Goal: Task Accomplishment & Management: Complete application form

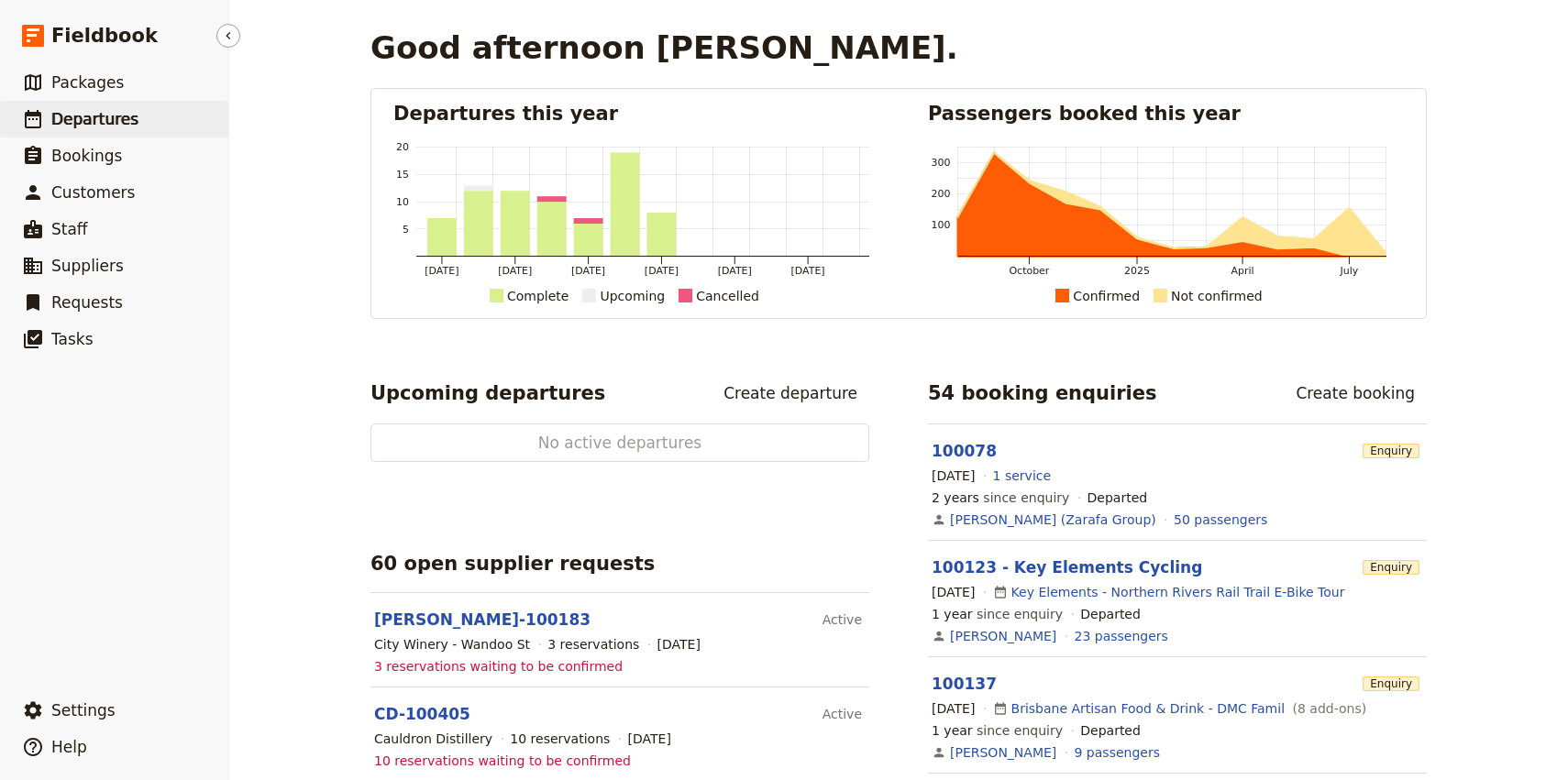
click at [98, 118] on span "Departures" at bounding box center [94, 119] width 87 height 19
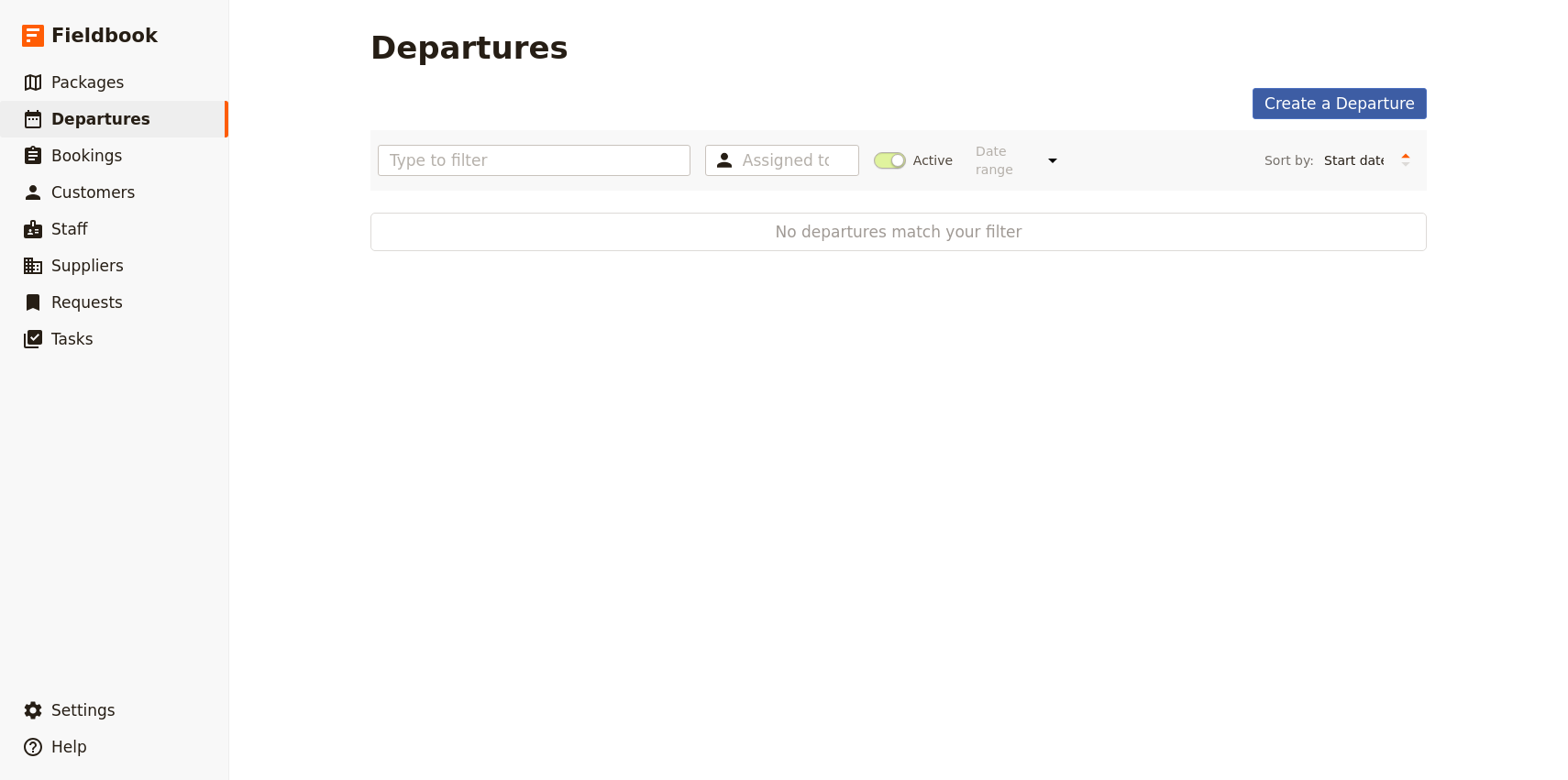
click at [1311, 98] on link "Create a Departure" at bounding box center [1340, 104] width 174 height 31
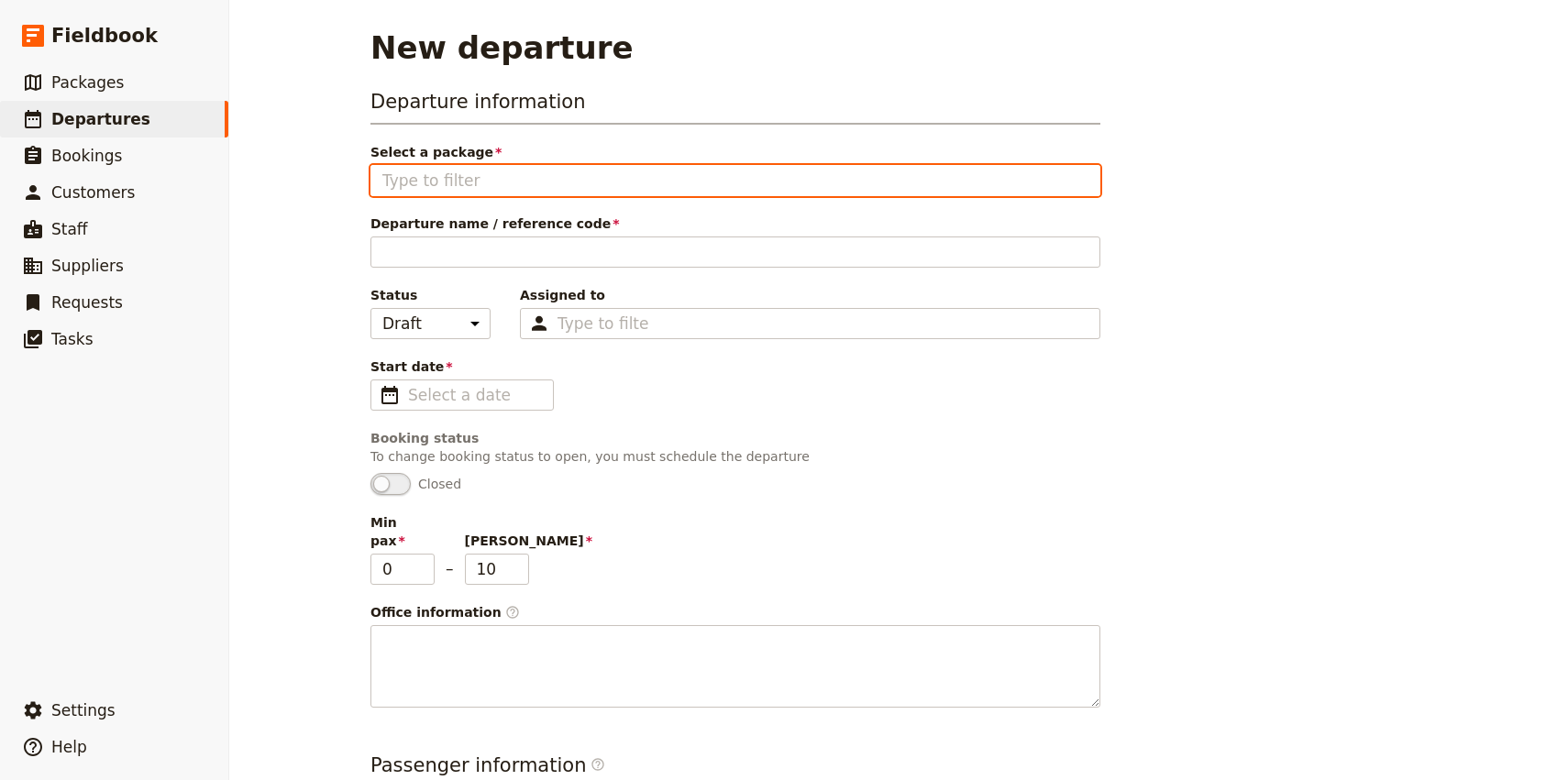
click at [408, 170] on input "Select a package" at bounding box center [735, 180] width 706 height 22
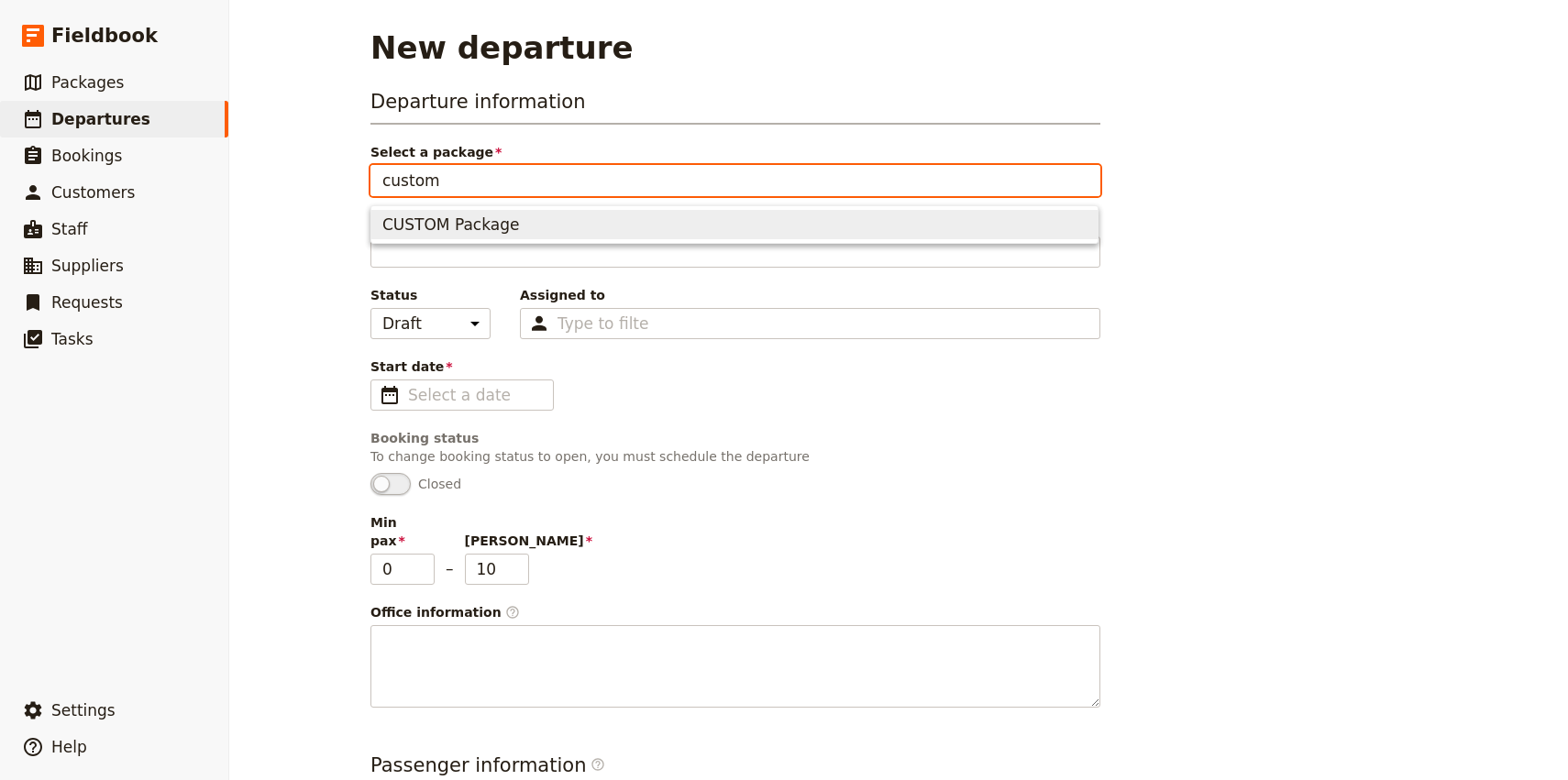
click at [466, 222] on span "CUSTOM Package" at bounding box center [450, 224] width 136 height 22
type input "CUSTOM Package"
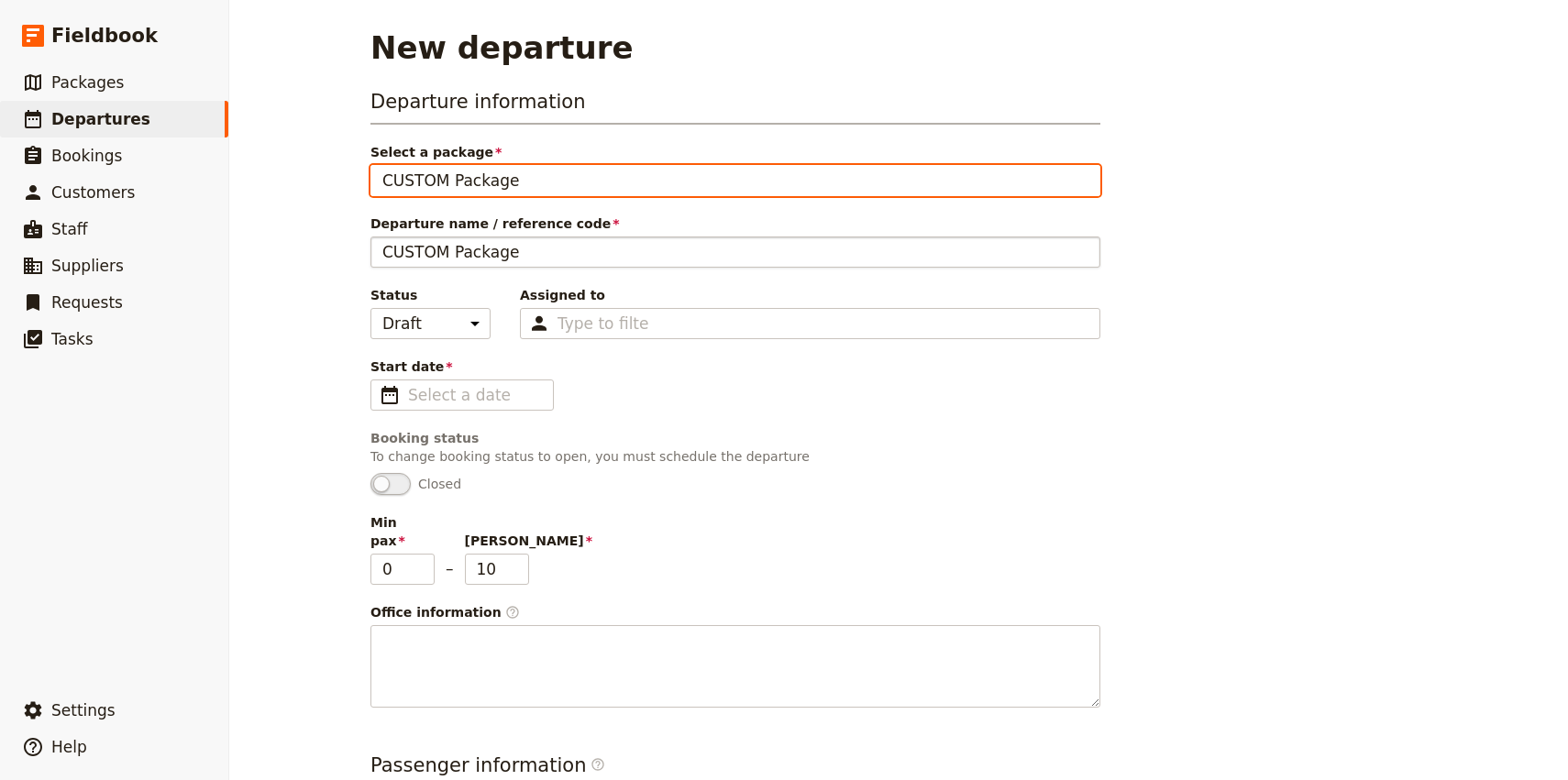
type input "CUSTOM Package"
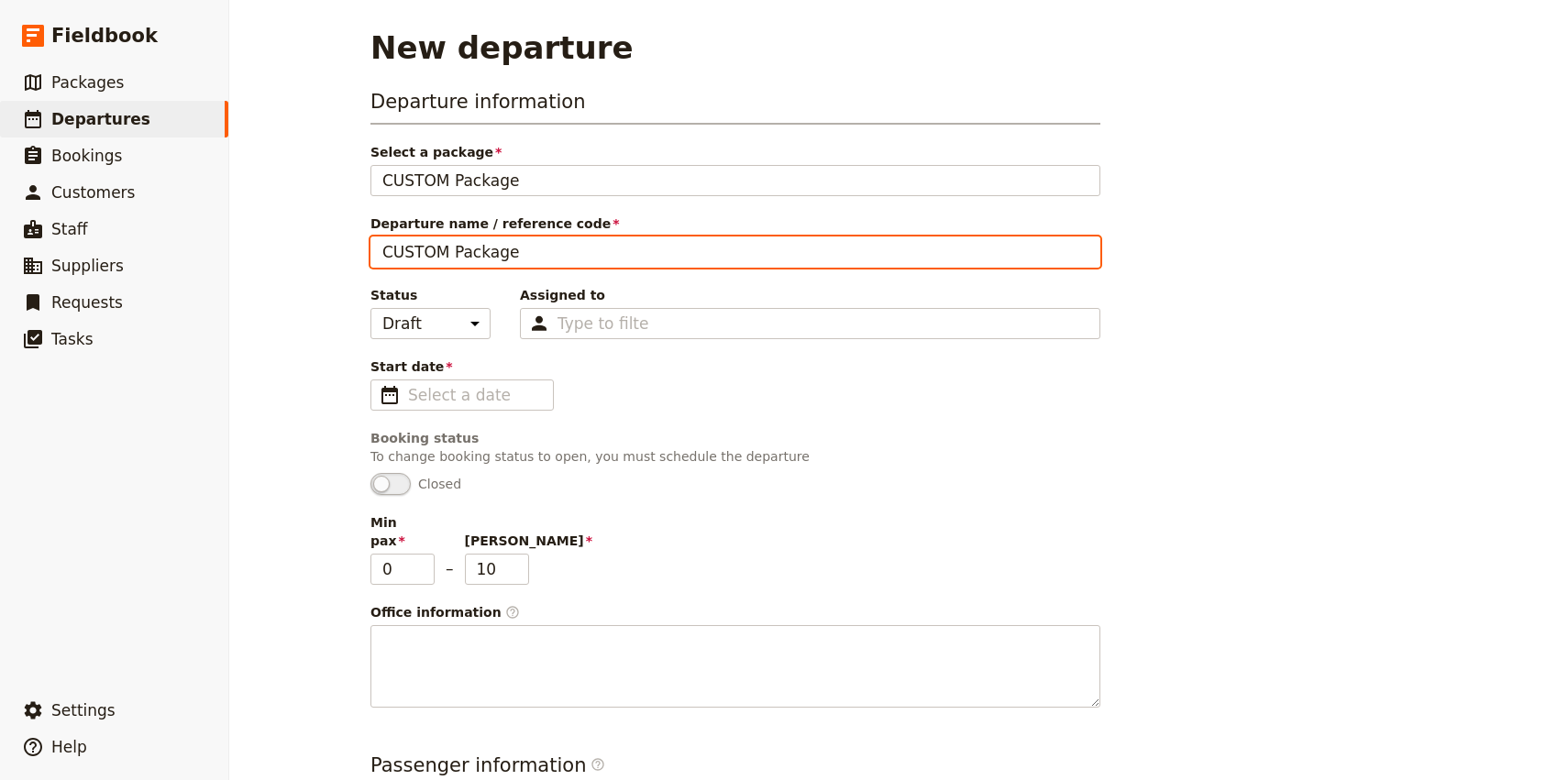
click at [466, 263] on input "CUSTOM Package" at bounding box center [735, 252] width 730 height 31
type input "Explore Brisbane - Craig Tansley Famil"
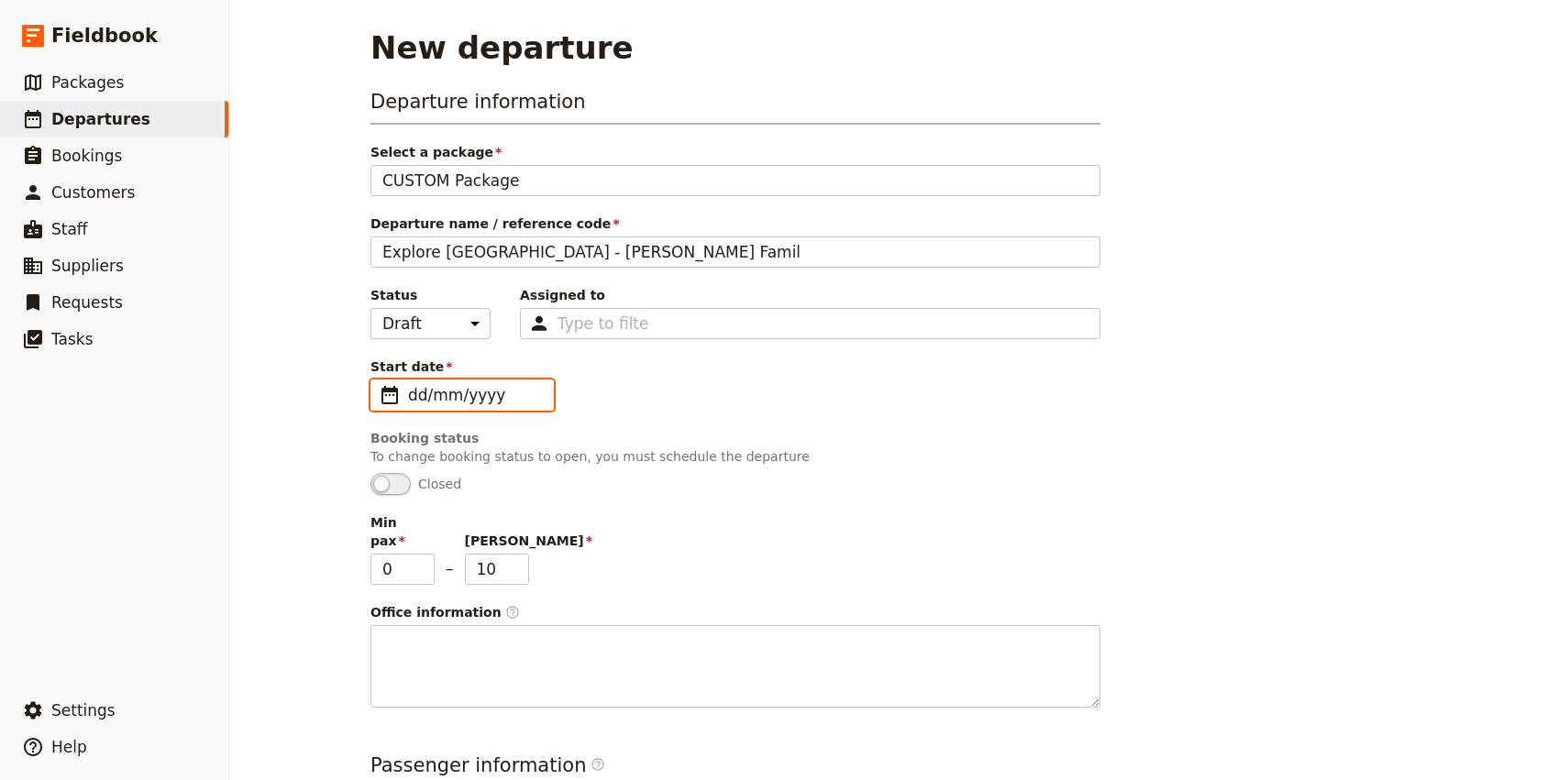
click at [468, 397] on input "dd/mm/yyyy" at bounding box center [474, 395] width 134 height 22
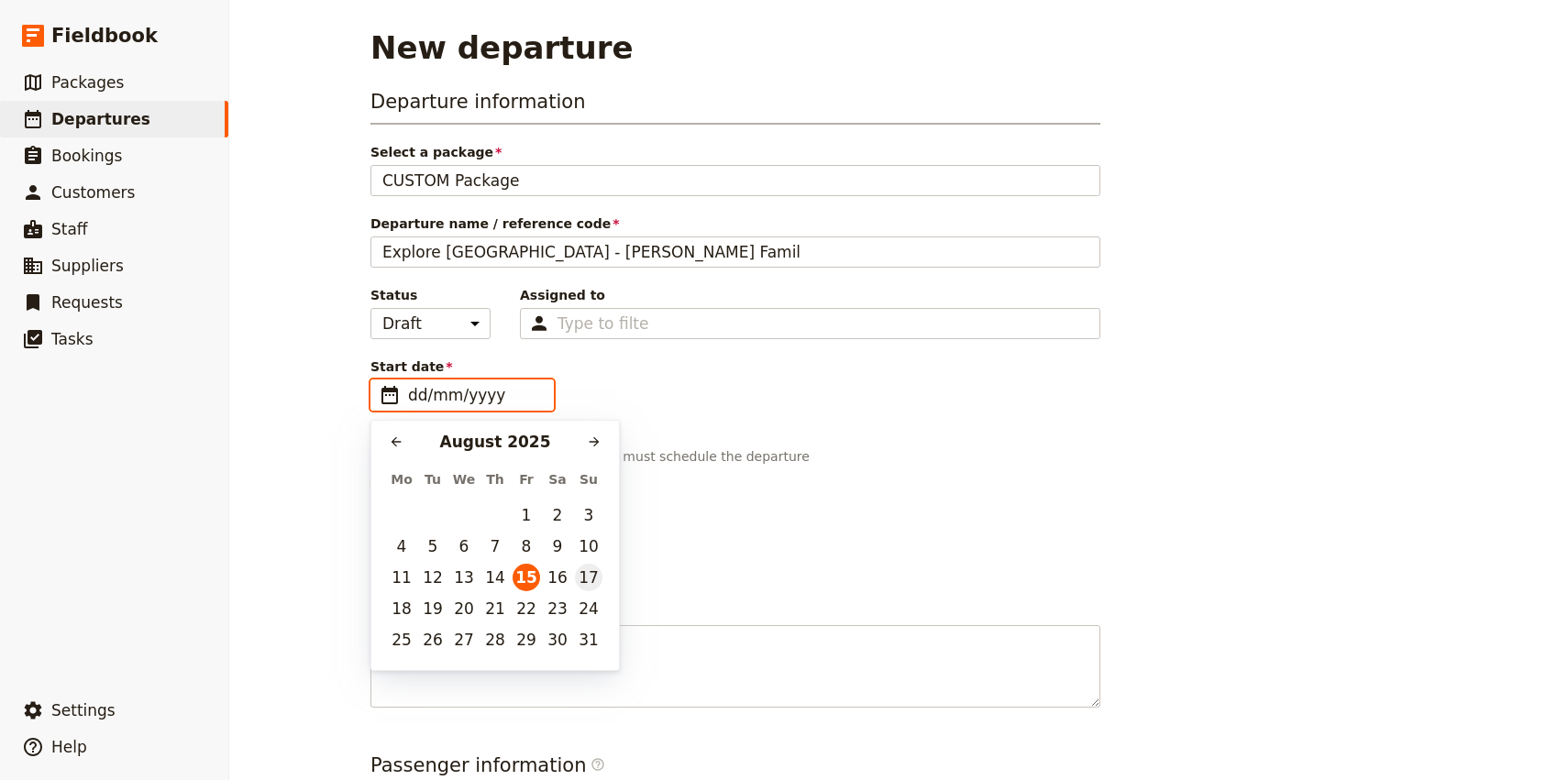
click at [588, 577] on button "17" at bounding box center [589, 577] width 27 height 27
type input "17/08/2025"
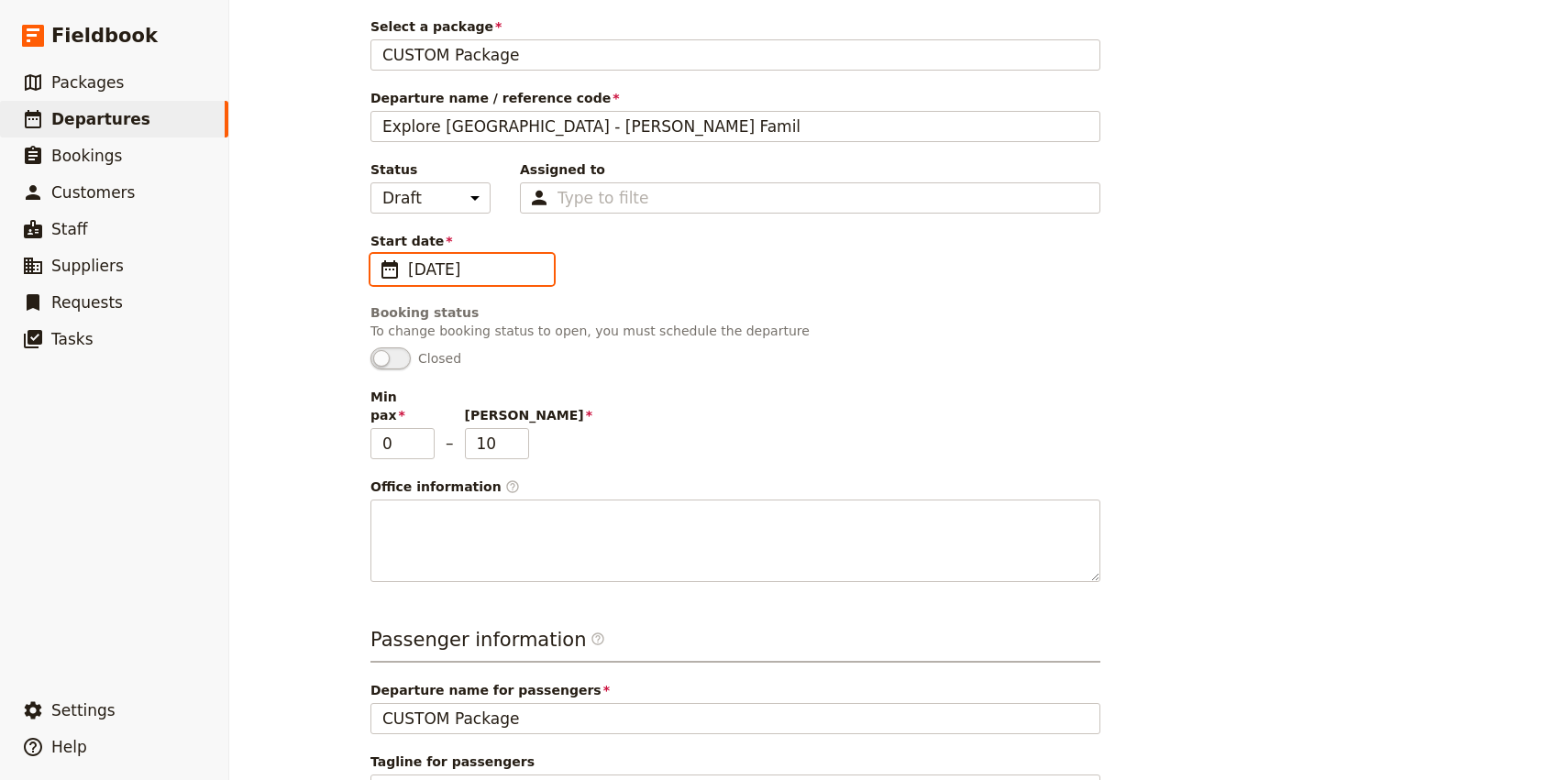
scroll to position [139, 0]
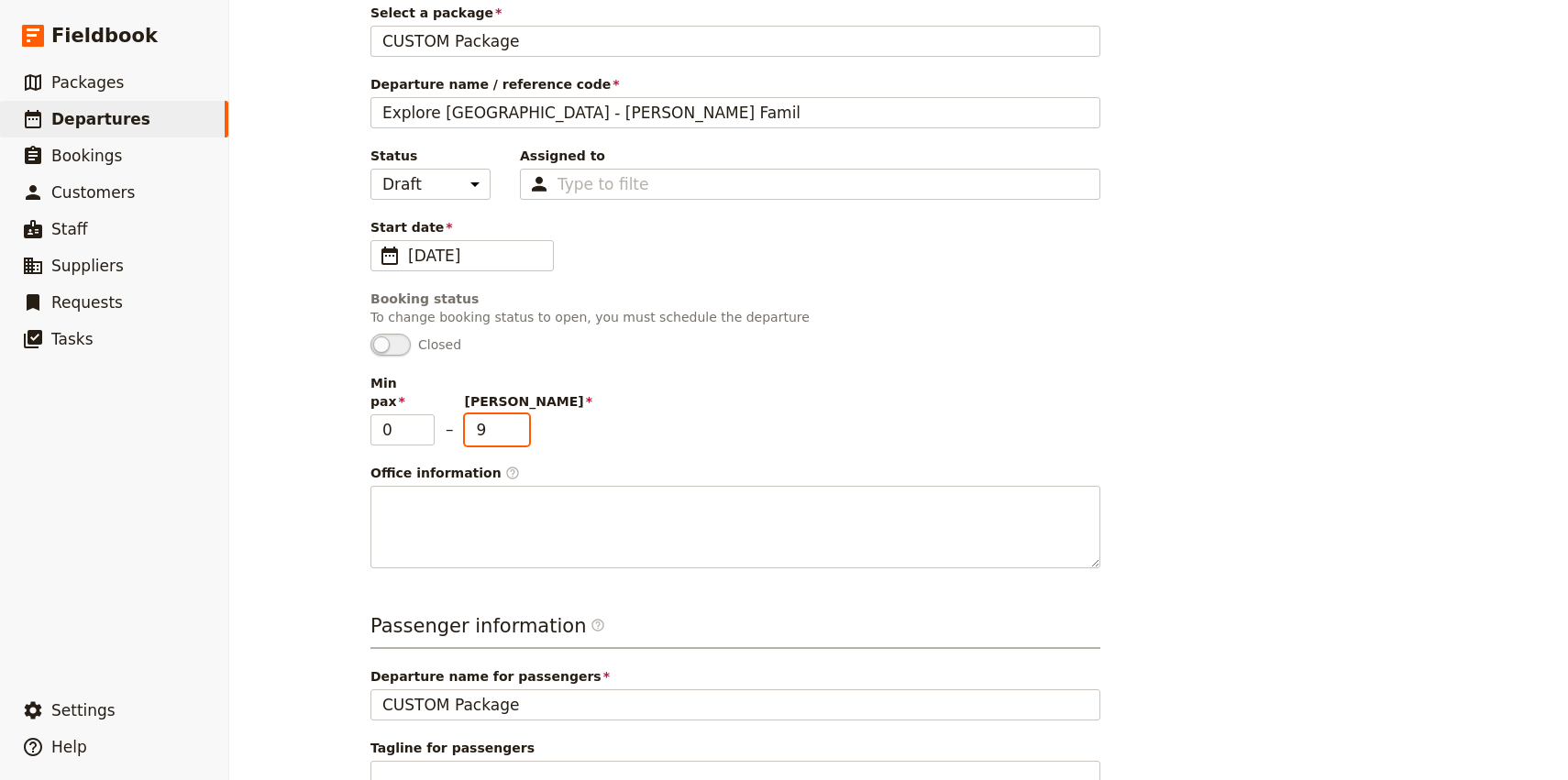
click at [520, 416] on input "9" at bounding box center [496, 430] width 64 height 31
click at [520, 416] on input "8" at bounding box center [496, 430] width 64 height 31
click at [520, 416] on input "7" at bounding box center [496, 430] width 64 height 31
click at [520, 416] on input "6" at bounding box center [496, 430] width 64 height 31
click at [520, 416] on input "5" at bounding box center [496, 430] width 64 height 31
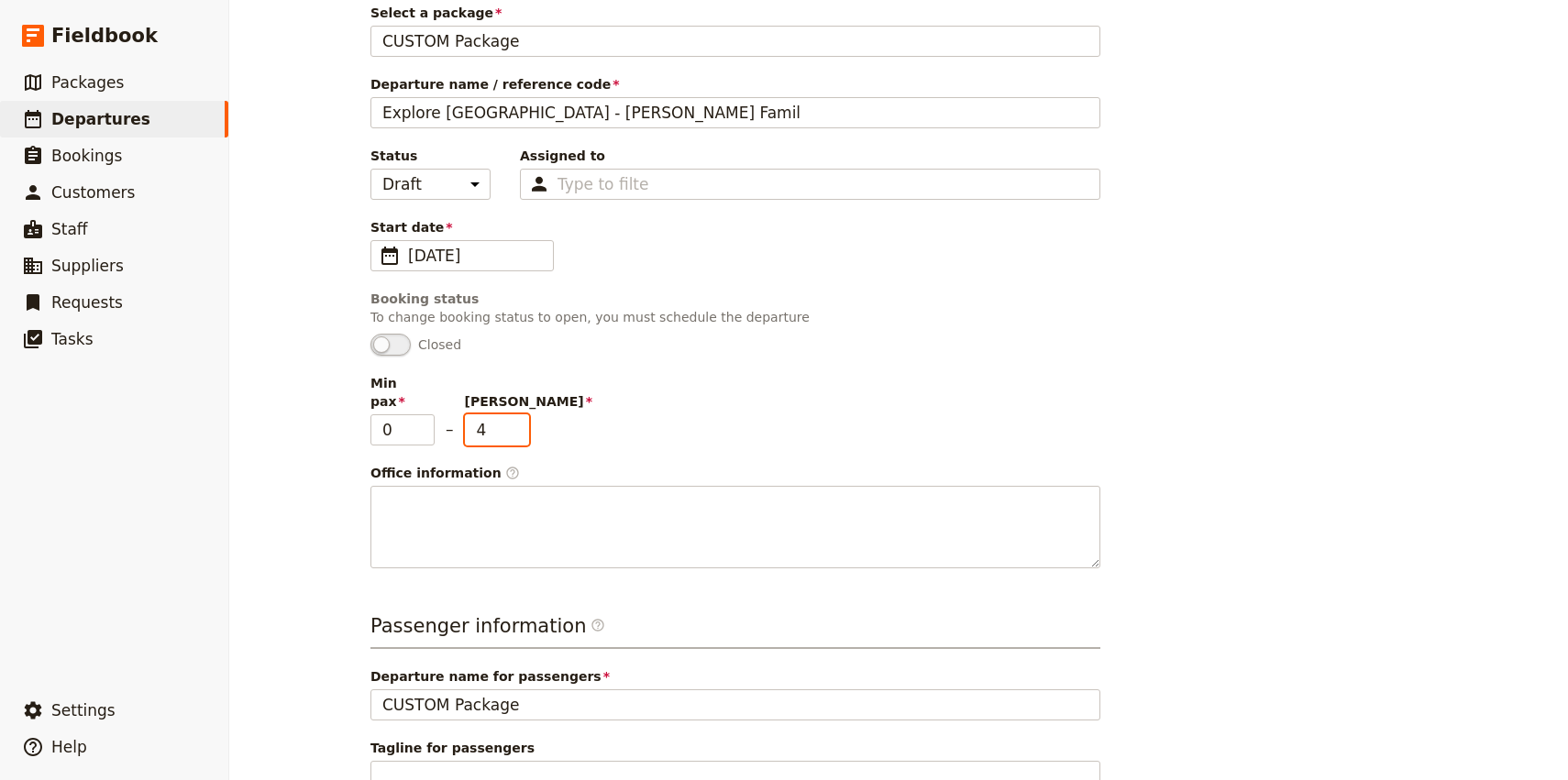
click at [520, 416] on input "4" at bounding box center [496, 430] width 64 height 31
click at [520, 416] on input "3" at bounding box center [496, 430] width 64 height 31
type input "2"
click at [520, 416] on input "2" at bounding box center [496, 430] width 64 height 31
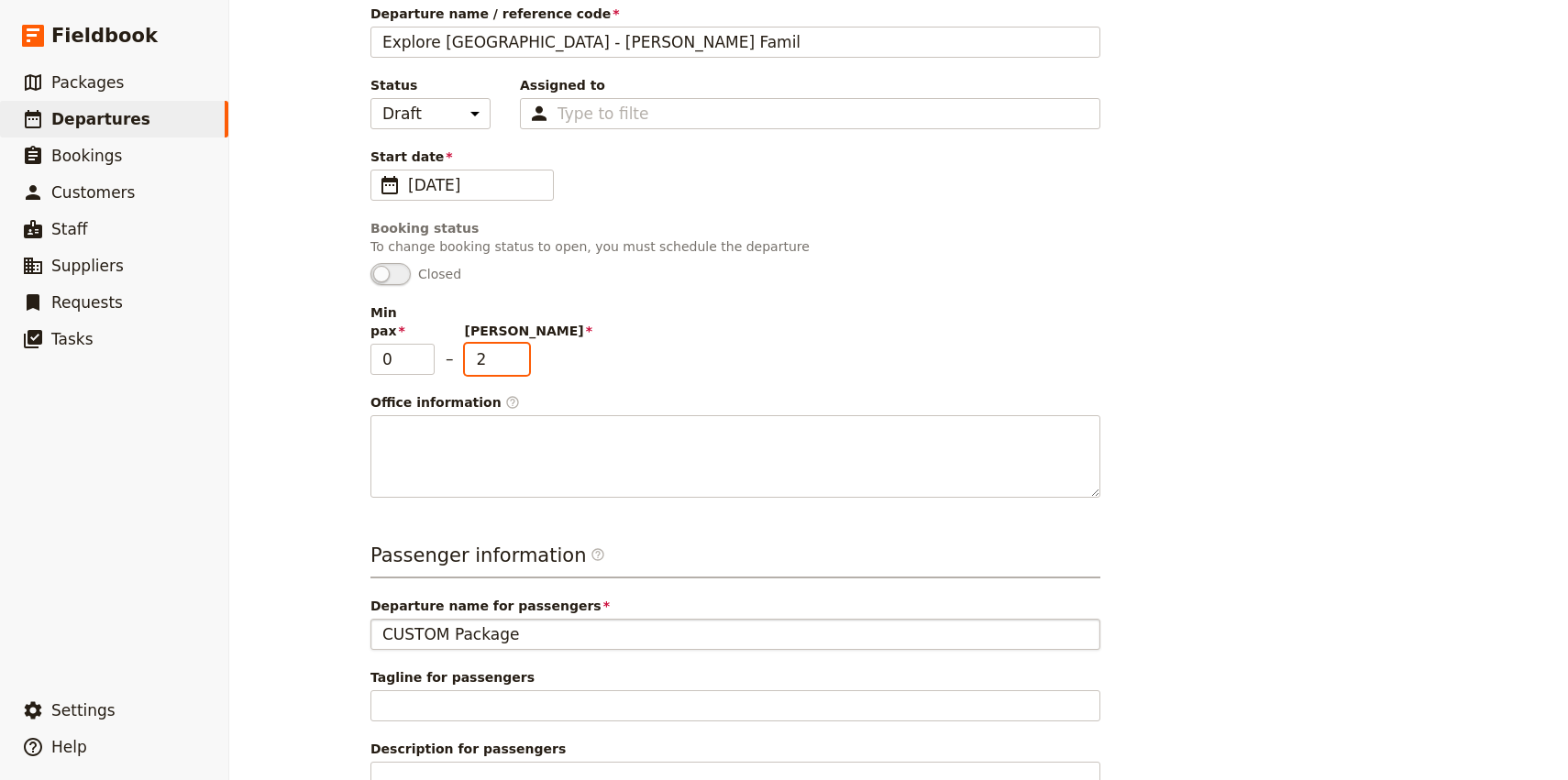
scroll to position [0, 0]
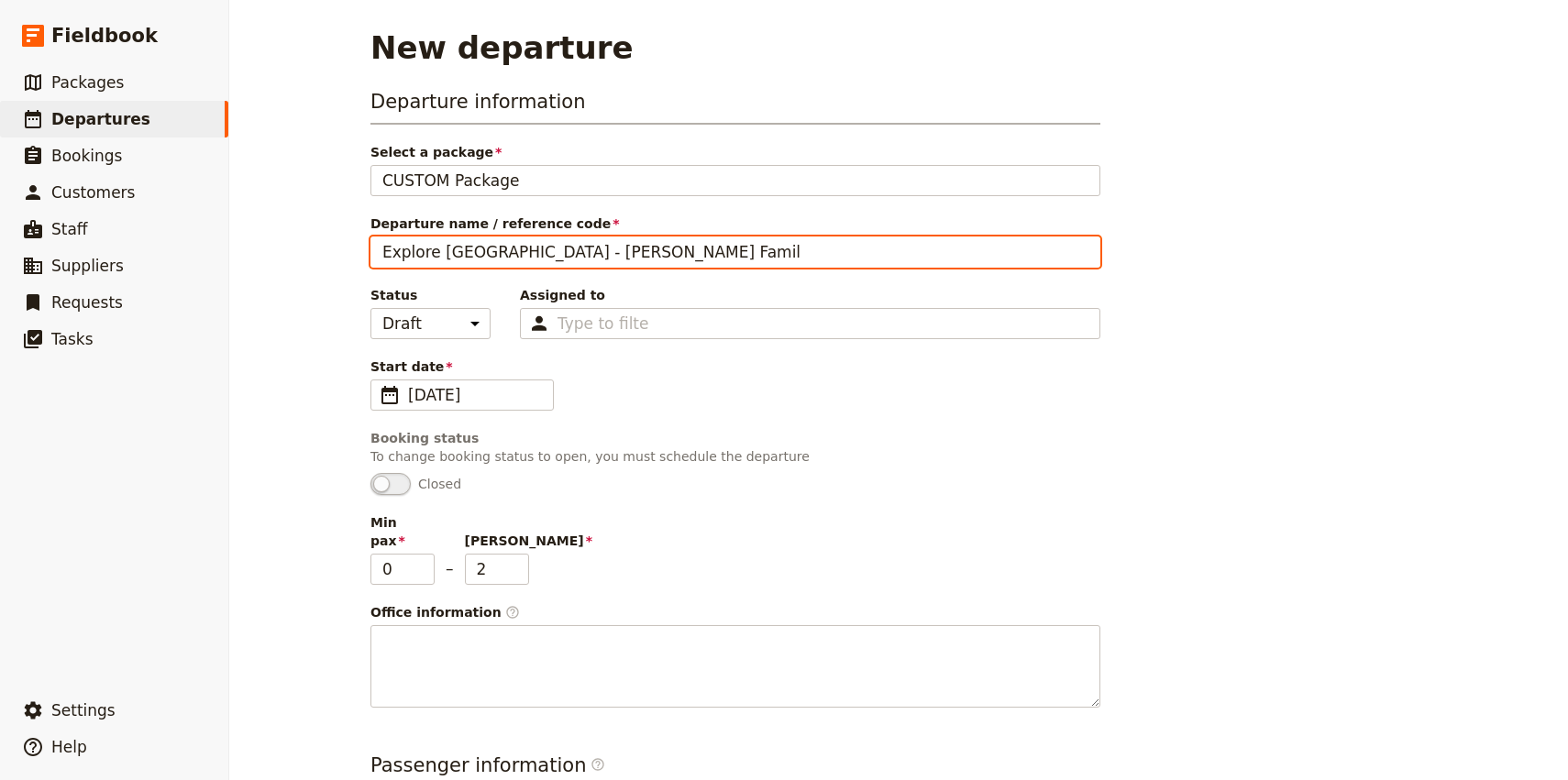
click at [476, 255] on input "Explore Brisbane - Craig Tansley Famil" at bounding box center [735, 252] width 730 height 31
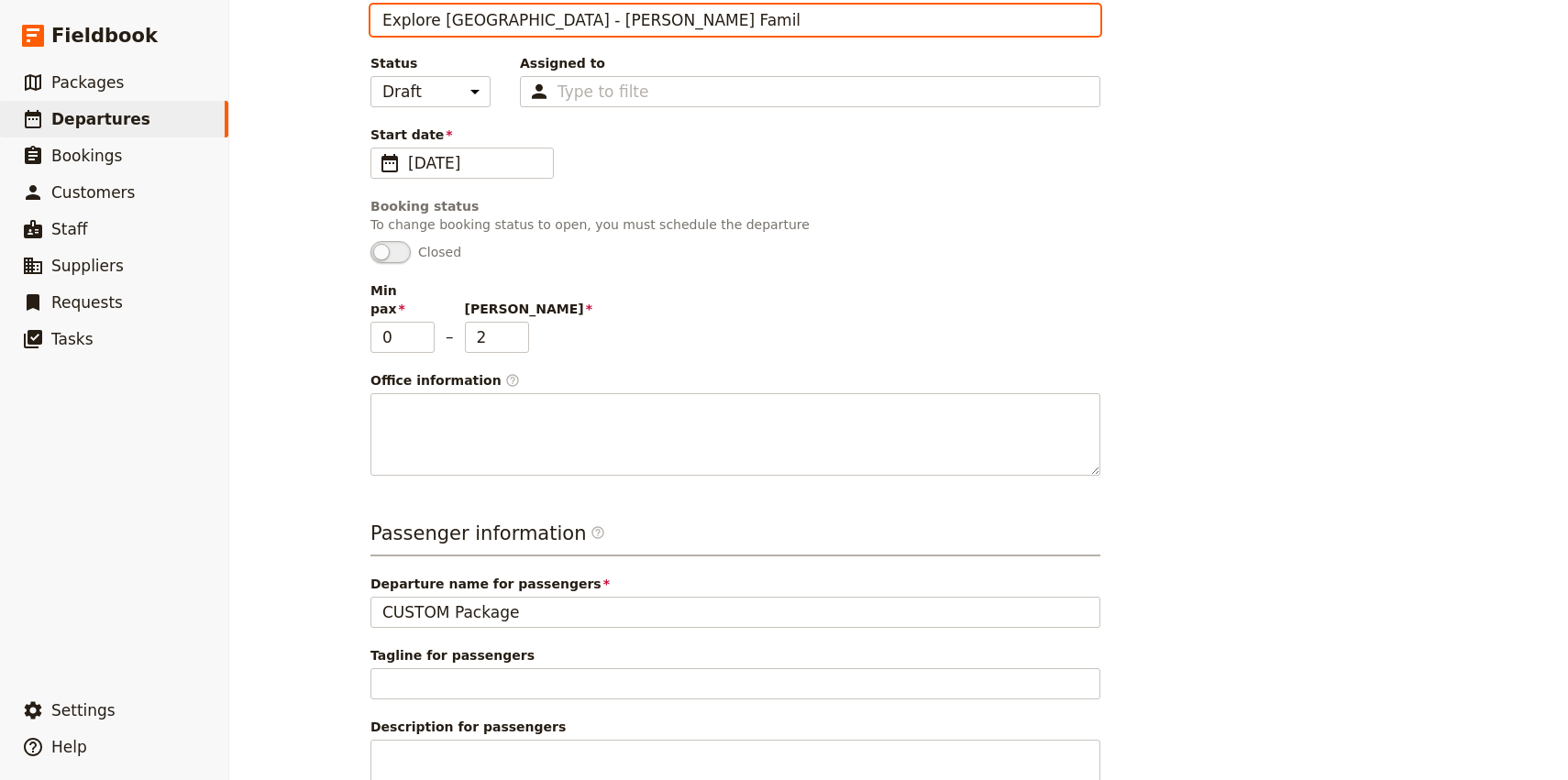
scroll to position [366, 0]
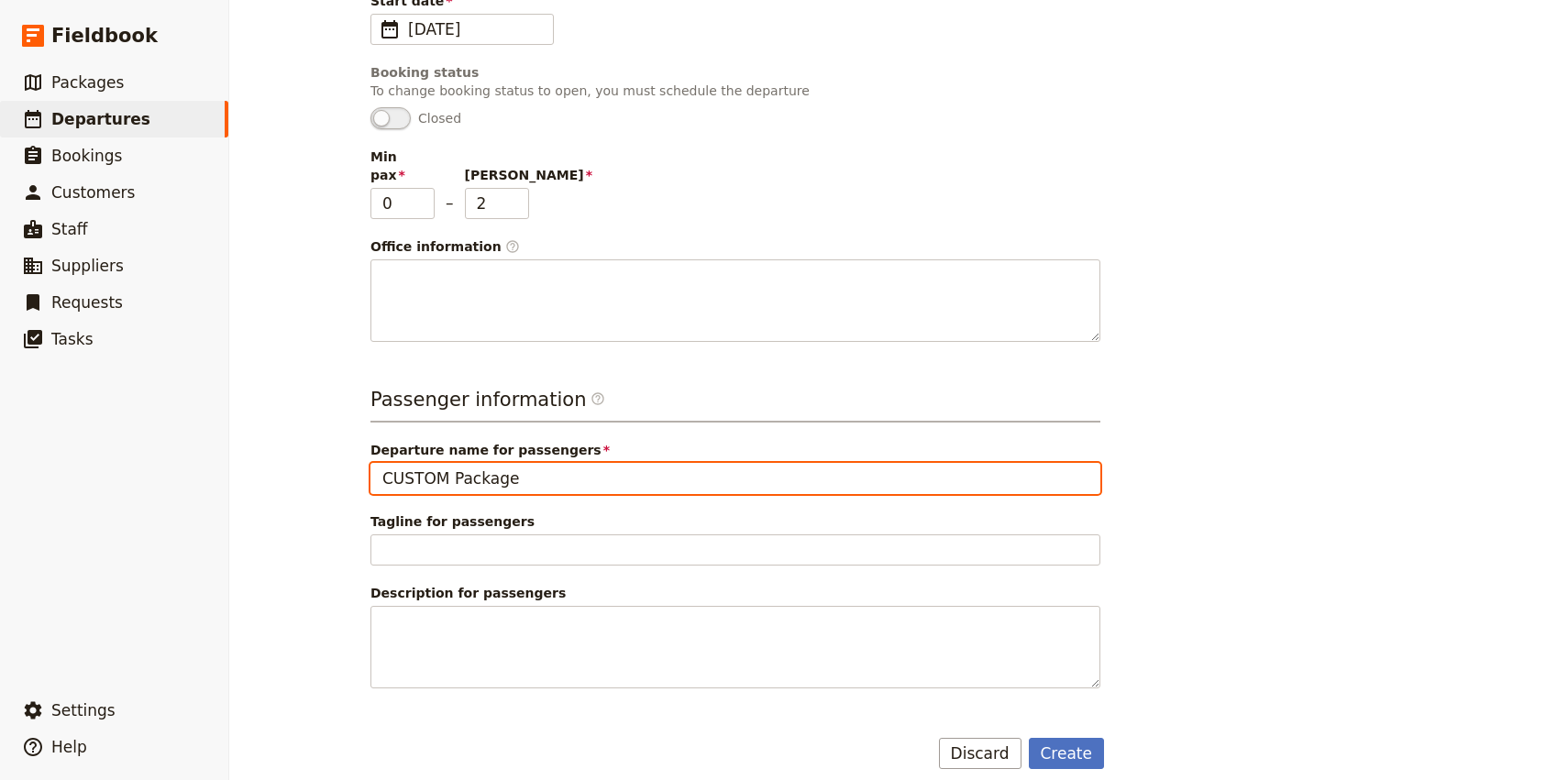
click at [461, 463] on input "CUSTOM Package" at bounding box center [735, 479] width 730 height 31
paste input "Explore Brisbane - Craig Tansley Famil"
type input "Explore Brisbane - Craig Tansley Famil"
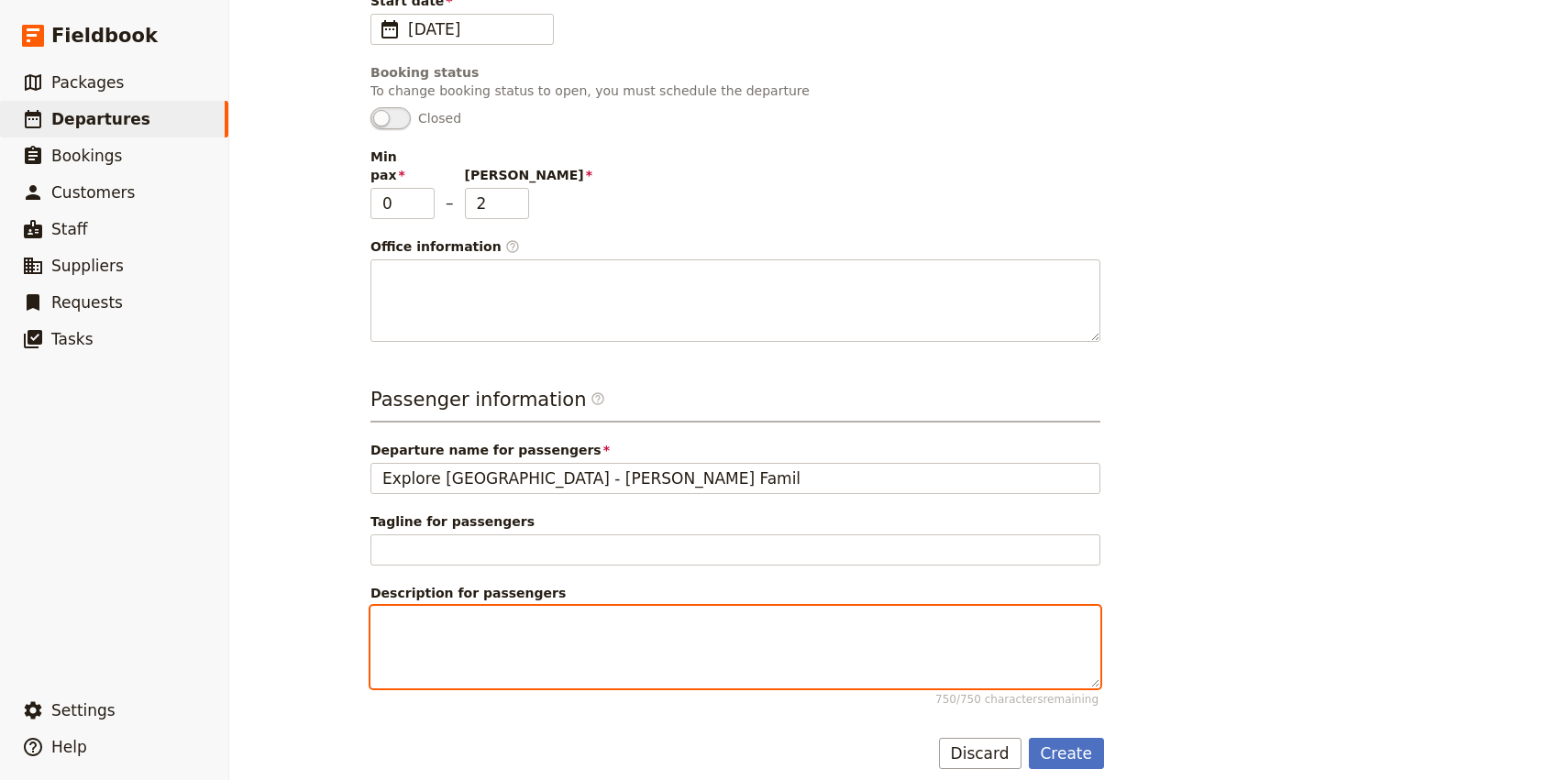
click at [456, 606] on textarea "Description for passengers 750 / 750 characters remaining" at bounding box center [735, 647] width 730 height 82
paste textarea "host journalist Craig Tansley for a two-day journey showcasing a fresh side of …"
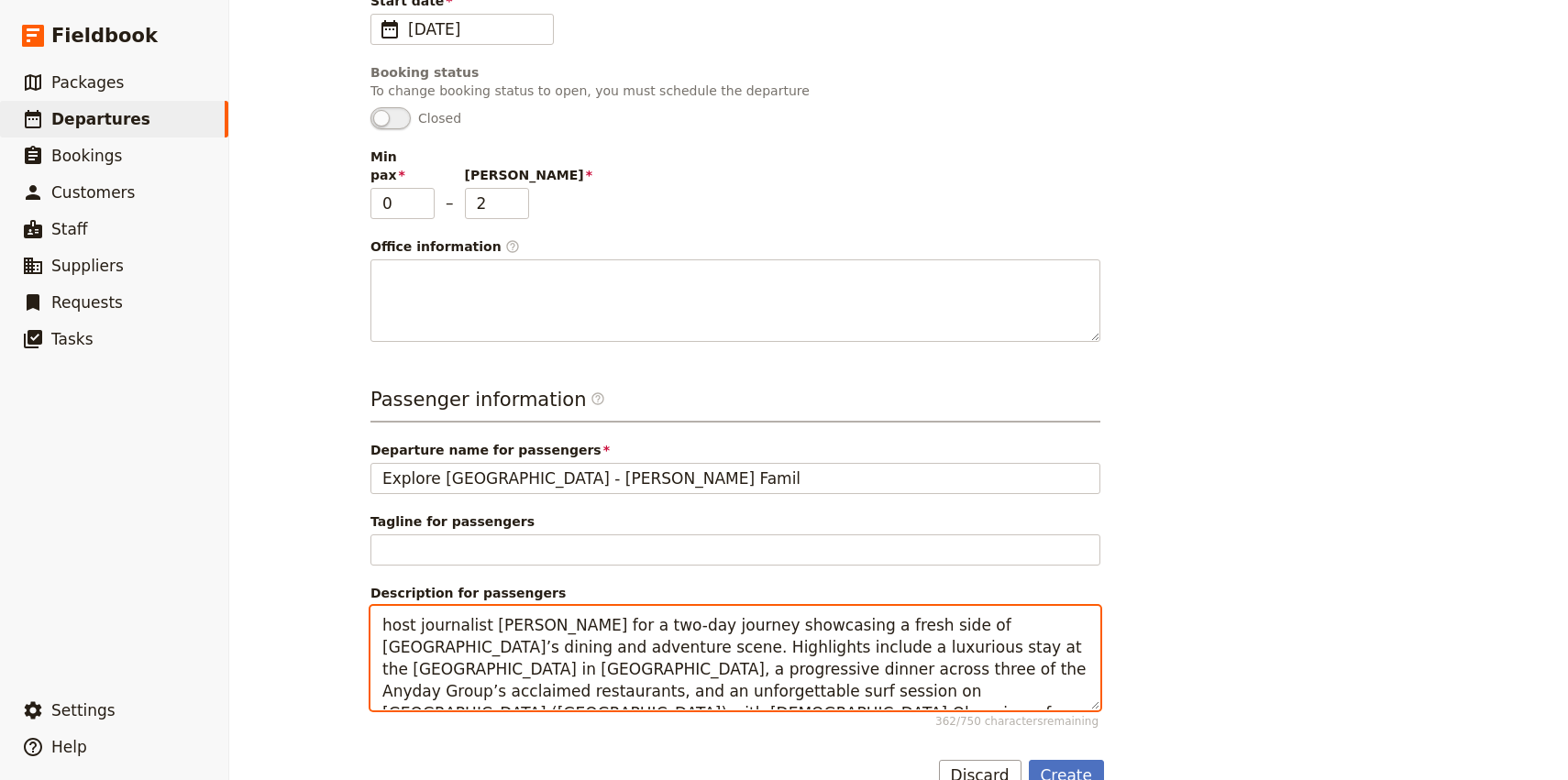
drag, startPoint x: 415, startPoint y: 609, endPoint x: 361, endPoint y: 609, distance: 54.0
click at [361, 609] on main "New departure Departure information Select a package CUSTOM Package CUSTOM Pack…" at bounding box center [899, 227] width 1101 height 1187
click at [604, 609] on textarea "Hosting journalist Craig Tansley for a two-day journey showcasing a fresh side …" at bounding box center [735, 658] width 730 height 105
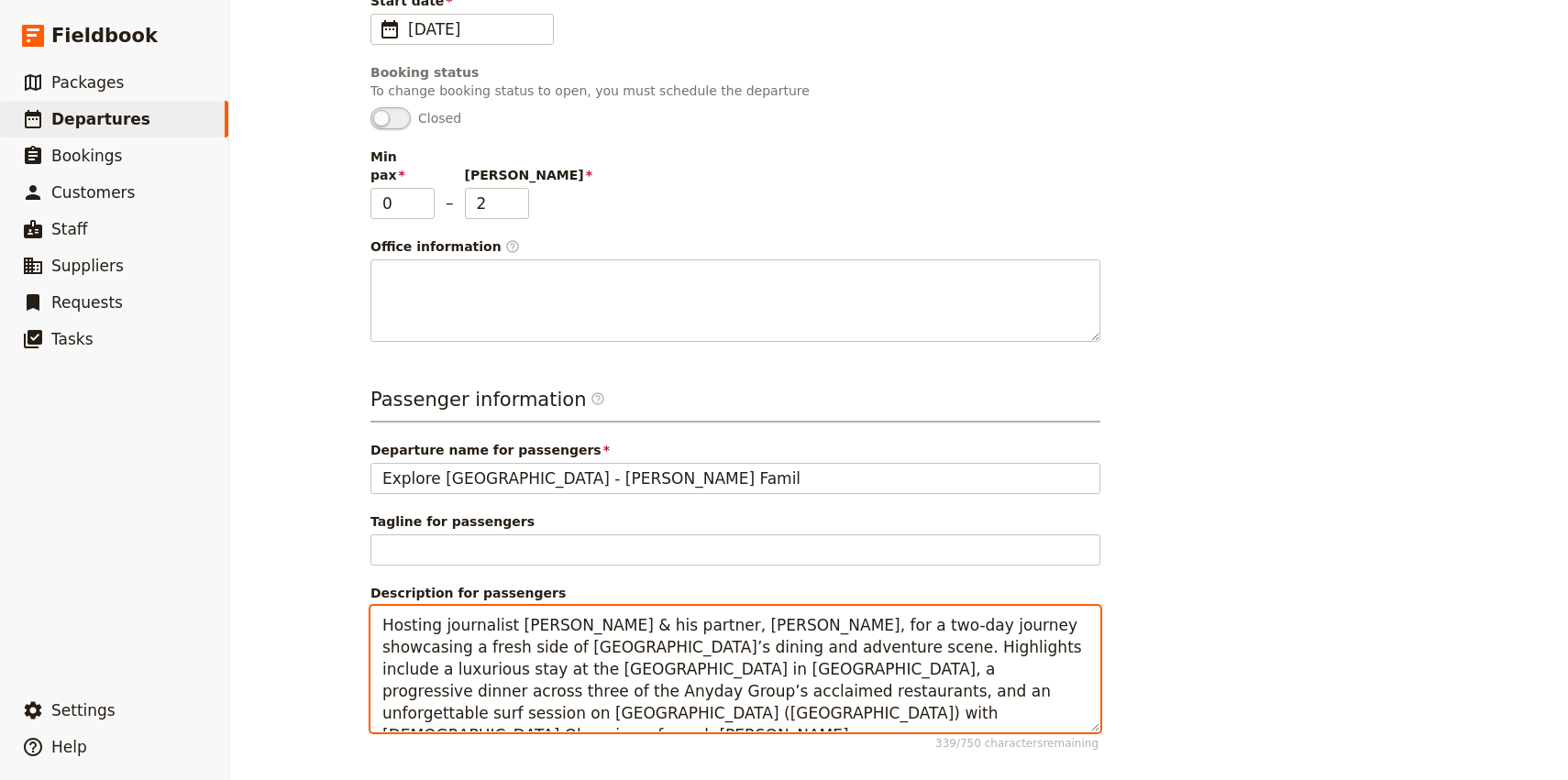
click at [569, 701] on textarea "Hosting journalist Craig Tansley & his partner, Jen, for a two-day journey show…" at bounding box center [735, 668] width 730 height 126
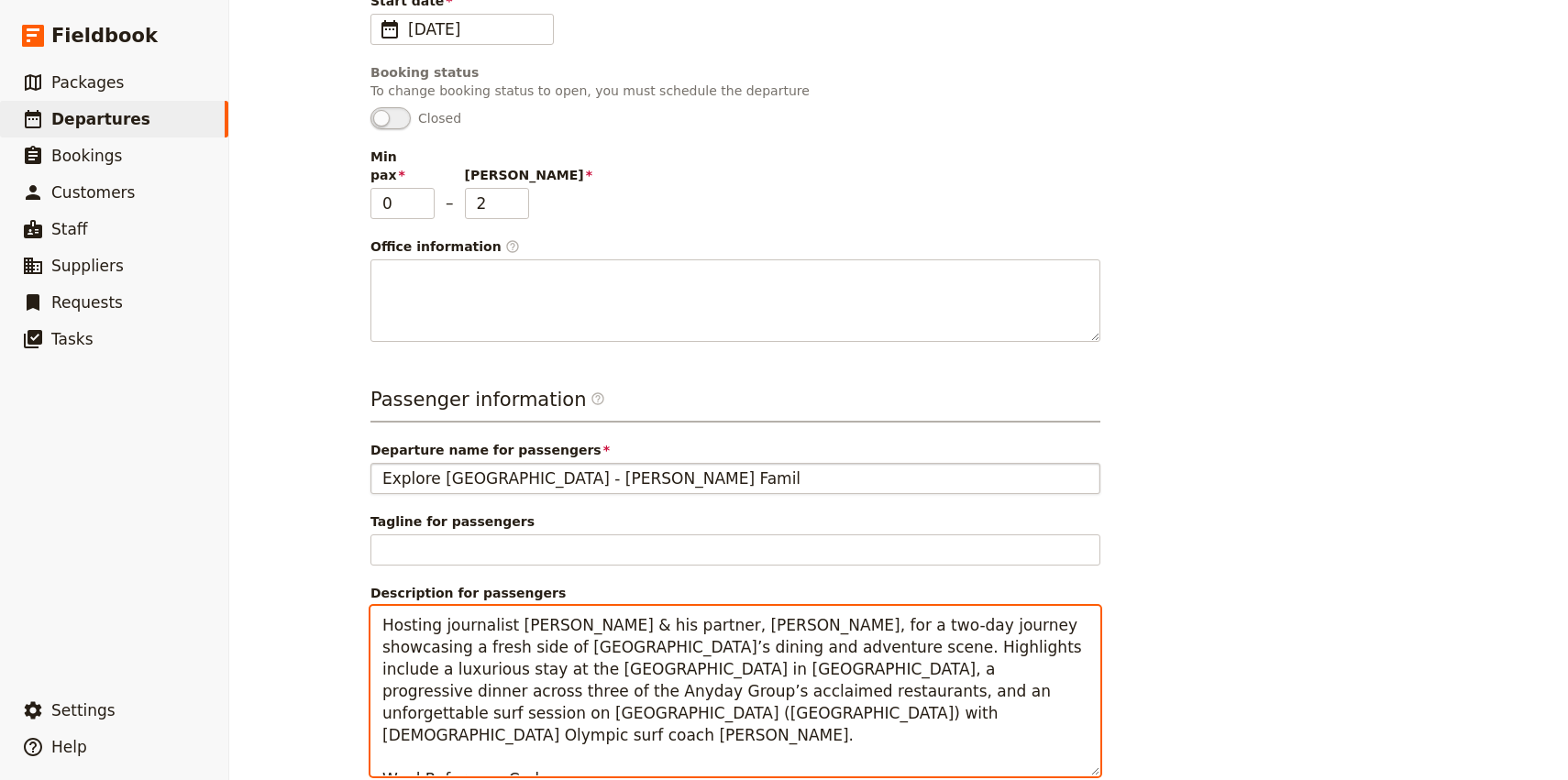
paste textarea "PBEDC"
type textarea "Hosting journalist Craig Tansley & his partner, Jen, for a two-day journey show…"
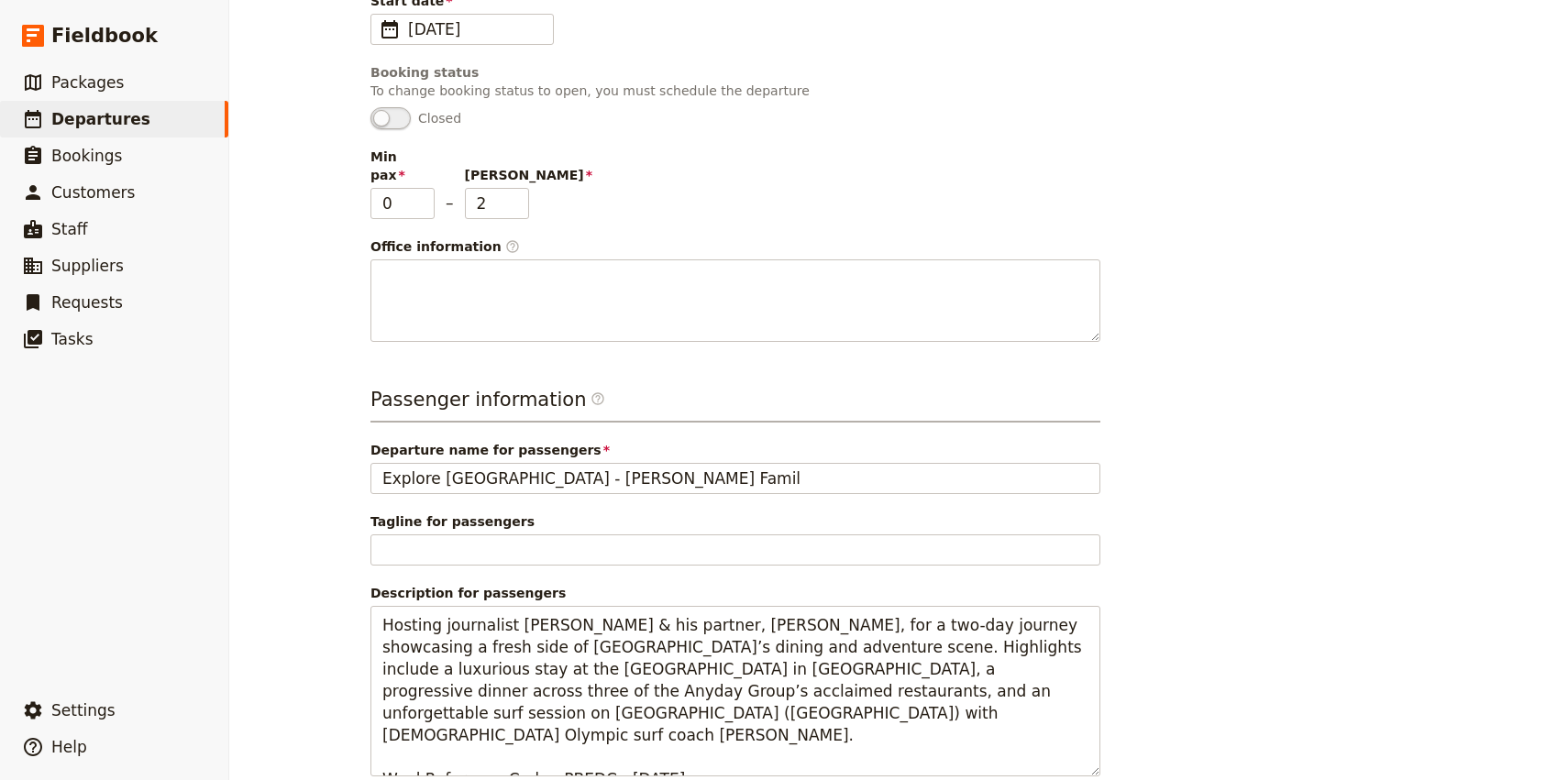
click at [1284, 640] on div "Departure information Select a package CUSTOM Package CUSTOM Package Departure …" at bounding box center [899, 289] width 1056 height 1135
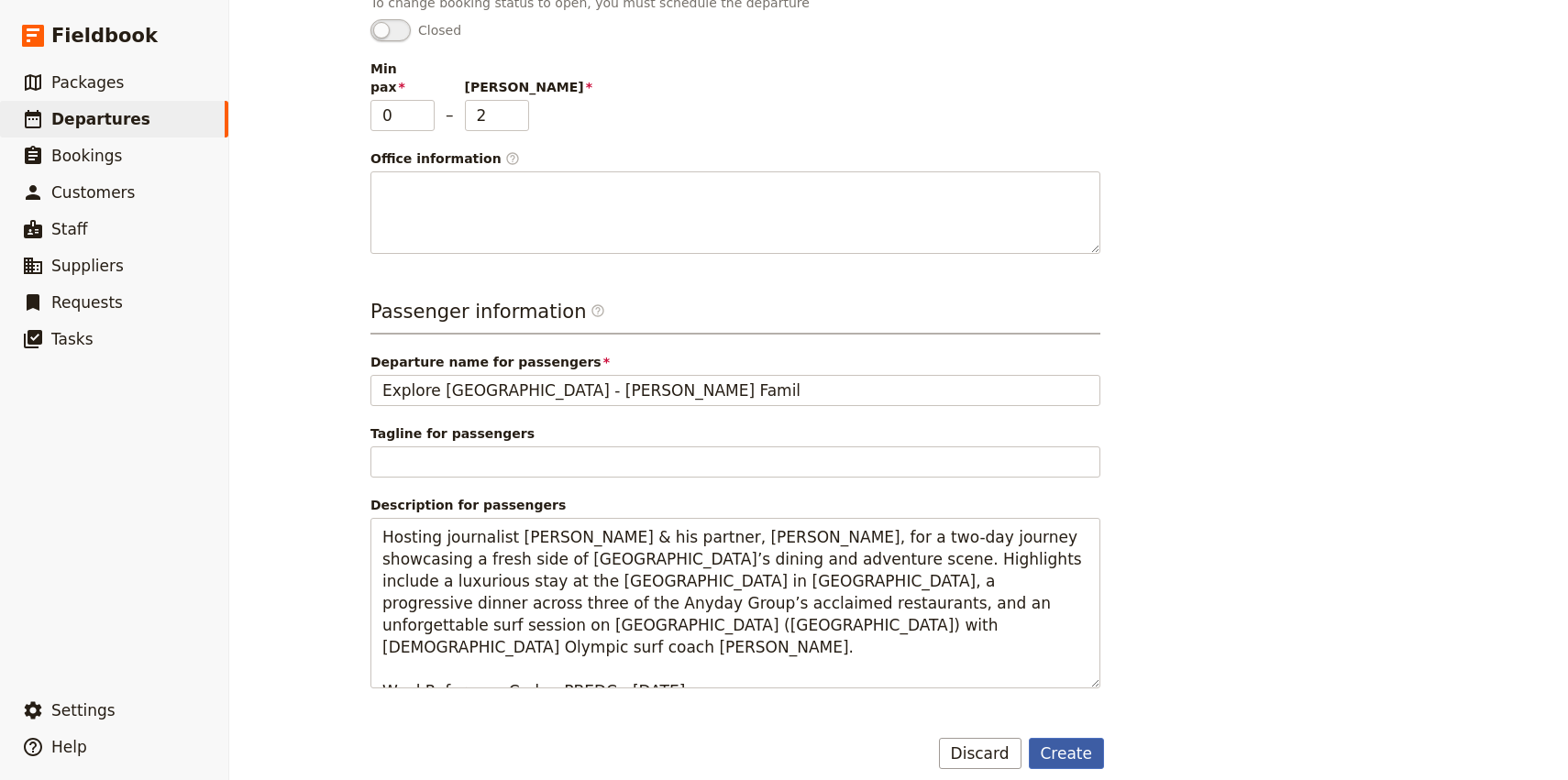
click at [1061, 748] on button "Create" at bounding box center [1067, 754] width 76 height 31
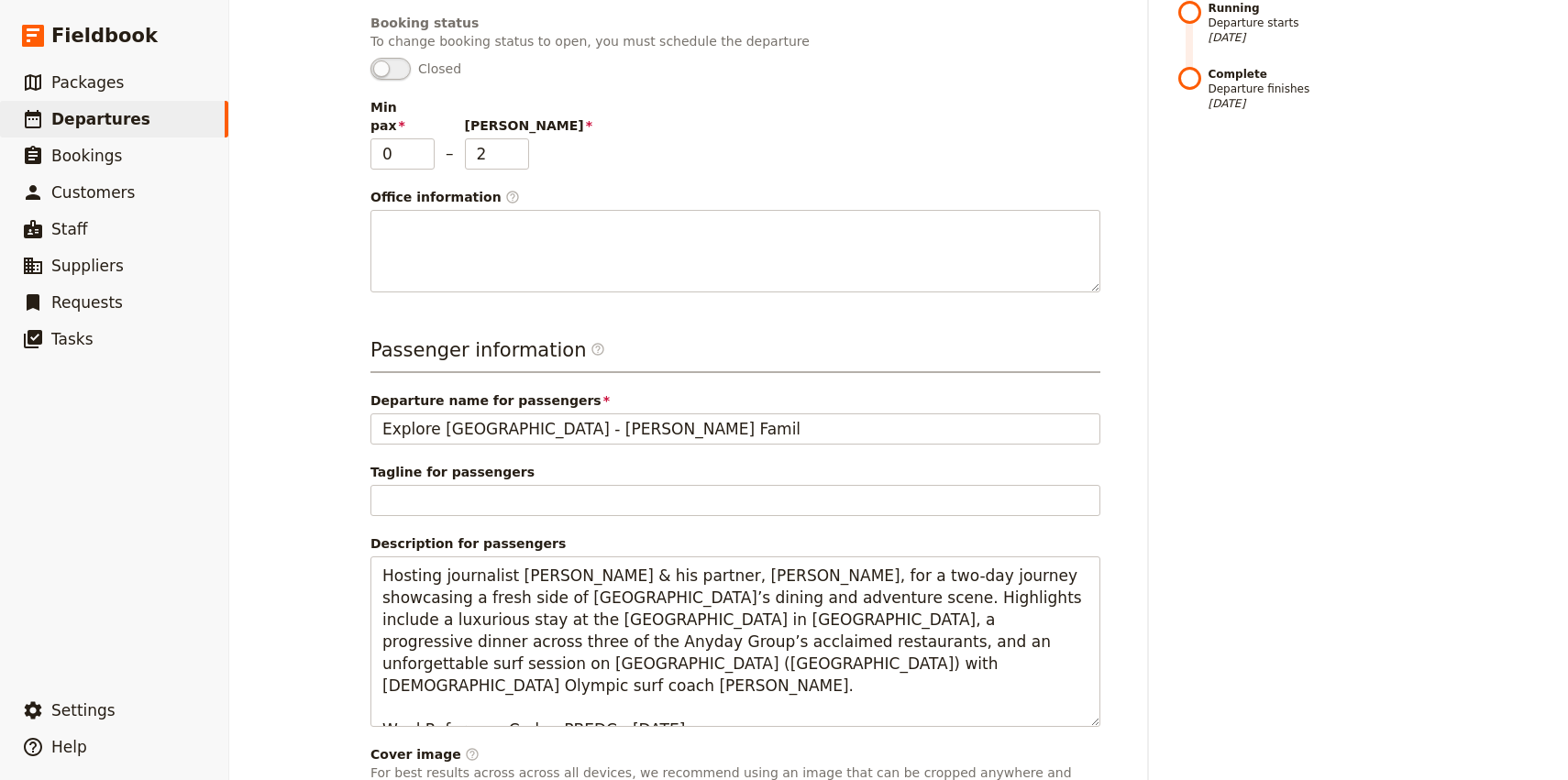
click at [392, 68] on span at bounding box center [390, 69] width 40 height 22
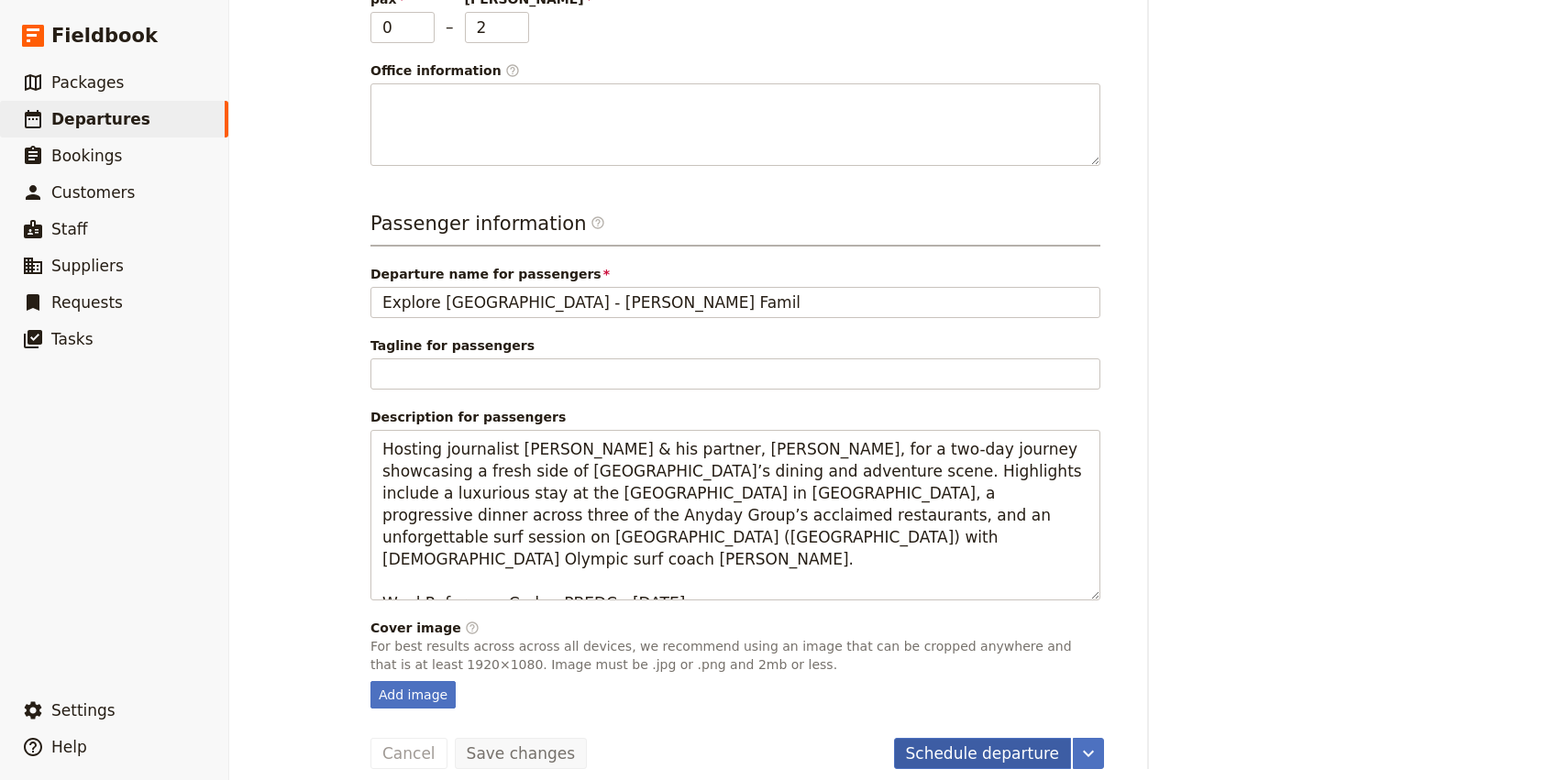
click at [1003, 738] on button "Schedule departure" at bounding box center [983, 754] width 178 height 31
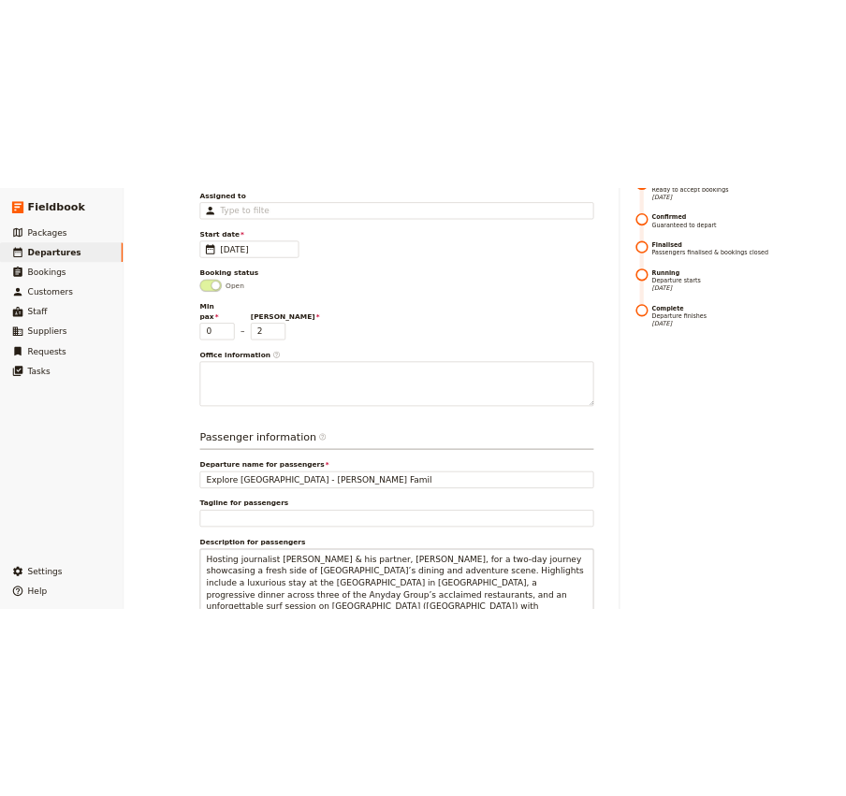
scroll to position [0, 0]
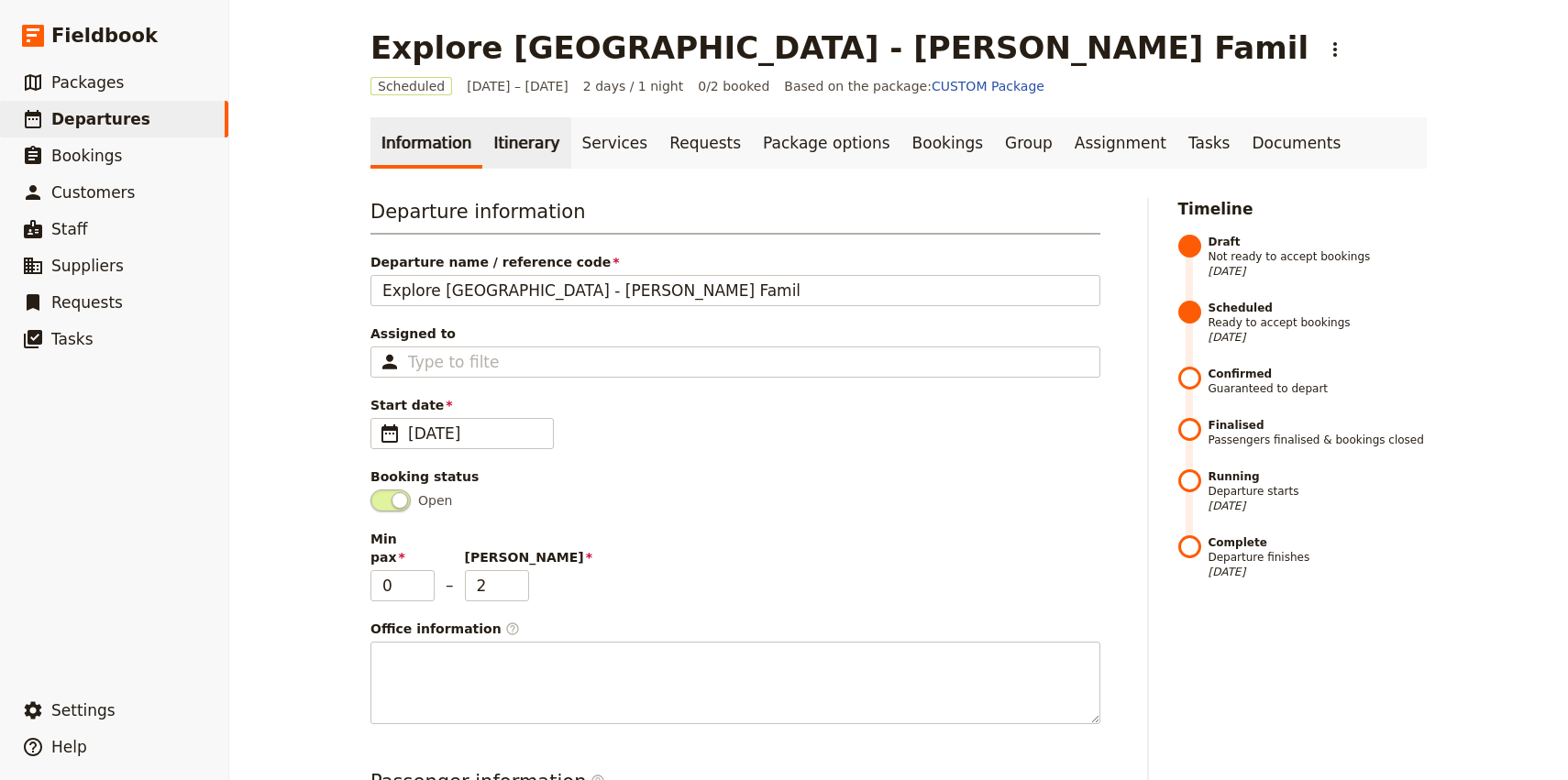
click at [499, 150] on link "Itinerary" at bounding box center [526, 143] width 88 height 51
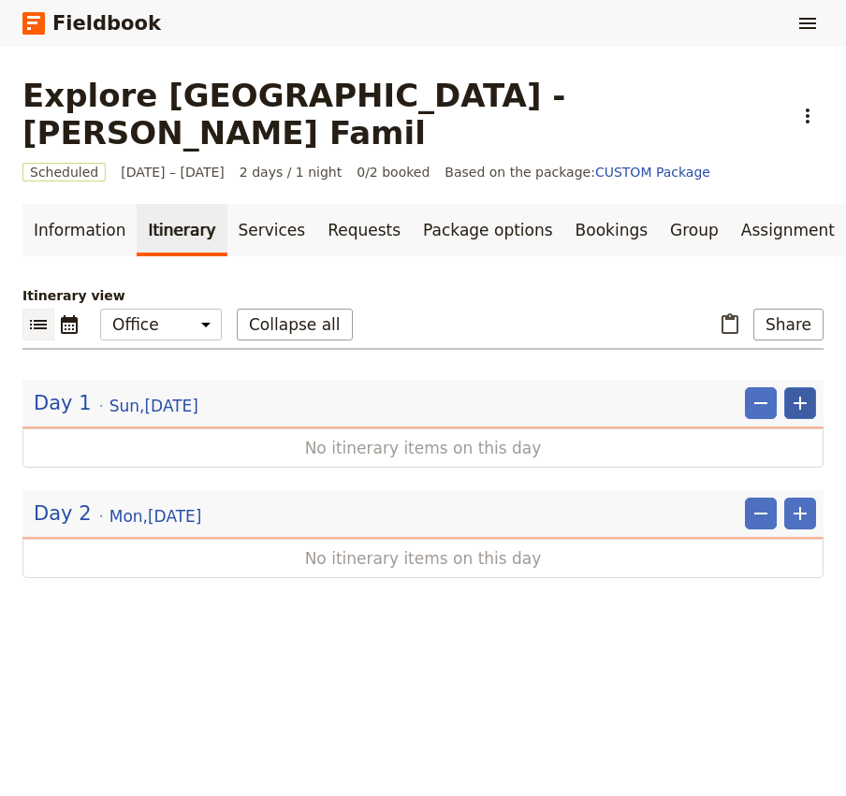
click at [803, 392] on icon "Add" at bounding box center [800, 403] width 22 height 22
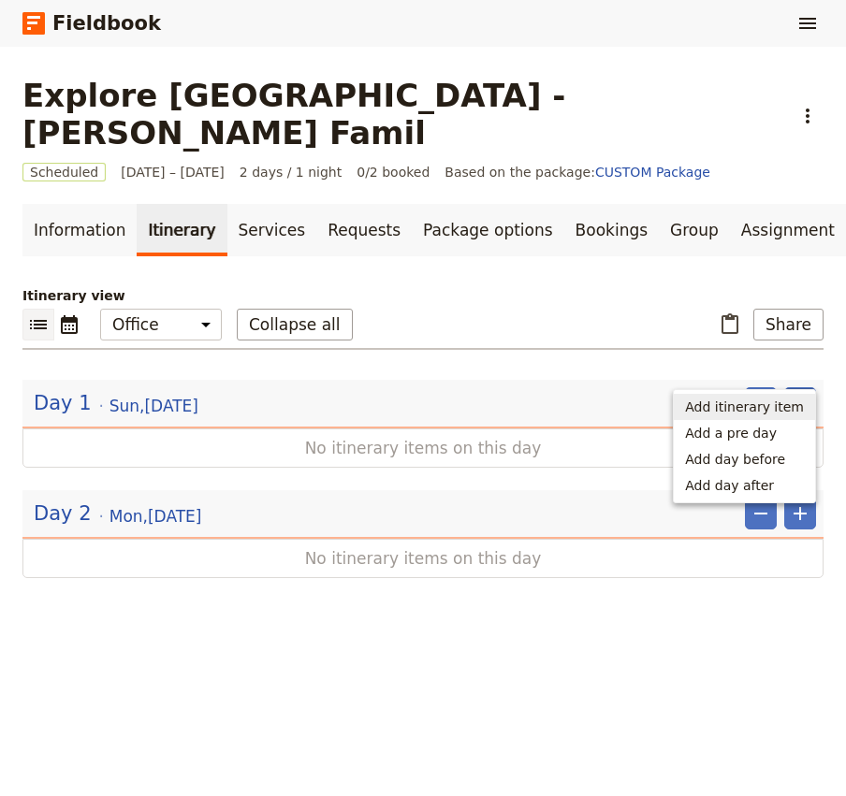
click at [763, 401] on span "Add itinerary item" at bounding box center [744, 407] width 119 height 19
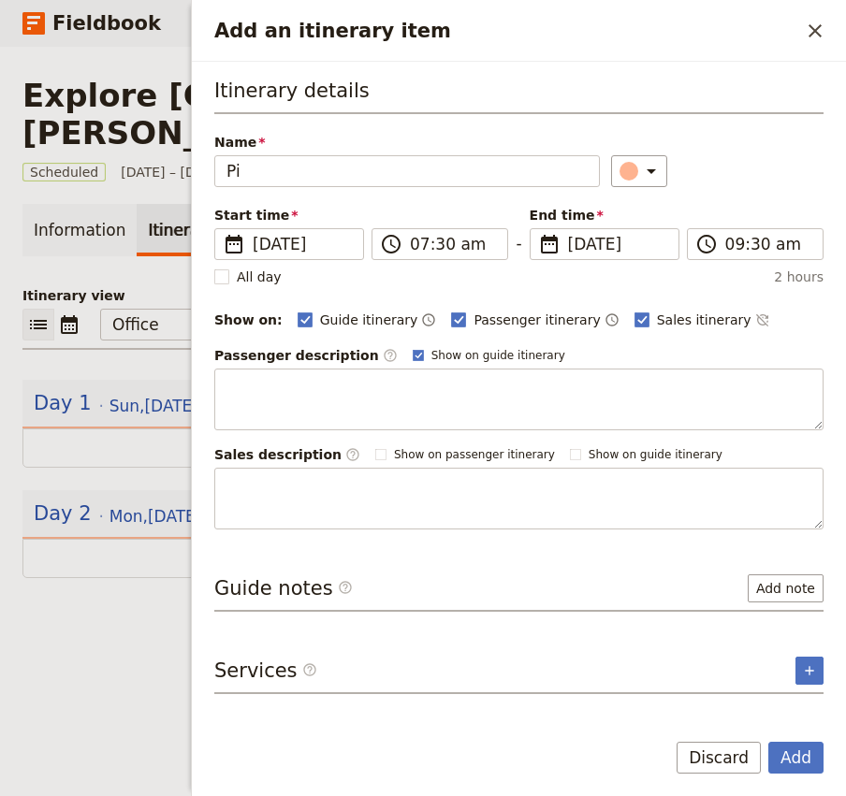
type input "P"
type input "Hire Vehicle Collection"
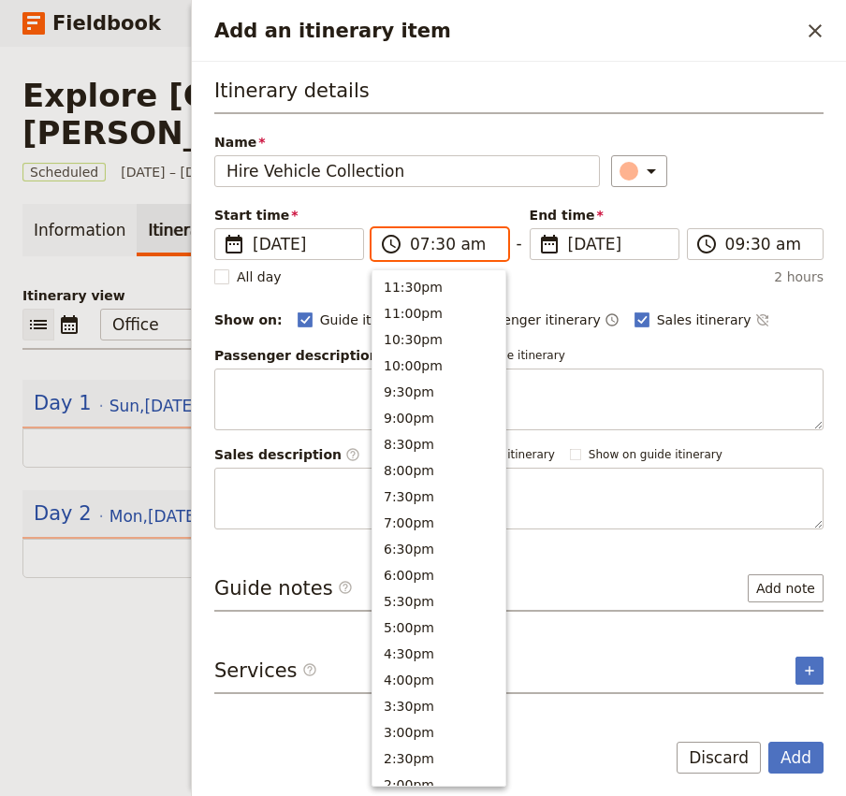
click at [422, 242] on input "07:30 am" at bounding box center [453, 244] width 86 height 22
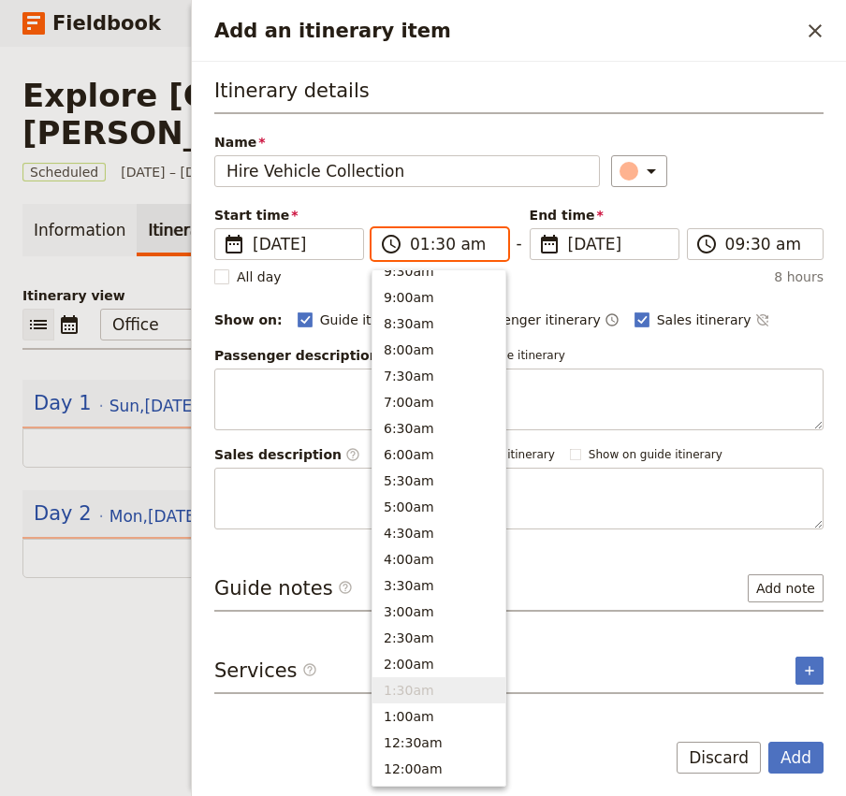
click at [439, 241] on input "01:30 am" at bounding box center [453, 244] width 86 height 22
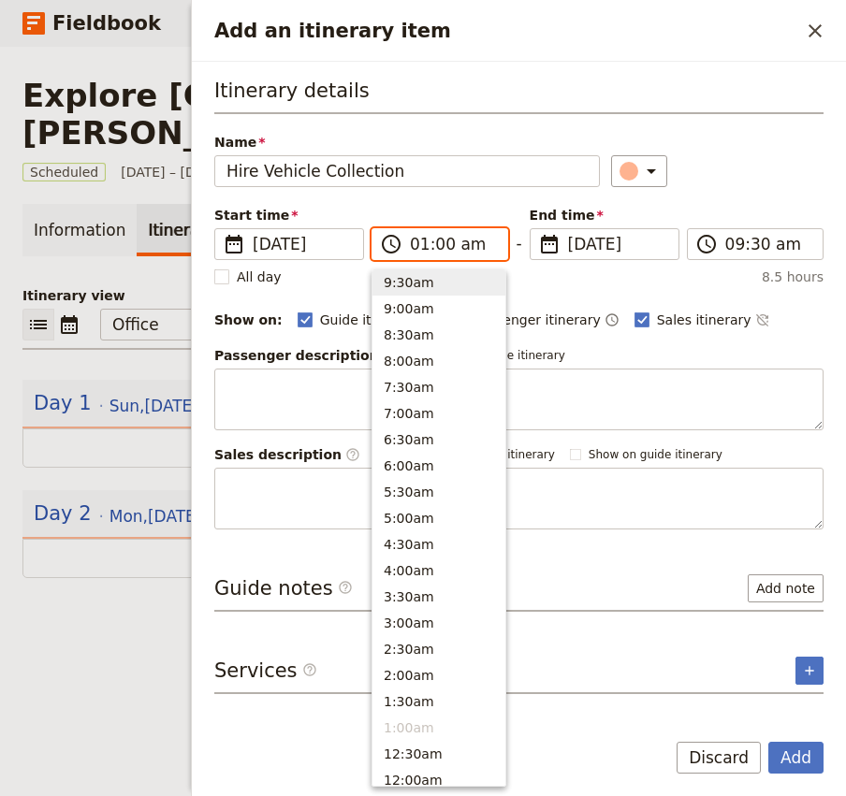
type input "01:00 pm"
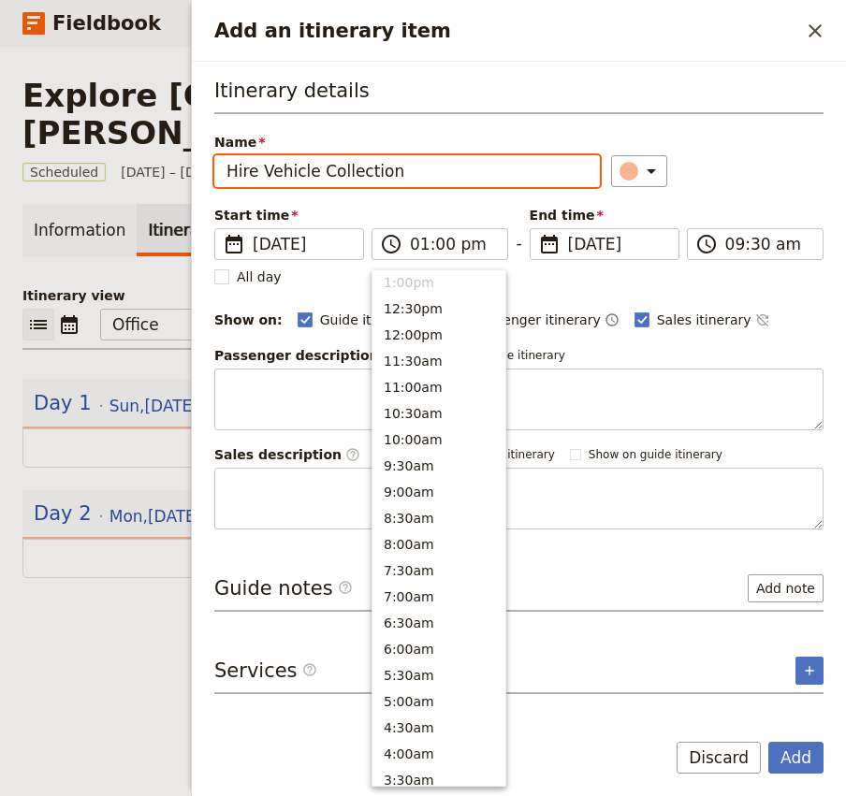
click at [772, 167] on div "​" at bounding box center [717, 171] width 212 height 32
type input "01:00 pm"
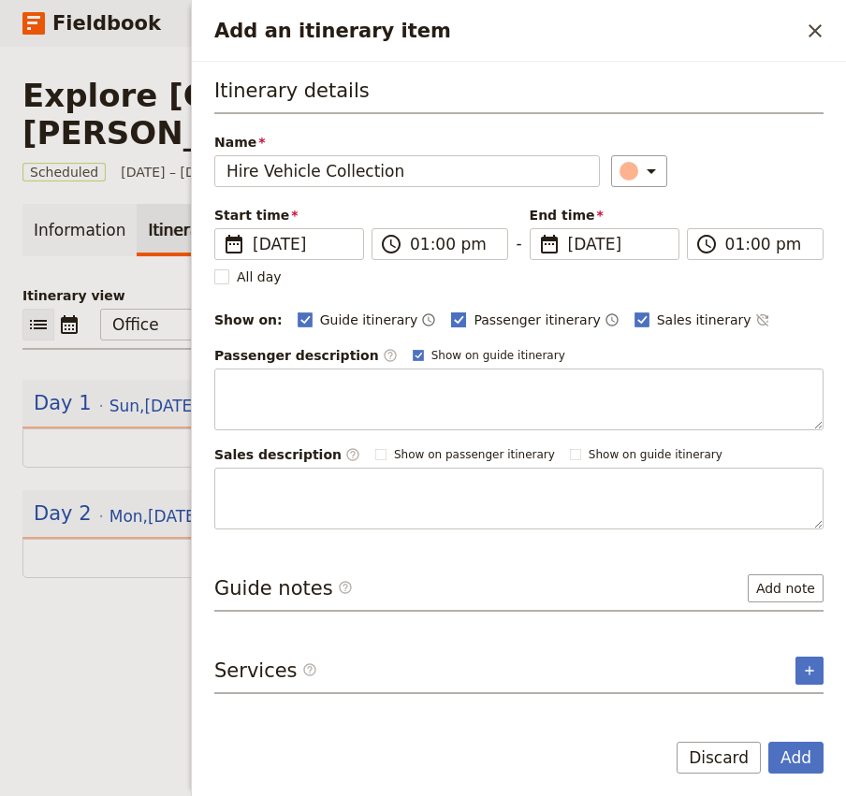
click at [452, 324] on label "Passenger itinerary" at bounding box center [525, 320] width 149 height 19
click at [451, 311] on input "Passenger itinerary" at bounding box center [450, 310] width 1 height 1
checkbox input "false"
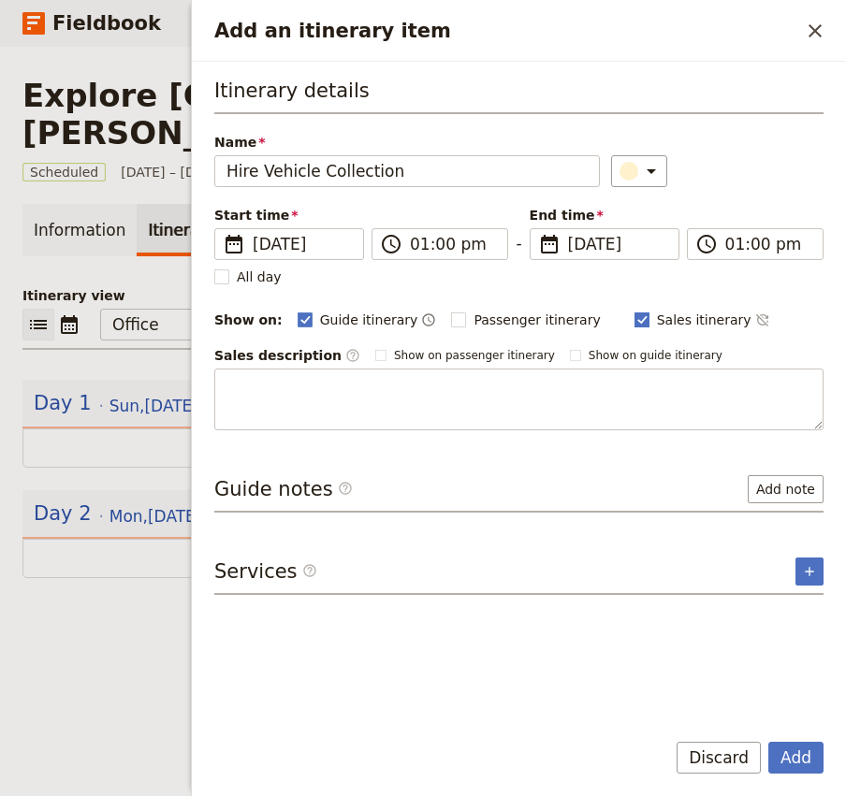
click at [664, 319] on span "Sales itinerary" at bounding box center [704, 320] width 95 height 19
click at [634, 311] on input "Sales itinerary" at bounding box center [633, 310] width 1 height 1
checkbox input "false"
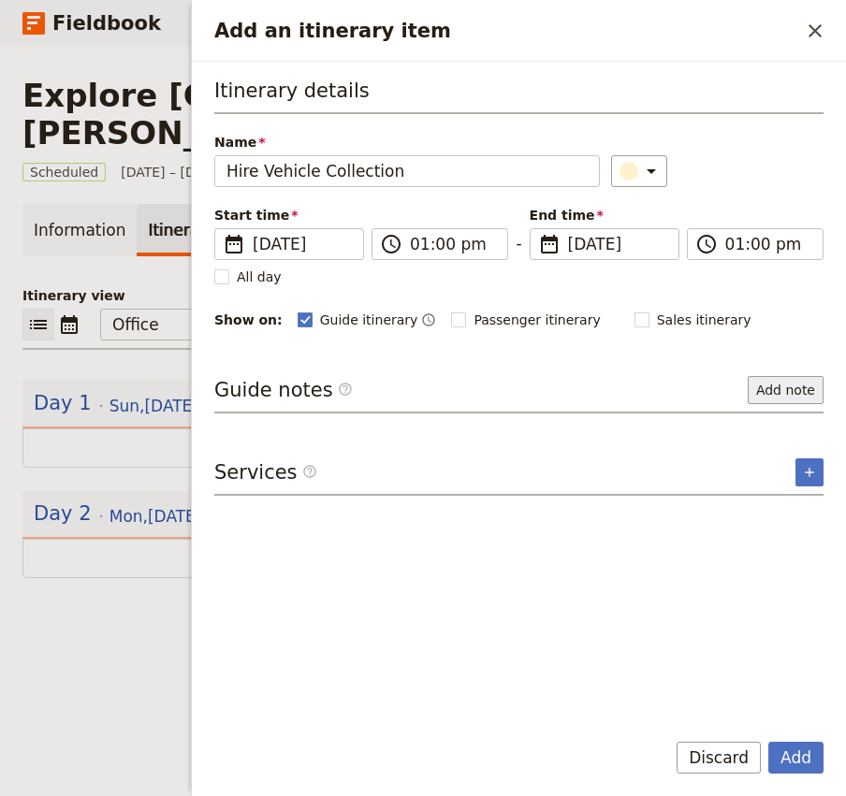
click at [784, 389] on button "Add note" at bounding box center [786, 390] width 76 height 28
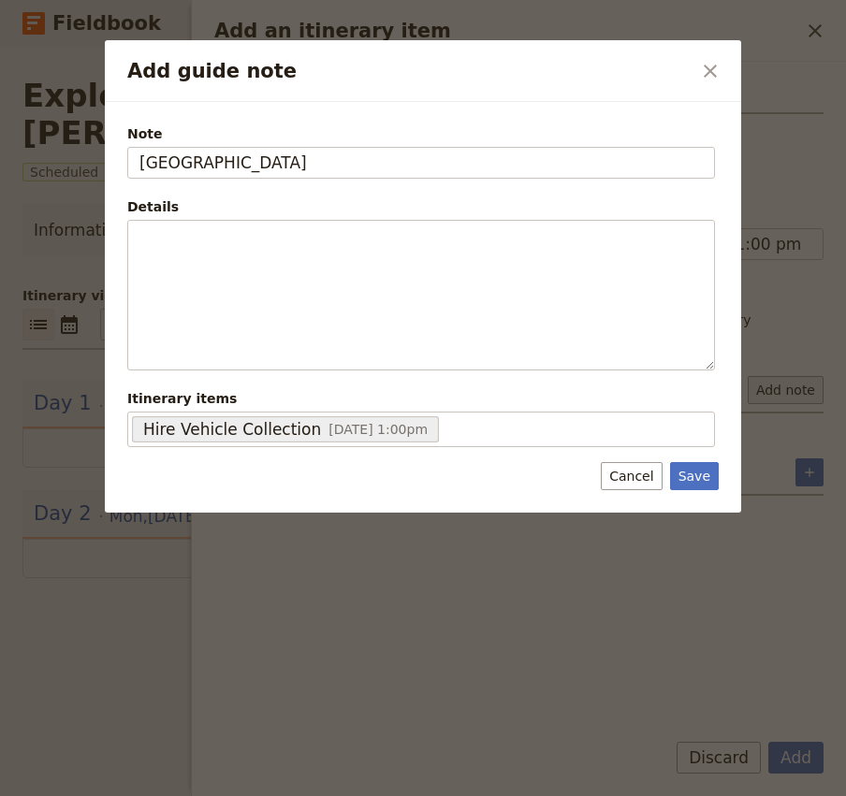
type input "Hertz Gold Coast Airport"
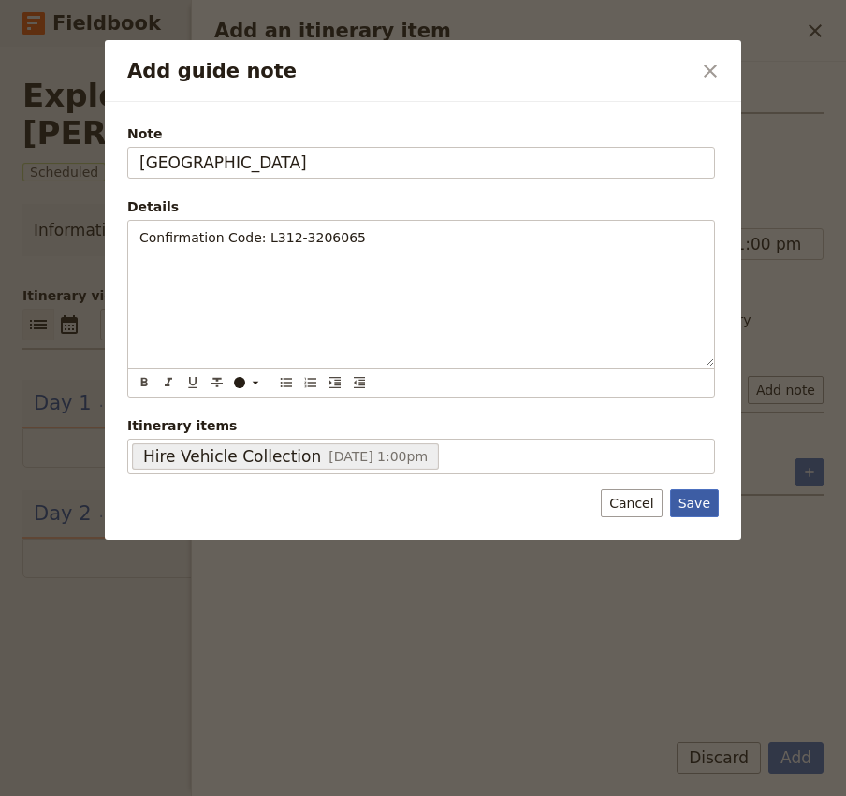
click at [692, 512] on button "Save" at bounding box center [694, 503] width 49 height 28
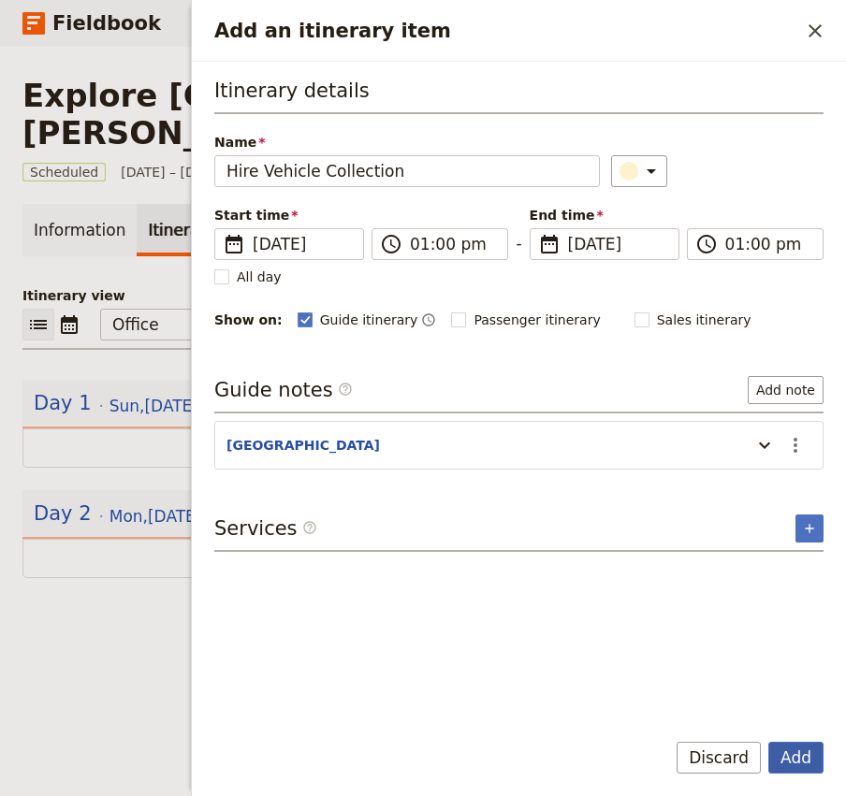
click at [793, 755] on button "Add" at bounding box center [795, 758] width 55 height 32
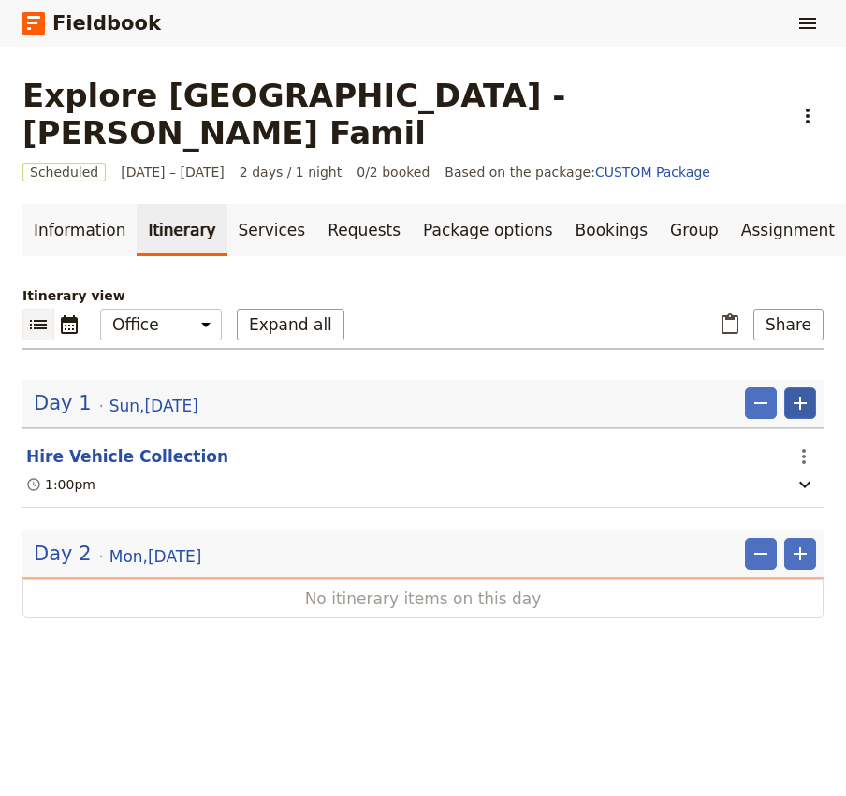
click at [800, 397] on icon "Add" at bounding box center [799, 403] width 13 height 13
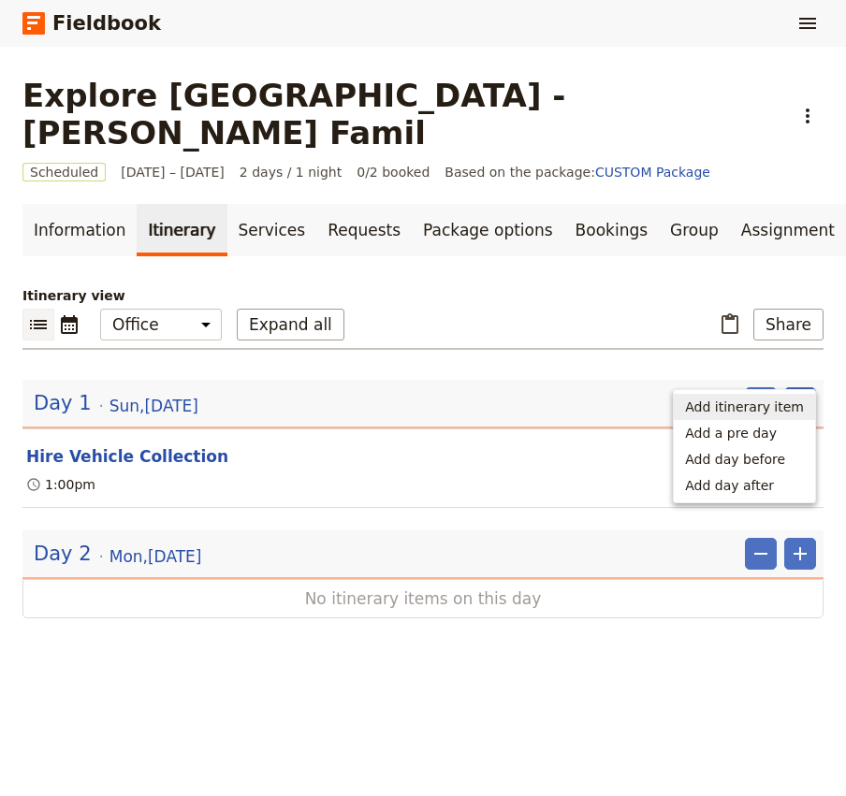
click at [751, 403] on span "Add itinerary item" at bounding box center [744, 407] width 119 height 19
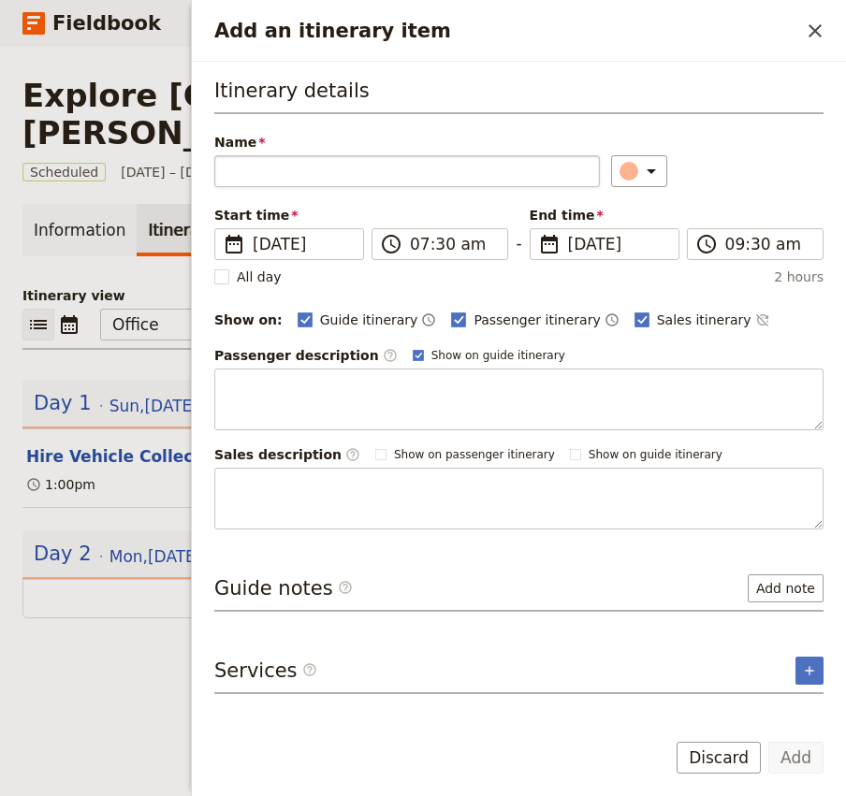
click at [283, 173] on input "Name" at bounding box center [407, 171] width 386 height 32
type input "T"
type input "Groceries from Tugun Supermarket"
click at [453, 321] on label "Passenger itinerary" at bounding box center [525, 320] width 149 height 19
click at [451, 311] on input "Passenger itinerary" at bounding box center [450, 310] width 1 height 1
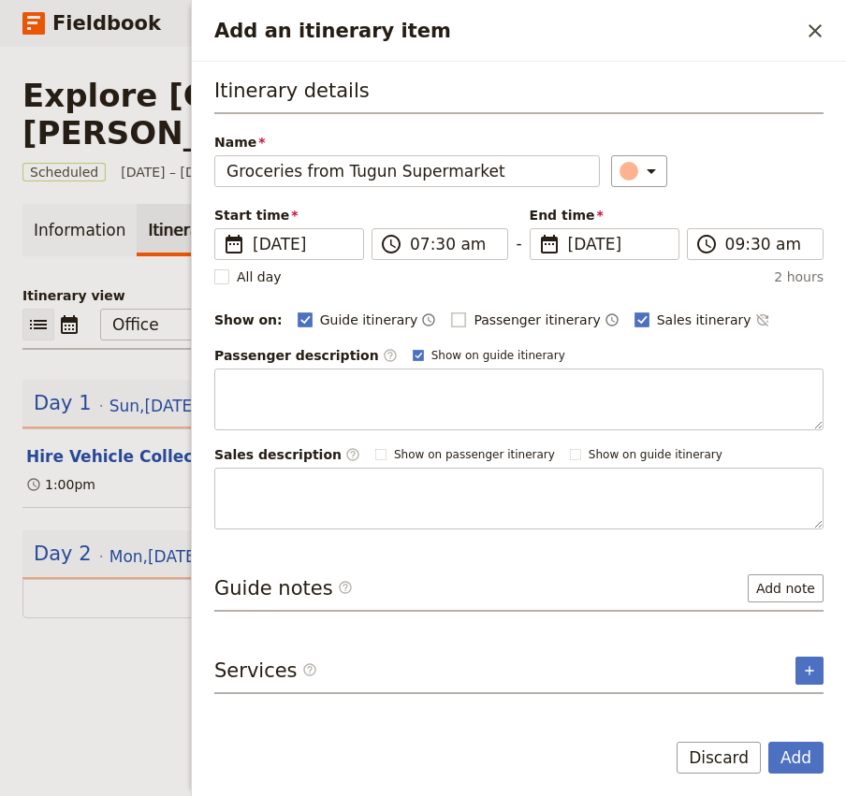
checkbox input "false"
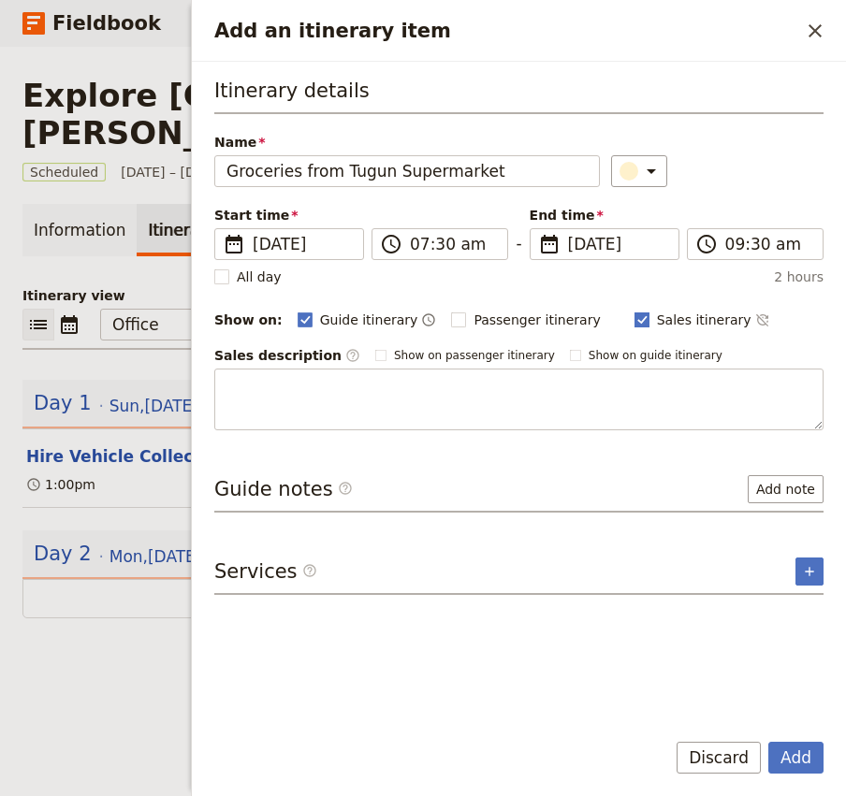
click at [657, 324] on span "Sales itinerary" at bounding box center [704, 320] width 95 height 19
click at [633, 311] on input "Sales itinerary" at bounding box center [633, 310] width 1 height 1
checkbox input "false"
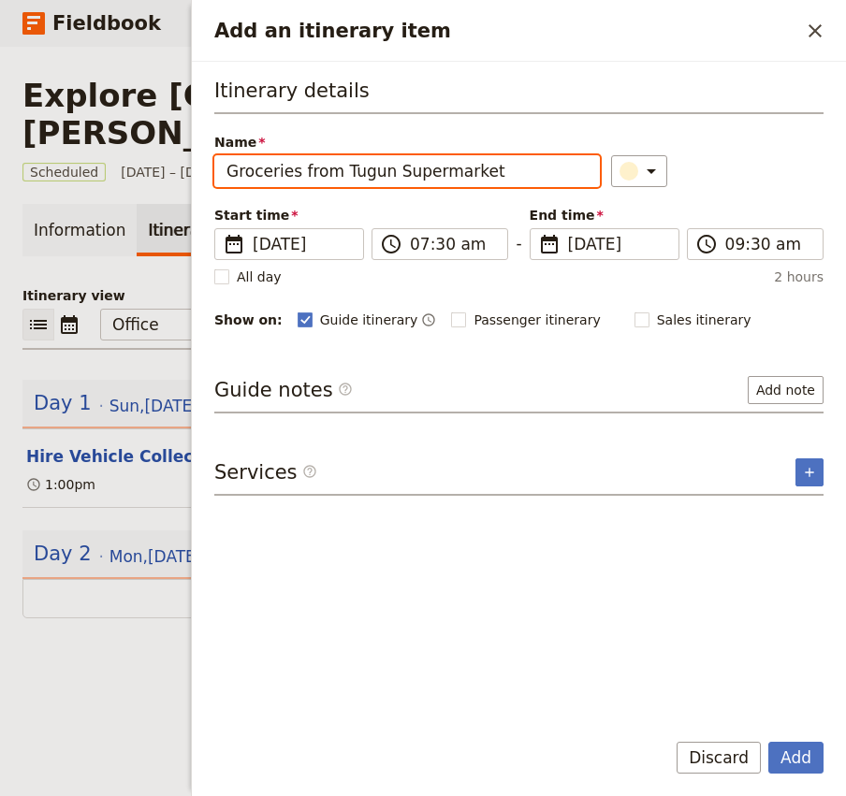
click at [369, 178] on input "Groceries from Tugun Supermarket" at bounding box center [407, 171] width 386 height 32
type input "Pick-up groceries"
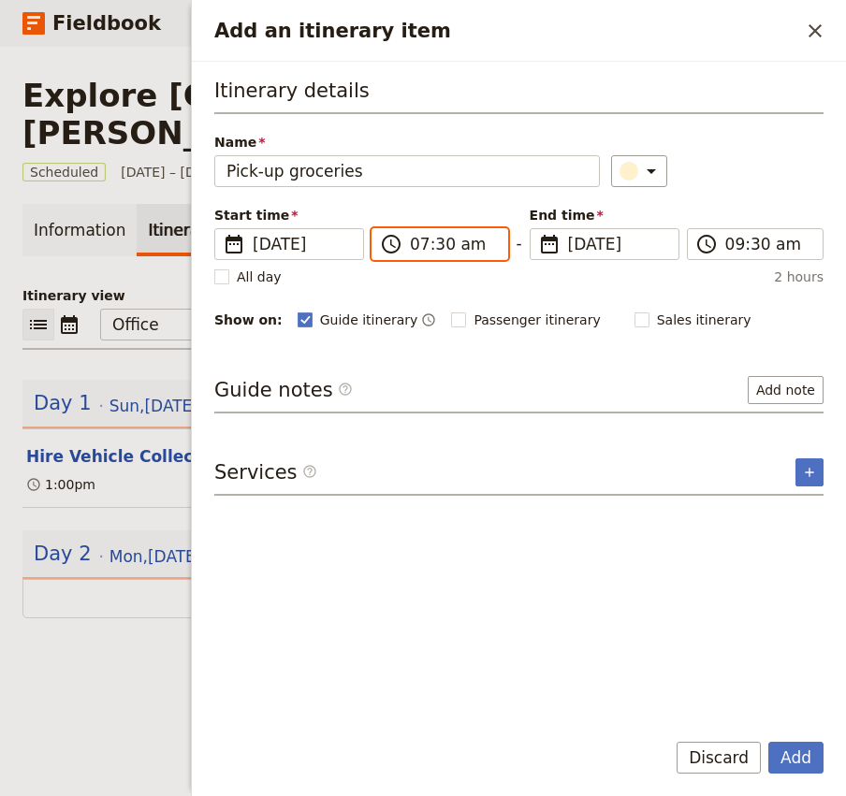
click at [418, 248] on input "07:30 am" at bounding box center [453, 244] width 86 height 22
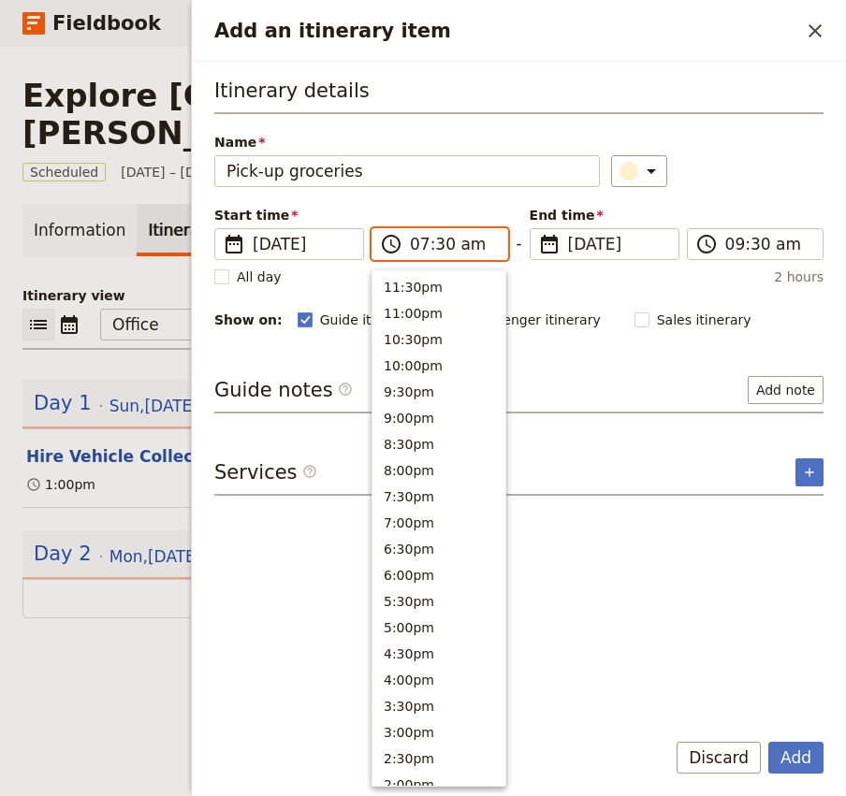
scroll to position [749, 0]
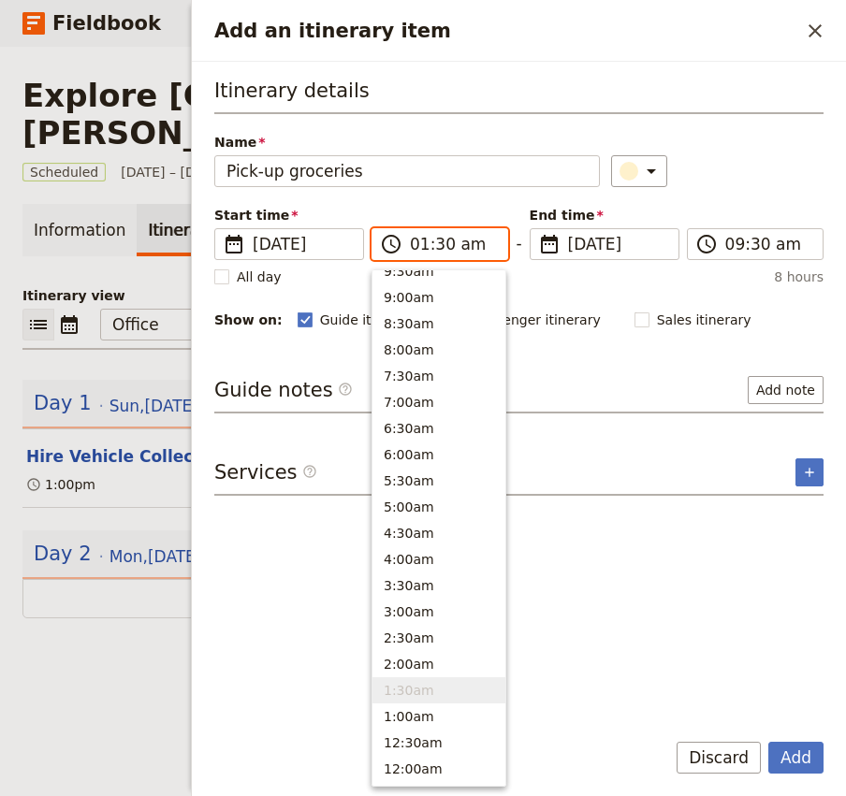
click at [464, 247] on input "01:30 am" at bounding box center [453, 244] width 86 height 22
type input "01:30 pm"
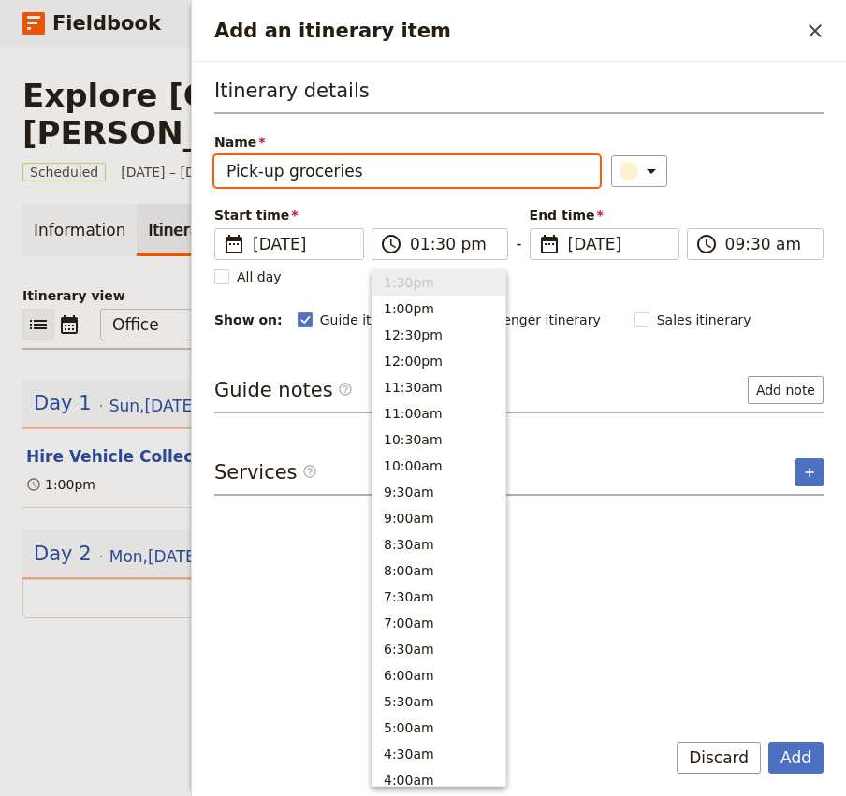
click at [747, 191] on div "Itinerary details Name Pick-up groceries ​ Start time ​ 17 Aug 2025 17/08/2025 …" at bounding box center [518, 204] width 609 height 255
type input "01:30 pm"
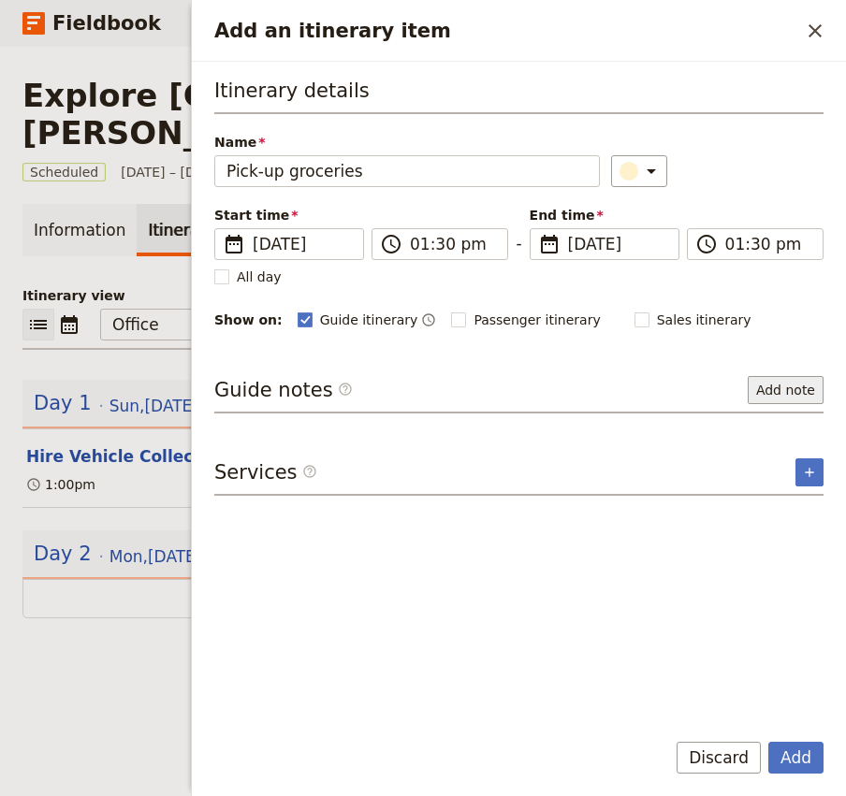
click at [787, 392] on button "Add note" at bounding box center [786, 390] width 76 height 28
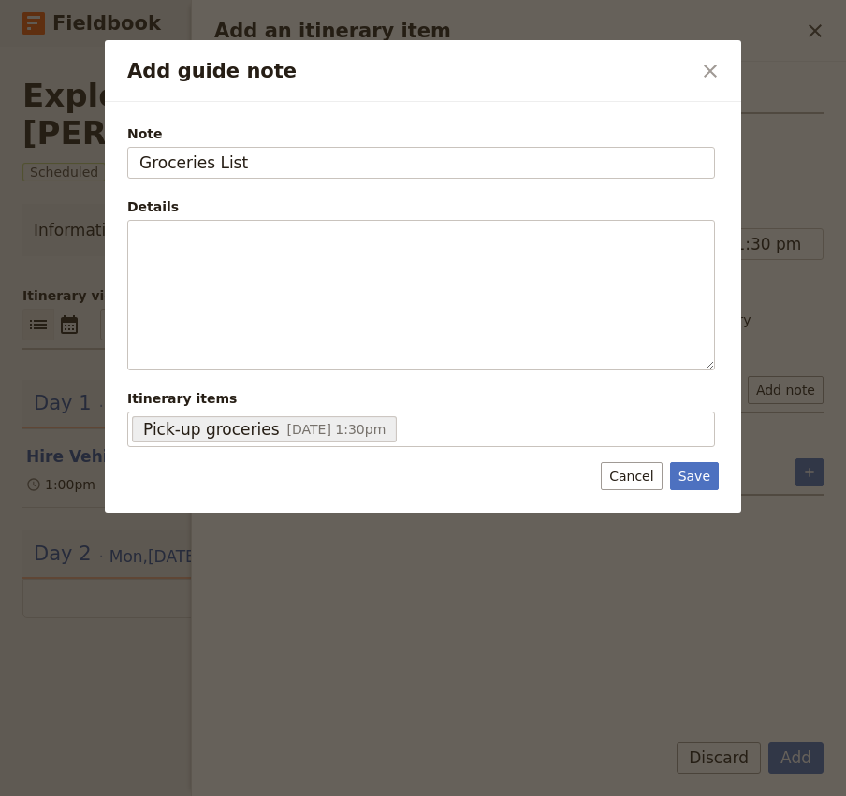
type input "Groceries List"
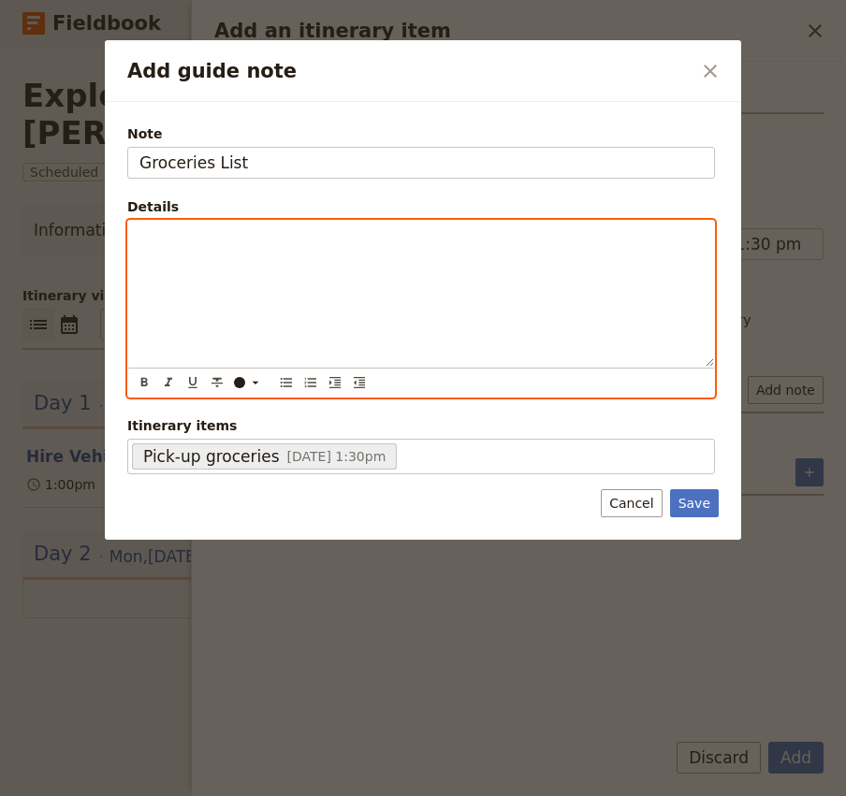
paste div "Add guide note"
click at [139, 235] on span "6x Sausages" at bounding box center [180, 237] width 83 height 15
click at [141, 268] on span "3x Steaks" at bounding box center [171, 267] width 65 height 15
click at [167, 237] on span "- 6x Sausages" at bounding box center [185, 237] width 92 height 15
click at [139, 284] on span "Fresh Bread" at bounding box center [178, 286] width 78 height 15
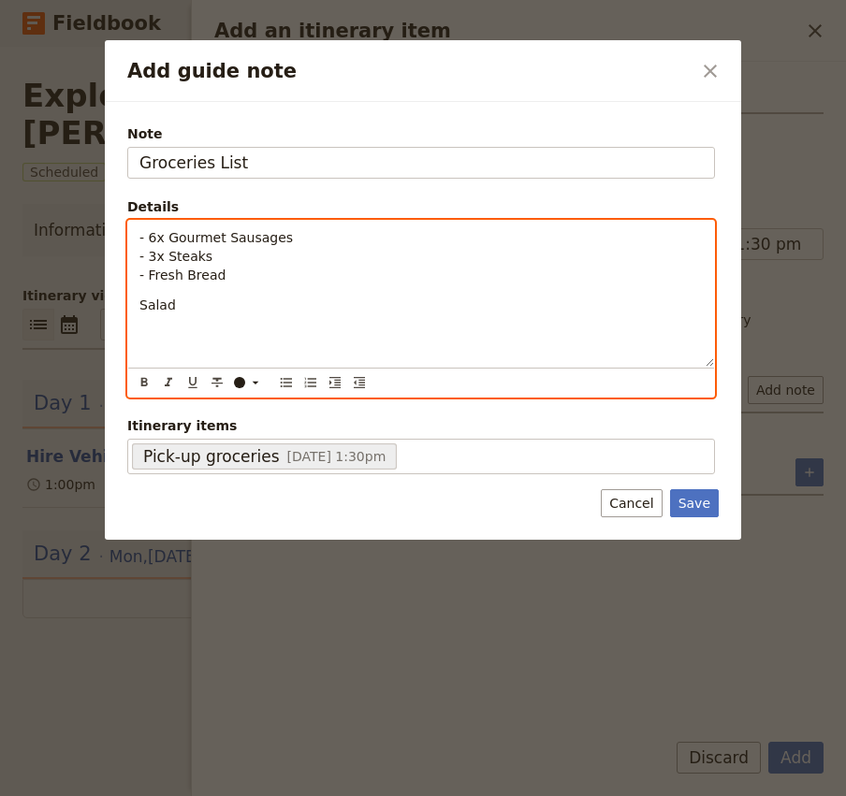
click at [203, 279] on span "- Fresh Bread" at bounding box center [182, 275] width 86 height 15
click at [139, 305] on span "Salad" at bounding box center [157, 305] width 36 height 15
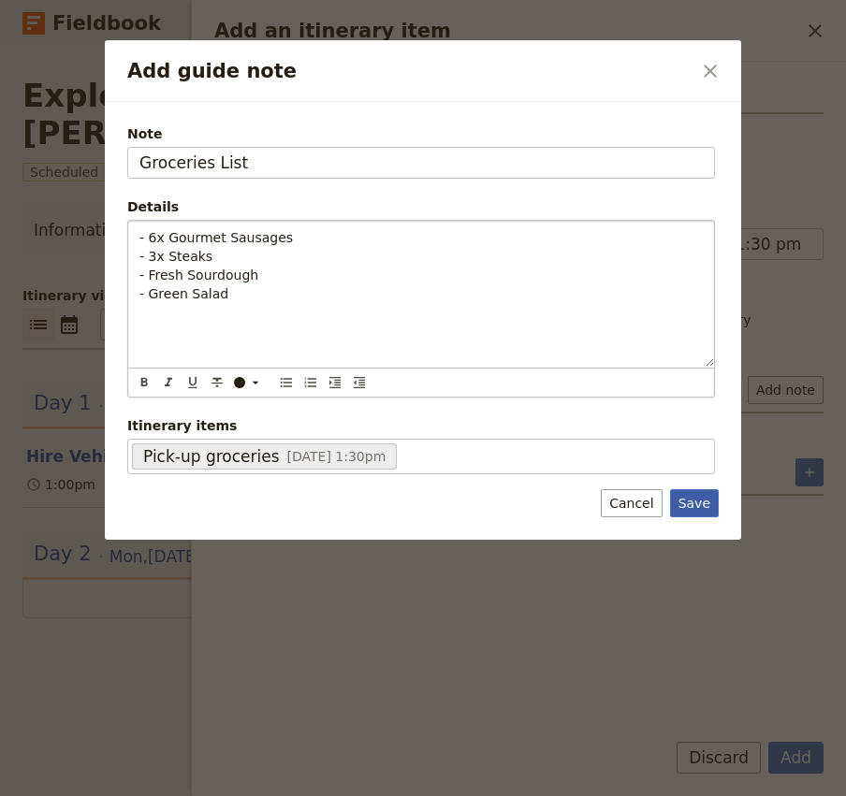
click at [698, 510] on button "Save" at bounding box center [694, 503] width 49 height 28
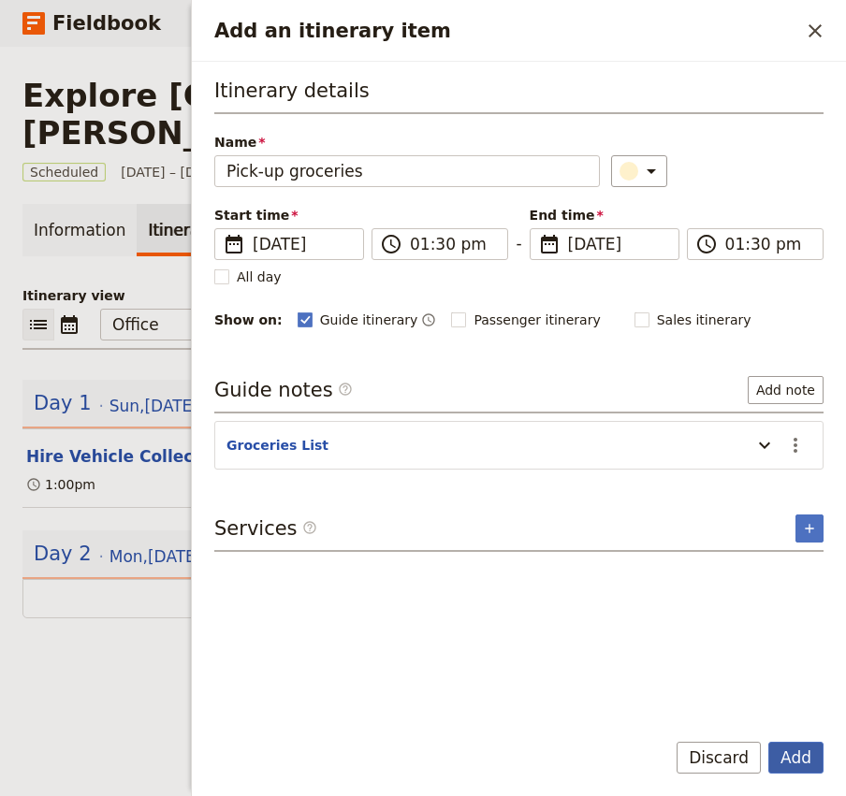
click at [788, 763] on button "Add" at bounding box center [795, 758] width 55 height 32
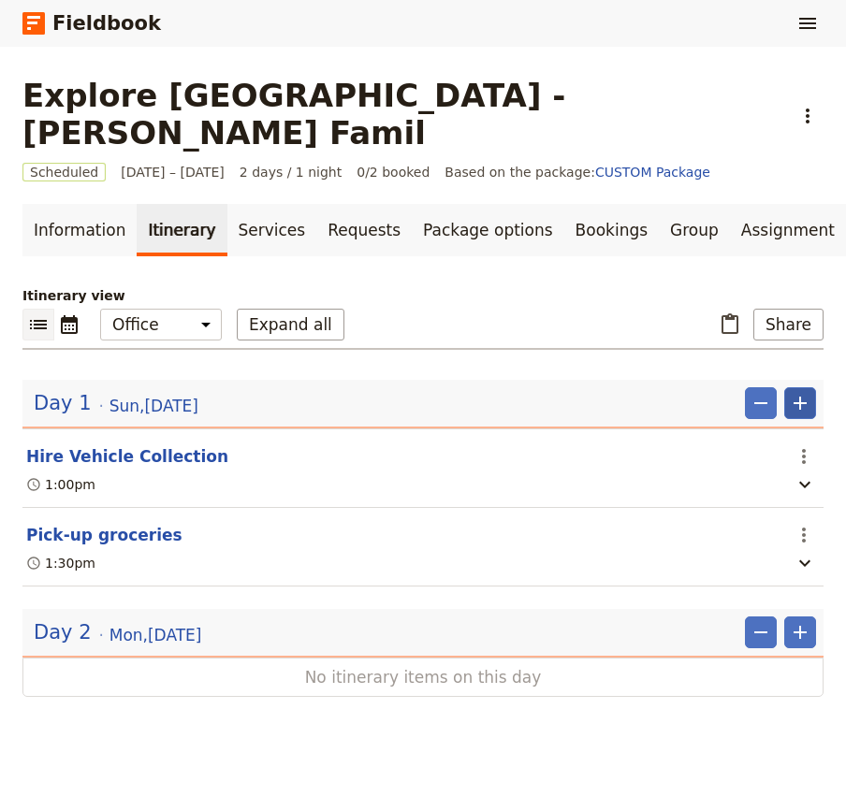
click at [800, 397] on icon "Add" at bounding box center [799, 403] width 13 height 13
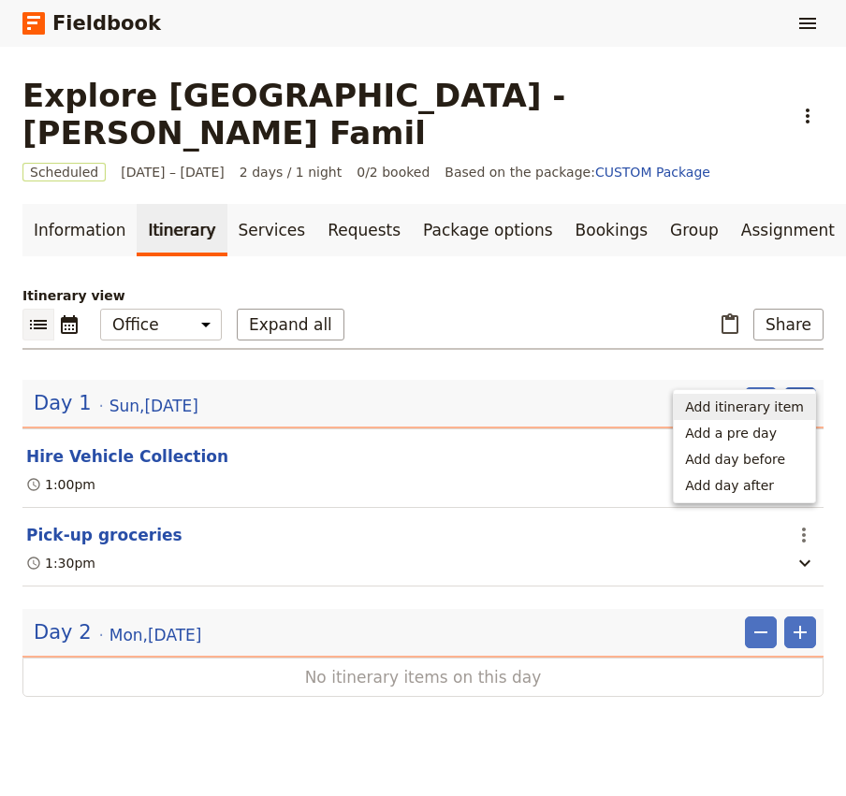
click at [770, 409] on span "Add itinerary item" at bounding box center [744, 407] width 119 height 19
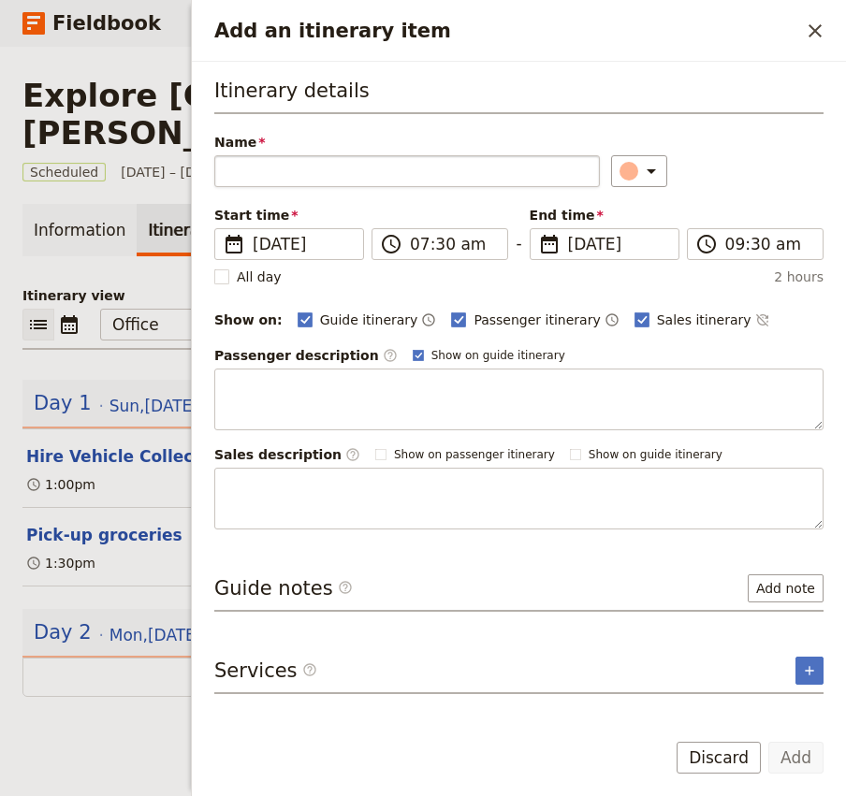
click at [336, 167] on input "Name" at bounding box center [407, 171] width 386 height 32
click at [138, 561] on div "Itinerary view ​ ​ Office Guide Passenger Sales Expand all ​ Share Day 1 Sun , …" at bounding box center [422, 491] width 801 height 411
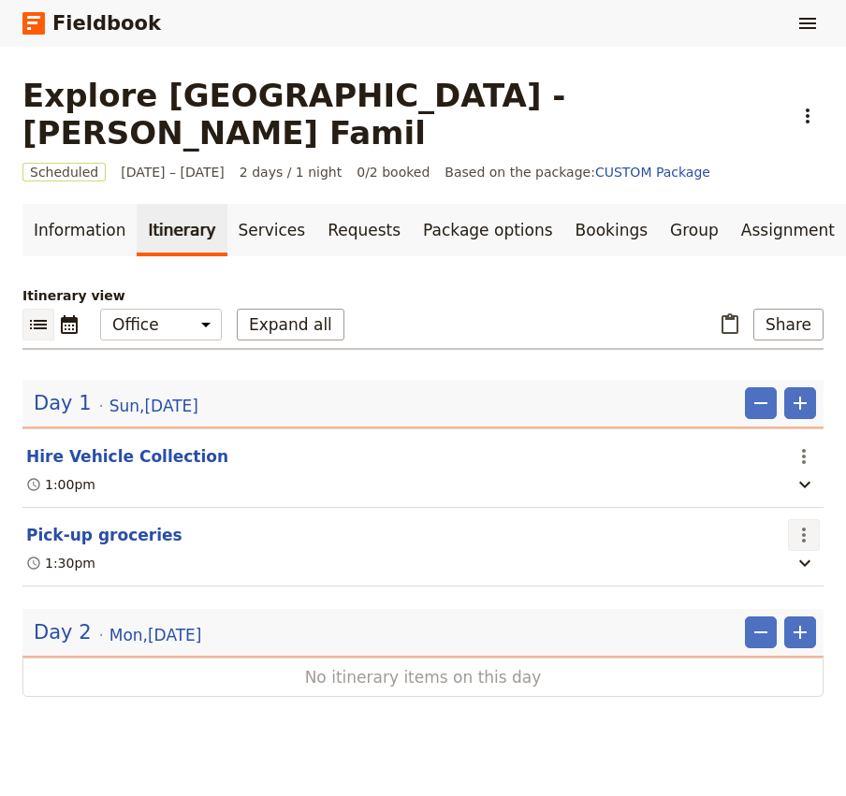
click at [809, 524] on icon "Actions" at bounding box center [804, 535] width 22 height 22
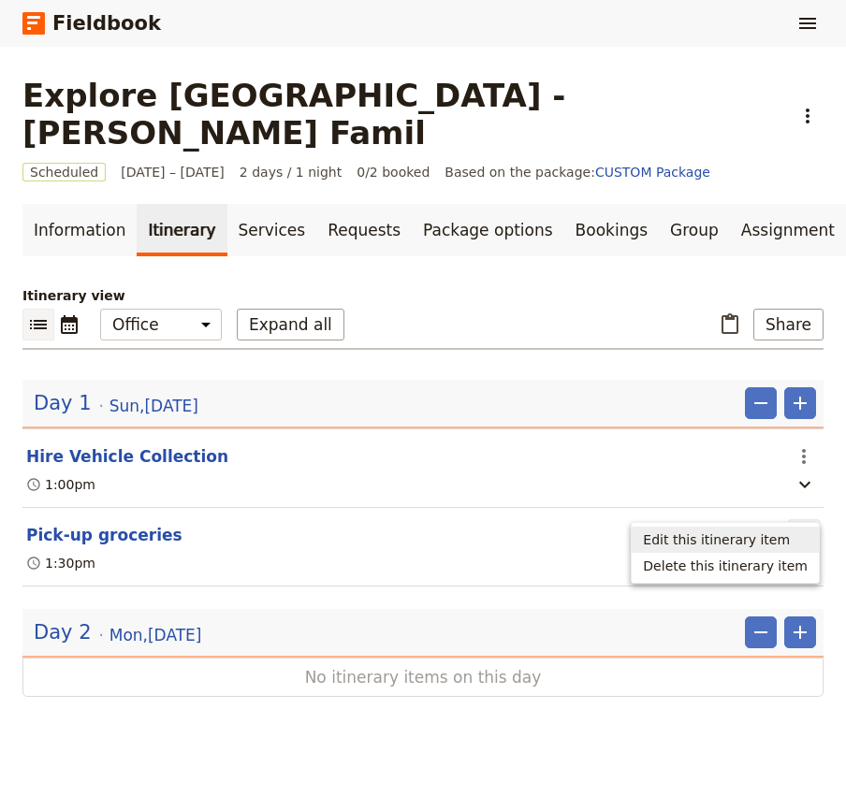
click at [757, 540] on span "Edit this itinerary item" at bounding box center [716, 540] width 147 height 19
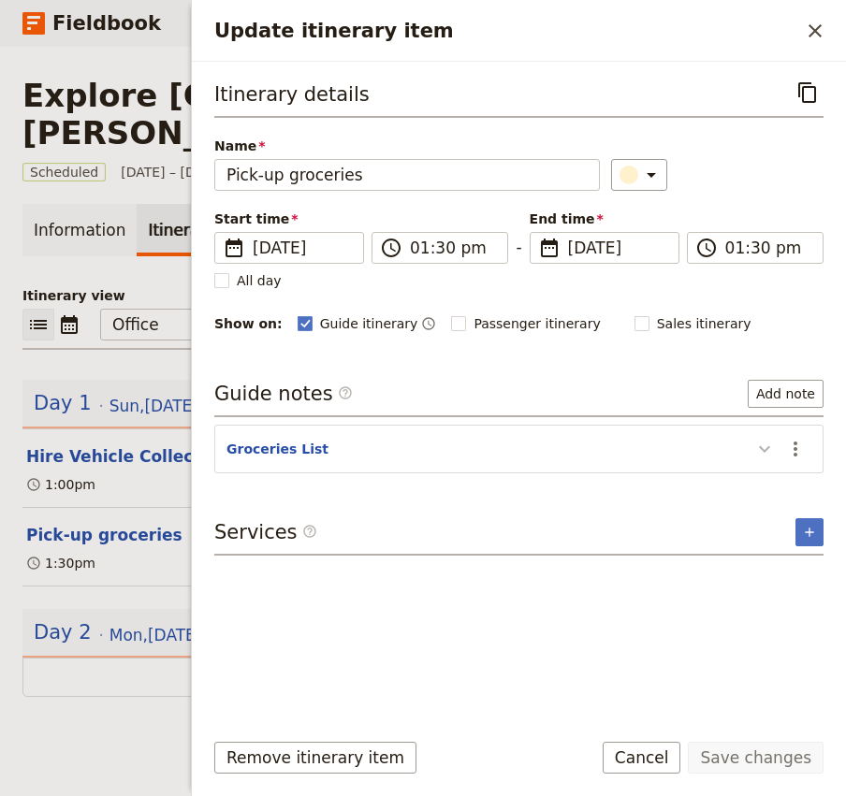
click at [764, 446] on icon "Update itinerary item" at bounding box center [764, 449] width 22 height 22
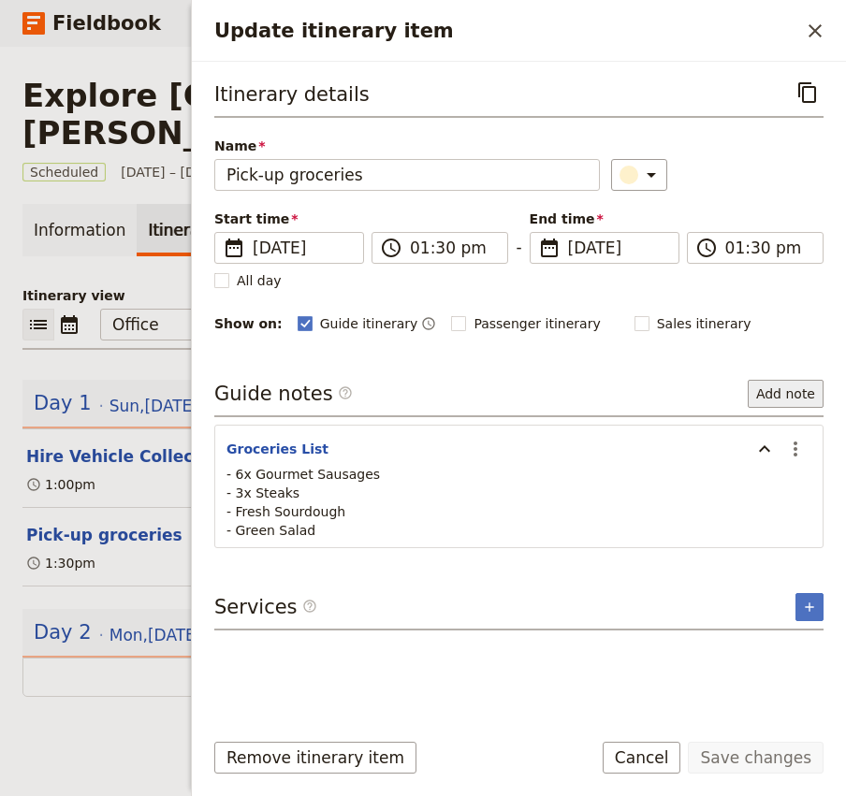
click at [785, 393] on button "Add note" at bounding box center [786, 394] width 76 height 28
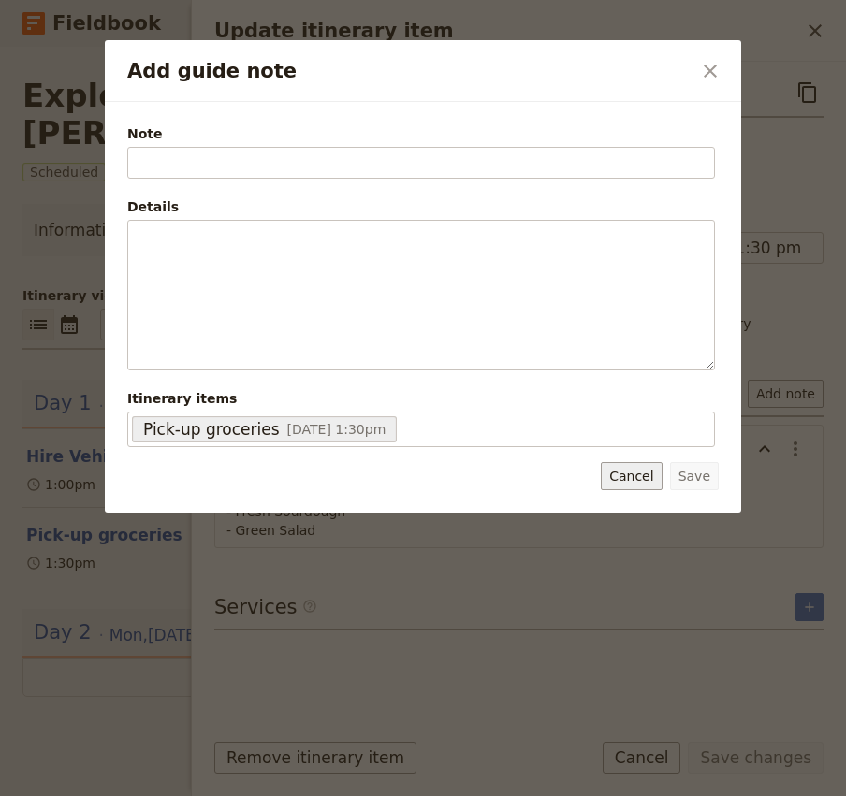
click at [635, 480] on button "Cancel" at bounding box center [631, 476] width 61 height 28
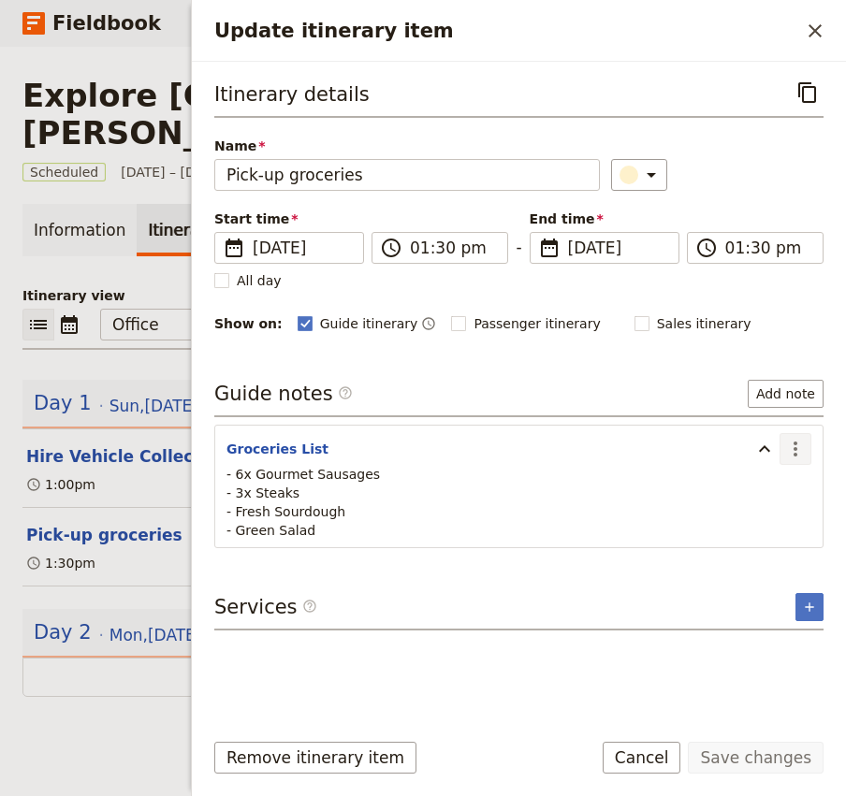
click at [792, 454] on icon "Actions" at bounding box center [795, 449] width 22 height 22
click at [724, 486] on span "Edit note" at bounding box center [741, 490] width 59 height 19
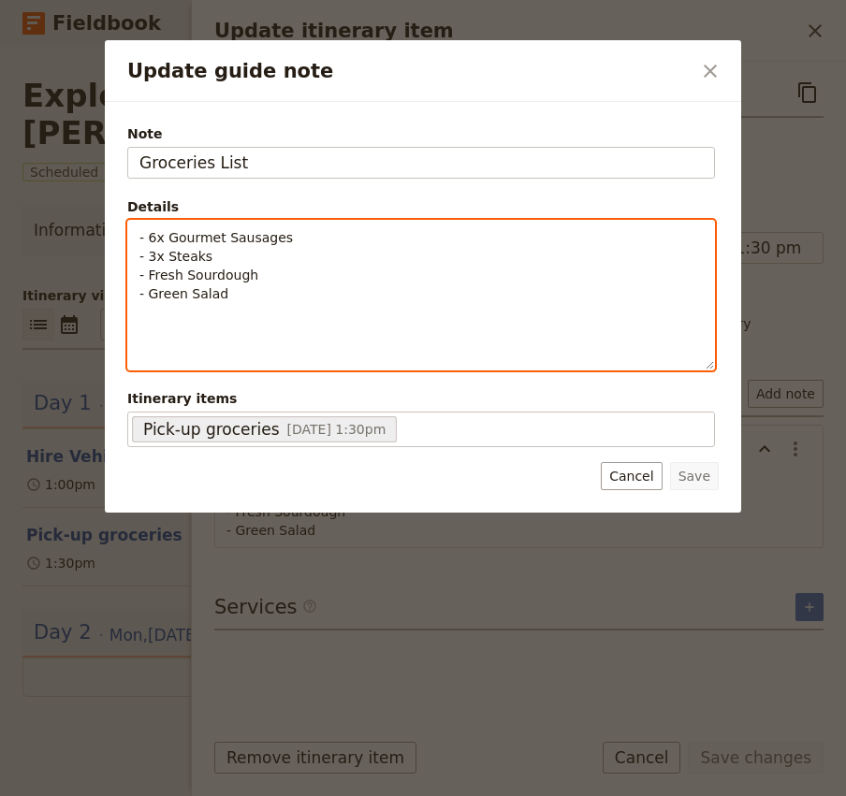
click at [246, 285] on p "- 6x Gourmet Sausages - 3x Steaks - Fresh Sourdough - Green Salad" at bounding box center [420, 265] width 563 height 75
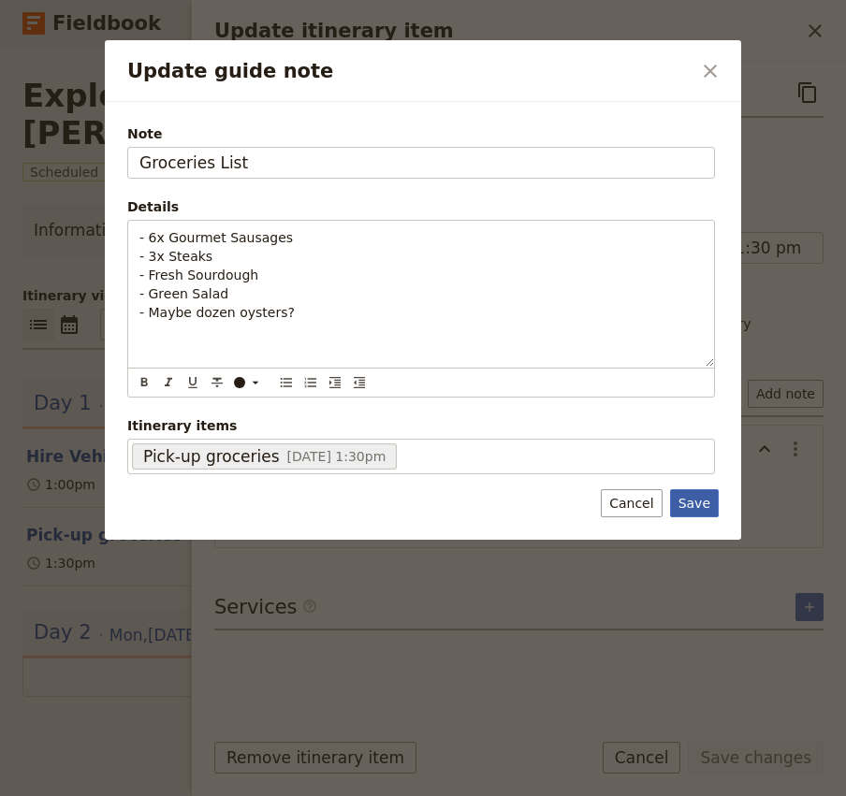
click at [696, 501] on button "Save" at bounding box center [694, 503] width 49 height 28
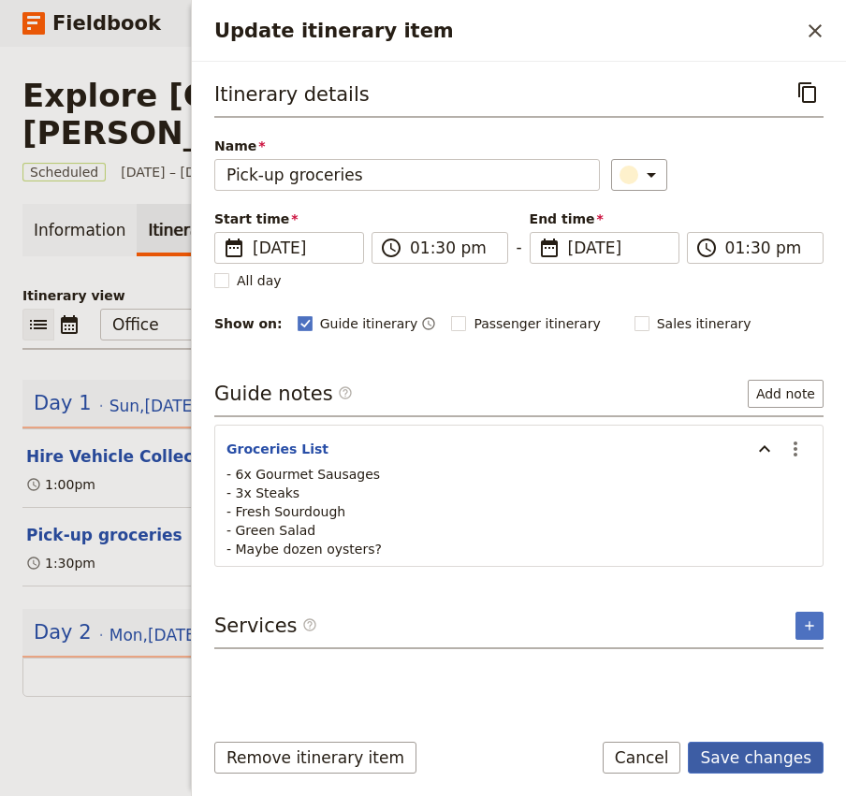
click at [770, 753] on button "Save changes" at bounding box center [756, 758] width 136 height 32
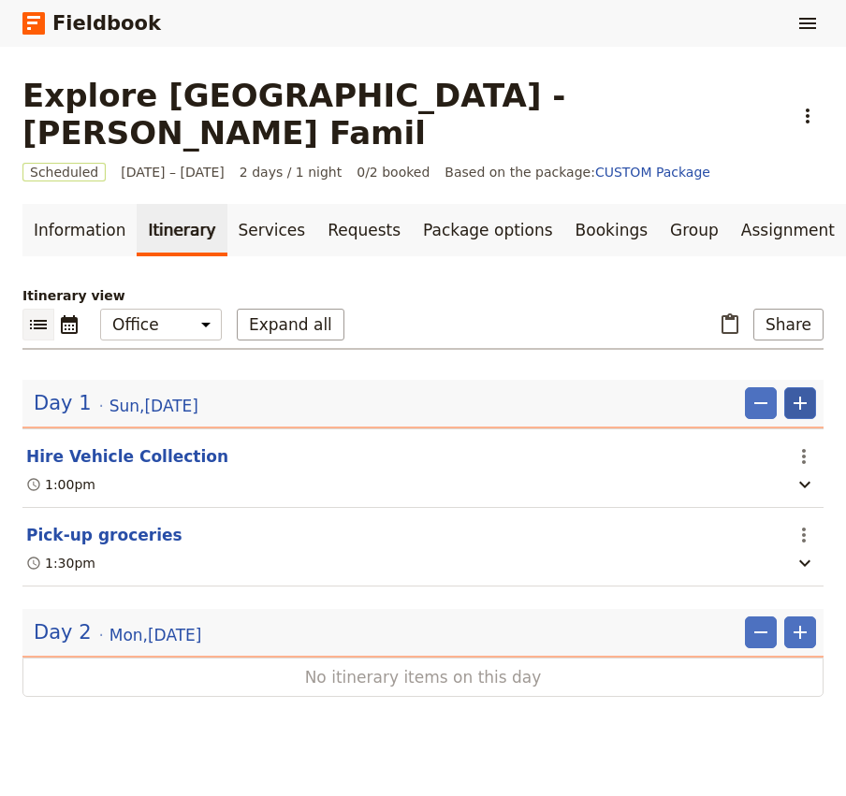
click at [814, 387] on button "​" at bounding box center [800, 403] width 32 height 32
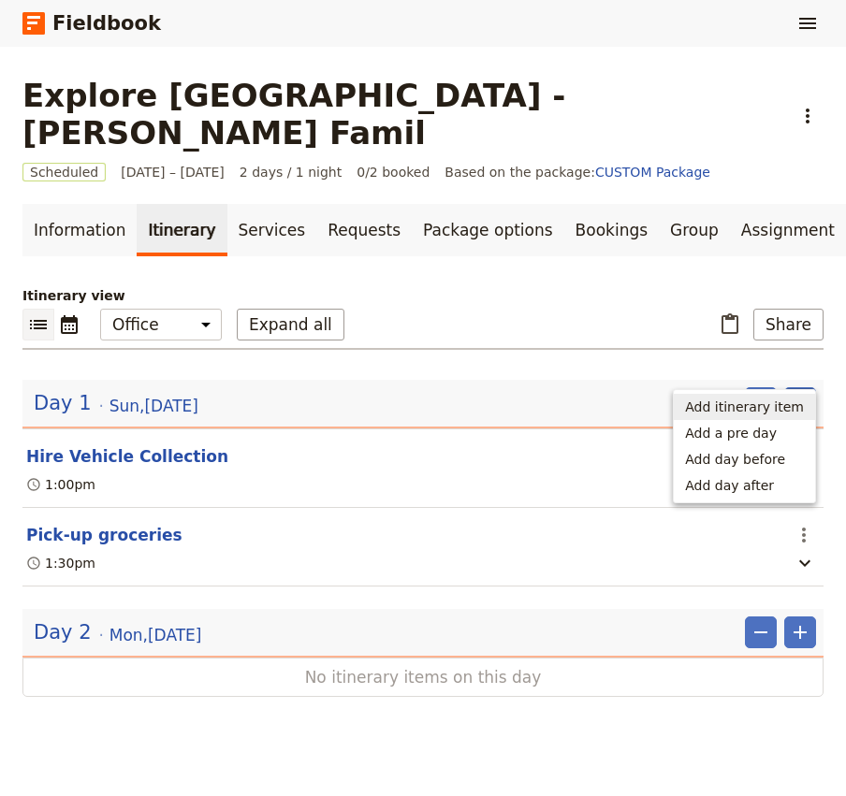
click at [739, 411] on span "Add itinerary item" at bounding box center [744, 407] width 119 height 19
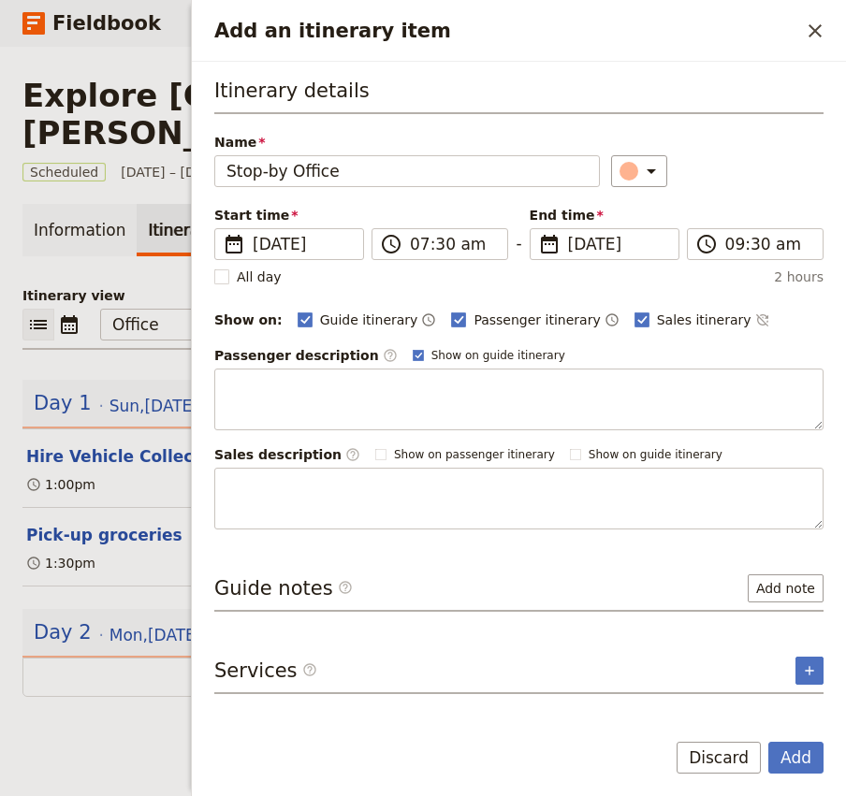
type input "Stop-by Office"
click at [421, 244] on input "07:30 am" at bounding box center [453, 244] width 86 height 22
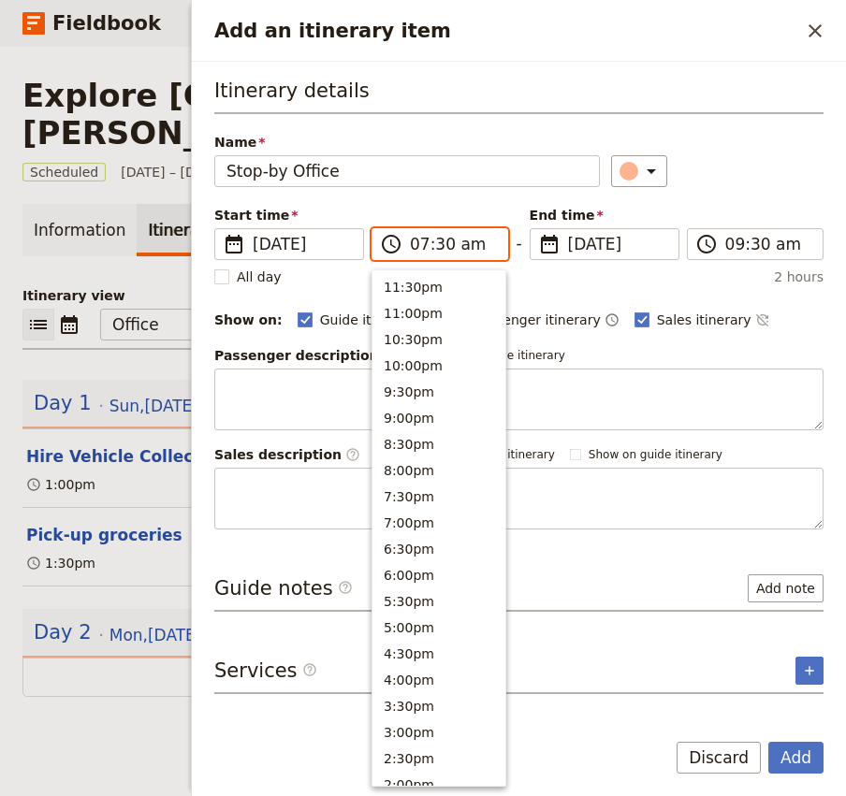
scroll to position [749, 0]
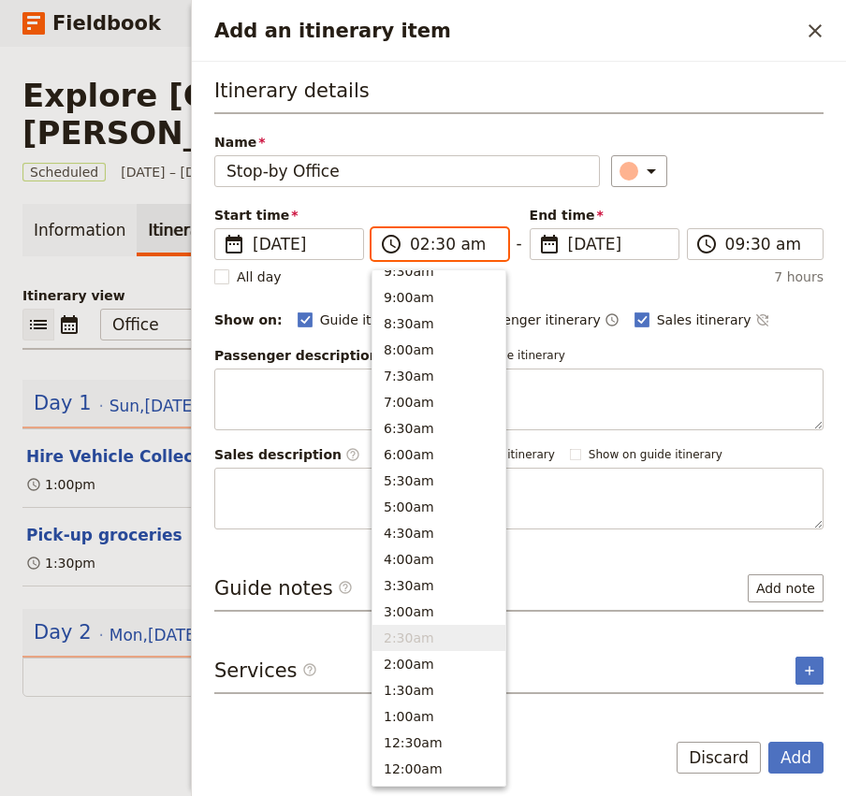
click at [438, 244] on input "02:30 am" at bounding box center [453, 244] width 86 height 22
type input "02:00 pm"
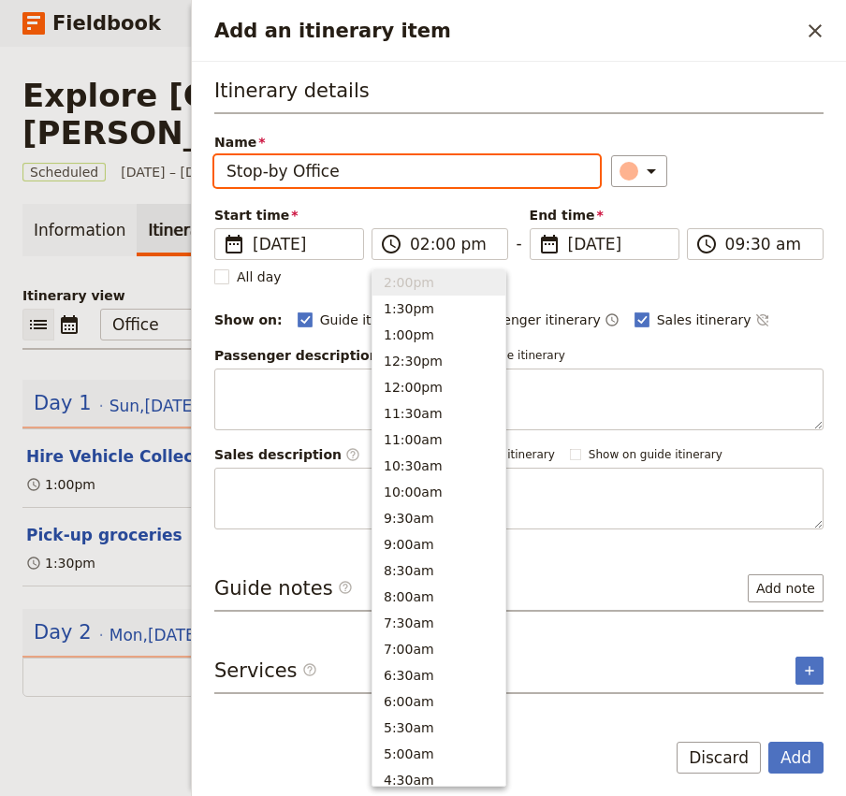
click at [759, 177] on div "​" at bounding box center [717, 171] width 212 height 32
type input "02:00 pm"
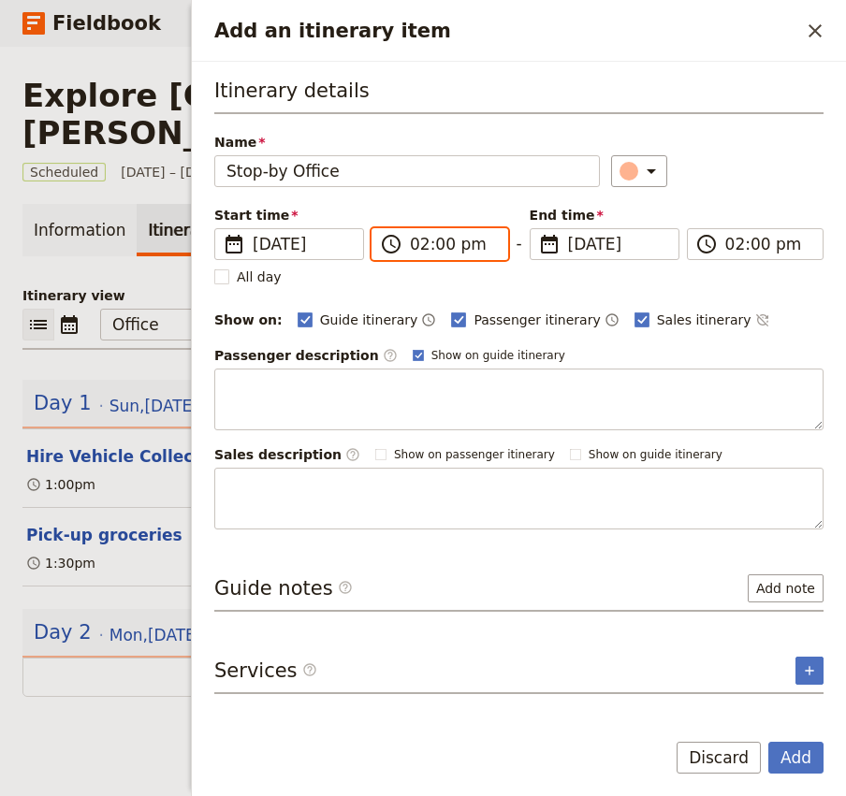
click at [441, 247] on input "02:00 pm" at bounding box center [453, 244] width 86 height 22
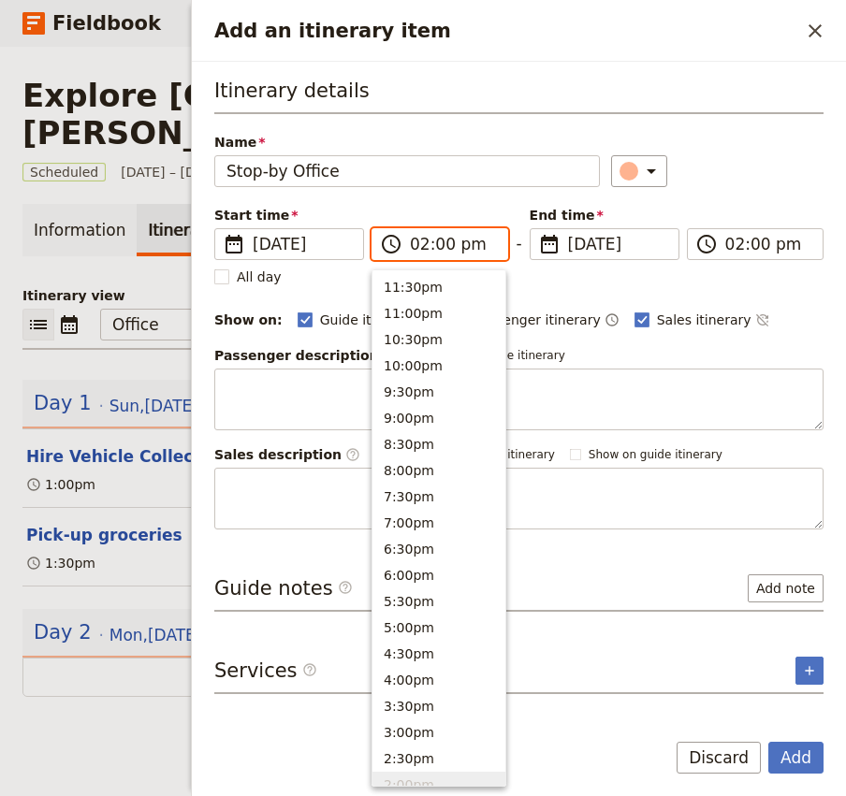
scroll to position [502, 0]
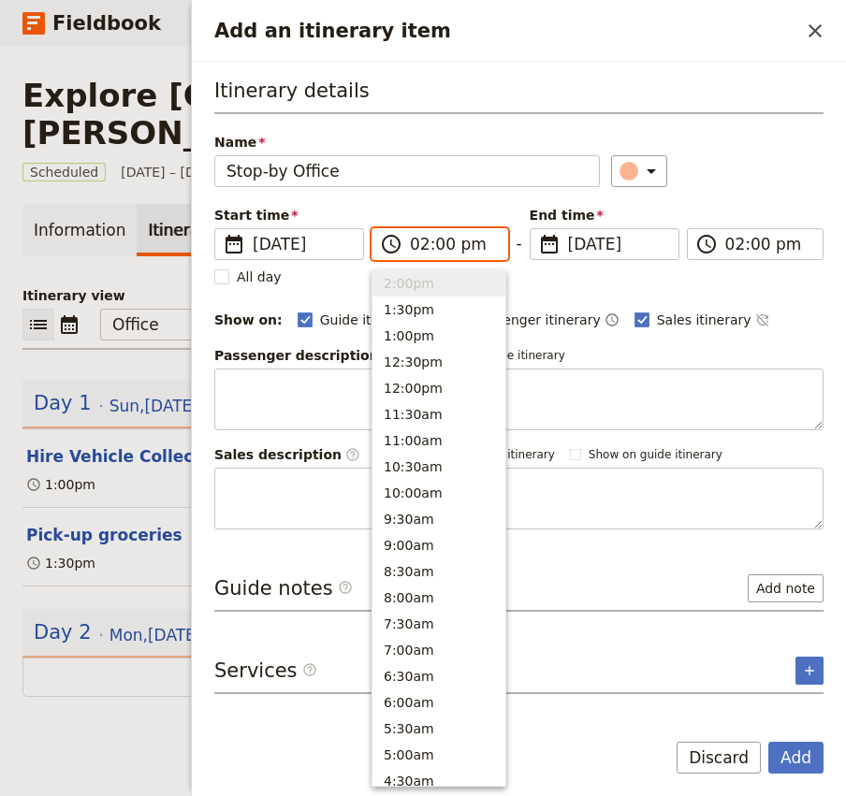
click at [441, 247] on input "02:00 pm" at bounding box center [453, 244] width 86 height 22
type input "02:30 pm"
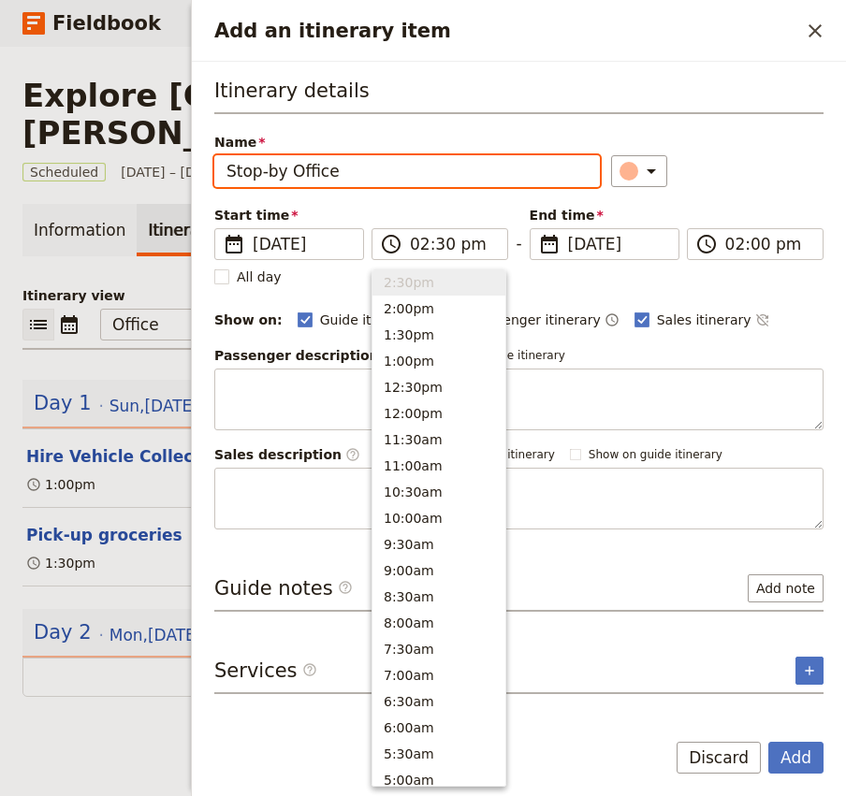
click at [748, 169] on div "​" at bounding box center [717, 171] width 212 height 32
type input "02:30 pm"
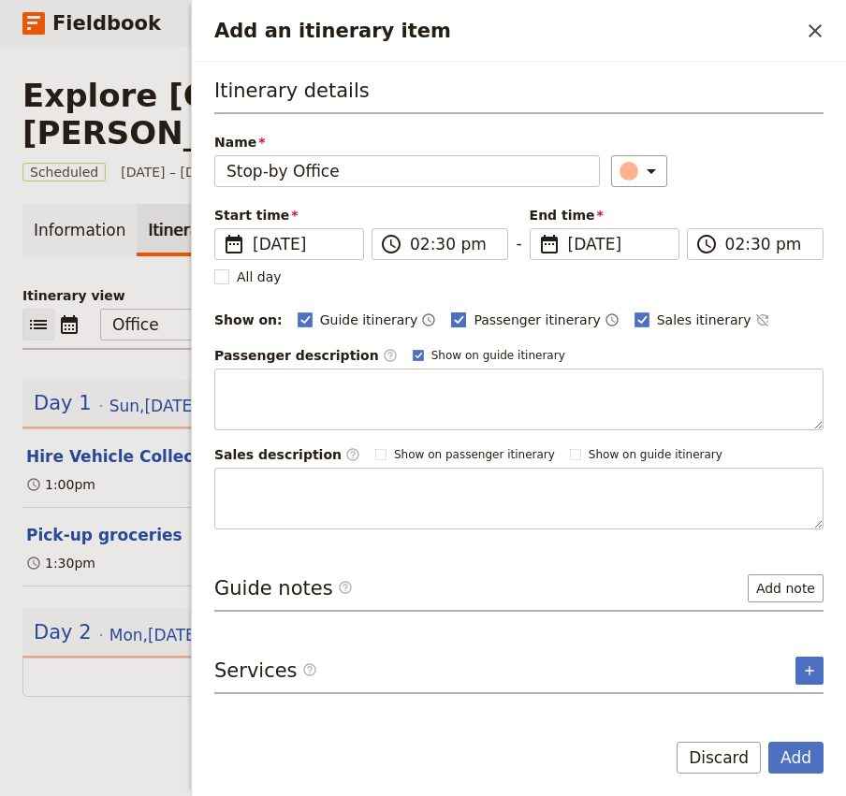
click at [473, 316] on span "Passenger itinerary" at bounding box center [536, 320] width 126 height 19
click at [451, 311] on input "Passenger itinerary" at bounding box center [450, 310] width 1 height 1
checkbox input "false"
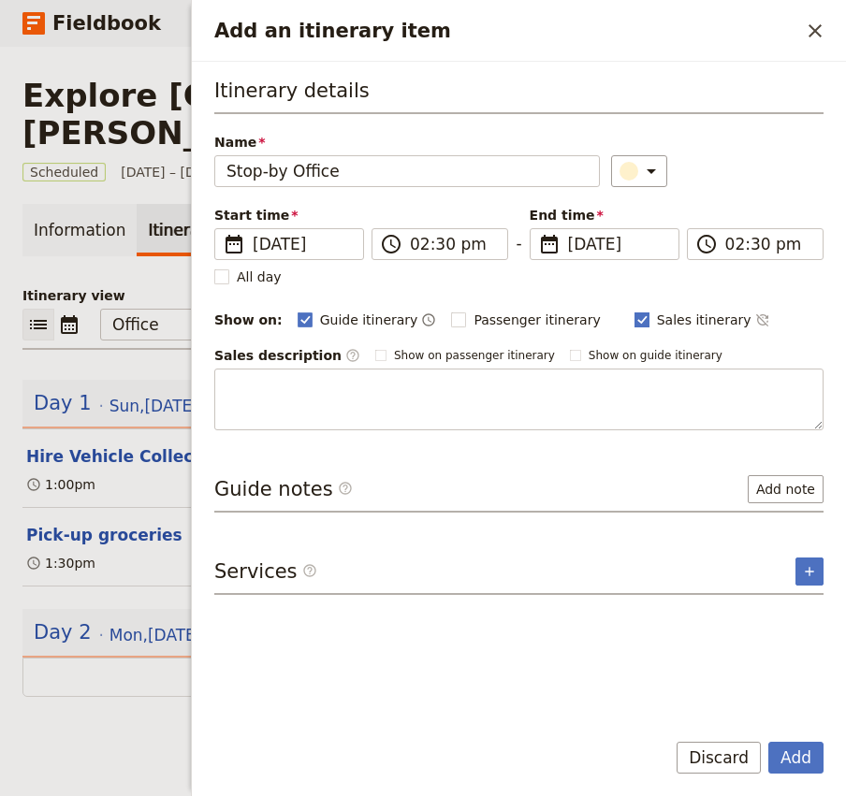
click at [657, 317] on span "Sales itinerary" at bounding box center [704, 320] width 95 height 19
click at [634, 311] on input "Sales itinerary" at bounding box center [633, 310] width 1 height 1
checkbox input "false"
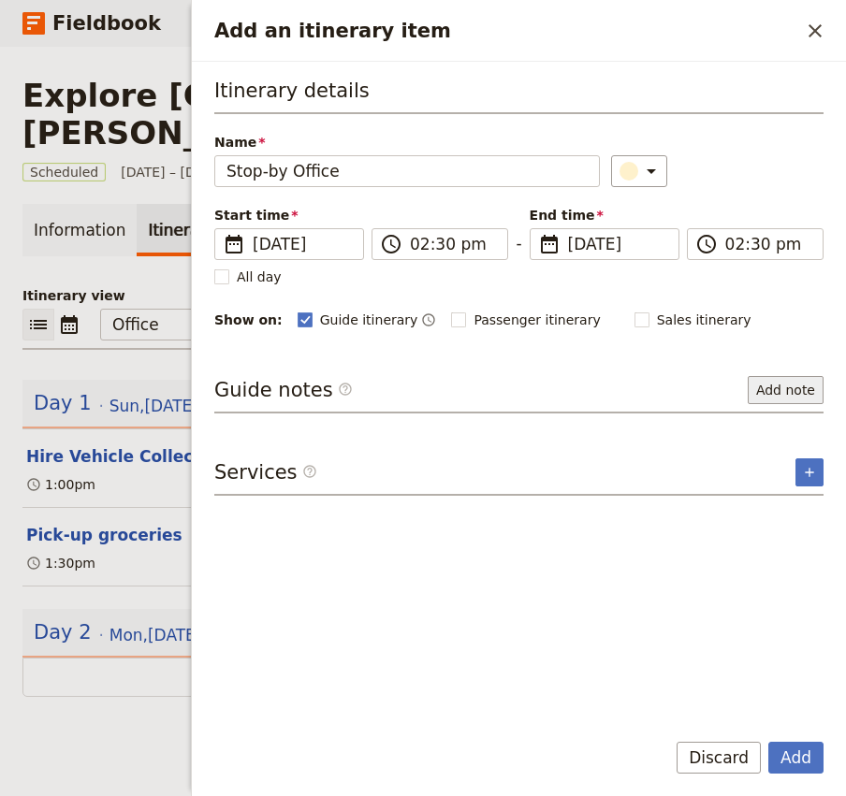
click at [794, 383] on button "Add note" at bounding box center [786, 390] width 76 height 28
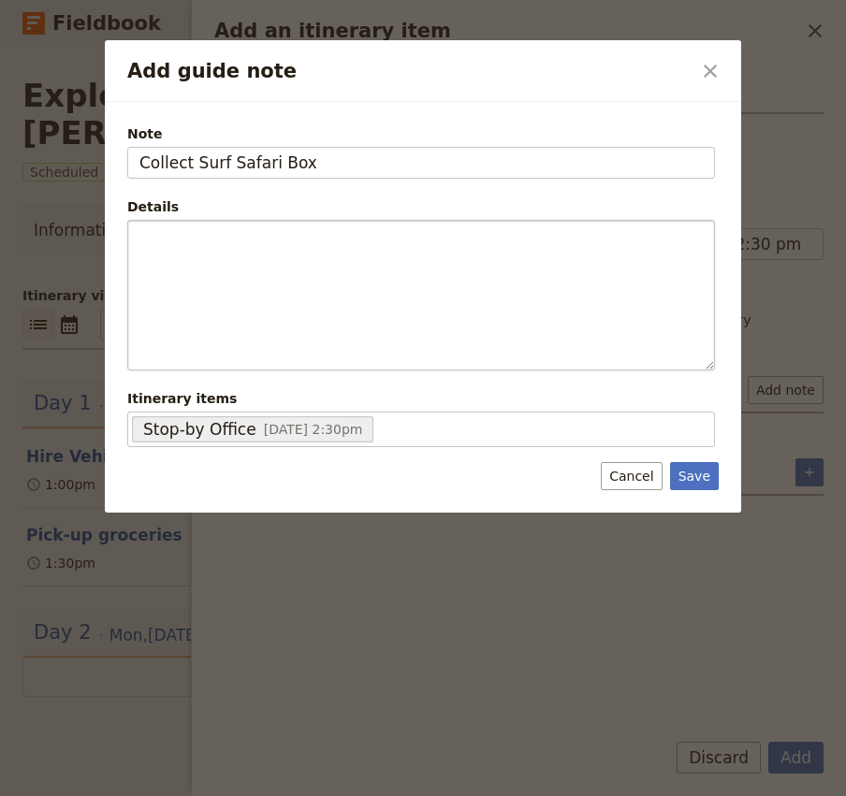
type input "Collect Surf Safari Box"
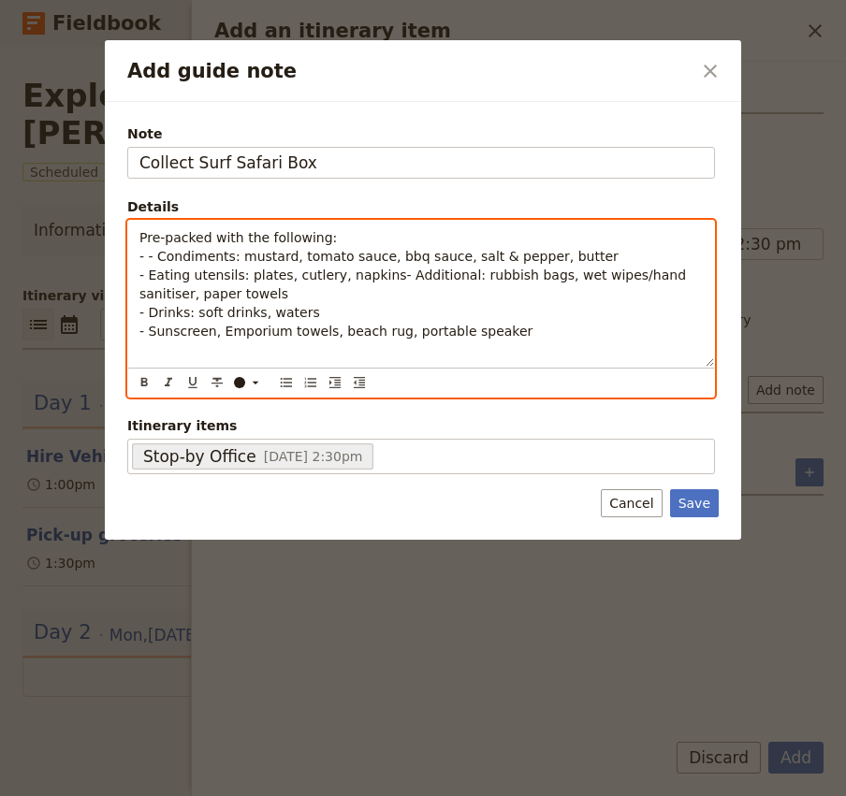
click at [161, 256] on span "- - Condiments: mustard, tomato sauce, bbq sauce, salt & pepper, butter" at bounding box center [378, 256] width 479 height 15
drag, startPoint x: 287, startPoint y: 256, endPoint x: 228, endPoint y: 255, distance: 59.0
click at [228, 255] on span "- Condiments: mustard, tomato sauce, bbq sauce, salt & pepper, butter" at bounding box center [374, 256] width 470 height 15
click at [257, 268] on span "- Eating utensils: plates, cutlery, napkins- Additional: rubbish bags, wet wipe…" at bounding box center [414, 285] width 550 height 34
click at [299, 274] on span "- Eating utensils: plates, cutlery, napkins- Additional: rubbish bags, wet wipe…" at bounding box center [414, 285] width 550 height 34
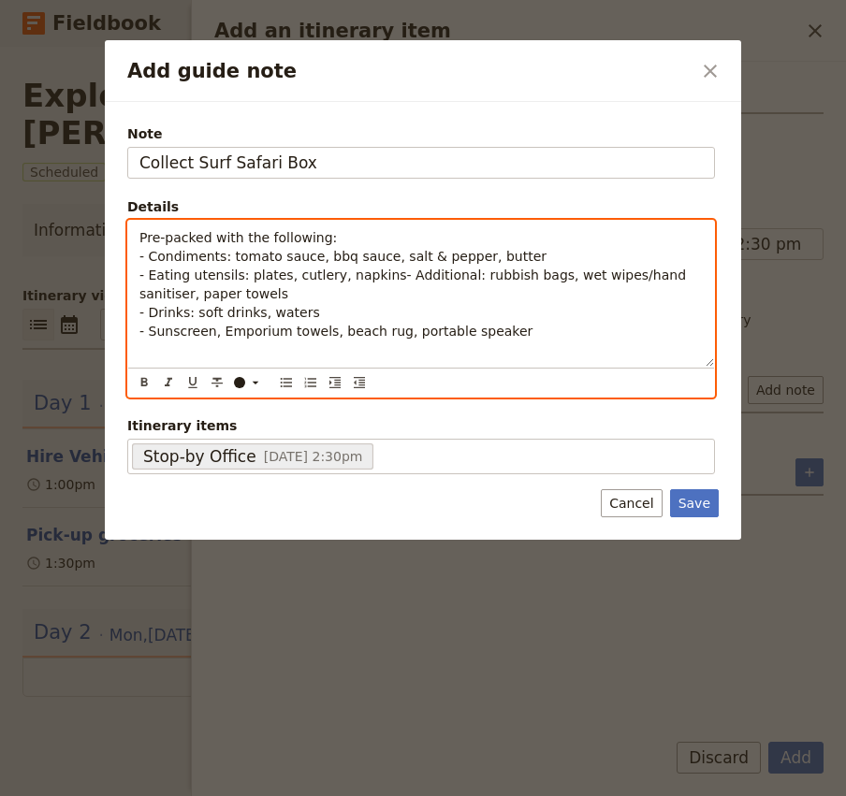
click at [376, 276] on span "- Eating utensils: plates, cutlery, napkins- Additional: rubbish bags, wet wipe…" at bounding box center [414, 285] width 550 height 34
click at [383, 276] on span "- Eating utensils: plates, cutlery, napkins- Additional: rubbish bags, wet wipe…" at bounding box center [414, 285] width 550 height 34
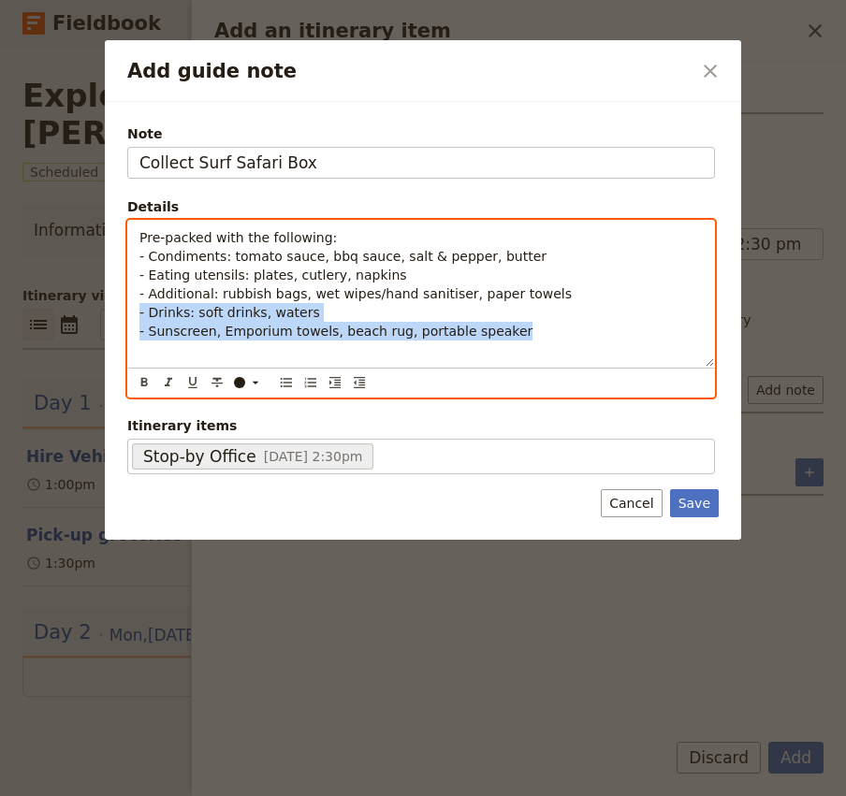
drag, startPoint x: 522, startPoint y: 328, endPoint x: 65, endPoint y: 310, distance: 457.0
click at [66, 795] on div "Add guide note ​ Note Collect Surf Safari Box Details Pre-packed with the follo…" at bounding box center [423, 796] width 846 height 0
click at [193, 311] on span "- Drinks: soft drinks, waters" at bounding box center [229, 312] width 181 height 15
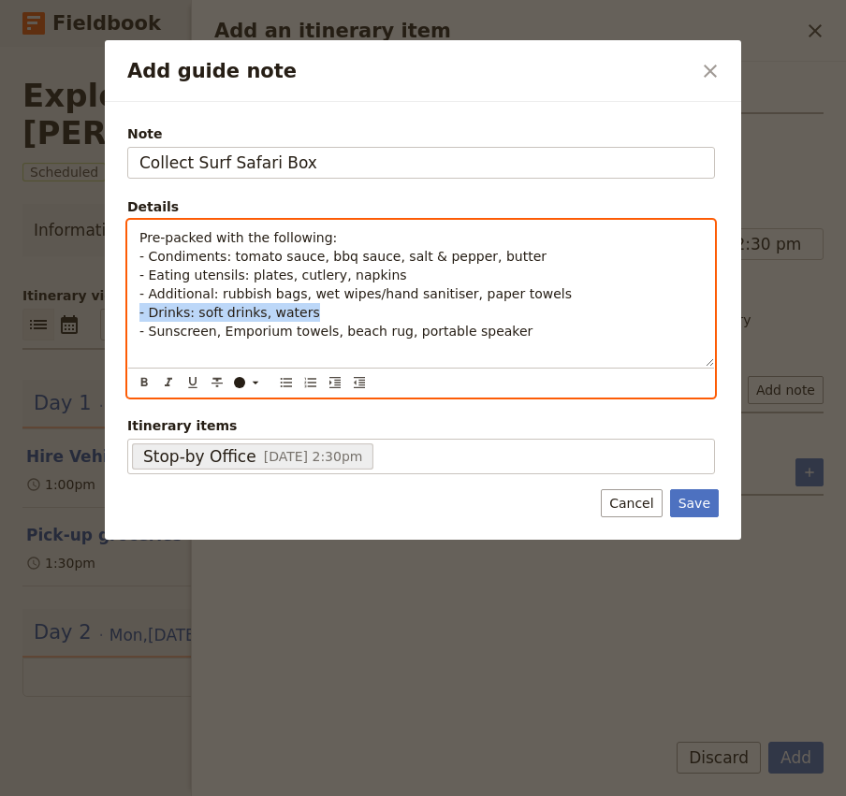
drag, startPoint x: 321, startPoint y: 317, endPoint x: 87, endPoint y: 317, distance: 233.9
click at [87, 795] on div "Add guide note ​ Note Collect Surf Safari Box Details Pre-packed with the follo…" at bounding box center [423, 796] width 846 height 0
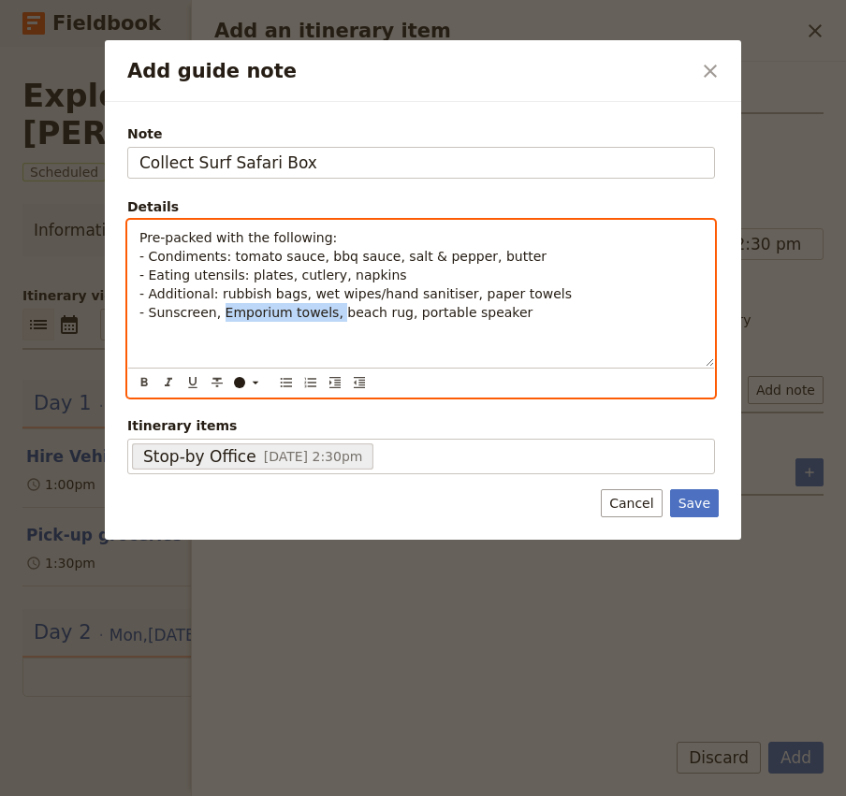
drag, startPoint x: 329, startPoint y: 315, endPoint x: 220, endPoint y: 314, distance: 109.5
click at [220, 314] on span "- Sunscreen, Emporium towels, beach rug, portable speaker" at bounding box center [335, 312] width 393 height 15
drag, startPoint x: 286, startPoint y: 312, endPoint x: 407, endPoint y: 311, distance: 120.7
click at [407, 311] on p "Pre-packed with the following: - Condiments: tomato sauce, bbq sauce, salt & pe…" at bounding box center [420, 275] width 563 height 94
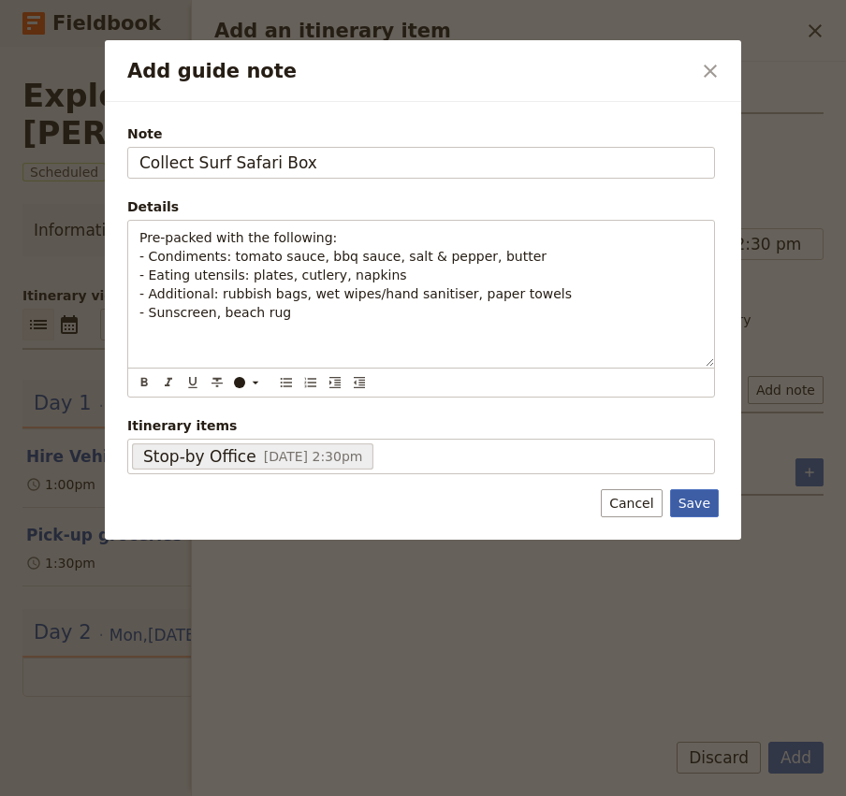
click at [692, 505] on button "Save" at bounding box center [694, 503] width 49 height 28
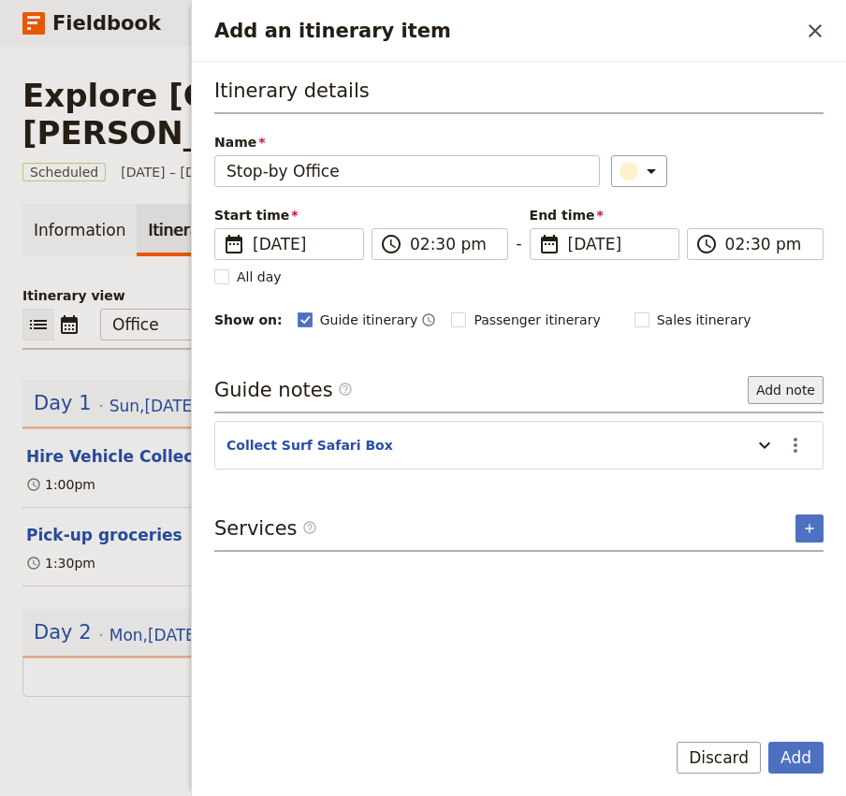
click at [780, 388] on button "Add note" at bounding box center [786, 390] width 76 height 28
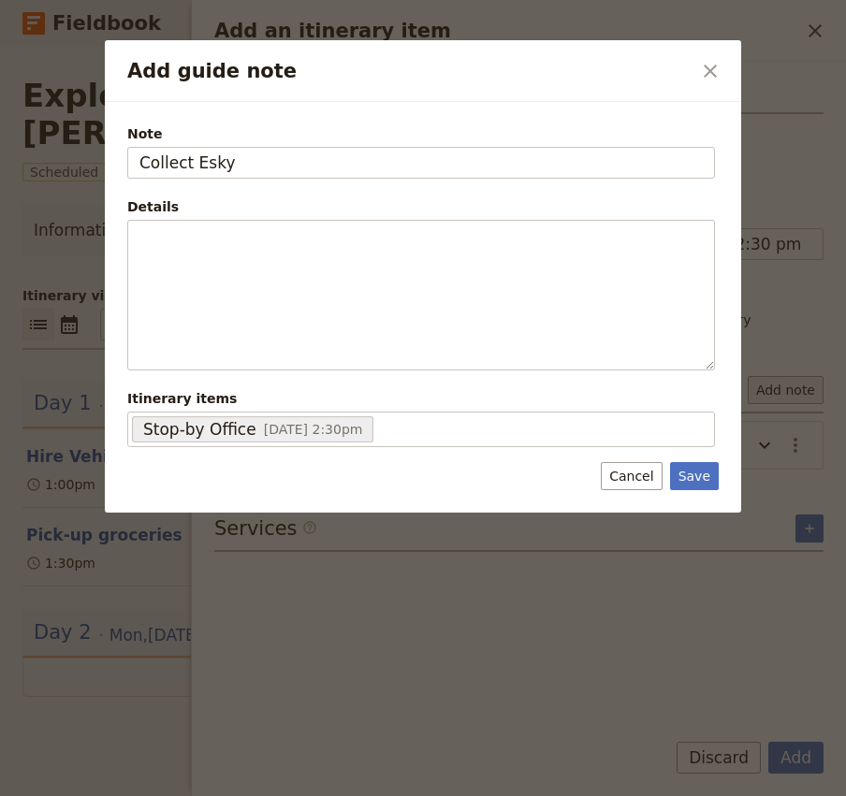
type input "Collect Esky"
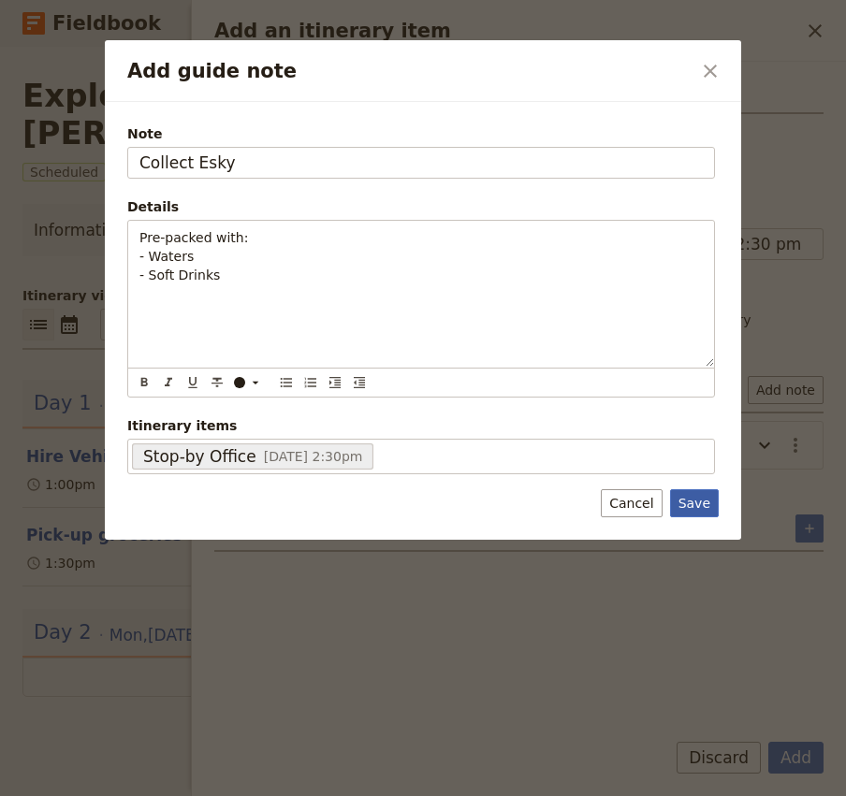
click at [696, 495] on button "Save" at bounding box center [694, 503] width 49 height 28
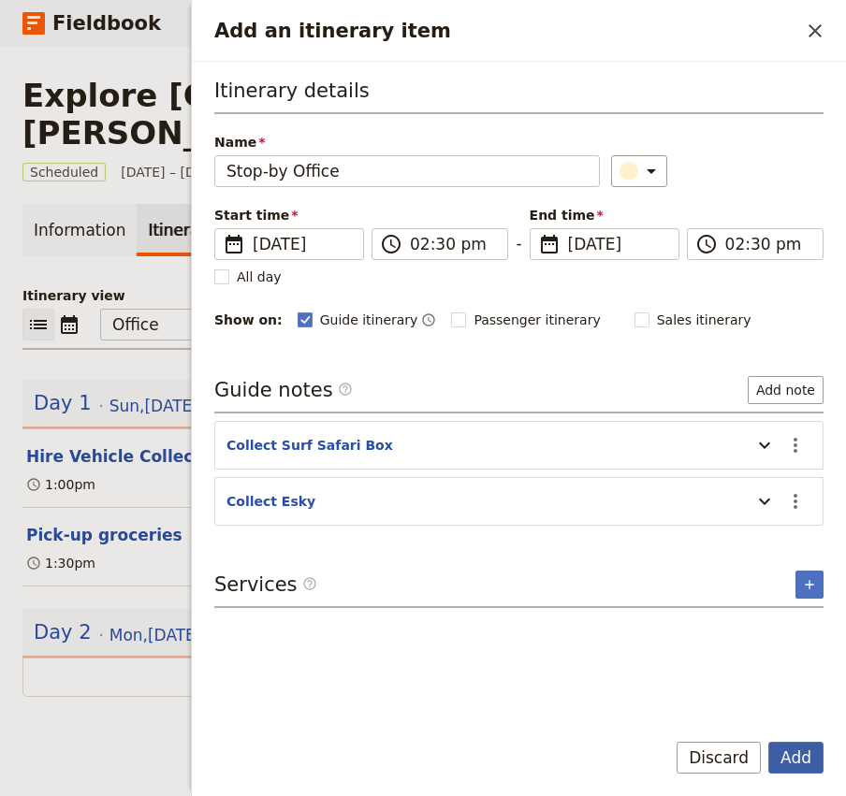
click at [798, 764] on button "Add" at bounding box center [795, 758] width 55 height 32
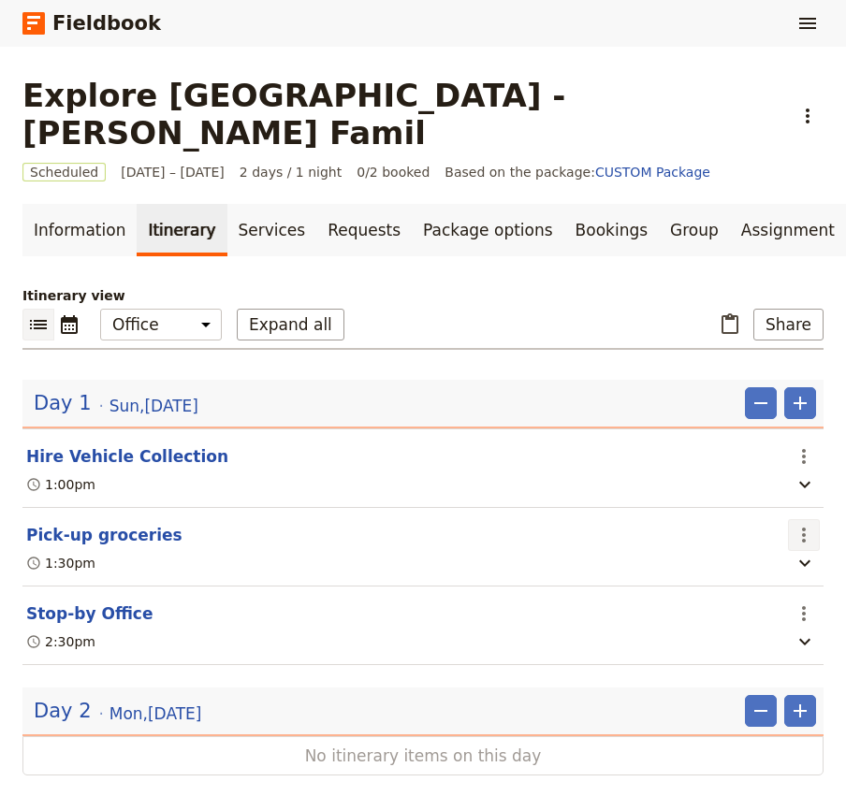
click at [804, 524] on icon "Actions" at bounding box center [804, 535] width 22 height 22
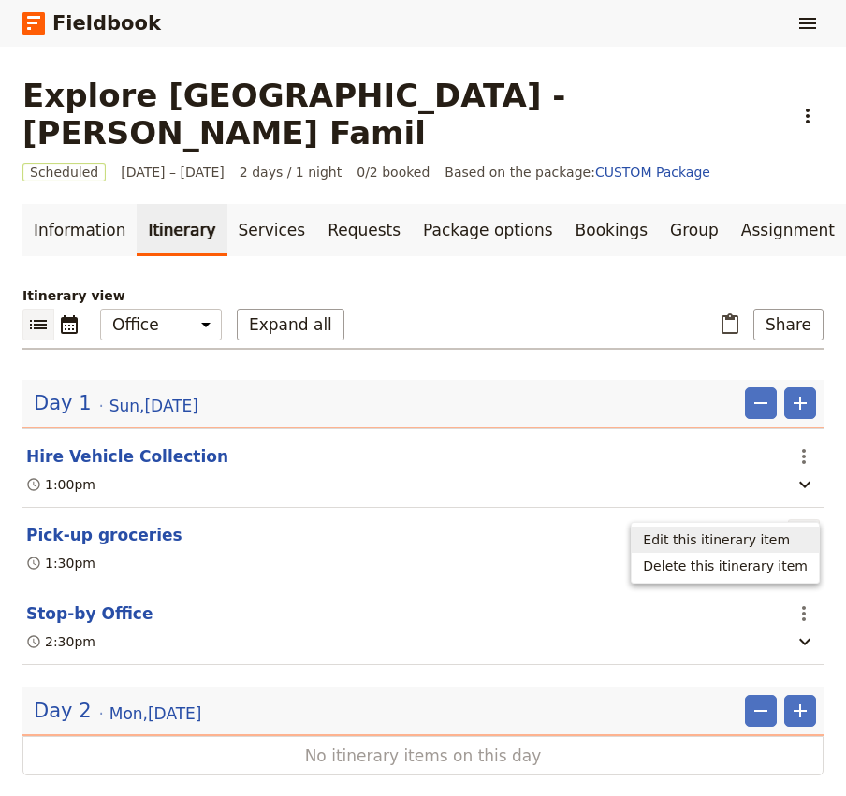
click at [742, 537] on span "Edit this itinerary item" at bounding box center [716, 540] width 147 height 19
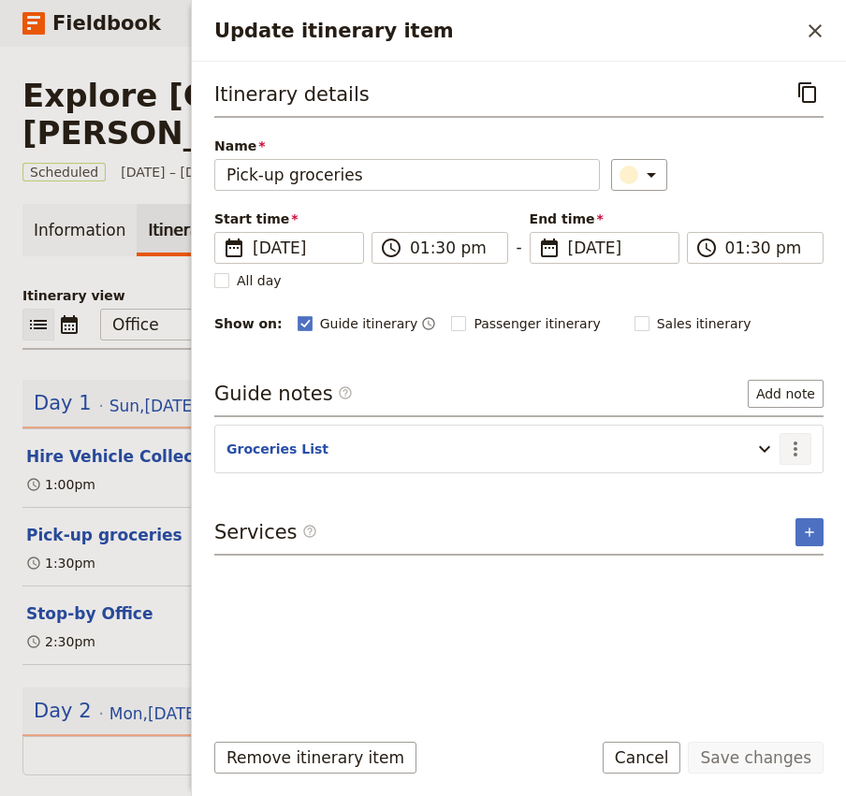
click at [793, 443] on icon "Actions" at bounding box center [795, 449] width 4 height 15
click at [760, 478] on button "Edit note" at bounding box center [755, 490] width 109 height 26
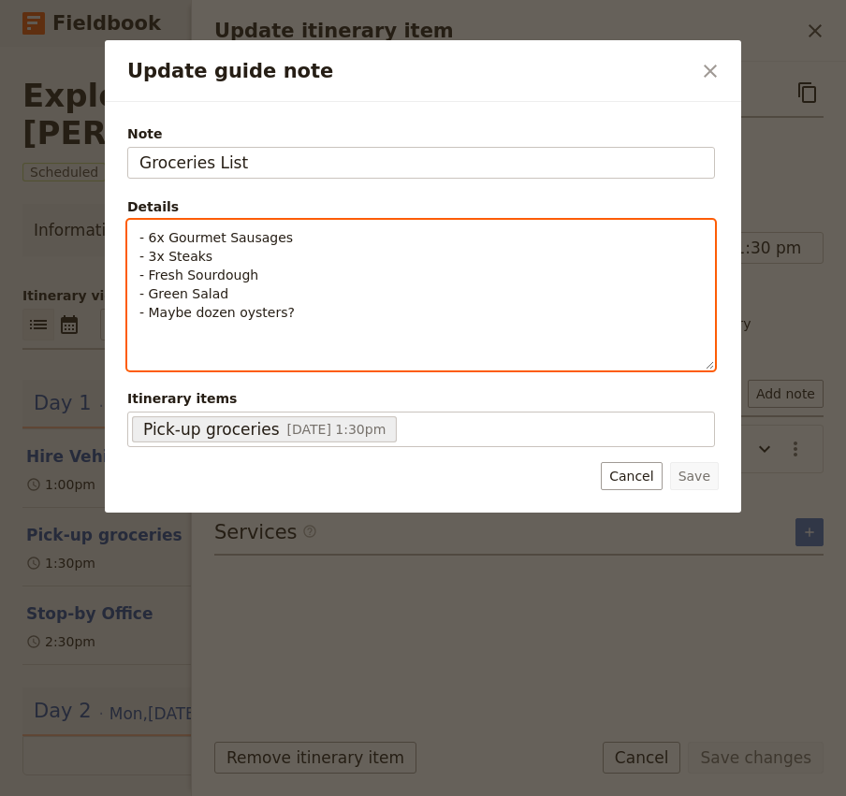
click at [296, 309] on p "- 6x Gourmet Sausages - 3x Steaks - Fresh Sourdough - Green Salad - Maybe dozen…" at bounding box center [420, 275] width 563 height 94
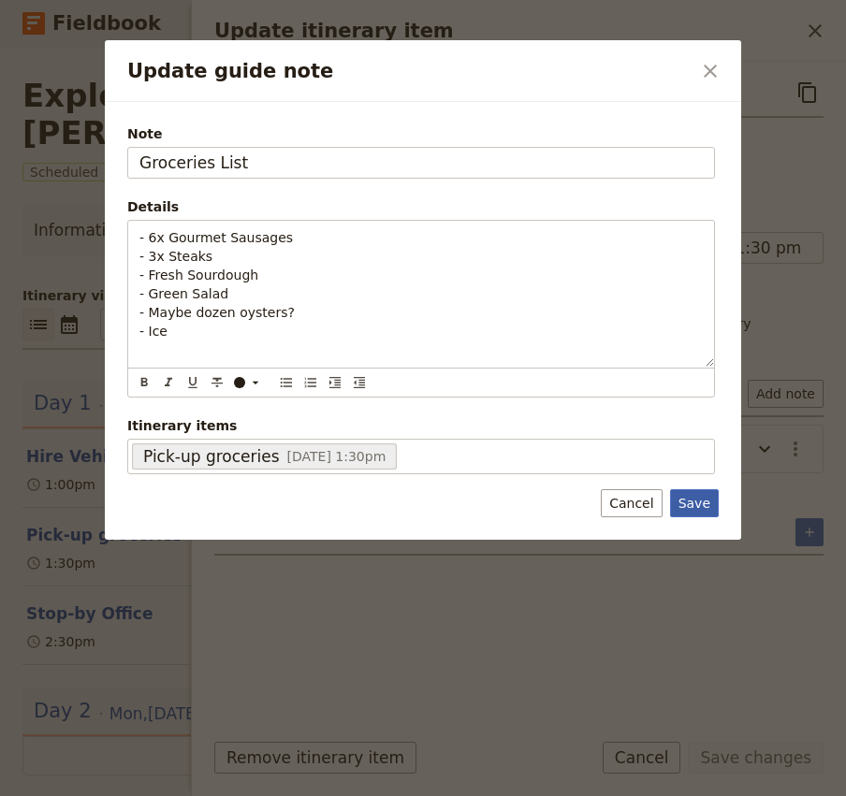
click at [701, 504] on button "Save" at bounding box center [694, 503] width 49 height 28
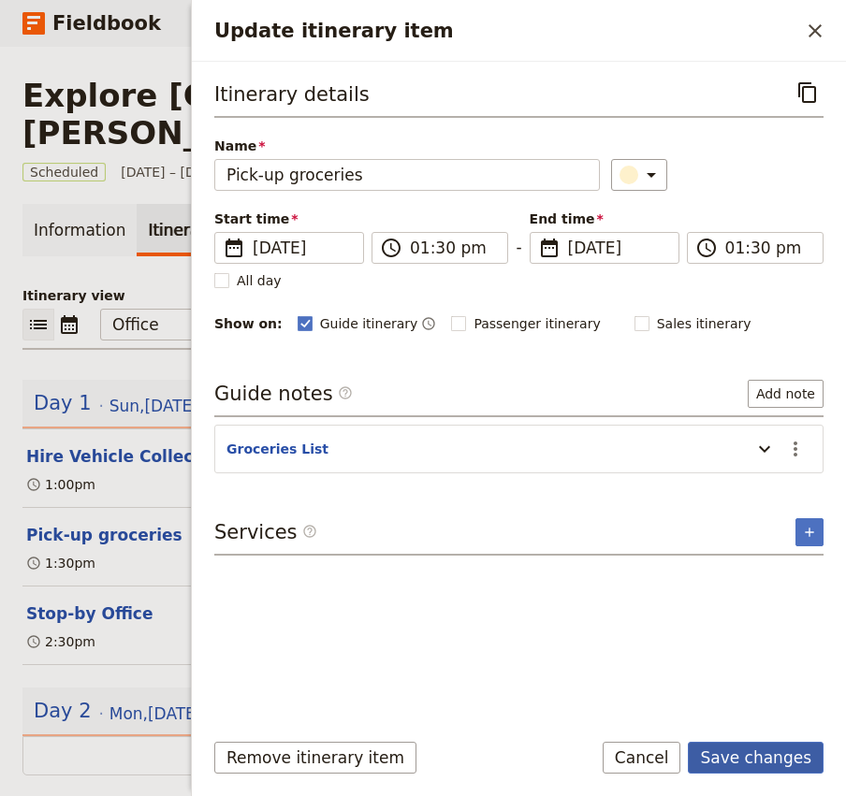
click at [755, 758] on button "Save changes" at bounding box center [756, 758] width 136 height 32
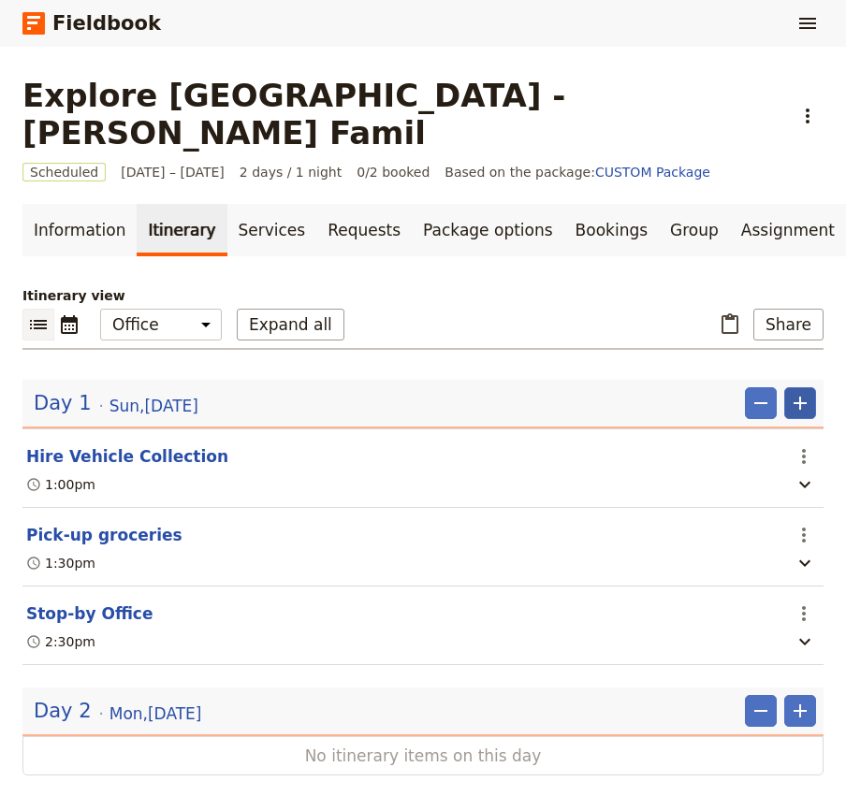
click at [802, 392] on icon "Add" at bounding box center [800, 403] width 22 height 22
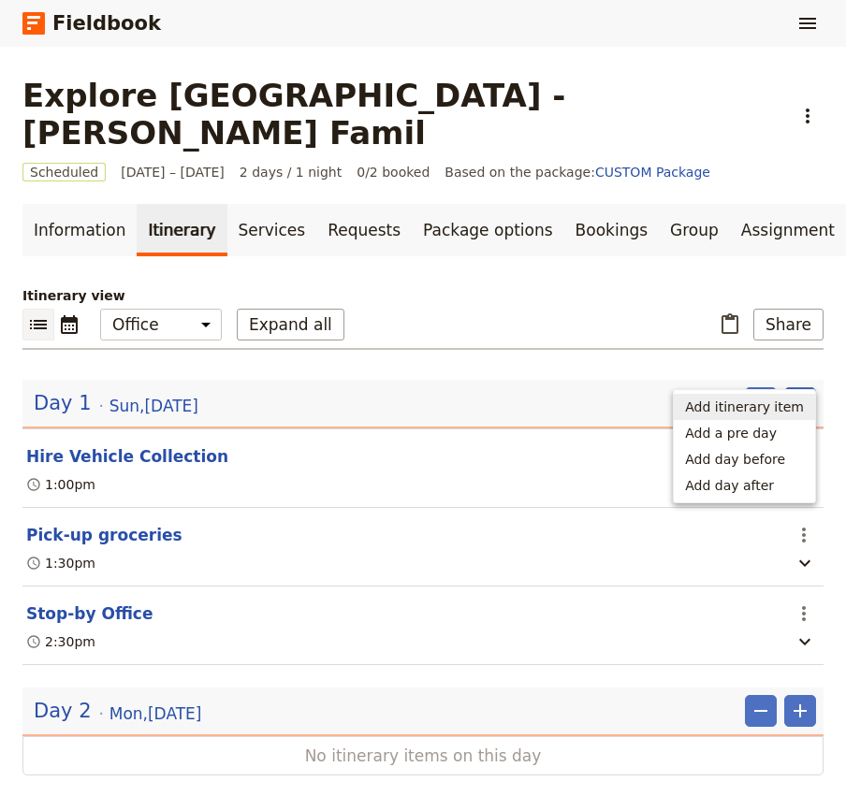
click at [762, 406] on span "Add itinerary item" at bounding box center [744, 407] width 119 height 19
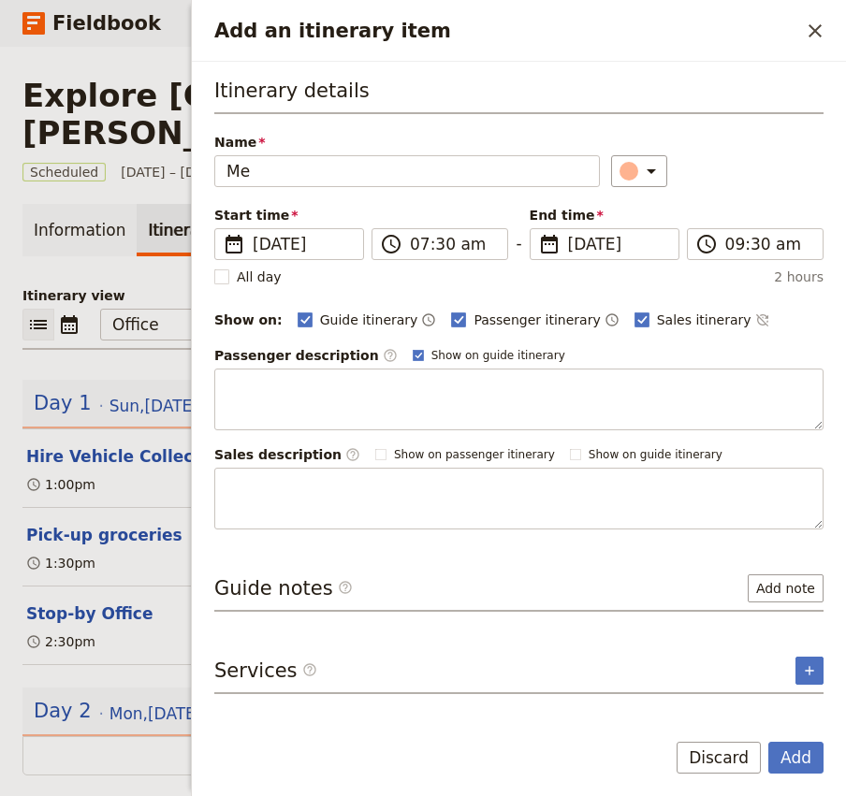
type input "M"
type input "C"
type input "Guest collection at Emporium South Bank"
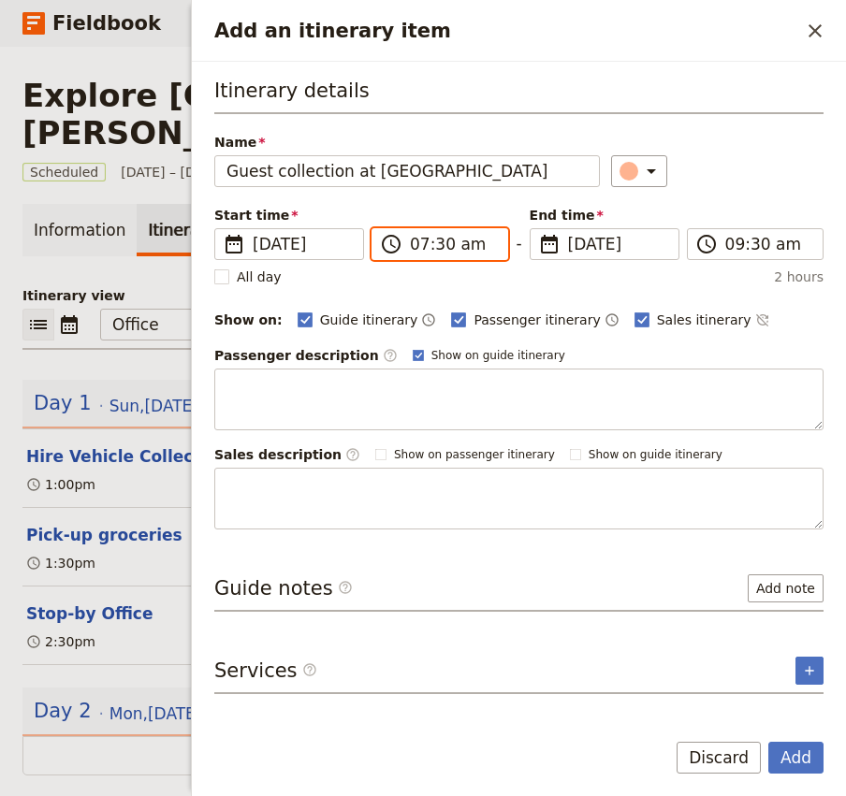
click at [416, 248] on input "07:30 am" at bounding box center [453, 244] width 86 height 22
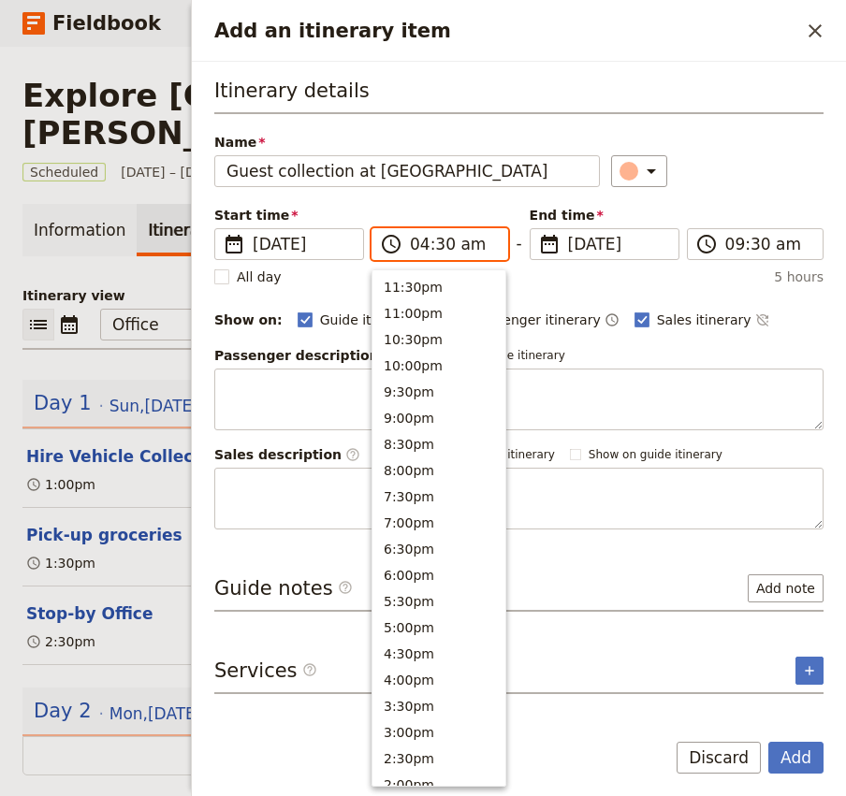
scroll to position [749, 0]
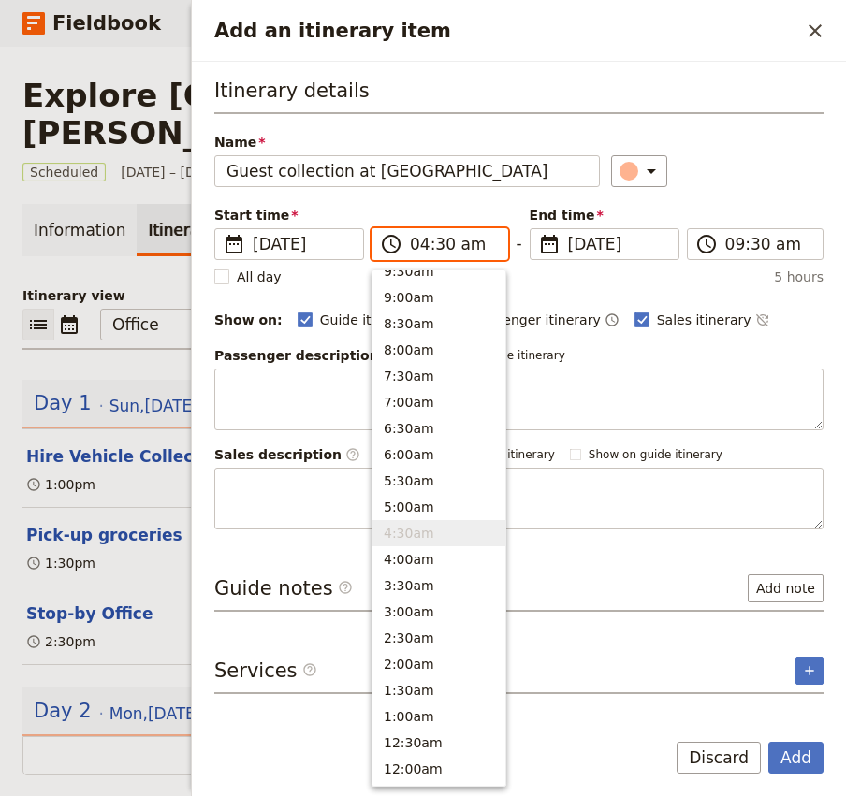
click at [442, 247] on input "04:30 am" at bounding box center [453, 244] width 86 height 22
type input "04:45 pm"
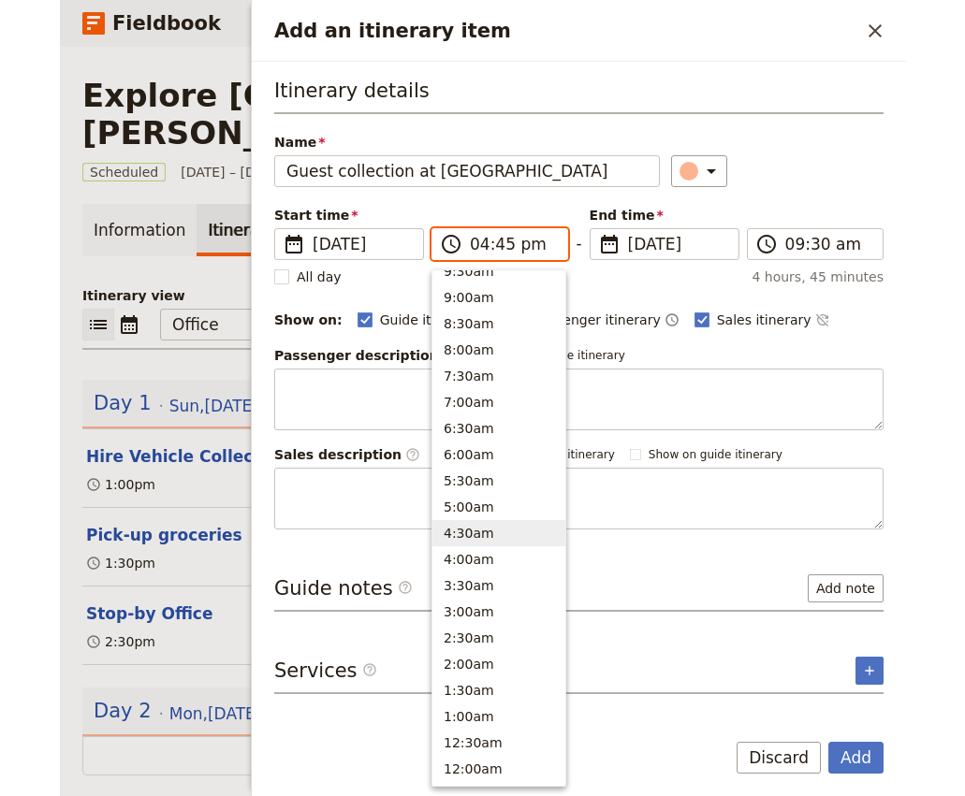
scroll to position [371, 0]
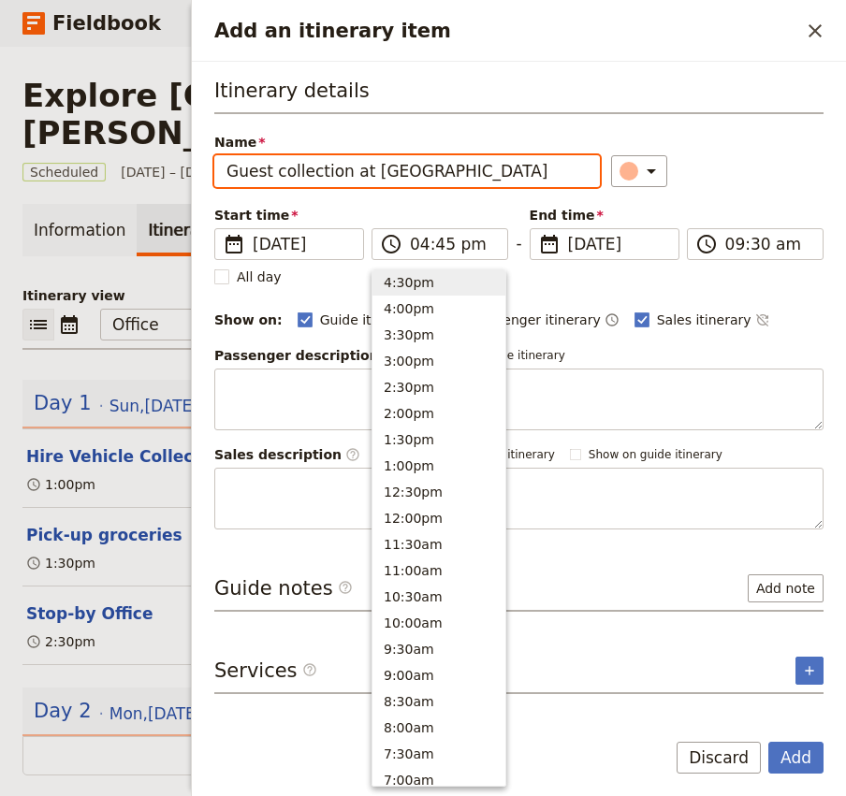
click at [749, 182] on div "​" at bounding box center [717, 171] width 212 height 32
type input "04:45 pm"
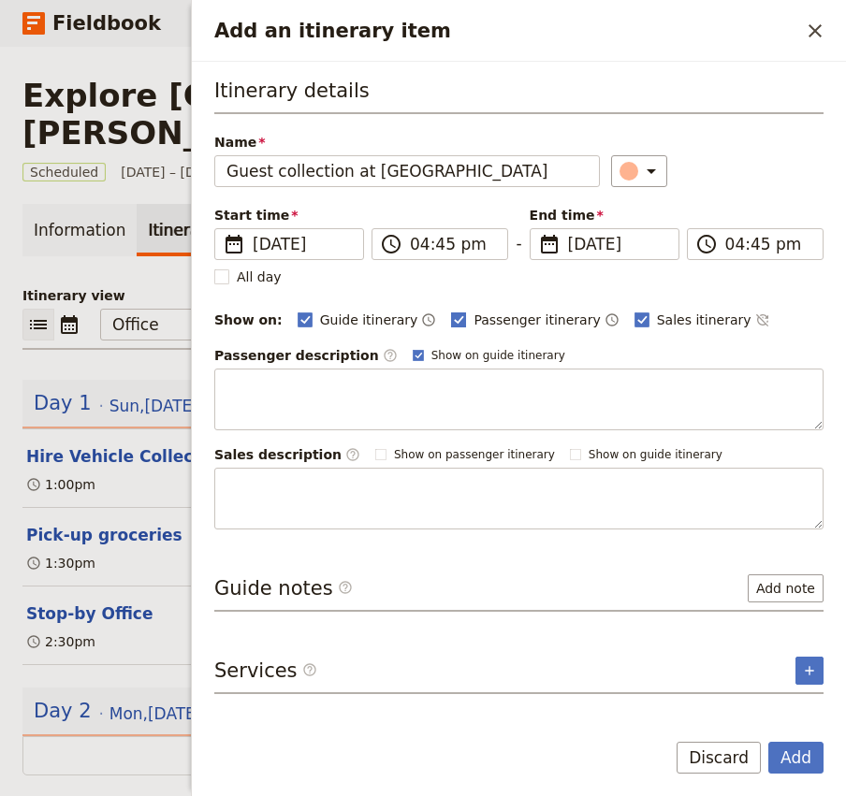
click at [475, 317] on span "Passenger itinerary" at bounding box center [536, 320] width 126 height 19
click at [451, 311] on input "Passenger itinerary" at bounding box center [450, 310] width 1 height 1
checkbox input "false"
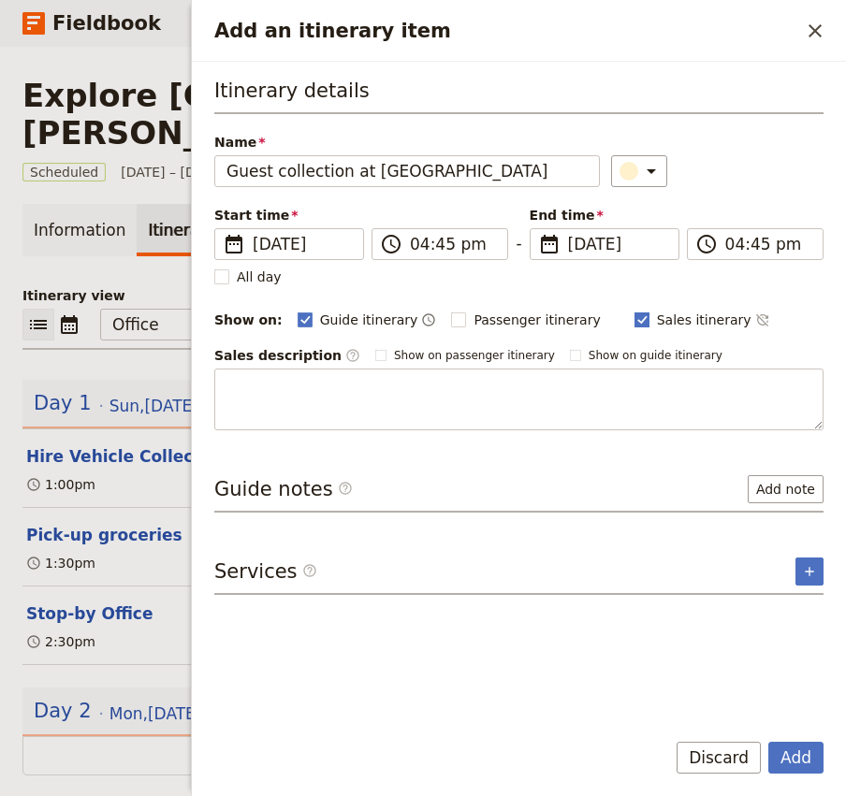
click at [657, 320] on span "Sales itinerary" at bounding box center [704, 320] width 95 height 19
click at [634, 311] on input "Sales itinerary" at bounding box center [633, 310] width 1 height 1
checkbox input "false"
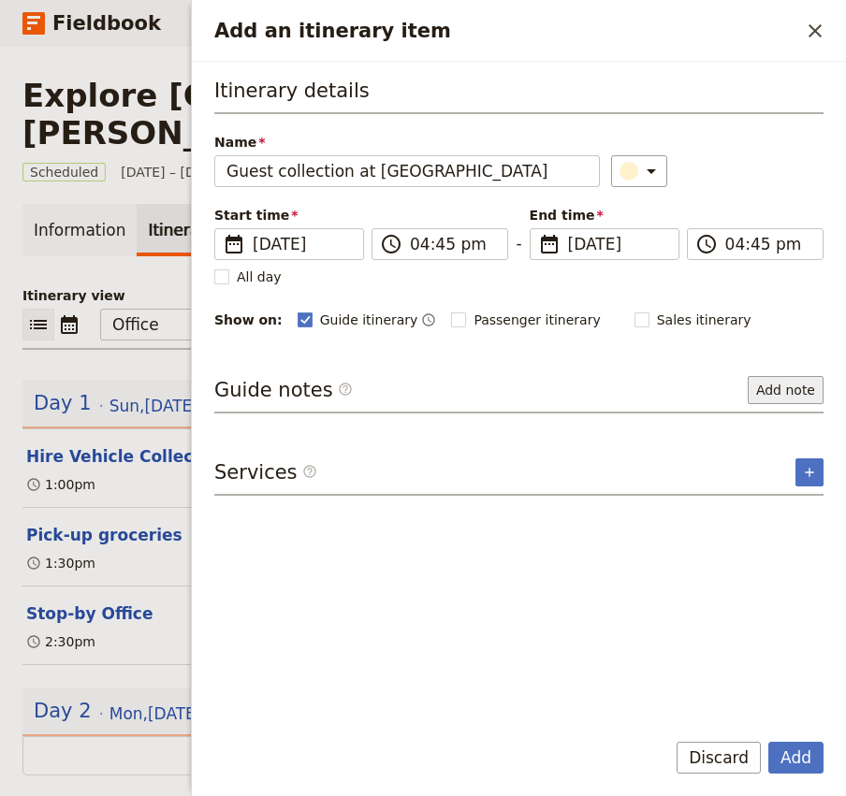
click at [784, 387] on button "Add note" at bounding box center [786, 390] width 76 height 28
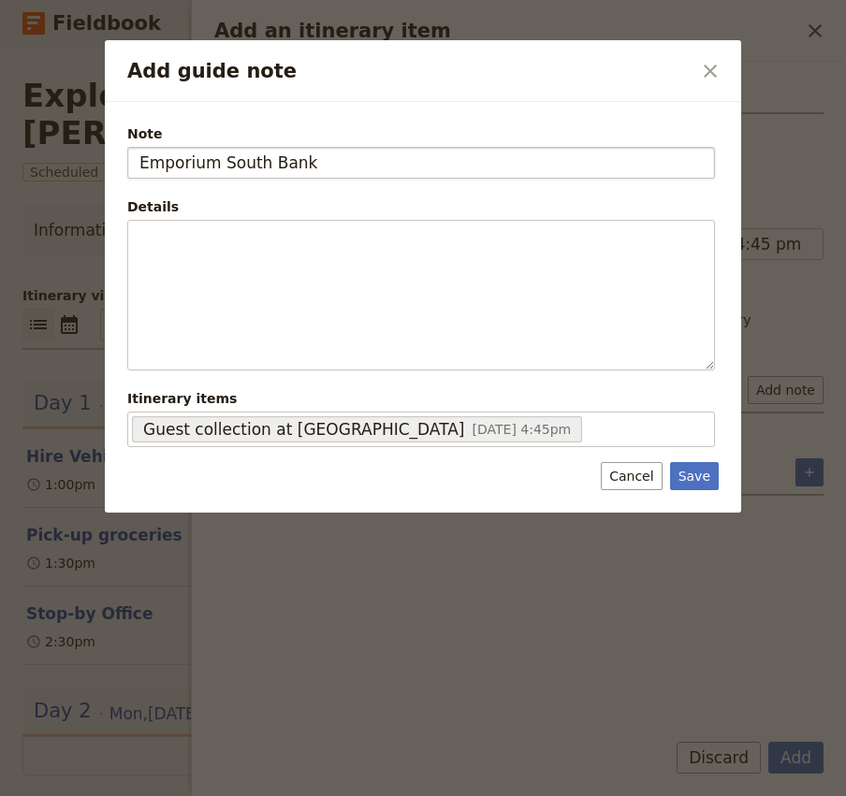
type input "Emporium South Bank"
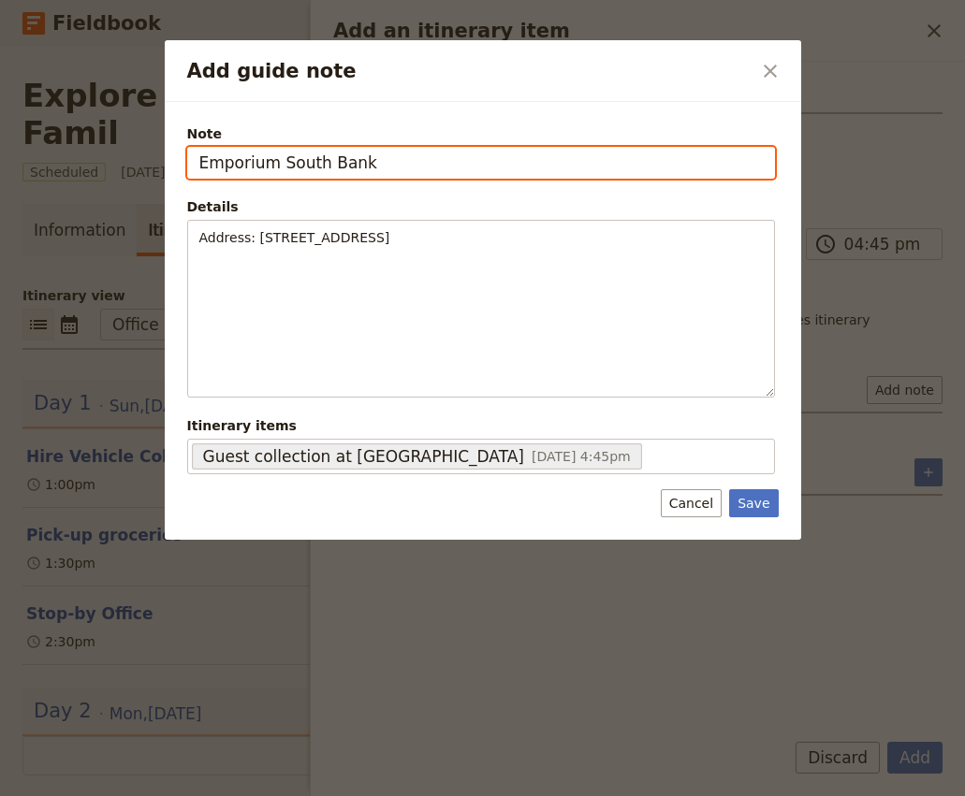
click at [198, 166] on input "Emporium South Bank" at bounding box center [481, 163] width 588 height 32
type input "Reception at Emporium South Bank"
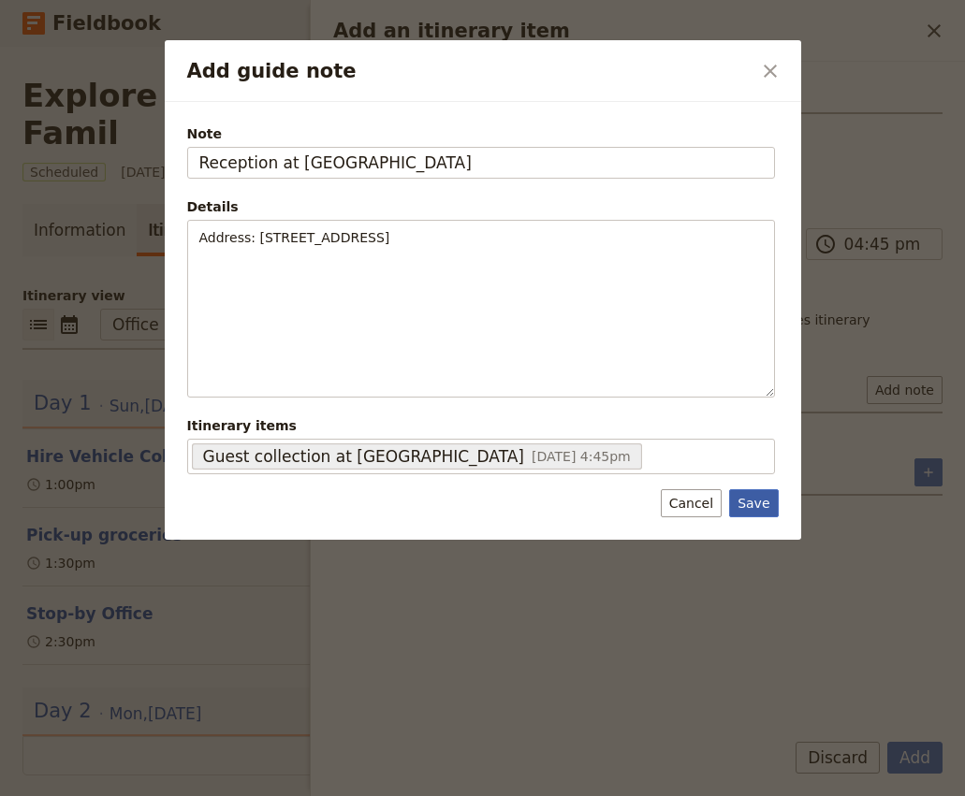
click at [761, 502] on button "Save" at bounding box center [753, 503] width 49 height 28
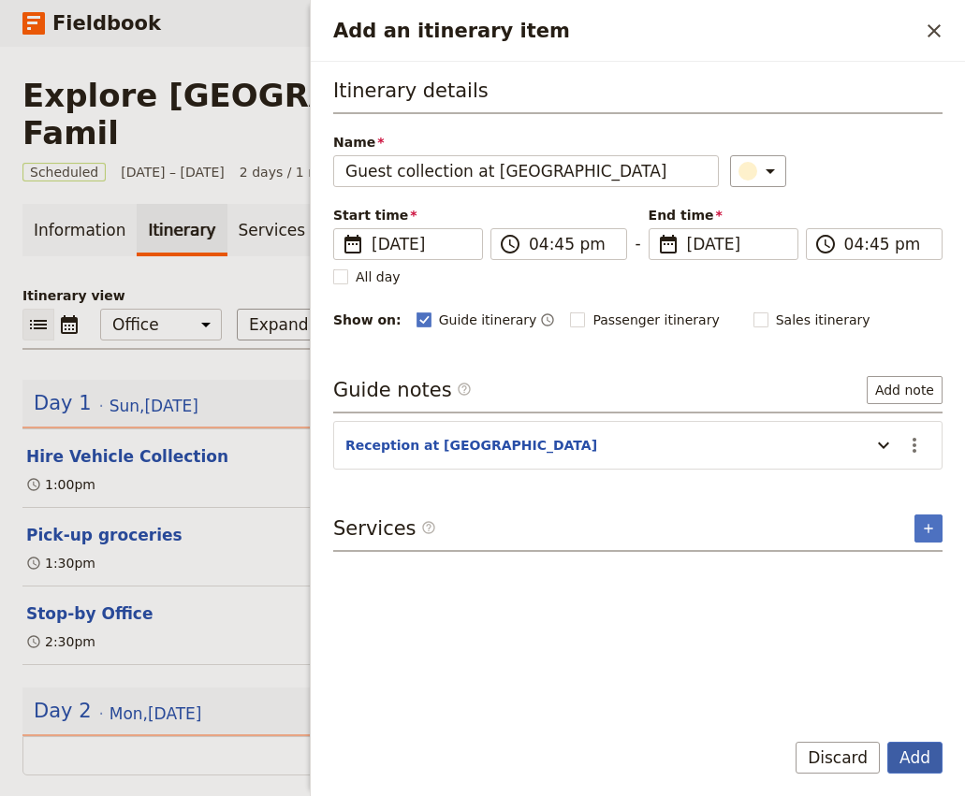
click at [924, 765] on button "Add" at bounding box center [914, 758] width 55 height 32
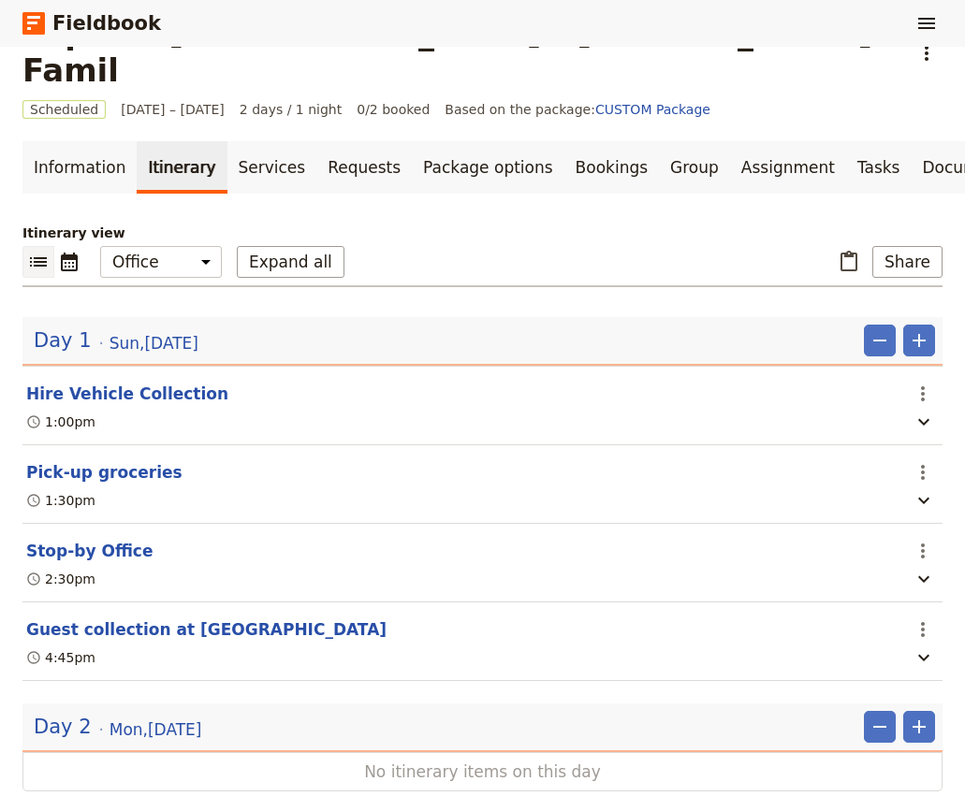
scroll to position [73, 0]
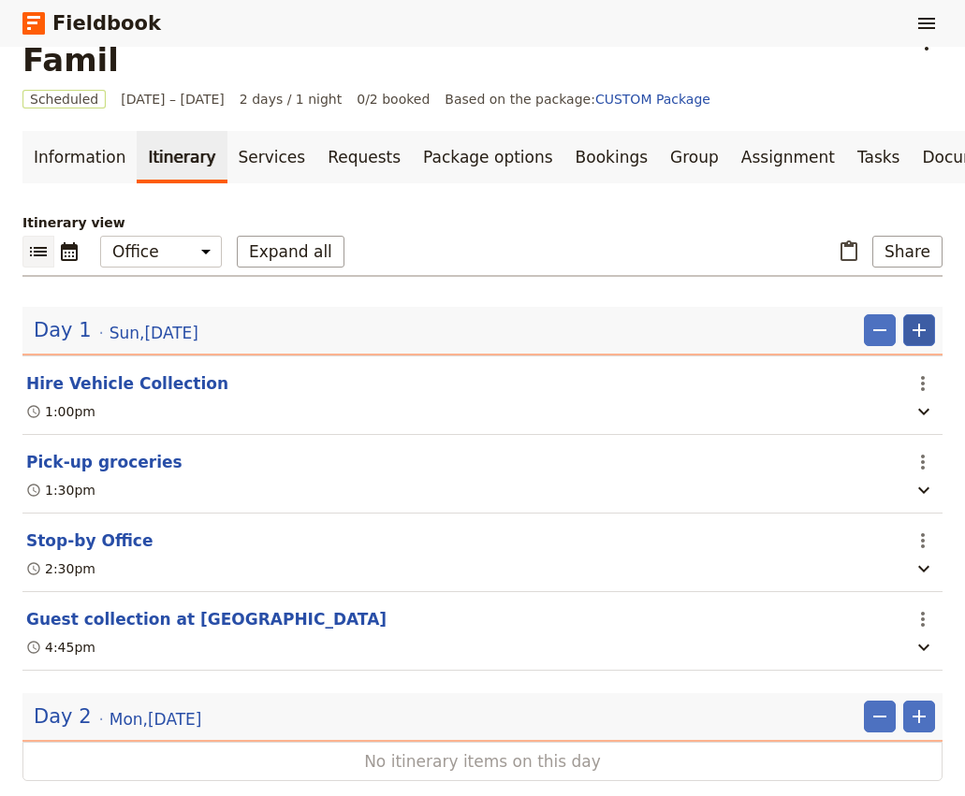
click at [918, 324] on icon "Add" at bounding box center [918, 330] width 13 height 13
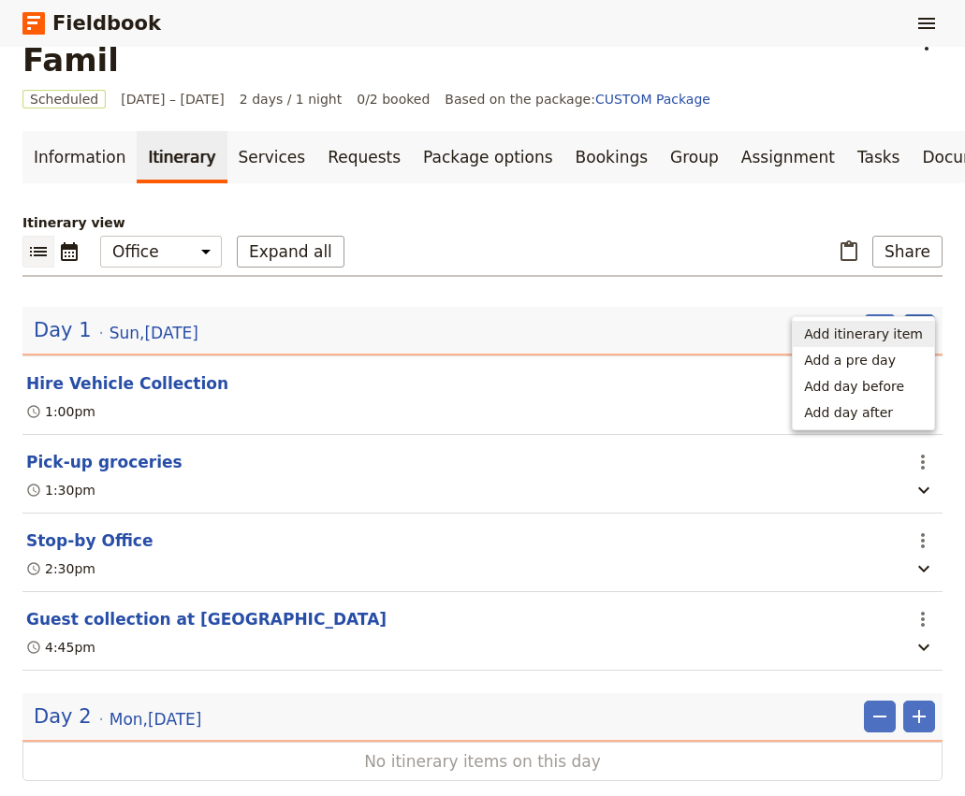
click at [880, 333] on span "Add itinerary item" at bounding box center [863, 334] width 119 height 19
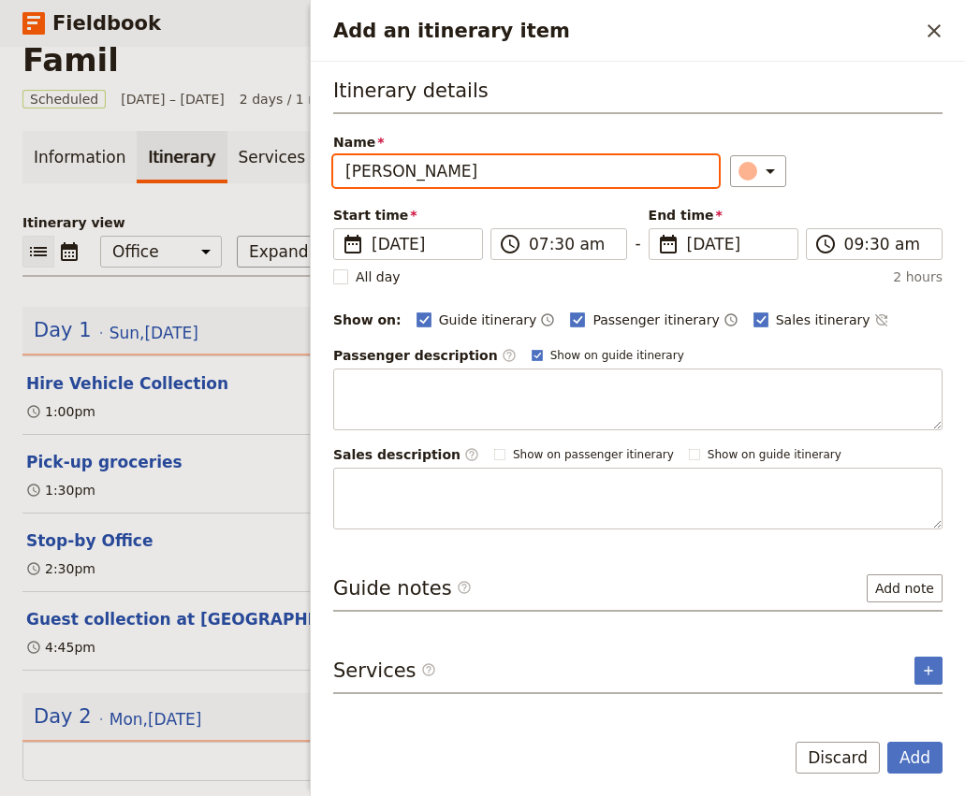
click at [344, 172] on input "Bianca" at bounding box center [526, 171] width 386 height 32
type input "Antipasti at Bianca"
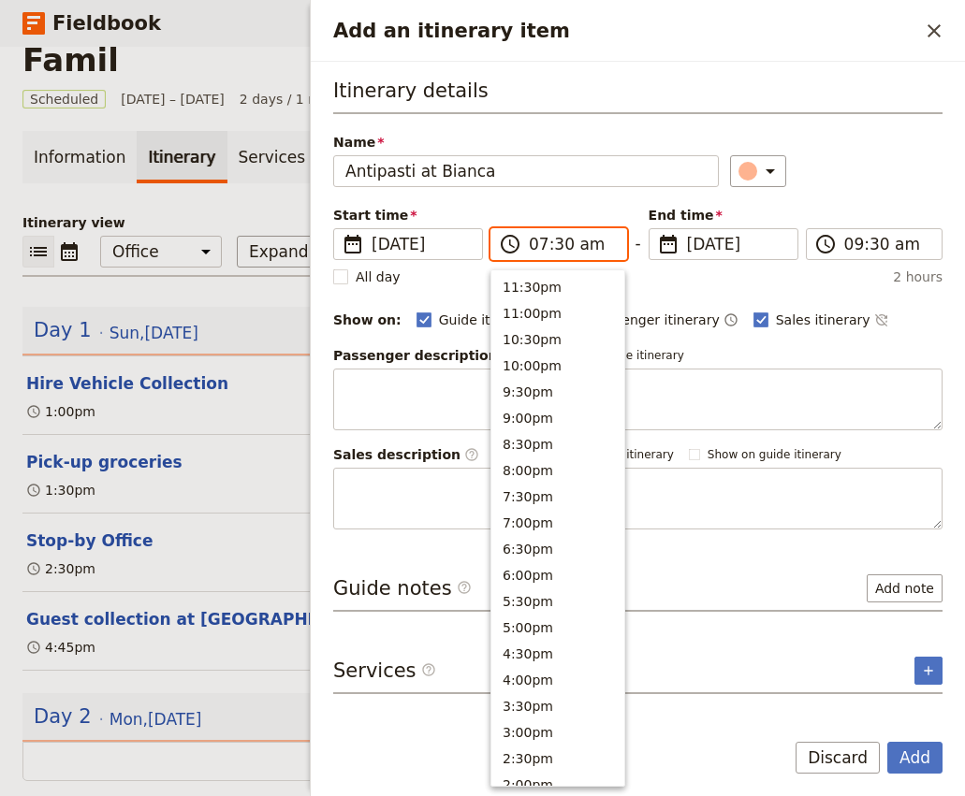
click at [531, 247] on input "07:30 am" at bounding box center [572, 244] width 86 height 22
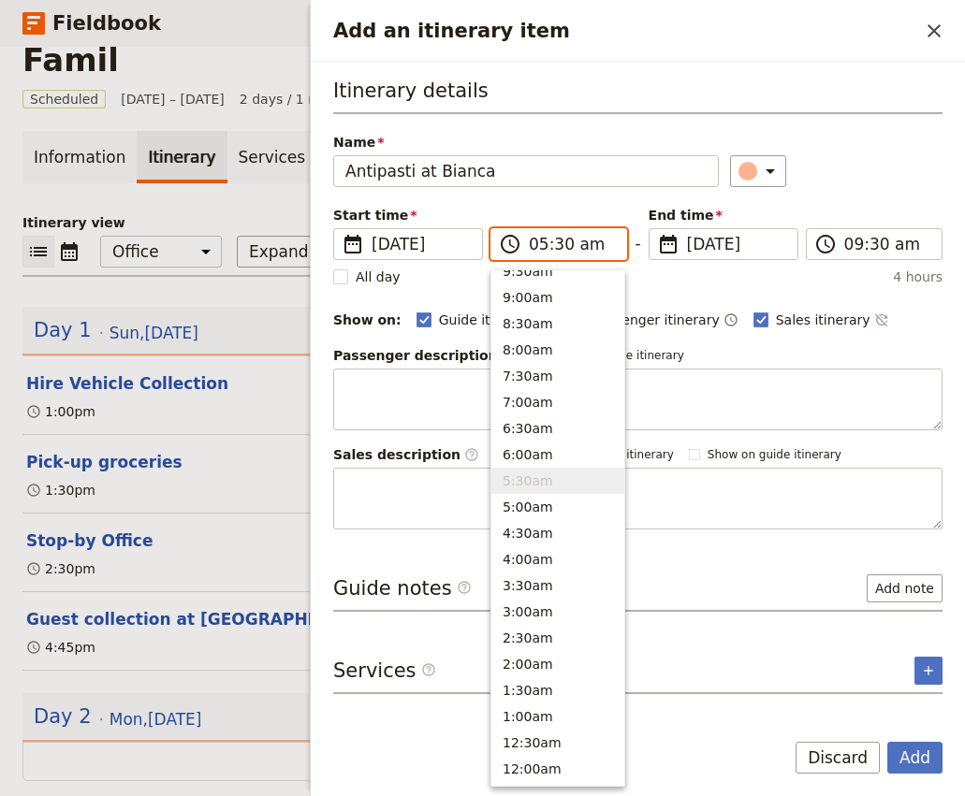
click at [560, 246] on input "05:30 am" at bounding box center [572, 244] width 86 height 22
type input "05:00 pm"
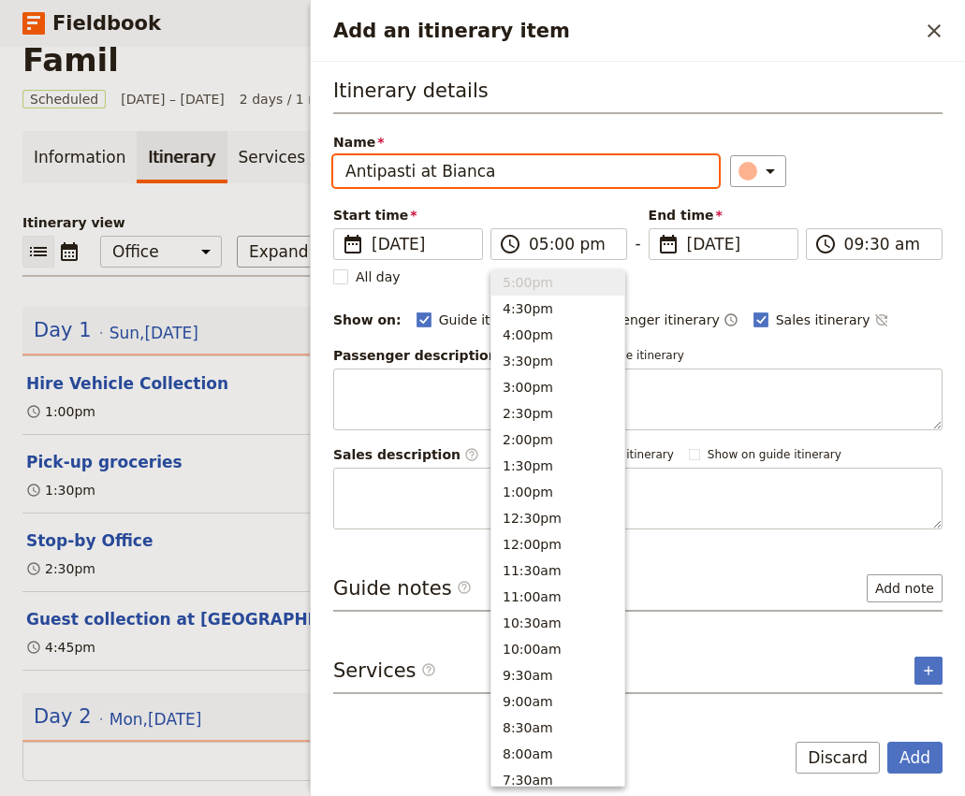
click at [884, 184] on div "​" at bounding box center [836, 171] width 212 height 32
type input "05:00 pm"
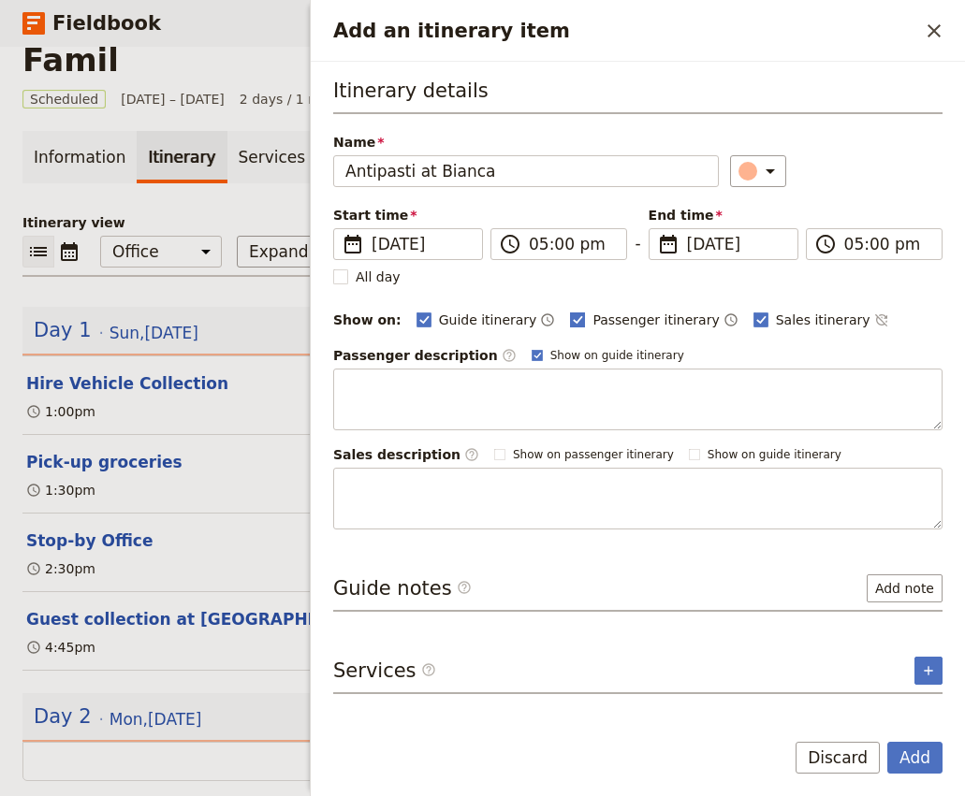
click at [592, 317] on span "Passenger itinerary" at bounding box center [655, 320] width 126 height 19
click at [570, 311] on input "Passenger itinerary" at bounding box center [569, 310] width 1 height 1
checkbox input "false"
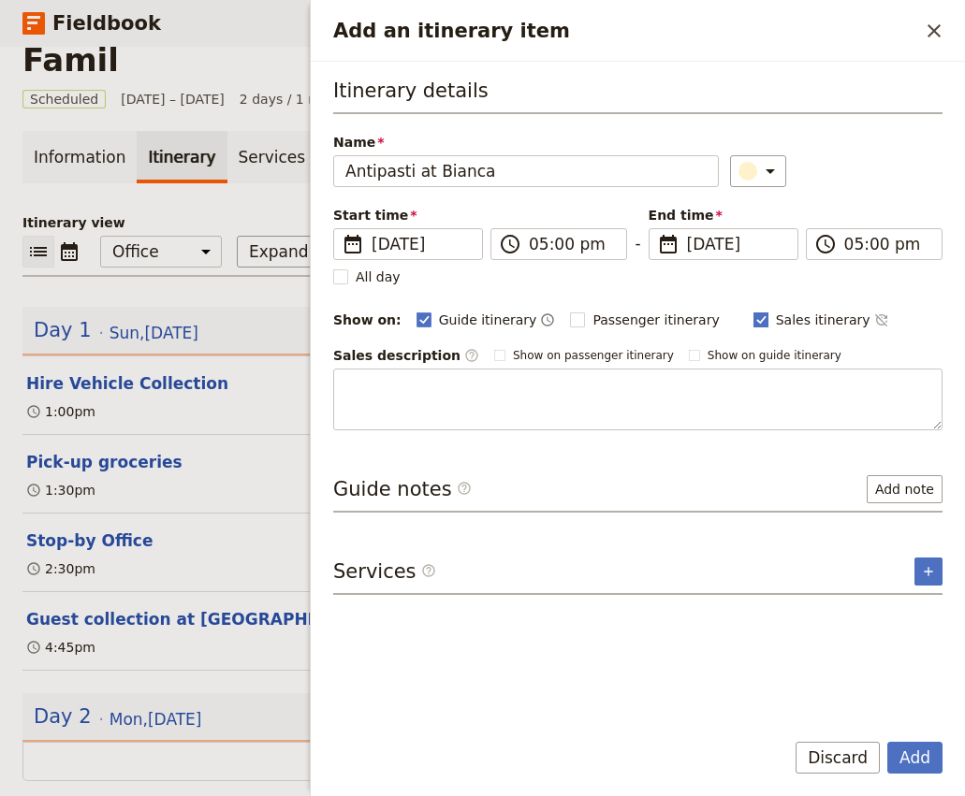
click at [781, 311] on span "Sales itinerary" at bounding box center [823, 320] width 95 height 19
click at [753, 311] on input "Sales itinerary" at bounding box center [752, 310] width 1 height 1
checkbox input "false"
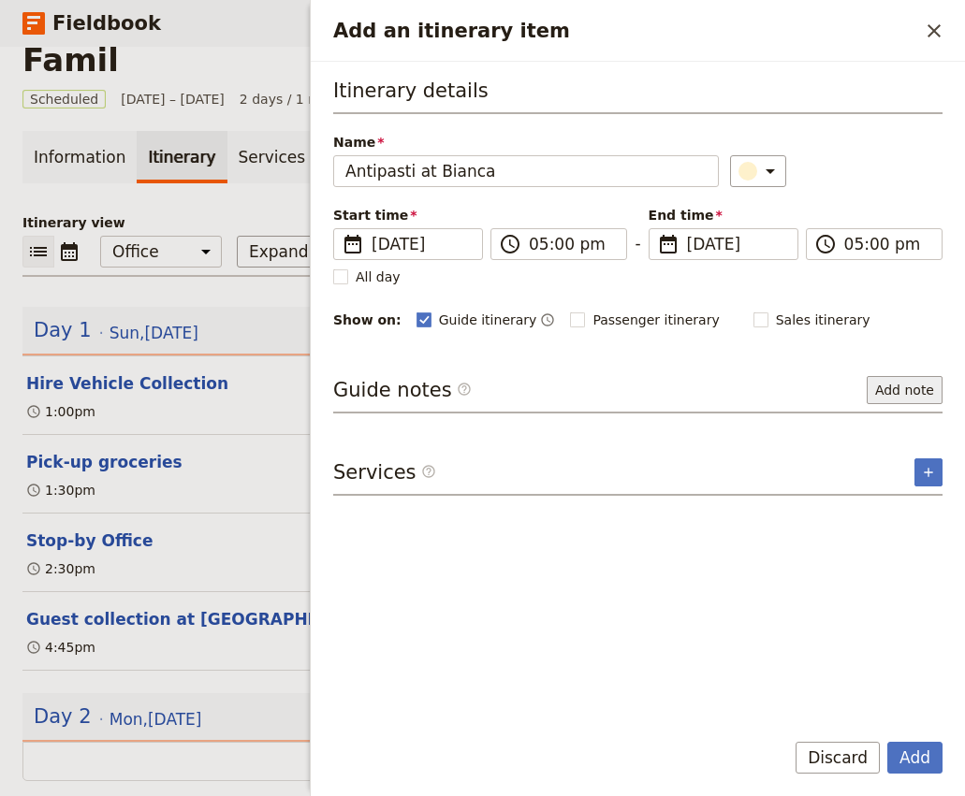
click at [910, 393] on button "Add note" at bounding box center [904, 390] width 76 height 28
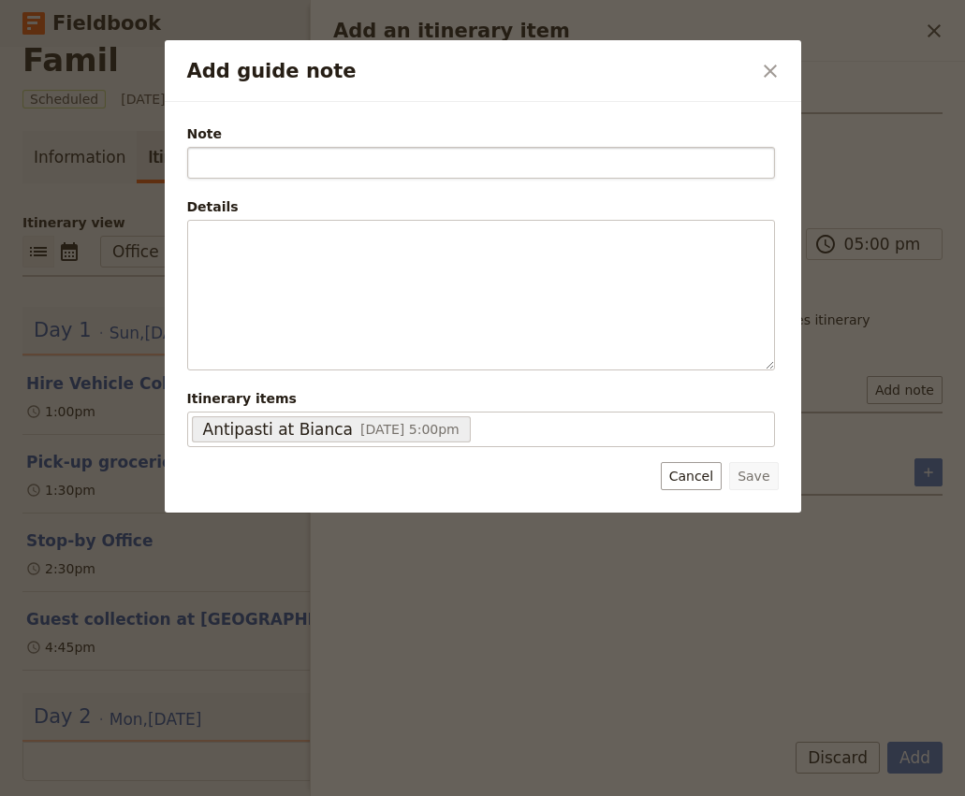
click at [261, 167] on input "Note" at bounding box center [481, 163] width 588 height 32
type input "Q"
type input "First stop of Progessive Dinner"
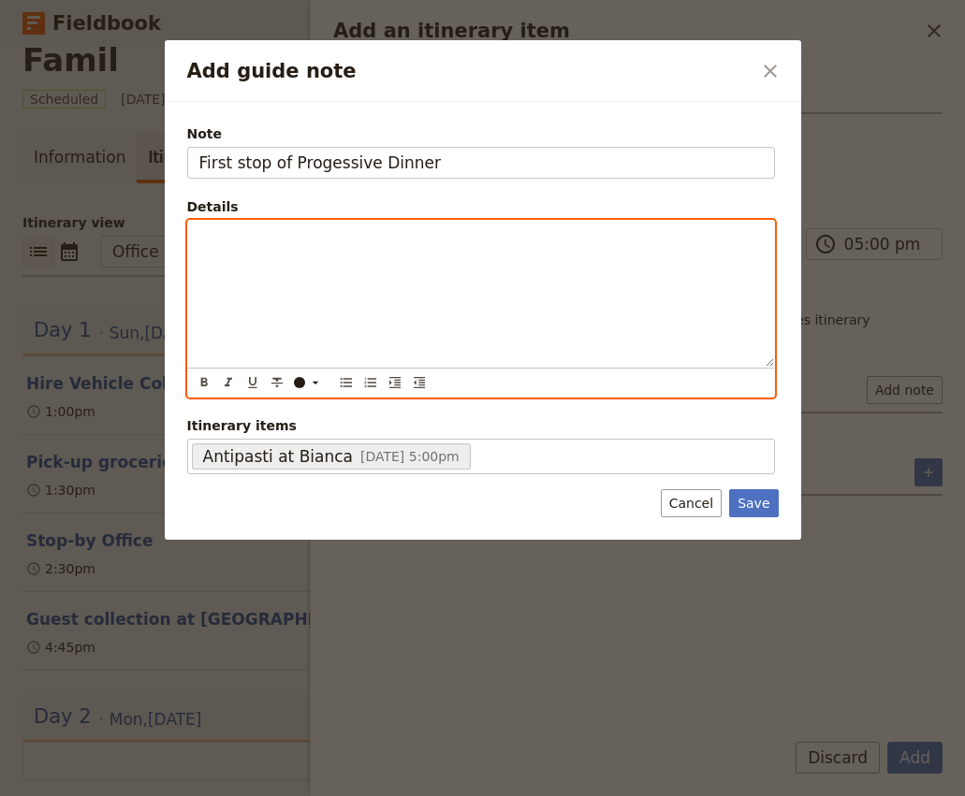
click at [216, 239] on p "Add guide note" at bounding box center [480, 237] width 563 height 19
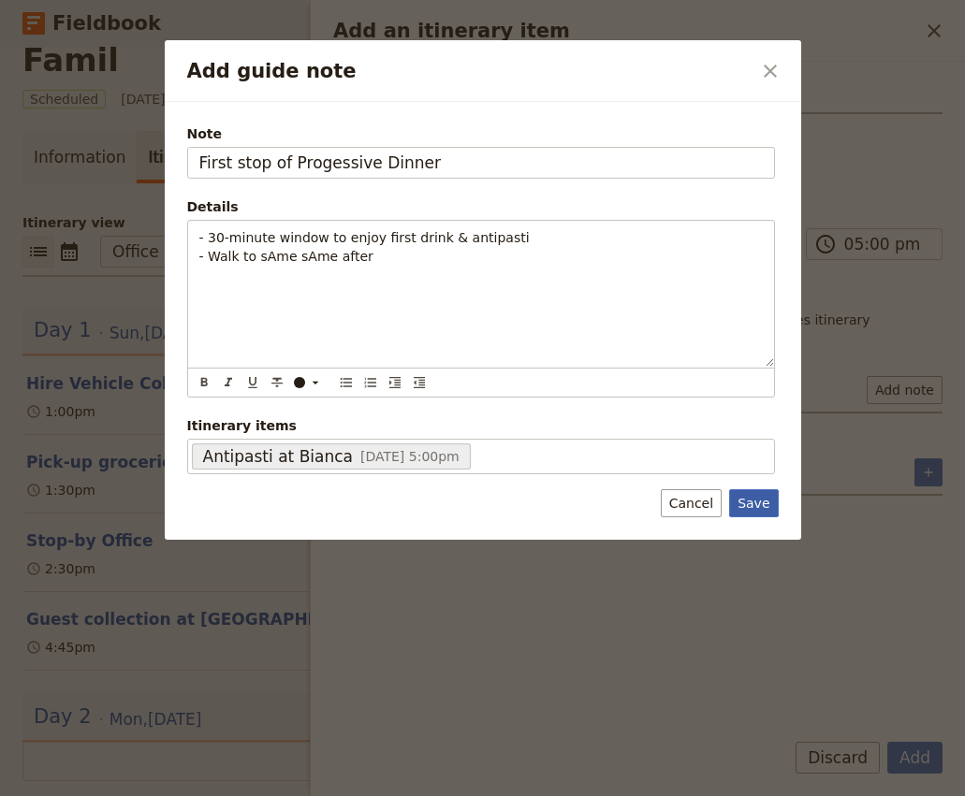
click at [758, 506] on button "Save" at bounding box center [753, 503] width 49 height 28
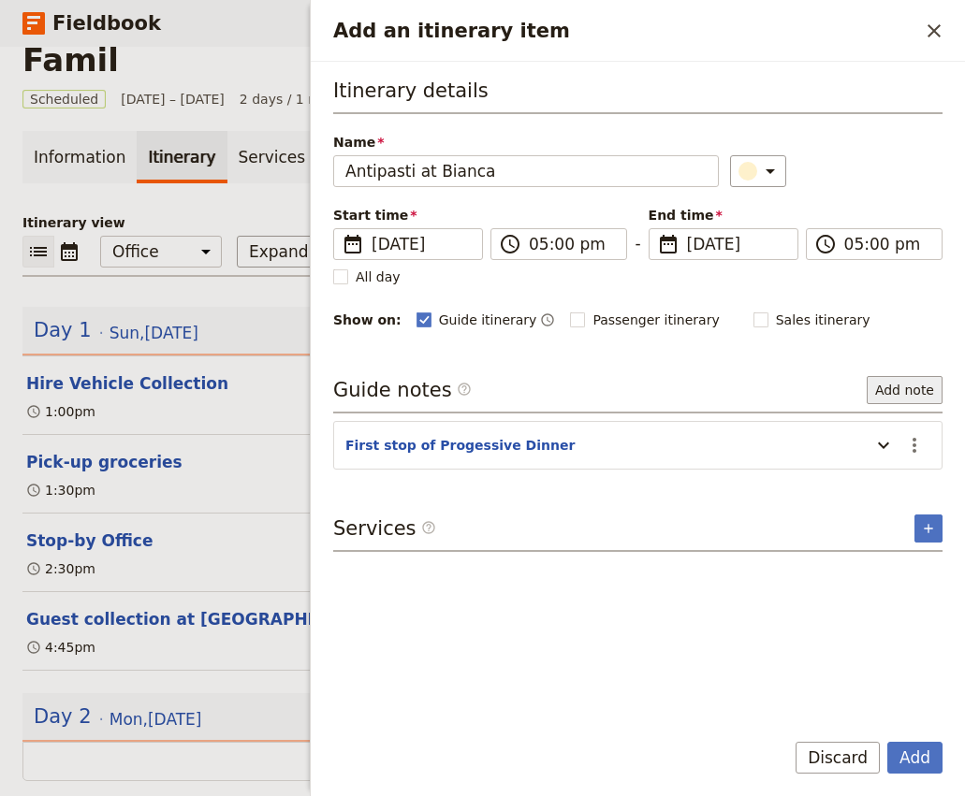
click at [891, 388] on button "Add note" at bounding box center [904, 390] width 76 height 28
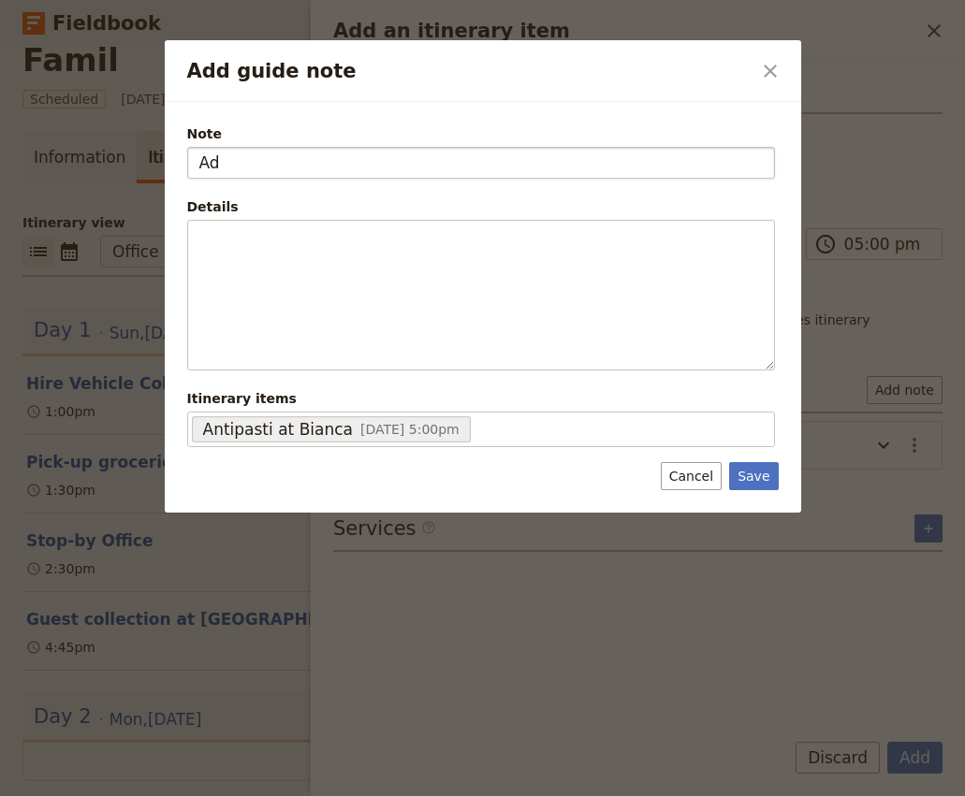
type input "Add"
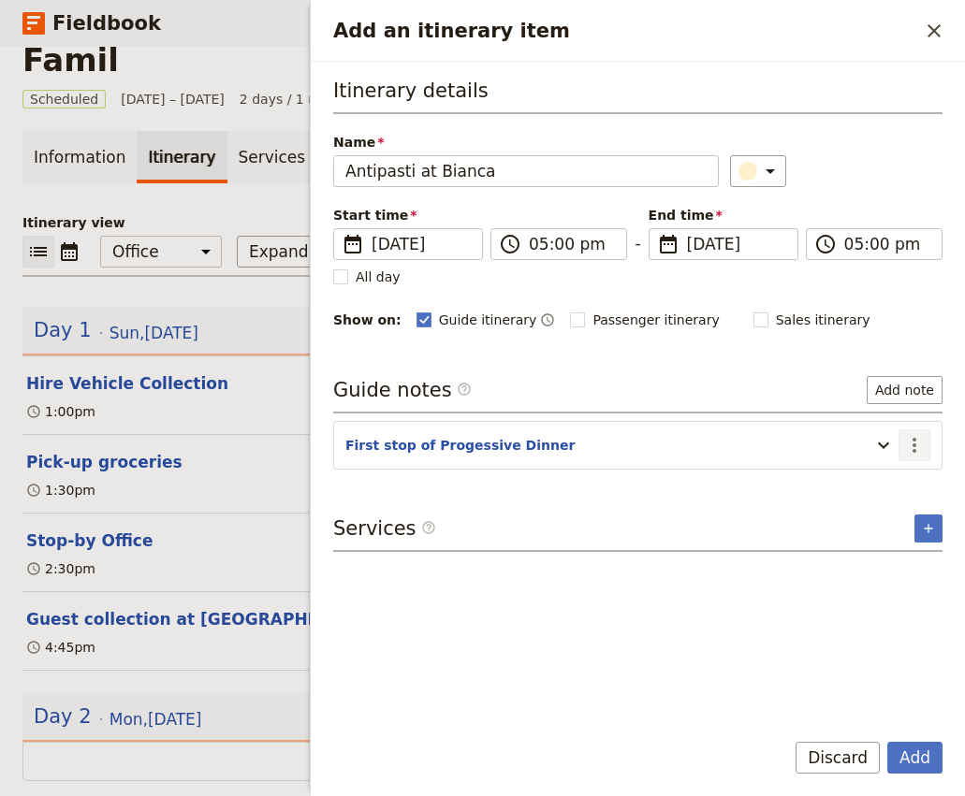
click at [923, 446] on icon "Actions" at bounding box center [914, 445] width 22 height 22
click at [878, 488] on span "Edit note" at bounding box center [860, 486] width 59 height 19
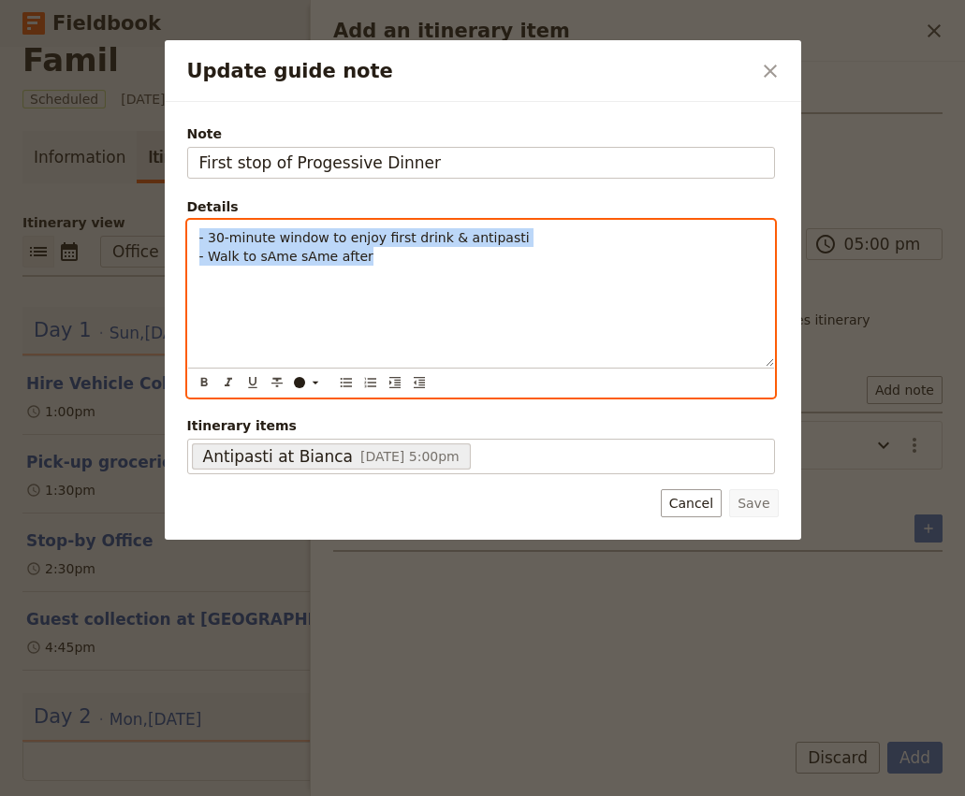
drag, startPoint x: 405, startPoint y: 274, endPoint x: 179, endPoint y: 234, distance: 230.0
click at [179, 234] on div "Note First stop of Progessive Dinner Details - 30-minute window to enjoy first …" at bounding box center [483, 321] width 636 height 438
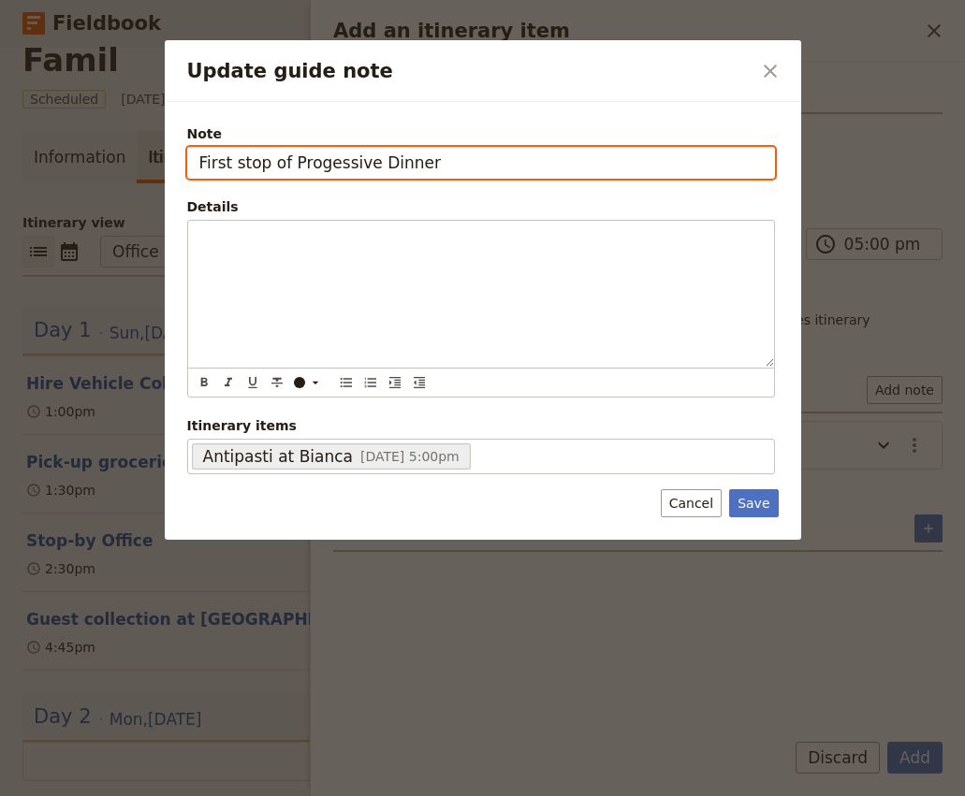
click at [246, 167] on input "First stop of Progessive Dinner" at bounding box center [481, 163] width 588 height 32
type input "Address"
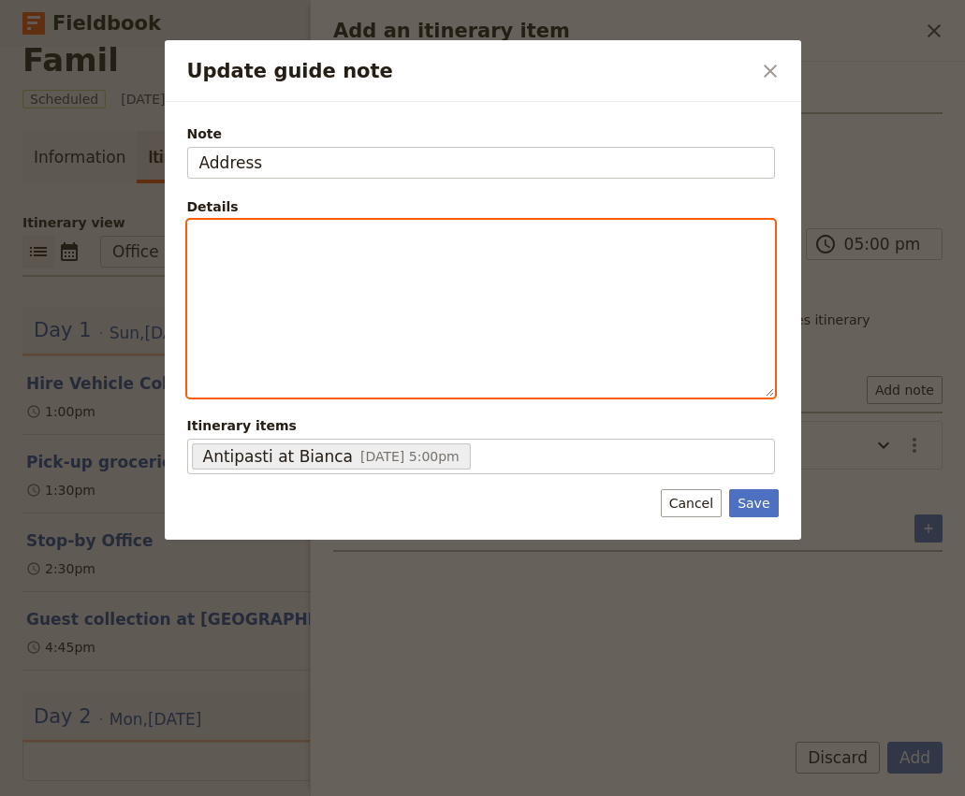
click at [243, 241] on p "Update guide note" at bounding box center [480, 237] width 563 height 19
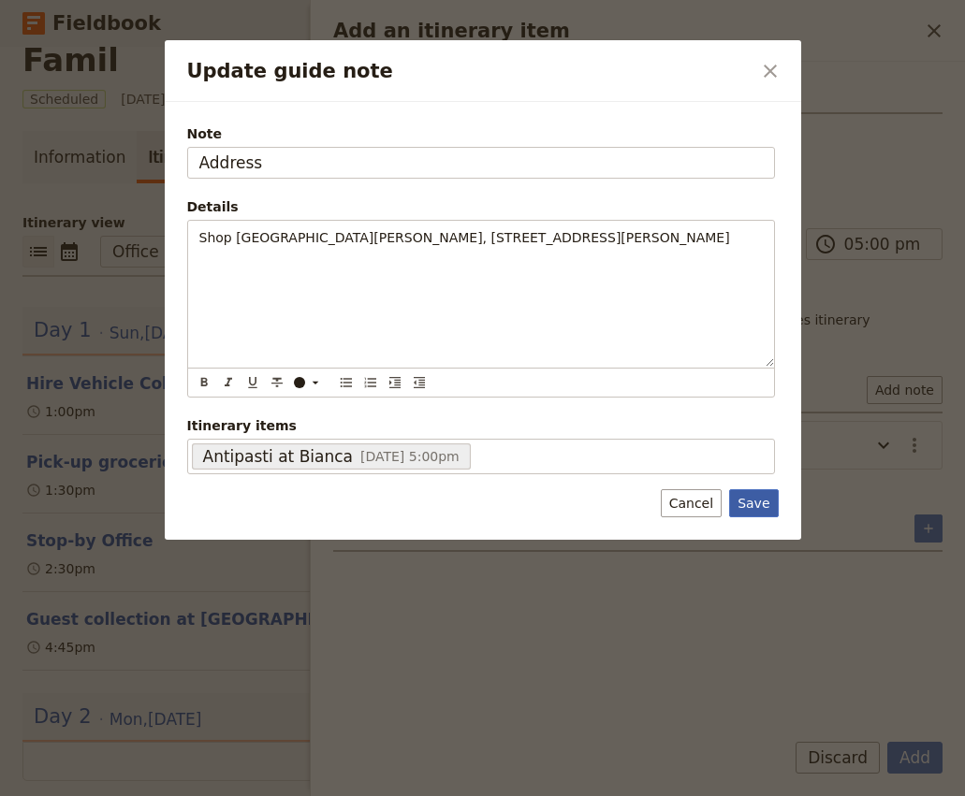
click at [764, 507] on button "Save" at bounding box center [753, 503] width 49 height 28
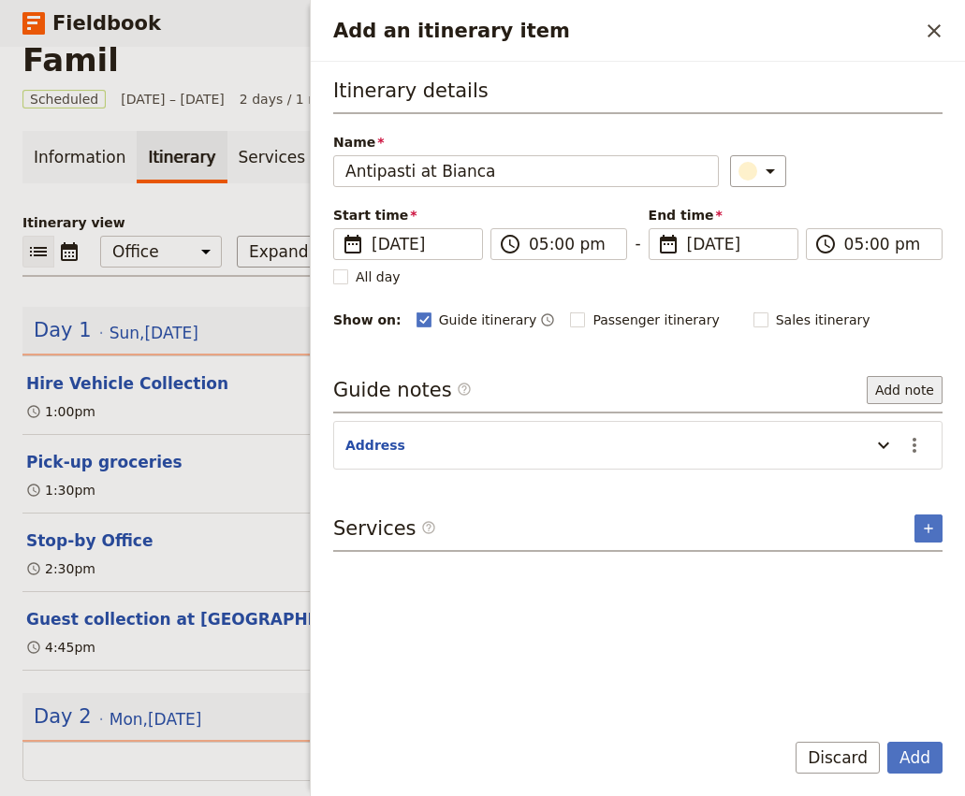
click at [921, 394] on button "Add note" at bounding box center [904, 390] width 76 height 28
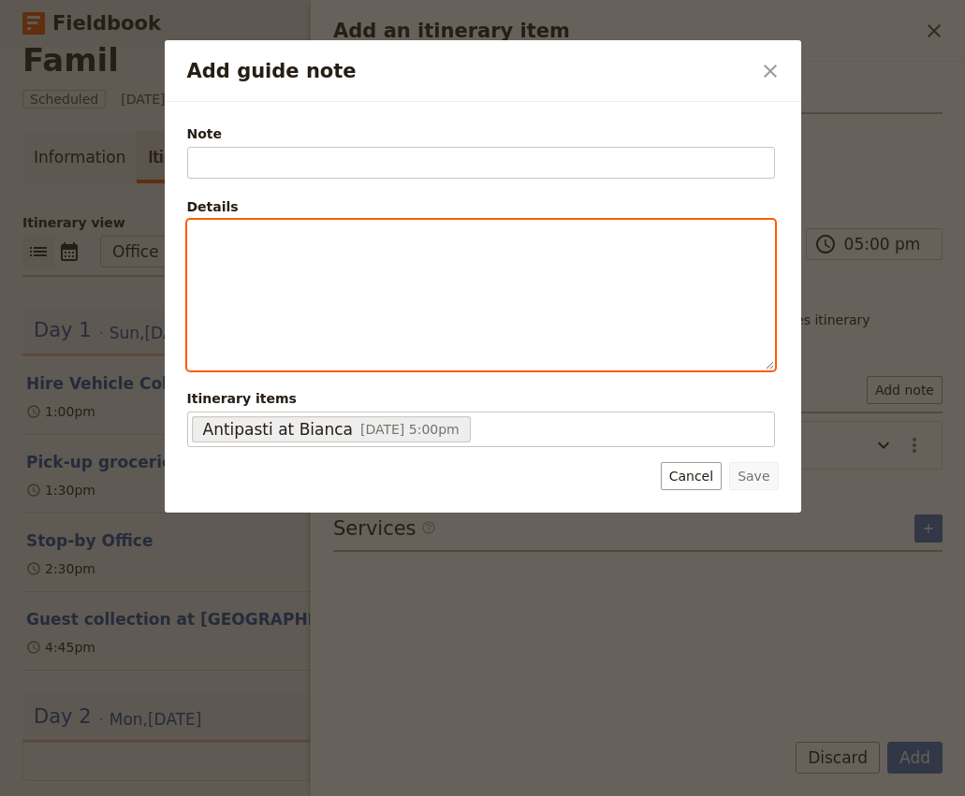
click at [390, 255] on div "Add guide note" at bounding box center [481, 295] width 586 height 149
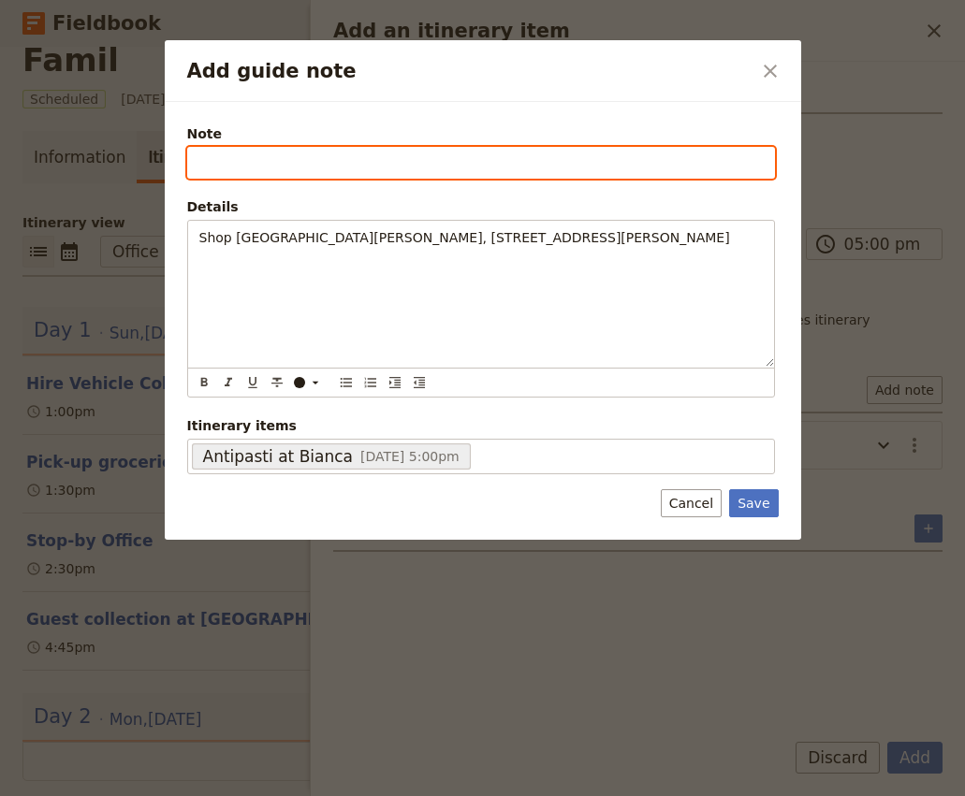
click at [231, 165] on input "Note" at bounding box center [481, 163] width 588 height 32
type input "First stop for the Progressive Dinner"
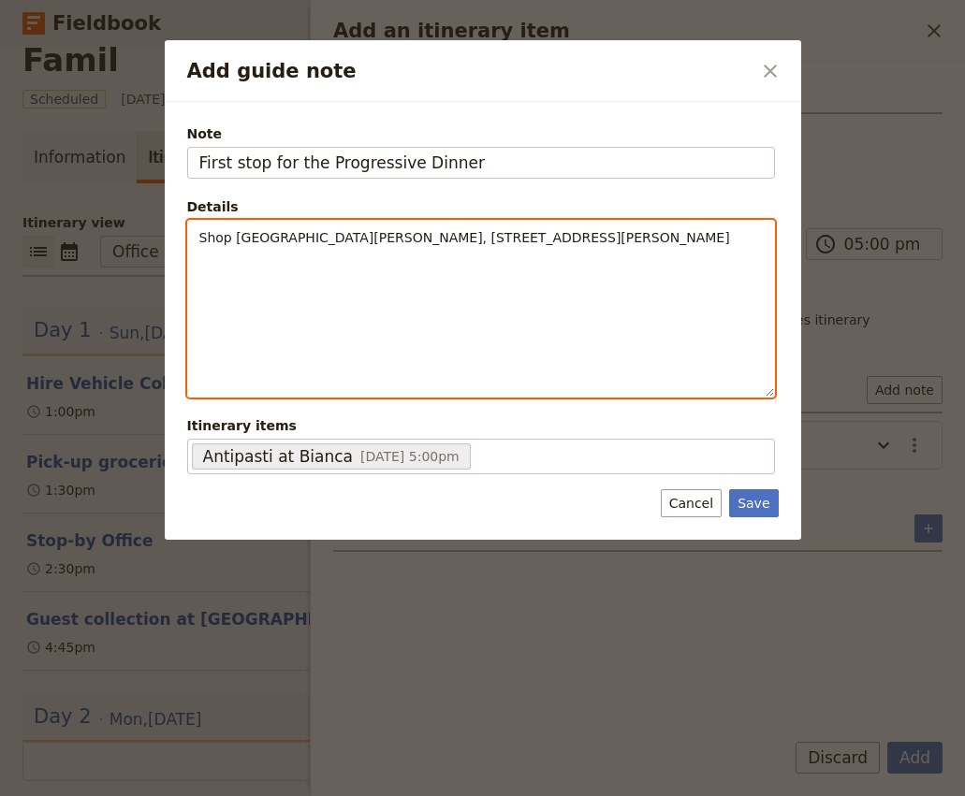
click at [246, 231] on span "Shop AM5 Ada Lane, 46 James St, Fortitude Valley QLD 4006" at bounding box center [464, 237] width 531 height 15
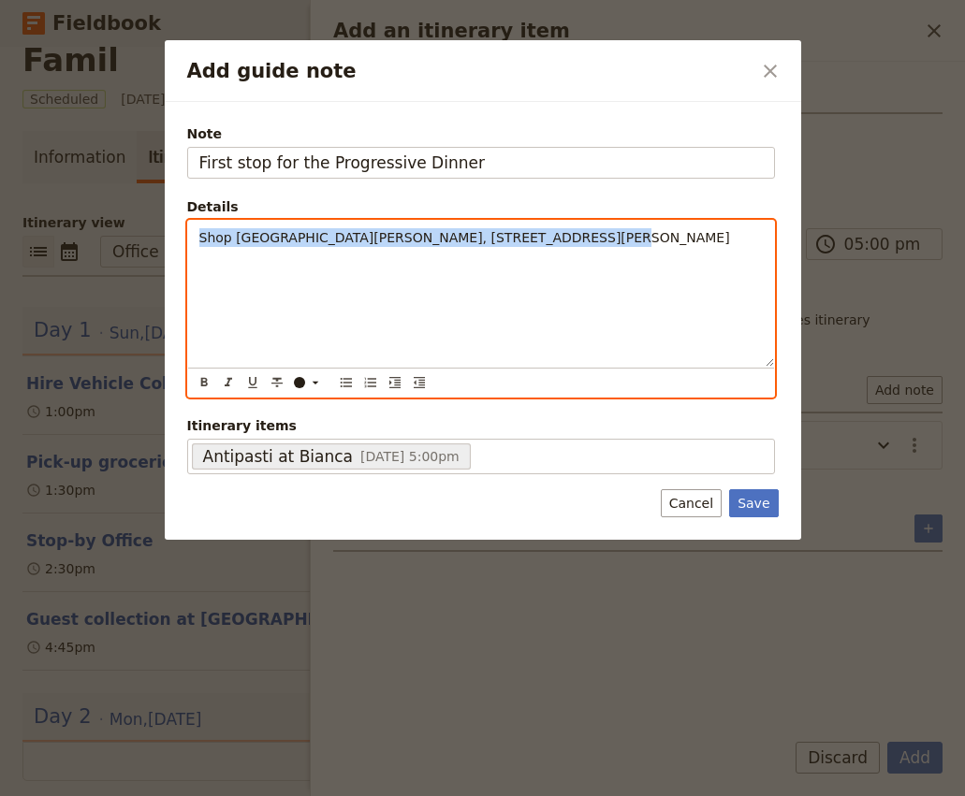
click at [246, 231] on span "Shop AM5 Ada Lane, 46 James St, Fortitude Valley QLD 4006" at bounding box center [464, 237] width 531 height 15
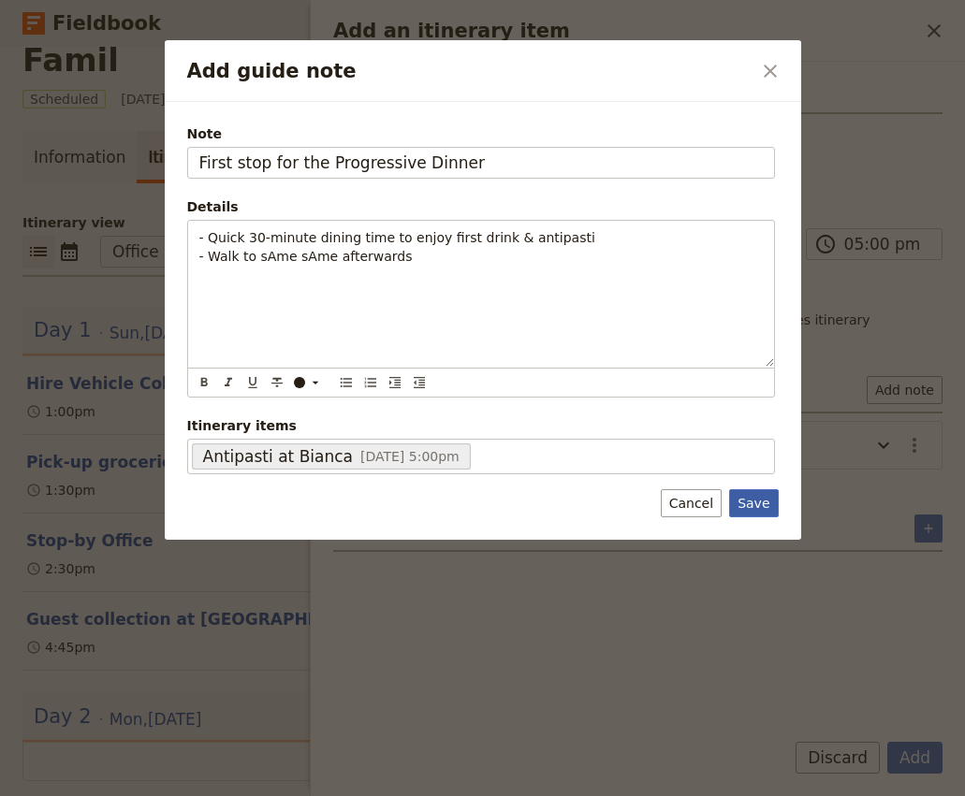
click at [754, 499] on button "Save" at bounding box center [753, 503] width 49 height 28
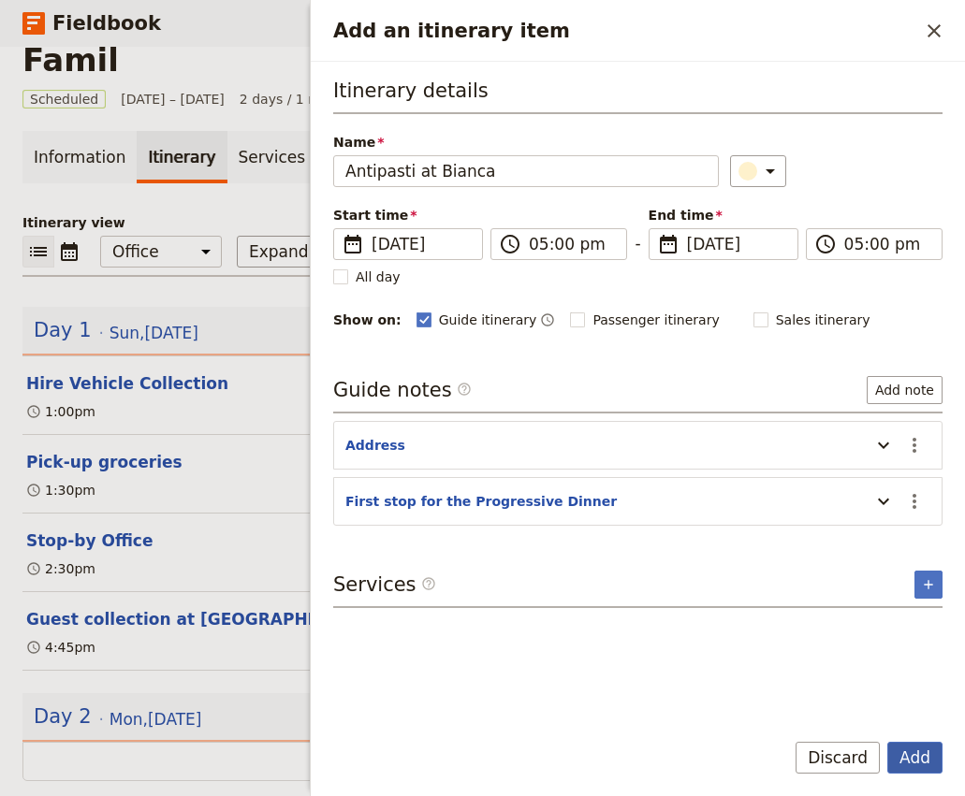
click at [924, 762] on button "Add" at bounding box center [914, 758] width 55 height 32
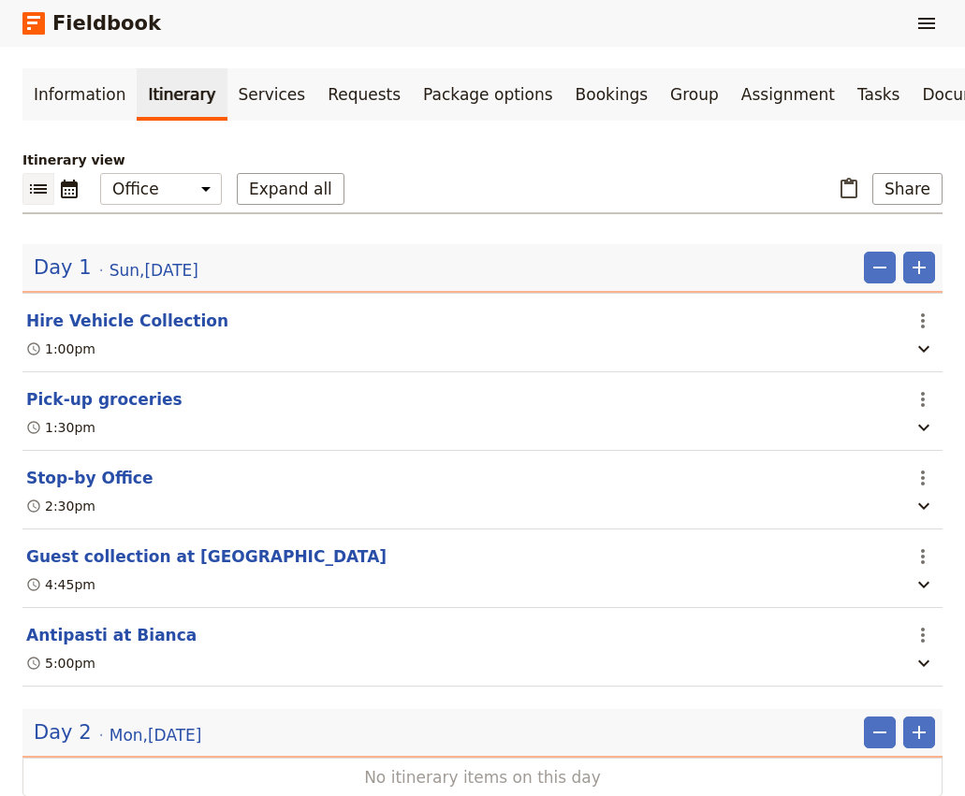
scroll to position [144, 0]
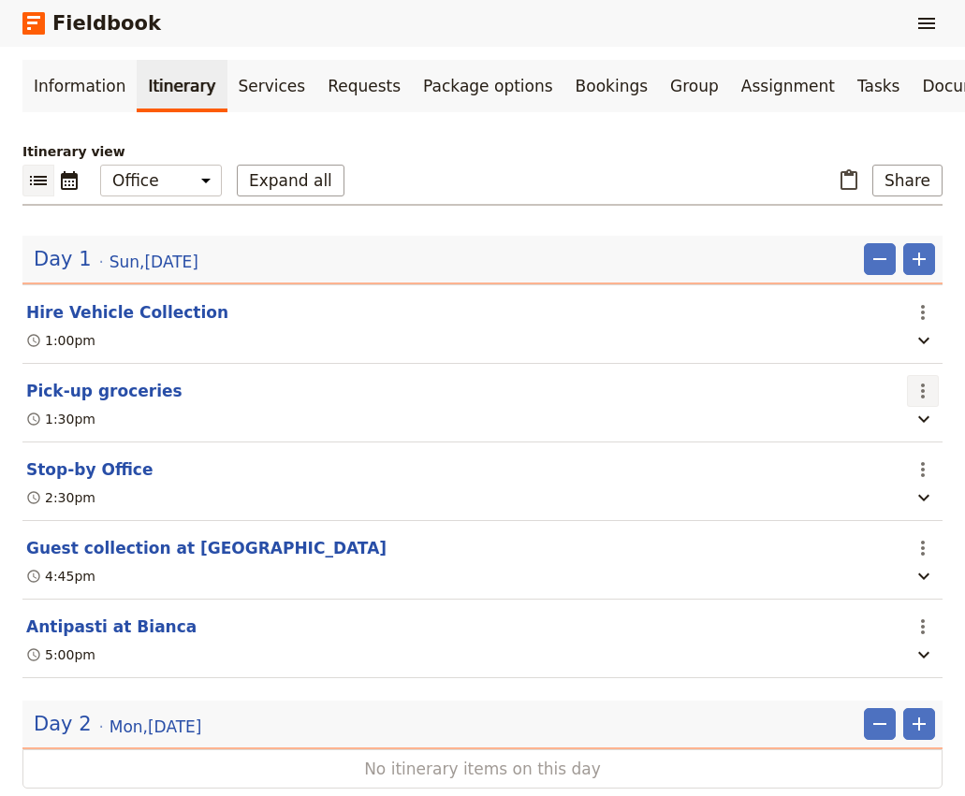
click at [923, 384] on icon "Actions" at bounding box center [923, 391] width 4 height 15
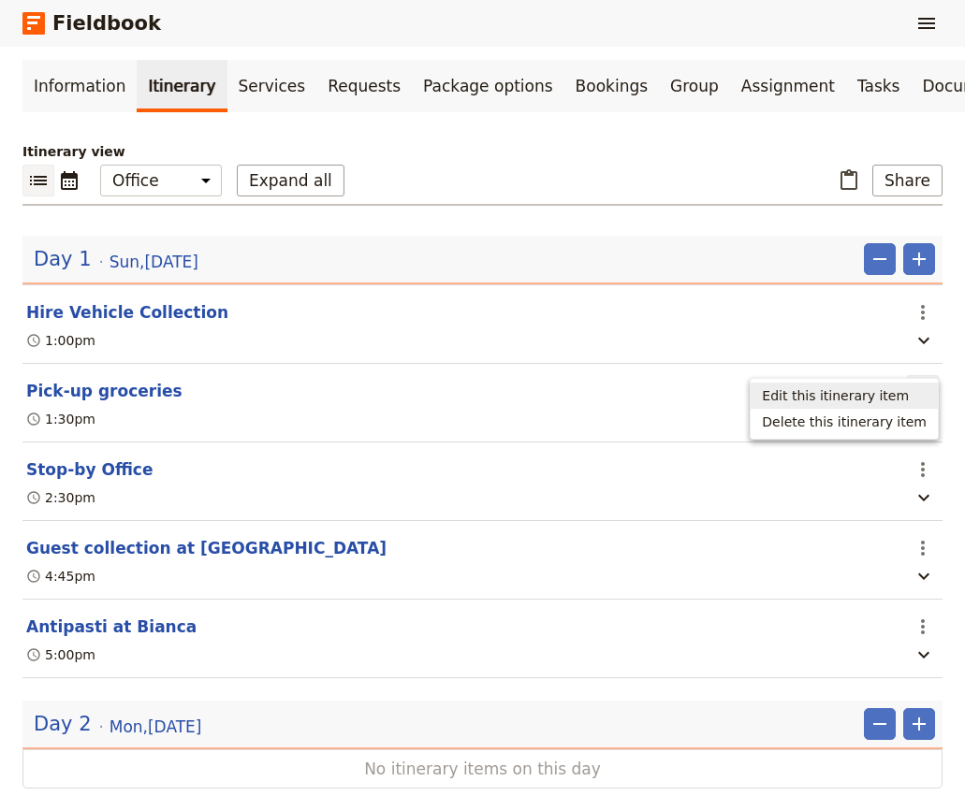
click at [889, 395] on span "Edit this itinerary item" at bounding box center [835, 395] width 147 height 19
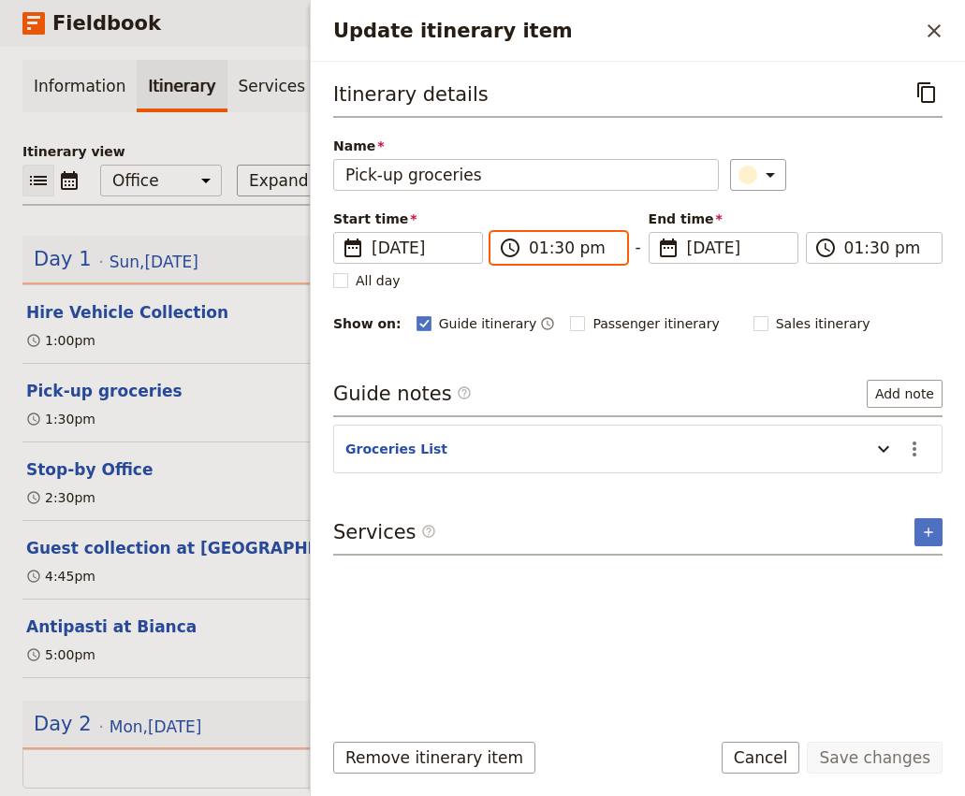
click at [572, 246] on input "01:30 pm" at bounding box center [572, 248] width 86 height 22
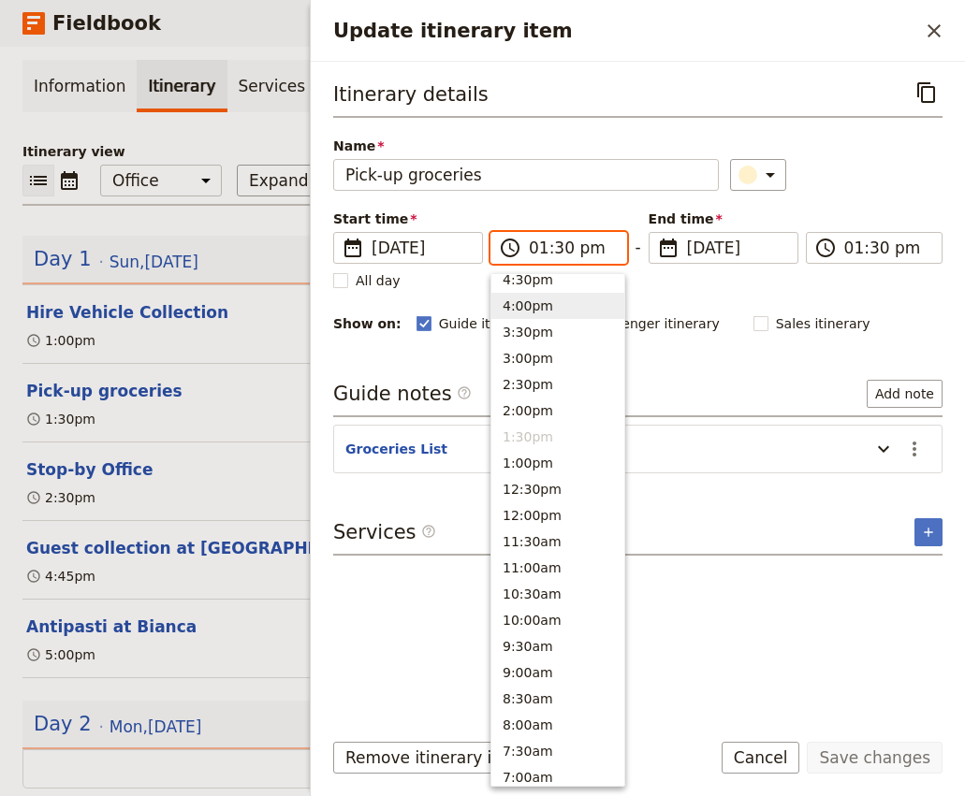
scroll to position [379, 0]
click at [547, 487] on button "12:30pm" at bounding box center [557, 488] width 133 height 26
type input "12:30 pm"
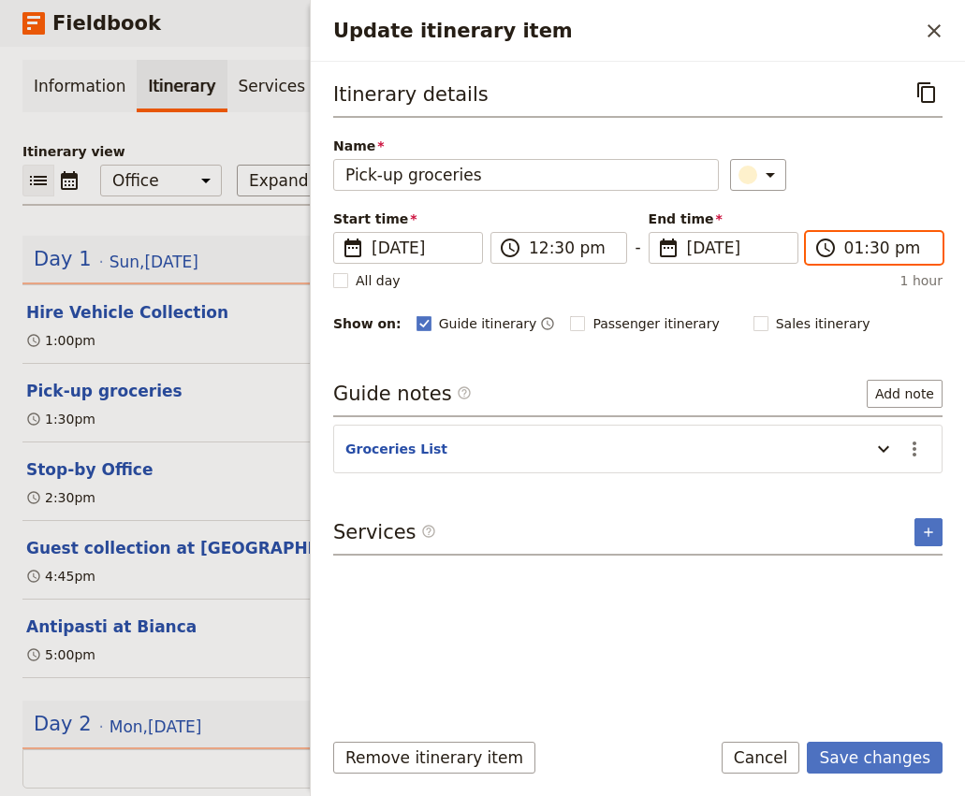
click at [864, 248] on input "01:30 pm" at bounding box center [887, 248] width 86 height 22
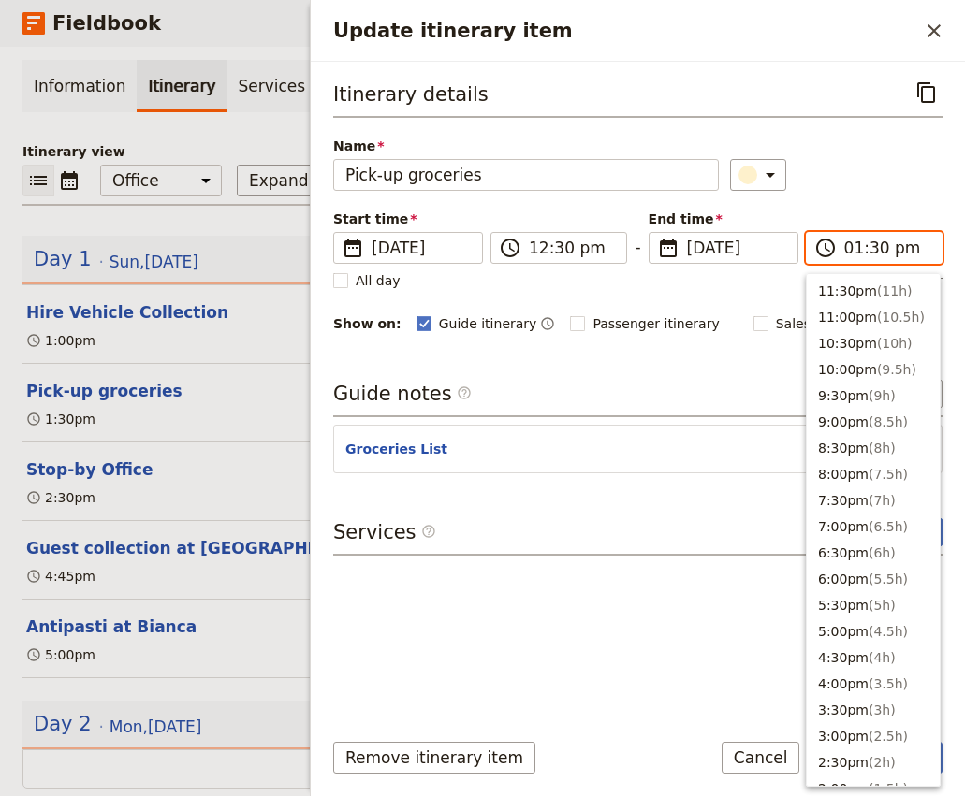
scroll to position [528, 0]
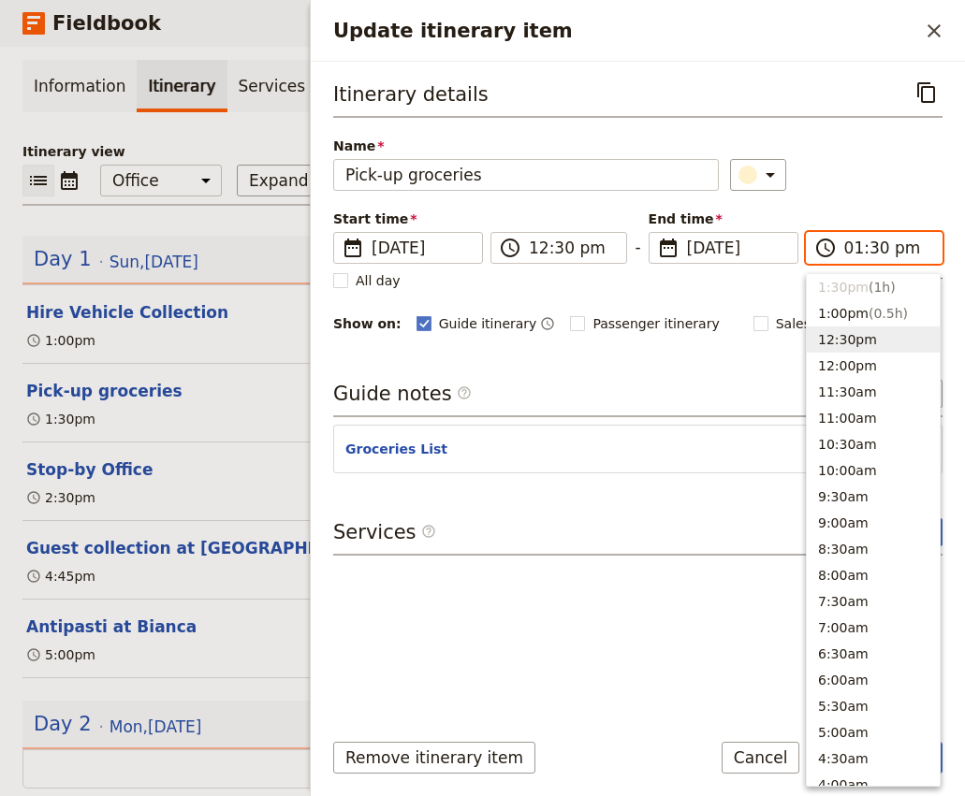
click at [858, 331] on button "12:30pm" at bounding box center [873, 340] width 133 height 26
type input "12:30 pm"
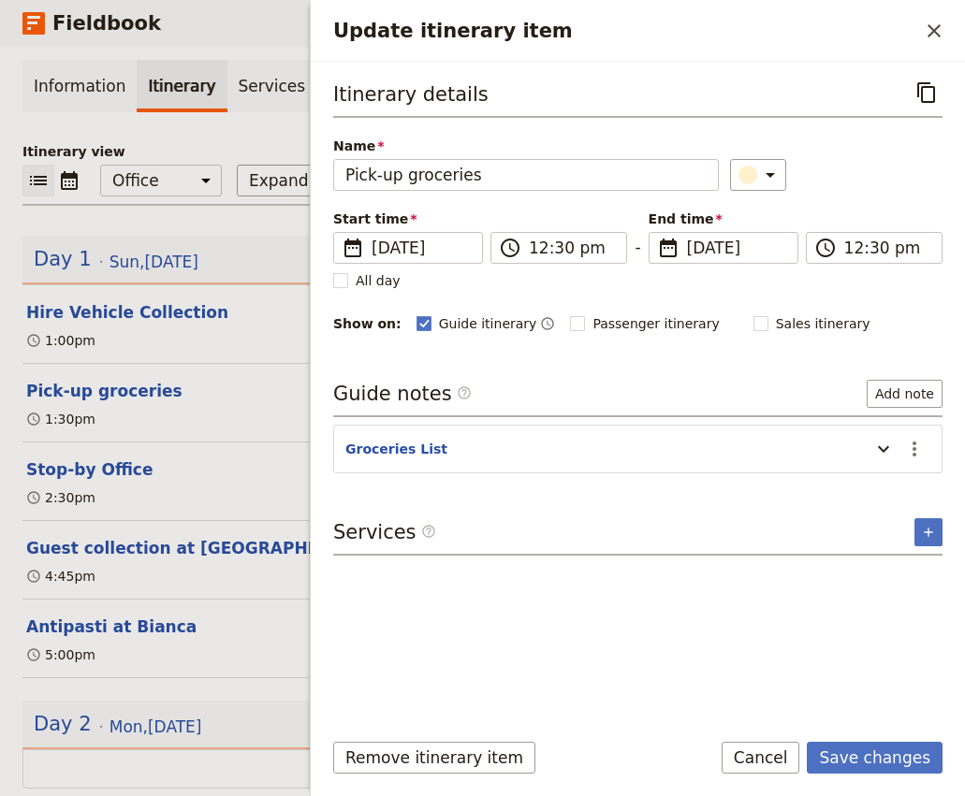
click at [862, 168] on div "​" at bounding box center [836, 175] width 212 height 32
click at [883, 752] on button "Save changes" at bounding box center [875, 758] width 136 height 32
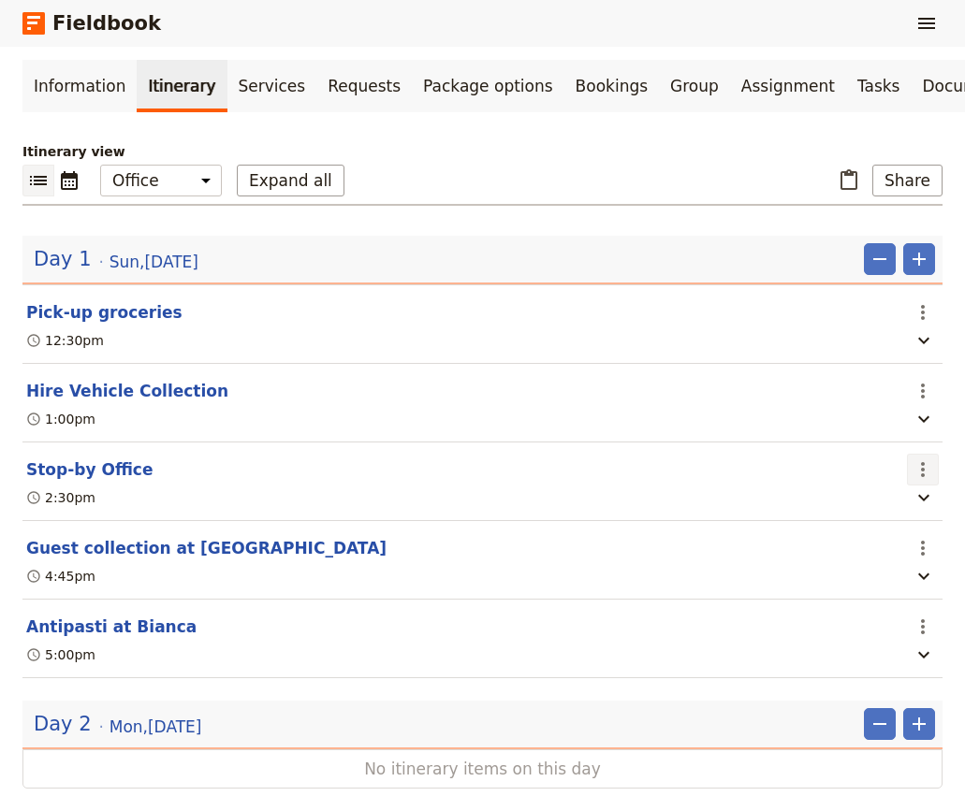
click at [925, 458] on icon "Actions" at bounding box center [922, 469] width 22 height 22
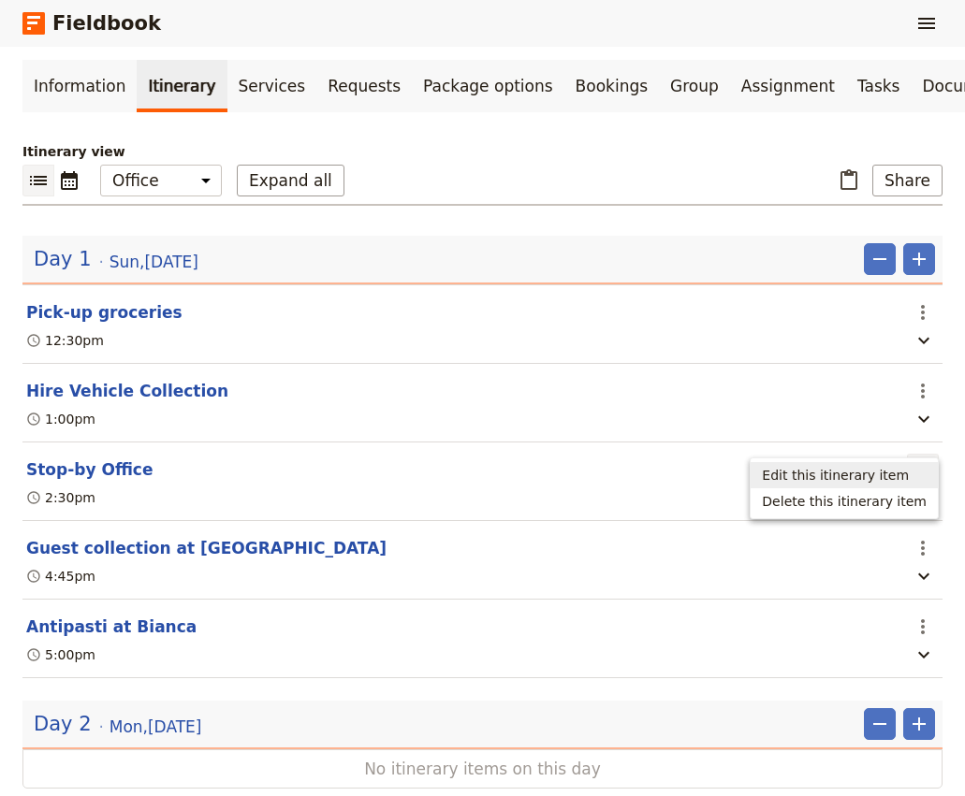
click at [899, 480] on span "Edit this itinerary item" at bounding box center [835, 475] width 147 height 19
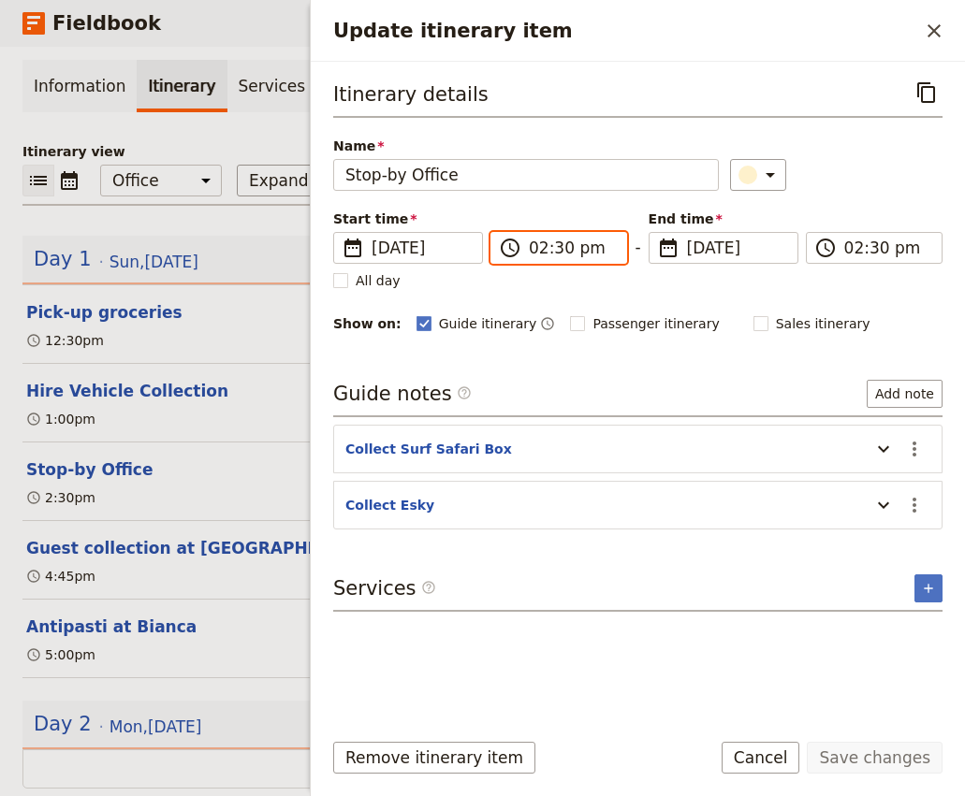
click at [556, 247] on input "02:30 pm" at bounding box center [572, 248] width 86 height 22
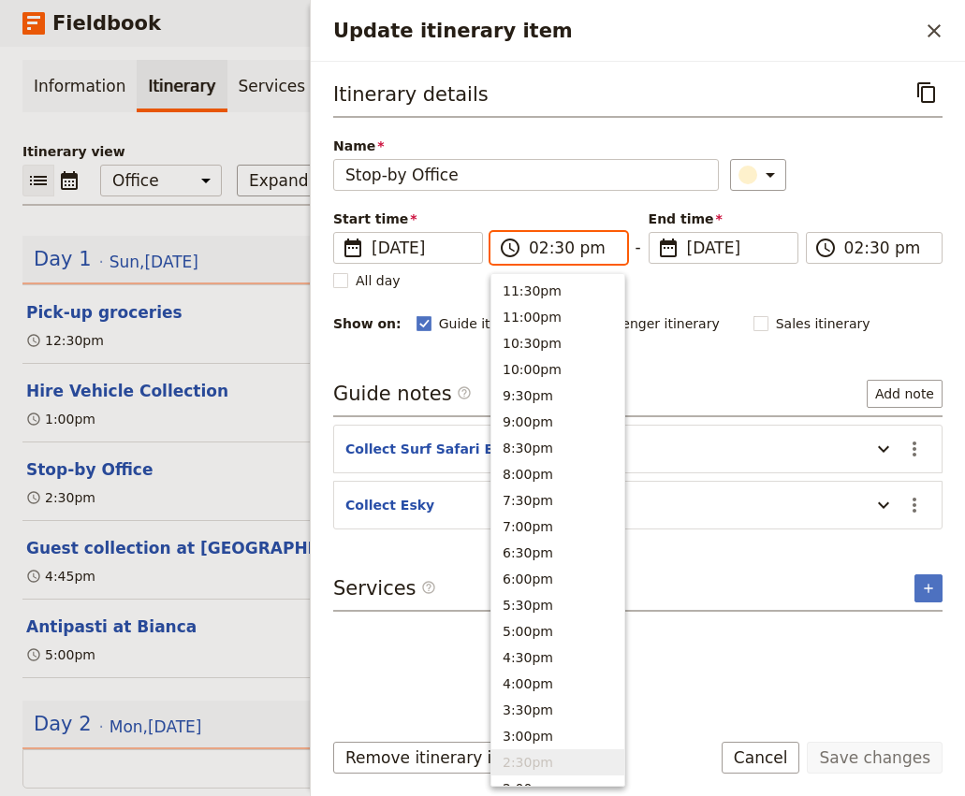
type input "02:00 pm"
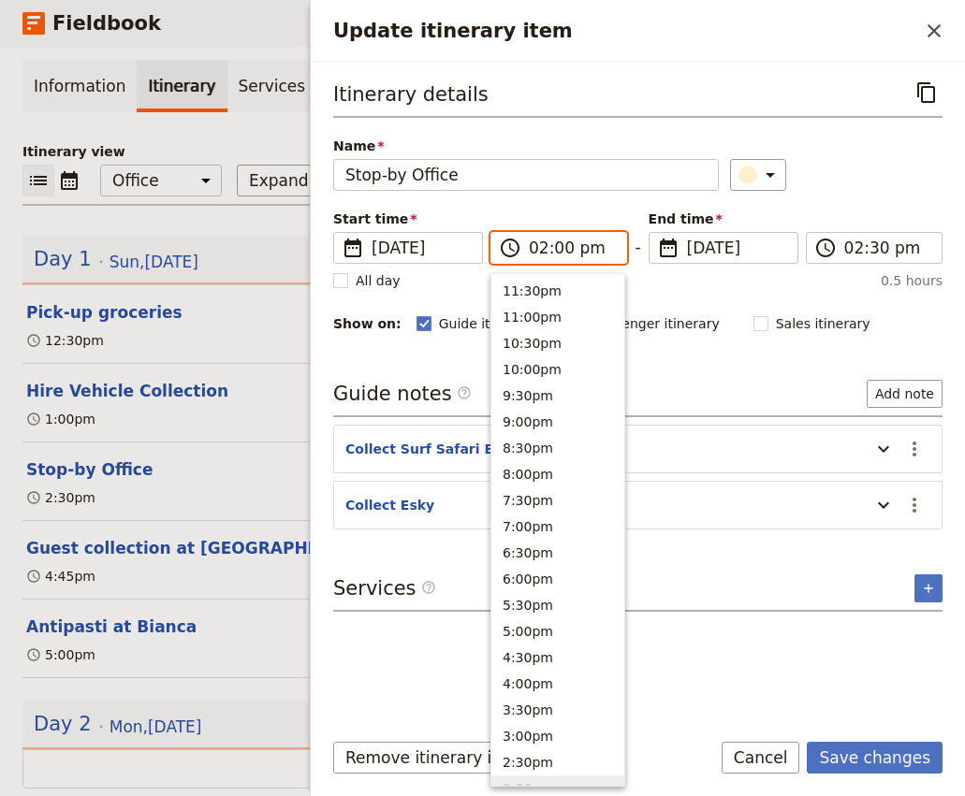
scroll to position [502, 0]
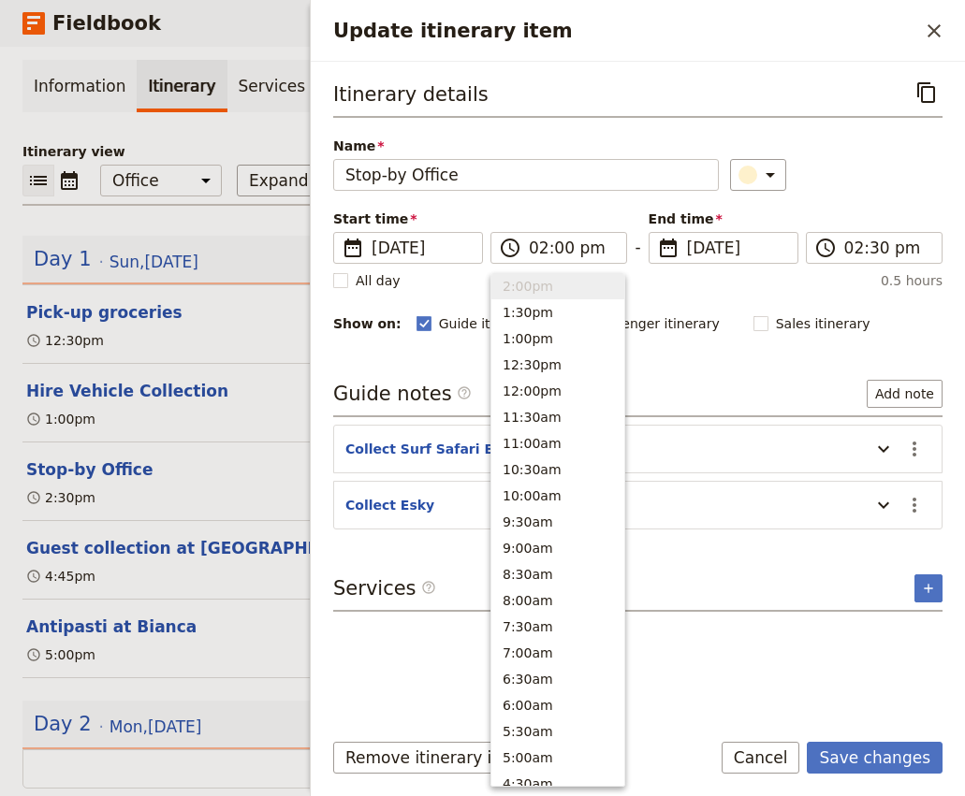
click at [862, 197] on div "Itinerary details ​ Name Stop-by Office ​ Start time ​ 17 Aug 2025 17/08/2025 2…" at bounding box center [637, 206] width 609 height 258
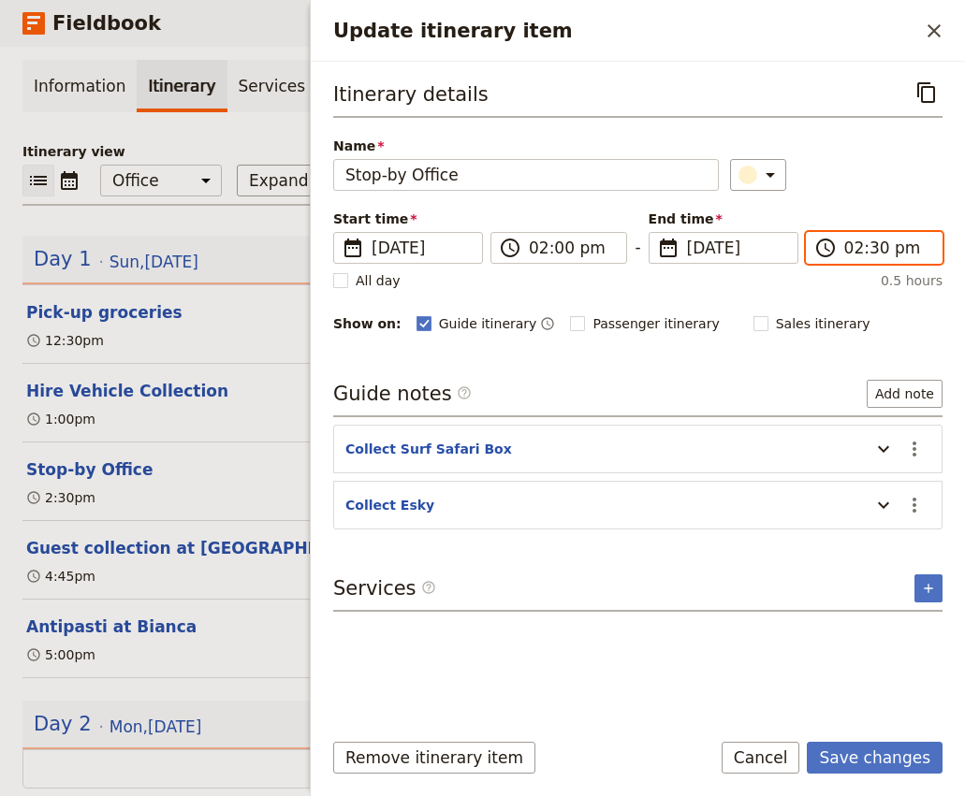
click at [873, 254] on body "Fieldbook ​ ​ Fieldbook ​ ​ Packages ​ Departures ​ Bookings ​ Customers ​ Staf…" at bounding box center [482, 398] width 965 height 796
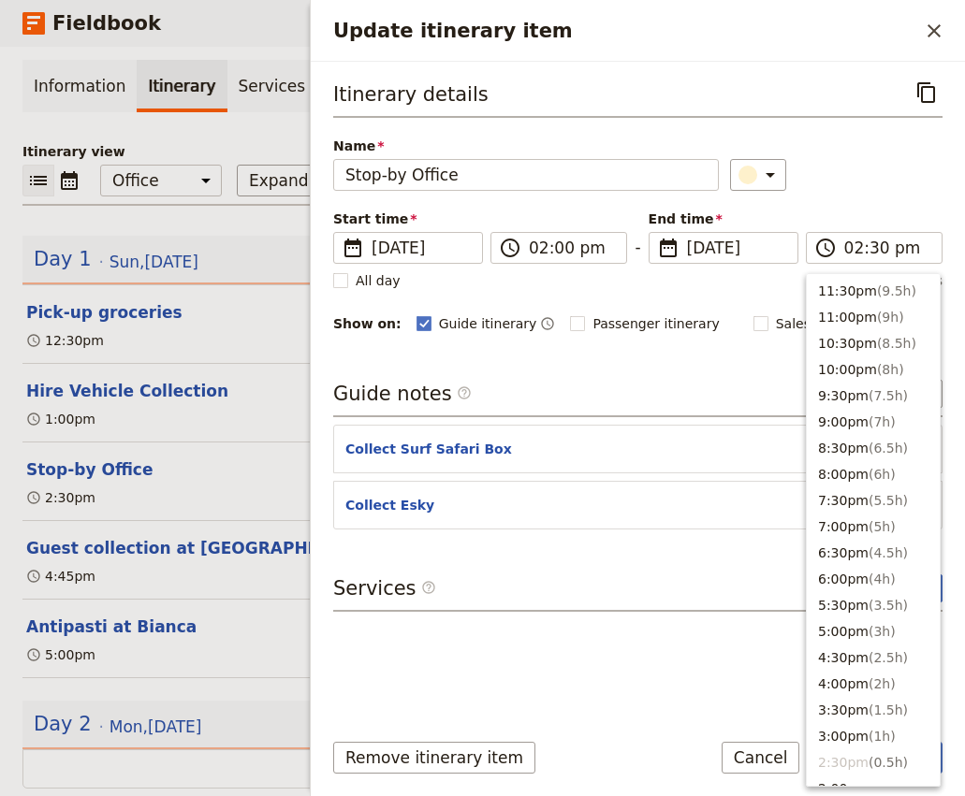
click at [888, 190] on div "​" at bounding box center [836, 175] width 212 height 32
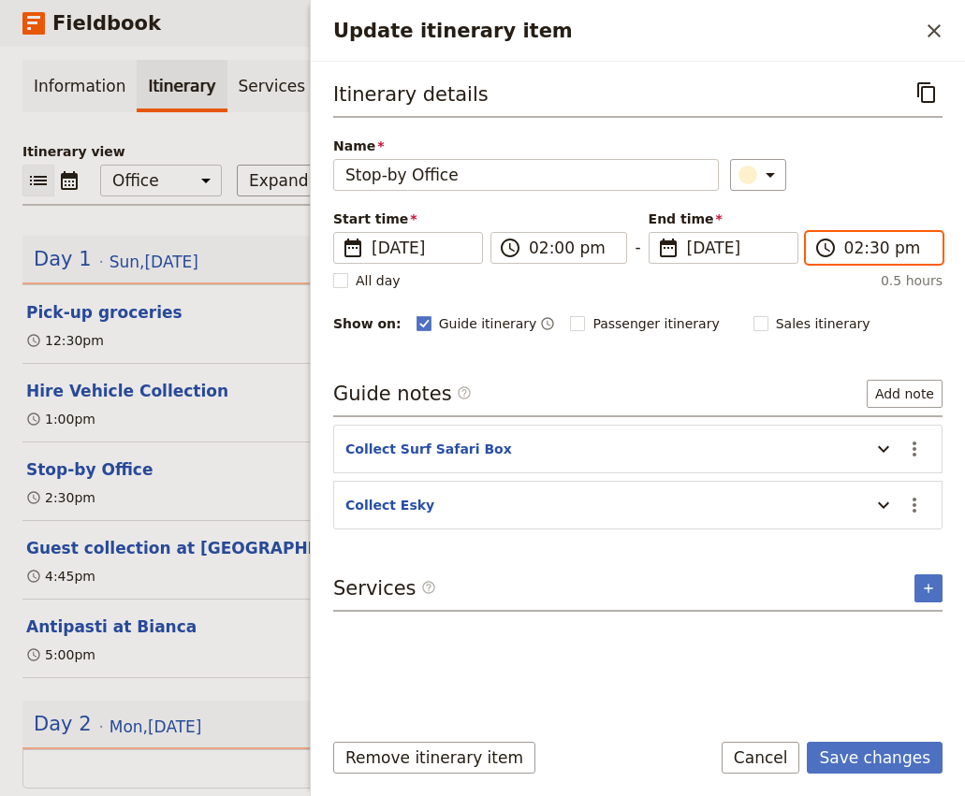
click at [875, 248] on input "02:30 pm" at bounding box center [887, 248] width 86 height 22
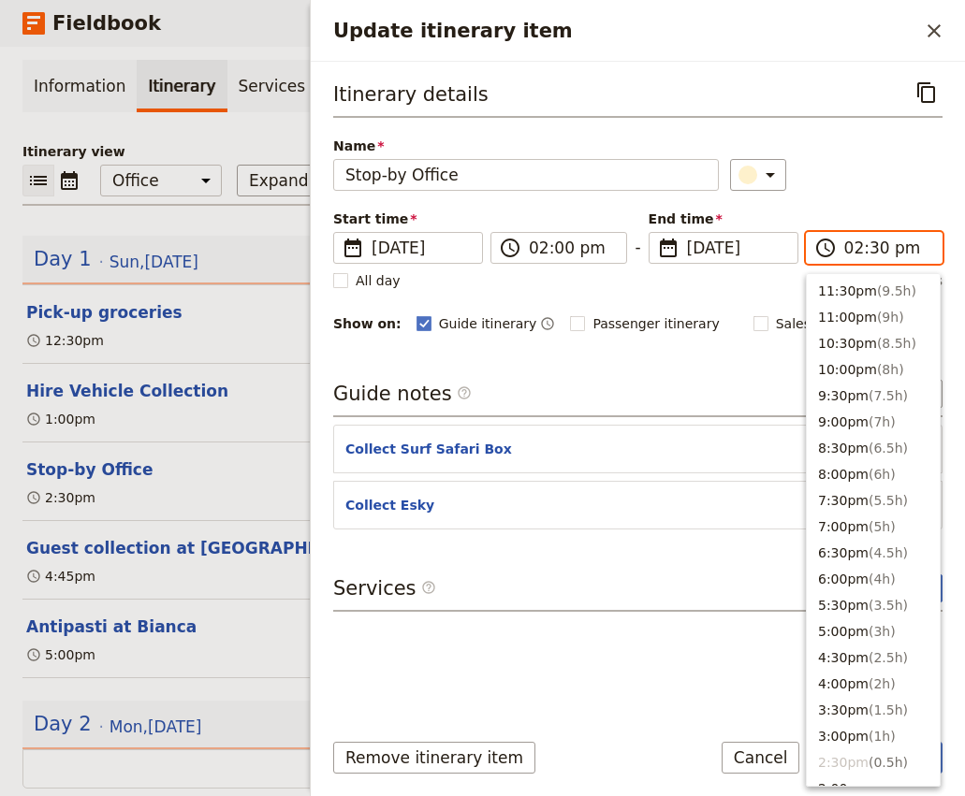
click at [875, 248] on input "02:30 pm" at bounding box center [887, 248] width 86 height 22
type input "02:00 pm"
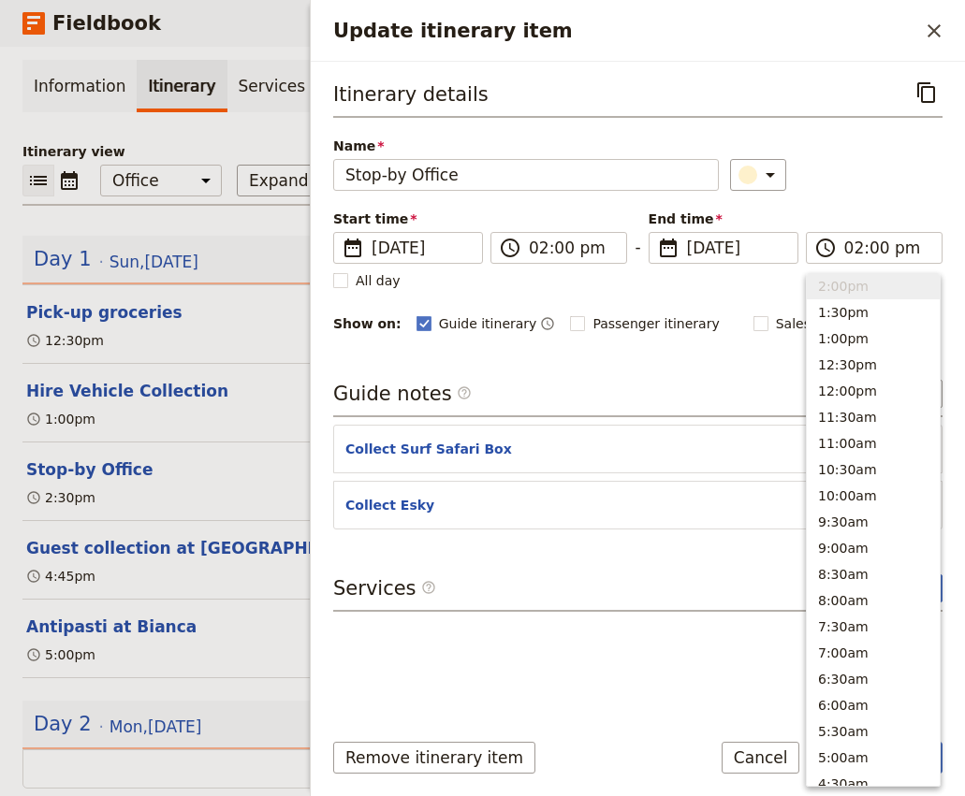
click at [870, 167] on div "​" at bounding box center [836, 175] width 212 height 32
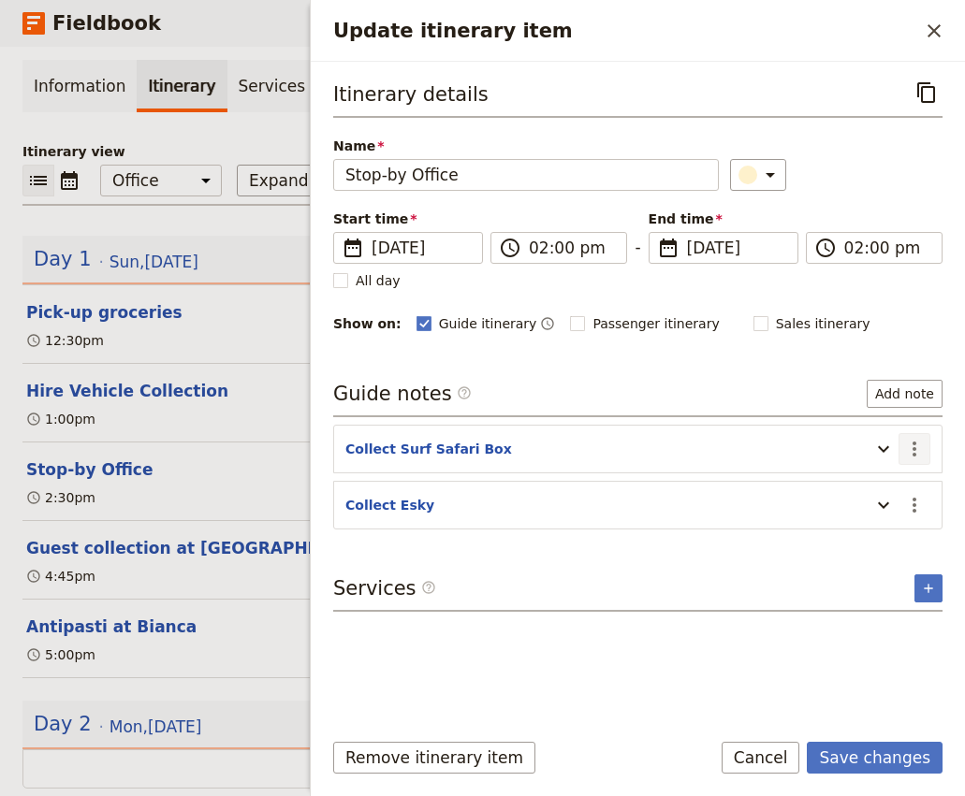
click at [911, 453] on icon "Actions" at bounding box center [914, 449] width 22 height 22
click at [888, 483] on span "Edit note" at bounding box center [860, 490] width 59 height 19
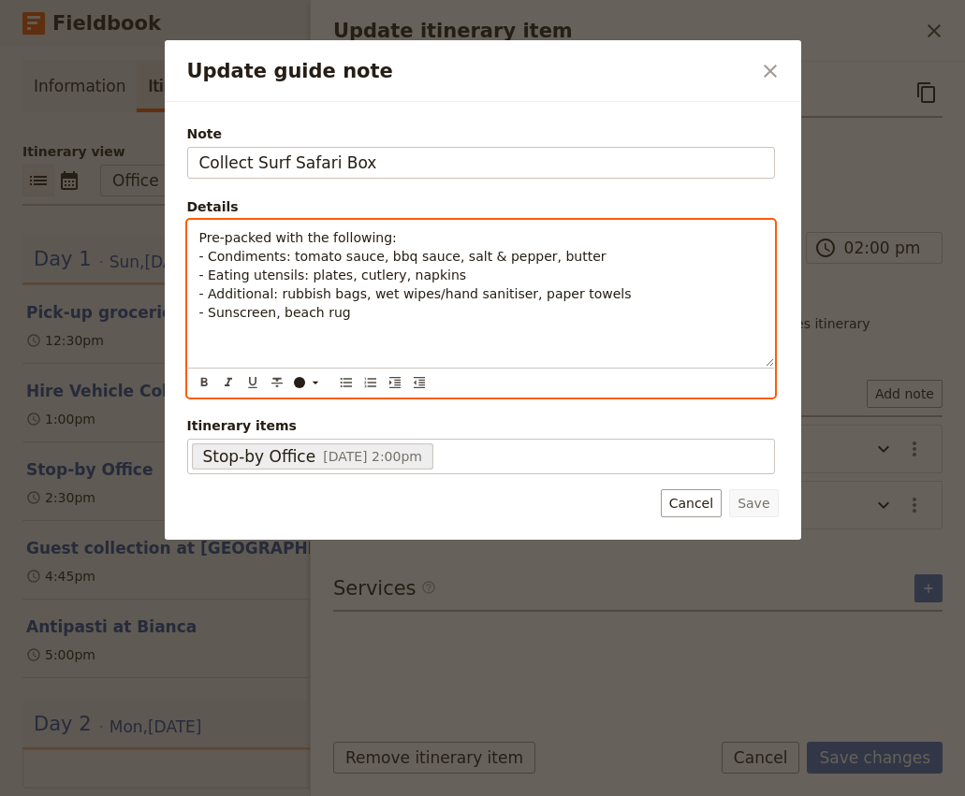
click at [365, 313] on p "Pre-packed with the following: - Condiments: tomato sauce, bbq sauce, salt & pe…" at bounding box center [480, 275] width 563 height 94
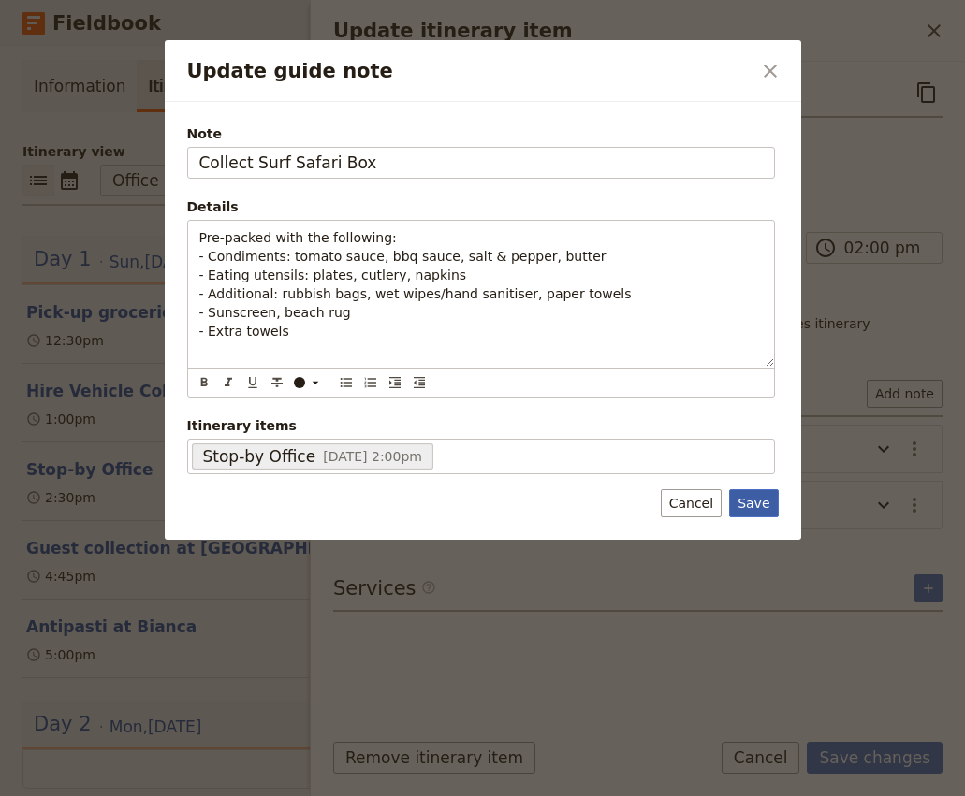
click at [757, 505] on button "Save" at bounding box center [753, 503] width 49 height 28
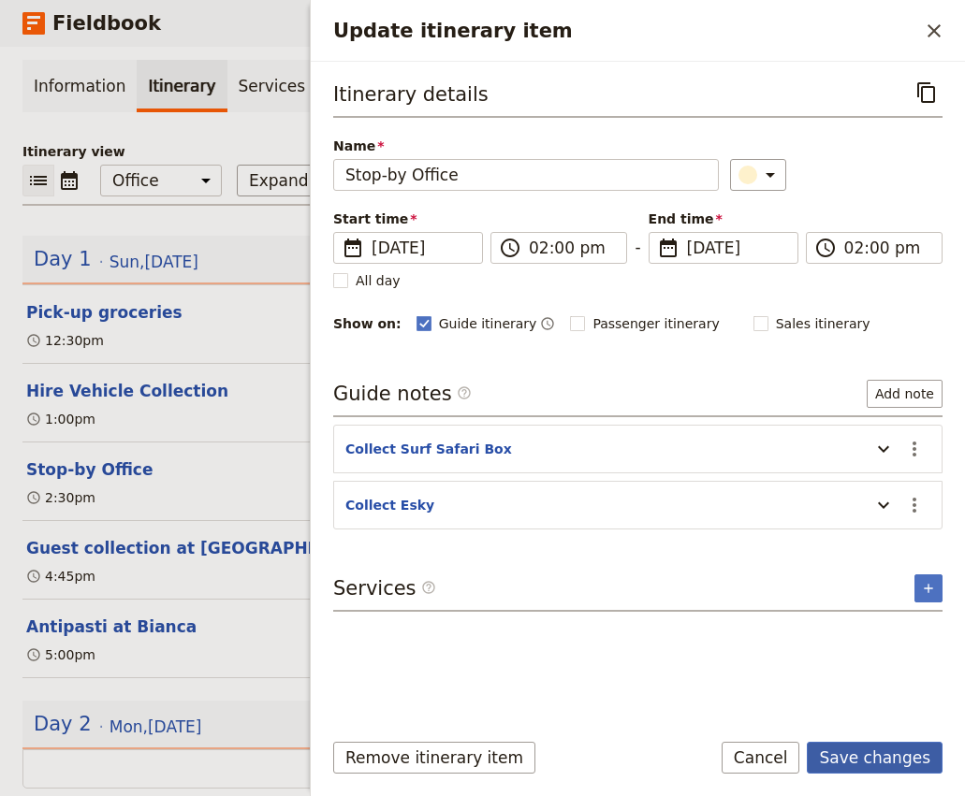
click at [877, 759] on button "Save changes" at bounding box center [875, 758] width 136 height 32
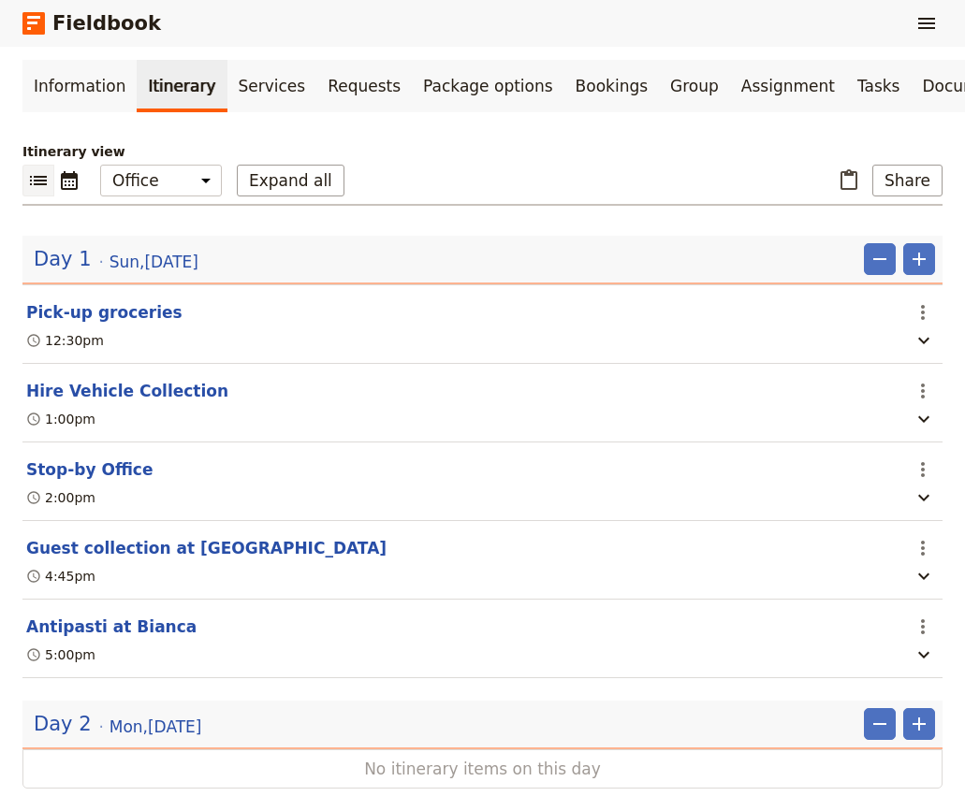
scroll to position [156, 0]
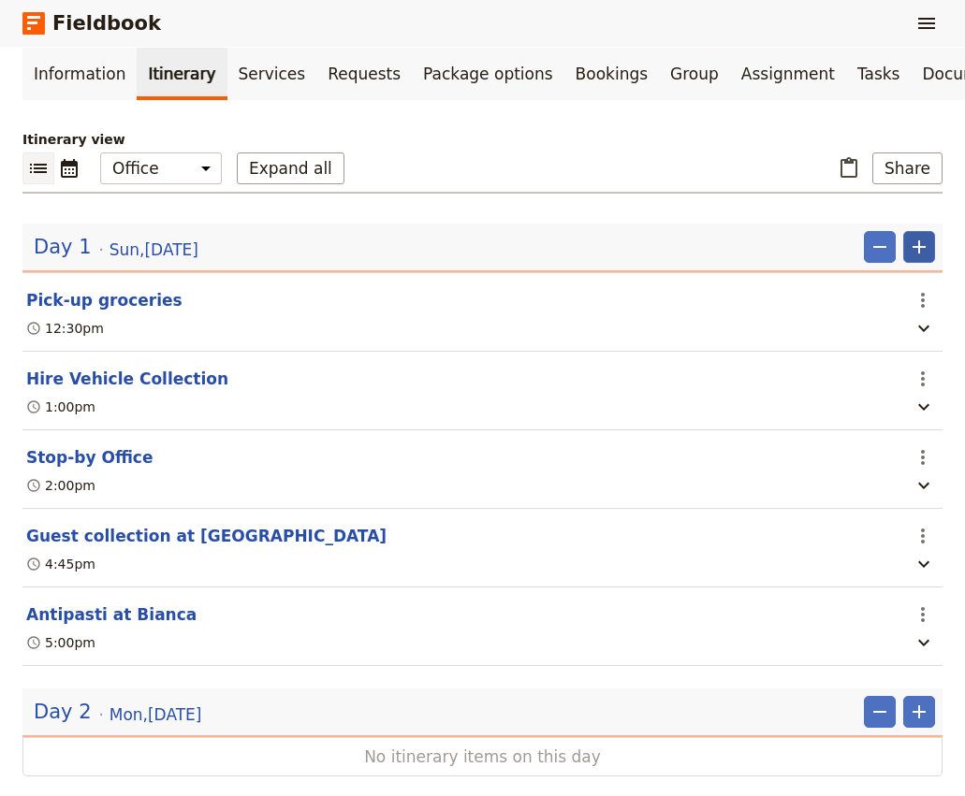
click at [924, 236] on icon "Add" at bounding box center [919, 247] width 22 height 22
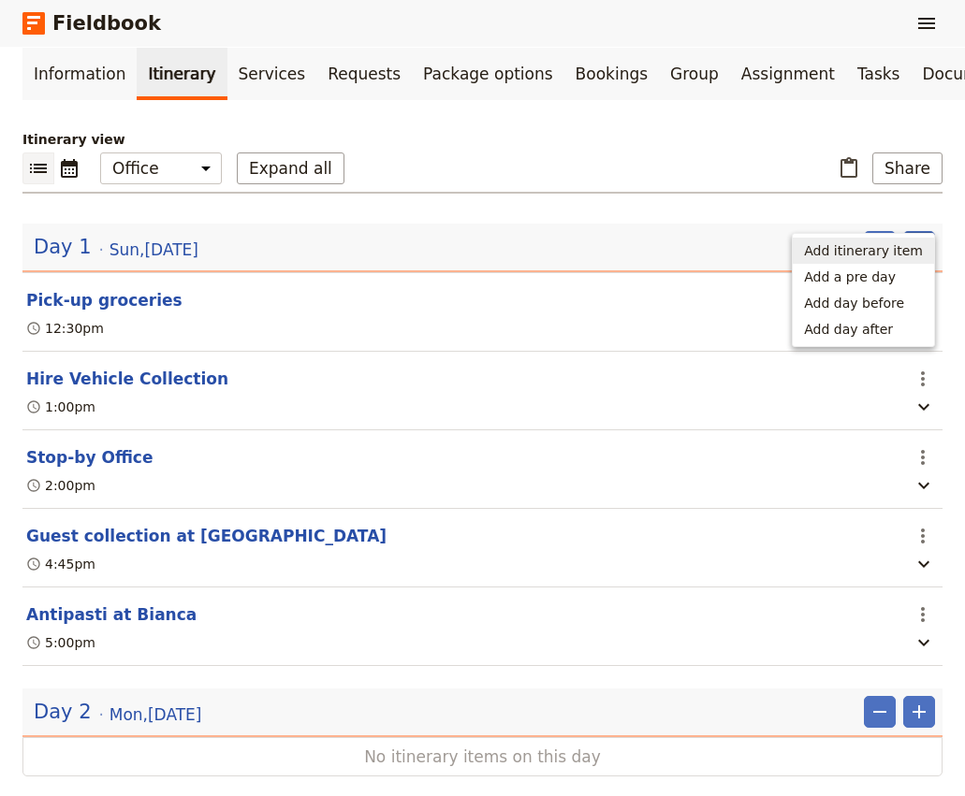
click at [882, 251] on span "Add itinerary item" at bounding box center [863, 250] width 119 height 19
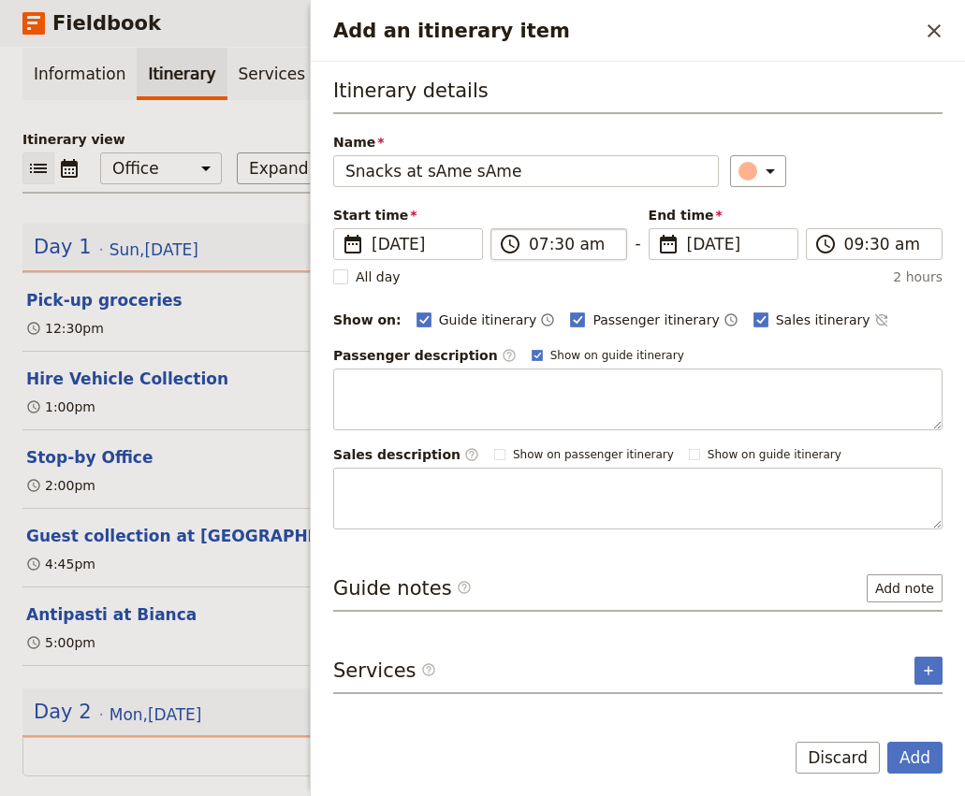
type input "Snacks at sAme sAme"
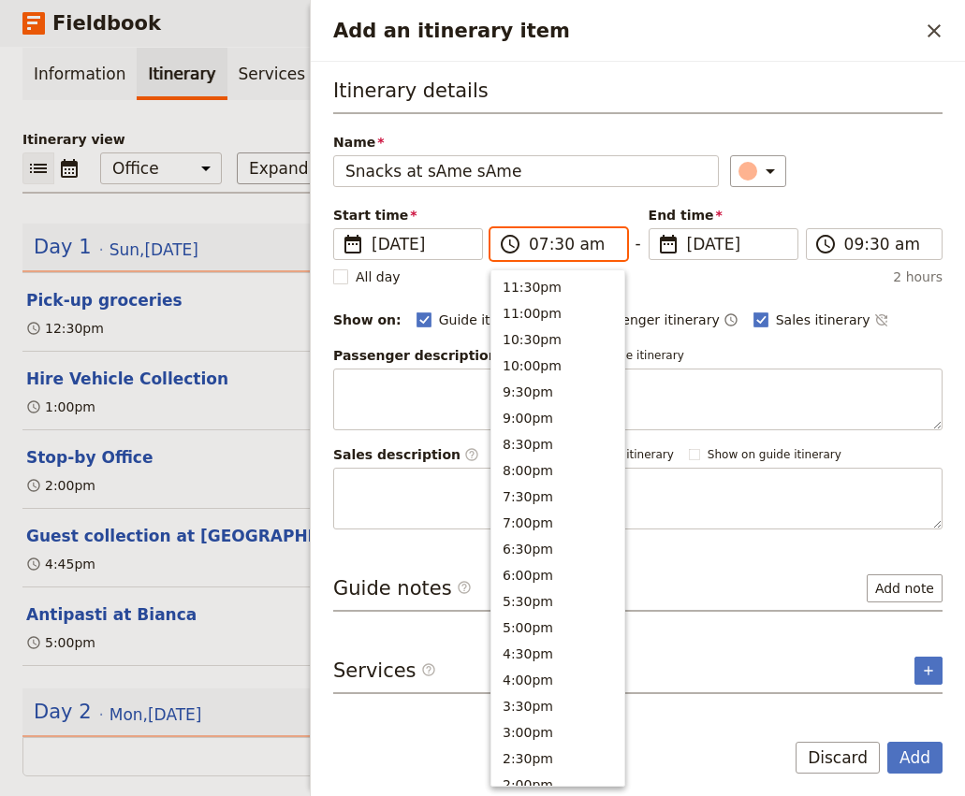
click at [536, 247] on input "07:30 am" at bounding box center [572, 244] width 86 height 22
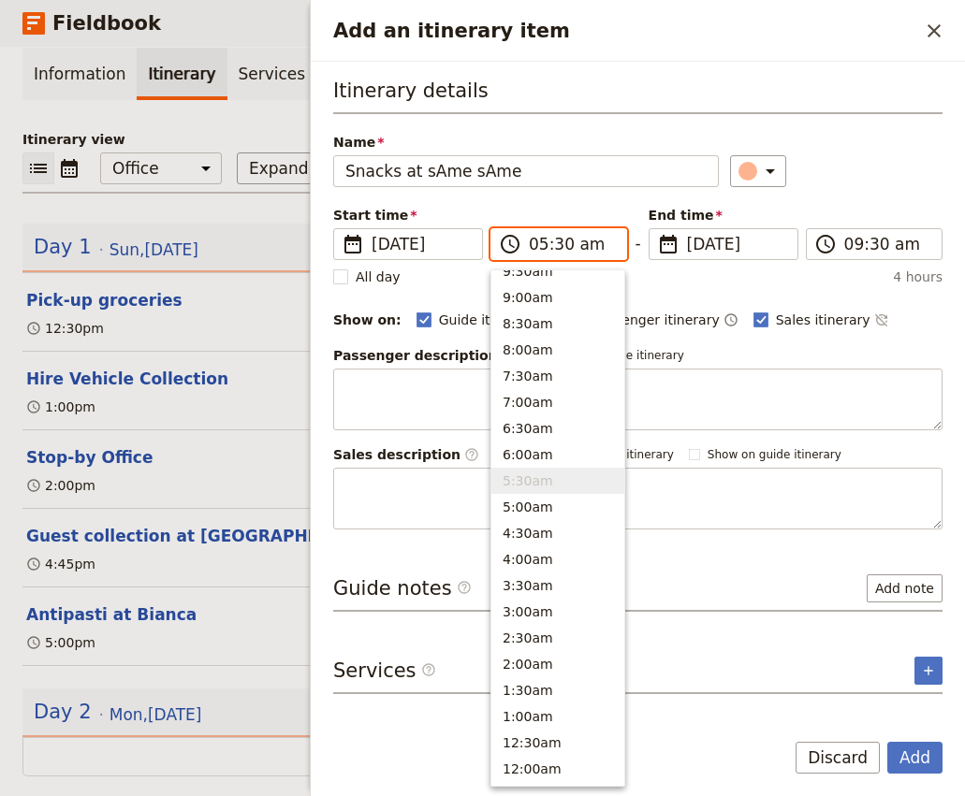
click at [566, 247] on input "05:30 am" at bounding box center [572, 244] width 86 height 22
click at [561, 244] on input "05:30 am" at bounding box center [572, 244] width 86 height 22
type input "05:45 pm"
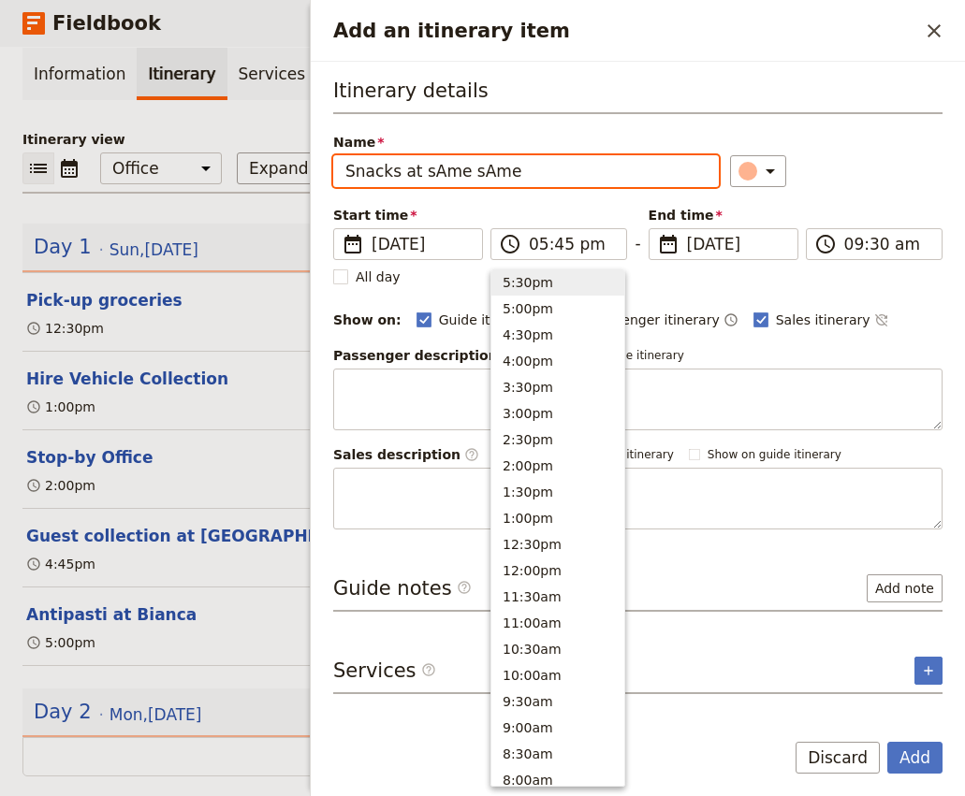
type input "05:45 pm"
click at [897, 168] on div "​" at bounding box center [836, 171] width 212 height 32
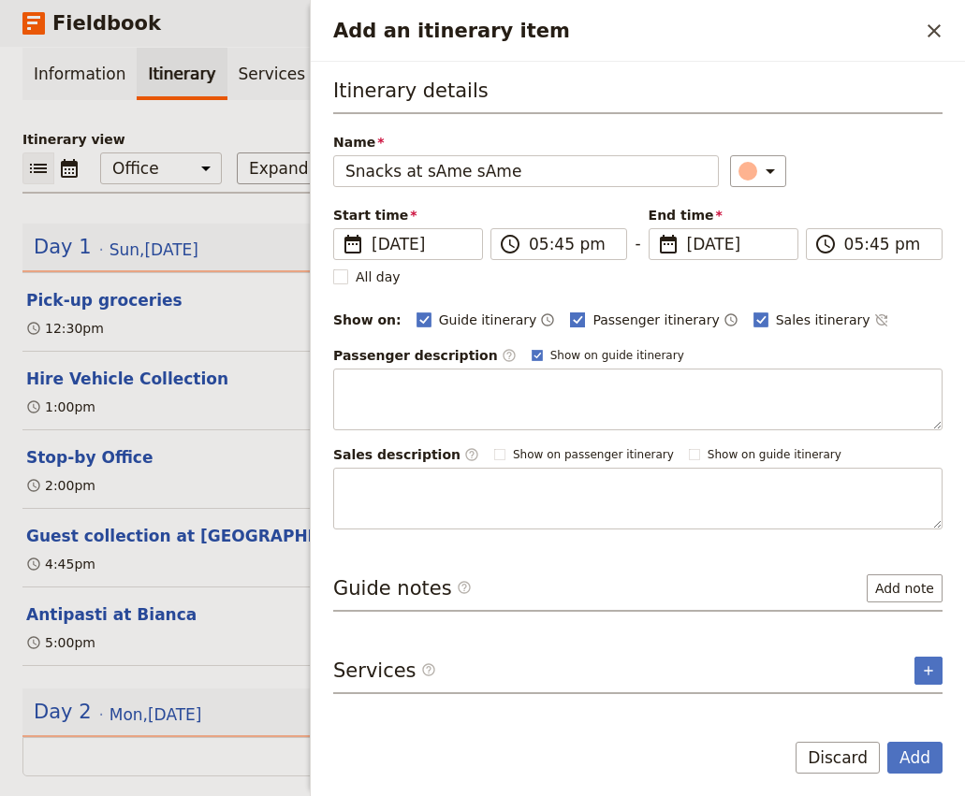
click at [571, 320] on label "Passenger itinerary" at bounding box center [644, 320] width 149 height 19
click at [570, 311] on input "Passenger itinerary" at bounding box center [569, 310] width 1 height 1
checkbox input "false"
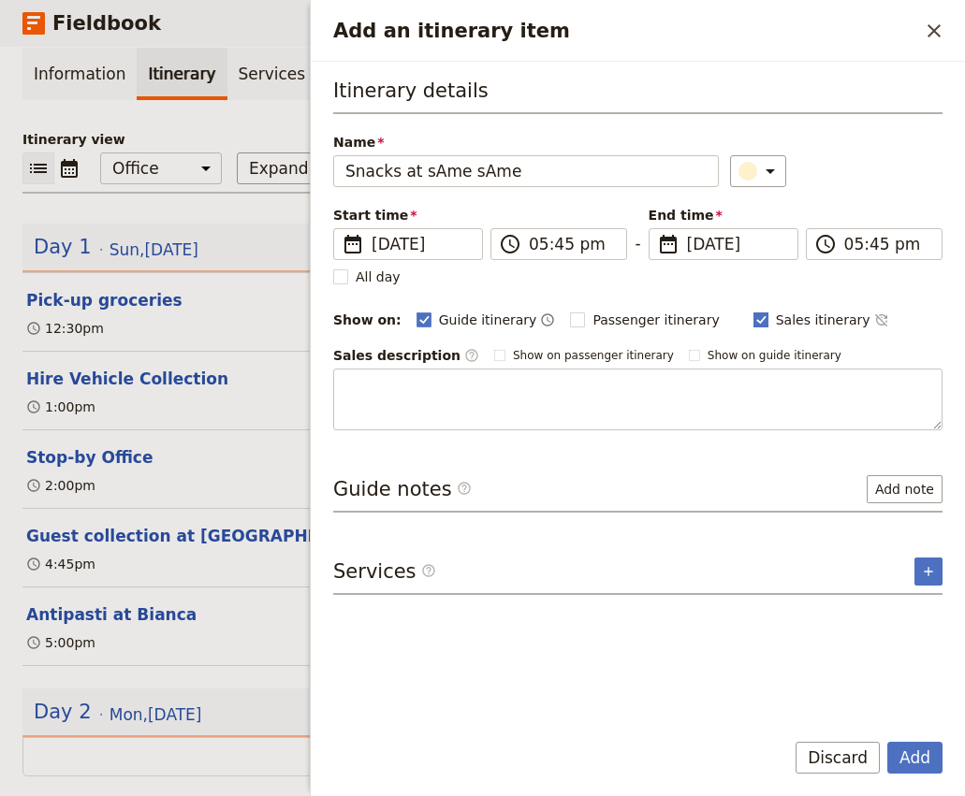
click at [776, 319] on span "Sales itinerary" at bounding box center [823, 320] width 95 height 19
click at [753, 311] on input "Sales itinerary" at bounding box center [752, 310] width 1 height 1
checkbox input "false"
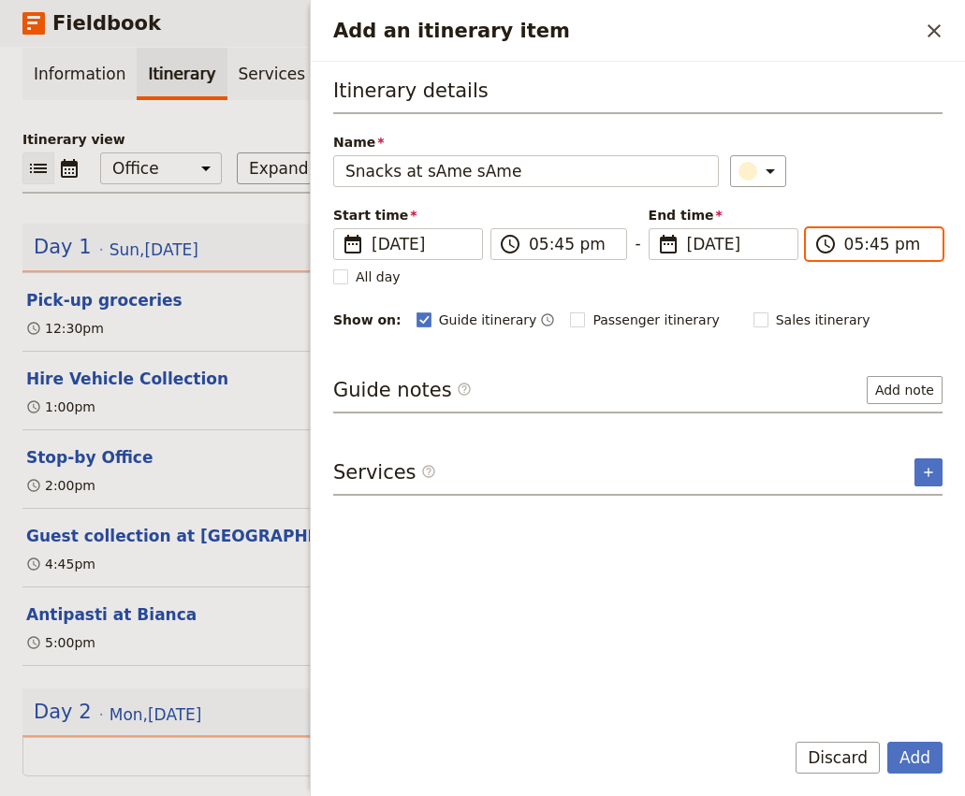
click at [853, 245] on input "05:45 pm" at bounding box center [887, 244] width 86 height 22
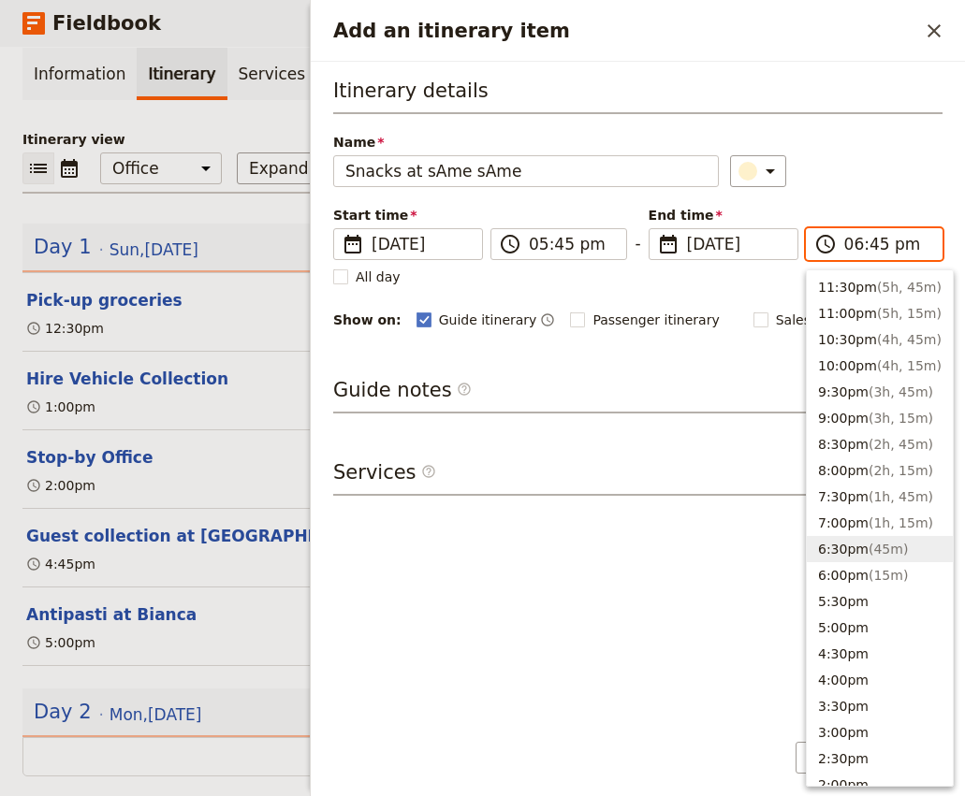
click at [880, 246] on input "06:45 pm" at bounding box center [887, 244] width 86 height 22
type input "06:15 pm"
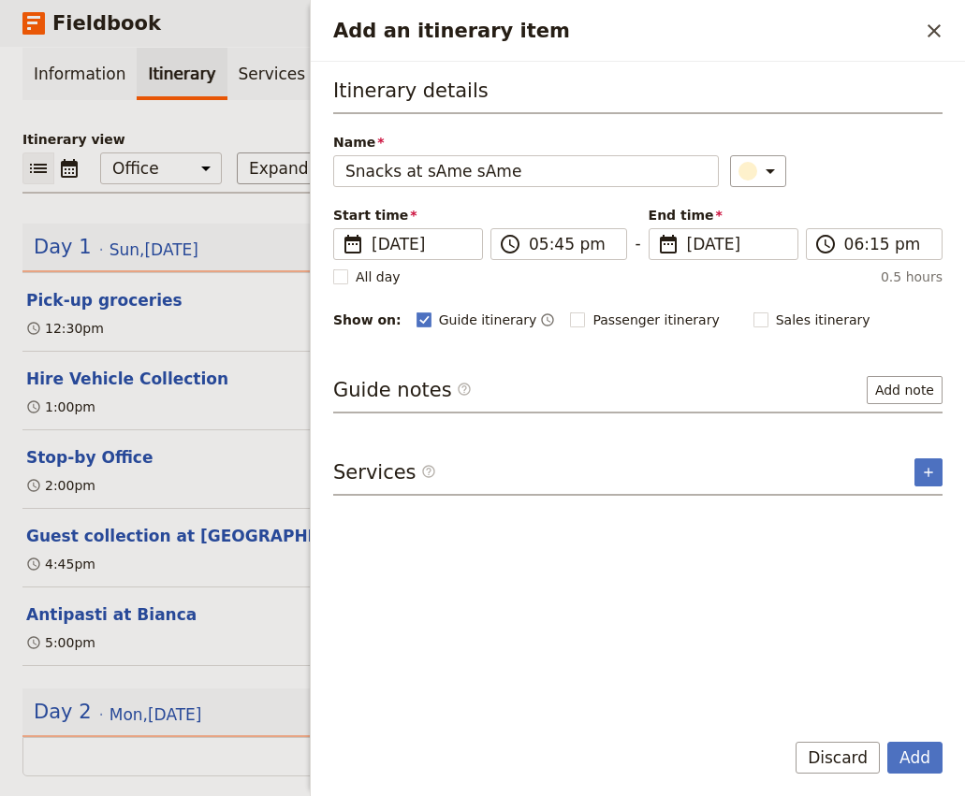
click at [895, 173] on div "​" at bounding box center [836, 171] width 212 height 32
click at [914, 761] on button "Add" at bounding box center [914, 758] width 55 height 32
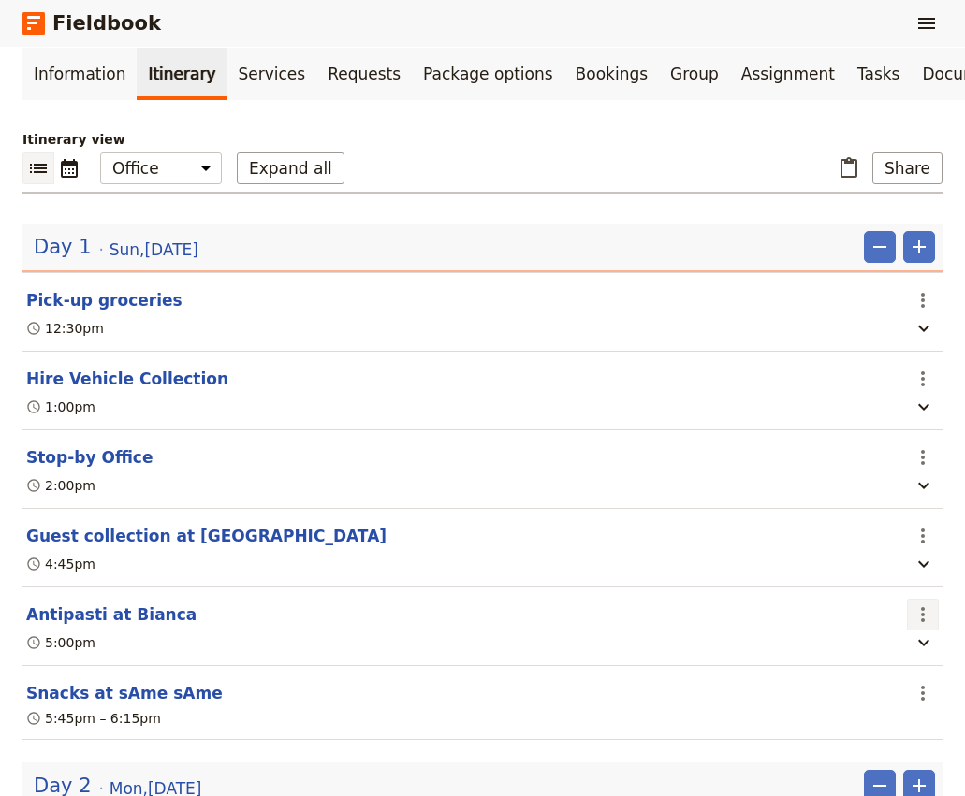
click at [926, 604] on icon "Actions" at bounding box center [922, 615] width 22 height 22
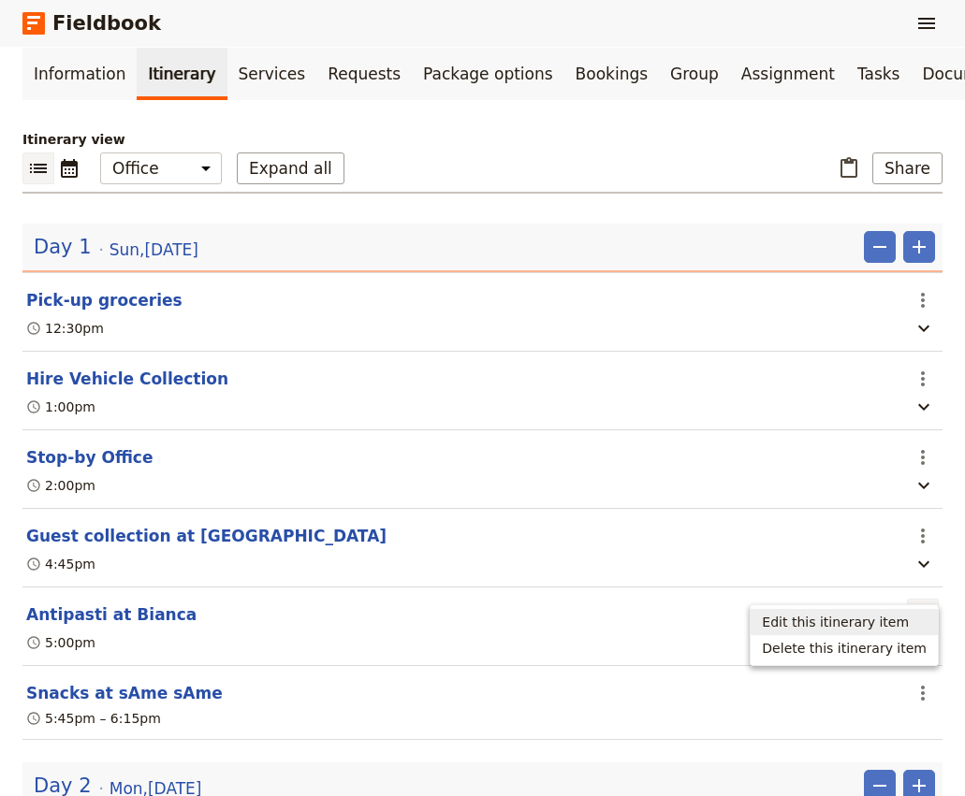
click at [891, 613] on span "Edit this itinerary item" at bounding box center [835, 622] width 147 height 19
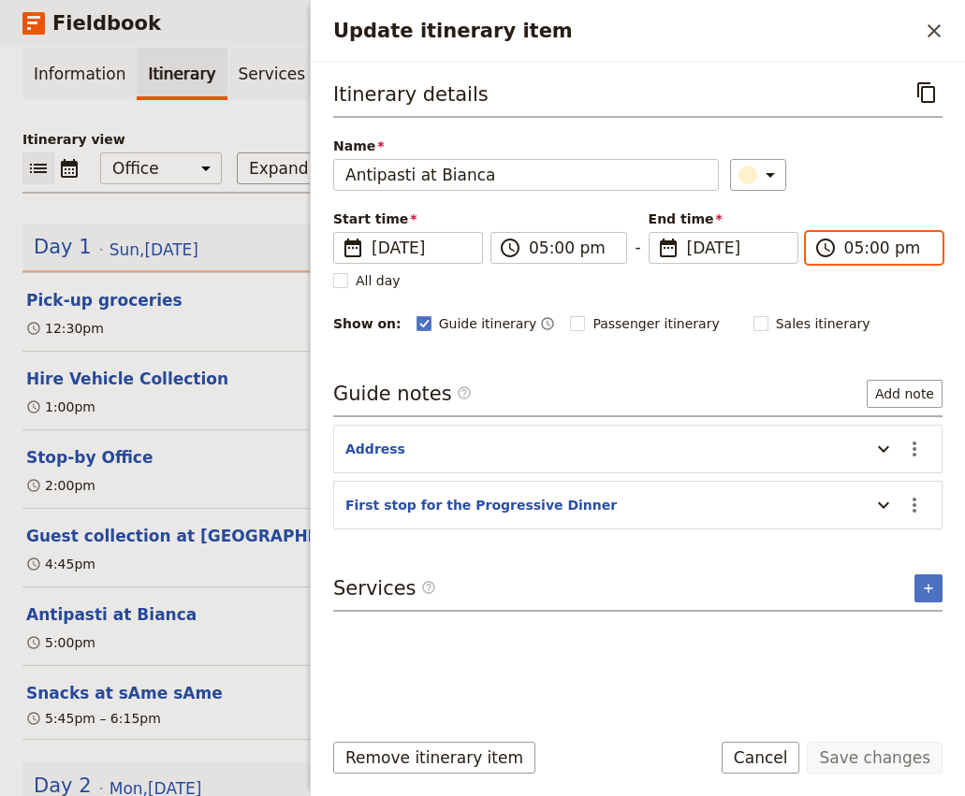
click at [873, 249] on input "05:00 pm" at bounding box center [887, 248] width 86 height 22
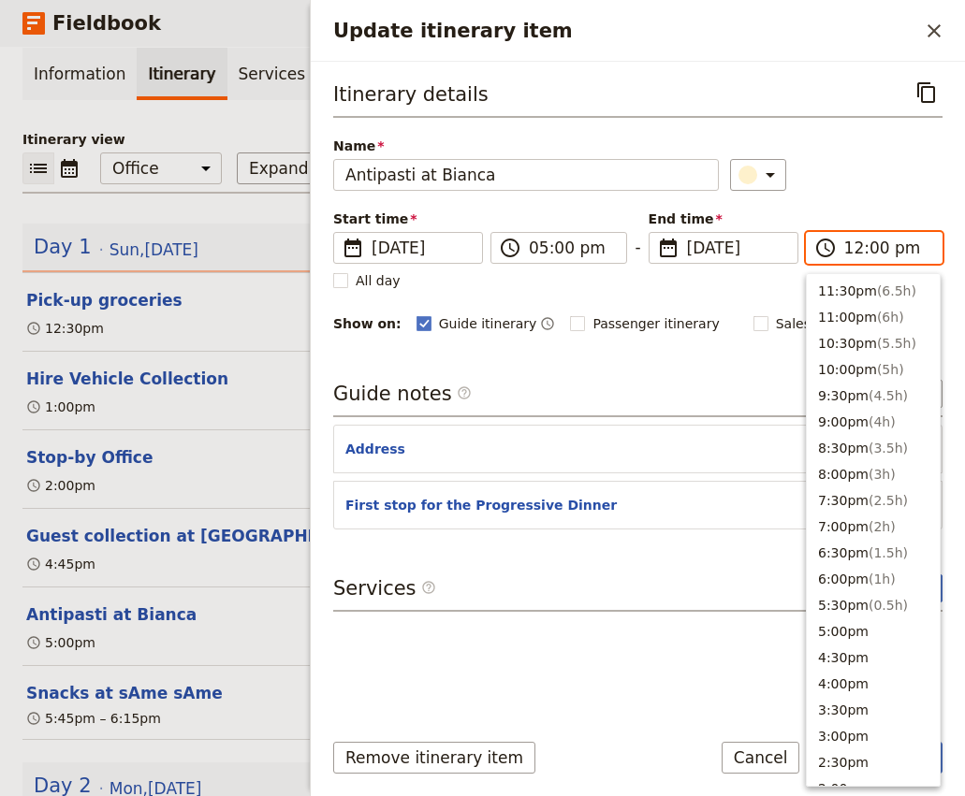
scroll to position [607, 0]
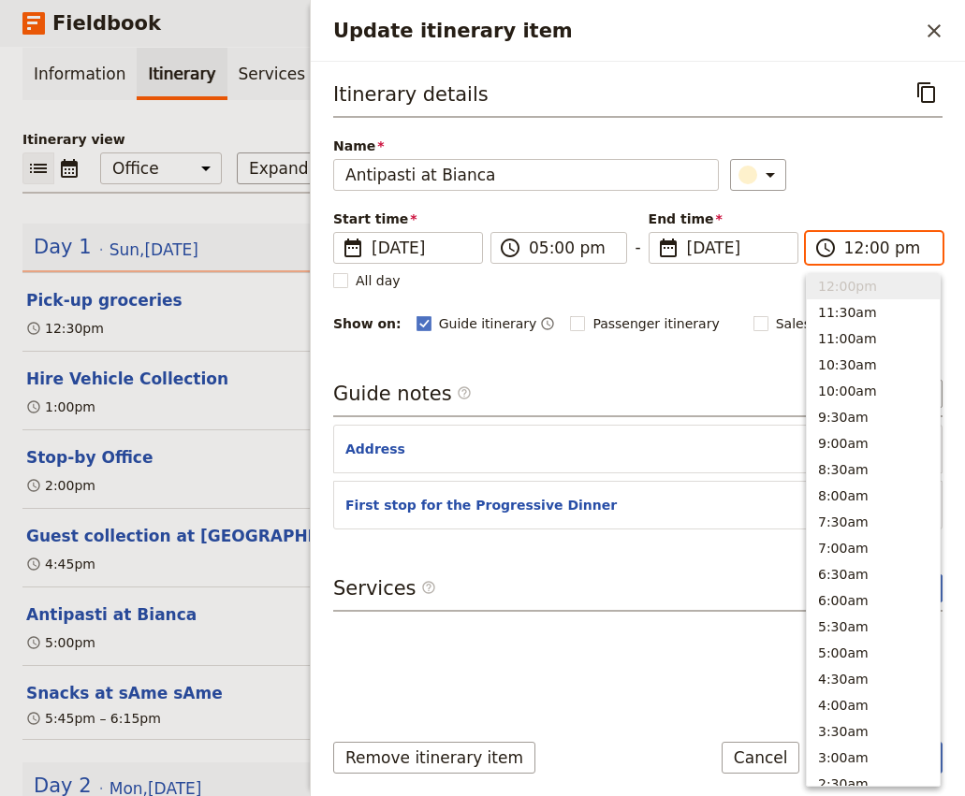
click at [873, 249] on input "12:00 pm" at bounding box center [887, 248] width 86 height 22
click at [850, 254] on input "12:00 pm" at bounding box center [887, 248] width 86 height 22
click at [873, 251] on input "05:00 pm" at bounding box center [887, 248] width 86 height 22
type input "05:30 pm"
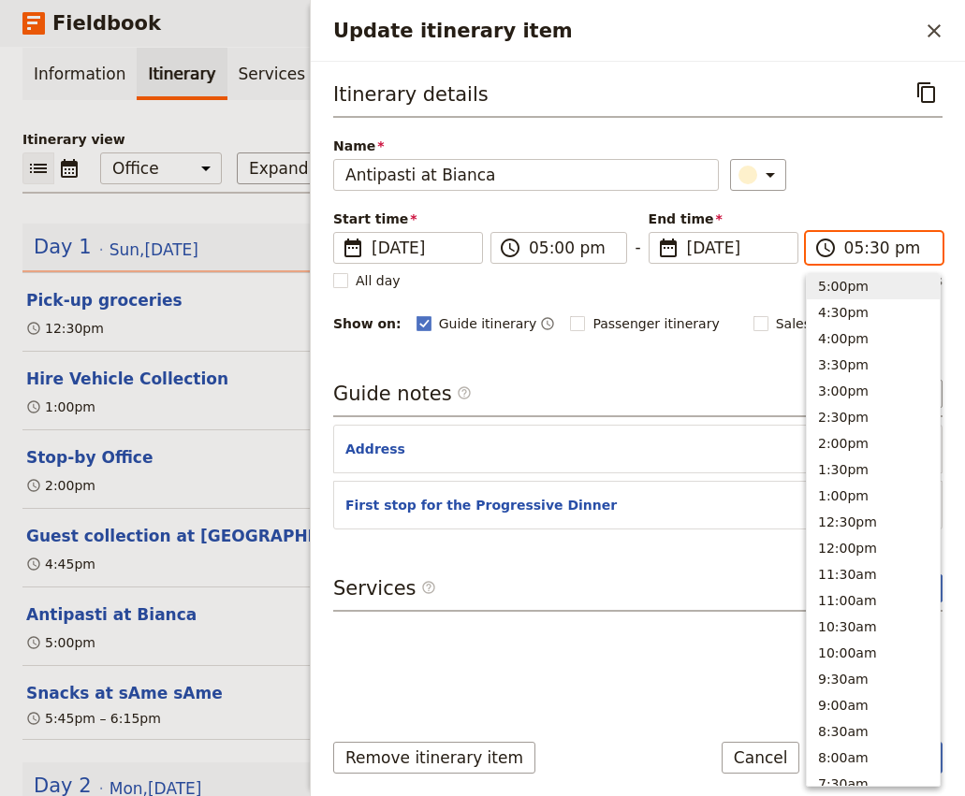
scroll to position [319, 0]
click at [872, 167] on div "​" at bounding box center [836, 175] width 212 height 32
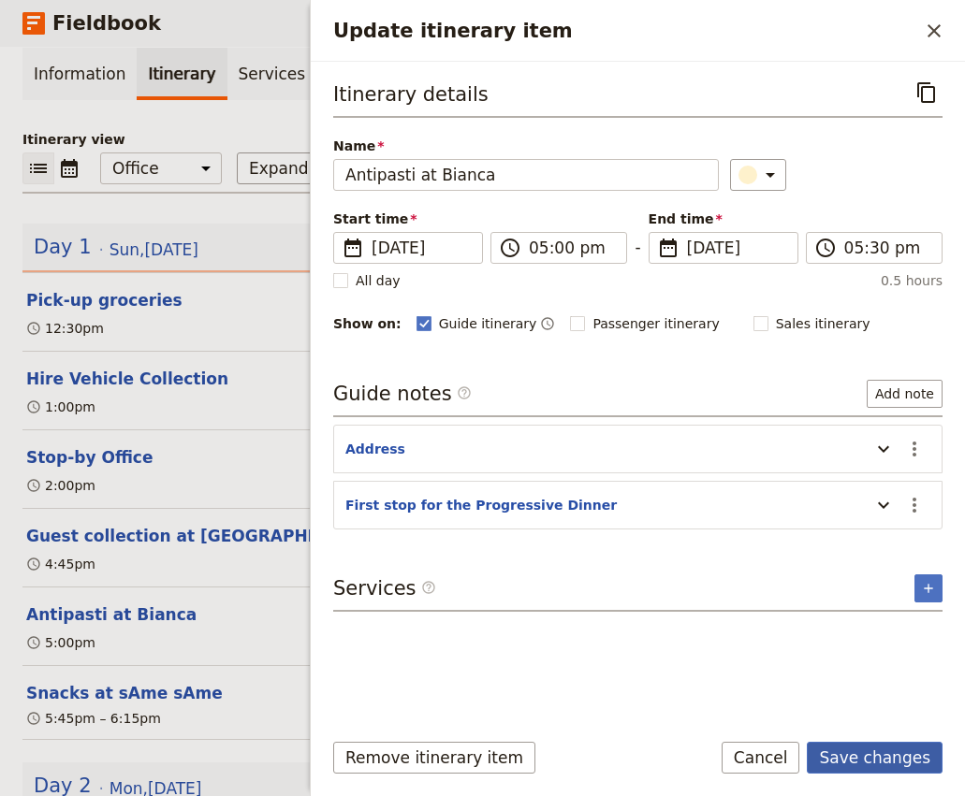
click at [896, 762] on button "Save changes" at bounding box center [875, 758] width 136 height 32
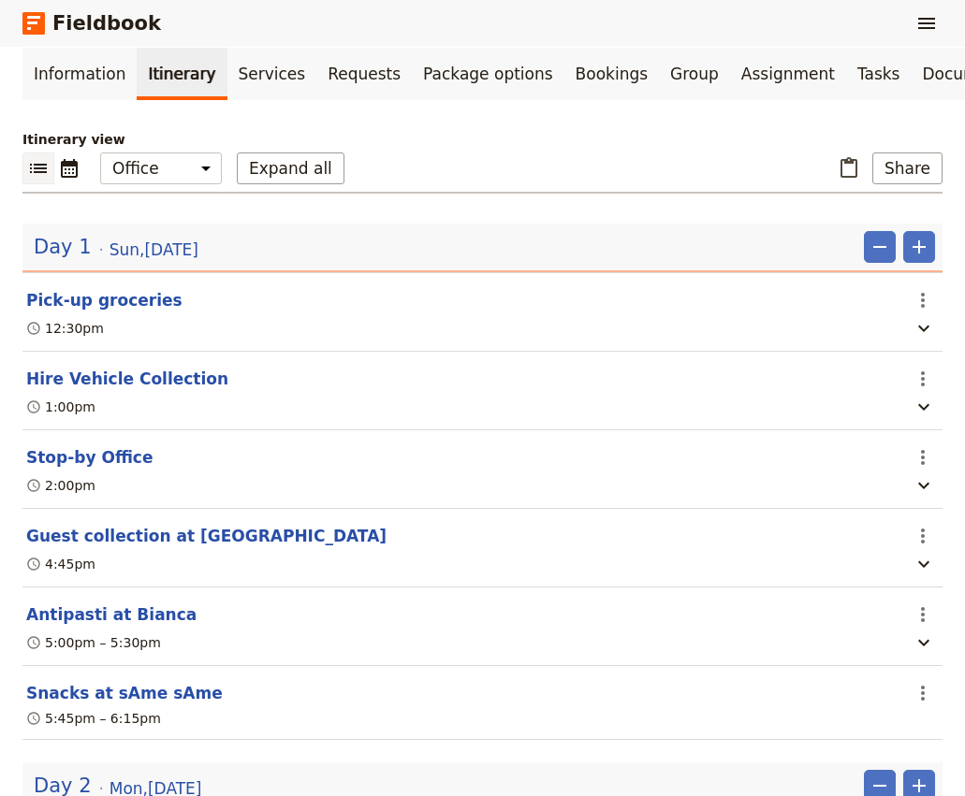
scroll to position [230, 0]
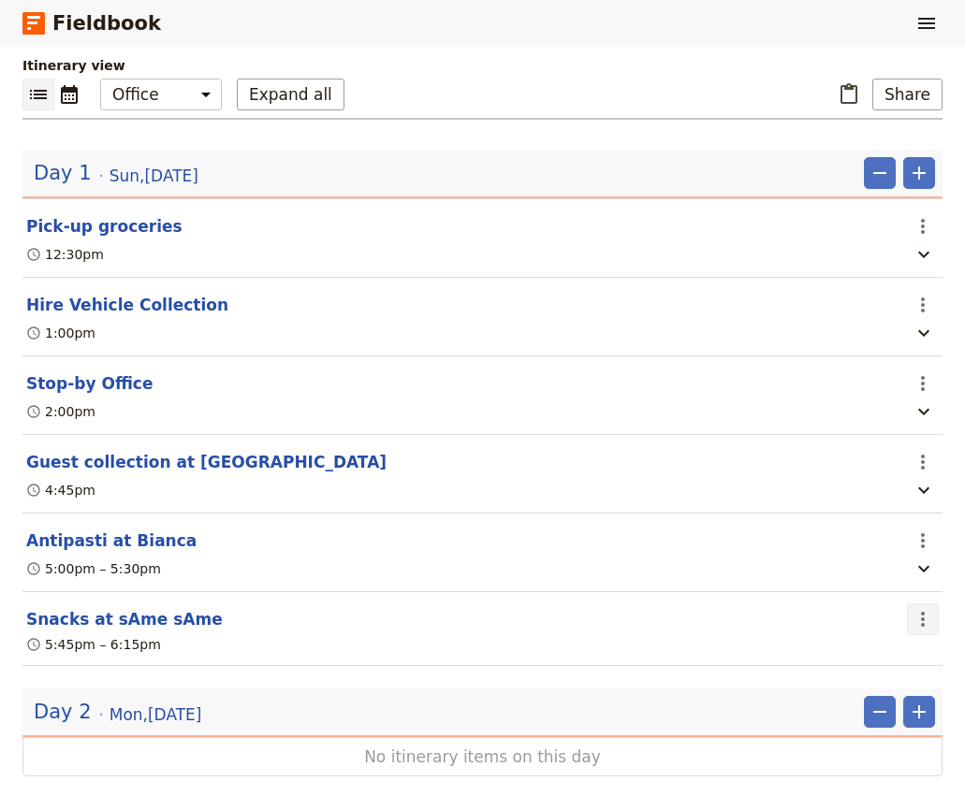
click at [913, 608] on icon "Actions" at bounding box center [922, 619] width 22 height 22
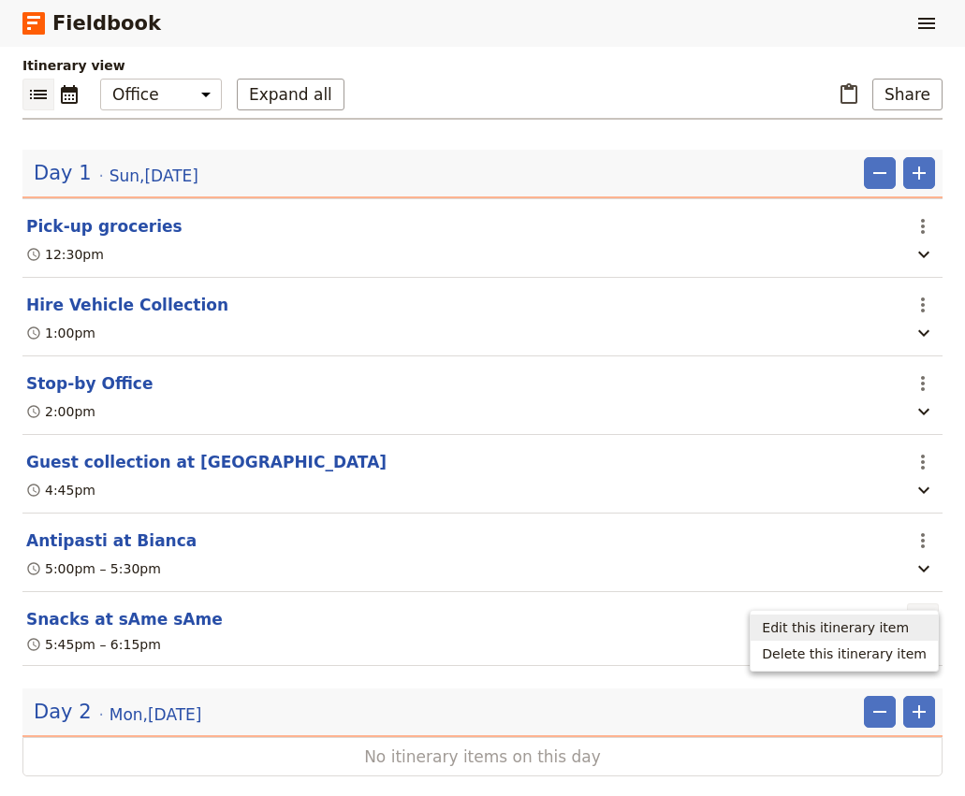
click at [872, 625] on span "Edit this itinerary item" at bounding box center [835, 627] width 147 height 19
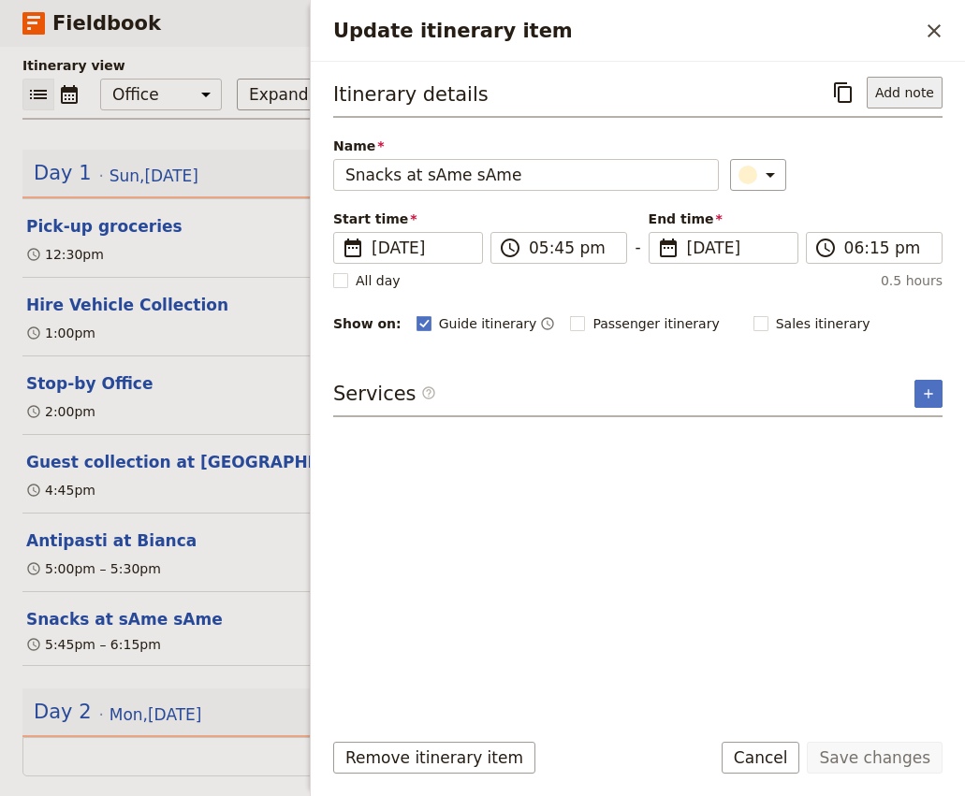
click at [906, 91] on button "Add note" at bounding box center [904, 93] width 76 height 32
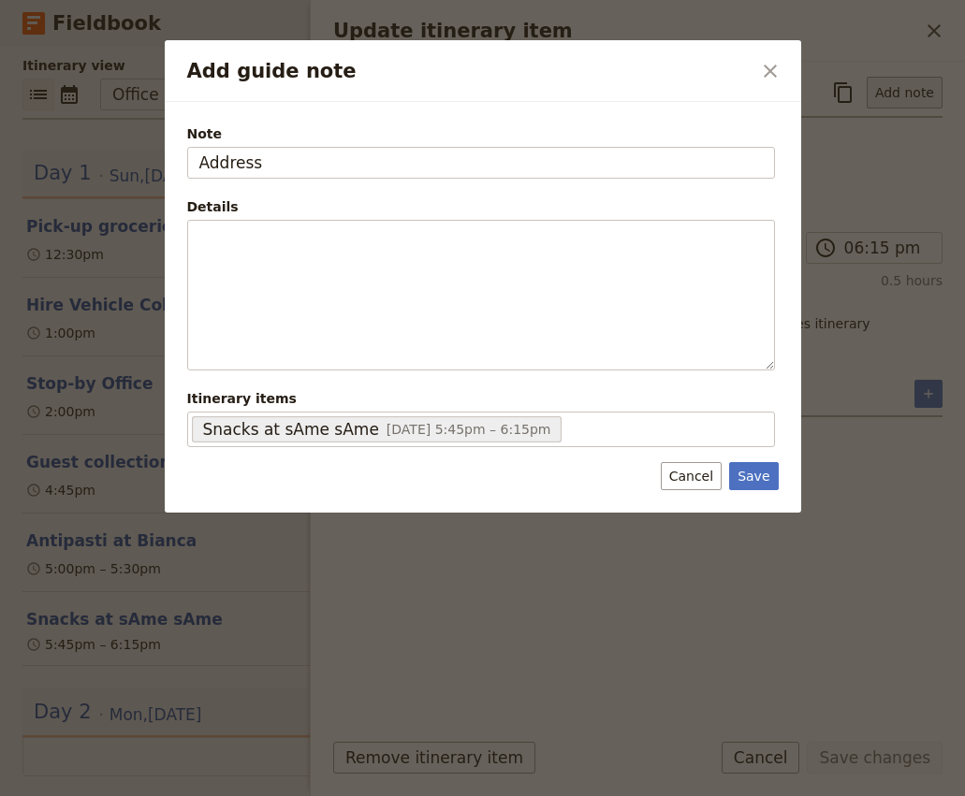
type input "Address"
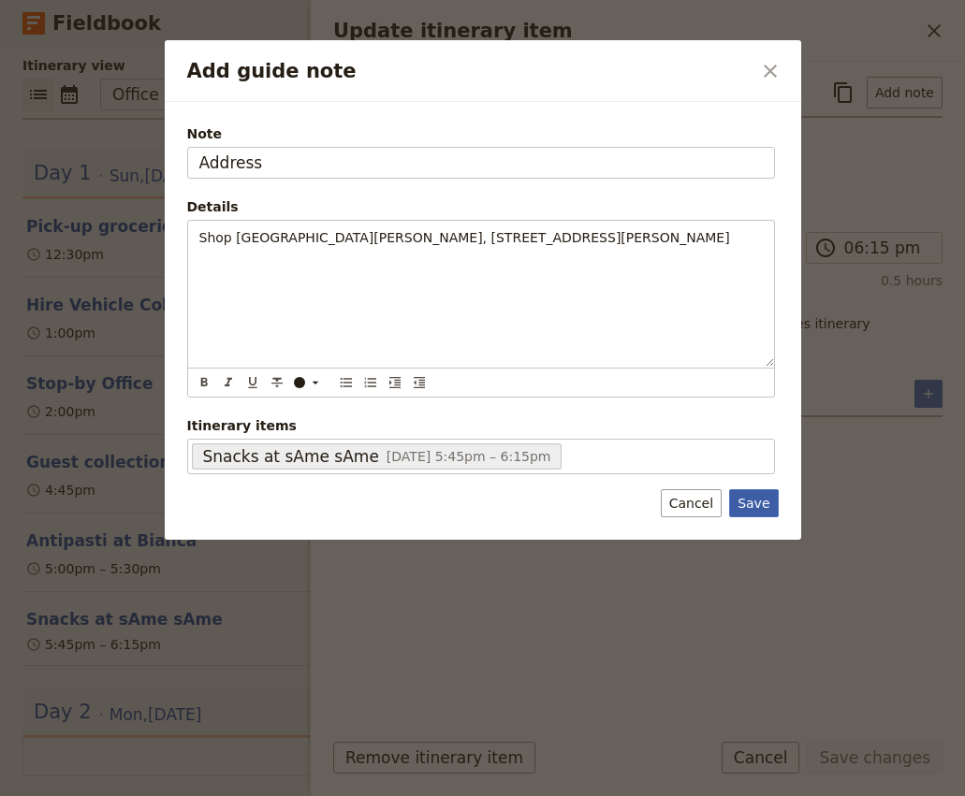
click at [756, 508] on button "Save" at bounding box center [753, 503] width 49 height 28
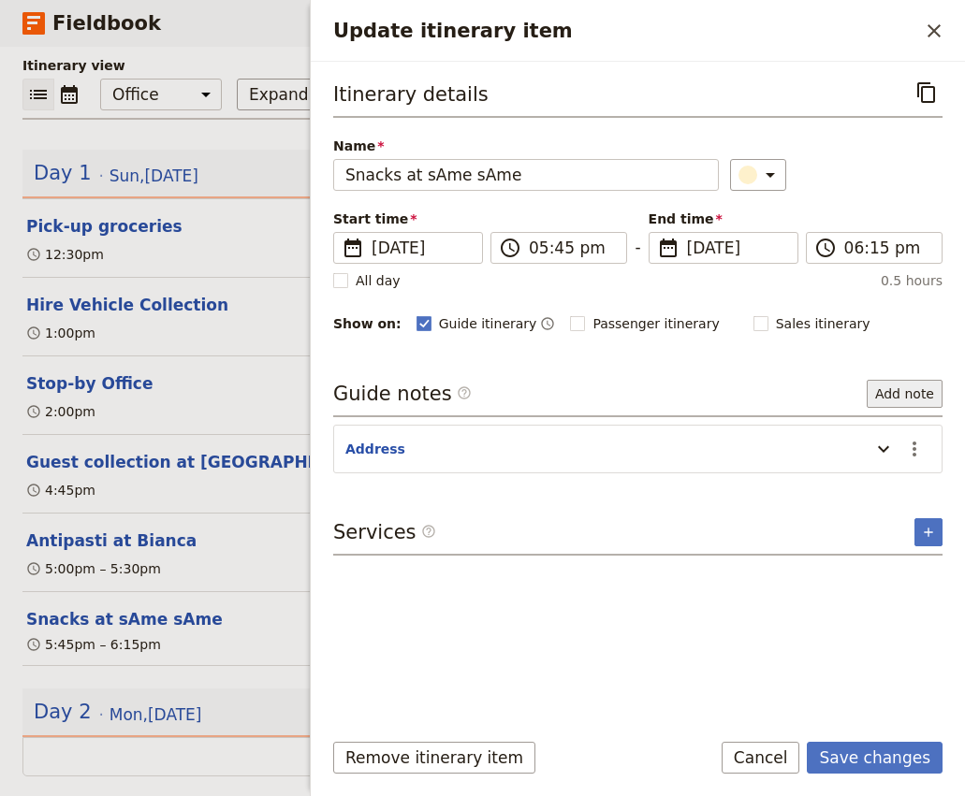
click at [919, 396] on button "Add note" at bounding box center [904, 394] width 76 height 28
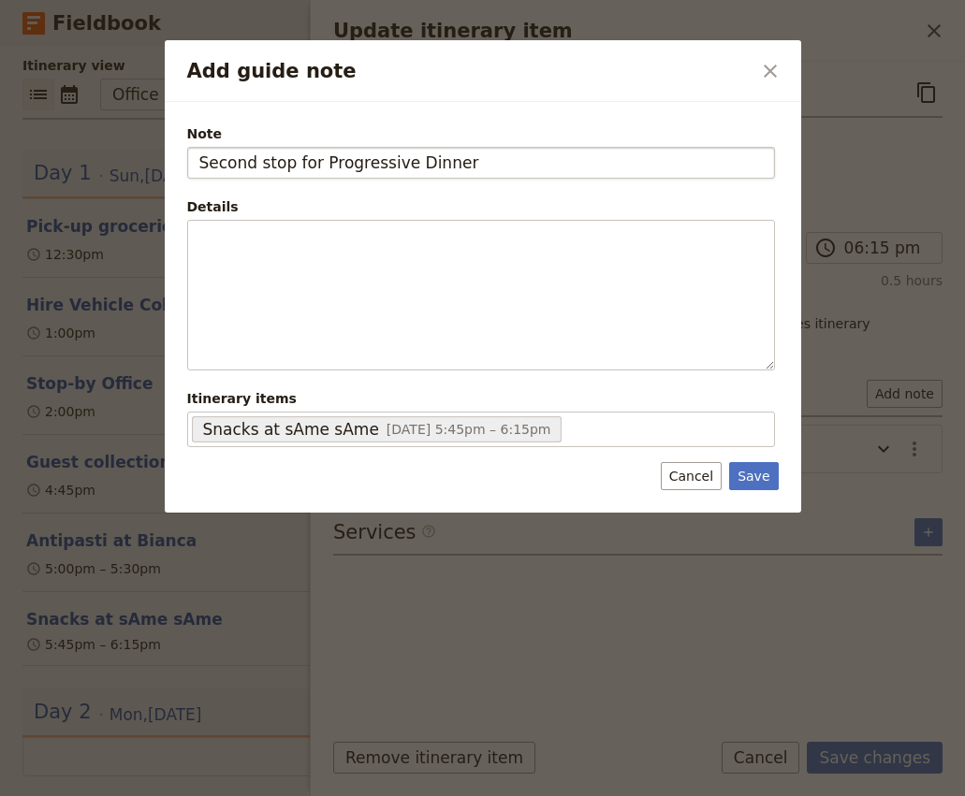
type input "Second stop for Progressive Dinner"
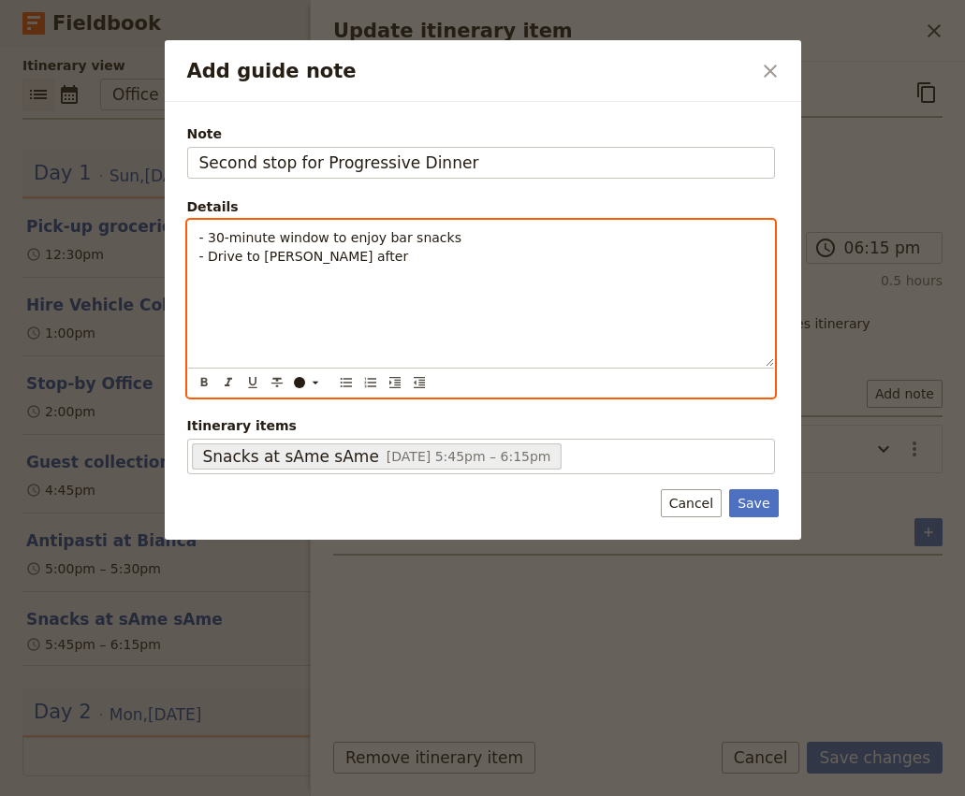
drag, startPoint x: 473, startPoint y: 233, endPoint x: 210, endPoint y: 230, distance: 262.9
click at [210, 230] on p "- 30-minute window to enjoy bar snacks - Drive to Agnes after" at bounding box center [480, 246] width 563 height 37
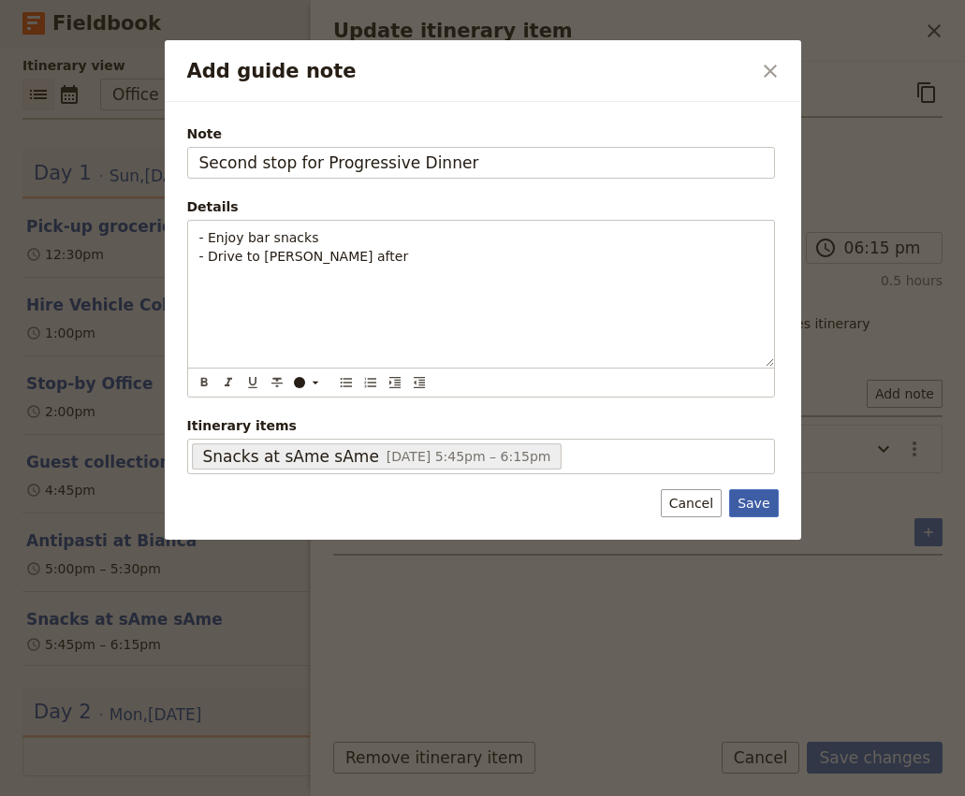
click at [745, 507] on button "Save" at bounding box center [753, 503] width 49 height 28
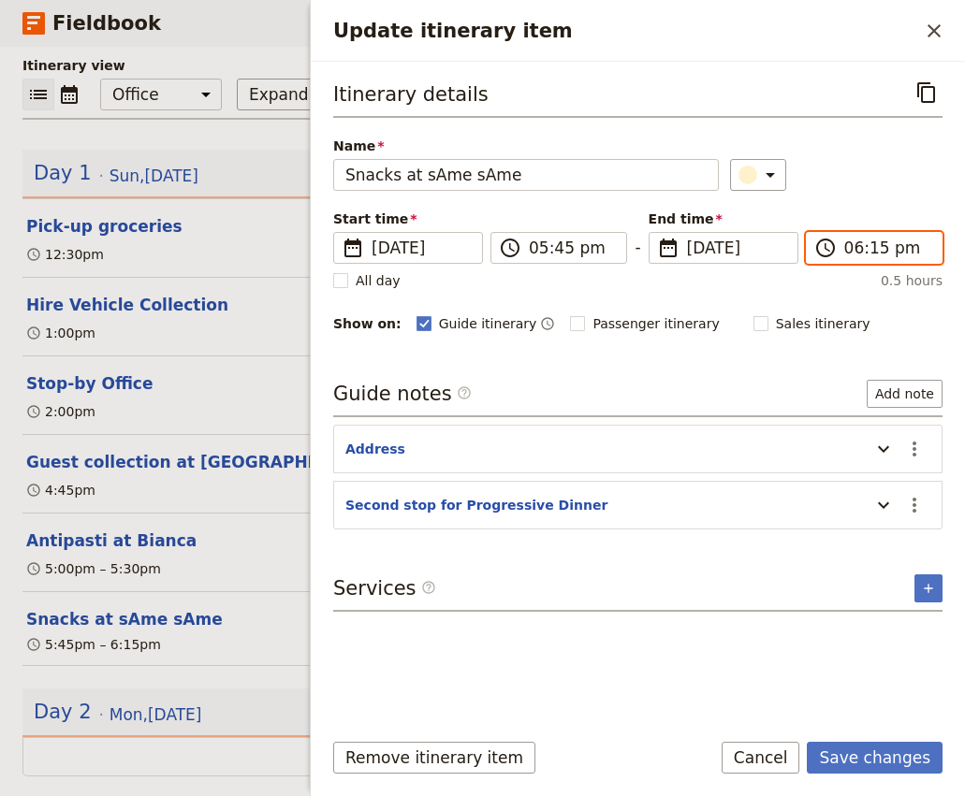
click at [876, 253] on input "06:15 pm" at bounding box center [887, 248] width 86 height 22
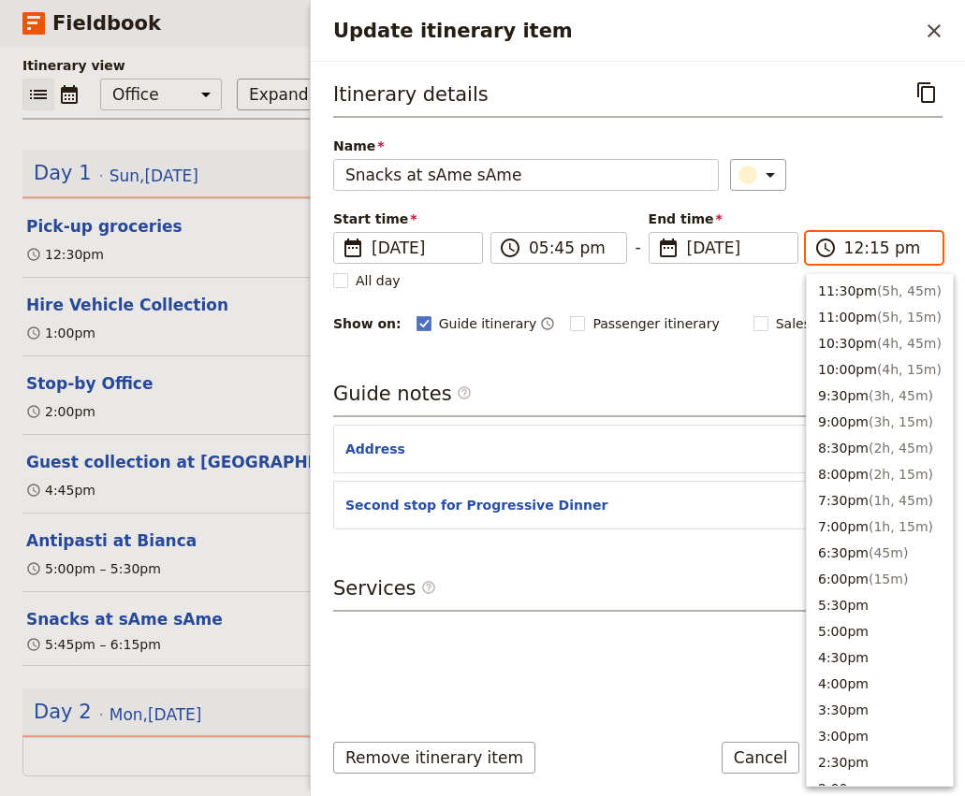
scroll to position [607, 0]
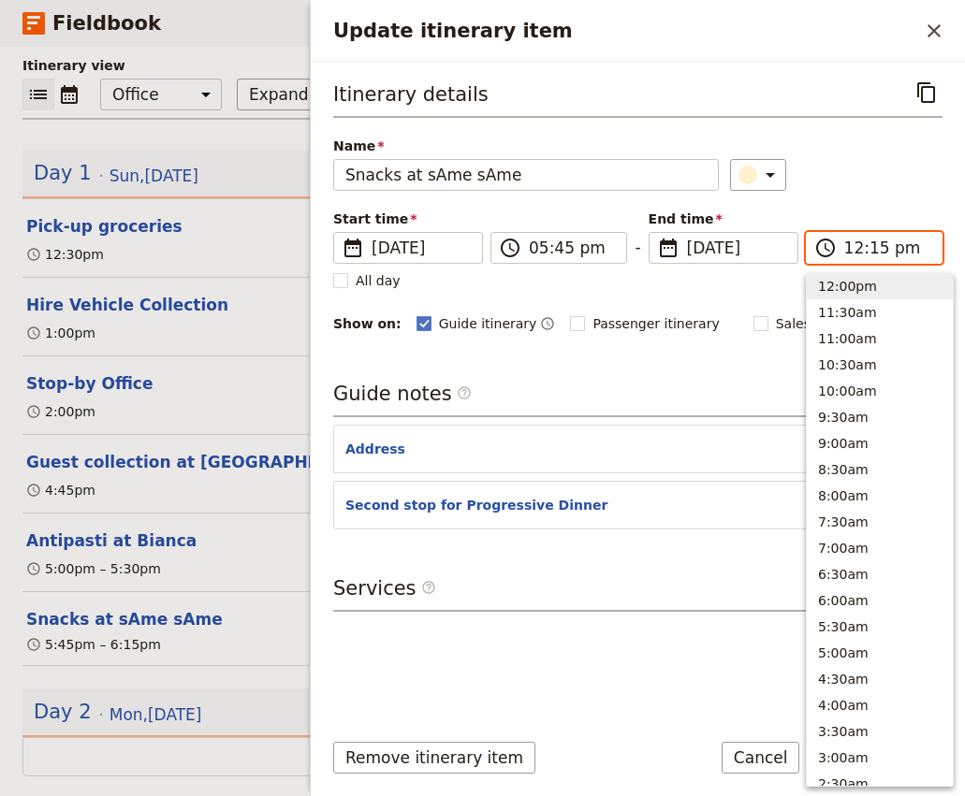
click at [866, 255] on input "12:15 pm" at bounding box center [887, 248] width 86 height 22
click at [847, 254] on input "12:15 pm" at bounding box center [887, 248] width 86 height 22
click at [876, 251] on input "06:15 pm" at bounding box center [887, 248] width 86 height 22
type input "06:30 pm"
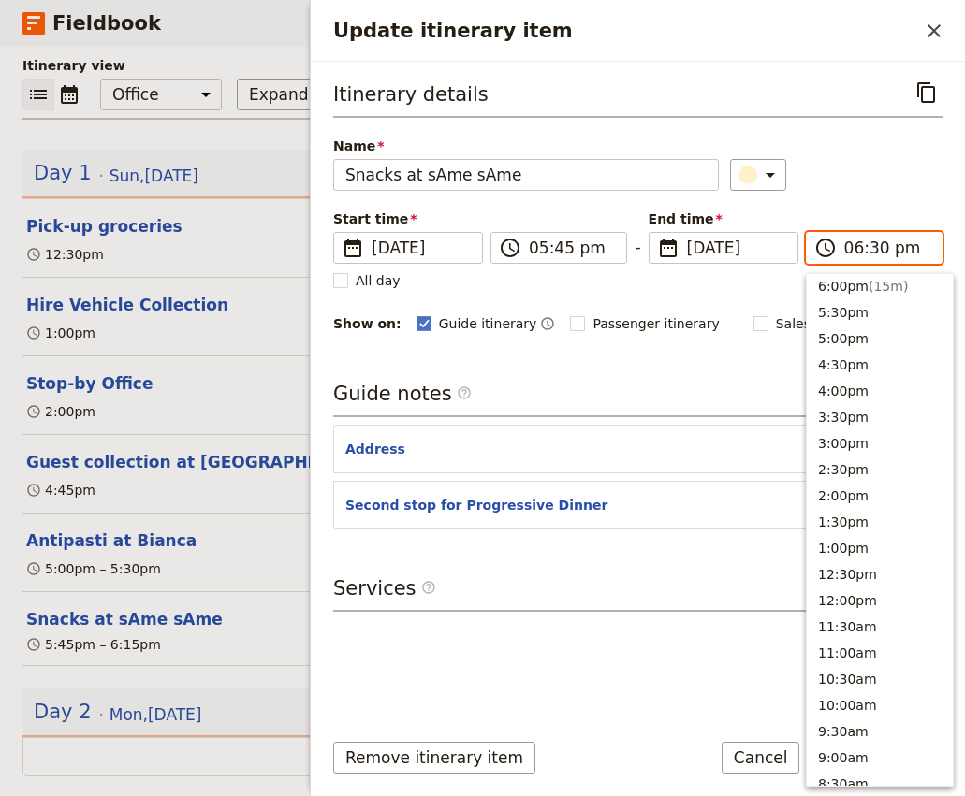
scroll to position [267, 0]
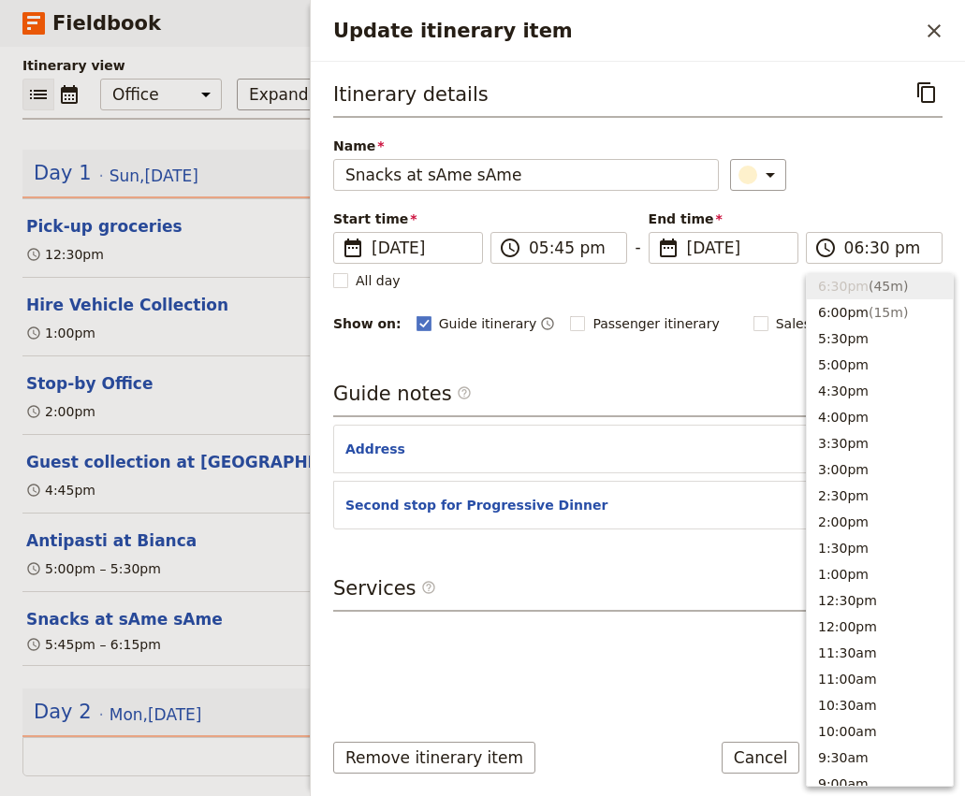
click at [875, 185] on div "​" at bounding box center [836, 175] width 212 height 32
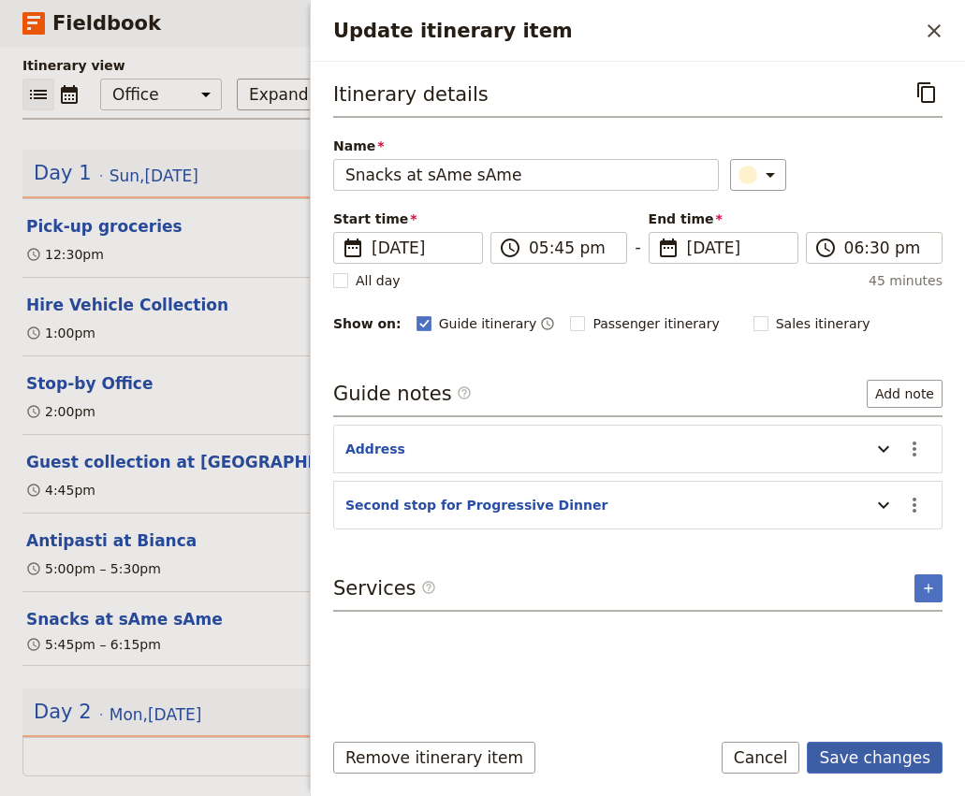
click at [876, 756] on button "Save changes" at bounding box center [875, 758] width 136 height 32
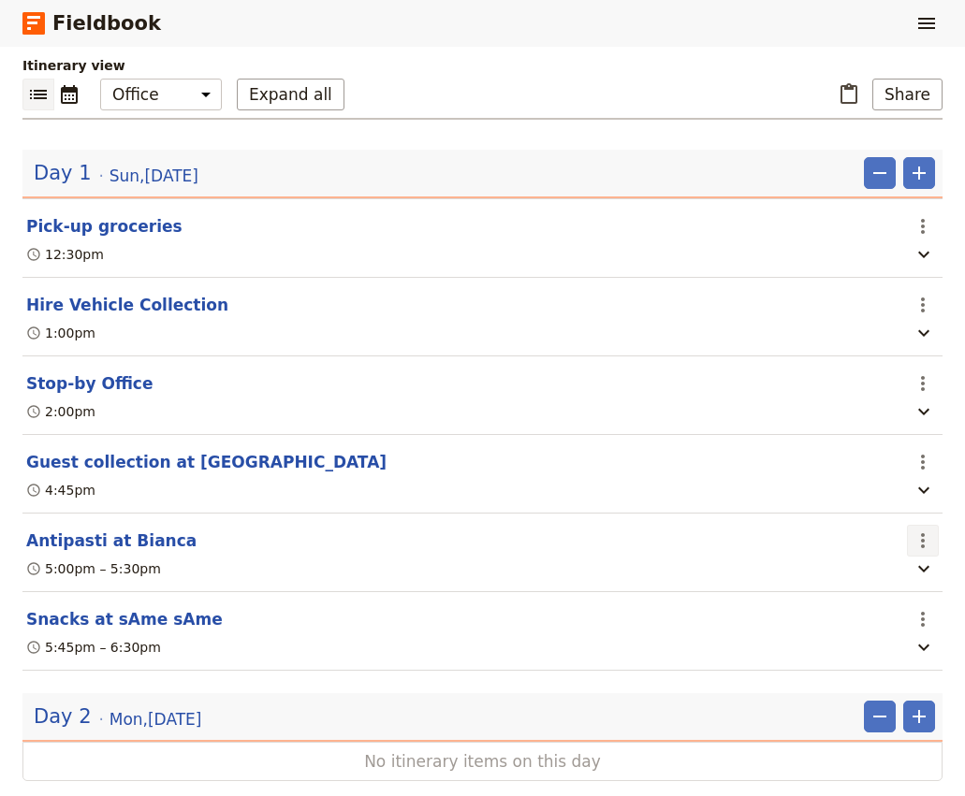
click at [924, 533] on icon "Actions" at bounding box center [923, 540] width 4 height 15
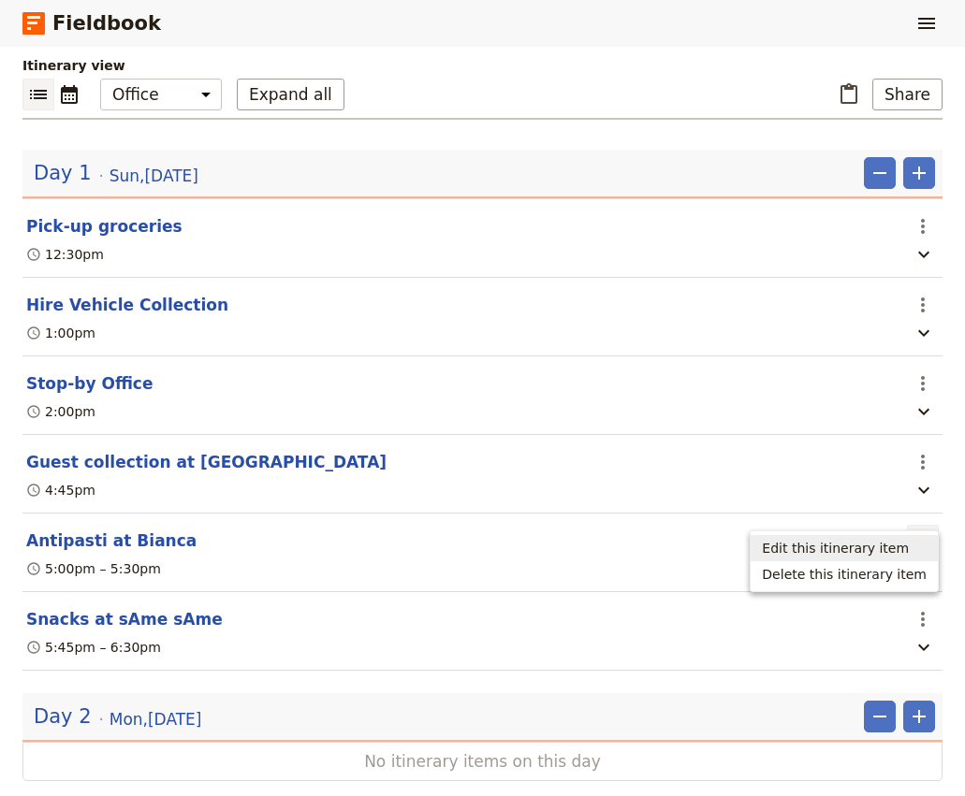
click at [871, 548] on span "Edit this itinerary item" at bounding box center [835, 548] width 147 height 19
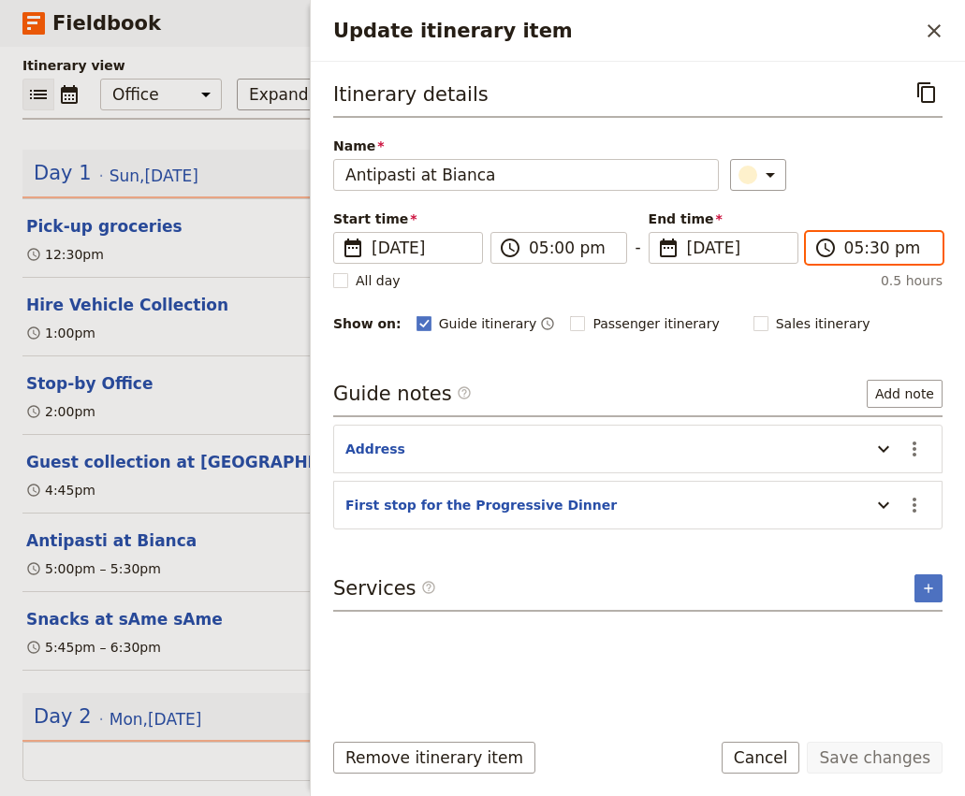
click at [876, 247] on input "05:30 pm" at bounding box center [887, 248] width 86 height 22
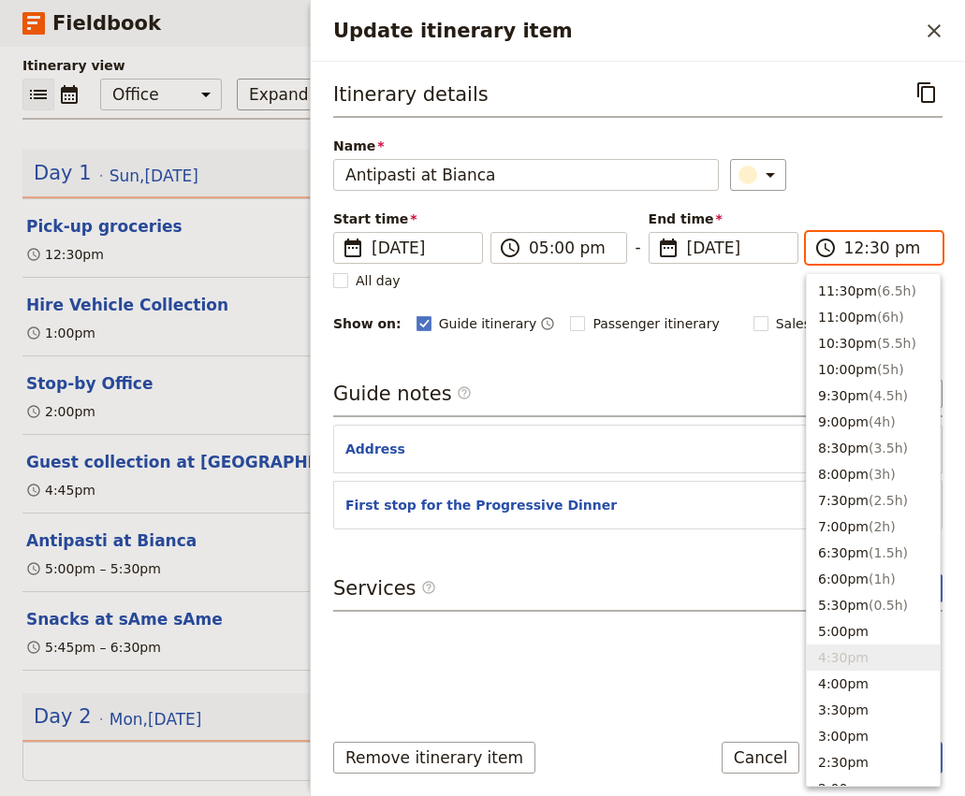
scroll to position [581, 0]
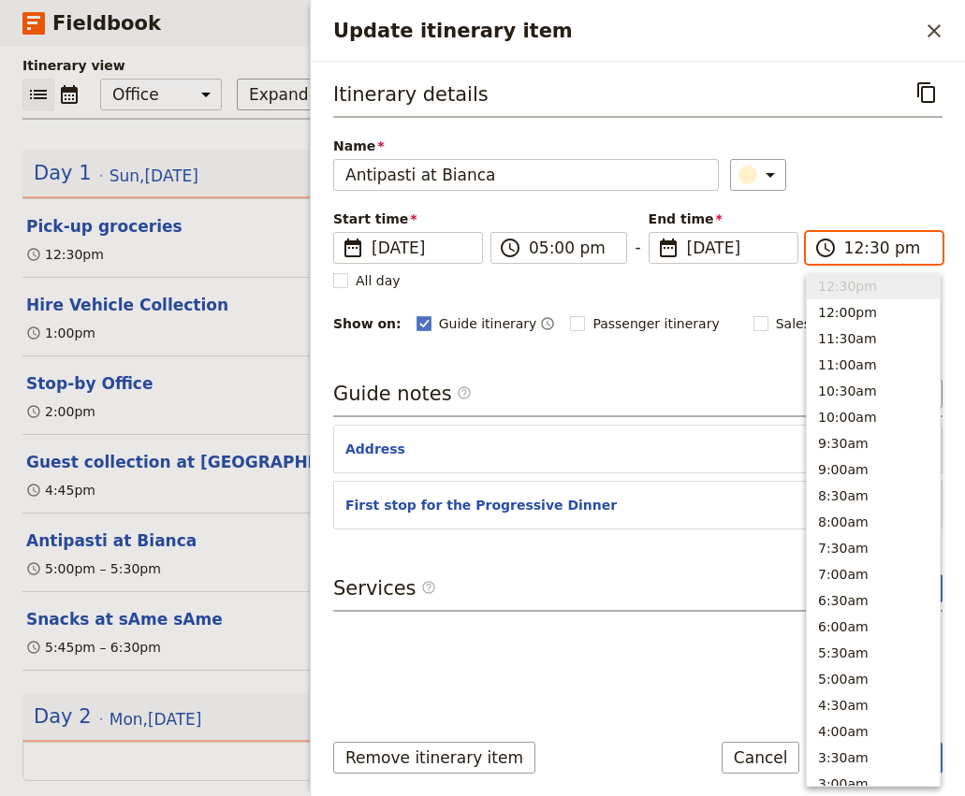
click at [851, 249] on input "12:30 pm" at bounding box center [887, 248] width 86 height 22
click at [875, 246] on input "05:30 pm" at bounding box center [887, 248] width 86 height 22
type input "05:45 pm"
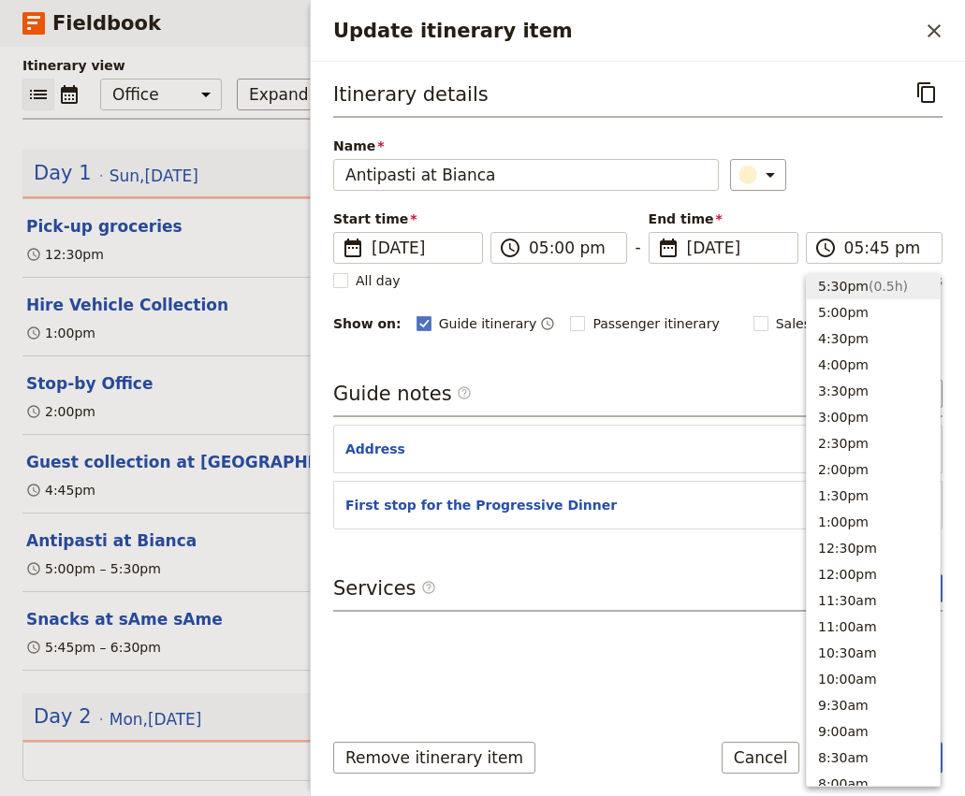
click at [880, 186] on div "​" at bounding box center [836, 175] width 212 height 32
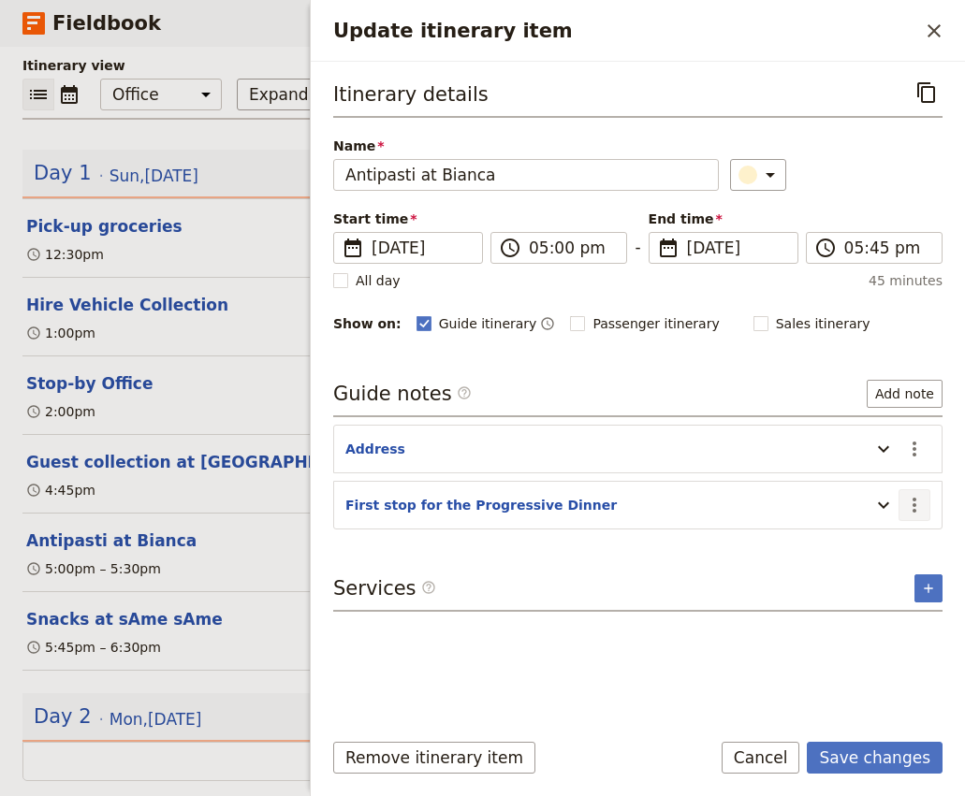
click at [916, 506] on icon "Actions" at bounding box center [914, 505] width 22 height 22
click at [886, 553] on span "Edit note" at bounding box center [860, 546] width 59 height 19
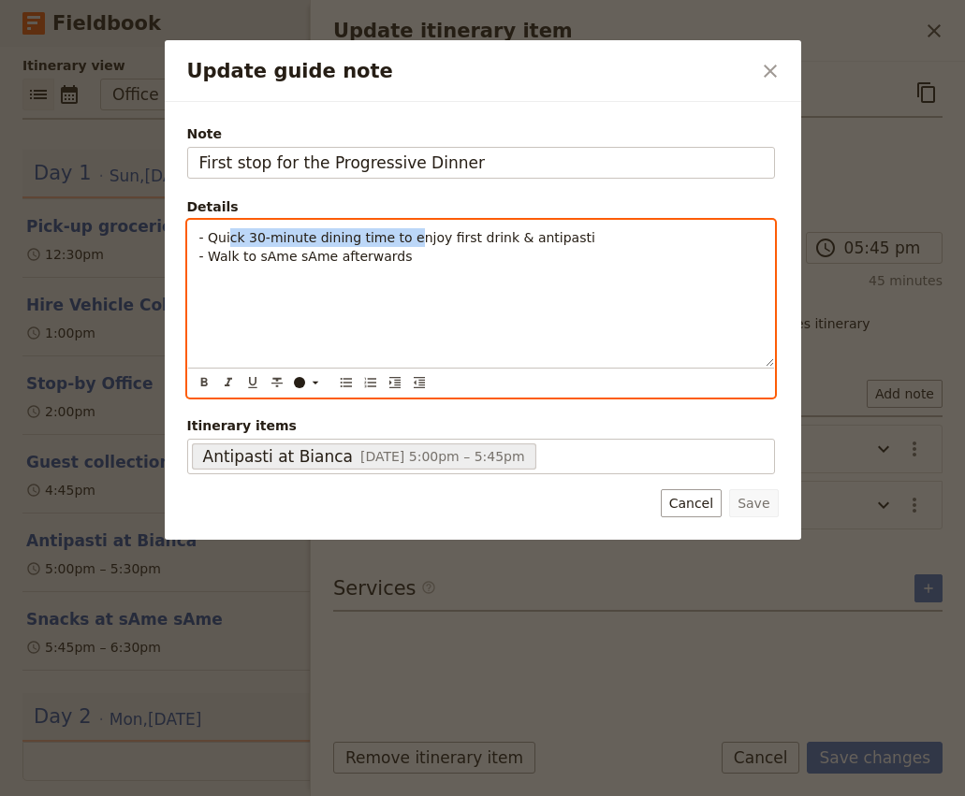
drag, startPoint x: 407, startPoint y: 240, endPoint x: 224, endPoint y: 240, distance: 183.4
click at [224, 240] on span "- Quick 30-minute dining time to enjoy first drink & antipasti" at bounding box center [397, 237] width 396 height 15
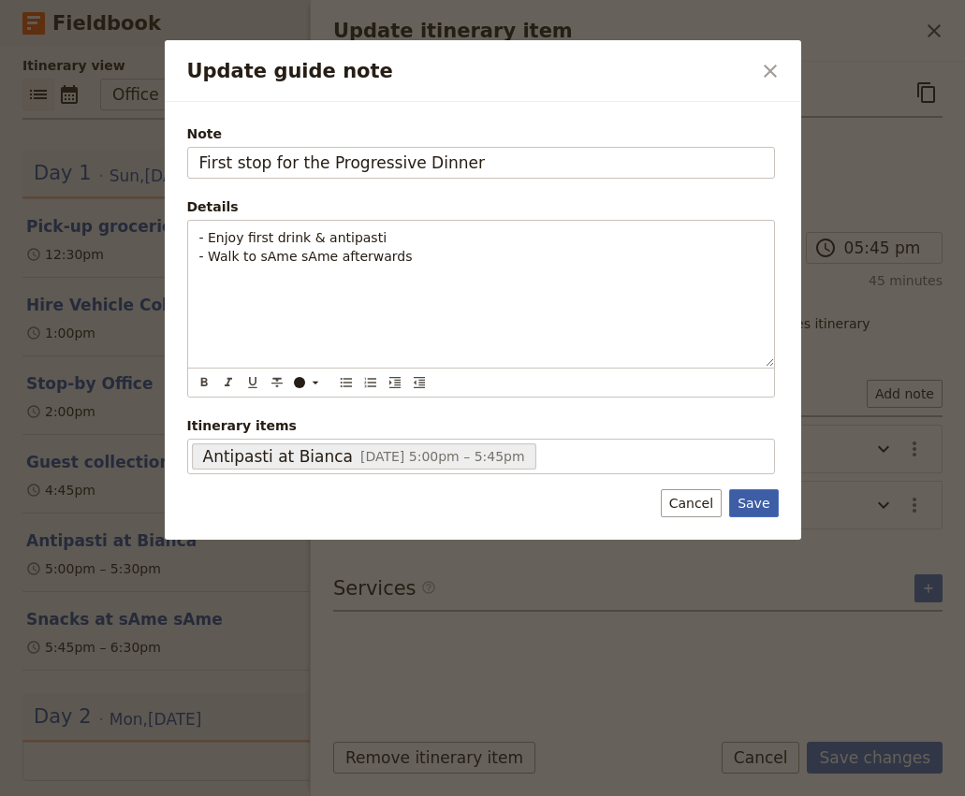
click at [749, 512] on button "Save" at bounding box center [753, 503] width 49 height 28
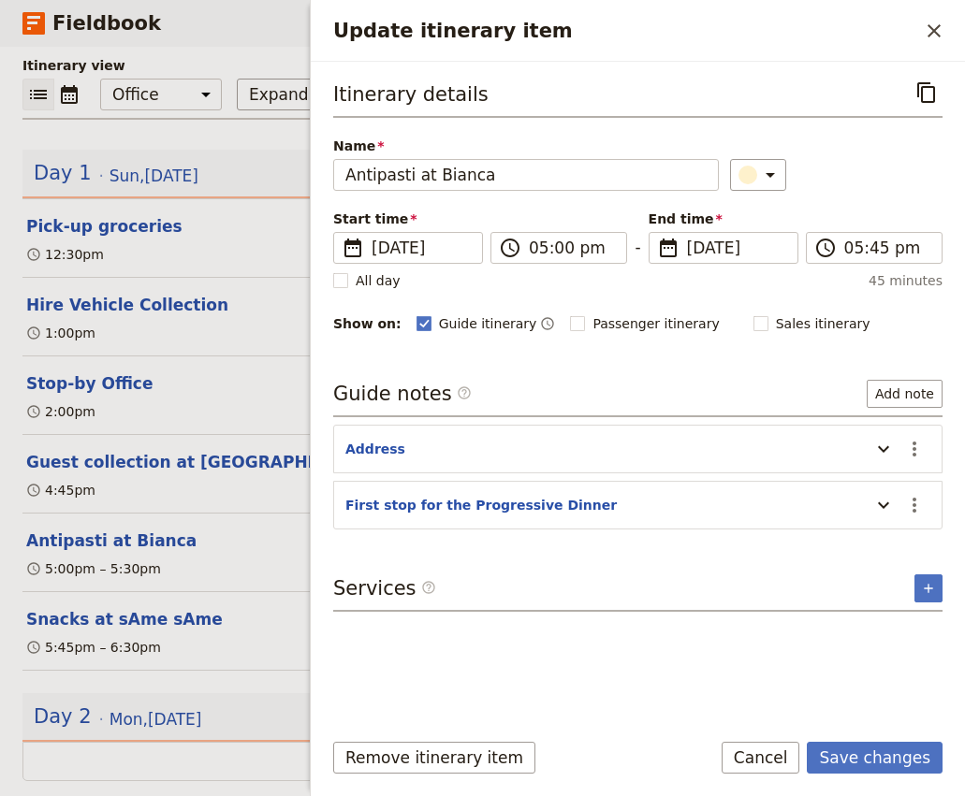
click at [872, 774] on div "Remove itinerary item Save changes Cancel" at bounding box center [638, 769] width 654 height 54
click at [885, 759] on button "Save changes" at bounding box center [875, 758] width 136 height 32
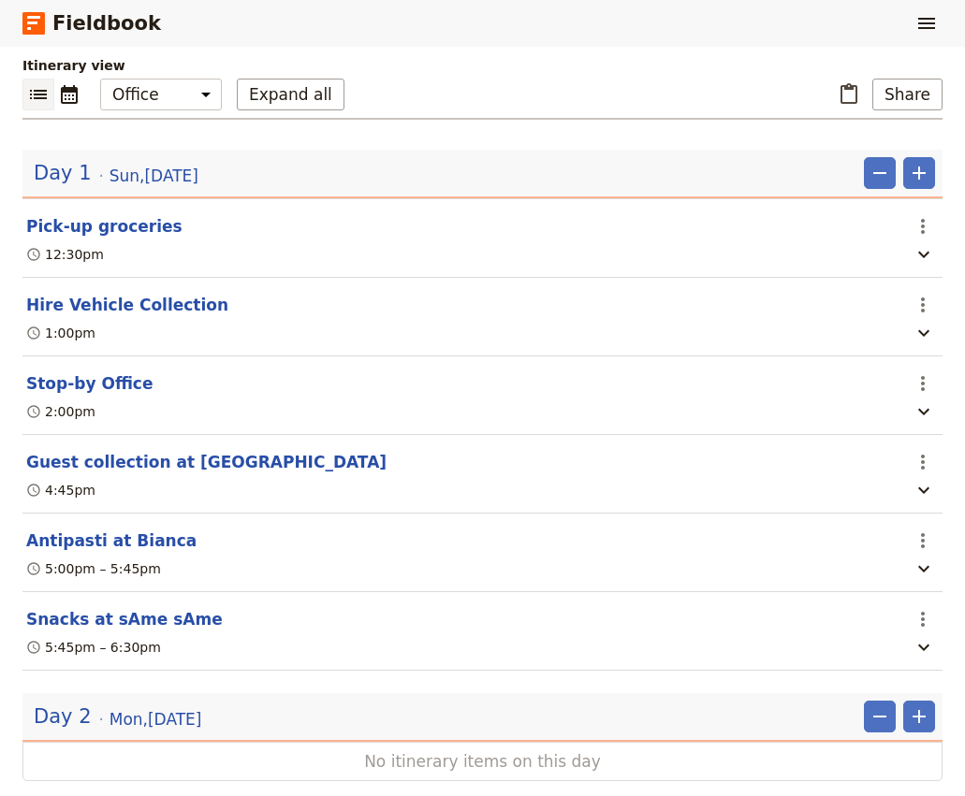
scroll to position [236, 0]
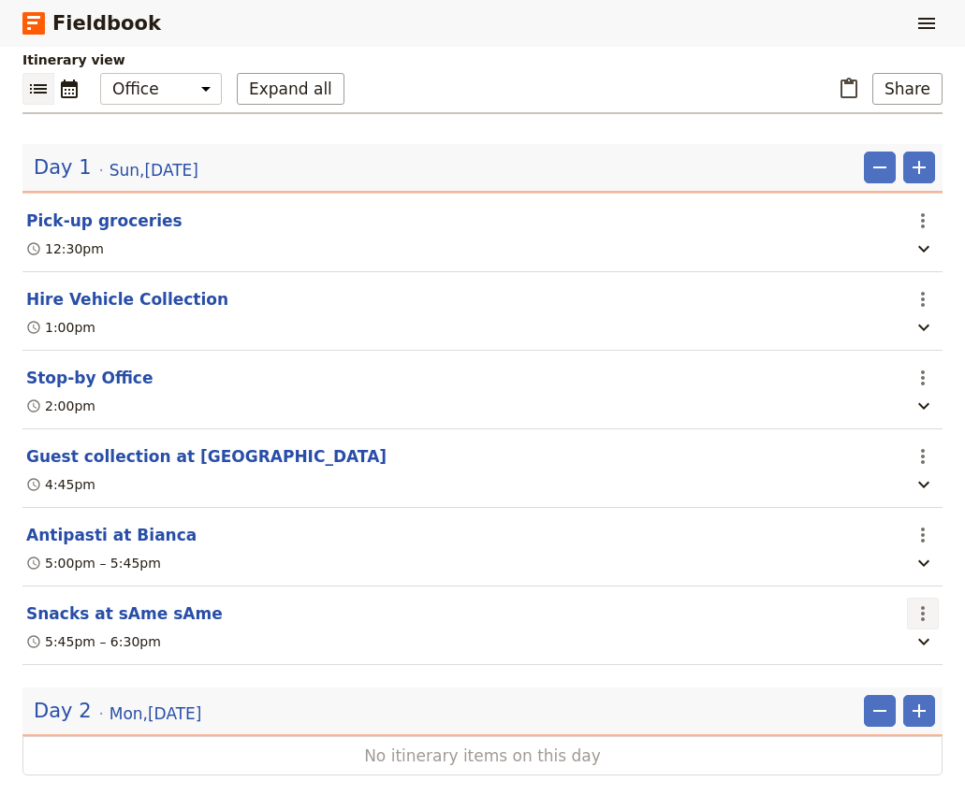
click at [918, 603] on icon "Actions" at bounding box center [922, 614] width 22 height 22
click at [923, 144] on header "Day 1 Sun , 17 Aug 2025 ​ ​" at bounding box center [482, 168] width 920 height 49
click at [918, 161] on icon "Add" at bounding box center [918, 167] width 13 height 13
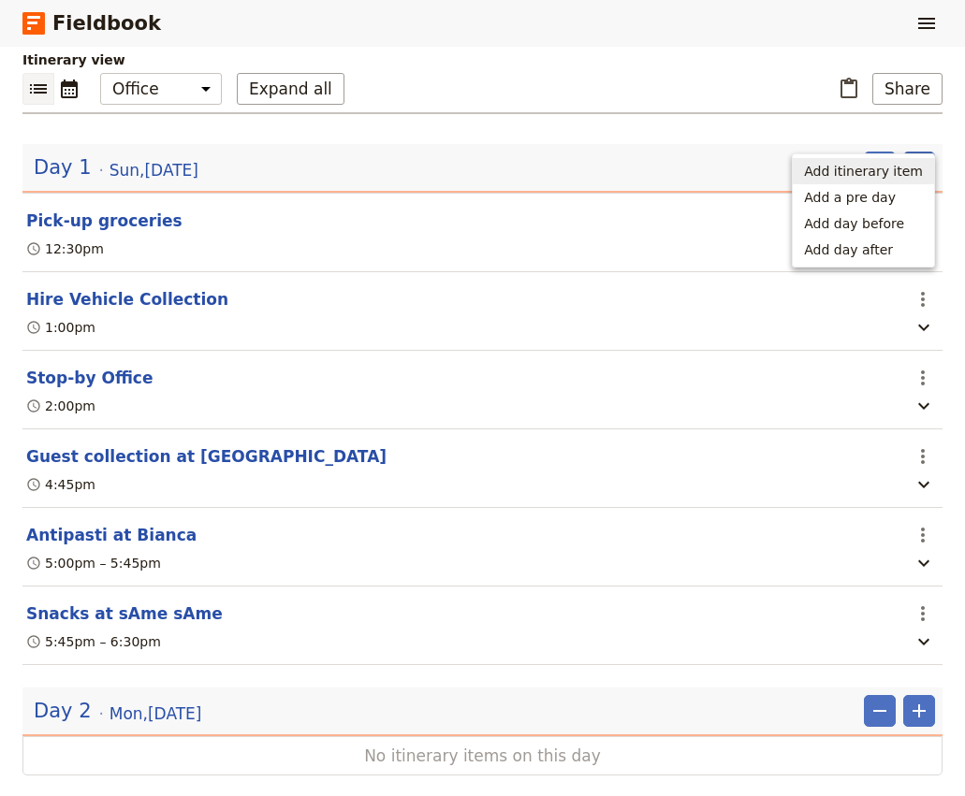
click at [875, 178] on span "Add itinerary item" at bounding box center [863, 171] width 119 height 19
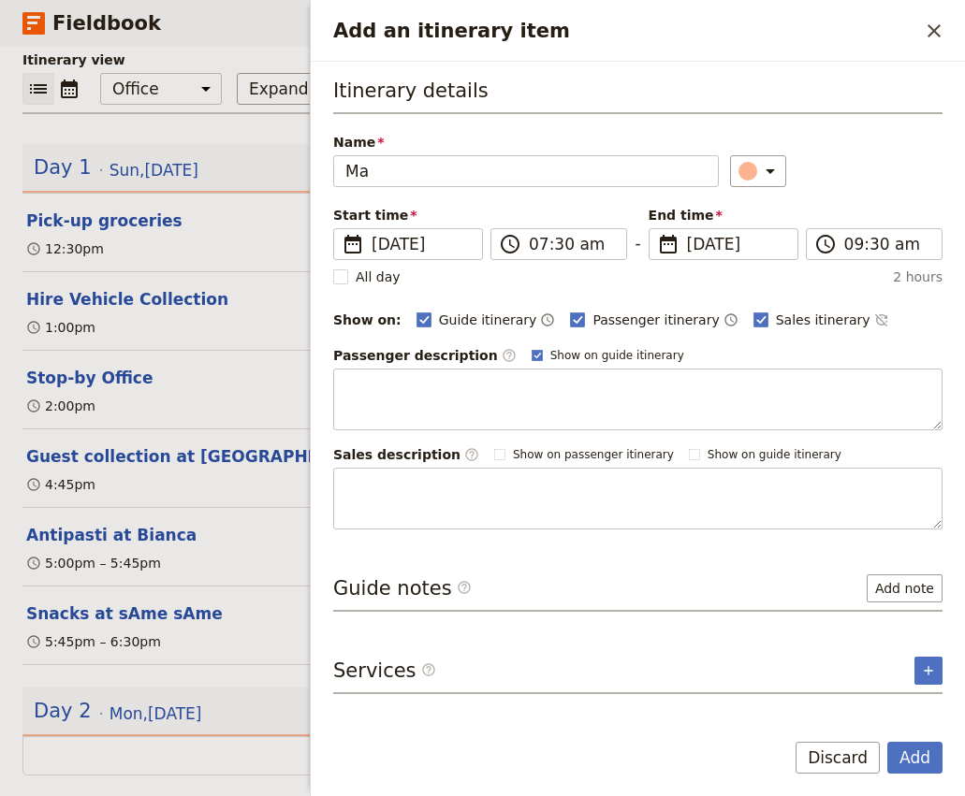
type input "M"
type input "Mains & Dessert at Agnes"
click at [534, 243] on input "07:30 am" at bounding box center [572, 244] width 86 height 22
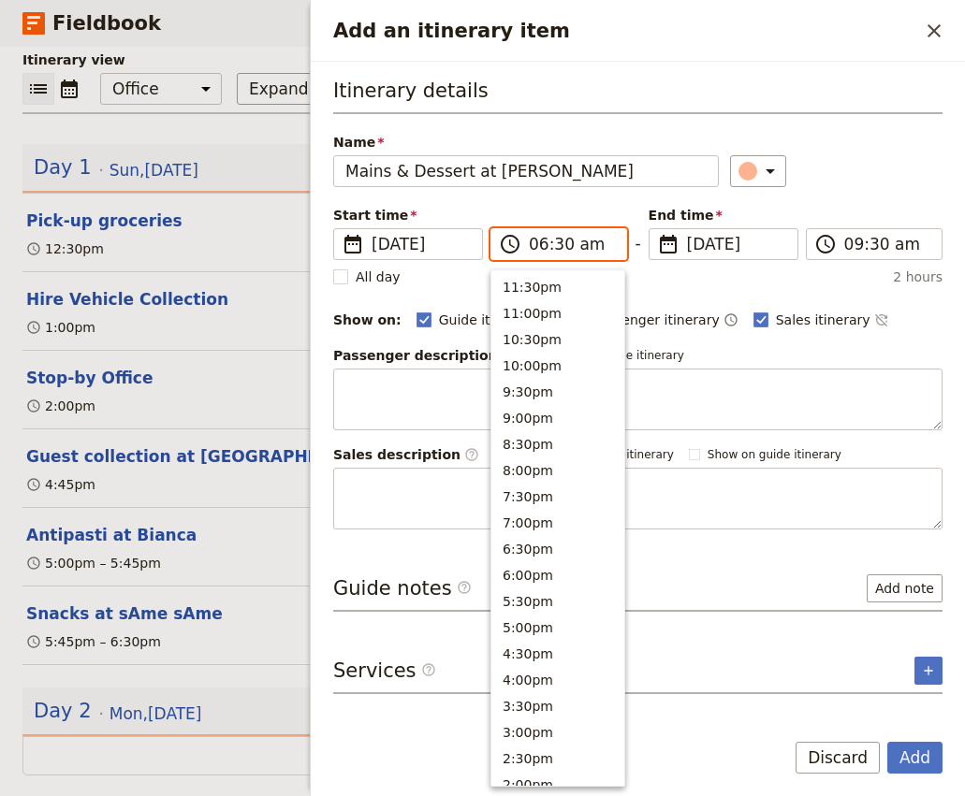
scroll to position [749, 0]
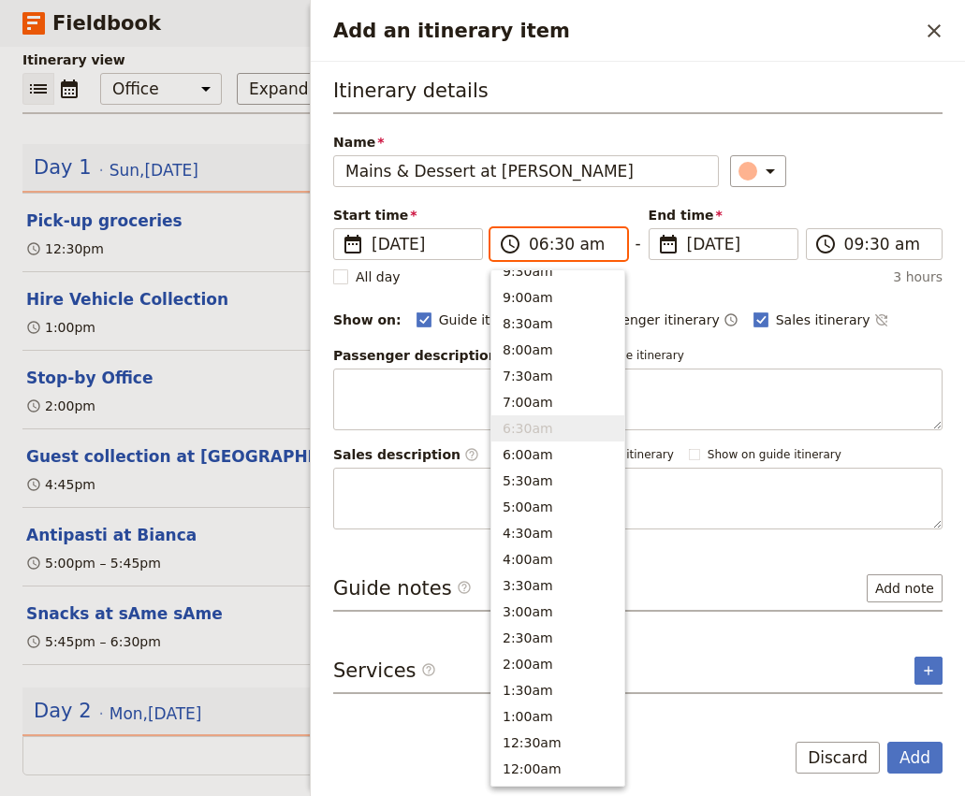
click at [562, 244] on input "06:30 am" at bounding box center [572, 244] width 86 height 22
type input "06:45 pm"
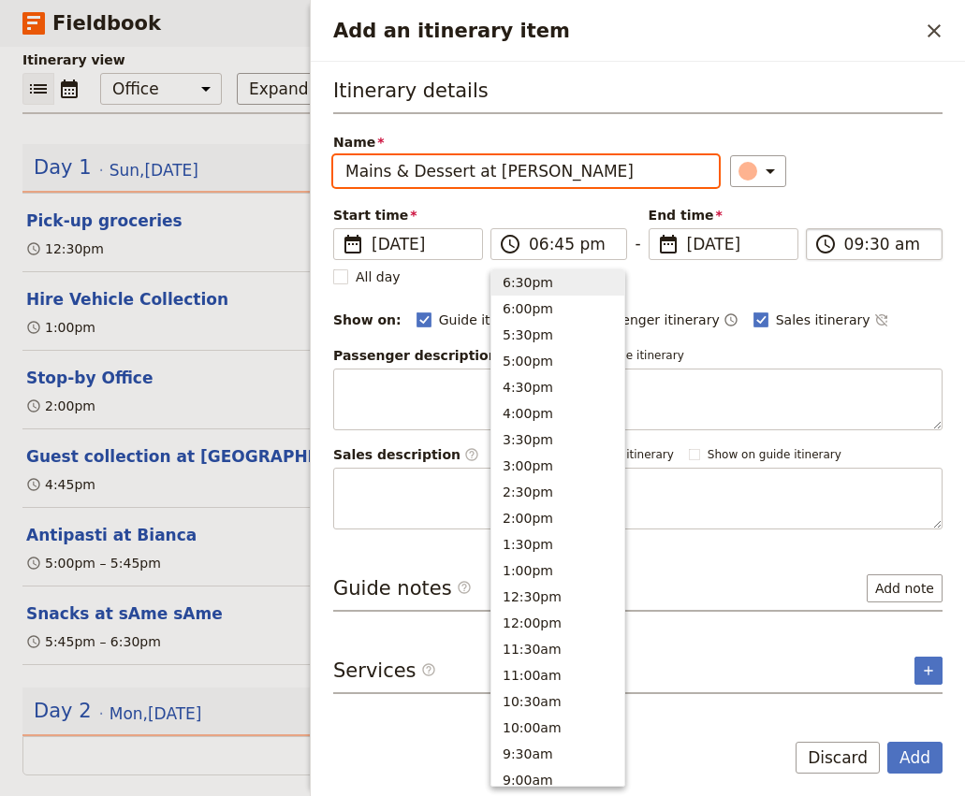
click at [849, 245] on input "09:30 am" at bounding box center [887, 244] width 86 height 22
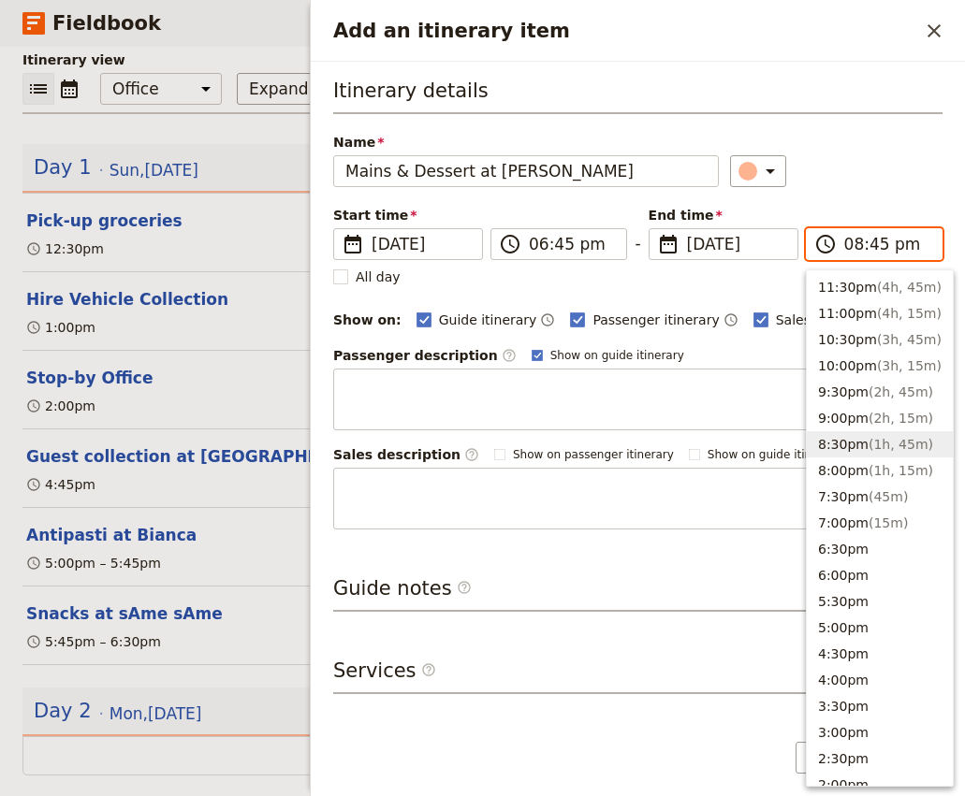
click at [878, 243] on input "08:45 pm" at bounding box center [887, 244] width 86 height 22
type input "08:00 pm"
click at [880, 165] on div "​" at bounding box center [836, 171] width 212 height 32
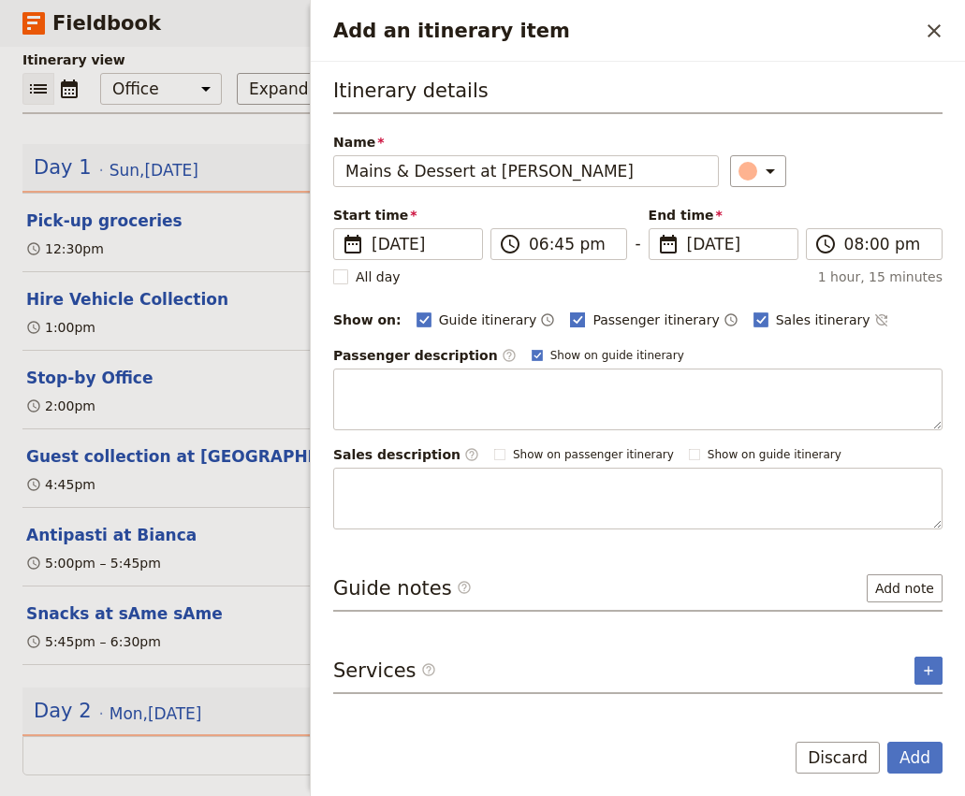
click at [594, 315] on span "Passenger itinerary" at bounding box center [655, 320] width 126 height 19
click at [570, 311] on input "Passenger itinerary" at bounding box center [569, 310] width 1 height 1
checkbox input "false"
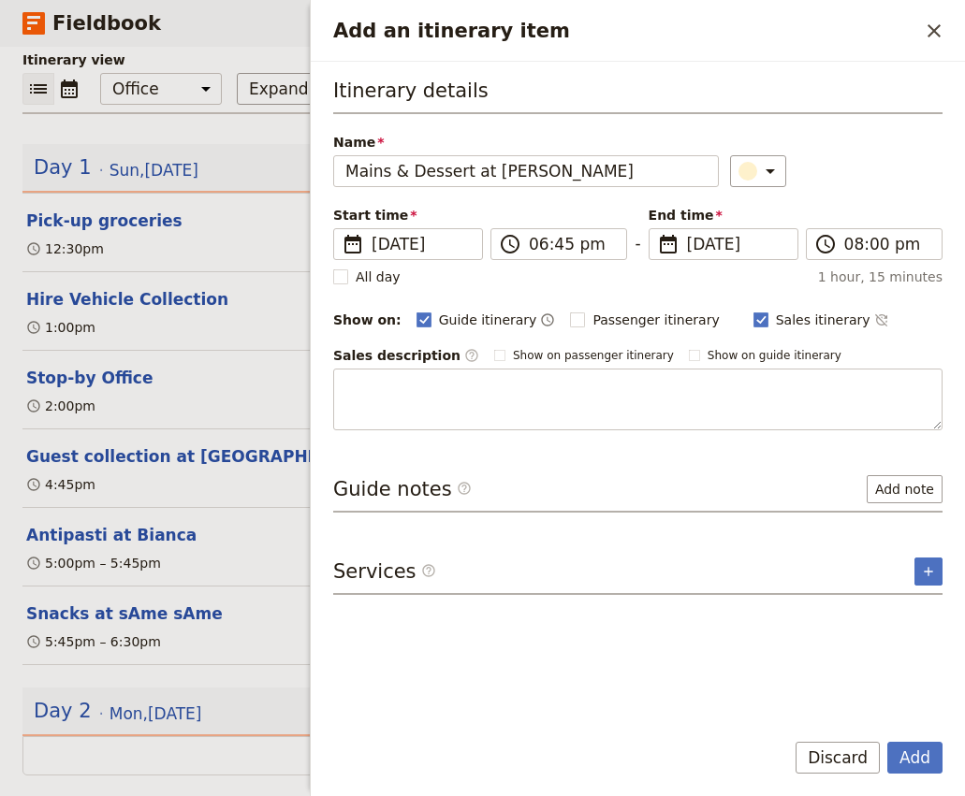
click at [808, 309] on div "Sales itinerary ​" at bounding box center [821, 320] width 136 height 22
click at [766, 329] on div "Sales itinerary ​" at bounding box center [821, 320] width 136 height 22
click at [776, 315] on span "Sales itinerary" at bounding box center [823, 320] width 95 height 19
click at [753, 311] on input "Sales itinerary" at bounding box center [752, 310] width 1 height 1
checkbox input "false"
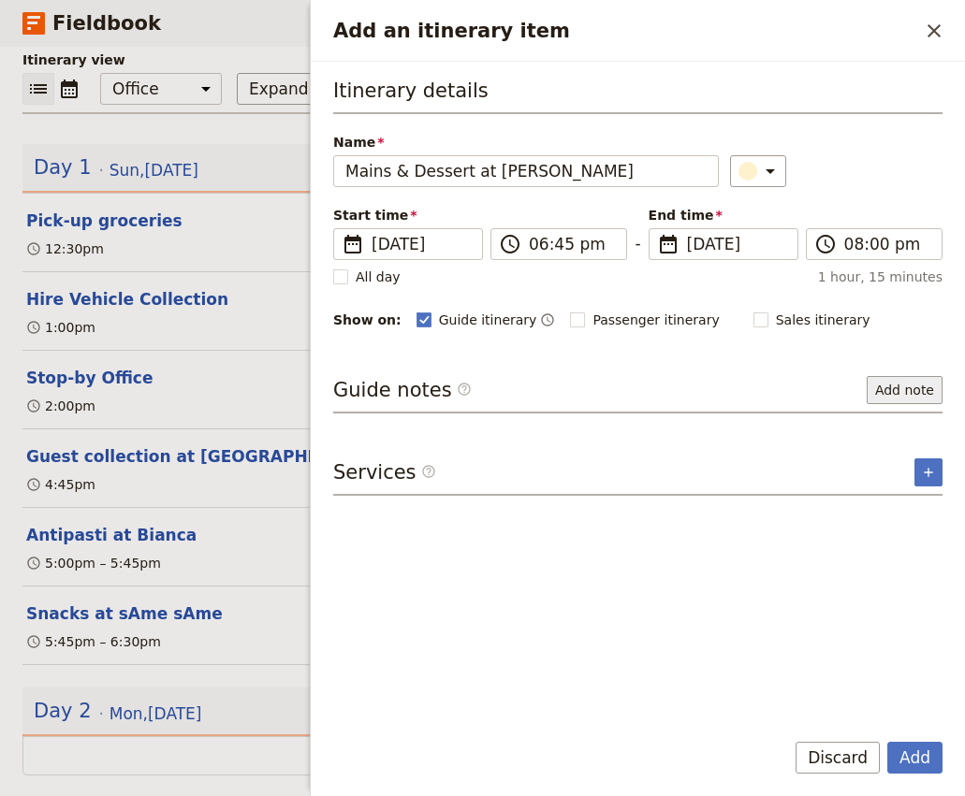
click at [906, 397] on button "Add note" at bounding box center [904, 390] width 76 height 28
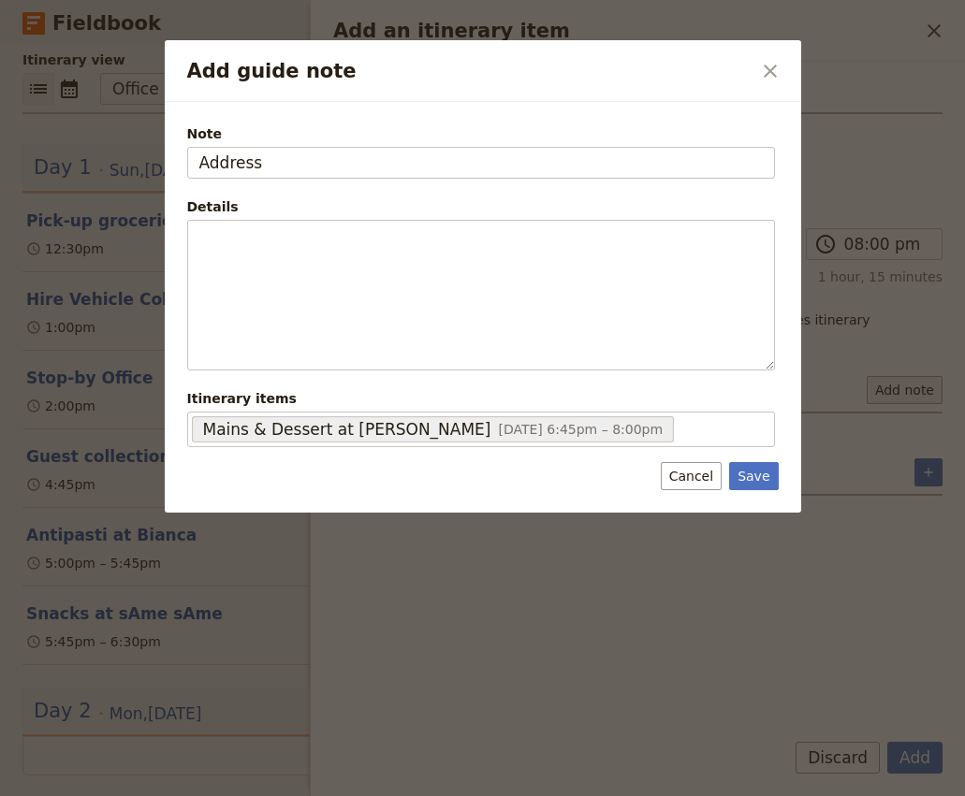
type input "Address"
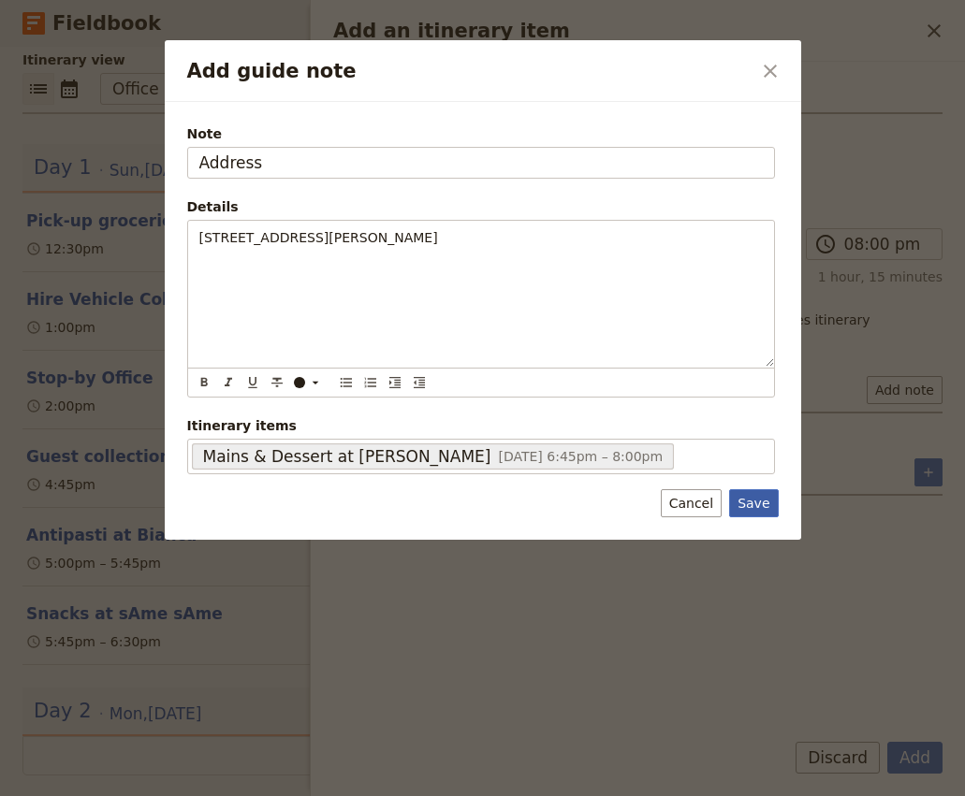
click at [760, 514] on button "Save" at bounding box center [753, 503] width 49 height 28
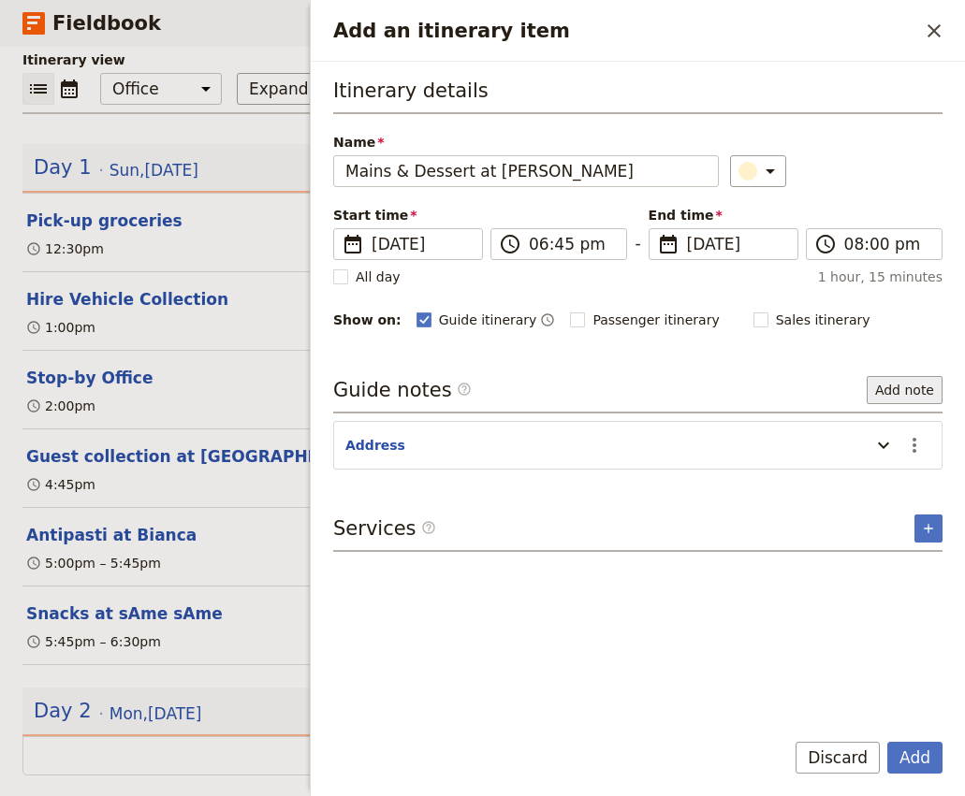
click at [920, 394] on button "Add note" at bounding box center [904, 390] width 76 height 28
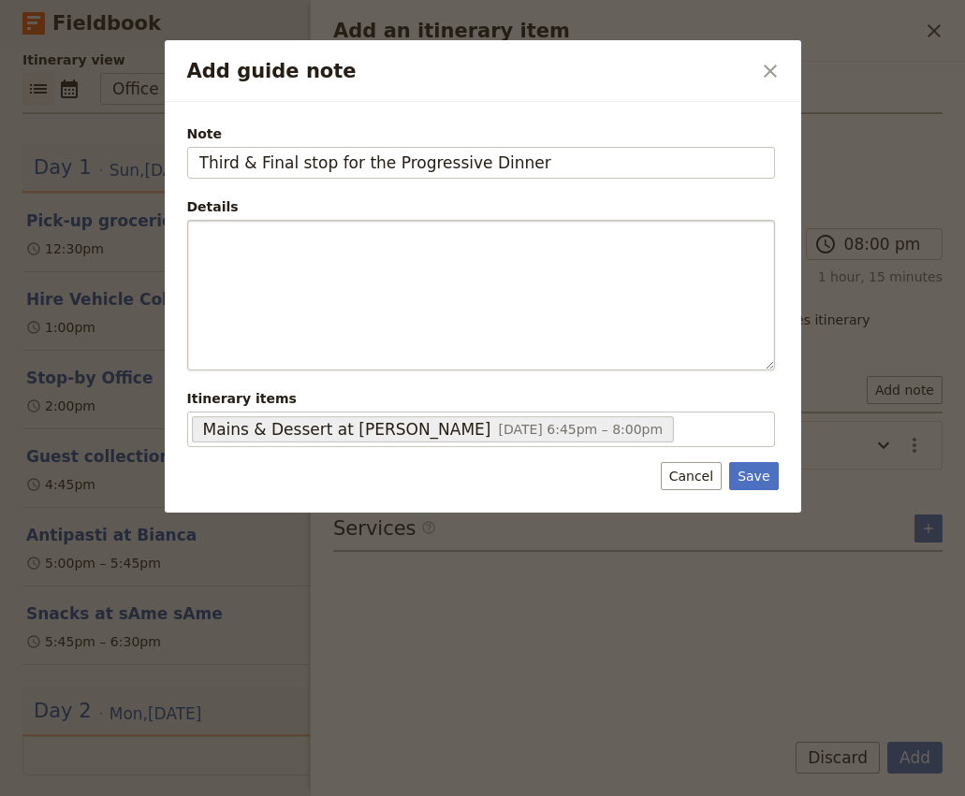
type input "Third & Final stop for the Progressive Dinner"
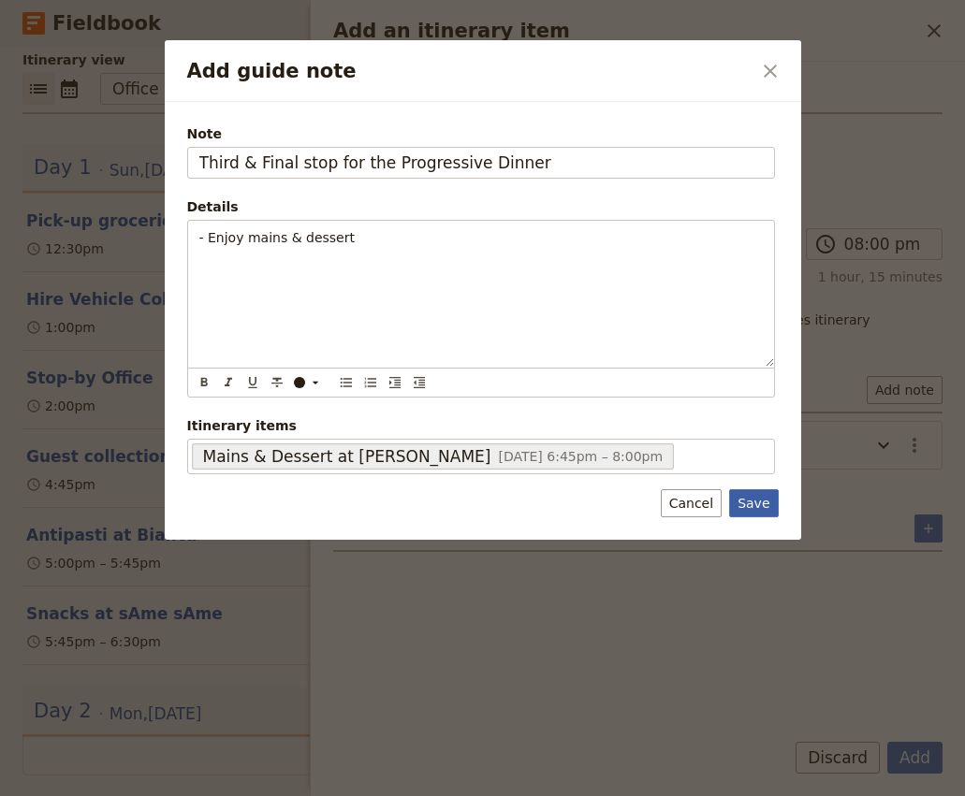
click at [755, 517] on button "Save" at bounding box center [753, 503] width 49 height 28
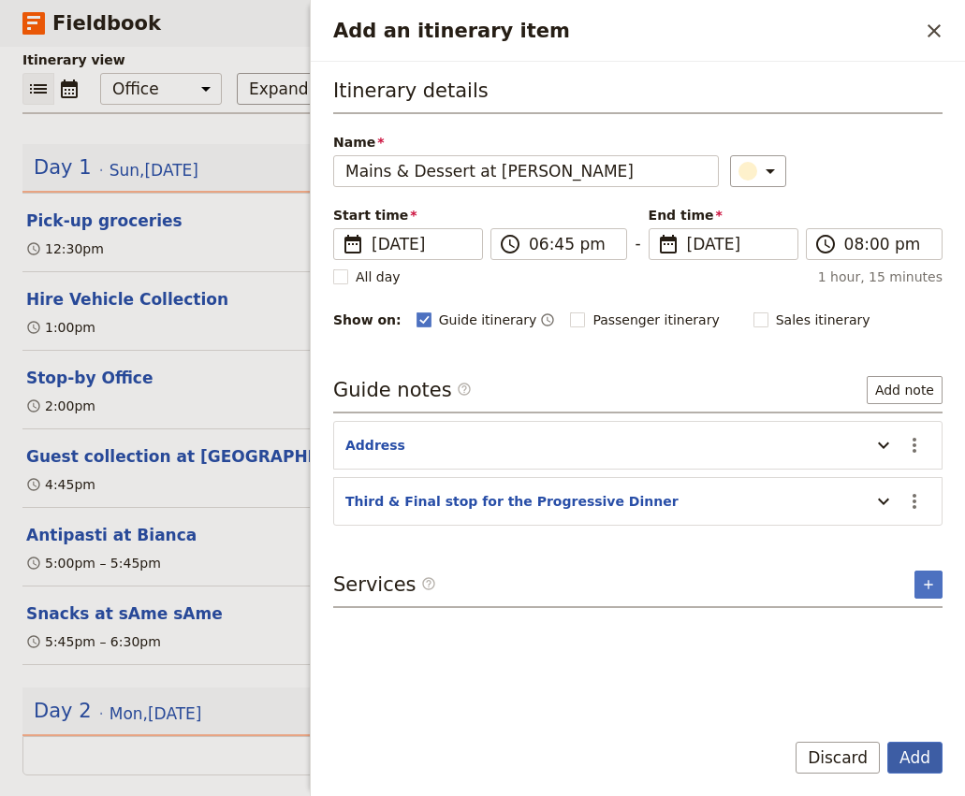
click at [910, 764] on button "Add" at bounding box center [914, 758] width 55 height 32
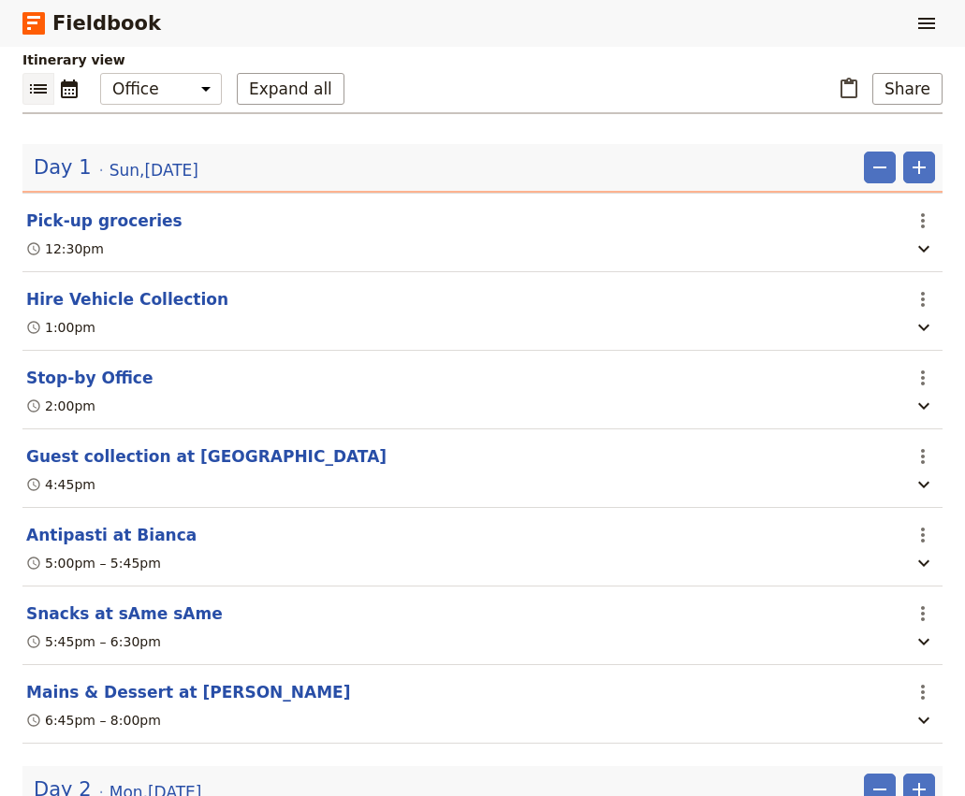
scroll to position [289, 0]
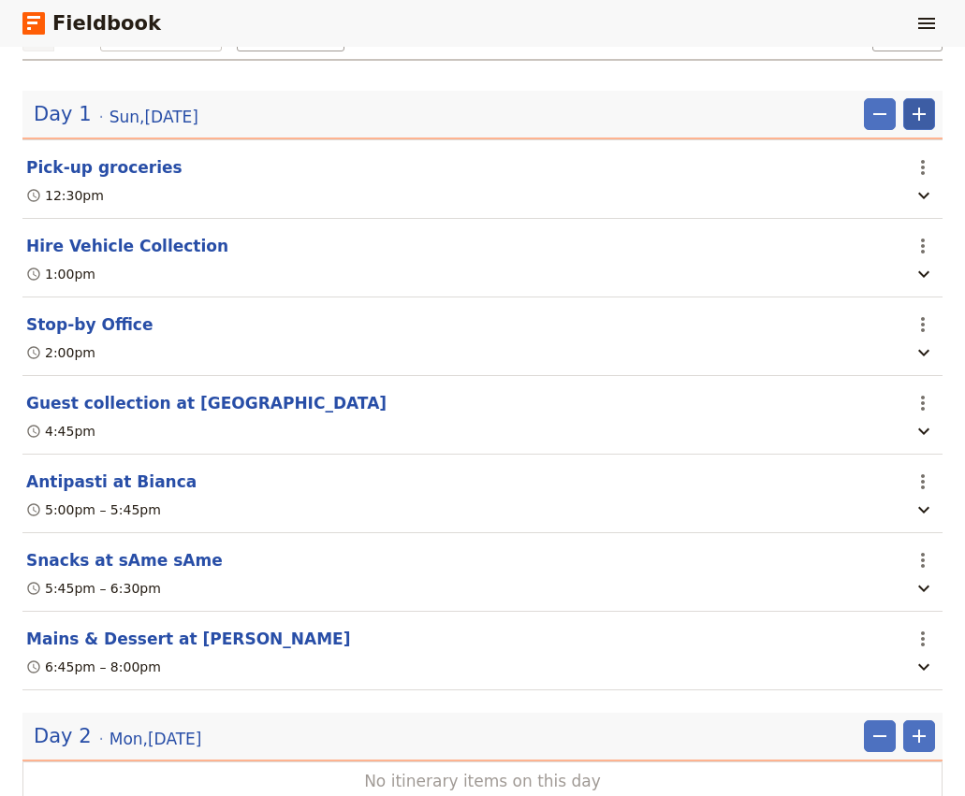
click at [920, 103] on icon "Add" at bounding box center [919, 114] width 22 height 22
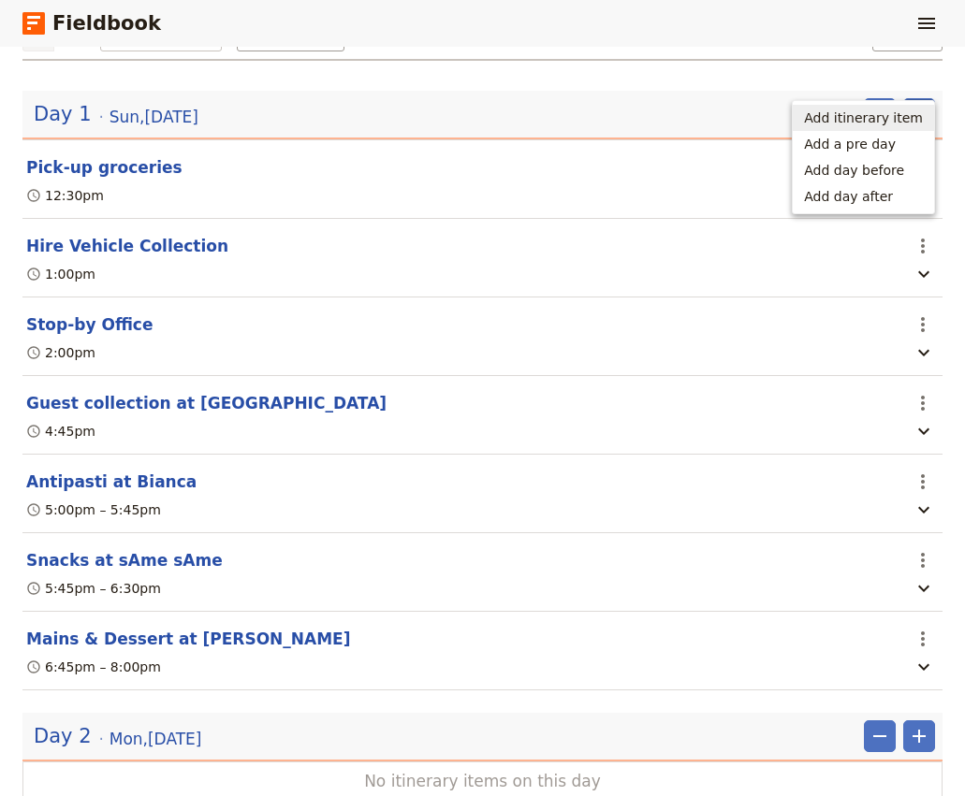
click at [889, 111] on span "Add itinerary item" at bounding box center [863, 118] width 119 height 19
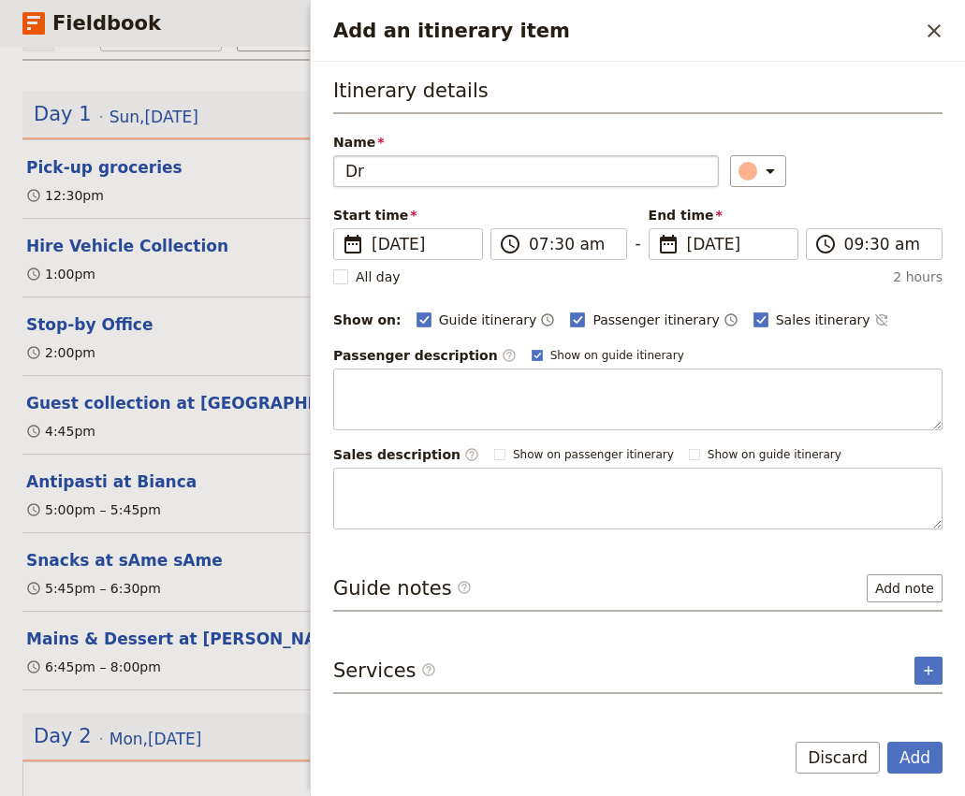
type input "D"
type input "Drop-off guests at Emporium South Bank"
click at [533, 240] on input "07:30 am" at bounding box center [572, 244] width 86 height 22
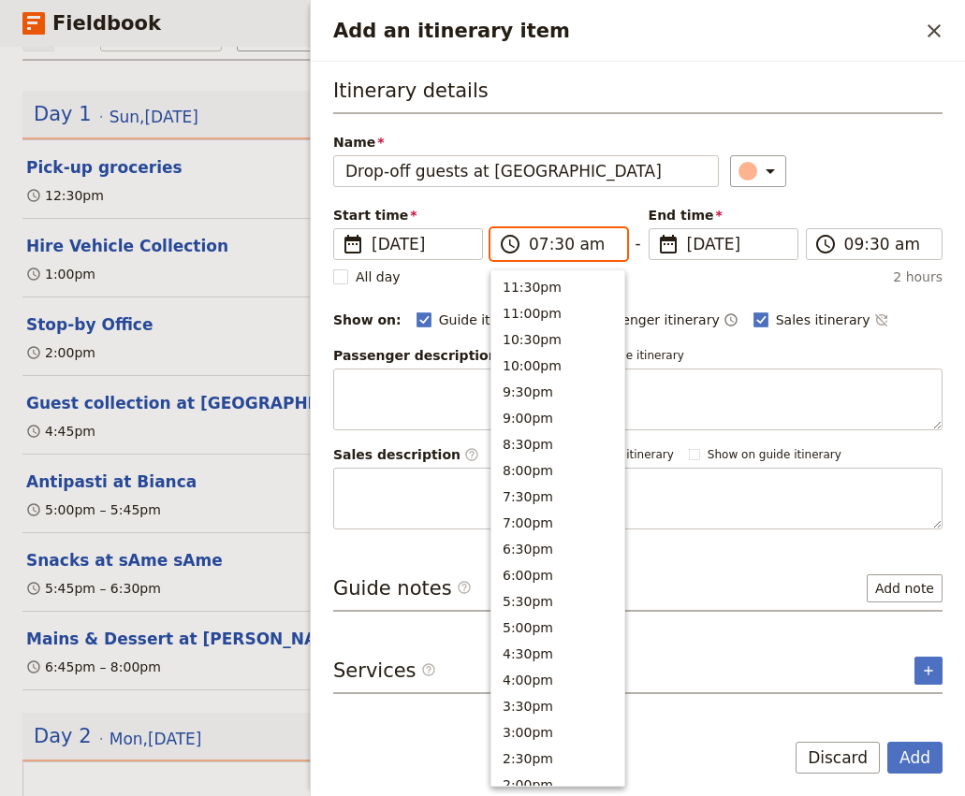
scroll to position [749, 0]
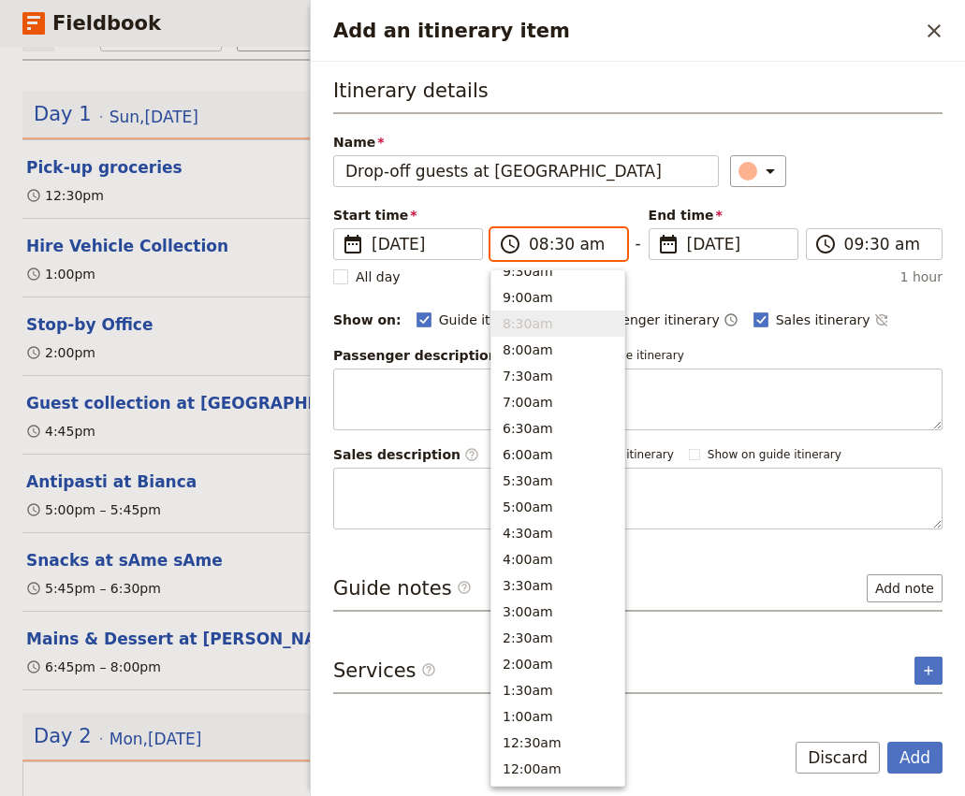
click at [562, 245] on input "08:30 am" at bounding box center [572, 244] width 86 height 22
click at [583, 246] on input "08:30 am" at bounding box center [572, 244] width 86 height 22
type input "08:30 pm"
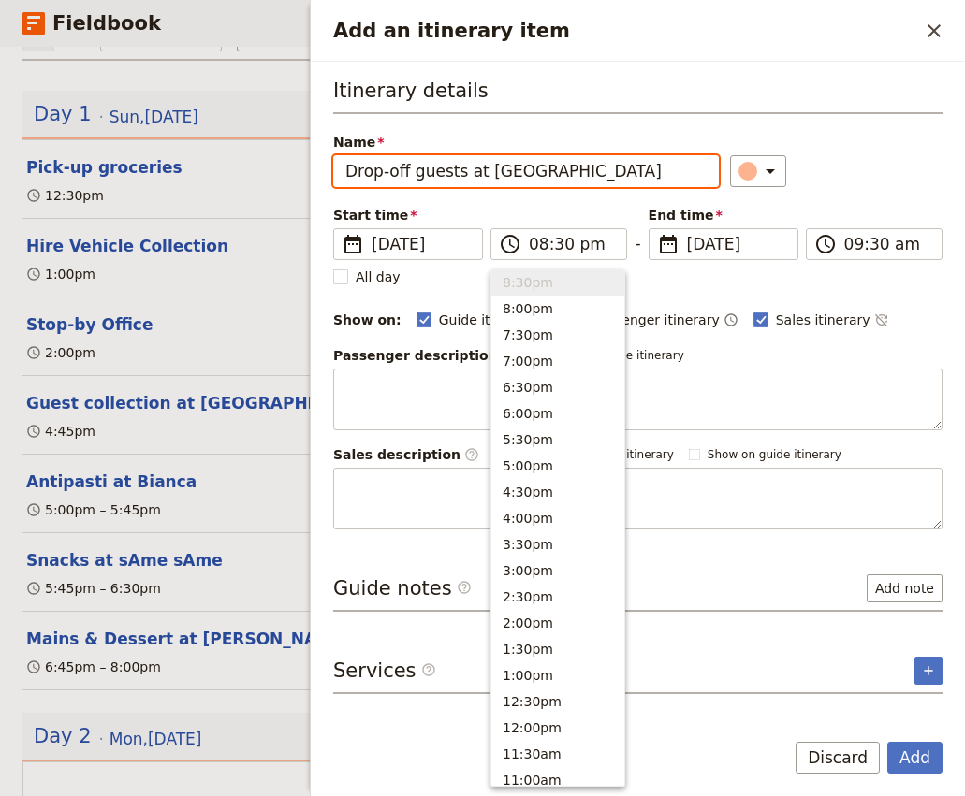
click at [874, 171] on div "​" at bounding box center [836, 171] width 212 height 32
type input "08:30 pm"
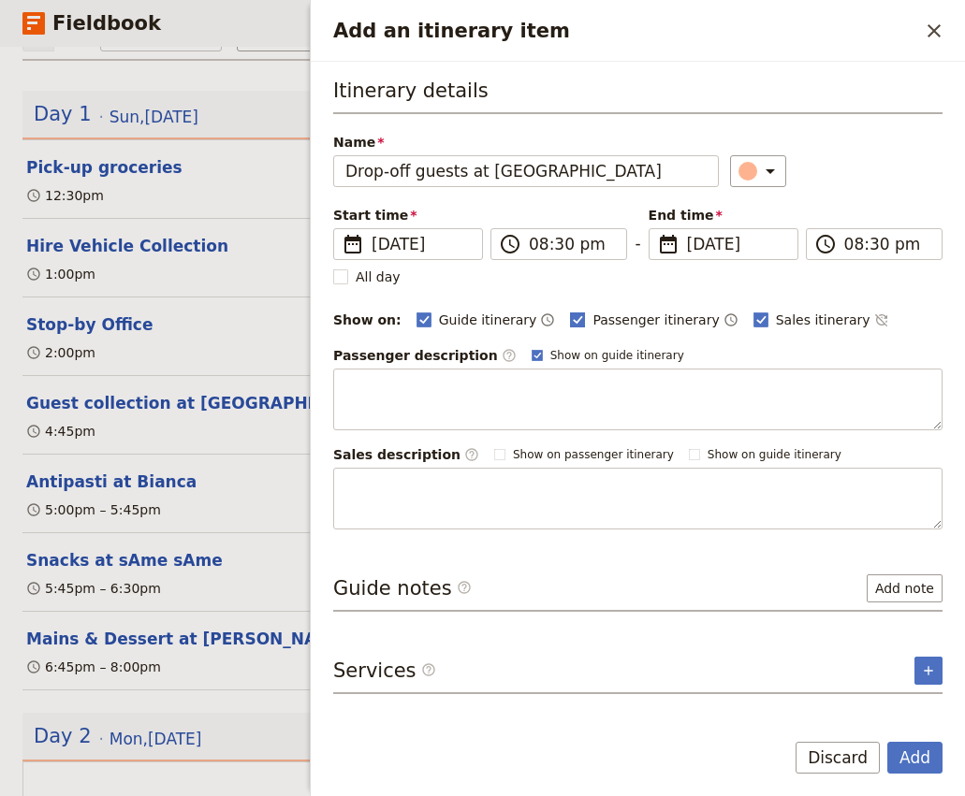
click at [592, 322] on span "Passenger itinerary" at bounding box center [655, 320] width 126 height 19
click at [570, 311] on input "Passenger itinerary" at bounding box center [569, 310] width 1 height 1
checkbox input "false"
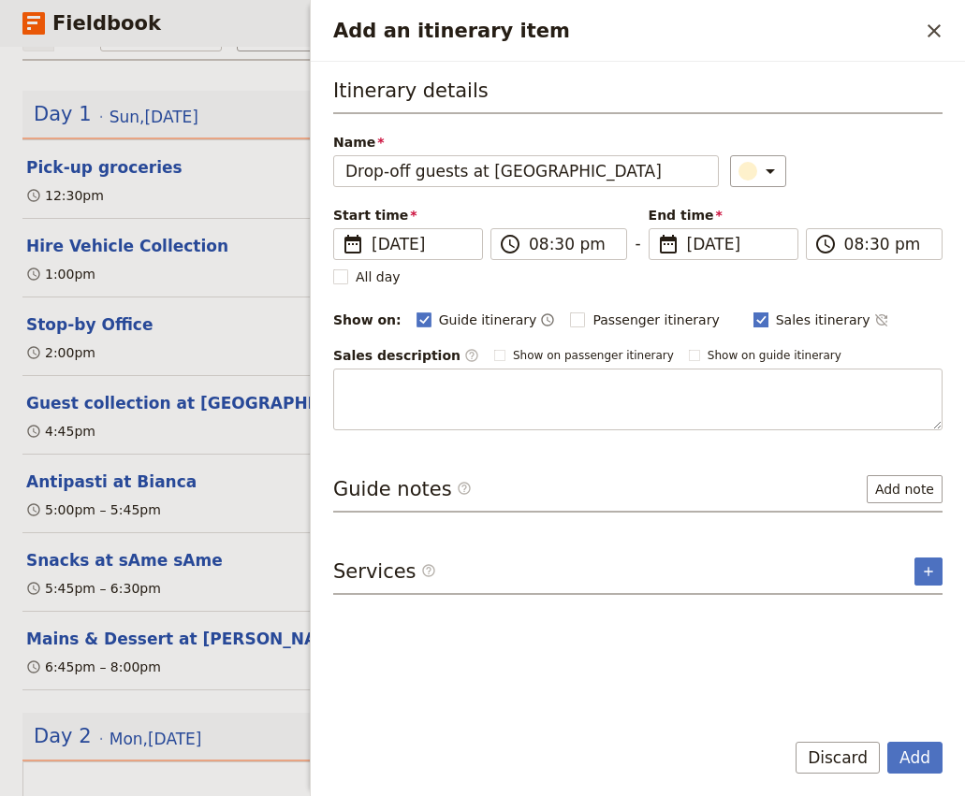
click at [789, 314] on span "Sales itinerary" at bounding box center [823, 320] width 95 height 19
click at [753, 311] on input "Sales itinerary" at bounding box center [752, 310] width 1 height 1
checkbox input "false"
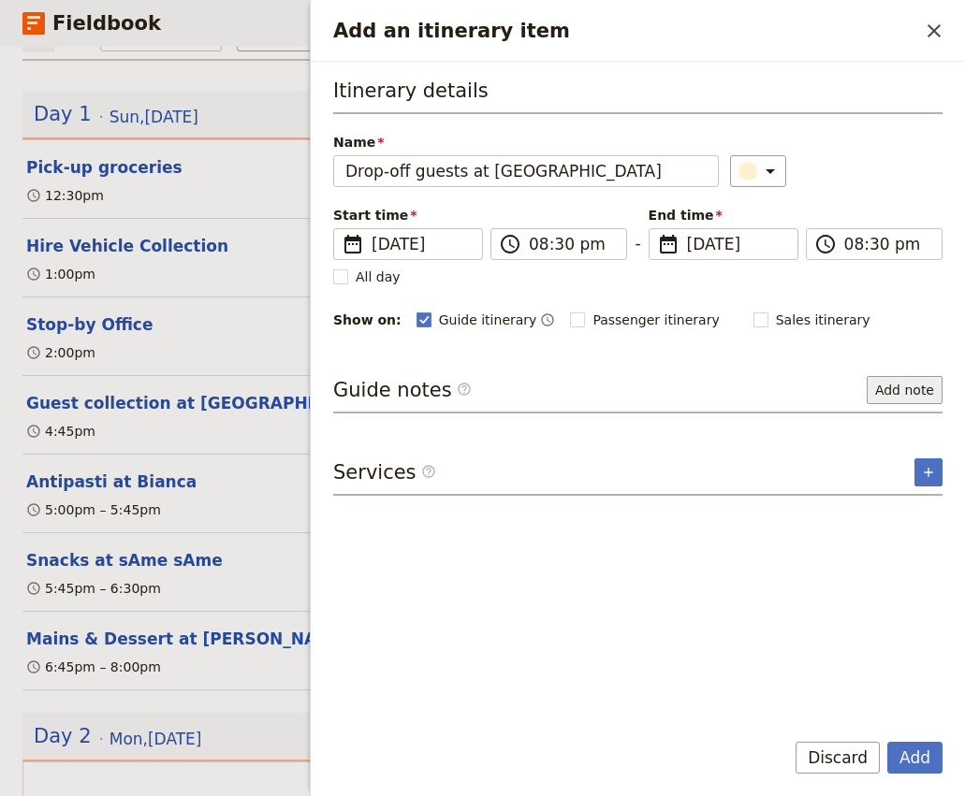
click at [903, 385] on button "Add note" at bounding box center [904, 390] width 76 height 28
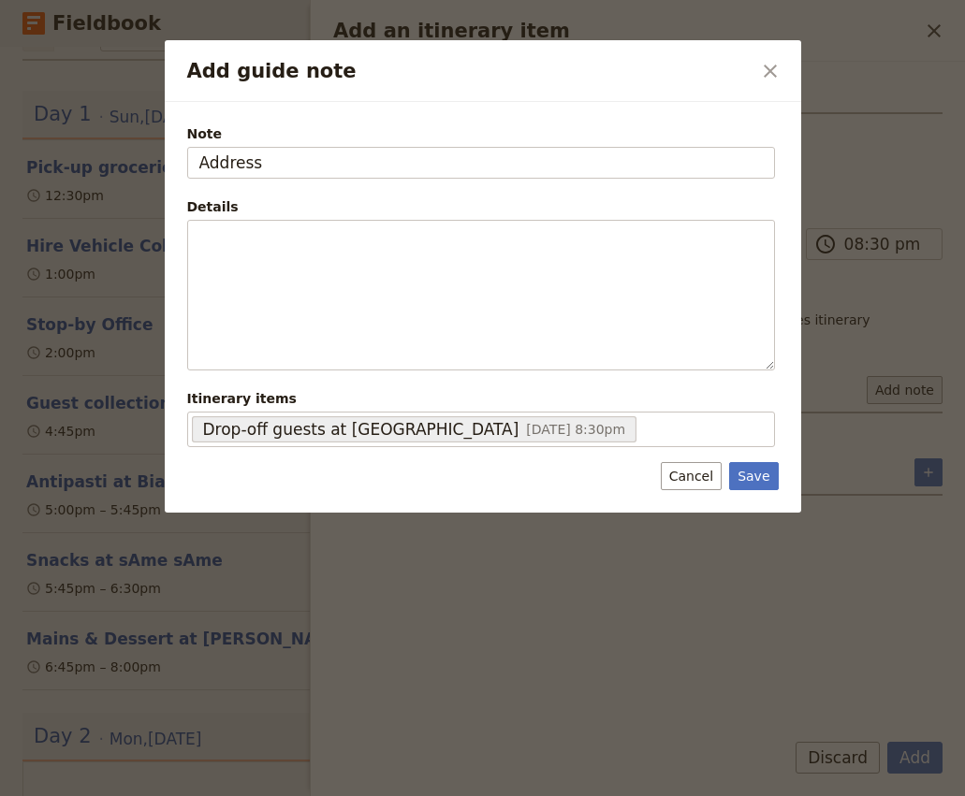
type input "Address"
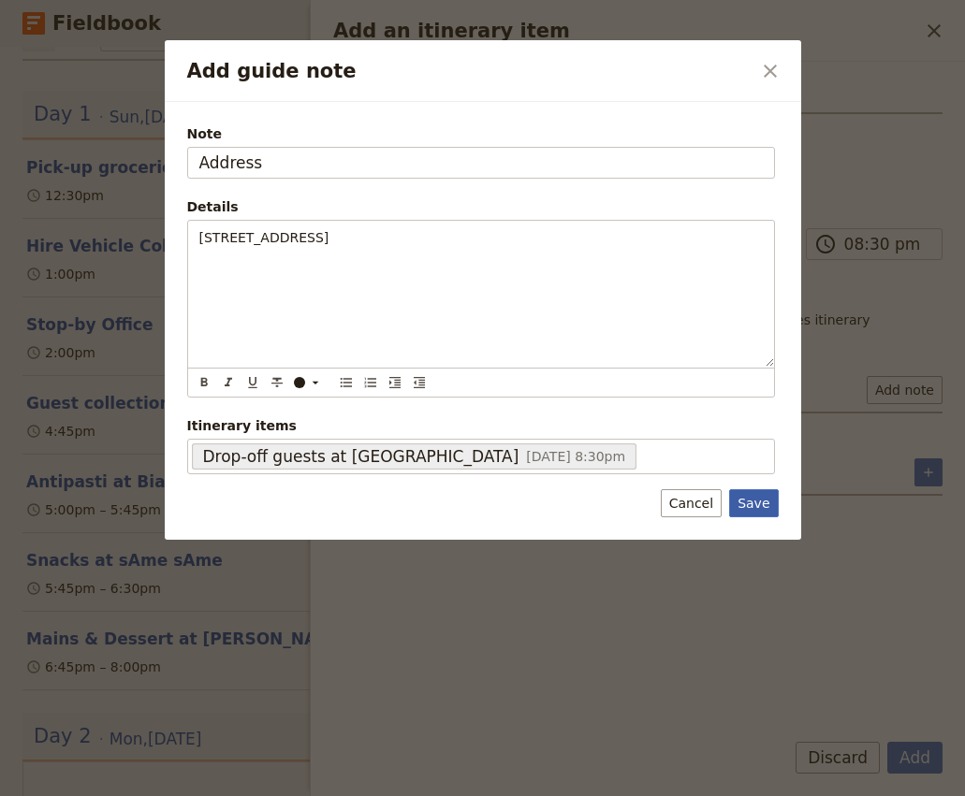
click at [755, 514] on button "Save" at bounding box center [753, 503] width 49 height 28
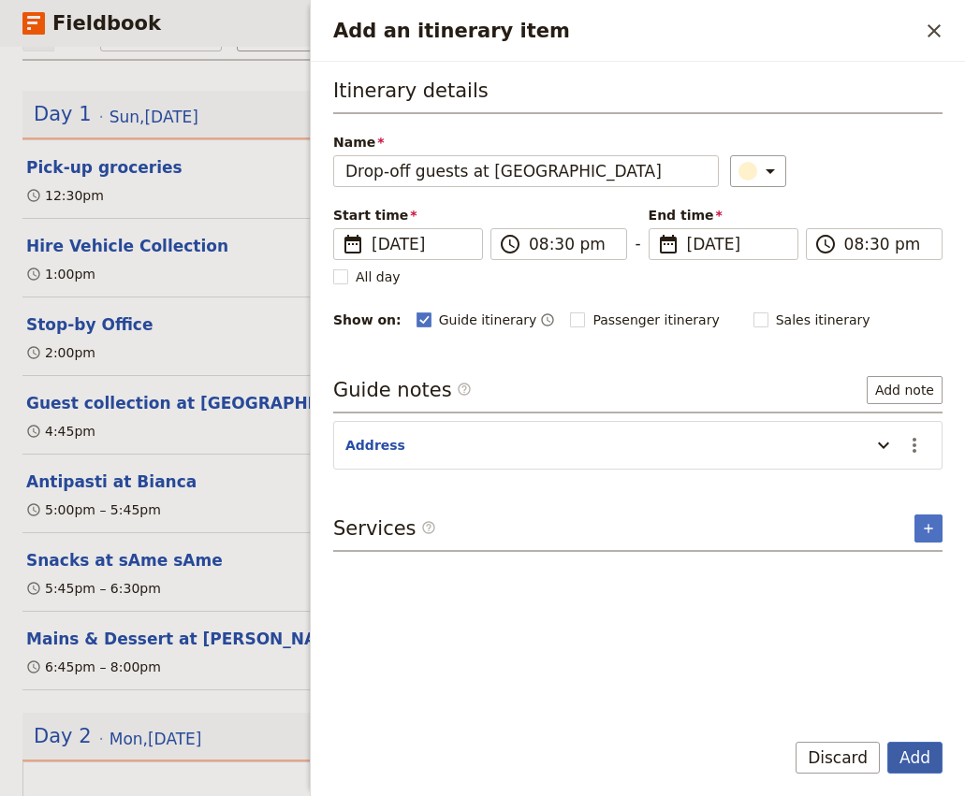
click at [916, 760] on button "Add" at bounding box center [914, 758] width 55 height 32
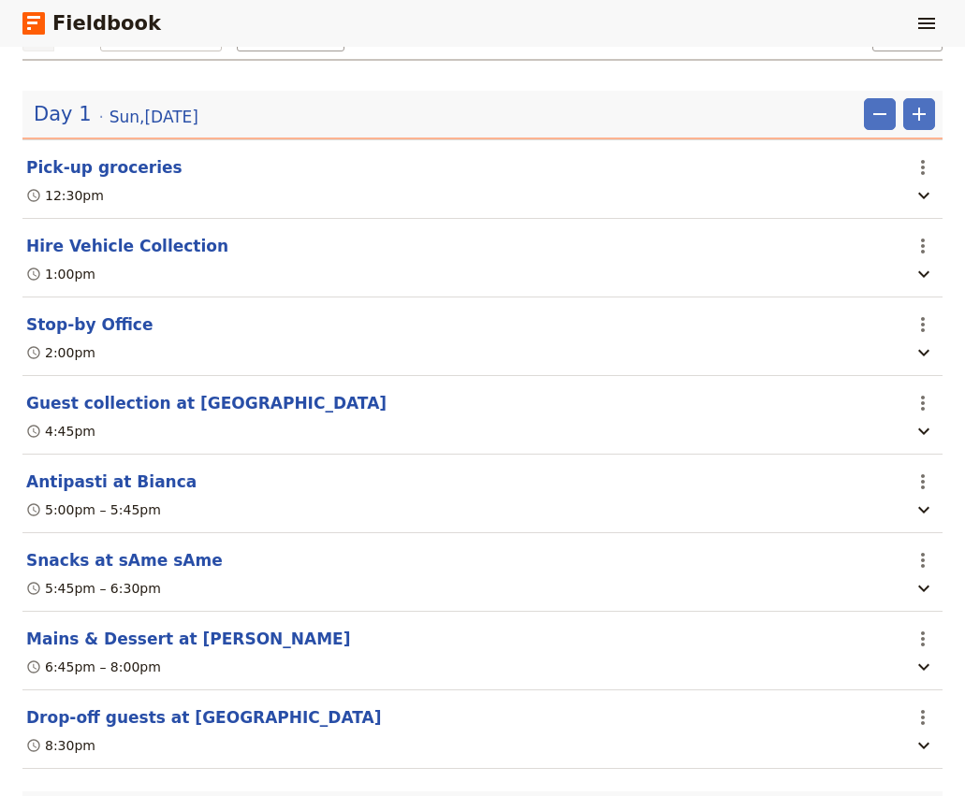
scroll to position [395, 0]
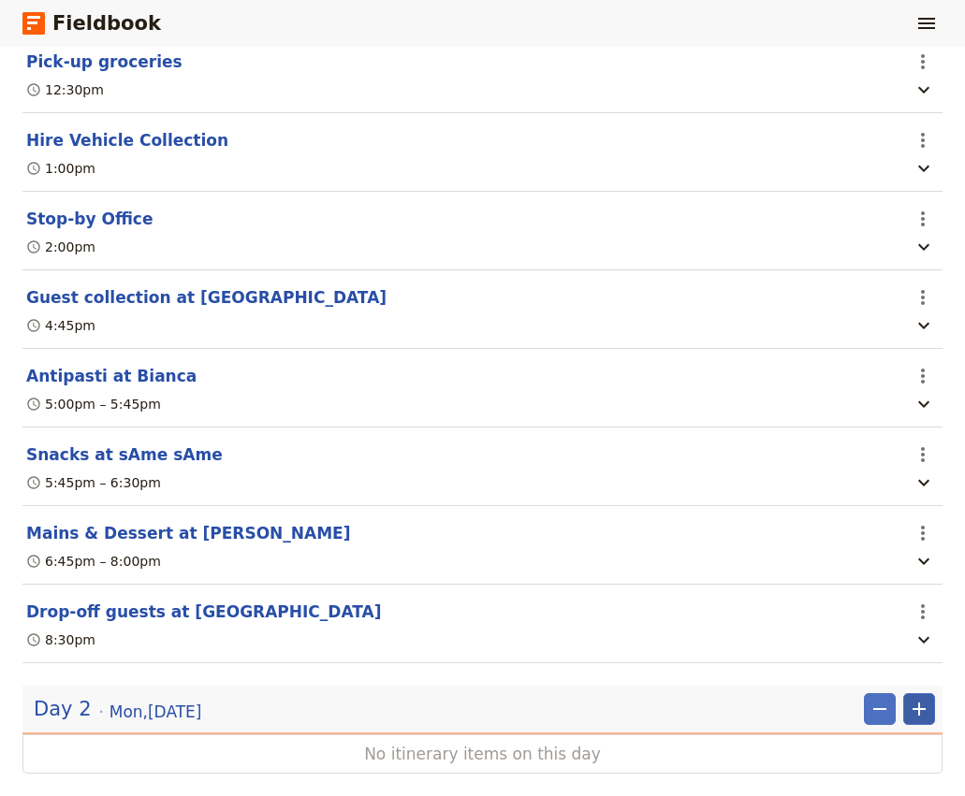
click at [926, 698] on icon "Add" at bounding box center [919, 709] width 22 height 22
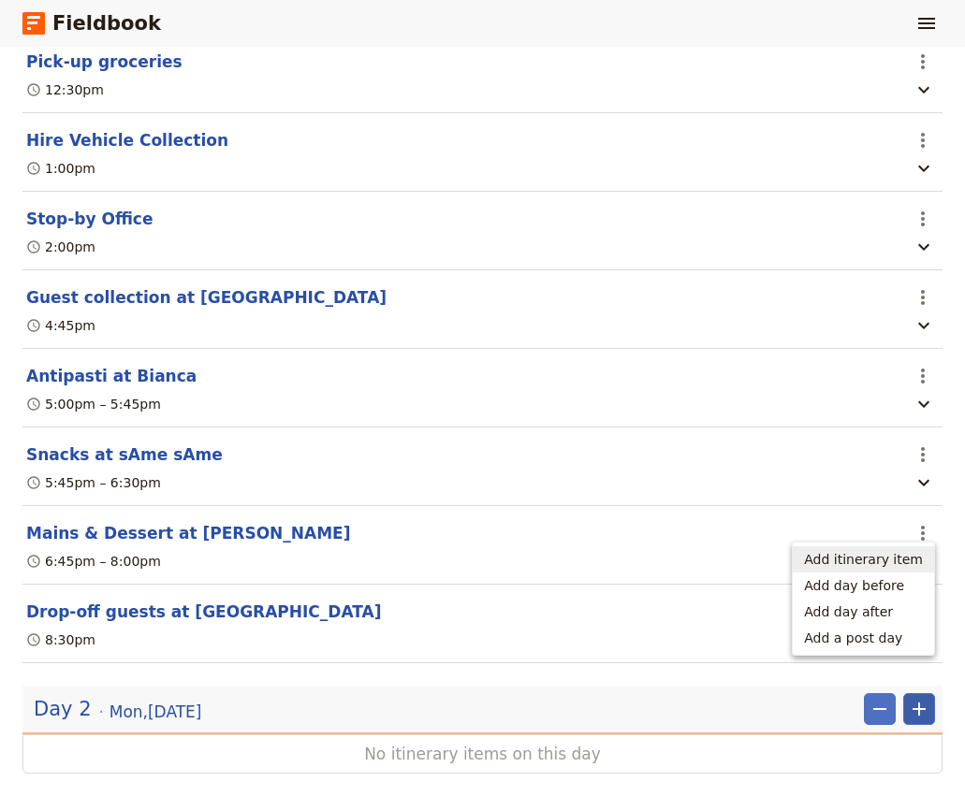
click at [866, 563] on span "Add itinerary item" at bounding box center [863, 559] width 119 height 19
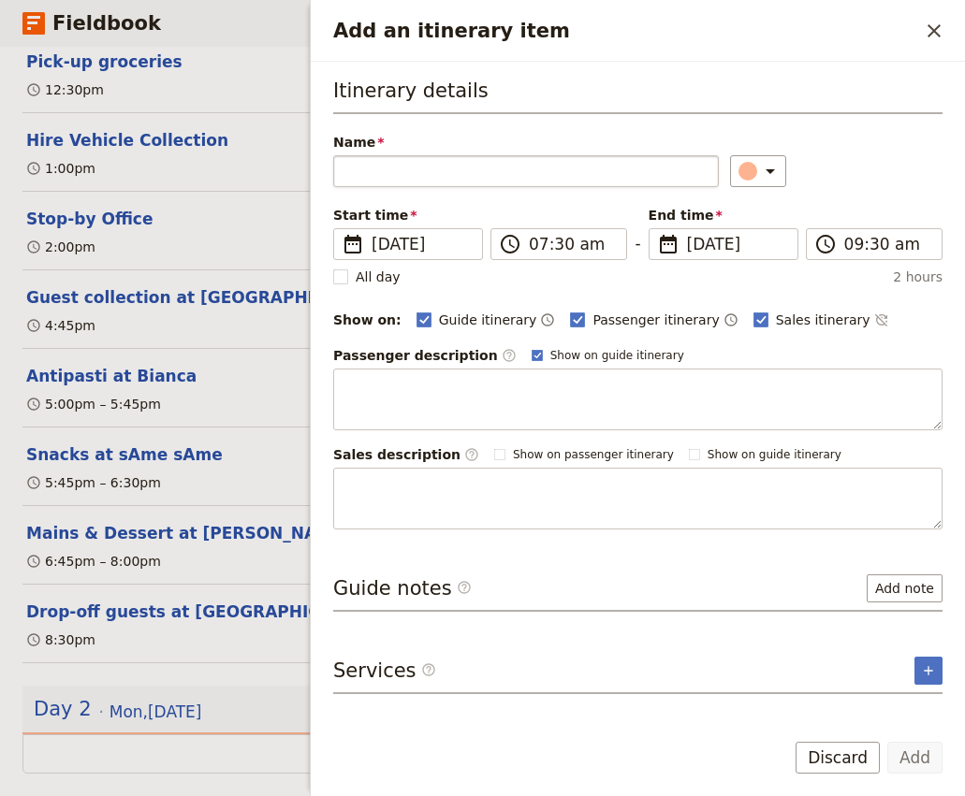
click at [383, 175] on input "Name" at bounding box center [526, 171] width 386 height 32
type input "Guest collection from Emporium South Bank"
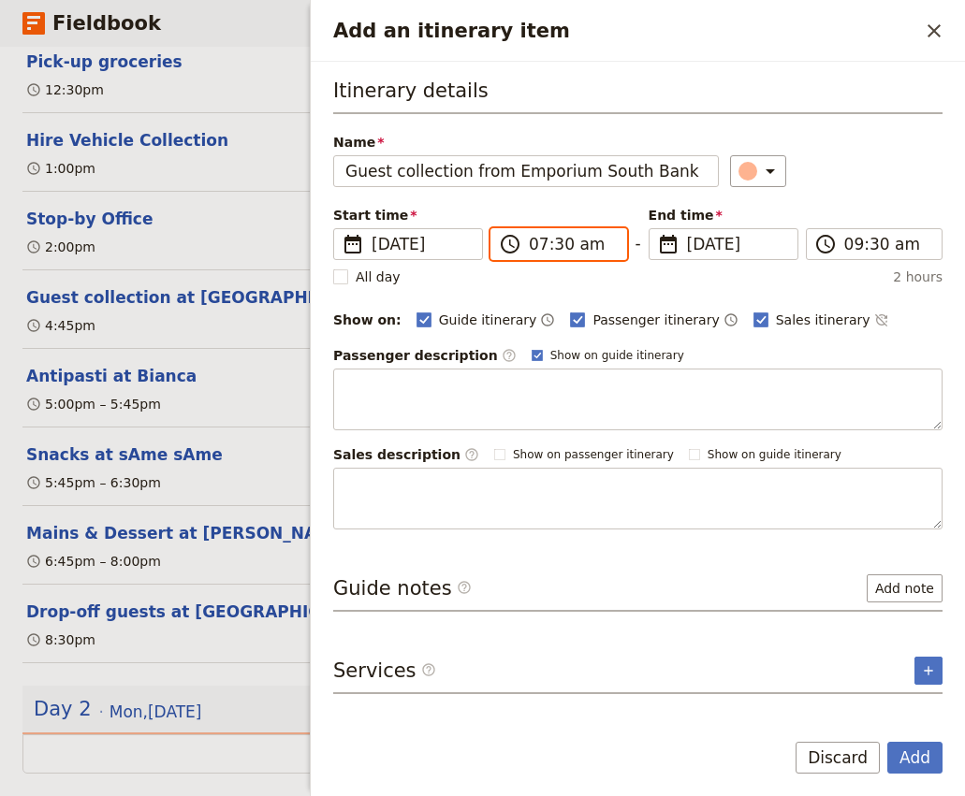
click at [534, 245] on input "07:30 am" at bounding box center [572, 244] width 86 height 22
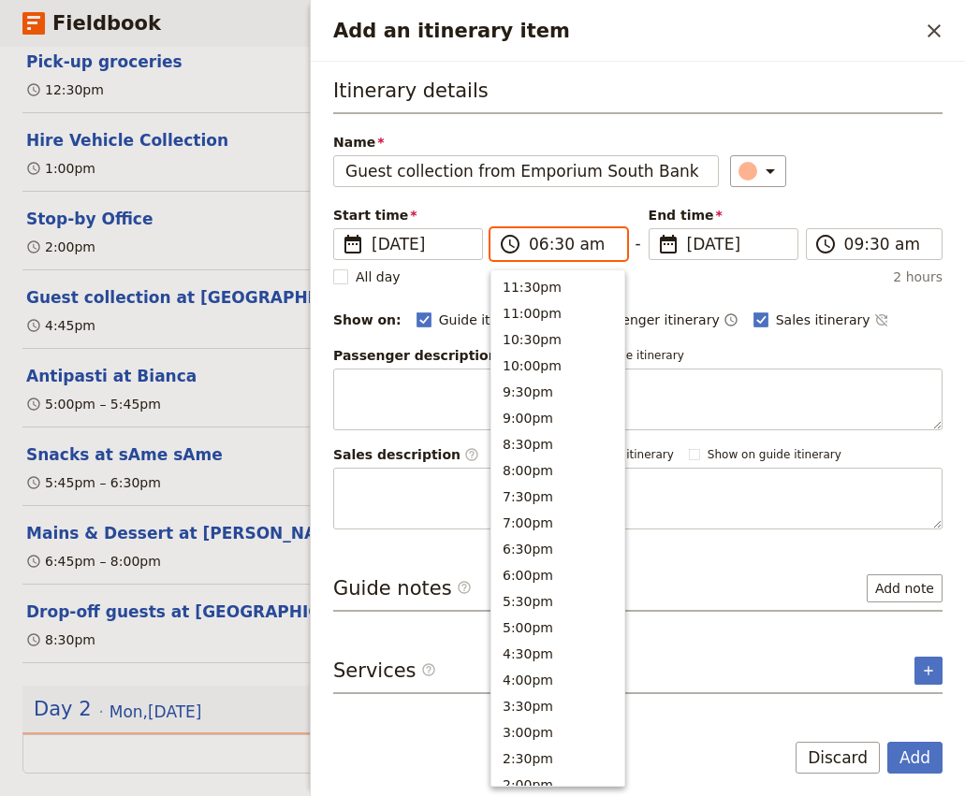
scroll to position [749, 0]
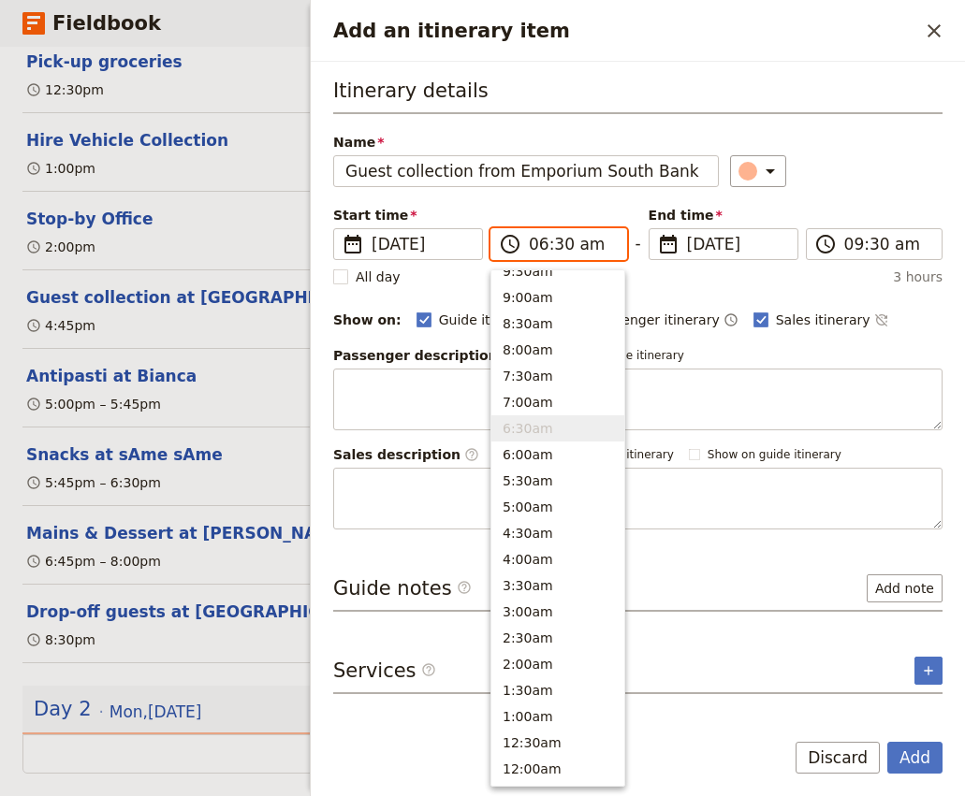
click at [561, 248] on input "06:30 am" at bounding box center [572, 244] width 86 height 22
type input "06:40 am"
click at [854, 192] on div "Itinerary details Name Guest collection from Emporium South Bank ​ Start time ​…" at bounding box center [637, 303] width 609 height 453
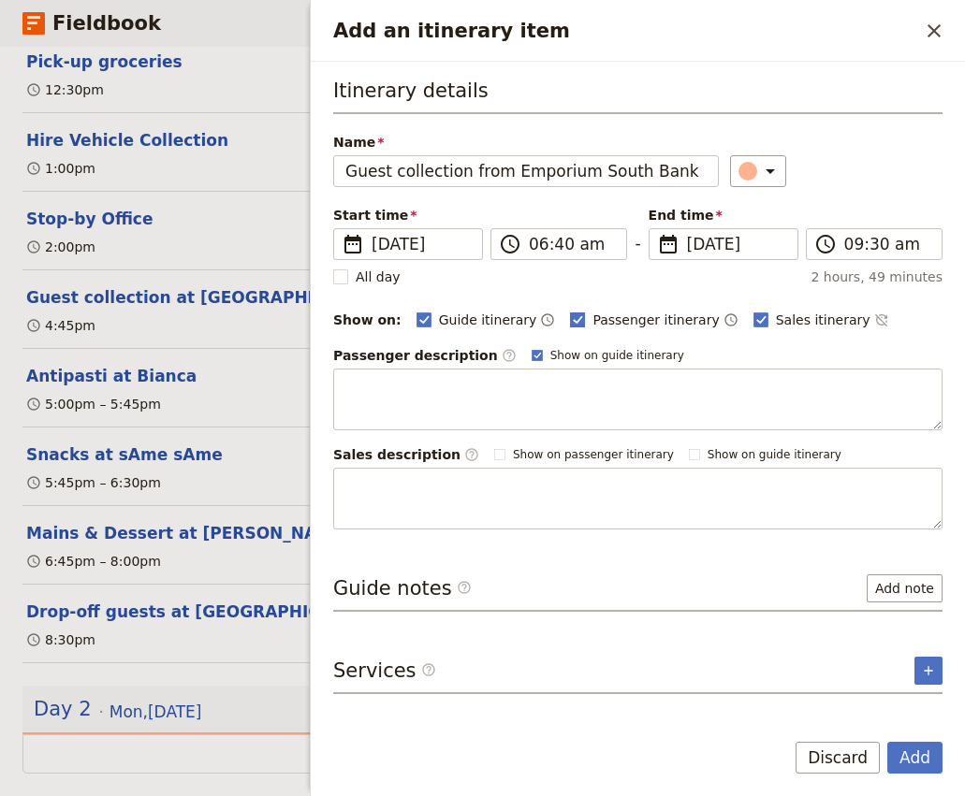
click at [605, 321] on span "Passenger itinerary" at bounding box center [655, 320] width 126 height 19
click at [570, 311] on input "Passenger itinerary" at bounding box center [569, 310] width 1 height 1
checkbox input "false"
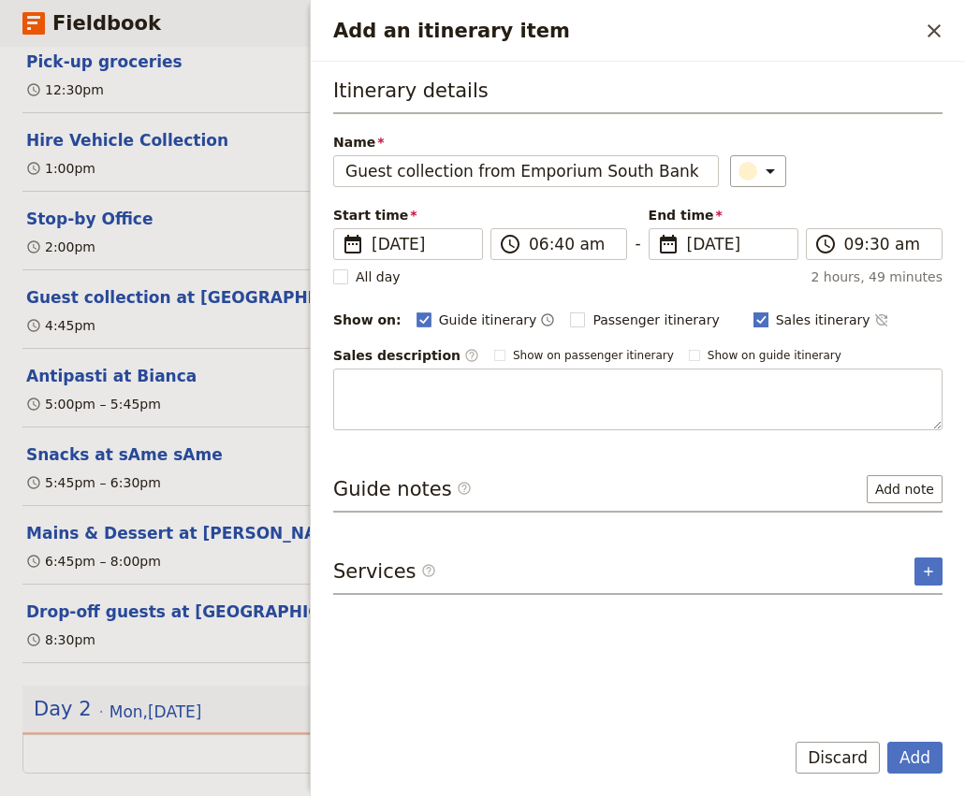
click at [776, 322] on span "Sales itinerary" at bounding box center [823, 320] width 95 height 19
click at [752, 311] on input "Sales itinerary" at bounding box center [752, 310] width 1 height 1
checkbox input "false"
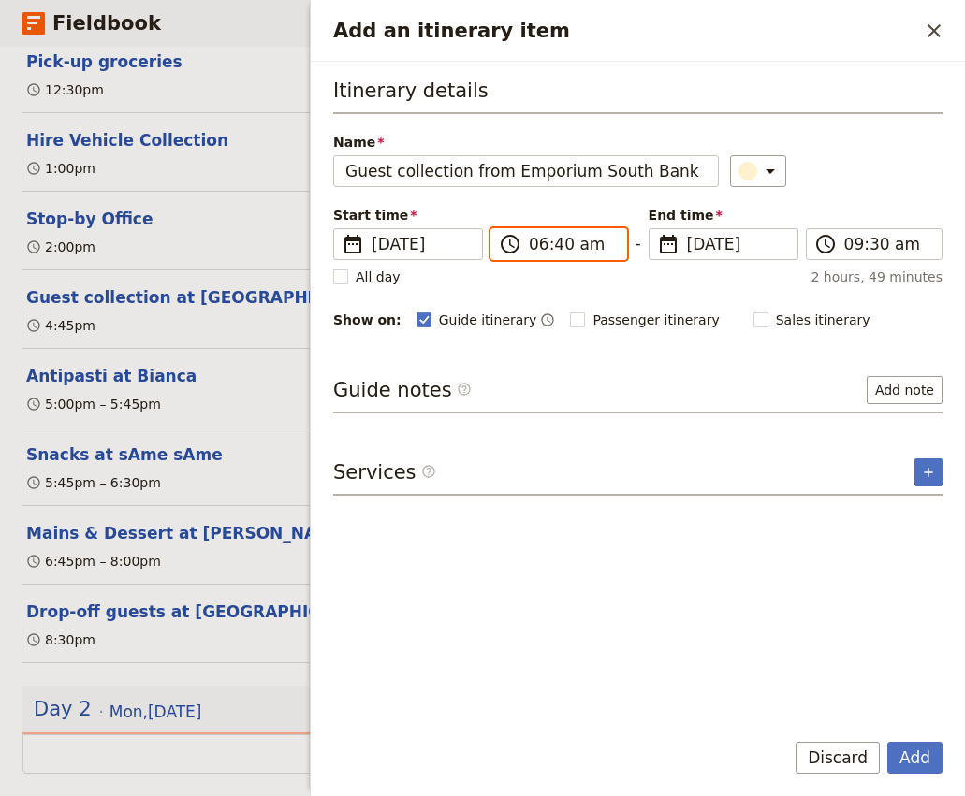
click at [561, 247] on input "06:40 am" at bounding box center [572, 244] width 86 height 22
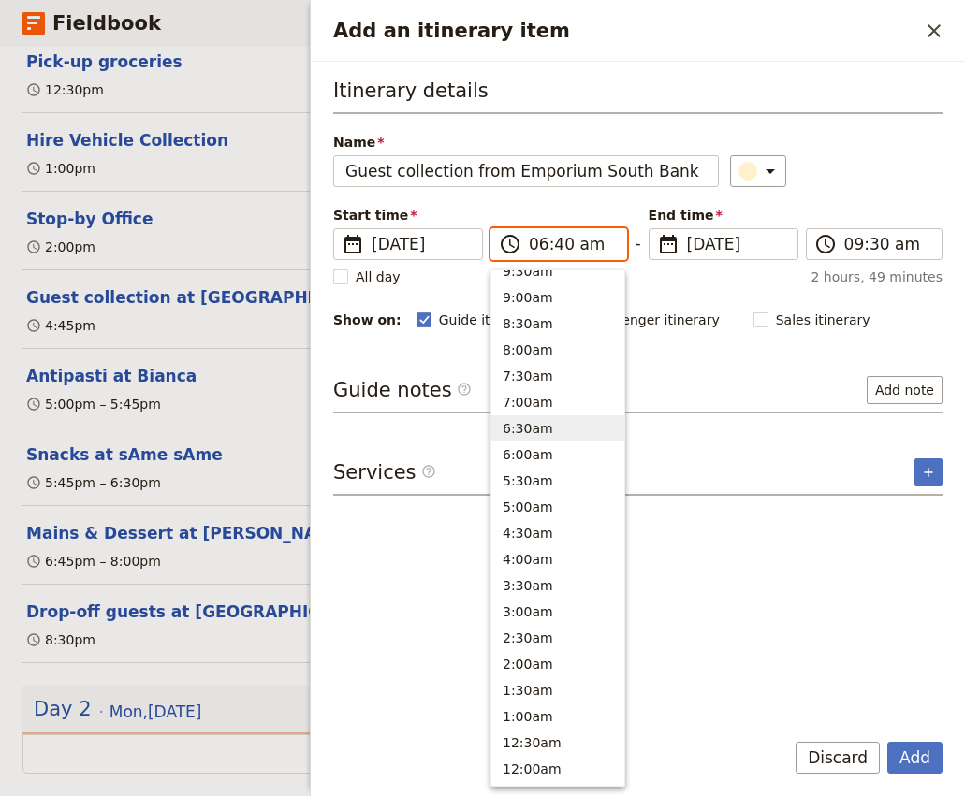
click at [557, 244] on input "06:40 am" at bounding box center [572, 244] width 86 height 22
type input "06:30 am"
click at [858, 242] on input "09:30 am" at bounding box center [887, 244] width 86 height 22
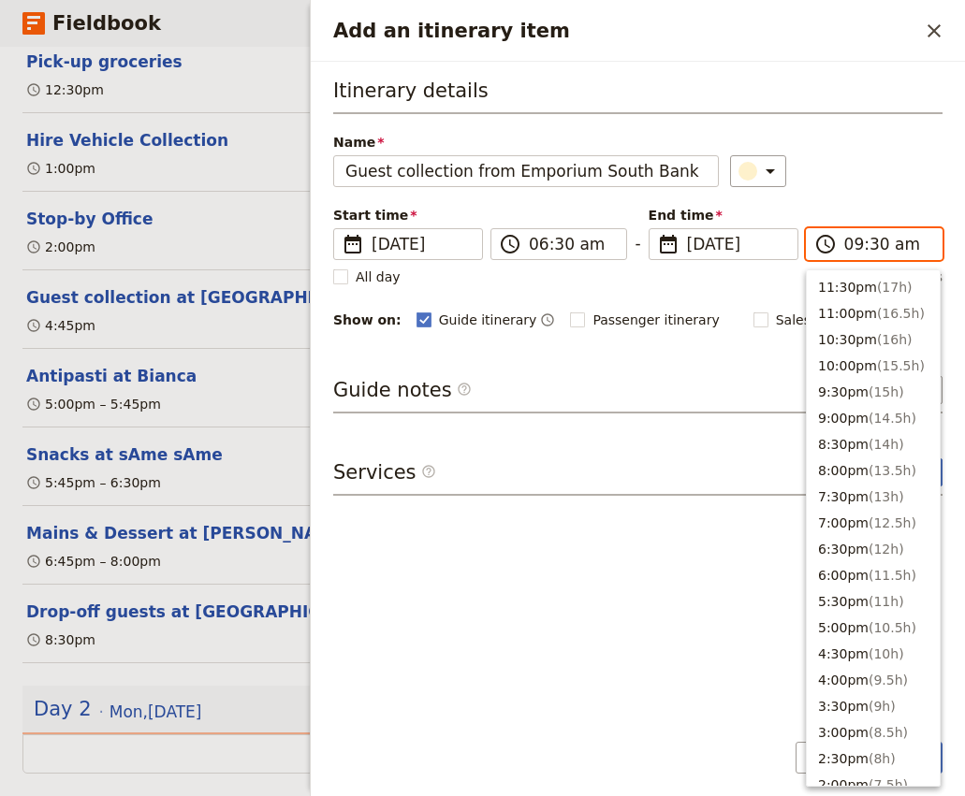
scroll to position [737, 0]
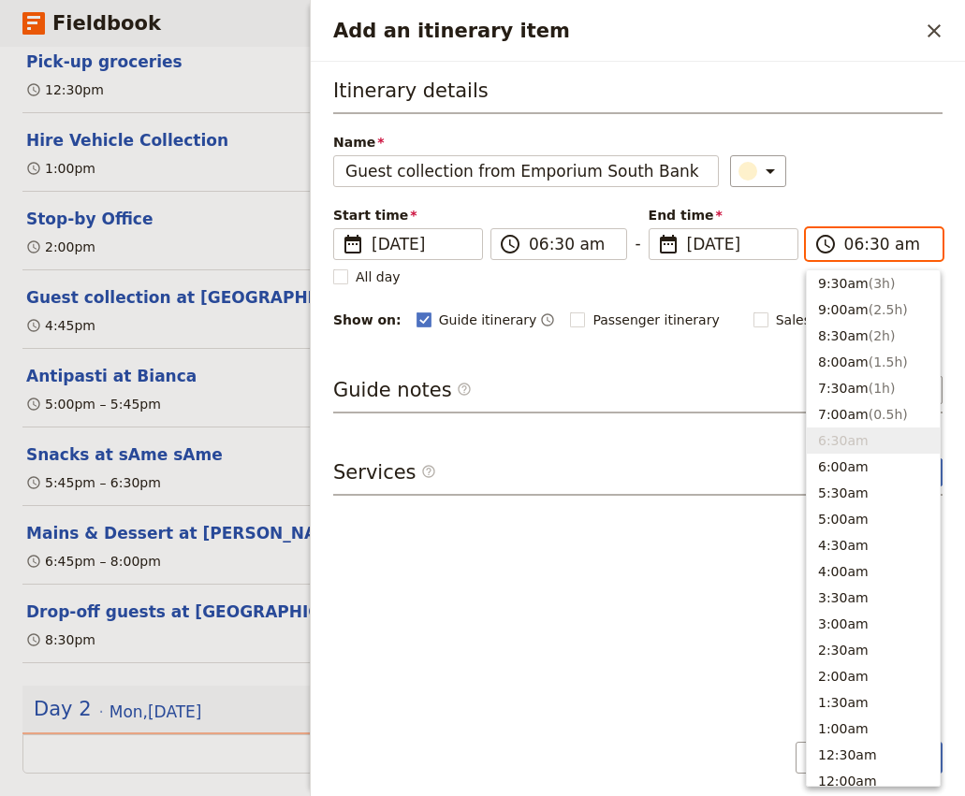
click at [878, 245] on input "06:30 am" at bounding box center [887, 244] width 86 height 22
type input "06:40 am"
click at [838, 180] on div "​" at bounding box center [836, 171] width 212 height 32
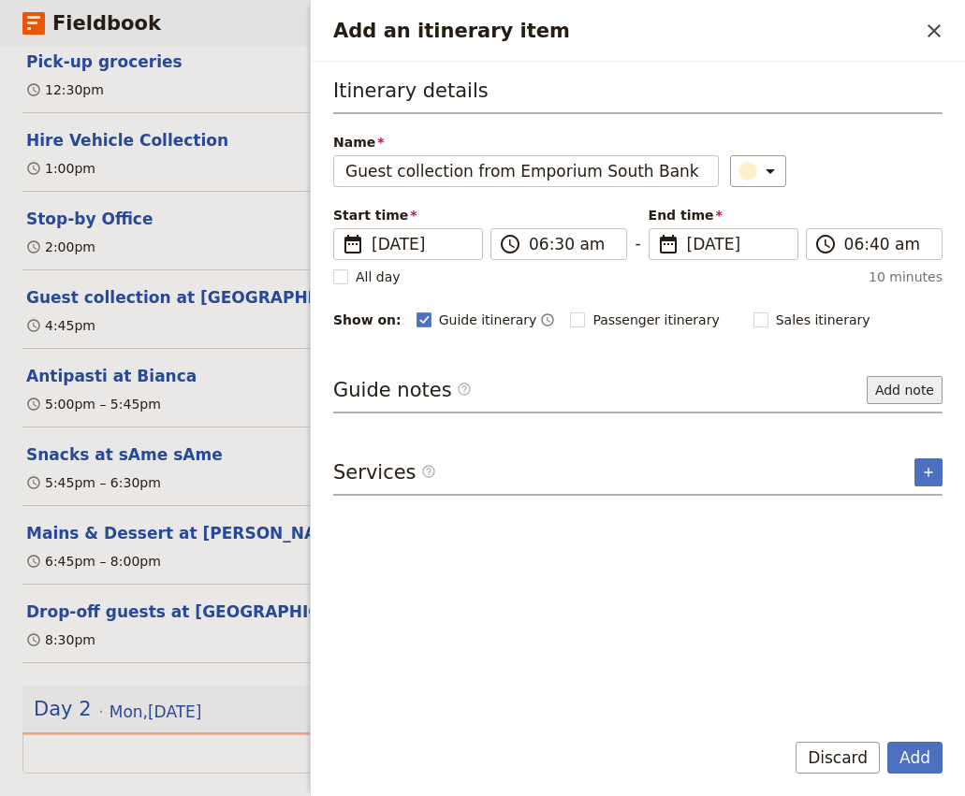
click at [890, 389] on button "Add note" at bounding box center [904, 390] width 76 height 28
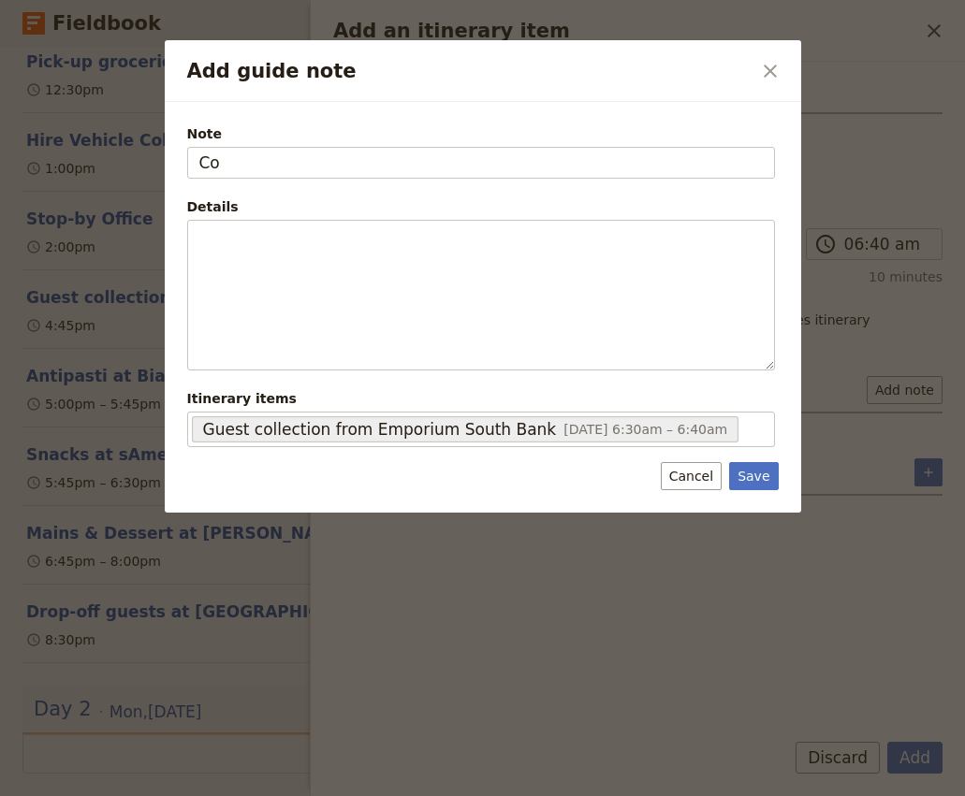
type input "C"
type input "Collect beach towels from reception"
click at [760, 480] on button "Save" at bounding box center [753, 476] width 49 height 28
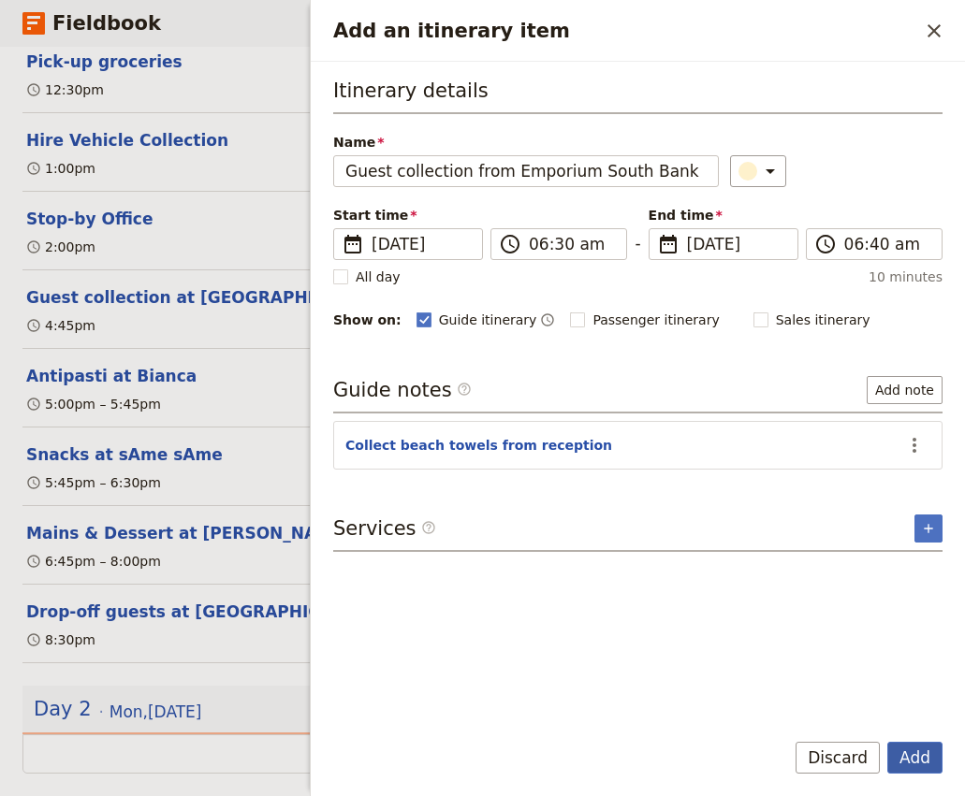
click at [909, 761] on button "Add" at bounding box center [914, 758] width 55 height 32
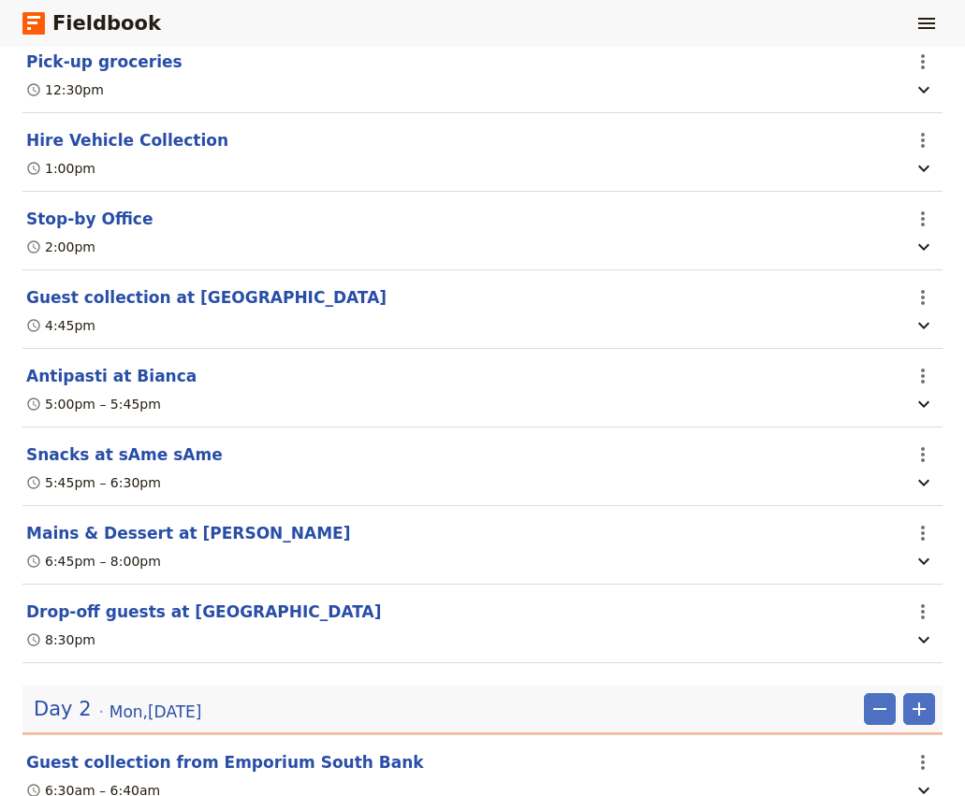
scroll to position [436, 0]
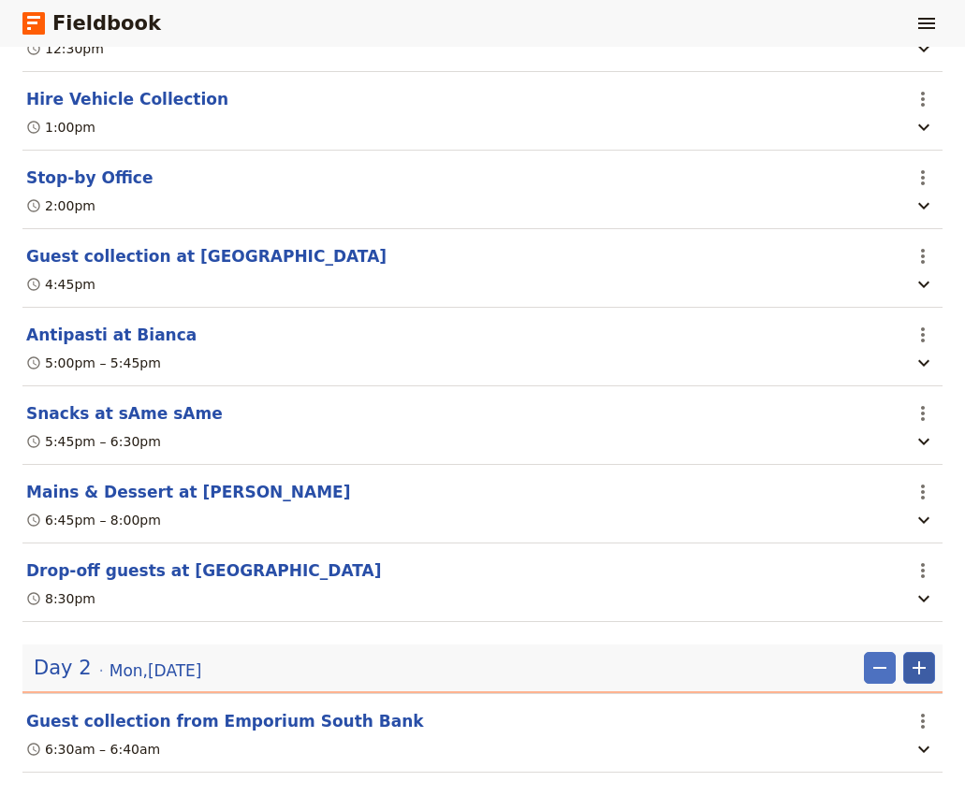
click at [915, 657] on icon "Add" at bounding box center [919, 668] width 22 height 22
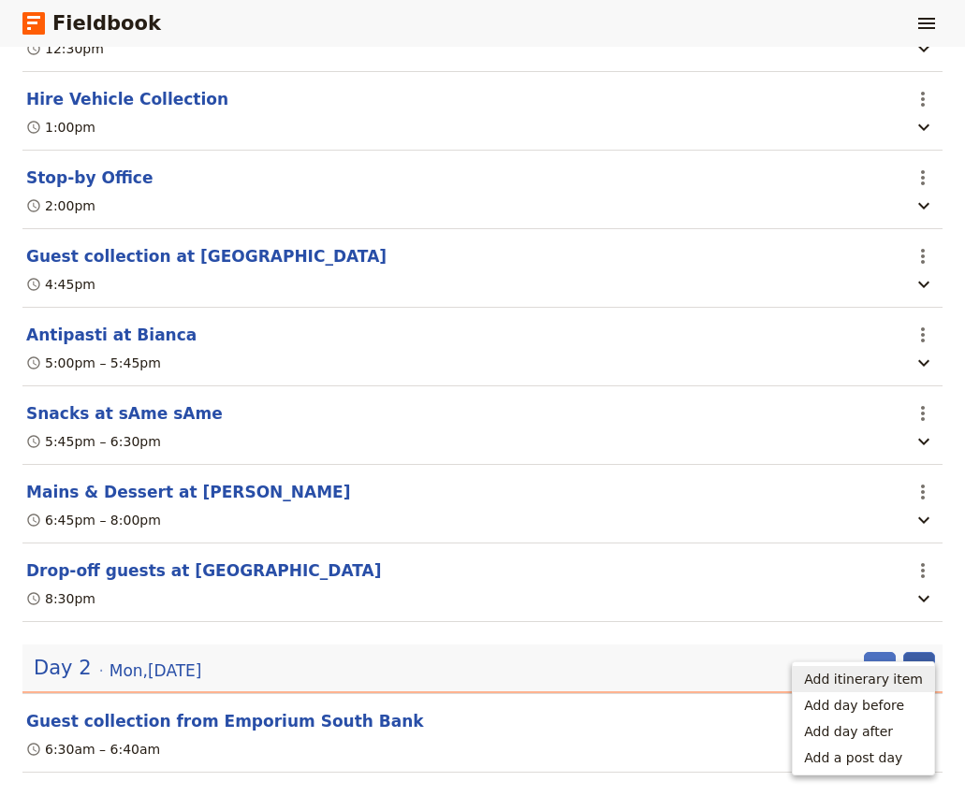
click at [877, 677] on span "Add itinerary item" at bounding box center [863, 679] width 119 height 19
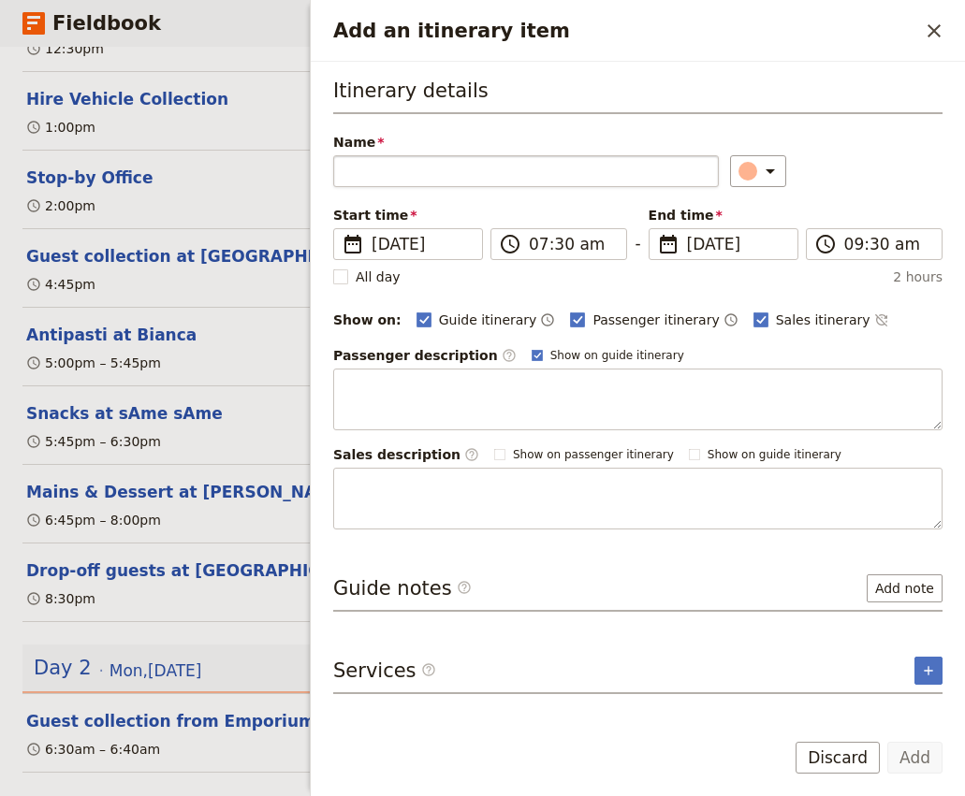
click at [369, 163] on input "Name" at bounding box center [526, 171] width 386 height 32
type input "Meet Bede at Cleveland Ferry Terminal"
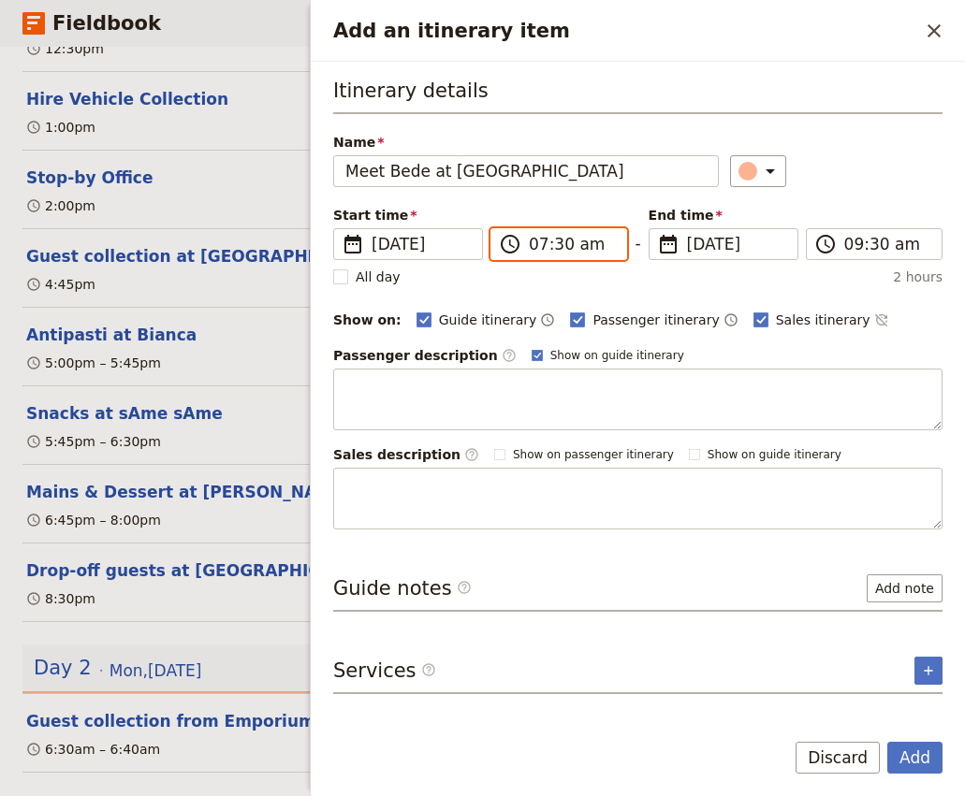
click at [535, 244] on input "07:30 am" at bounding box center [572, 244] width 86 height 22
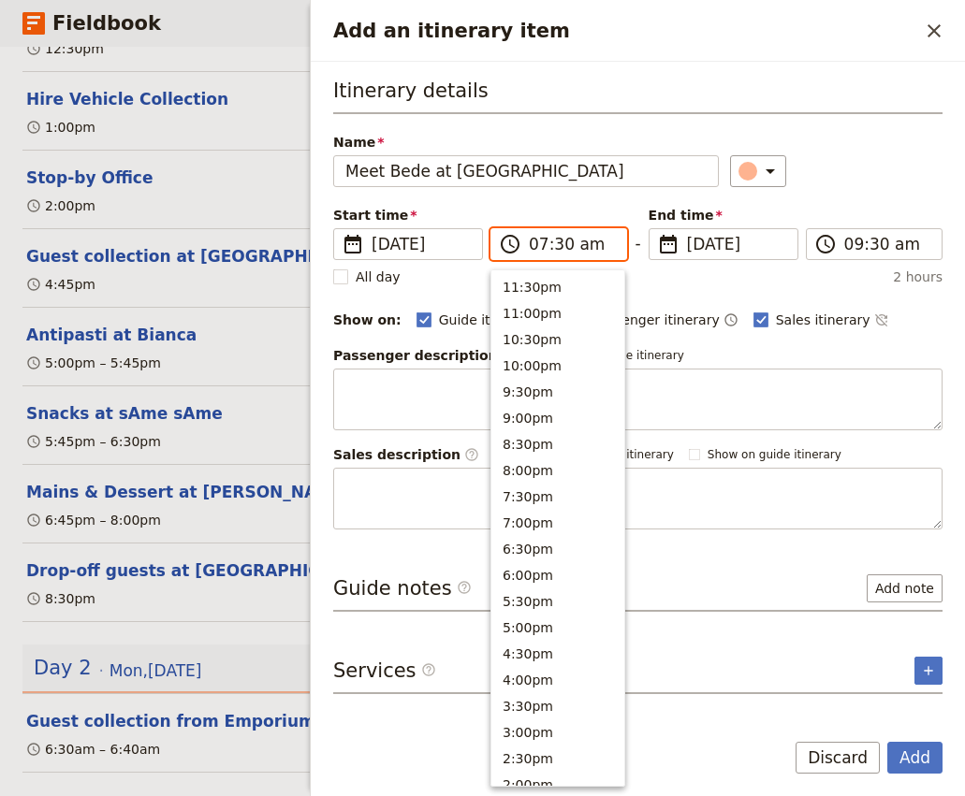
scroll to position [749, 0]
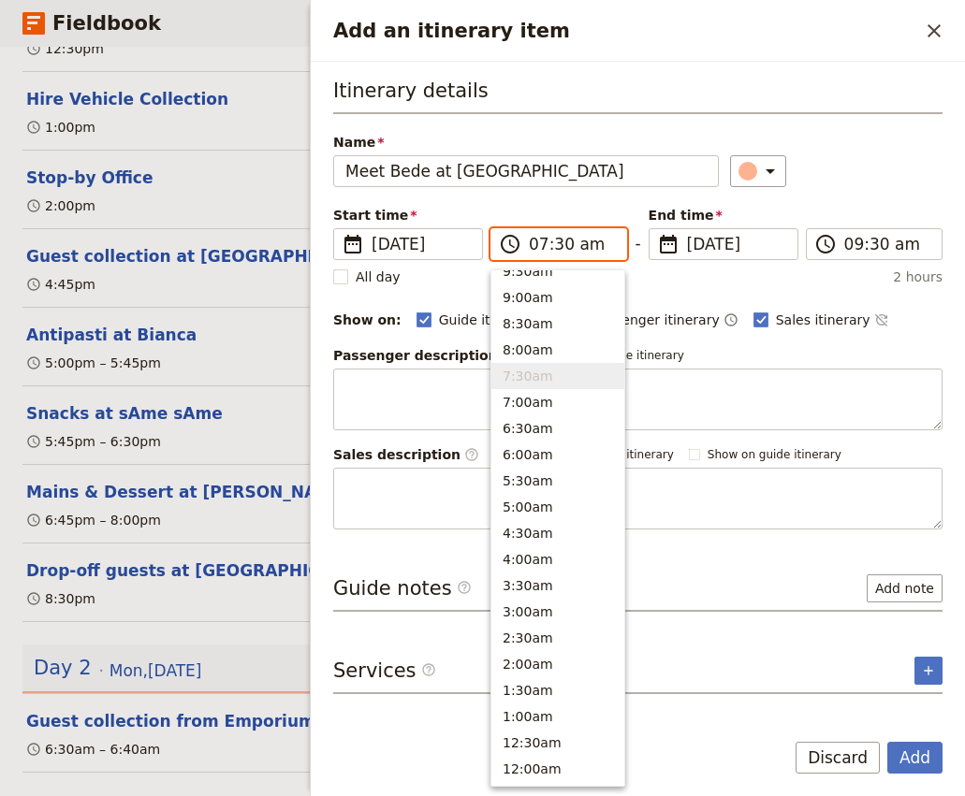
click at [560, 248] on input "07:30 am" at bounding box center [572, 244] width 86 height 22
type input "07:40 am"
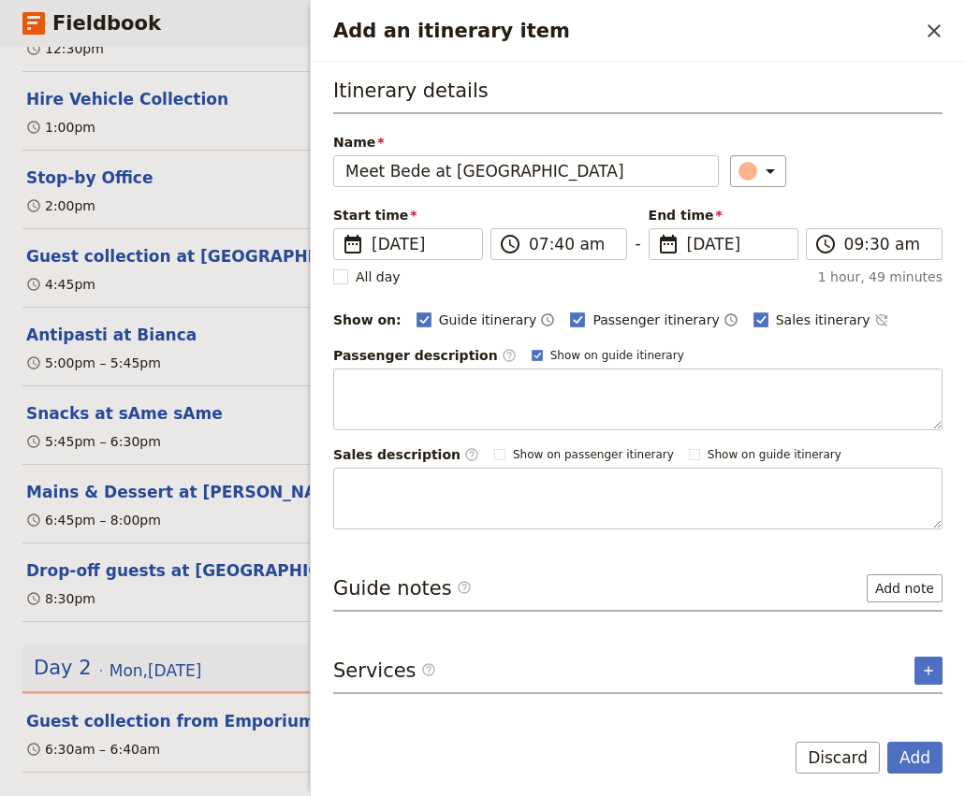
click at [859, 202] on div "Itinerary details Name Meet Bede at Cleveland Ferry Terminal ​ Start time ​ 18 …" at bounding box center [637, 303] width 609 height 453
click at [852, 250] on body "Fieldbook ​ ​ Fieldbook ​ ​ Packages ​ Departures ​ Bookings ​ Customers ​ Staf…" at bounding box center [482, 398] width 965 height 796
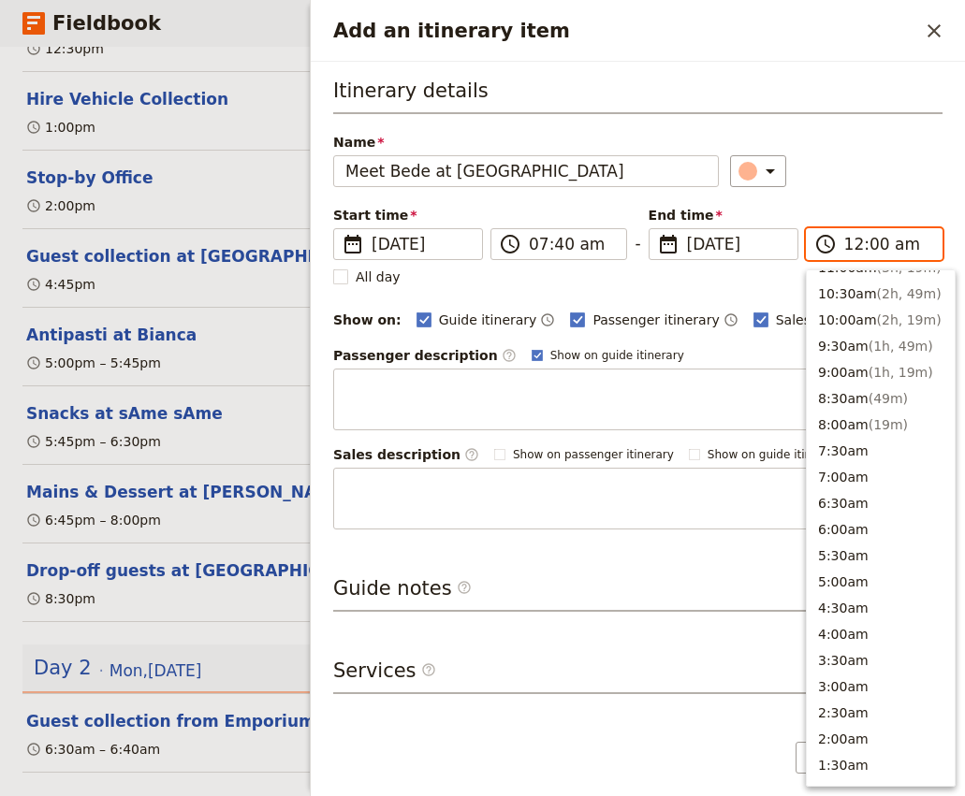
click at [847, 243] on input "12:00 am" at bounding box center [887, 244] width 86 height 22
click at [872, 242] on input "07:00 am" at bounding box center [887, 244] width 86 height 22
type input "07:40 am"
click at [865, 137] on div "Name Meet Bede at Cleveland Ferry Terminal ​" at bounding box center [637, 160] width 609 height 54
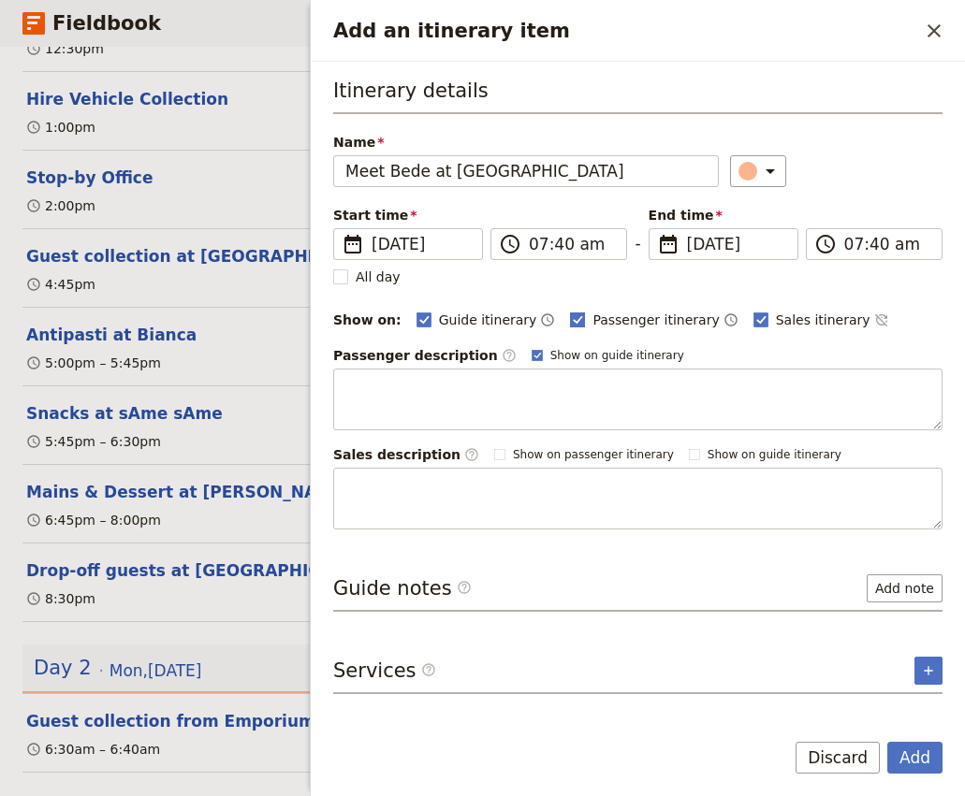
click at [607, 320] on span "Passenger itinerary" at bounding box center [655, 320] width 126 height 19
click at [570, 311] on input "Passenger itinerary" at bounding box center [569, 310] width 1 height 1
checkbox input "false"
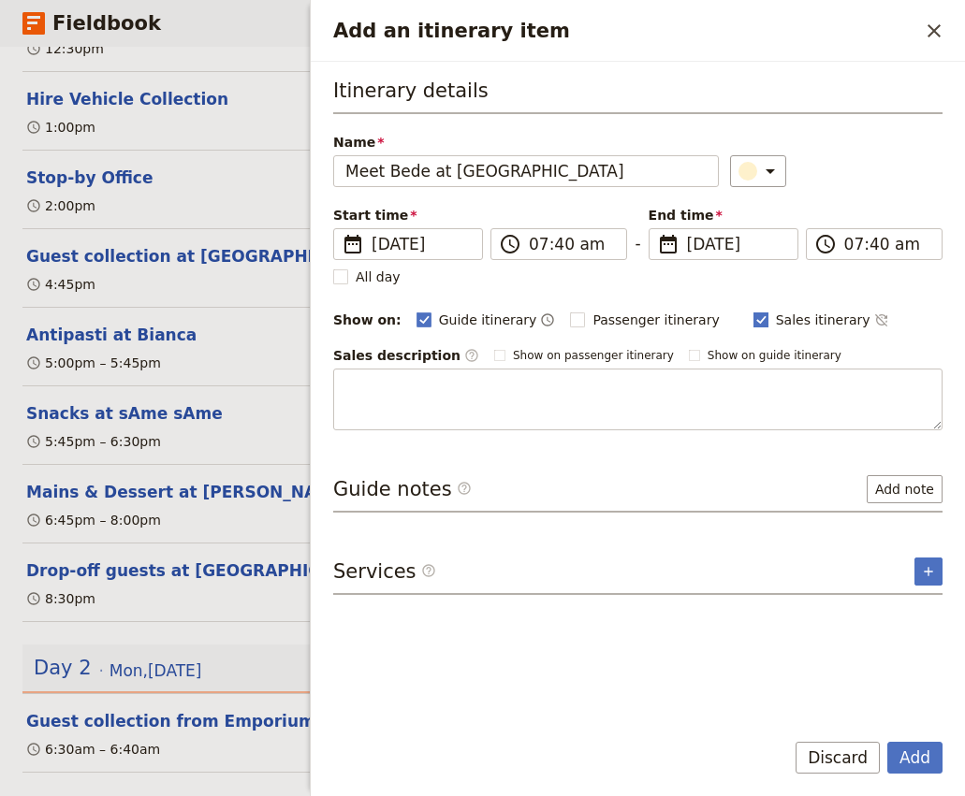
click at [753, 318] on label "Sales itinerary" at bounding box center [811, 320] width 117 height 19
click at [752, 311] on input "Sales itinerary" at bounding box center [752, 310] width 1 height 1
checkbox input "false"
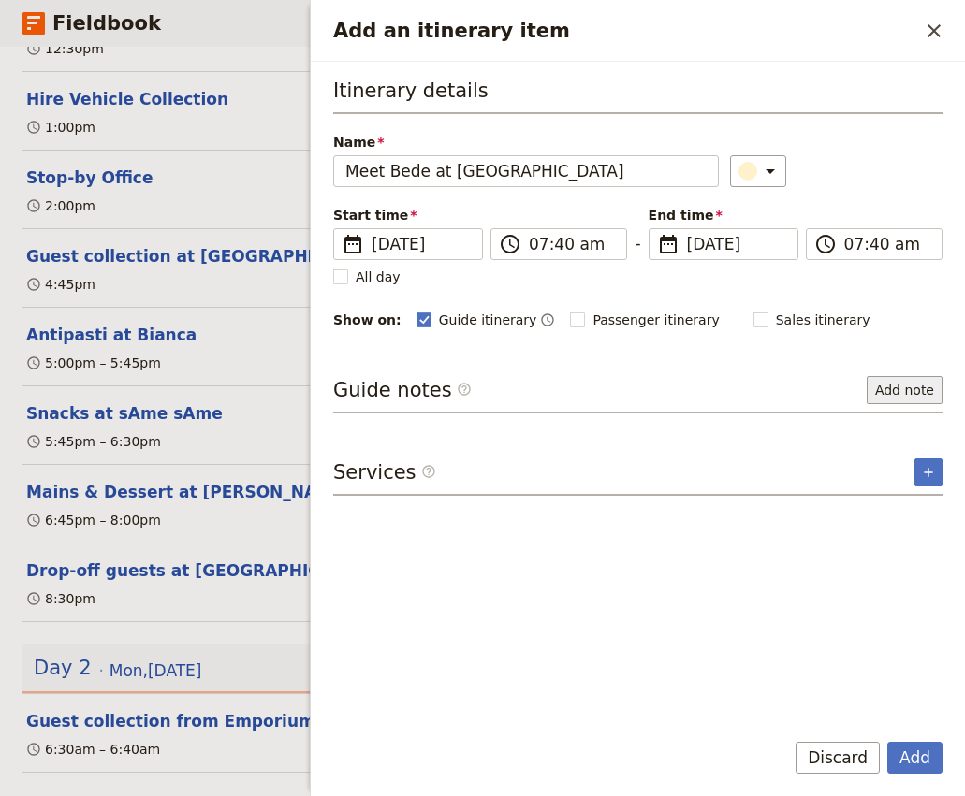
click at [903, 391] on button "Add note" at bounding box center [904, 390] width 76 height 28
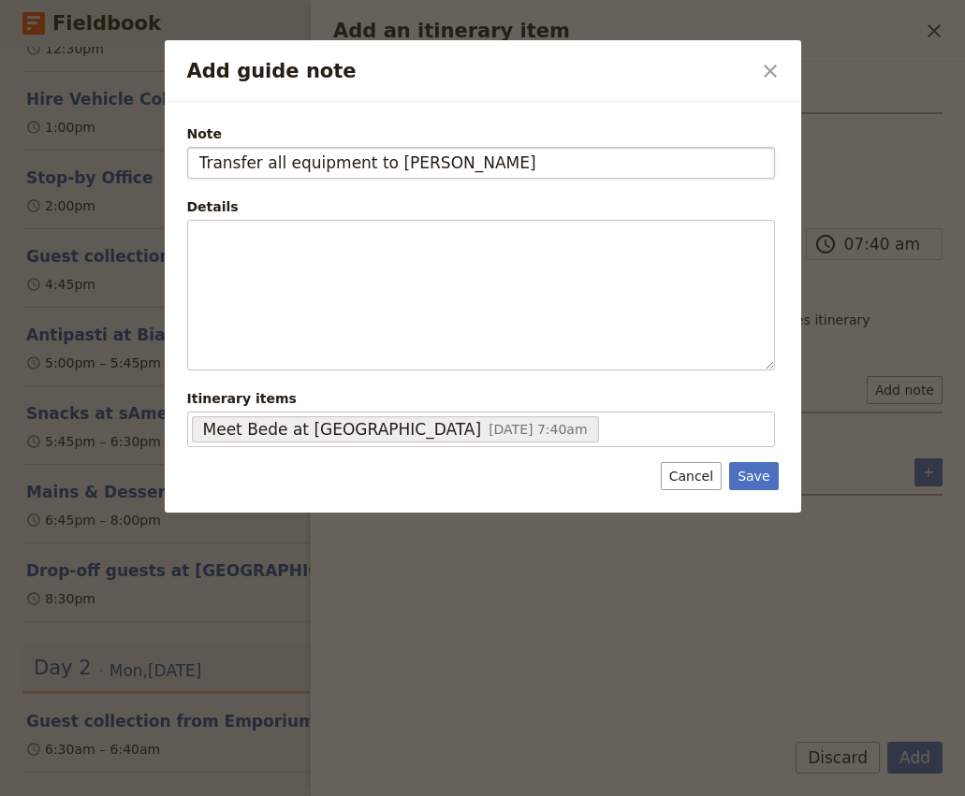
type input "Transfer all equipment to Bede's Prado"
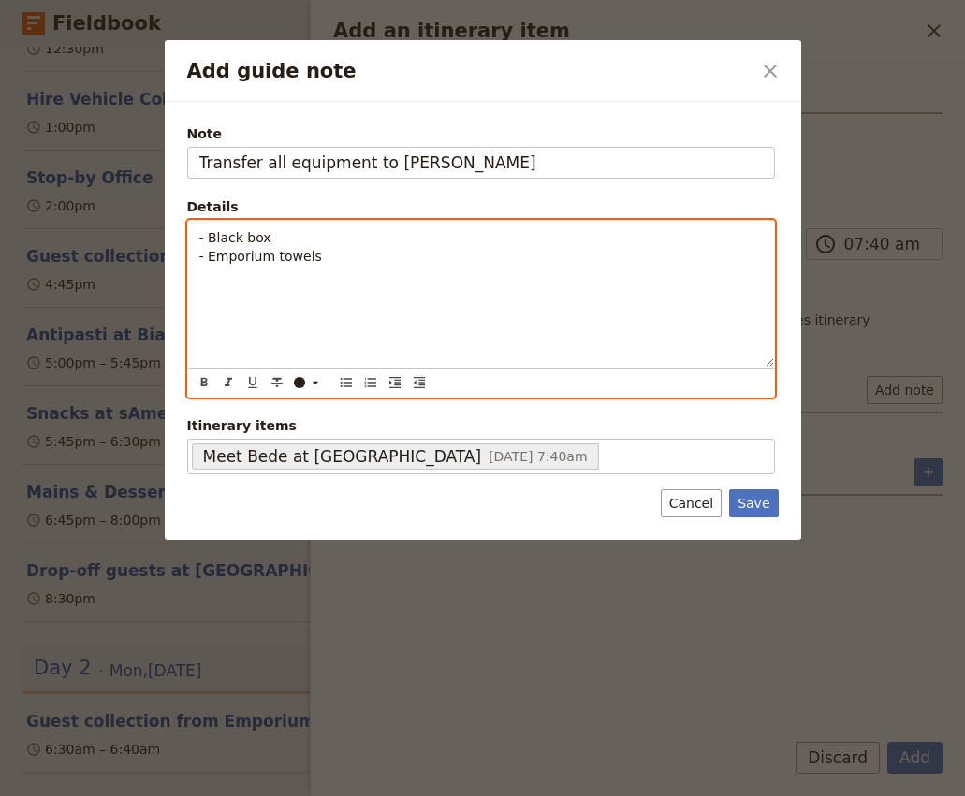
click at [247, 240] on span "- Black box" at bounding box center [235, 237] width 72 height 15
click at [329, 258] on p "- Black Surf Safari box - Emporium towels" at bounding box center [480, 246] width 563 height 37
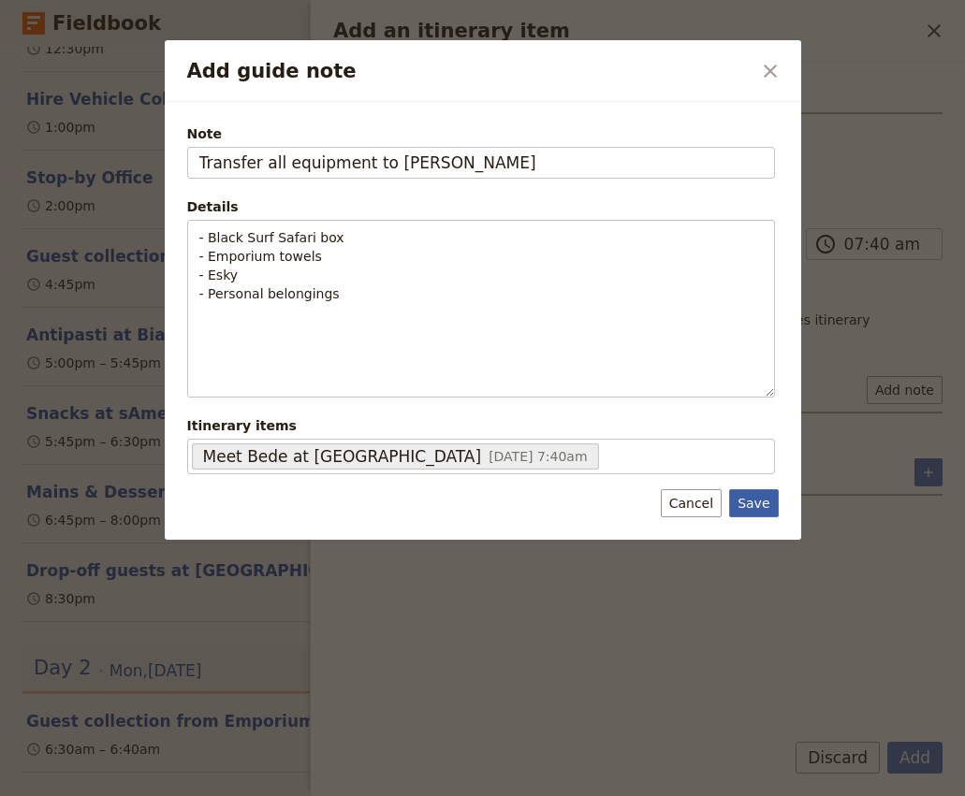
click at [745, 503] on button "Save" at bounding box center [753, 503] width 49 height 28
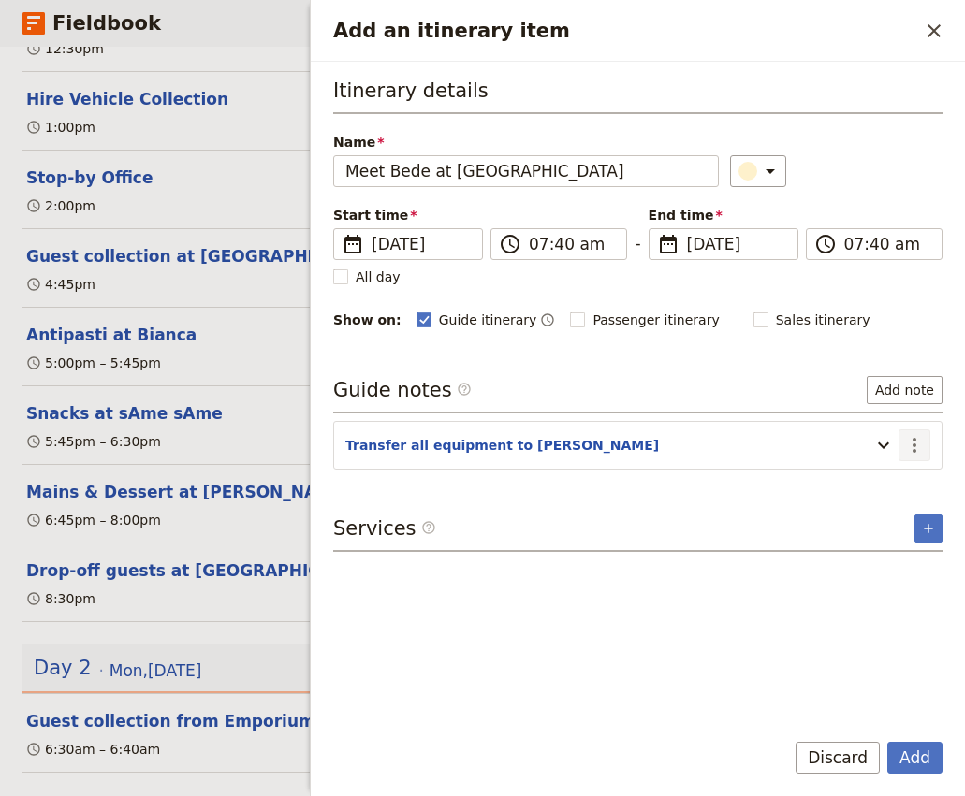
click at [920, 446] on icon "Actions" at bounding box center [914, 445] width 22 height 22
click at [881, 487] on span "Edit note" at bounding box center [860, 486] width 59 height 19
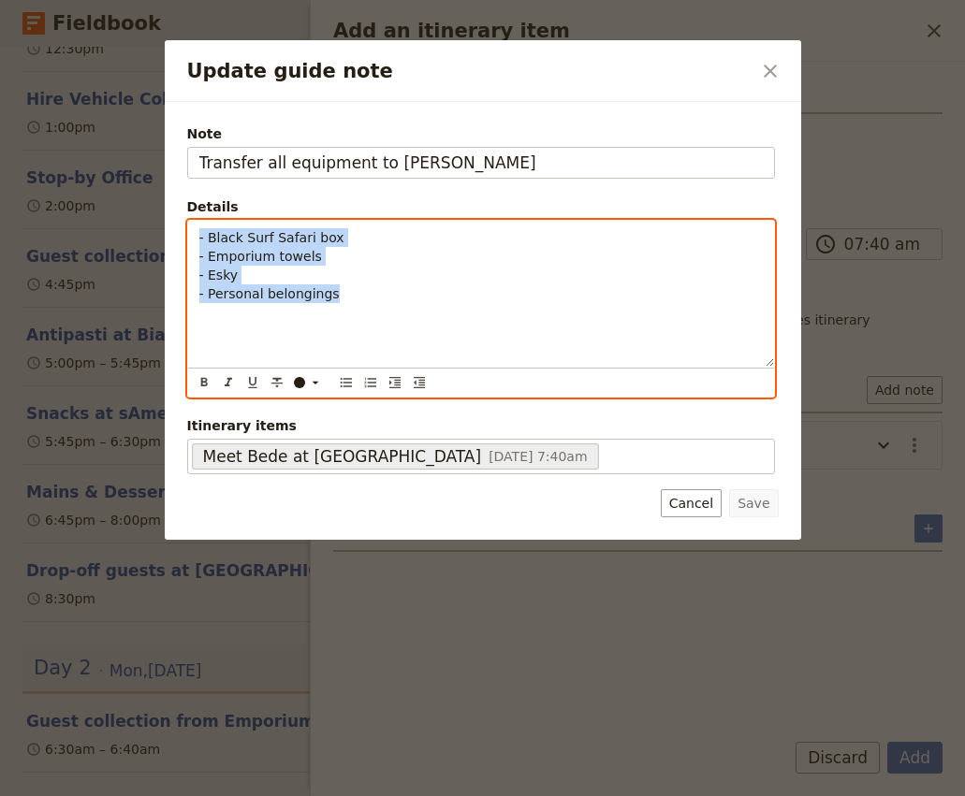
drag, startPoint x: 360, startPoint y: 313, endPoint x: 169, endPoint y: 223, distance: 211.0
click at [169, 223] on div "Note Transfer all equipment to Bede's Prado Details - Black Surf Safari box - E…" at bounding box center [483, 321] width 636 height 438
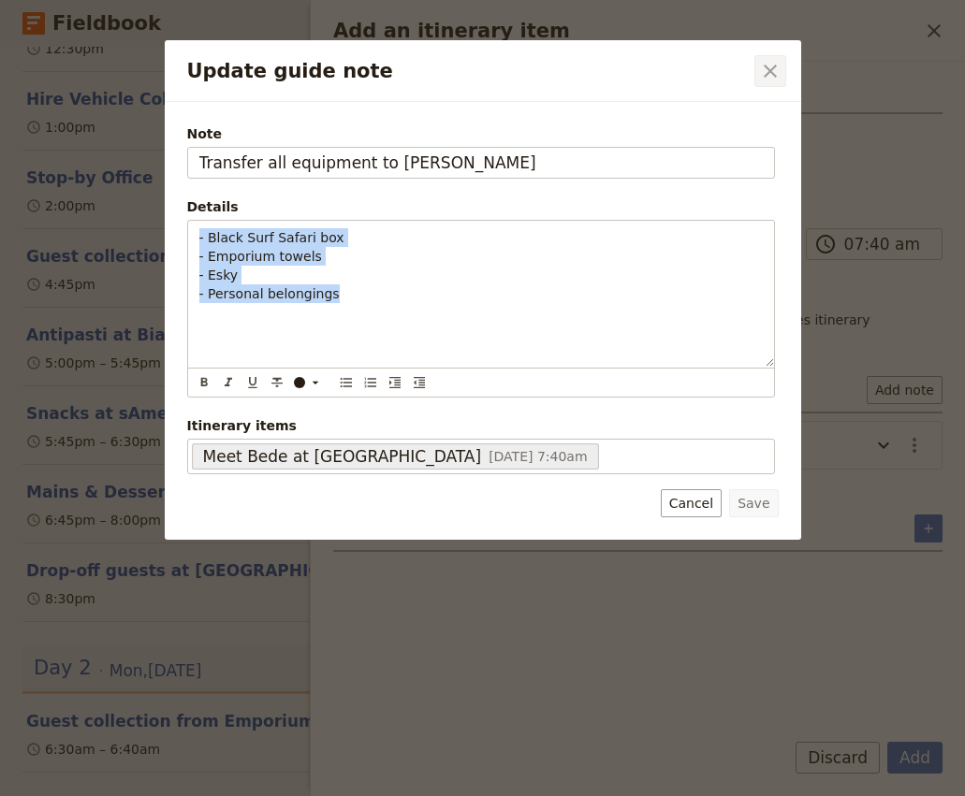
click at [770, 69] on icon "Close dialog" at bounding box center [770, 71] width 13 height 13
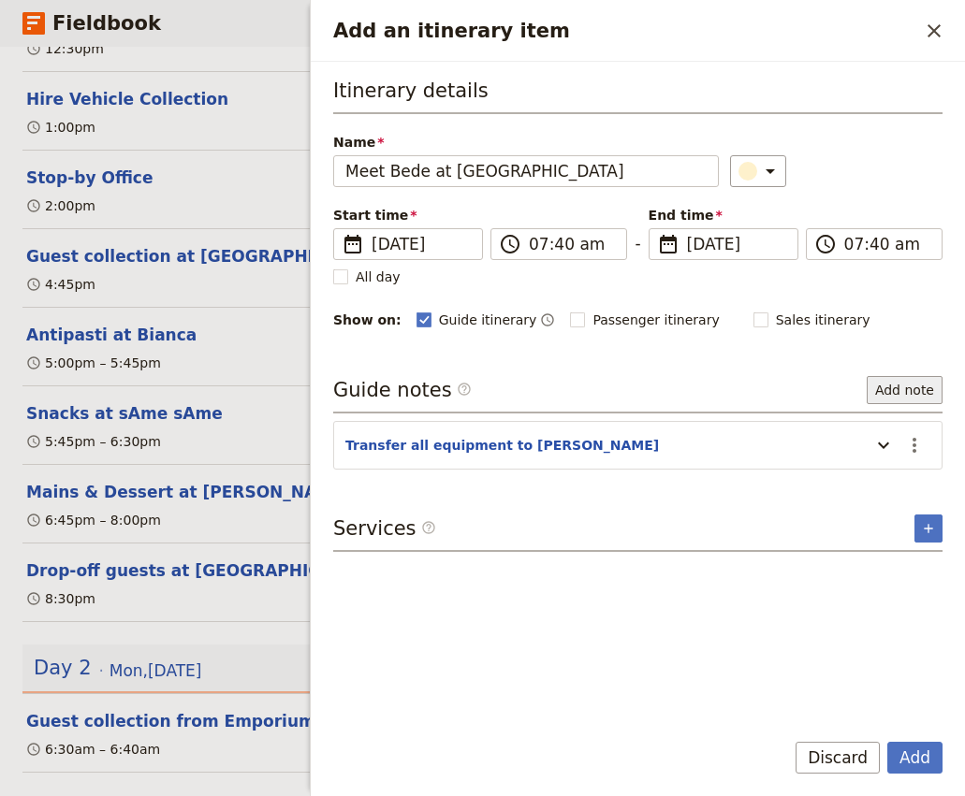
click at [887, 387] on button "Add note" at bounding box center [904, 390] width 76 height 28
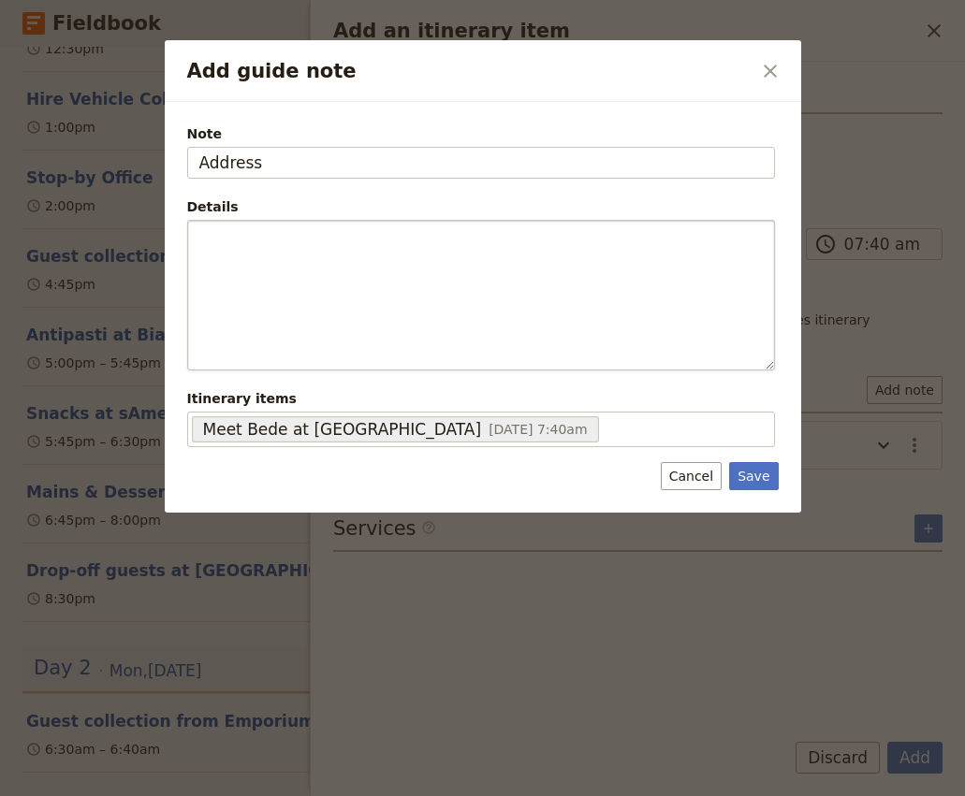
type input "Address"
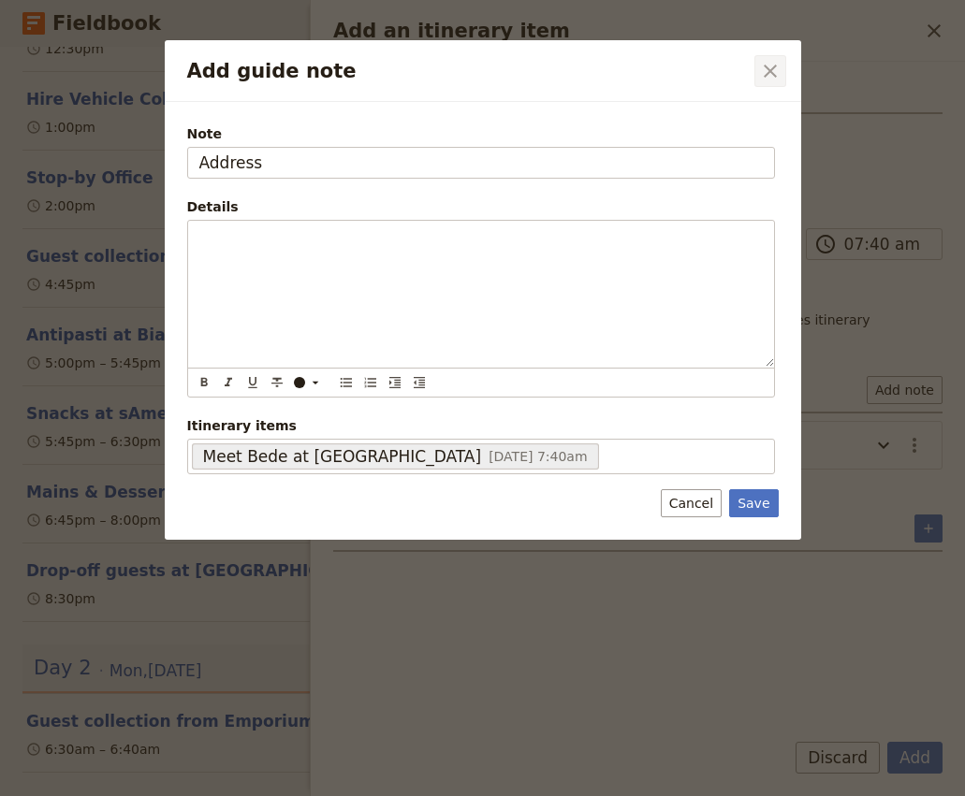
click at [778, 68] on icon "Close dialog" at bounding box center [770, 71] width 22 height 22
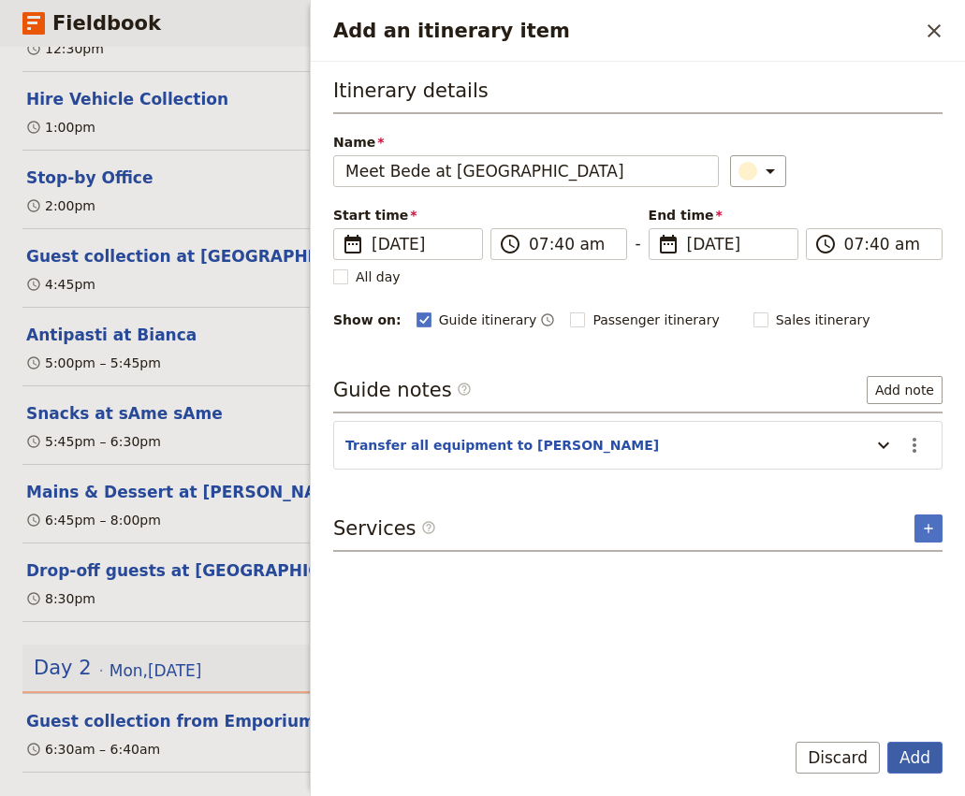
click at [903, 765] on button "Add" at bounding box center [914, 758] width 55 height 32
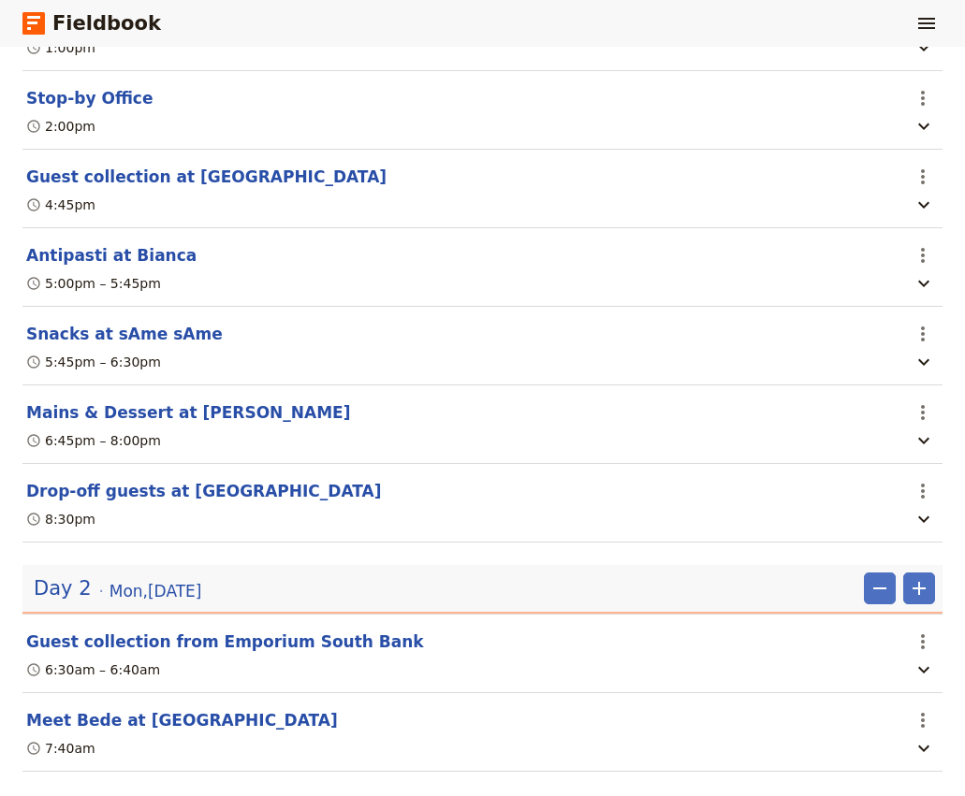
scroll to position [515, 0]
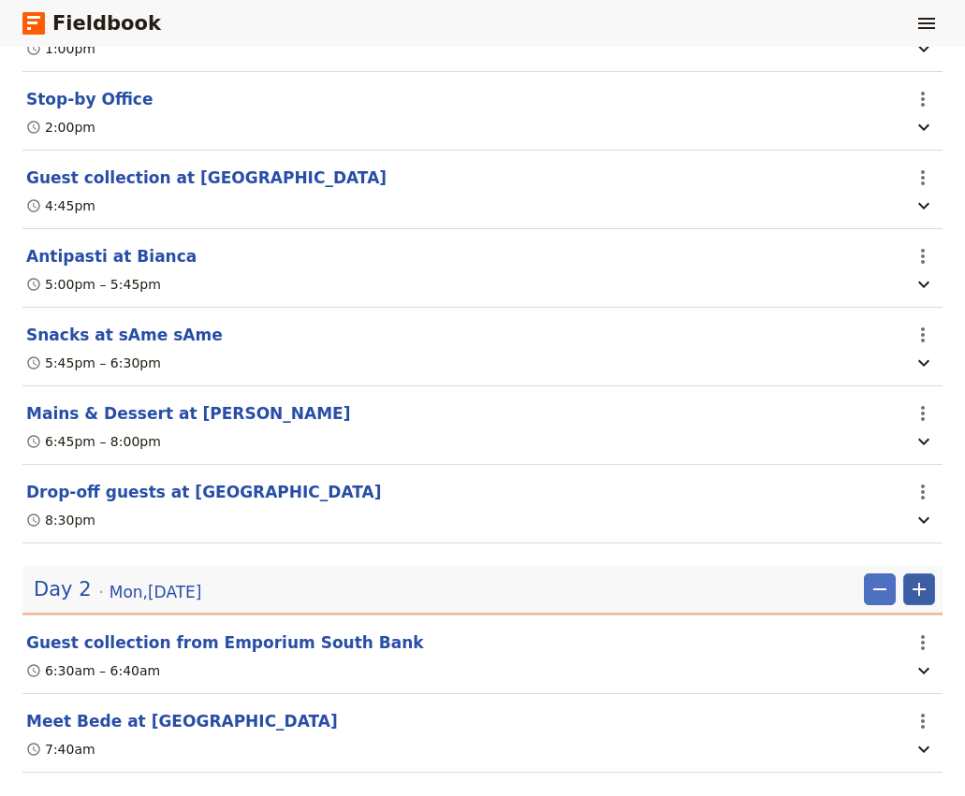
click at [924, 578] on icon "Add" at bounding box center [919, 589] width 22 height 22
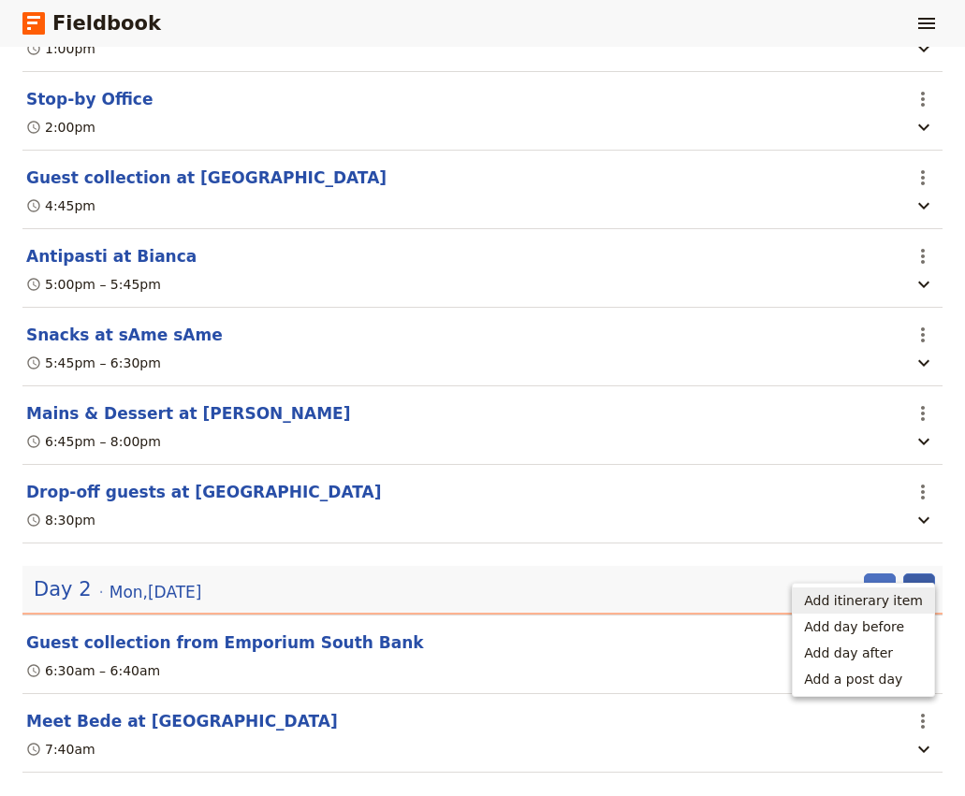
click at [864, 605] on span "Add itinerary item" at bounding box center [863, 600] width 119 height 19
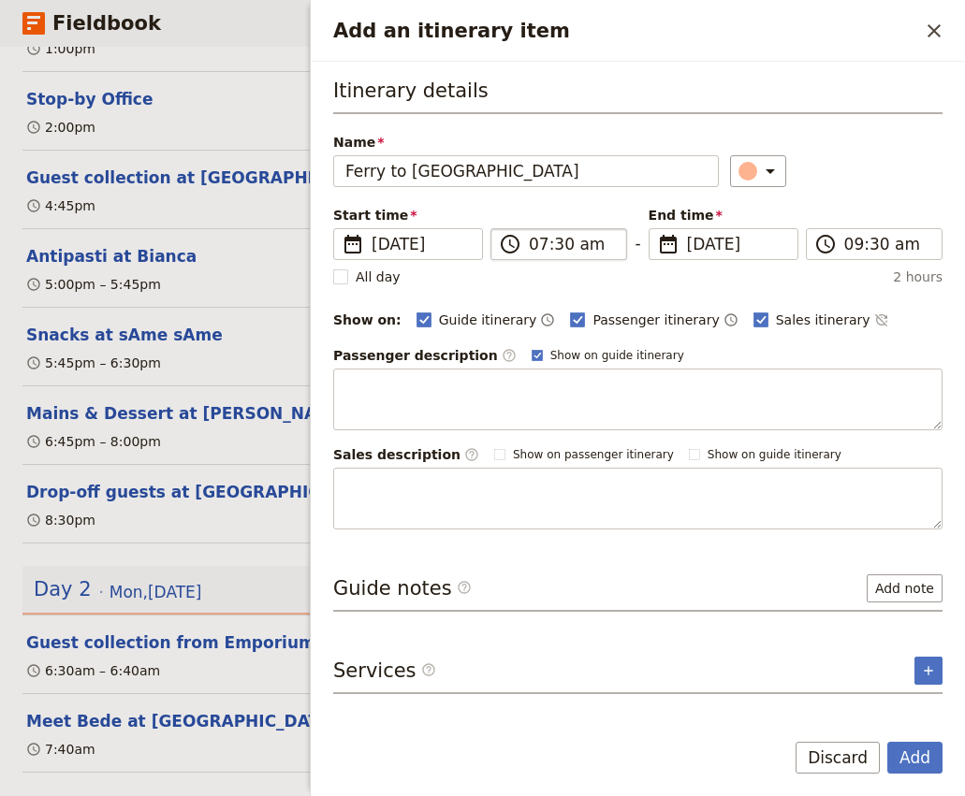
type input "Ferry to Stradbroke Island"
click at [537, 242] on input "07:30 am" at bounding box center [572, 244] width 86 height 22
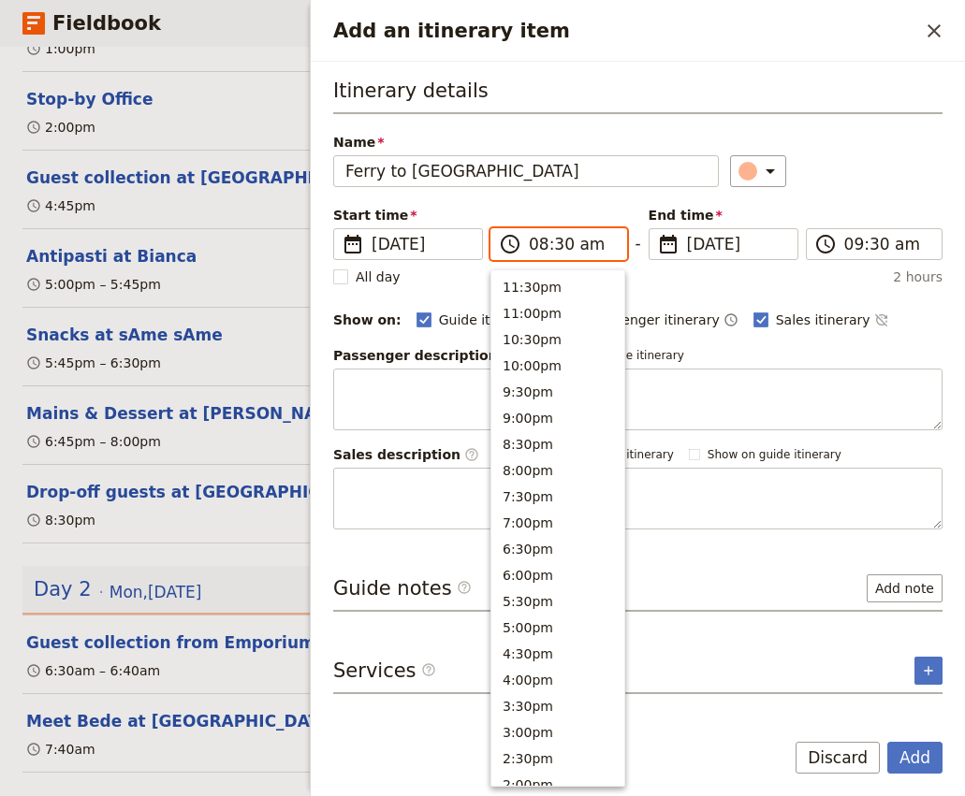
scroll to position [749, 0]
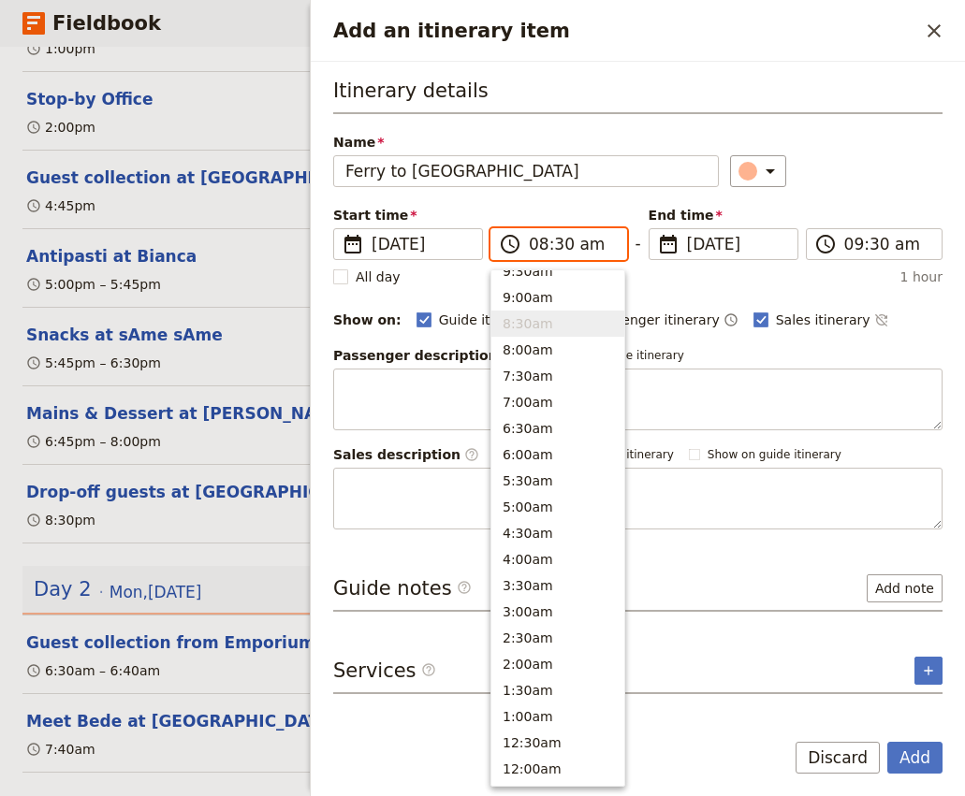
click at [564, 249] on input "08:30 am" at bounding box center [572, 244] width 86 height 22
type input "08:00 am"
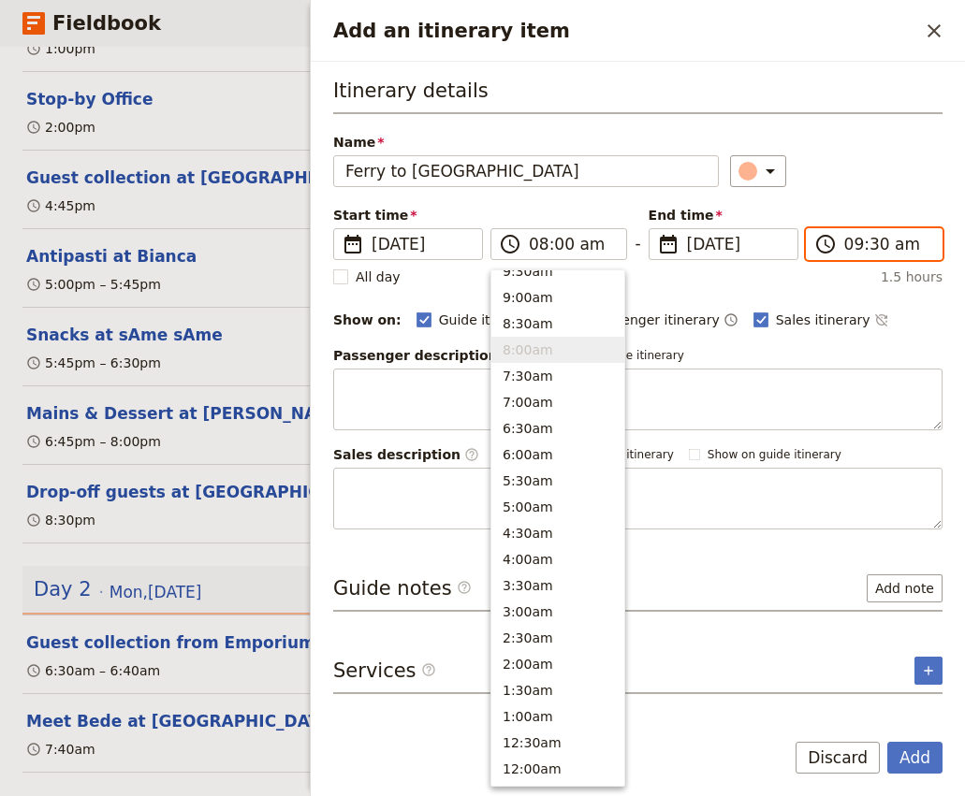
click at [857, 241] on input "09:30 am" at bounding box center [887, 244] width 86 height 22
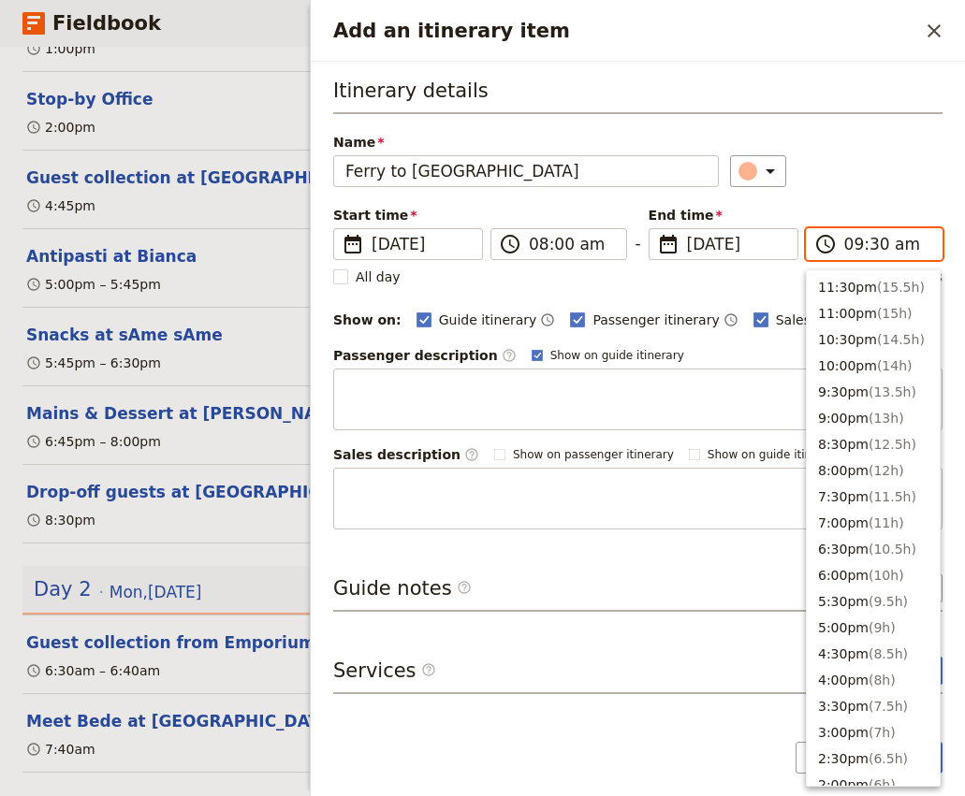
scroll to position [737, 0]
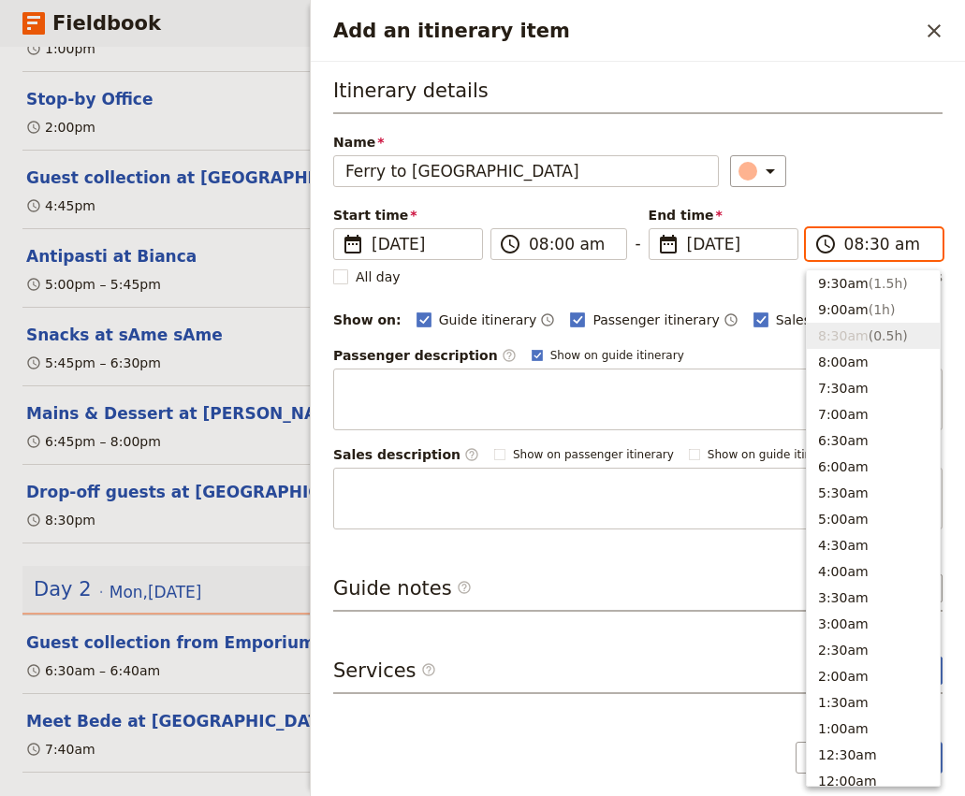
click at [875, 246] on input "08:30 am" at bounding box center [887, 244] width 86 height 22
type input "08:45 am"
click at [893, 171] on div "​" at bounding box center [836, 171] width 212 height 32
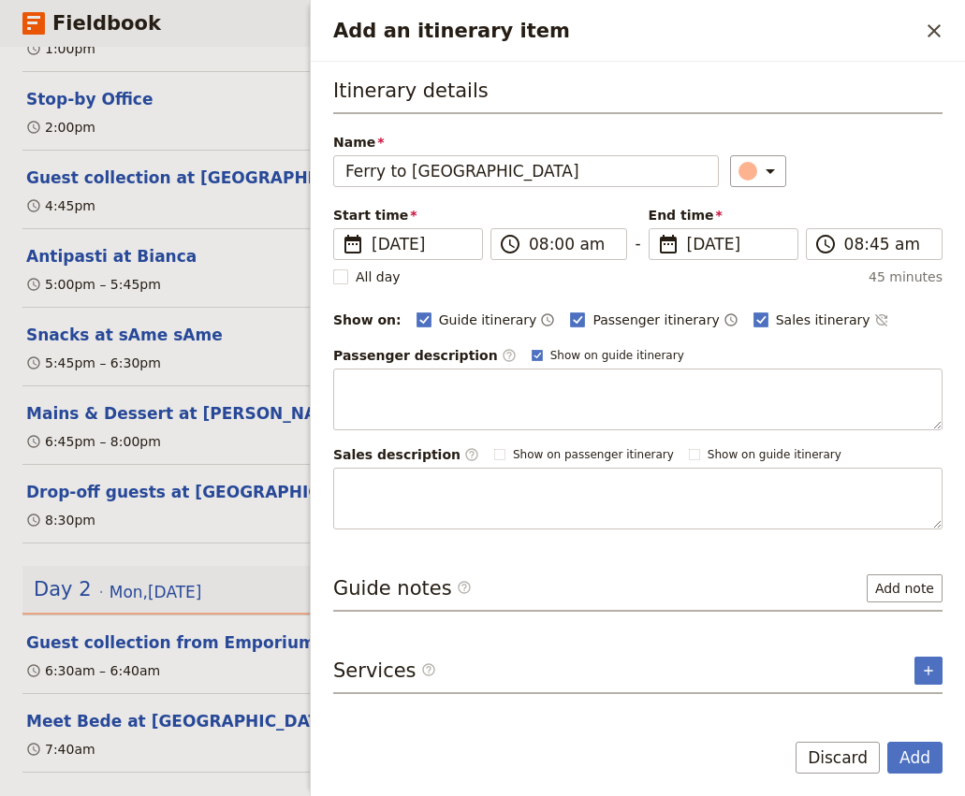
click at [630, 309] on div "Passenger itinerary ​" at bounding box center [653, 320] width 167 height 22
click at [618, 324] on span "Passenger itinerary" at bounding box center [655, 320] width 126 height 19
click at [570, 311] on input "Passenger itinerary" at bounding box center [569, 310] width 1 height 1
checkbox input "false"
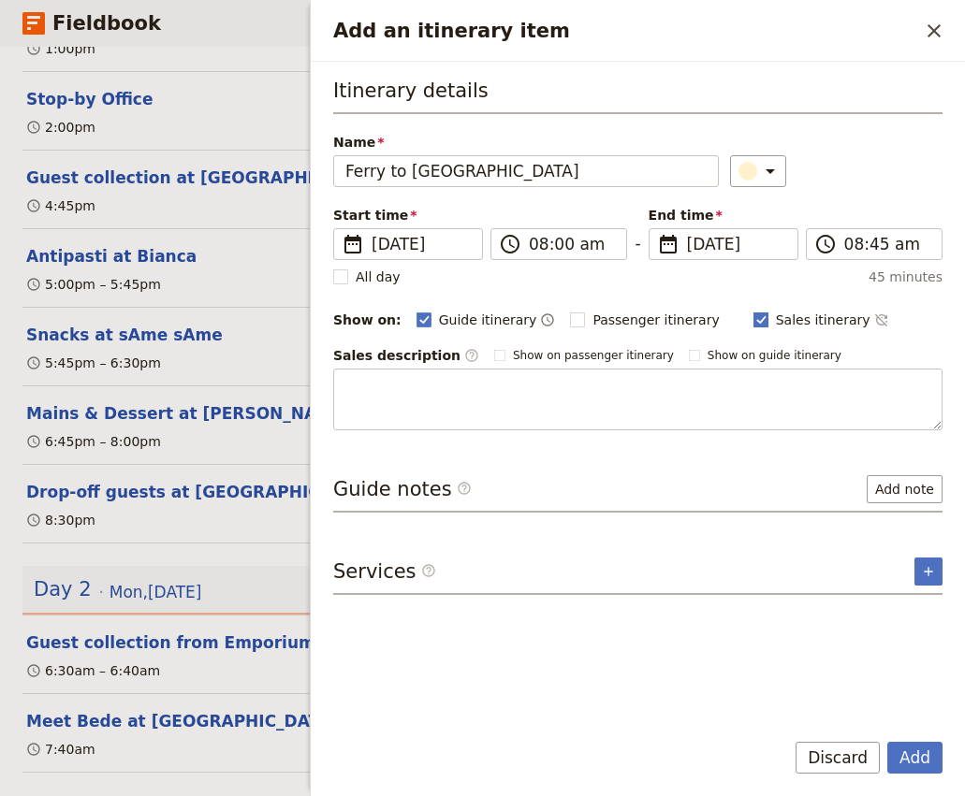
click at [776, 326] on span "Sales itinerary" at bounding box center [823, 320] width 95 height 19
click at [753, 311] on input "Sales itinerary" at bounding box center [752, 310] width 1 height 1
checkbox input "false"
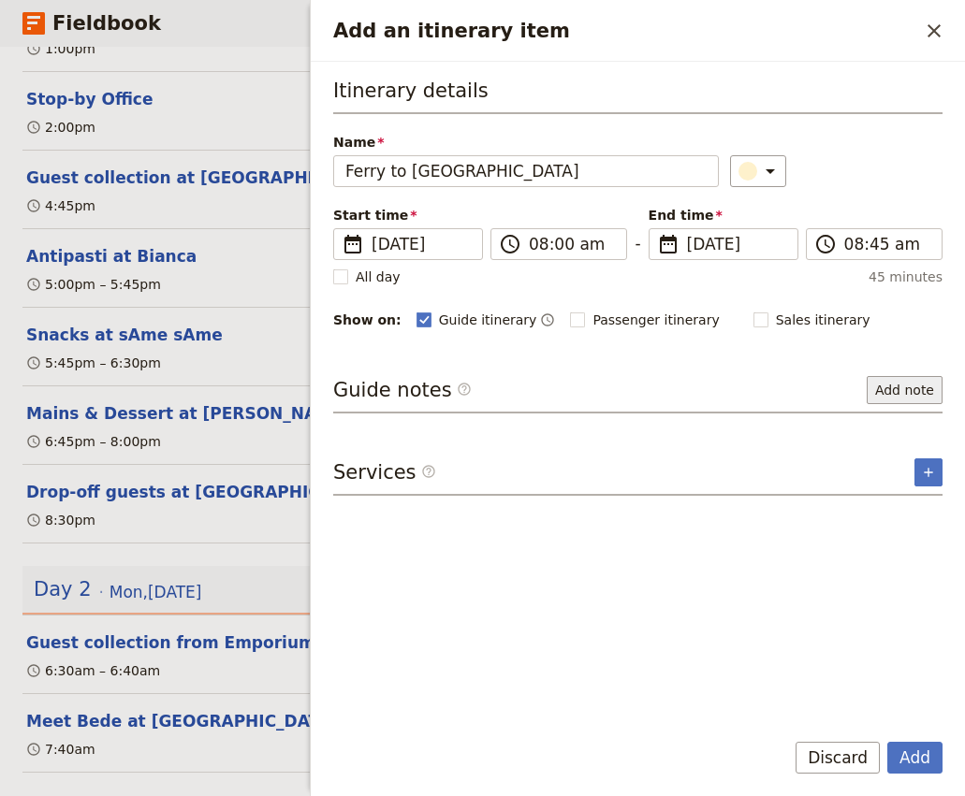
click at [924, 386] on button "Add note" at bounding box center [904, 390] width 76 height 28
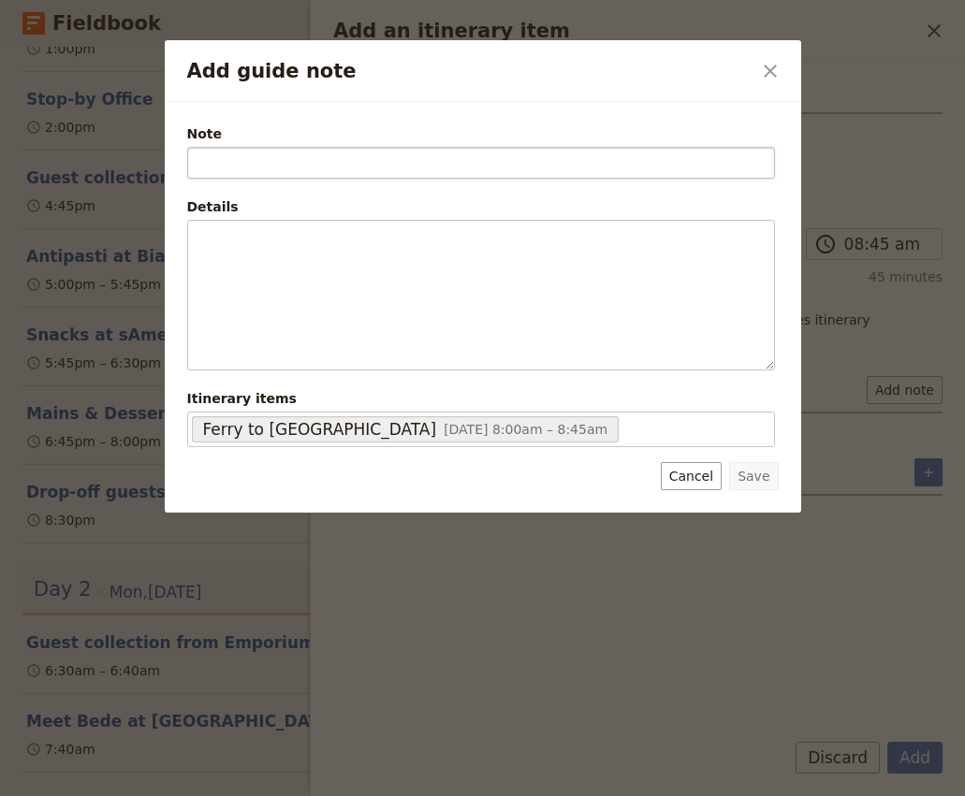
click at [336, 168] on input "Note" at bounding box center [481, 163] width 588 height 32
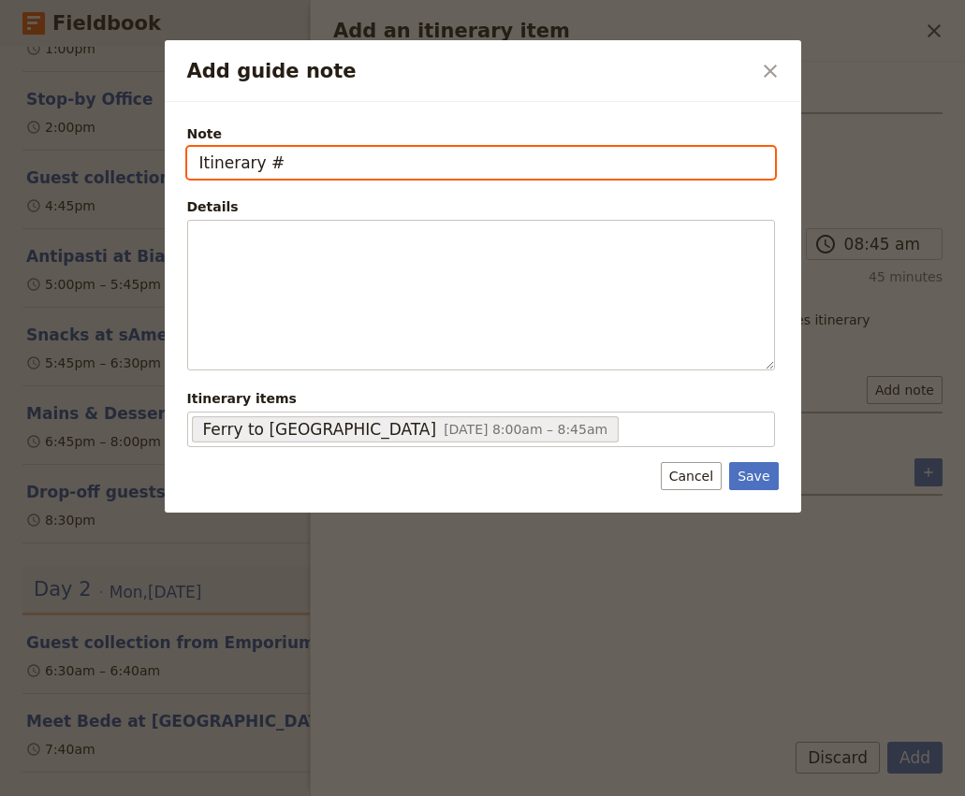
drag, startPoint x: 302, startPoint y: 166, endPoint x: 142, endPoint y: 166, distance: 160.0
click at [142, 795] on div "Add guide note ​ Note Itinerary # Details ​ ​ ​ ​ ​ ​ ​ ​ ​ Itinerary items Fer…" at bounding box center [482, 796] width 965 height 0
paste input "2H26Y7"
type input "Booking #2H26Y7"
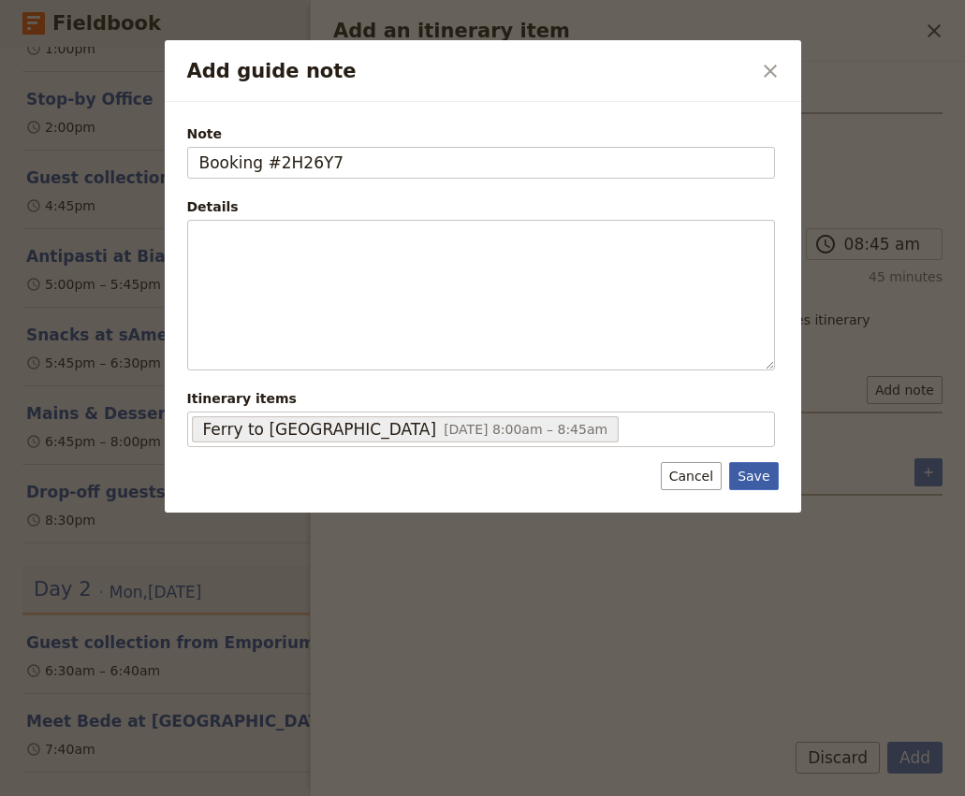
click at [749, 476] on button "Save" at bounding box center [753, 476] width 49 height 28
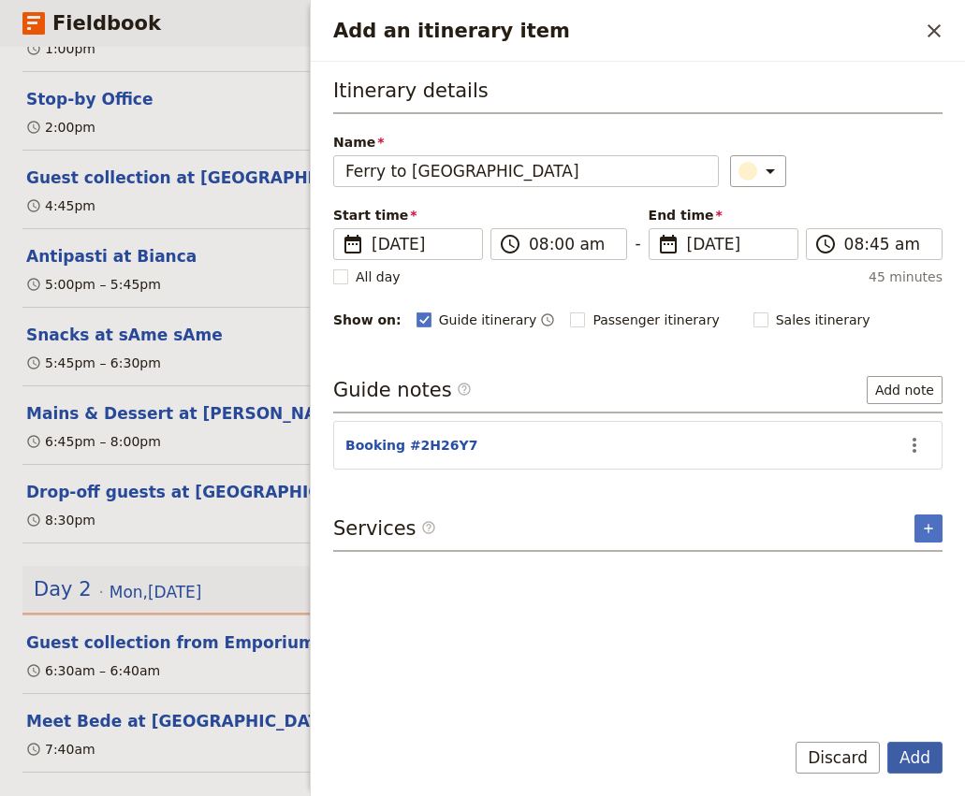
click at [913, 764] on button "Add" at bounding box center [914, 758] width 55 height 32
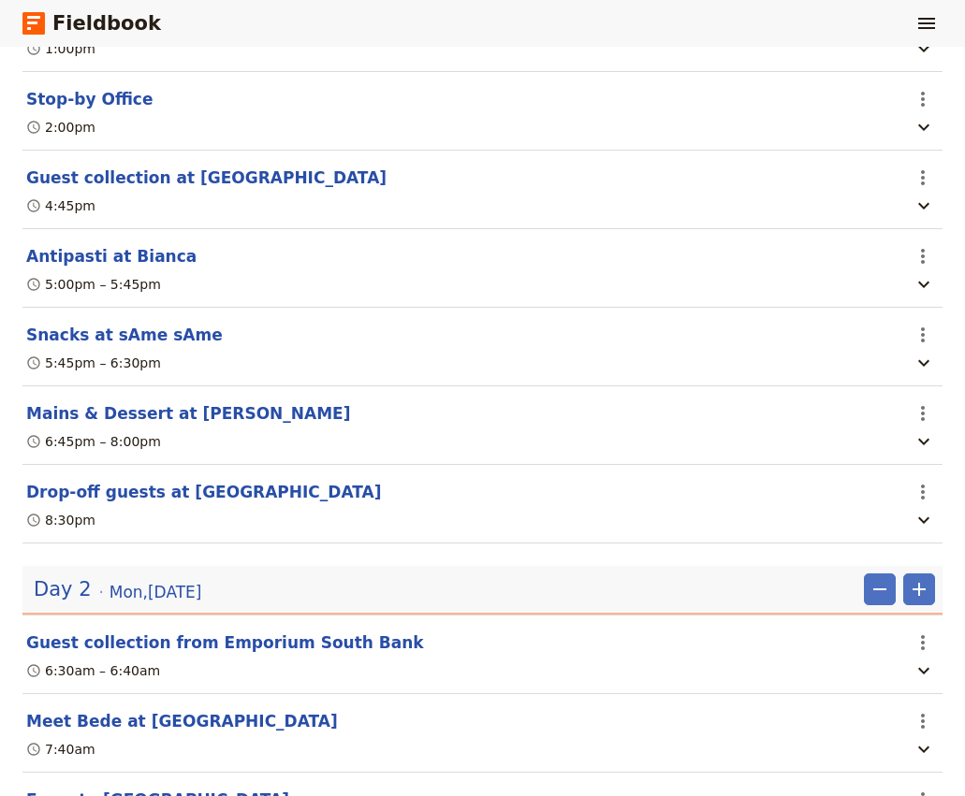
scroll to position [595, 0]
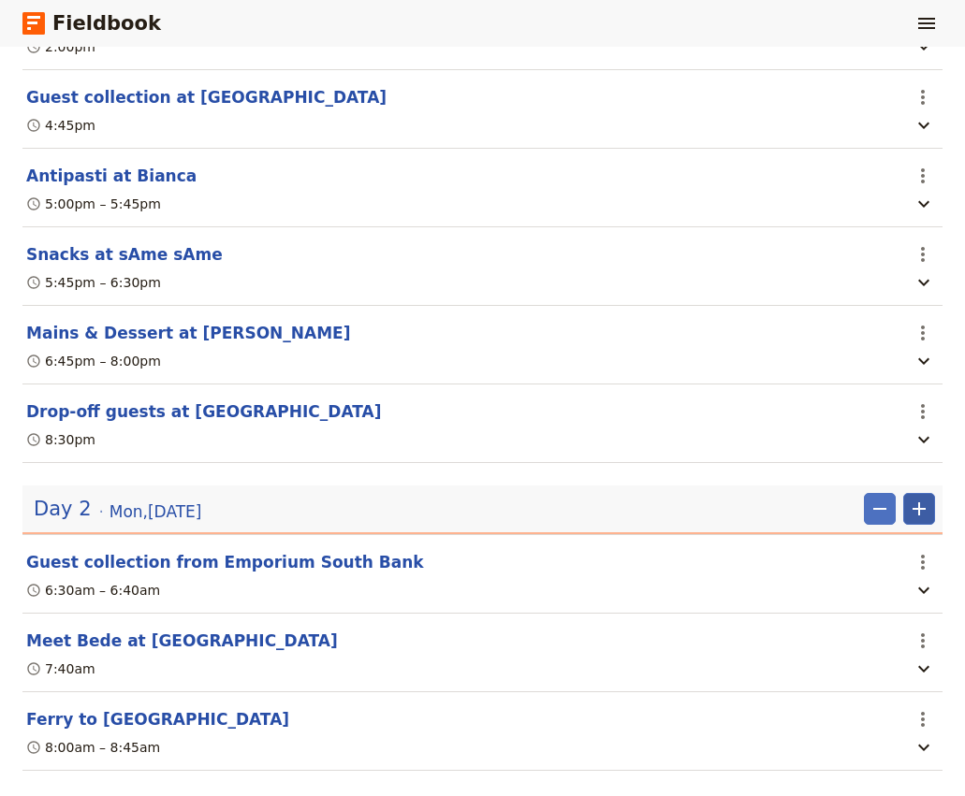
click at [916, 498] on icon "Add" at bounding box center [919, 509] width 22 height 22
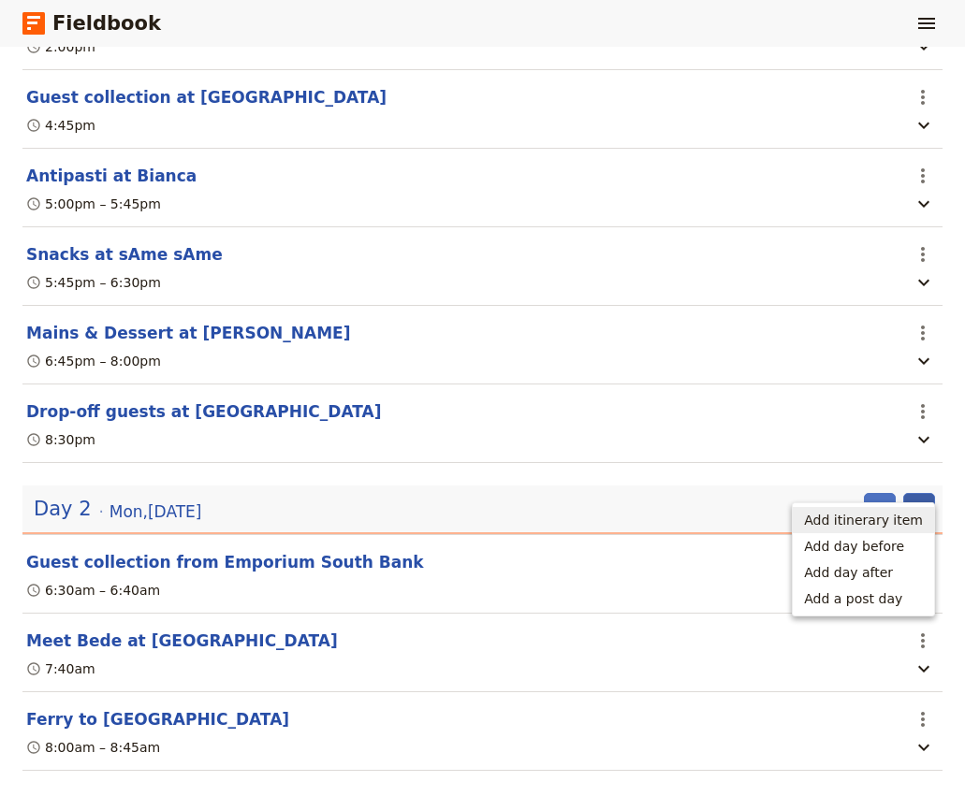
click at [866, 519] on span "Add itinerary item" at bounding box center [863, 520] width 119 height 19
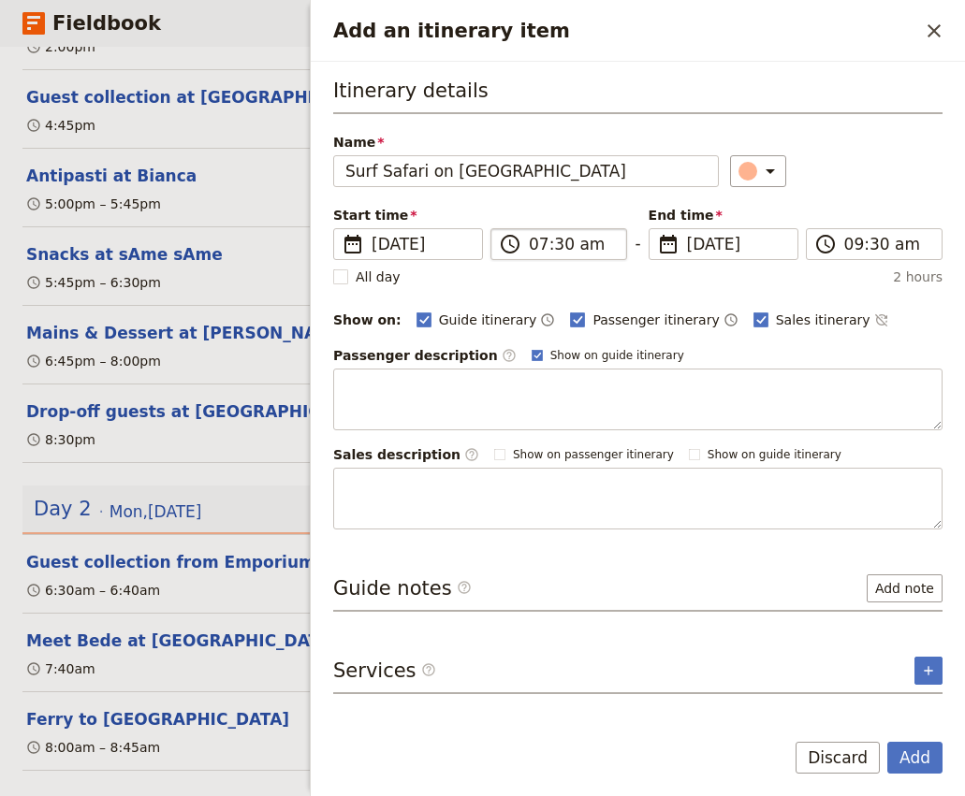
type input "Surf Safari on Stradbroke Island"
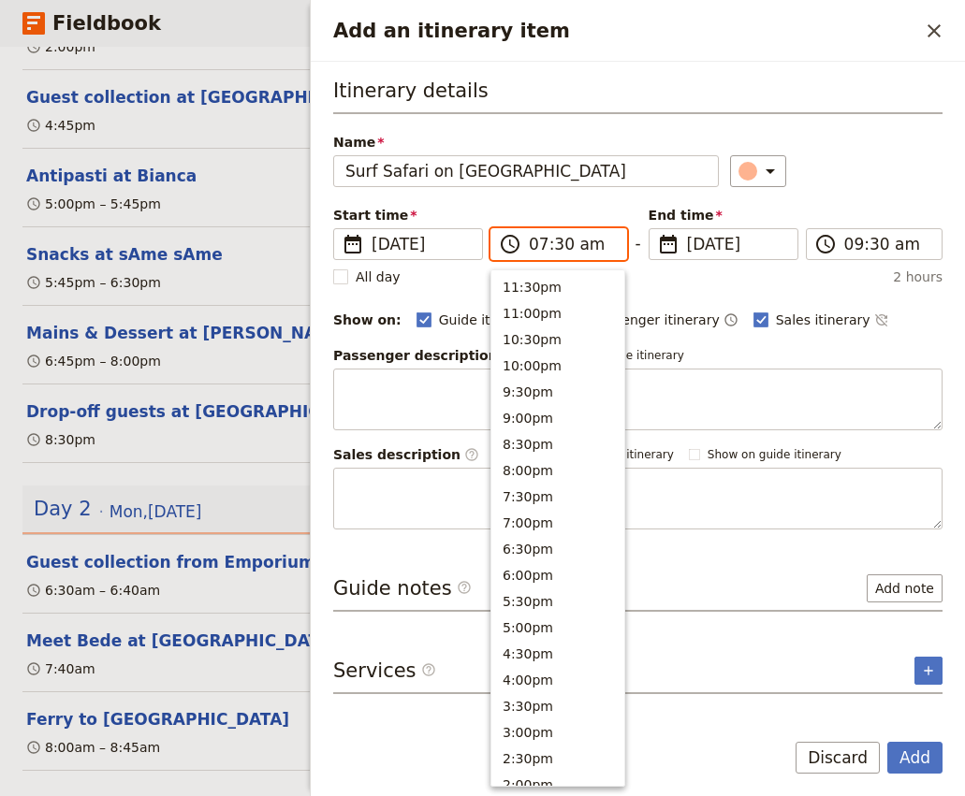
click at [532, 243] on input "07:30 am" at bounding box center [572, 244] width 86 height 22
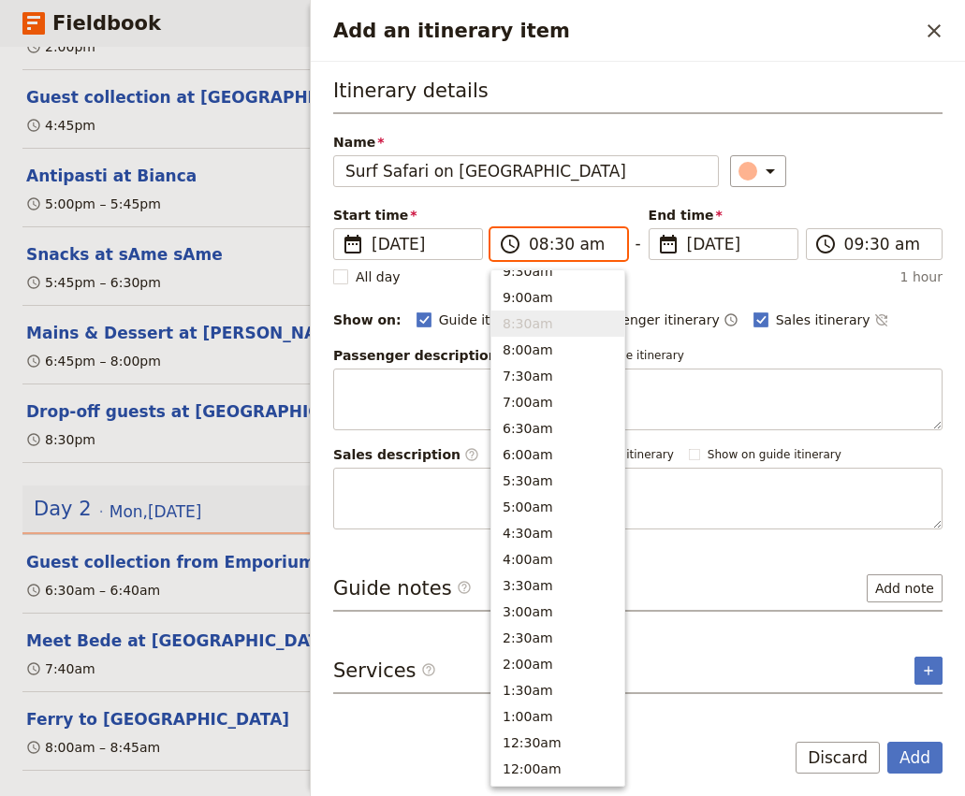
click at [560, 246] on input "08:30 am" at bounding box center [572, 244] width 86 height 22
click at [880, 187] on div "Itinerary details Name Surf Safari on Stradbroke Island ​ Start time ​ 18 Aug 2…" at bounding box center [637, 303] width 609 height 453
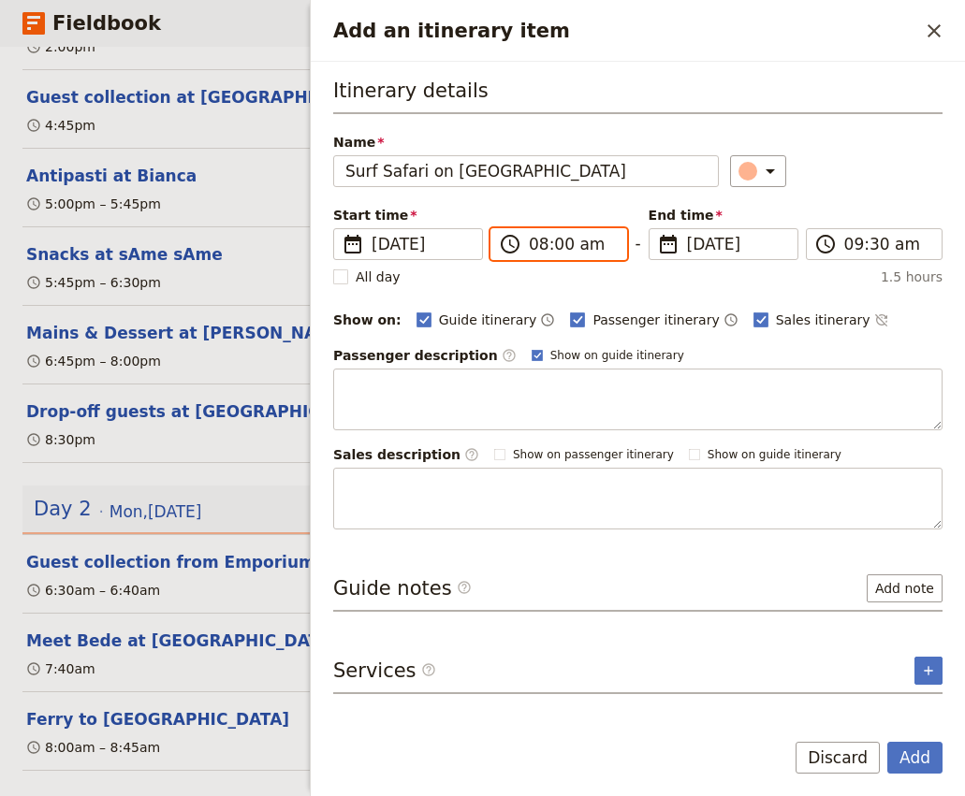
click at [562, 247] on input "08:00 am" at bounding box center [572, 244] width 86 height 22
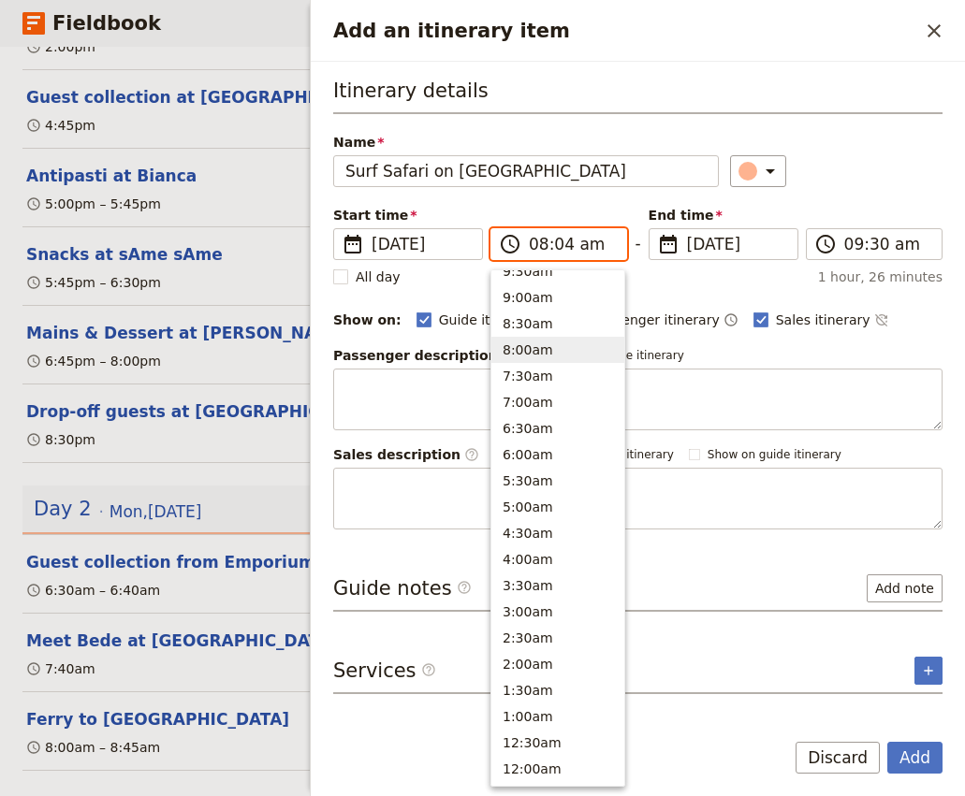
type input "08:45 am"
click at [841, 167] on div "​" at bounding box center [836, 171] width 212 height 32
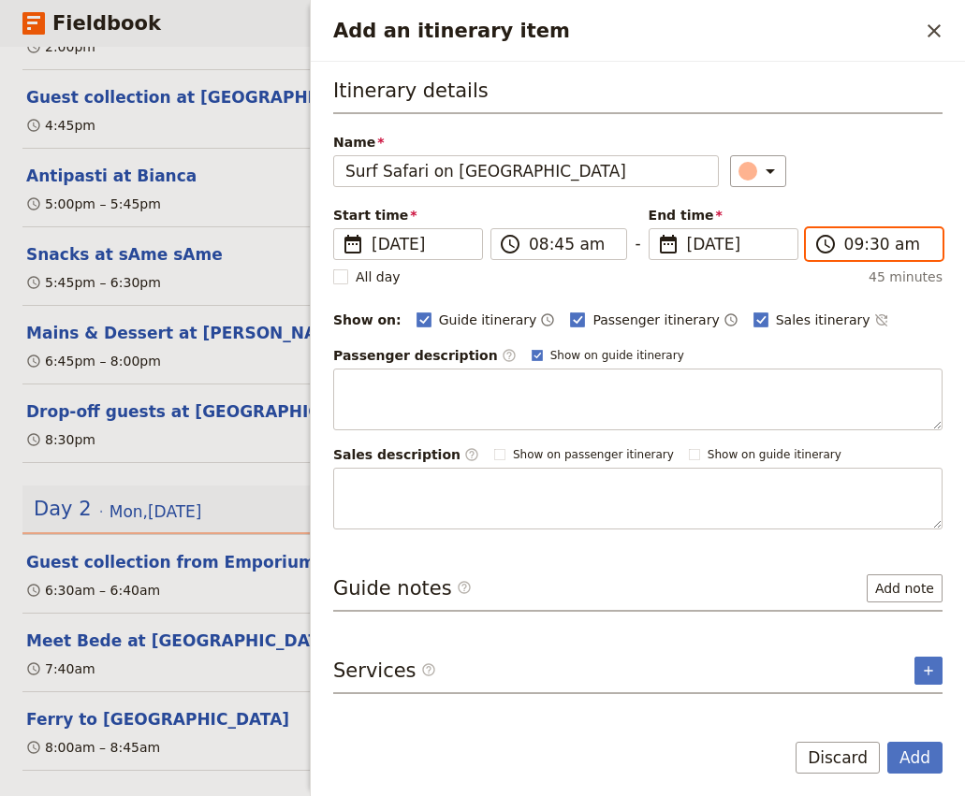
click at [857, 247] on input "09:30 am" at bounding box center [887, 244] width 86 height 22
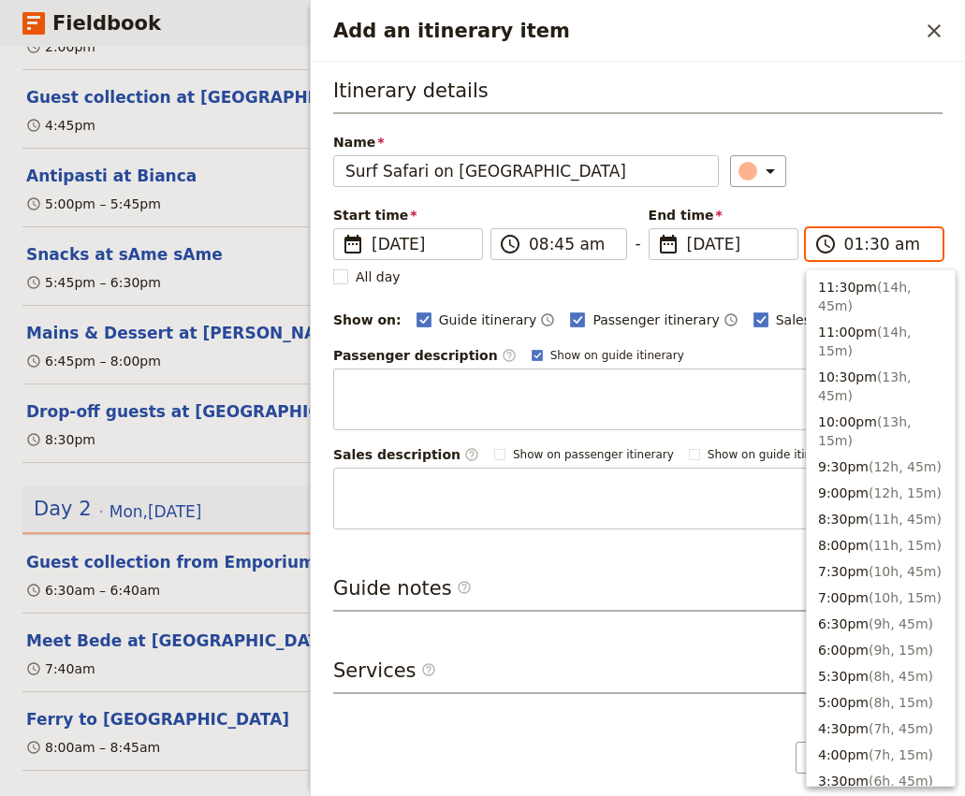
scroll to position [737, 0]
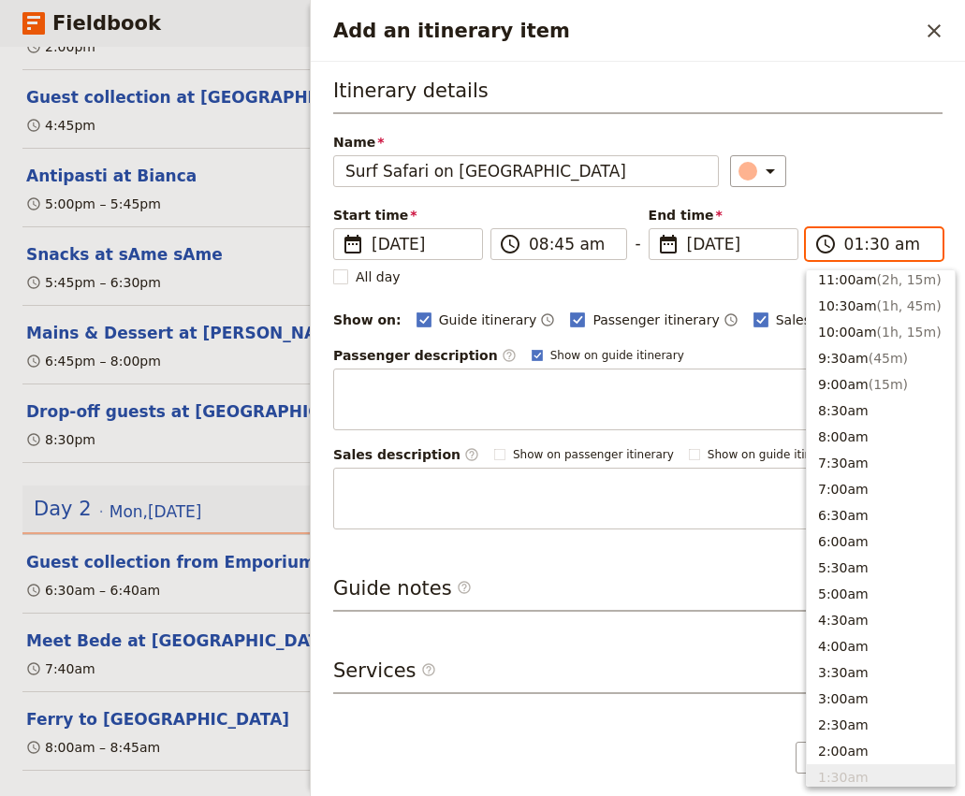
click at [865, 245] on input "01:30 am" at bounding box center [887, 244] width 86 height 22
type input "01:45 pm"
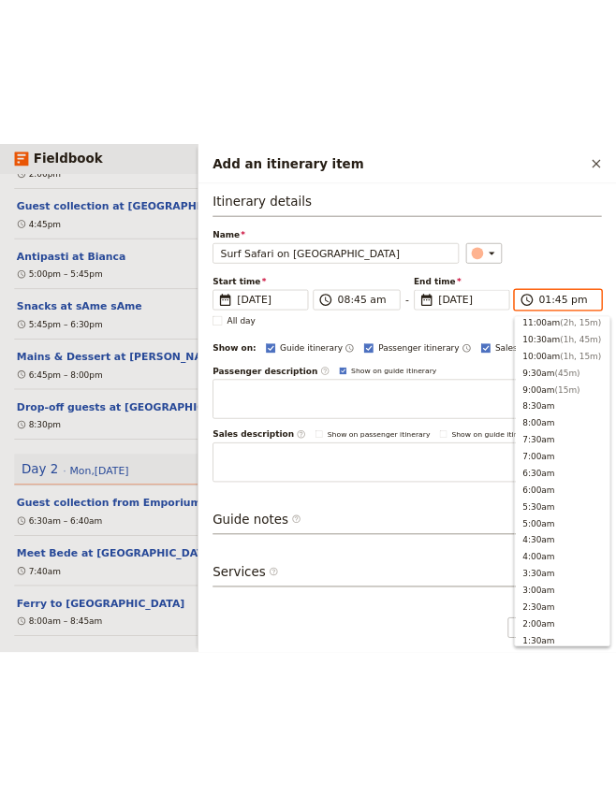
scroll to position [529, 0]
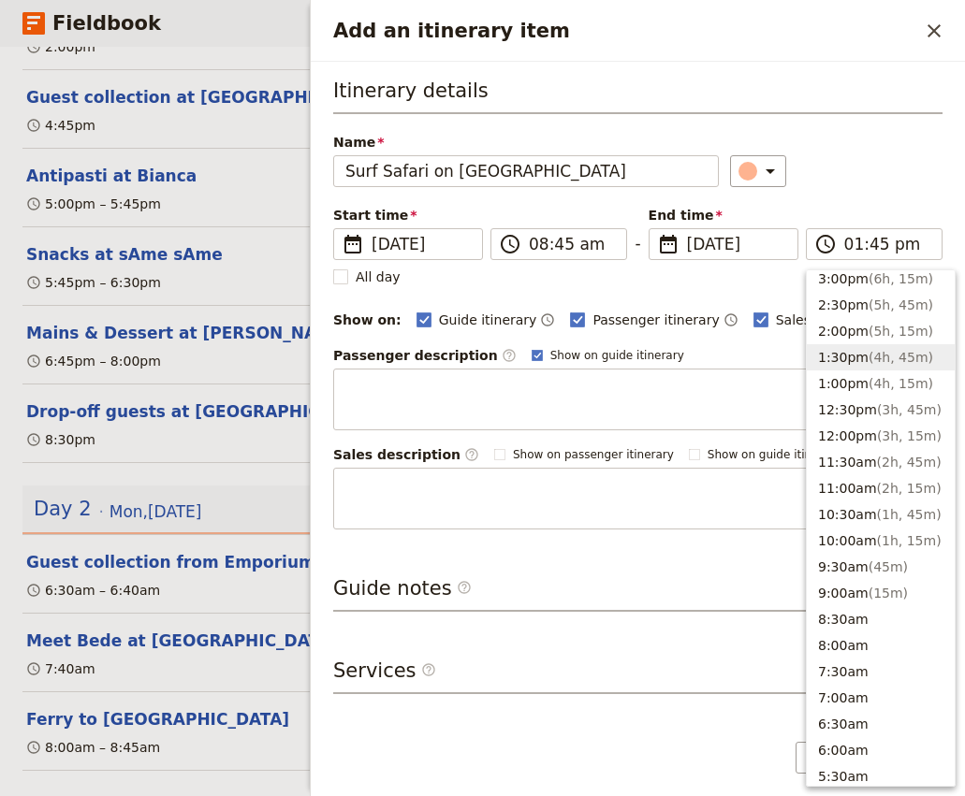
click at [851, 155] on div "​" at bounding box center [836, 171] width 212 height 32
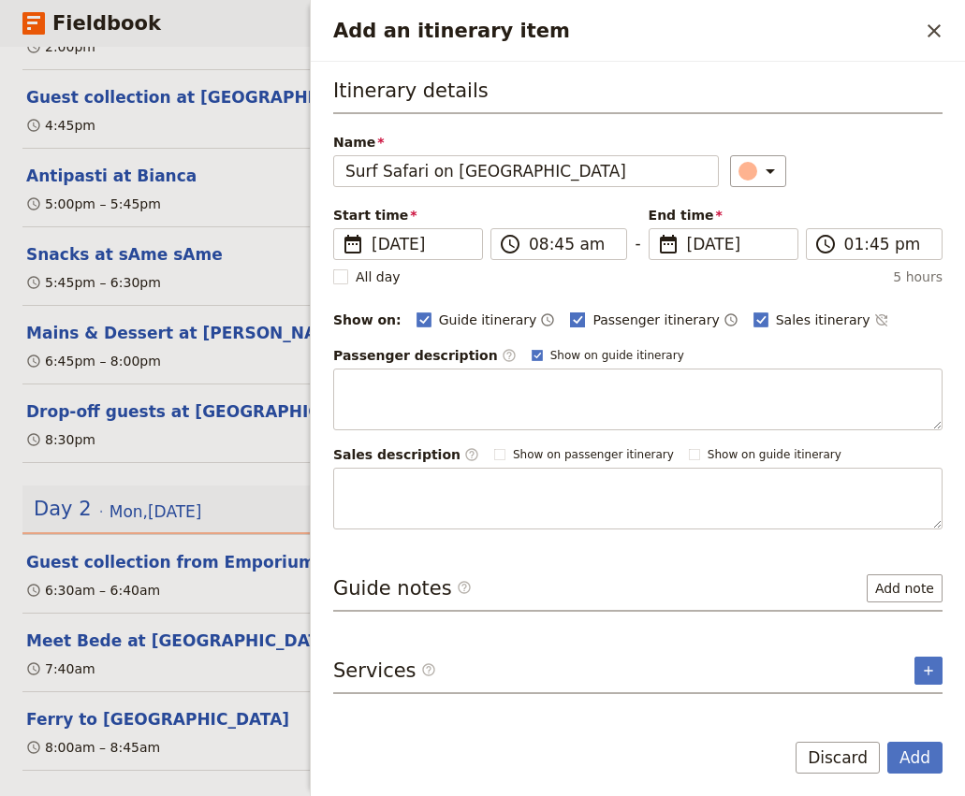
click at [592, 324] on span "Passenger itinerary" at bounding box center [655, 320] width 126 height 19
click at [570, 311] on input "Passenger itinerary" at bounding box center [569, 310] width 1 height 1
checkbox input "false"
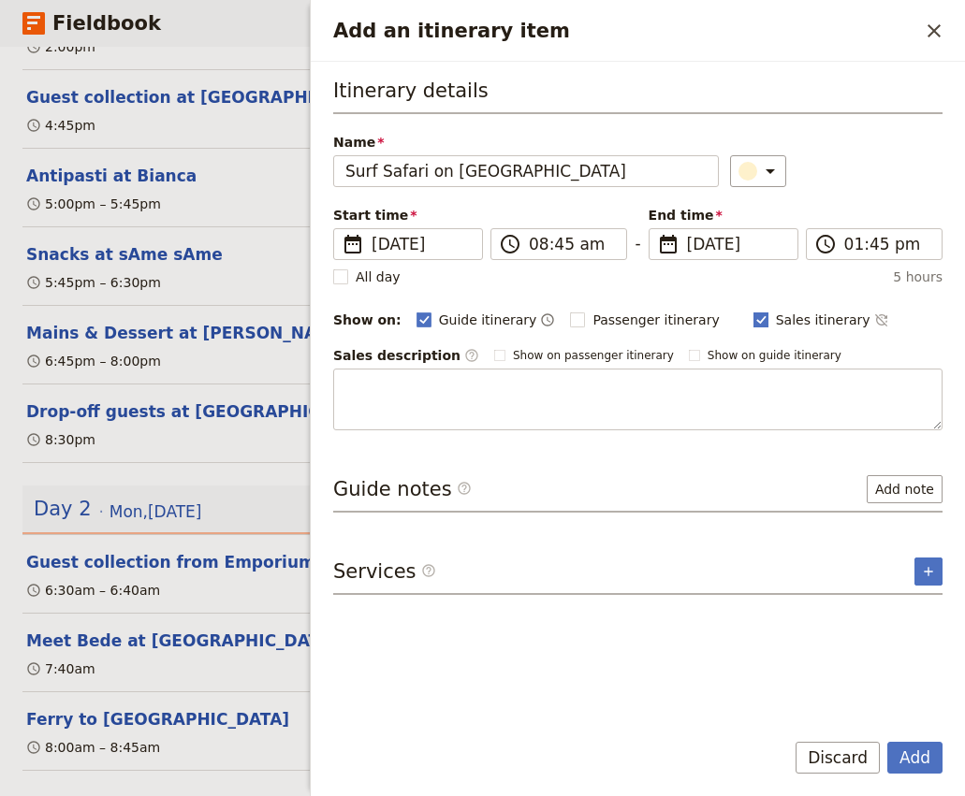
click at [753, 316] on rect "Add an itinerary item" at bounding box center [760, 320] width 14 height 14
click at [752, 311] on input "Sales itinerary" at bounding box center [752, 310] width 1 height 1
checkbox input "false"
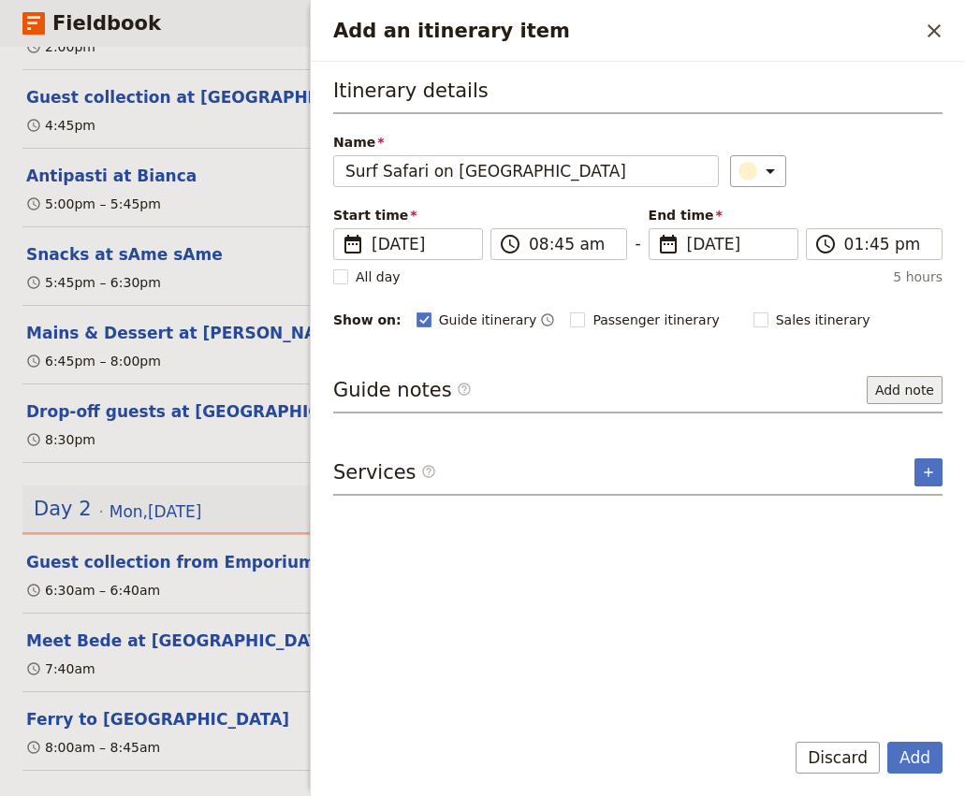
click at [886, 391] on button "Add note" at bounding box center [904, 390] width 76 height 28
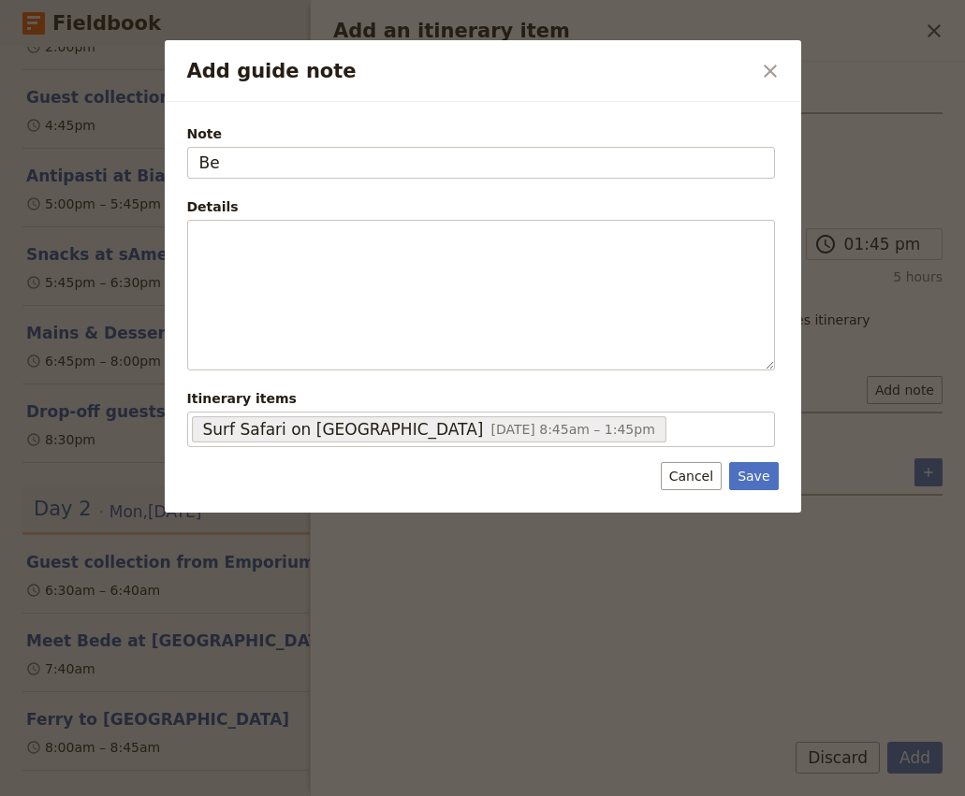
type input "B"
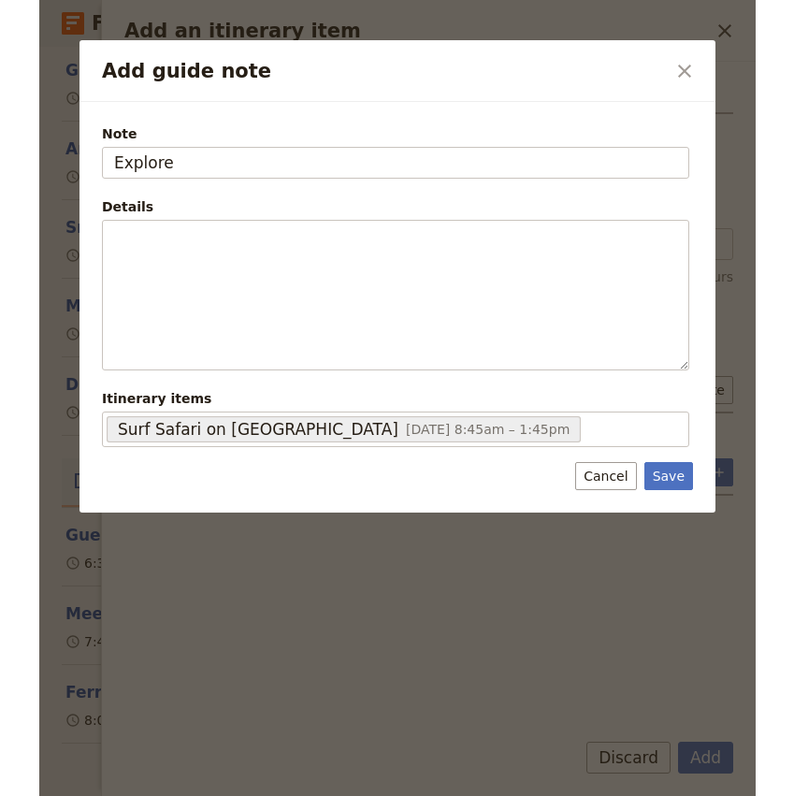
scroll to position [595, 0]
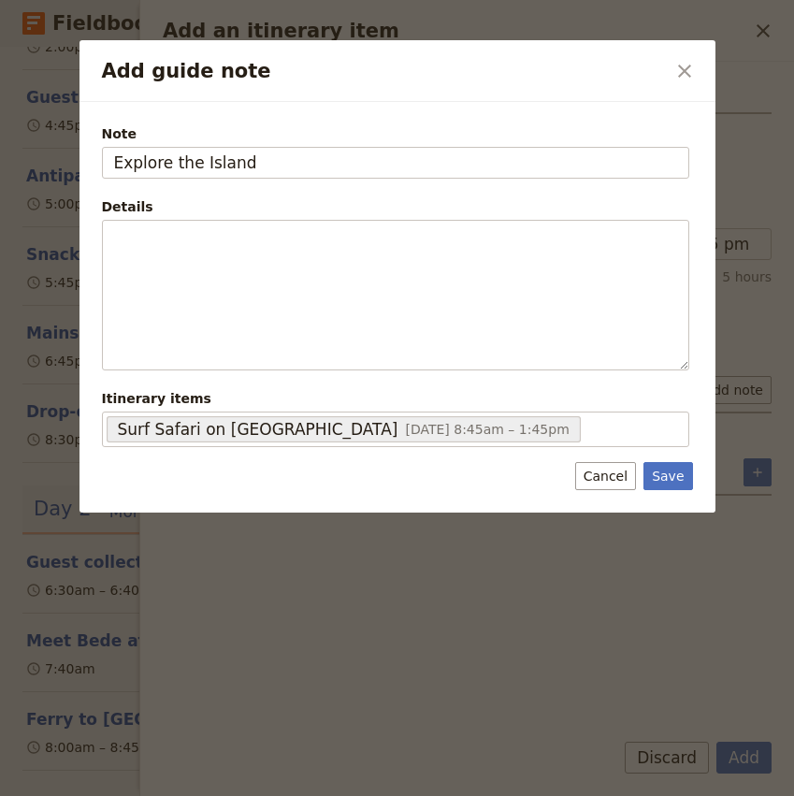
type input "Explore the Island"
click at [644, 462] on button "Save" at bounding box center [668, 476] width 49 height 28
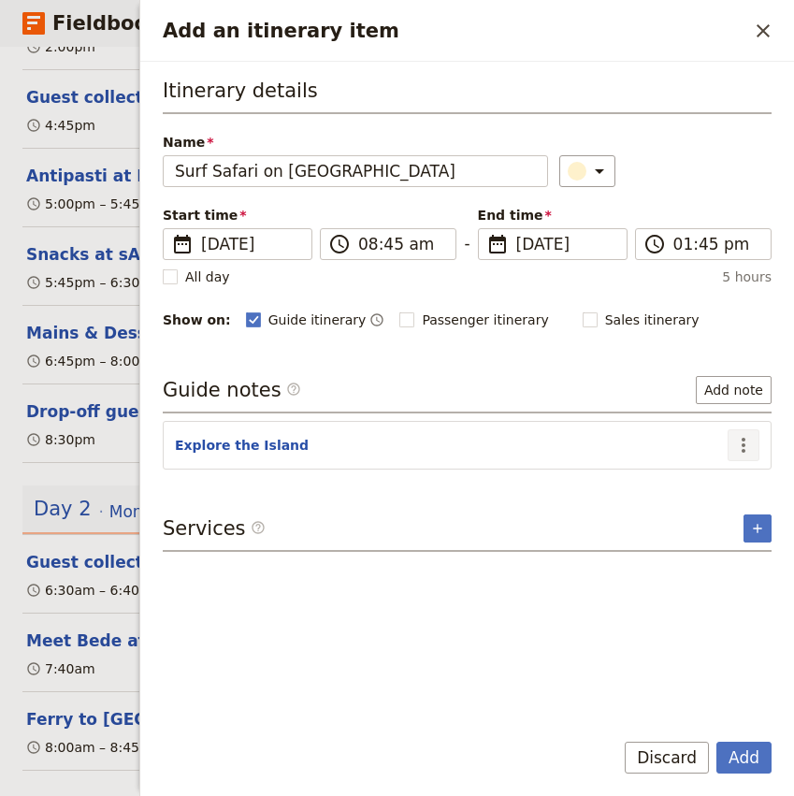
click at [747, 449] on icon "Actions" at bounding box center [744, 445] width 22 height 22
click at [720, 488] on span "Edit note" at bounding box center [690, 486] width 59 height 19
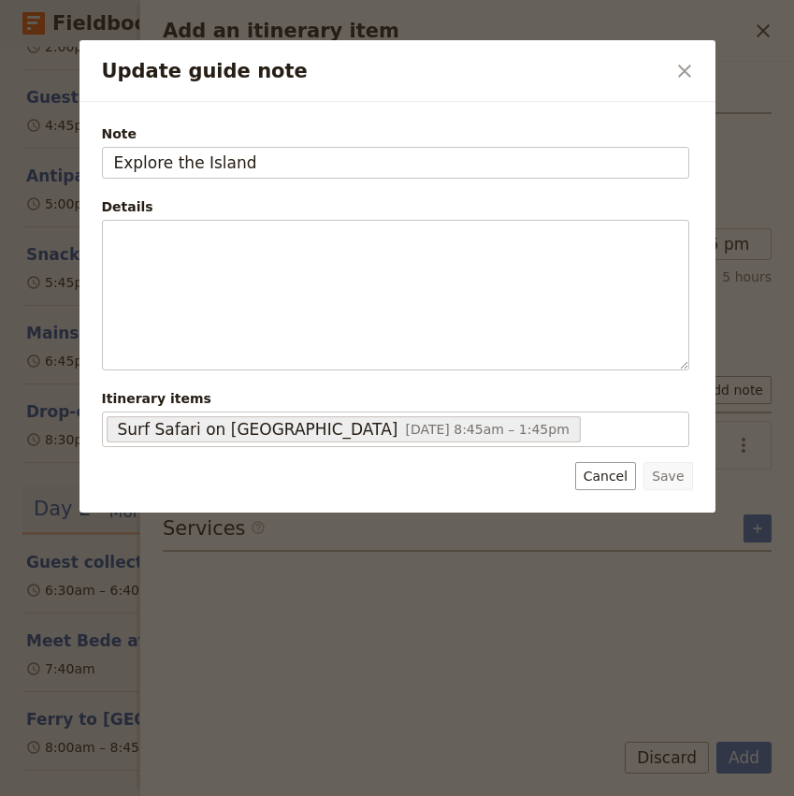
drag, startPoint x: 269, startPoint y: 162, endPoint x: 56, endPoint y: 161, distance: 213.3
click at [56, 795] on div "Update guide note ​ Note Explore the Island Details ​ ​ ​ ​ ​ ​ ​ ​ ​ Itinerary…" at bounding box center [397, 796] width 794 height 0
type input "B"
type input "Explore the Island"
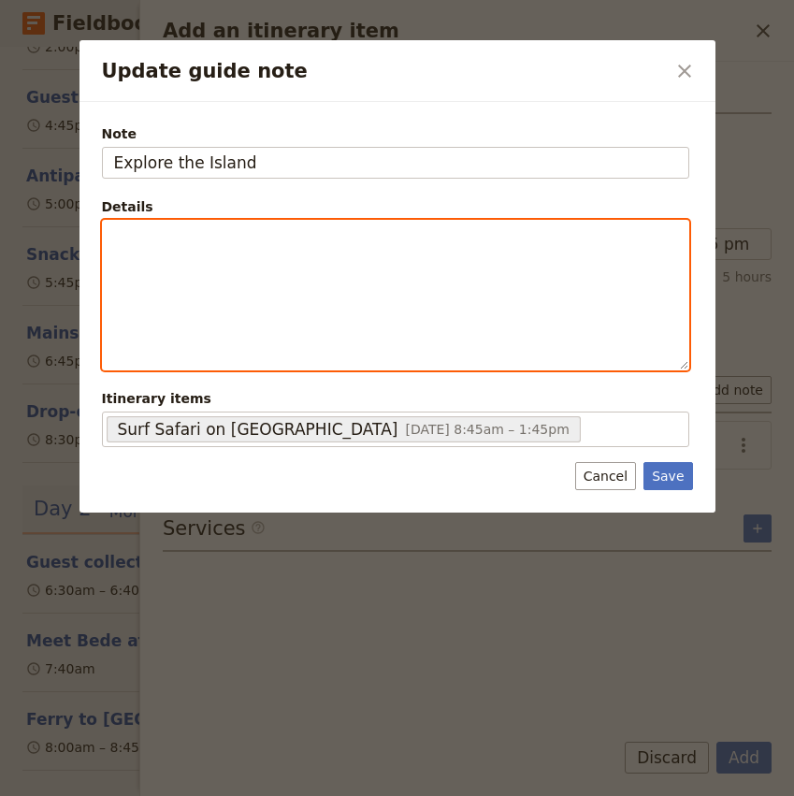
click at [156, 235] on p "Update guide note" at bounding box center [395, 237] width 563 height 19
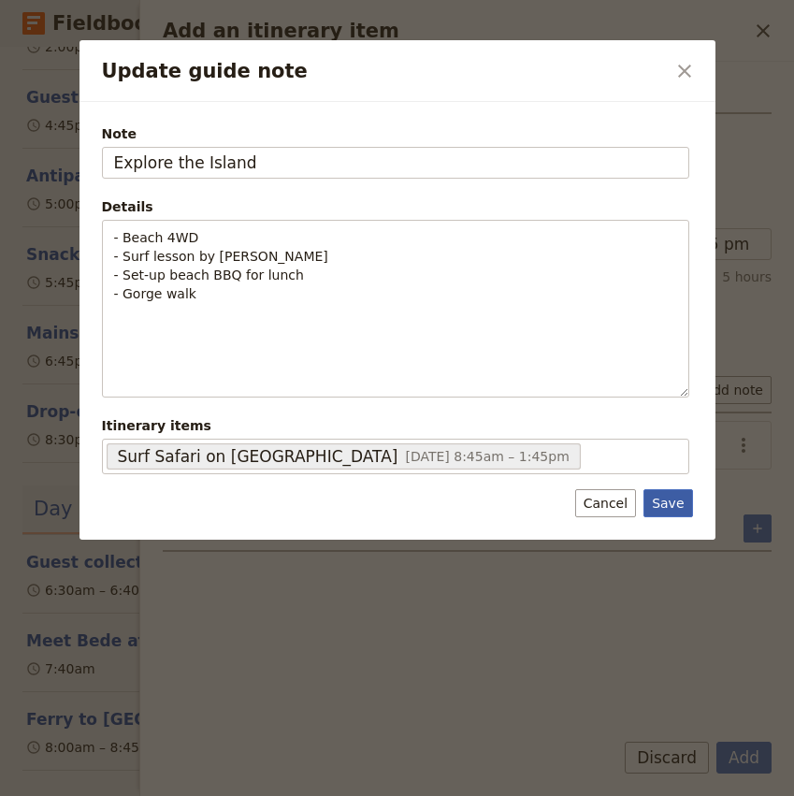
click at [668, 509] on button "Save" at bounding box center [668, 503] width 49 height 28
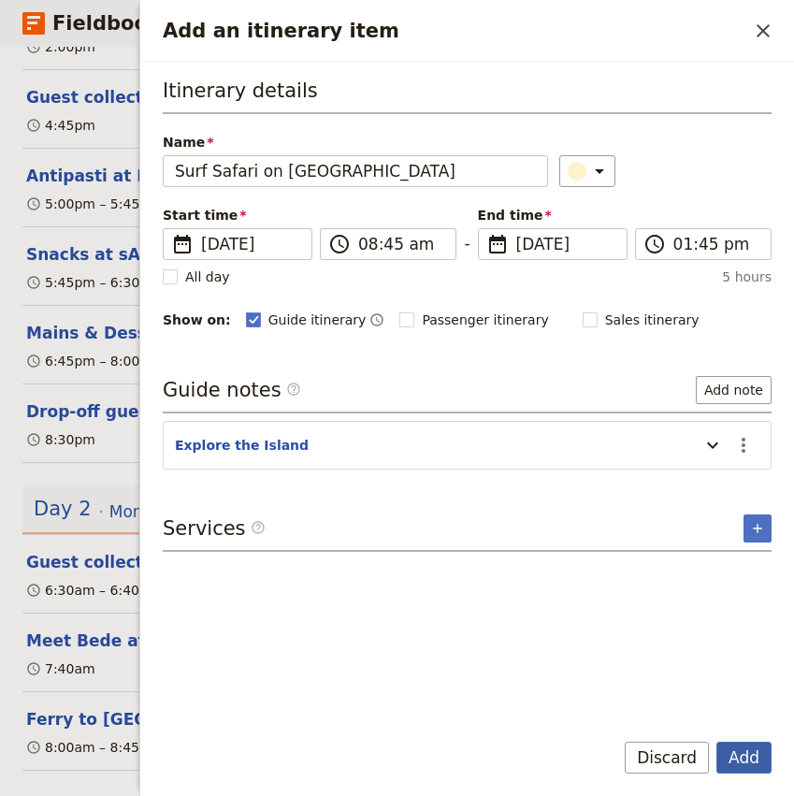
click at [740, 762] on button "Add" at bounding box center [744, 758] width 55 height 32
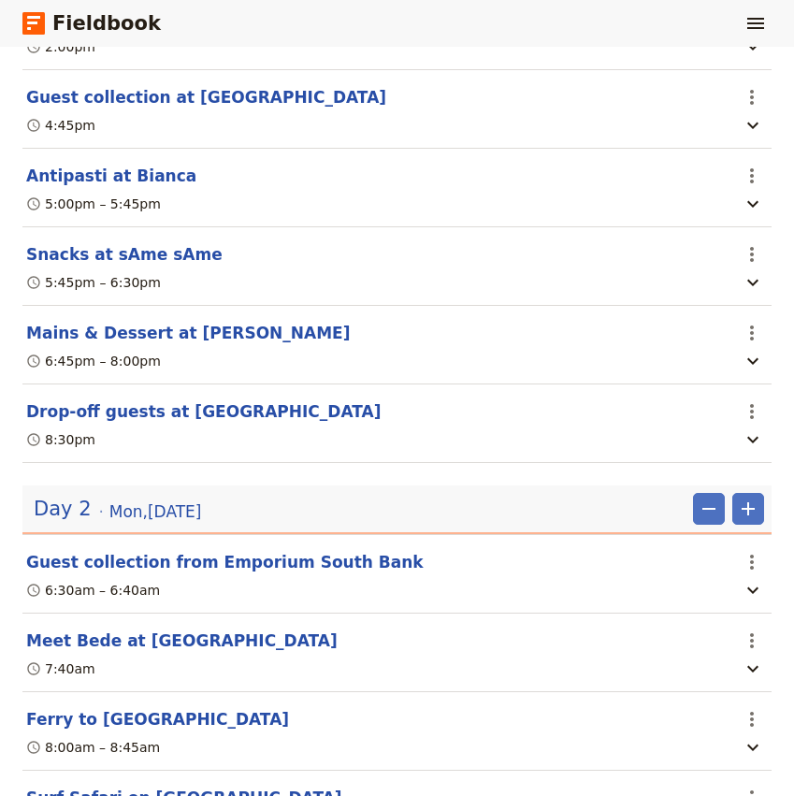
scroll to position [675, 0]
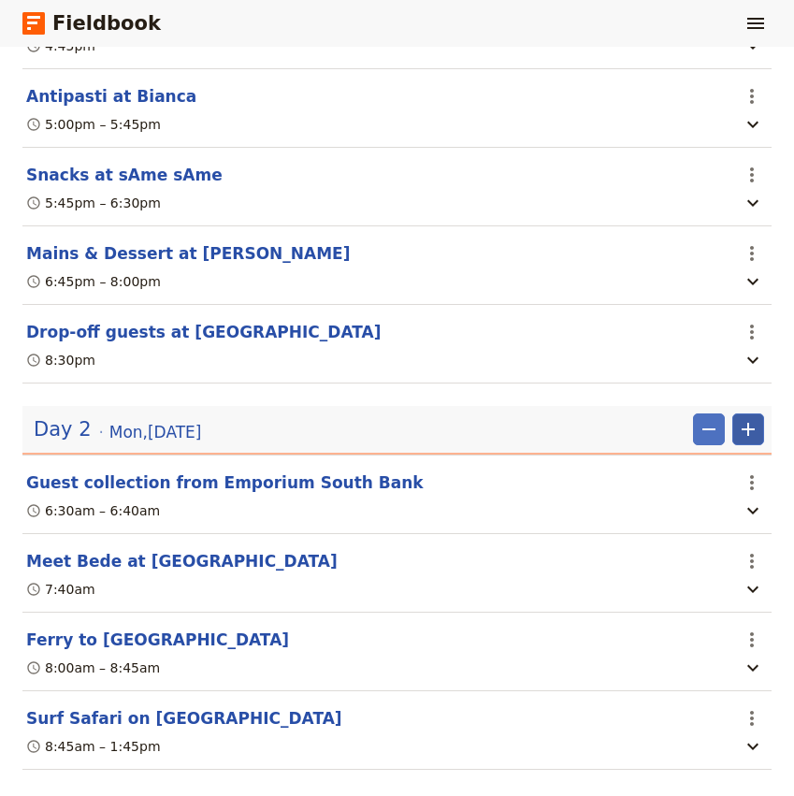
click at [755, 418] on icon "Add" at bounding box center [748, 429] width 22 height 22
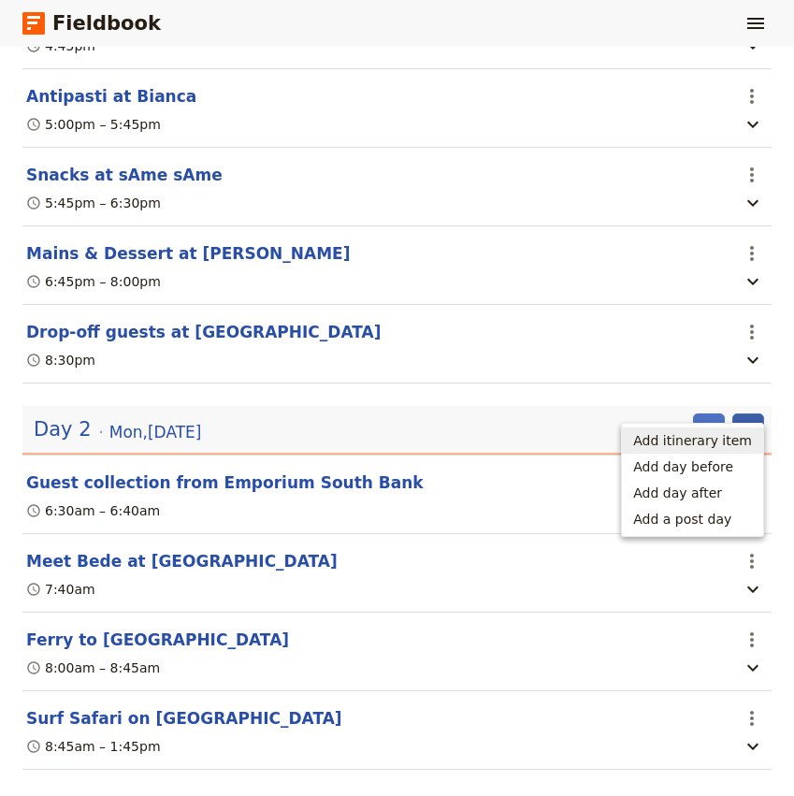
click at [716, 437] on span "Add itinerary item" at bounding box center [692, 440] width 119 height 19
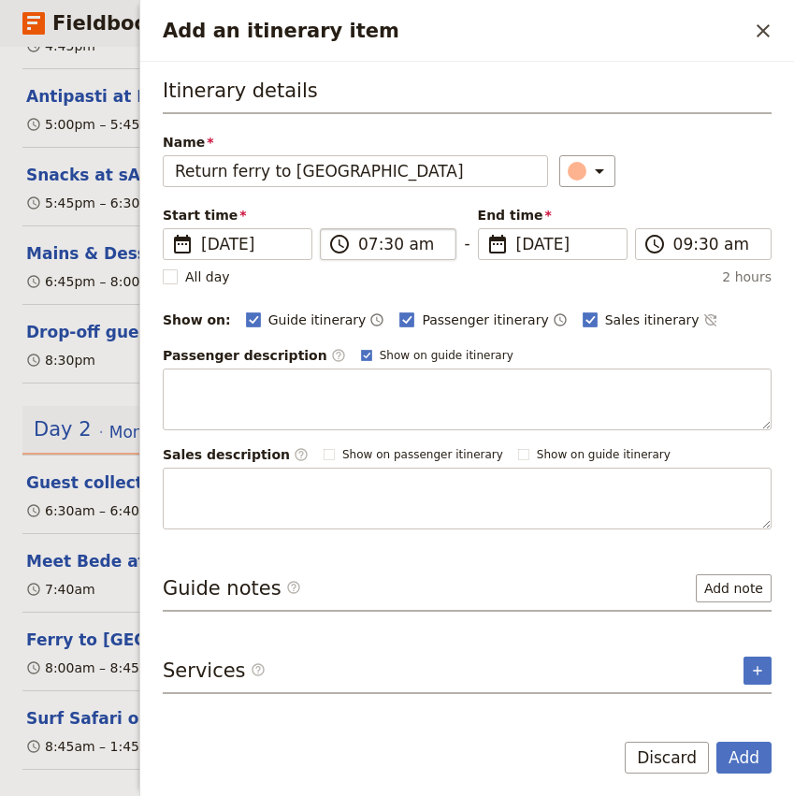
type input "Return ferry to Cleveland"
click at [370, 246] on input "07:30 am" at bounding box center [401, 244] width 86 height 22
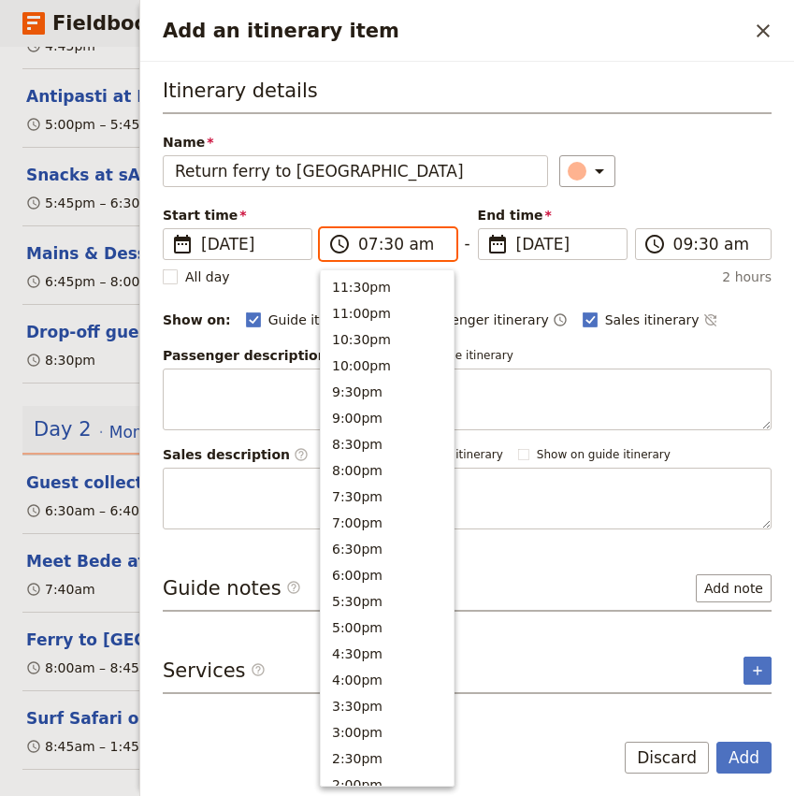
scroll to position [749, 0]
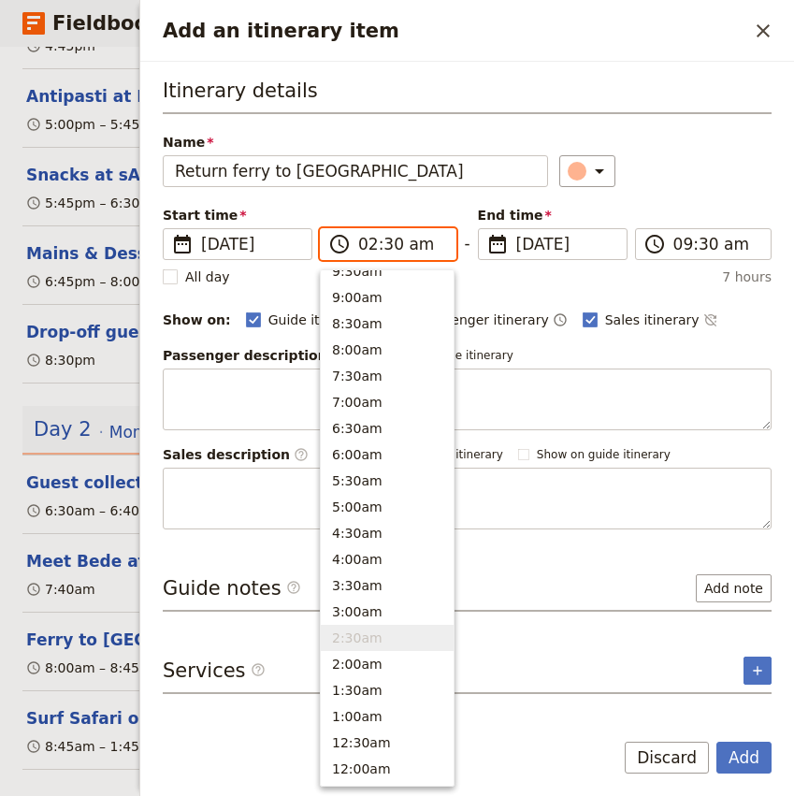
click at [390, 246] on input "02:30 am" at bounding box center [401, 244] width 86 height 22
type input "02:00 pm"
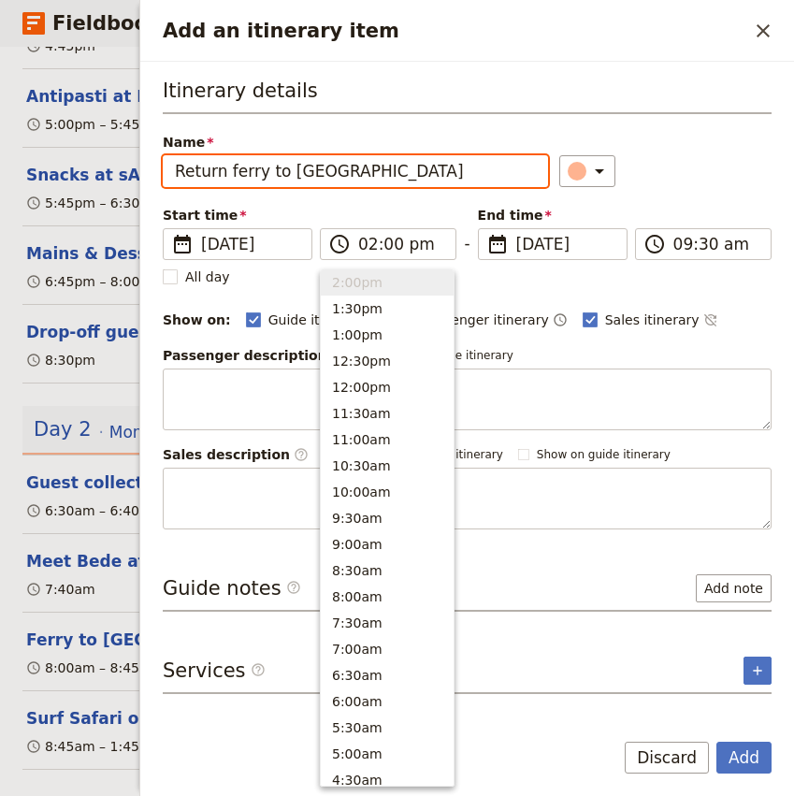
click at [677, 203] on div "Itinerary details Name Return ferry to Cleveland ​ Start time ​ 18 Aug 2025 18/…" at bounding box center [467, 303] width 609 height 453
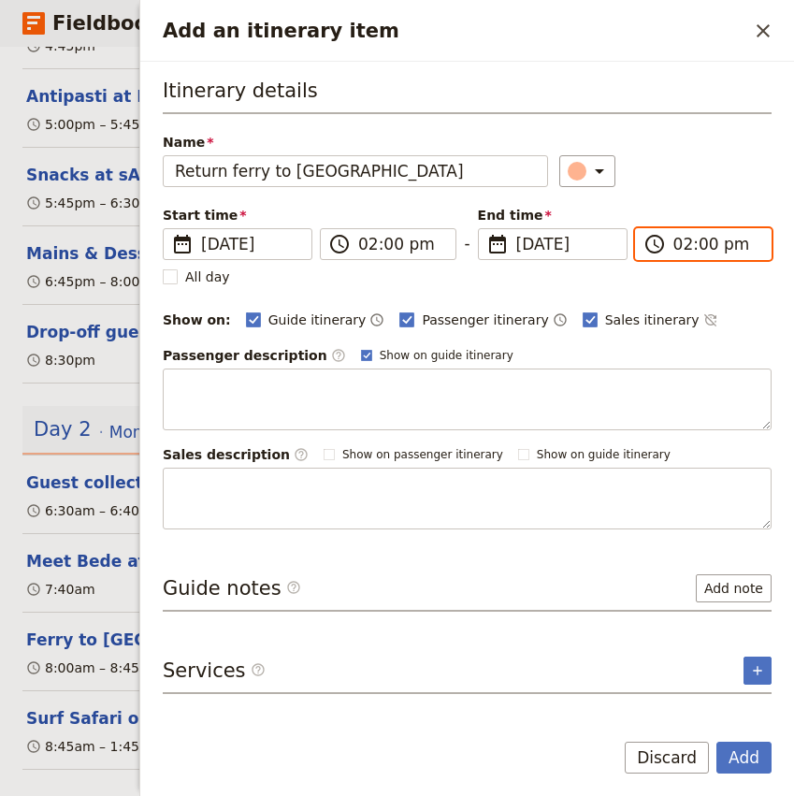
click at [704, 245] on input "02:00 pm" at bounding box center [717, 244] width 86 height 22
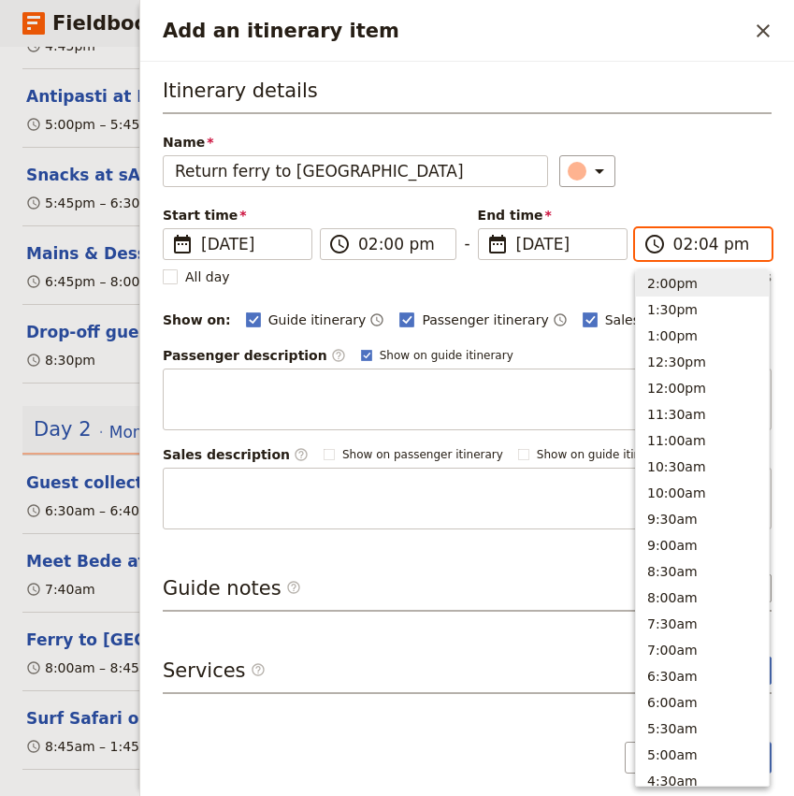
type input "02:45 pm"
click at [739, 164] on div "​" at bounding box center [666, 171] width 212 height 32
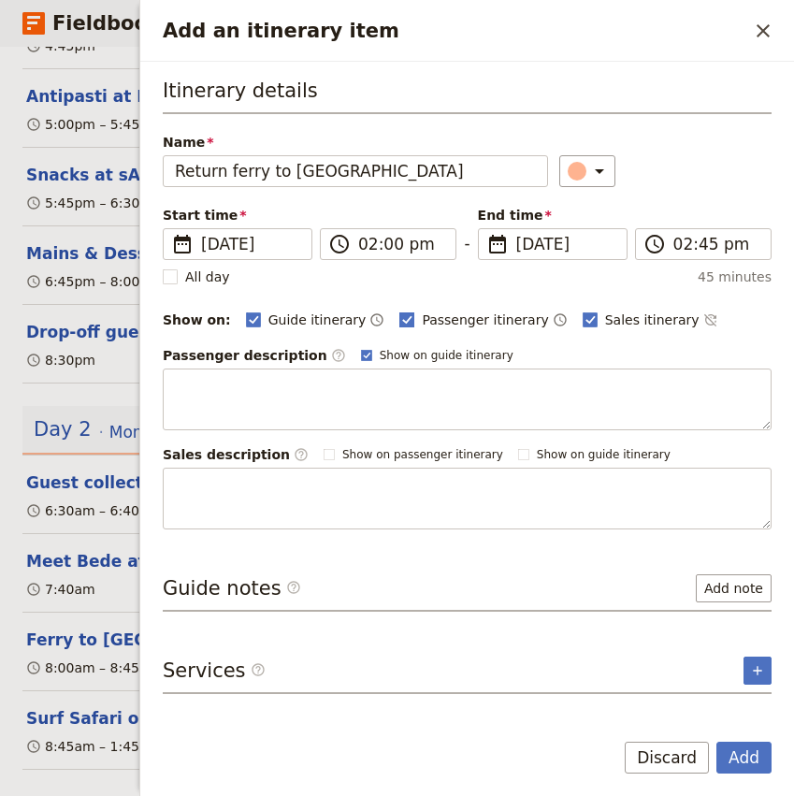
click at [451, 320] on span "Passenger itinerary" at bounding box center [485, 320] width 126 height 19
click at [400, 311] on input "Passenger itinerary" at bounding box center [399, 310] width 1 height 1
checkbox input "false"
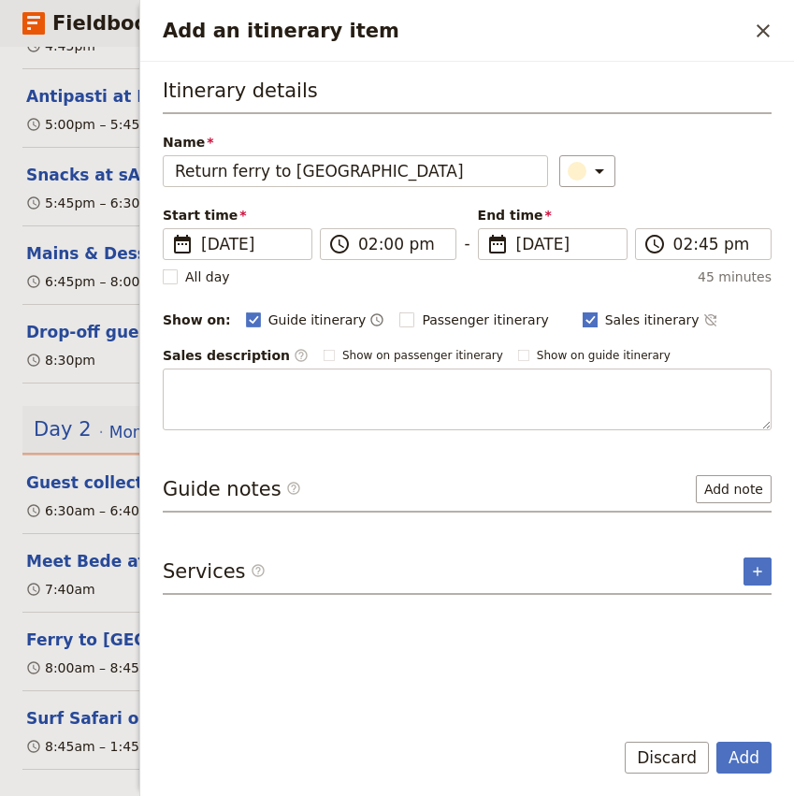
click at [605, 324] on span "Sales itinerary" at bounding box center [652, 320] width 95 height 19
click at [583, 311] on input "Sales itinerary" at bounding box center [582, 310] width 1 height 1
checkbox input "false"
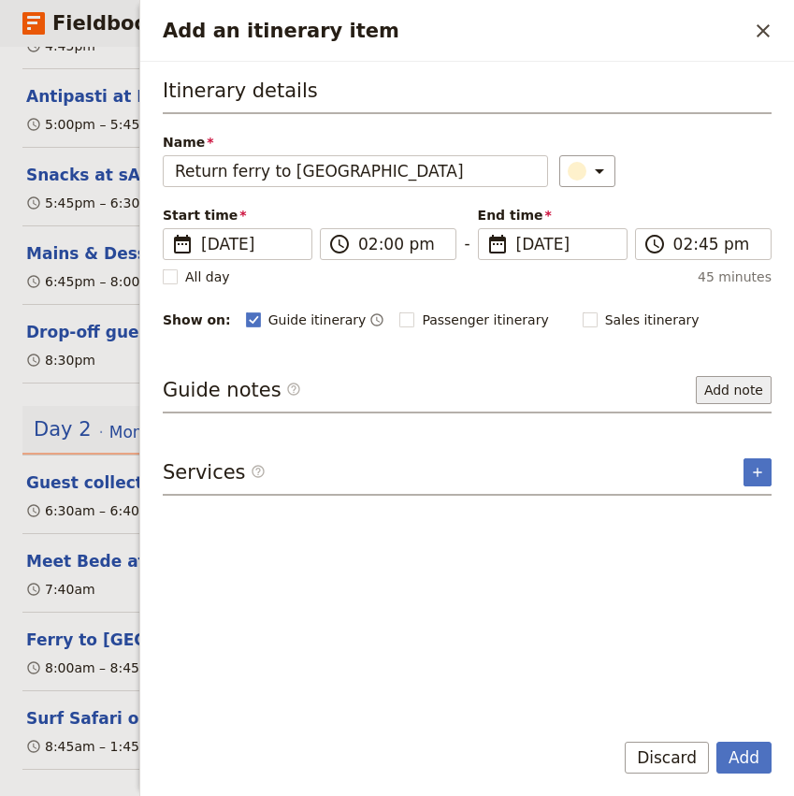
click at [723, 387] on button "Add note" at bounding box center [734, 390] width 76 height 28
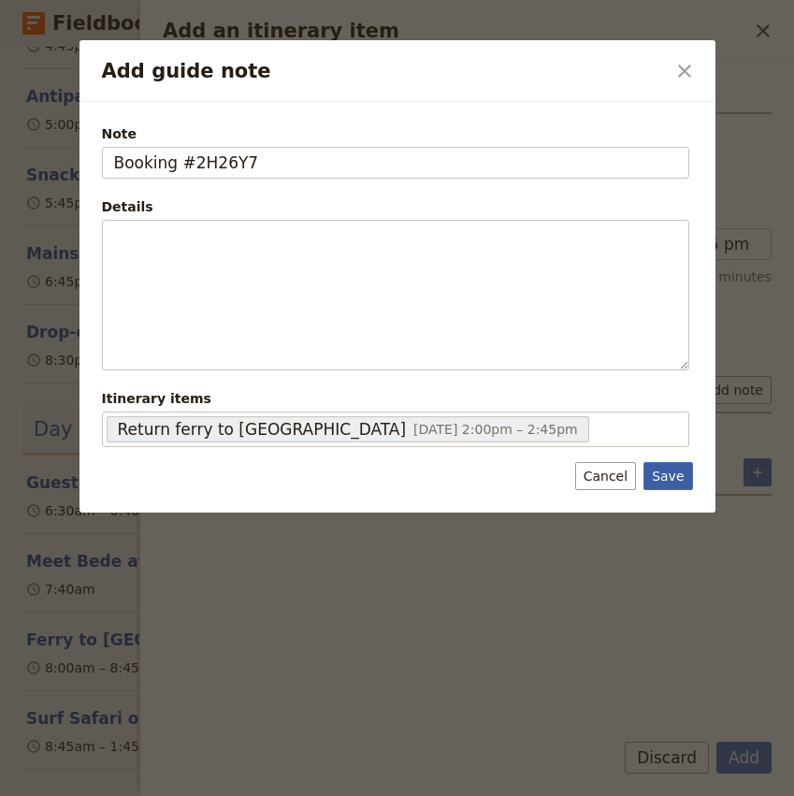
type input "Booking #2H26Y7"
click at [671, 482] on button "Save" at bounding box center [668, 476] width 49 height 28
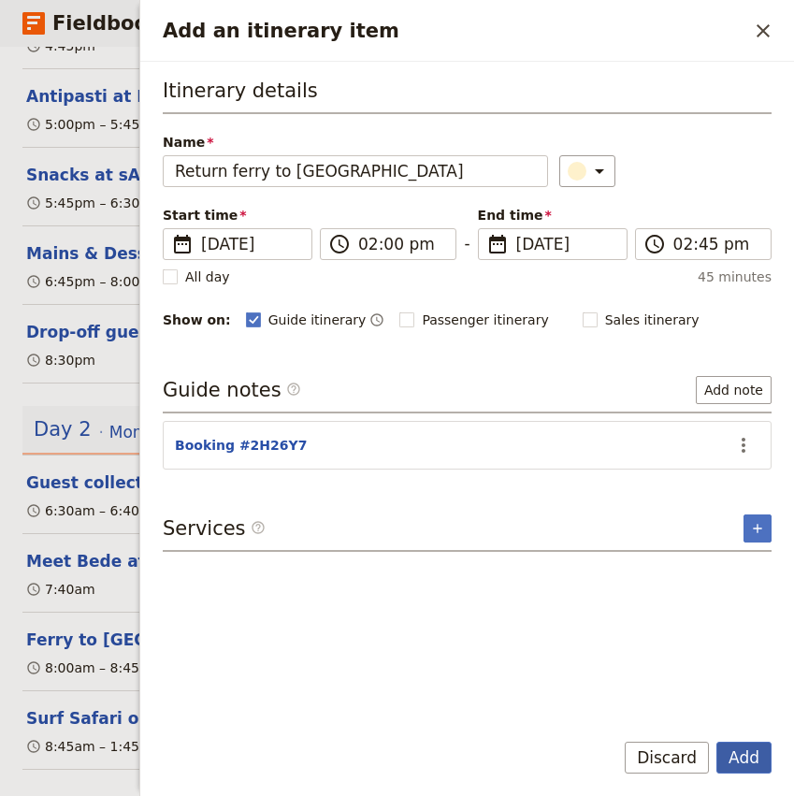
click at [750, 762] on button "Add" at bounding box center [744, 758] width 55 height 32
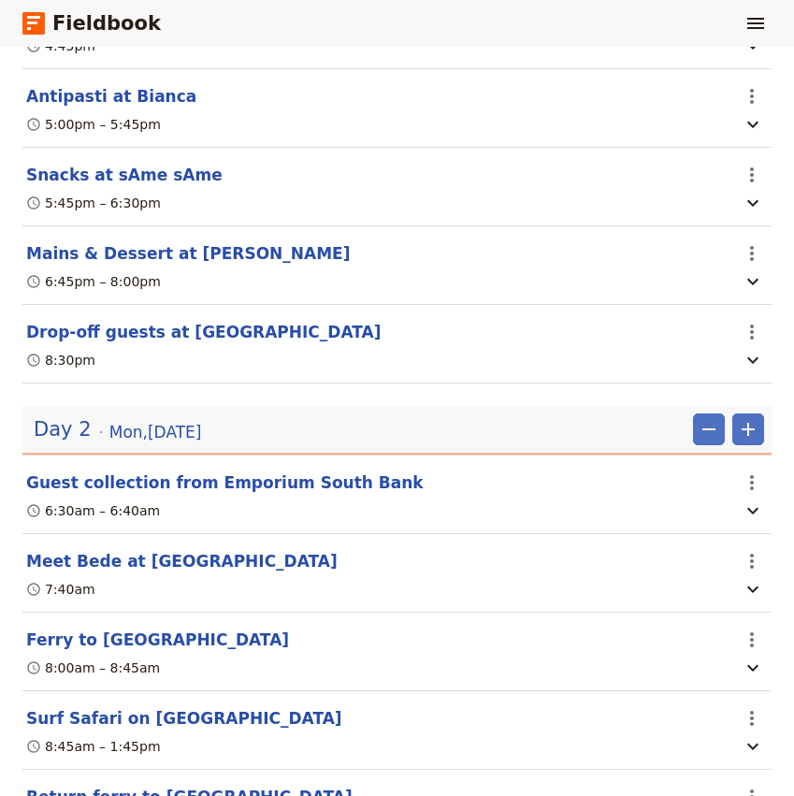
scroll to position [754, 0]
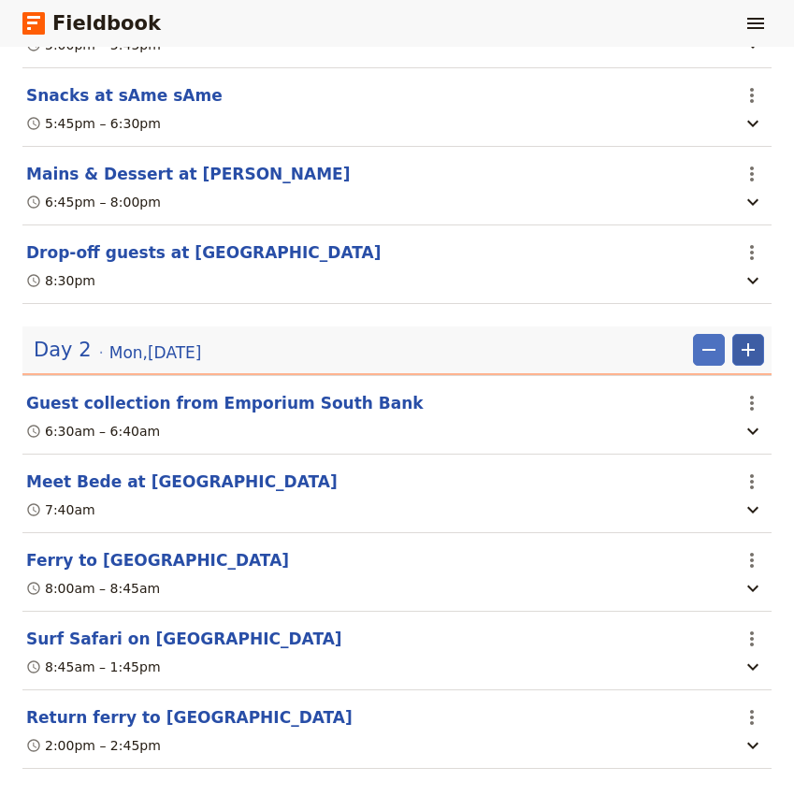
click at [748, 343] on icon "Add" at bounding box center [748, 349] width 13 height 13
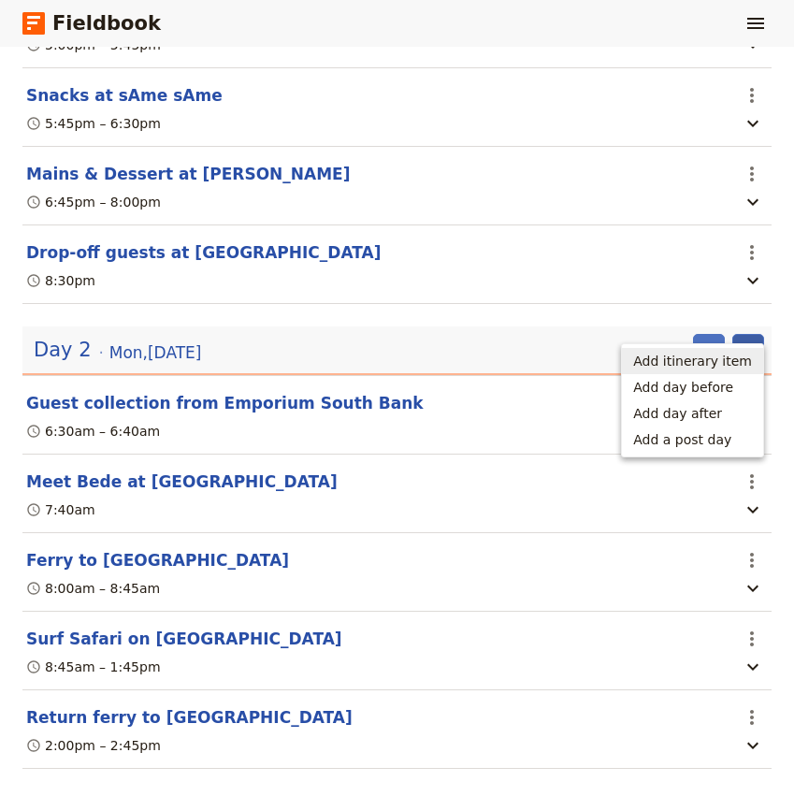
click at [713, 359] on span "Add itinerary item" at bounding box center [692, 361] width 119 height 19
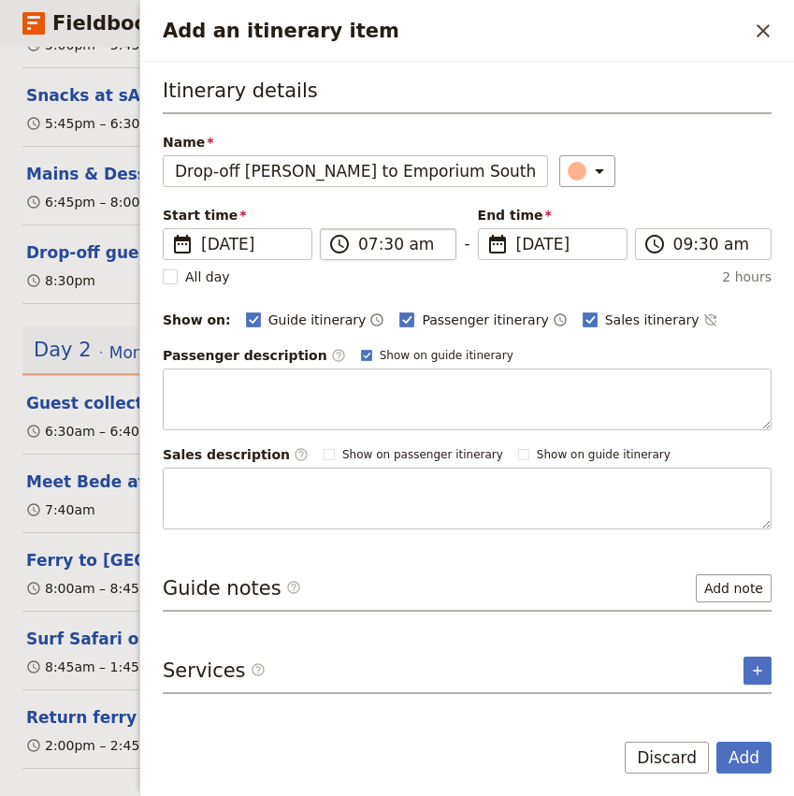
type input "Drop-off Craig to Emporium South Bank"
click at [367, 244] on input "07:30 am" at bounding box center [401, 244] width 86 height 22
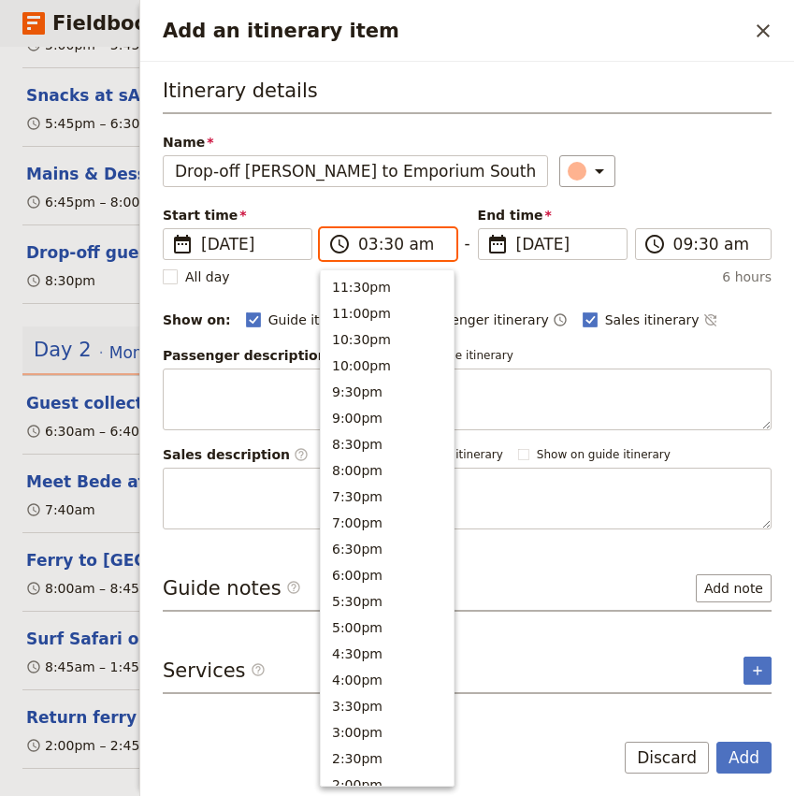
scroll to position [749, 0]
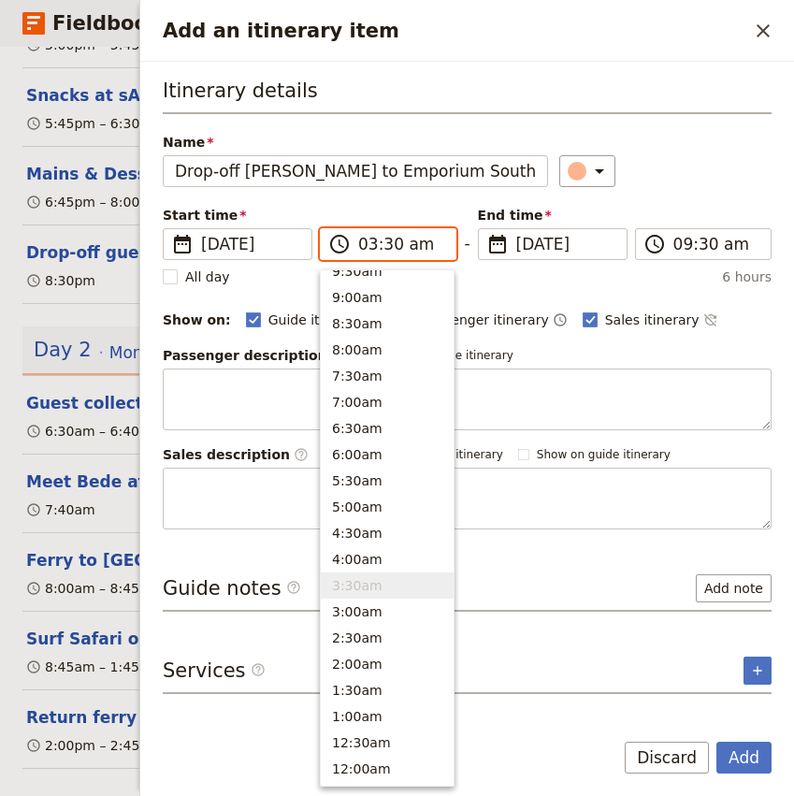
click at [390, 245] on input "03:30 am" at bounding box center [401, 244] width 86 height 22
type input "03:45 pm"
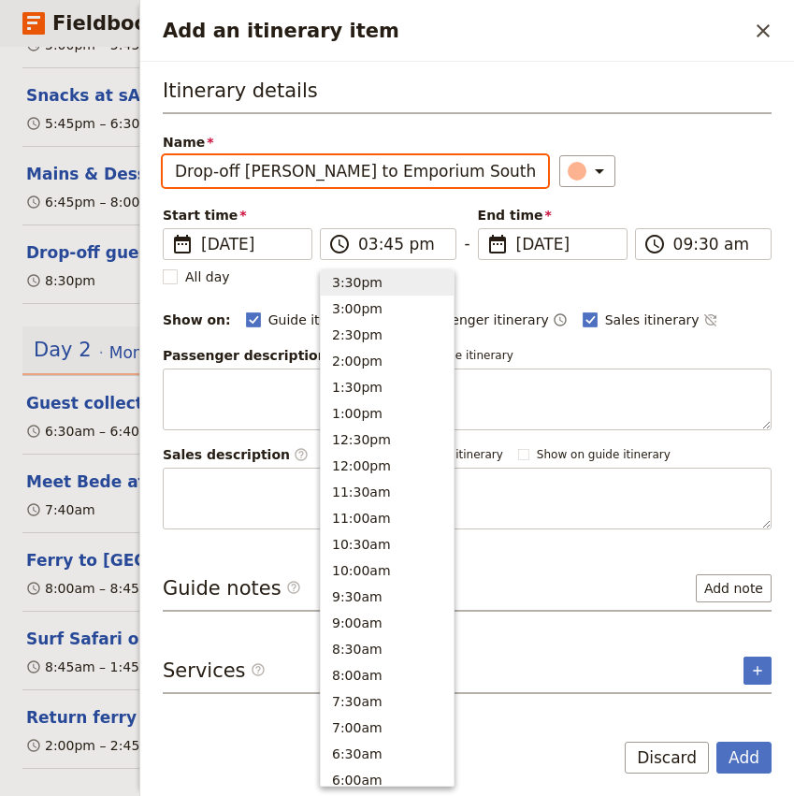
click at [648, 163] on div "​" at bounding box center [666, 171] width 212 height 32
type input "03:45 pm"
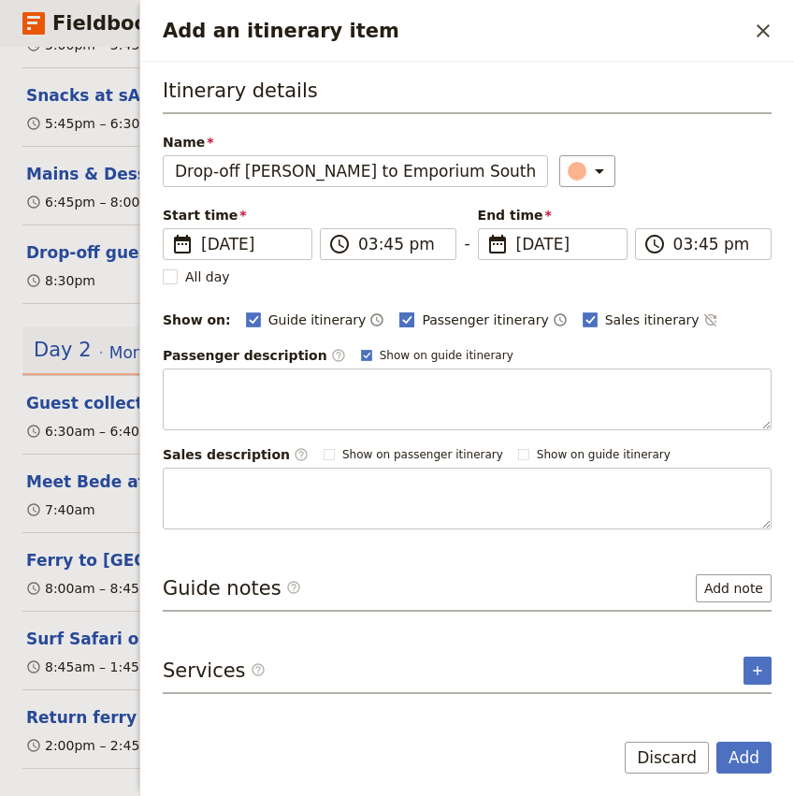
click at [457, 319] on span "Passenger itinerary" at bounding box center [485, 320] width 126 height 19
click at [400, 311] on input "Passenger itinerary" at bounding box center [399, 310] width 1 height 1
checkbox input "false"
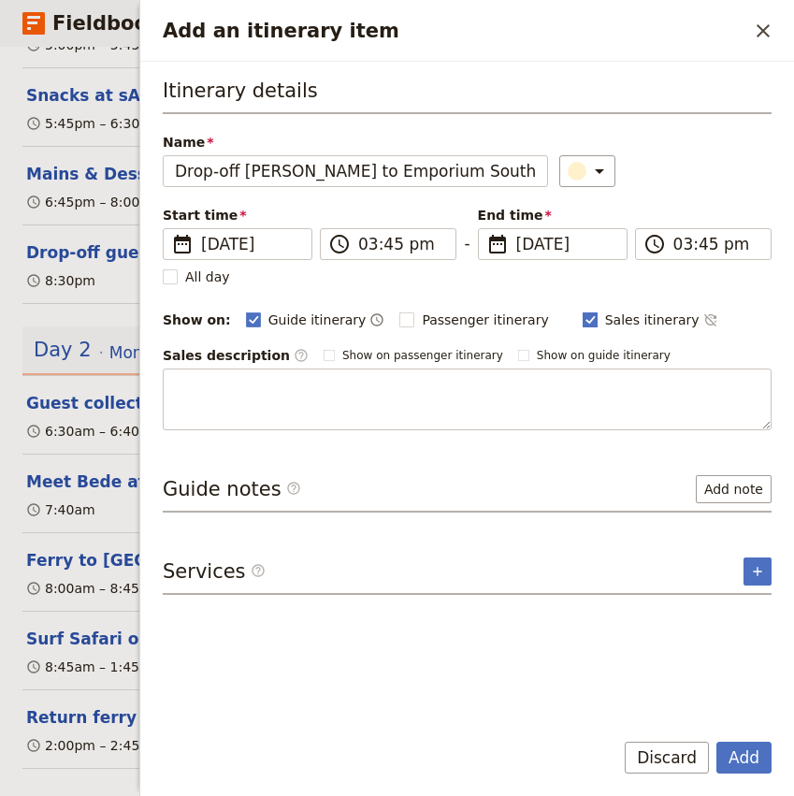
click at [605, 317] on span "Sales itinerary" at bounding box center [652, 320] width 95 height 19
click at [583, 311] on input "Sales itinerary" at bounding box center [582, 310] width 1 height 1
checkbox input "false"
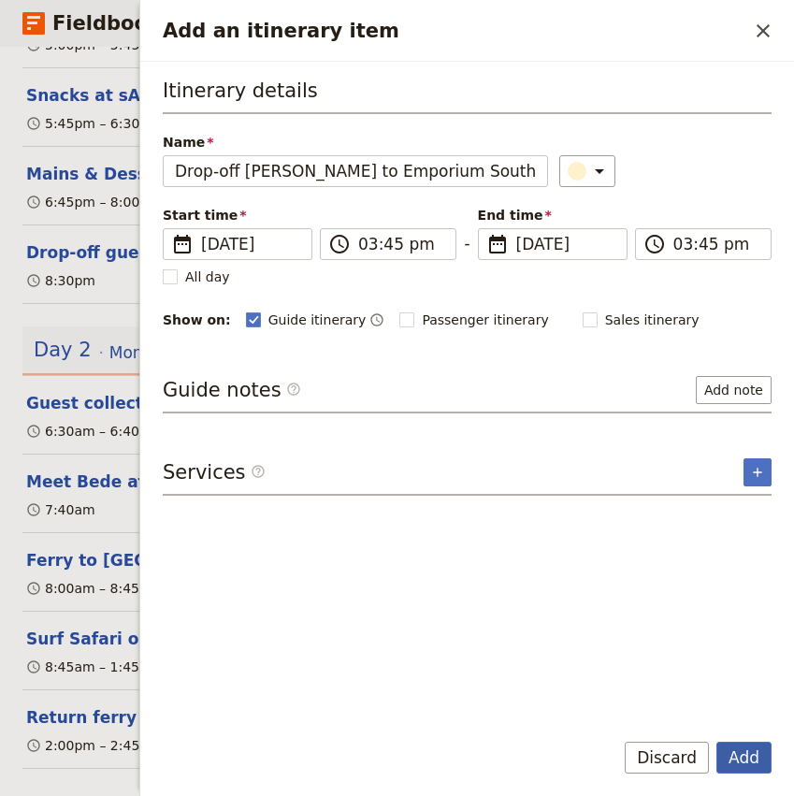
click at [750, 768] on button "Add" at bounding box center [744, 758] width 55 height 32
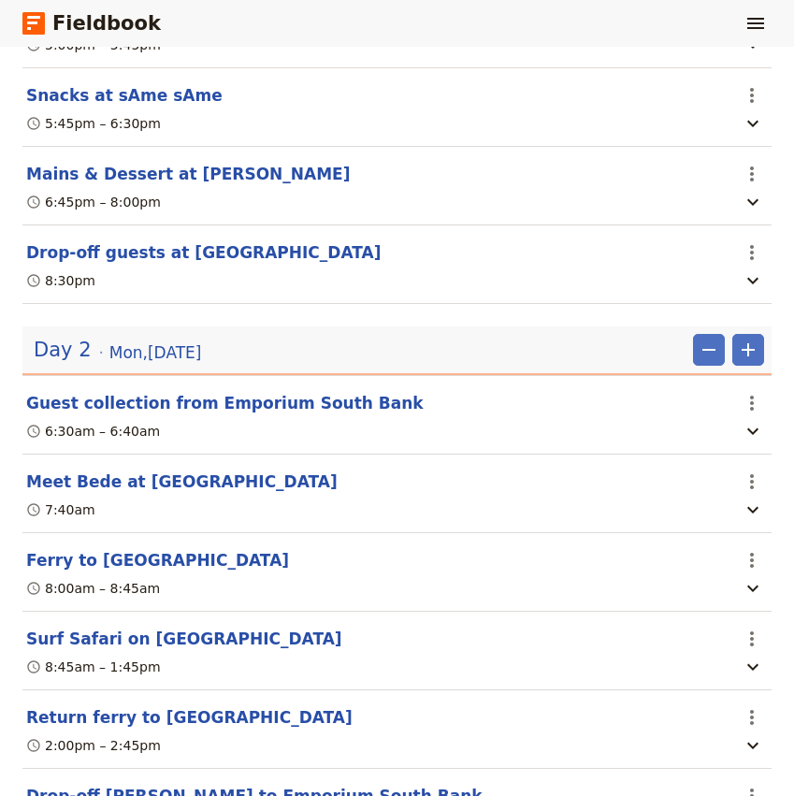
scroll to position [828, 0]
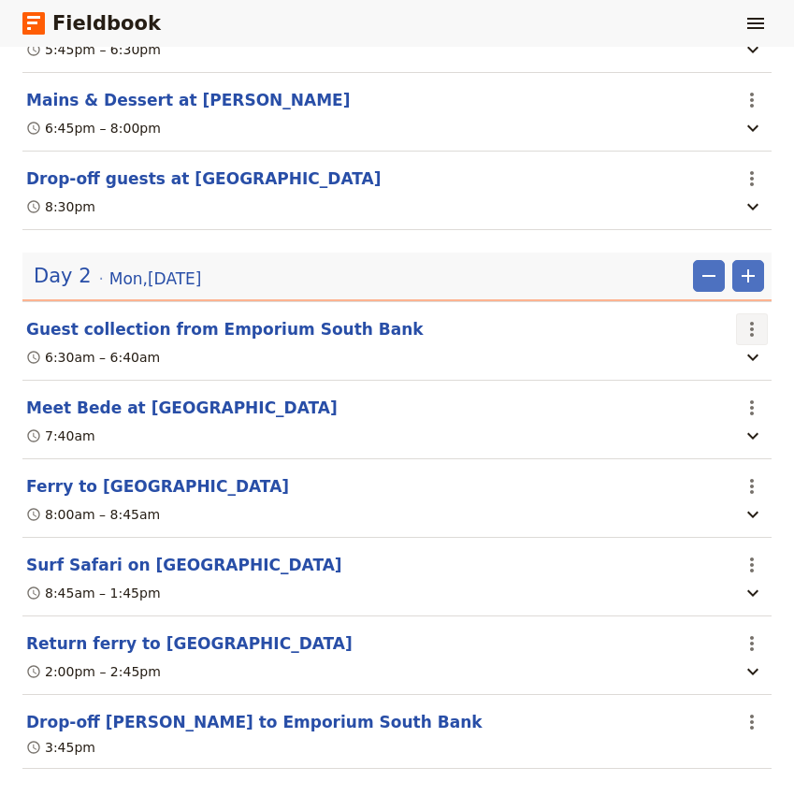
click at [757, 318] on icon "Actions" at bounding box center [752, 329] width 22 height 22
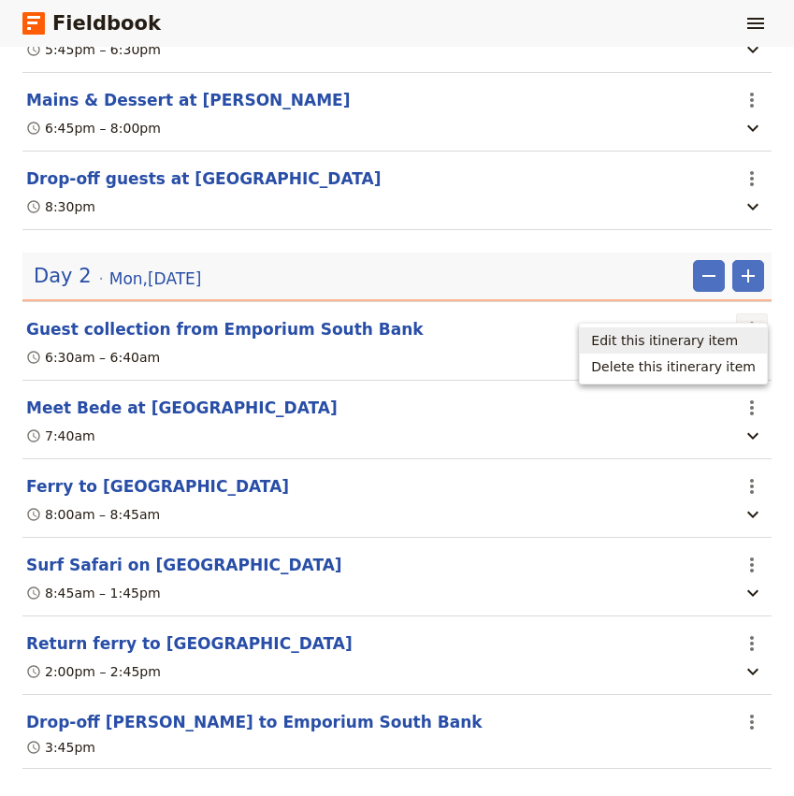
click at [727, 342] on span "Edit this itinerary item" at bounding box center [664, 340] width 147 height 19
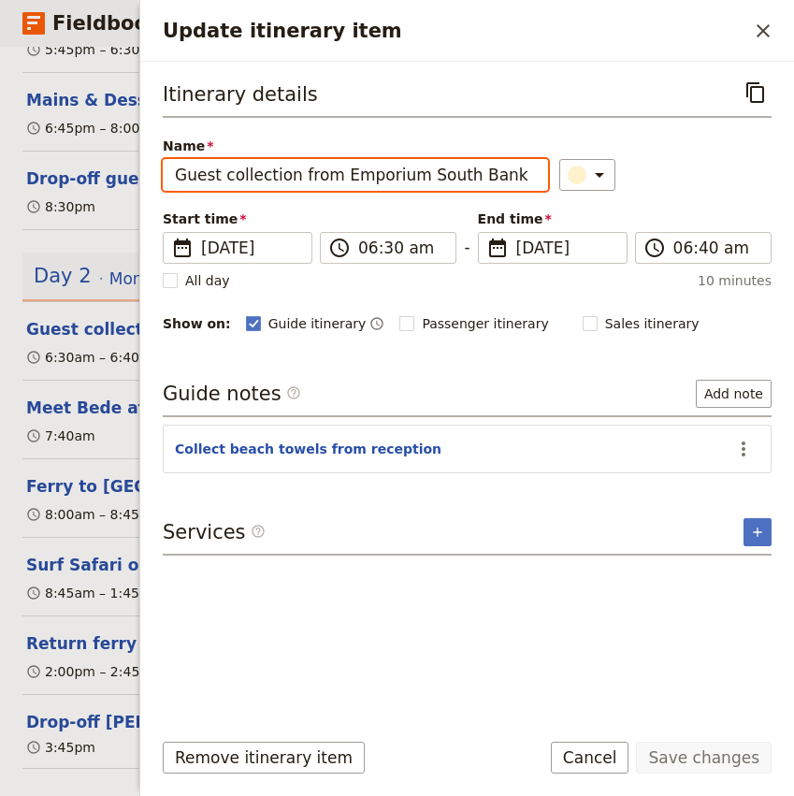
drag, startPoint x: 289, startPoint y: 170, endPoint x: 88, endPoint y: 170, distance: 201.2
click at [88, 170] on div "Explore Brisbane - Craig Tansley Famil ​ Scheduled 17 – 18 Aug 2025 2 days / 1 …" at bounding box center [397, 421] width 794 height 749
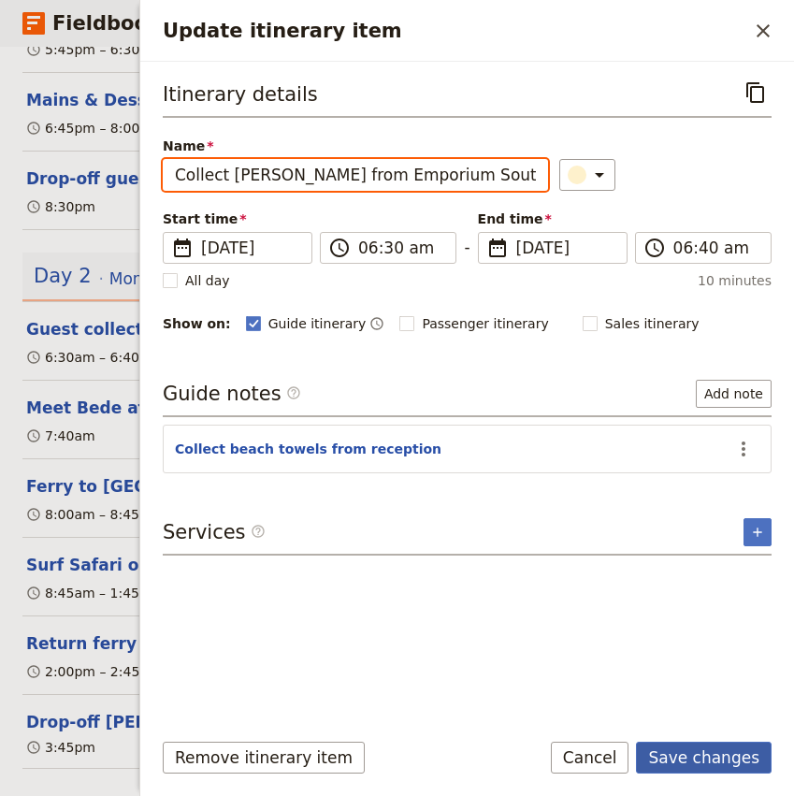
type input "Collect Craig from Emporium South Bank"
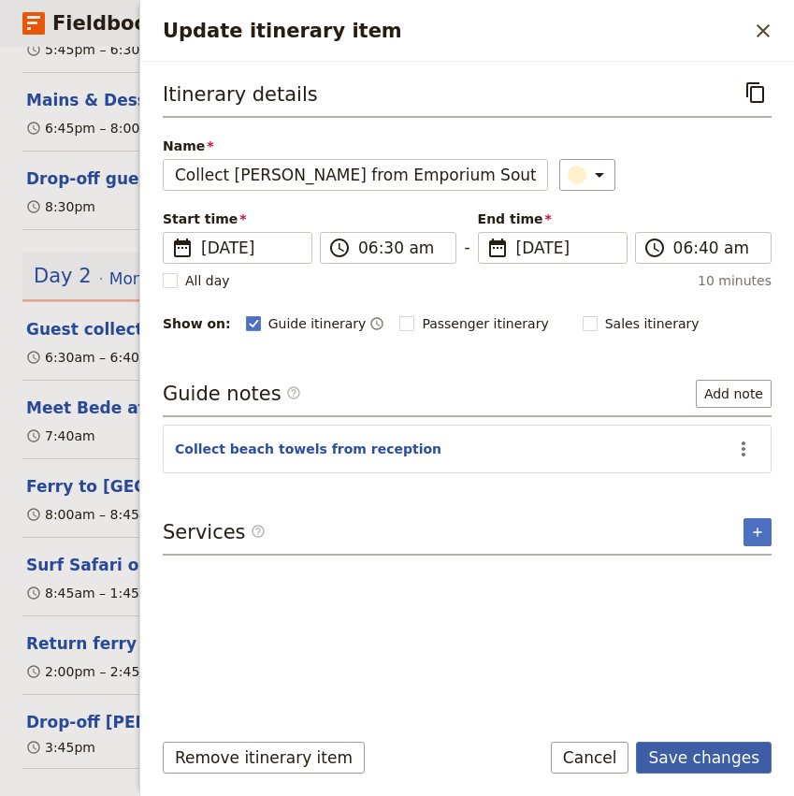
click at [698, 758] on button "Save changes" at bounding box center [704, 758] width 136 height 32
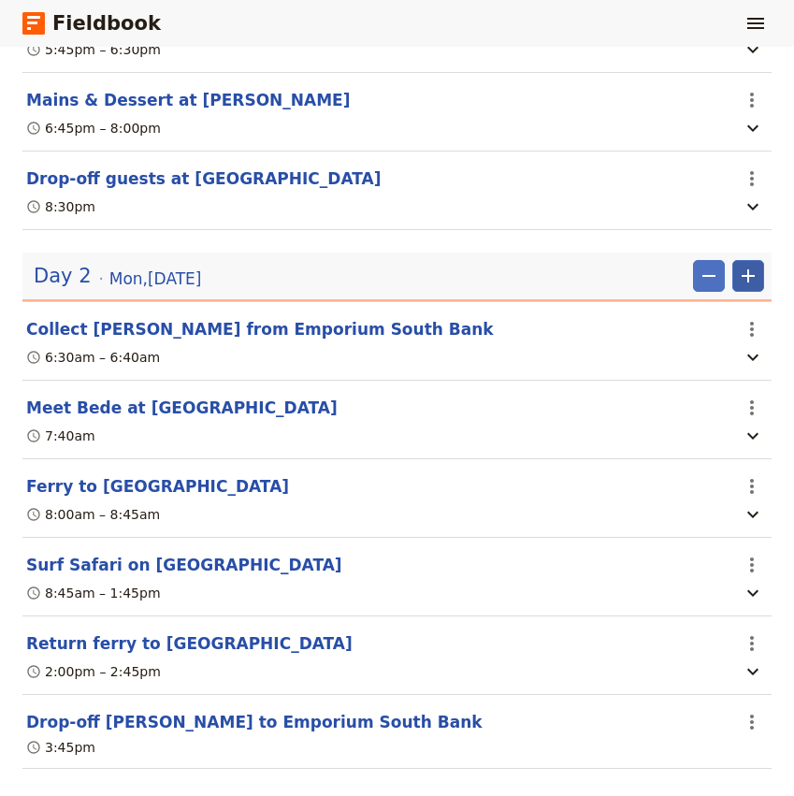
click at [752, 265] on icon "Add" at bounding box center [748, 276] width 22 height 22
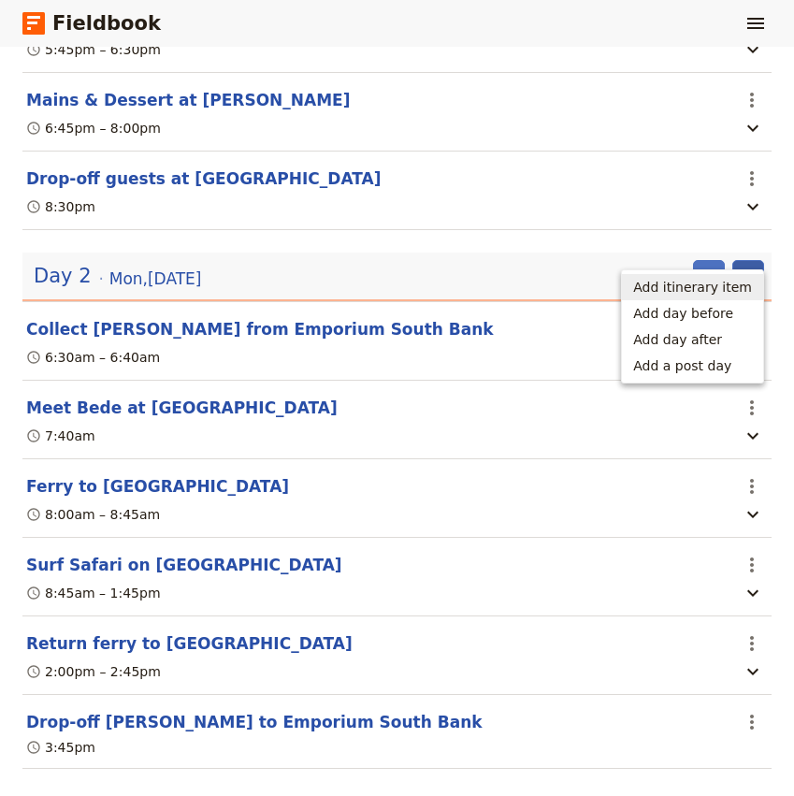
click at [725, 284] on span "Add itinerary item" at bounding box center [692, 287] width 119 height 19
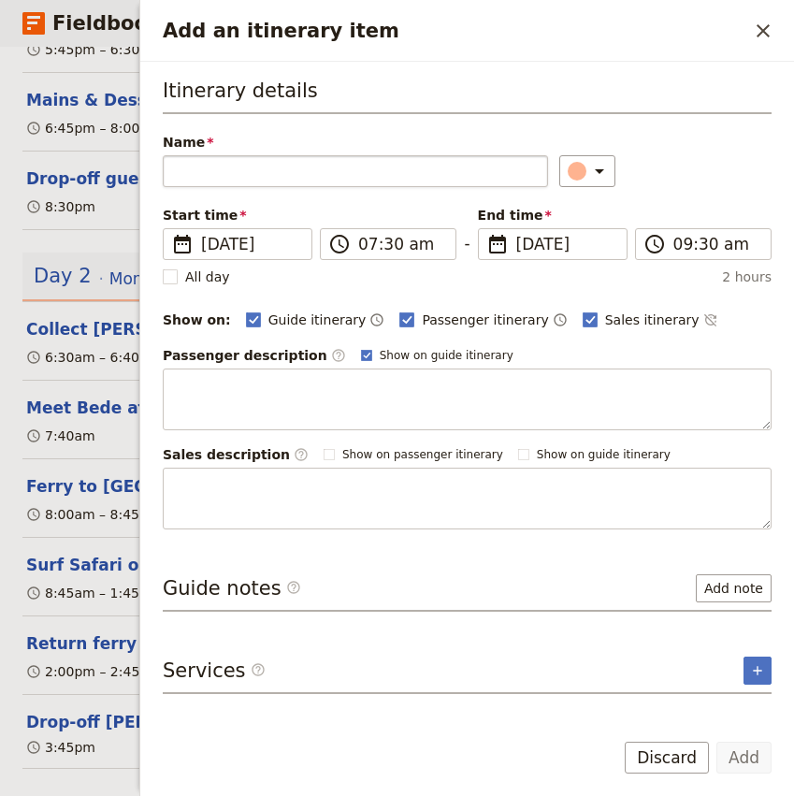
click at [251, 165] on input "Name" at bounding box center [356, 171] width 386 height 32
click at [680, 753] on button "Discard" at bounding box center [667, 758] width 84 height 32
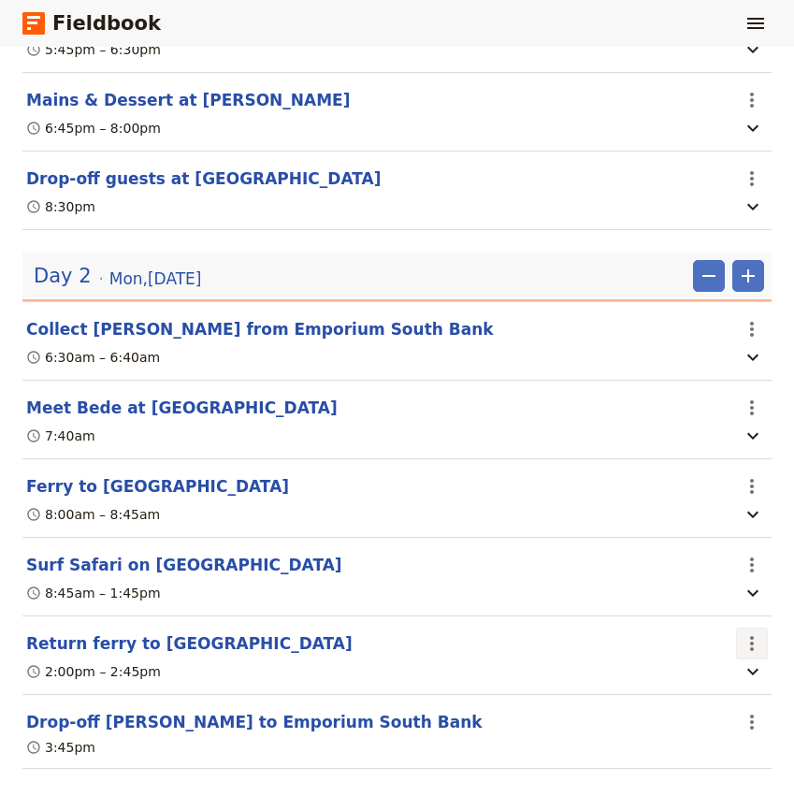
click at [765, 628] on button "​" at bounding box center [752, 644] width 32 height 32
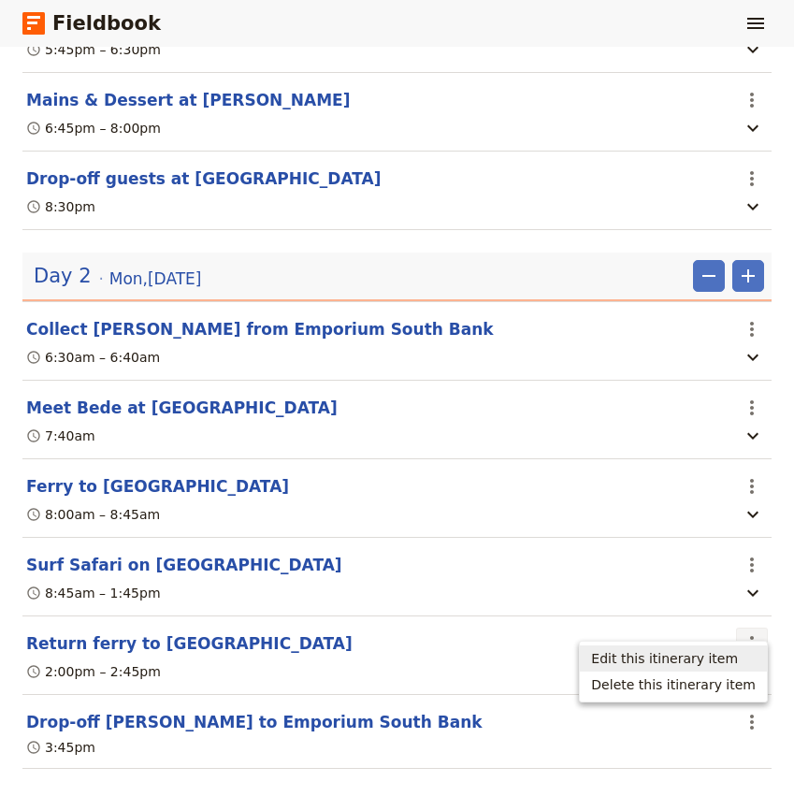
click at [710, 658] on span "Edit this itinerary item" at bounding box center [664, 658] width 147 height 19
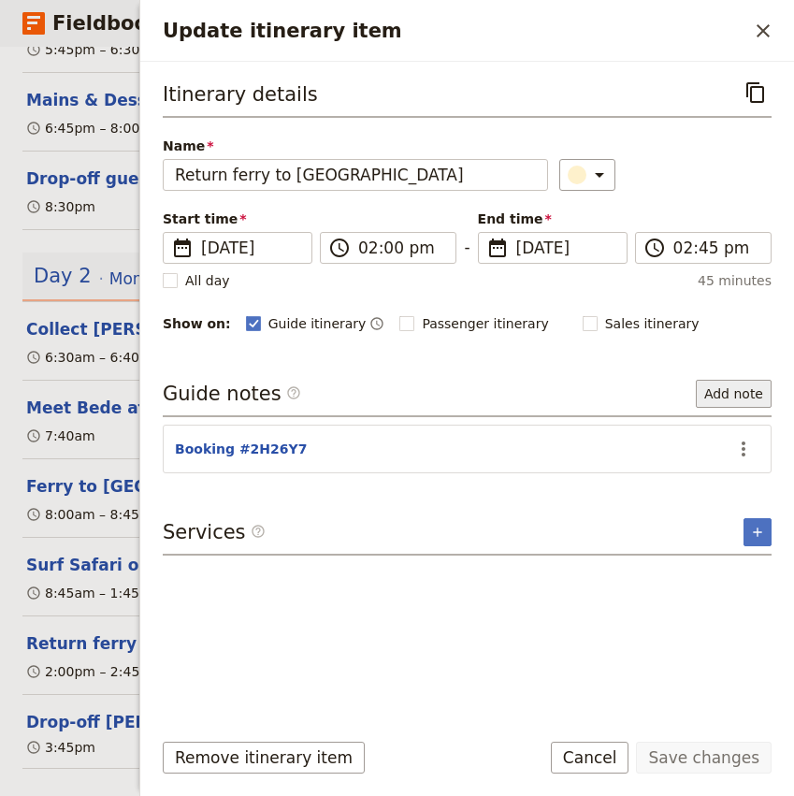
click at [742, 396] on button "Add note" at bounding box center [734, 394] width 76 height 28
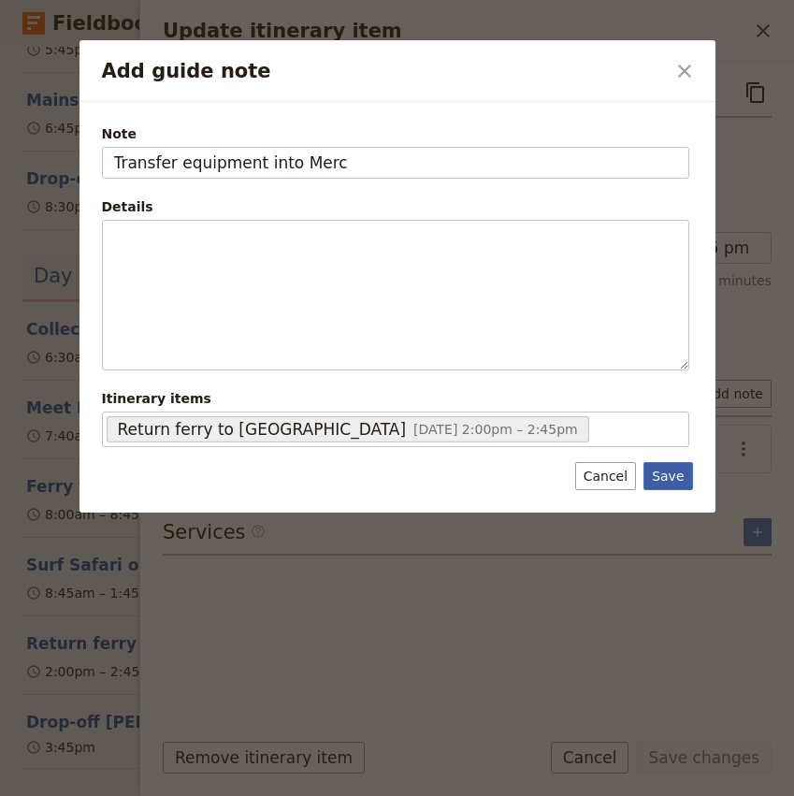
type input "Transfer equipment into Merc"
click at [680, 485] on button "Save" at bounding box center [668, 476] width 49 height 28
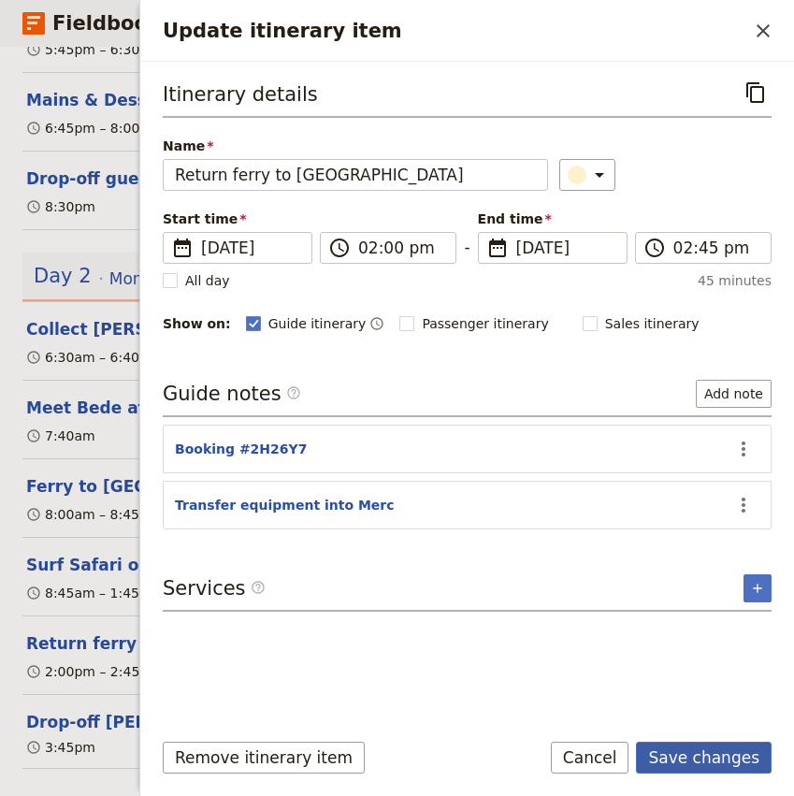
click at [727, 749] on button "Save changes" at bounding box center [704, 758] width 136 height 32
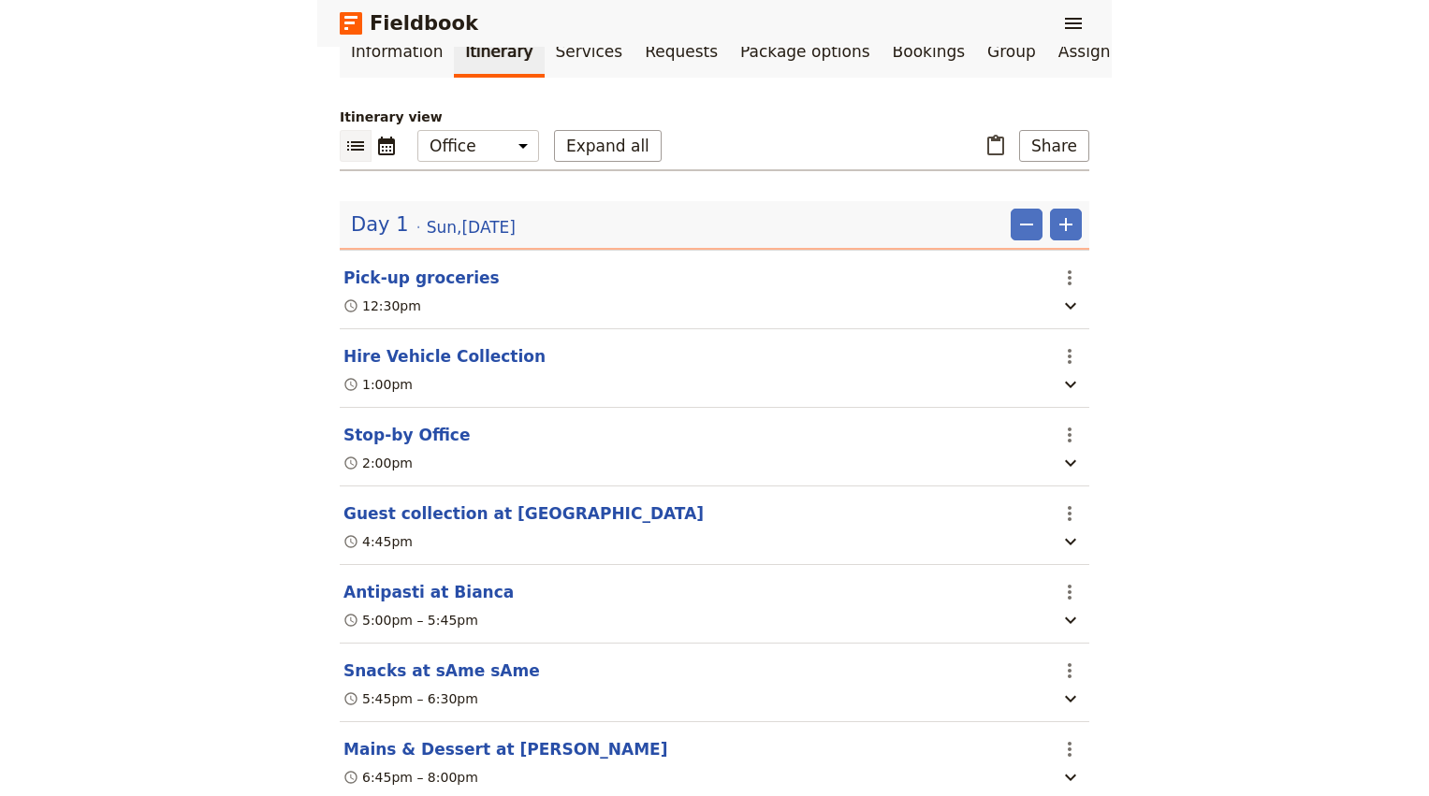
scroll to position [0, 0]
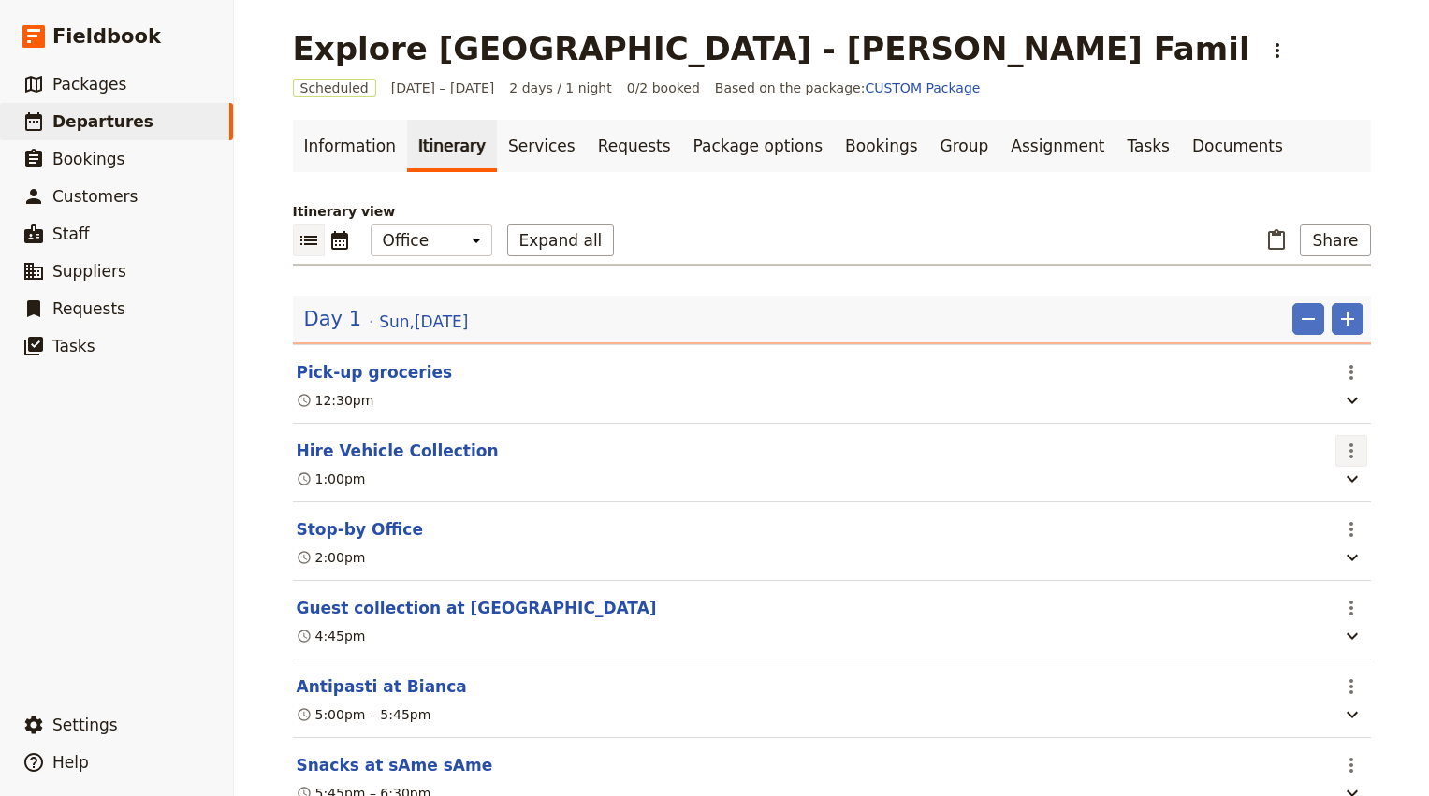
click at [1351, 452] on icon "Actions" at bounding box center [1351, 451] width 4 height 15
click at [1323, 500] on span "Edit this itinerary item" at bounding box center [1262, 493] width 147 height 19
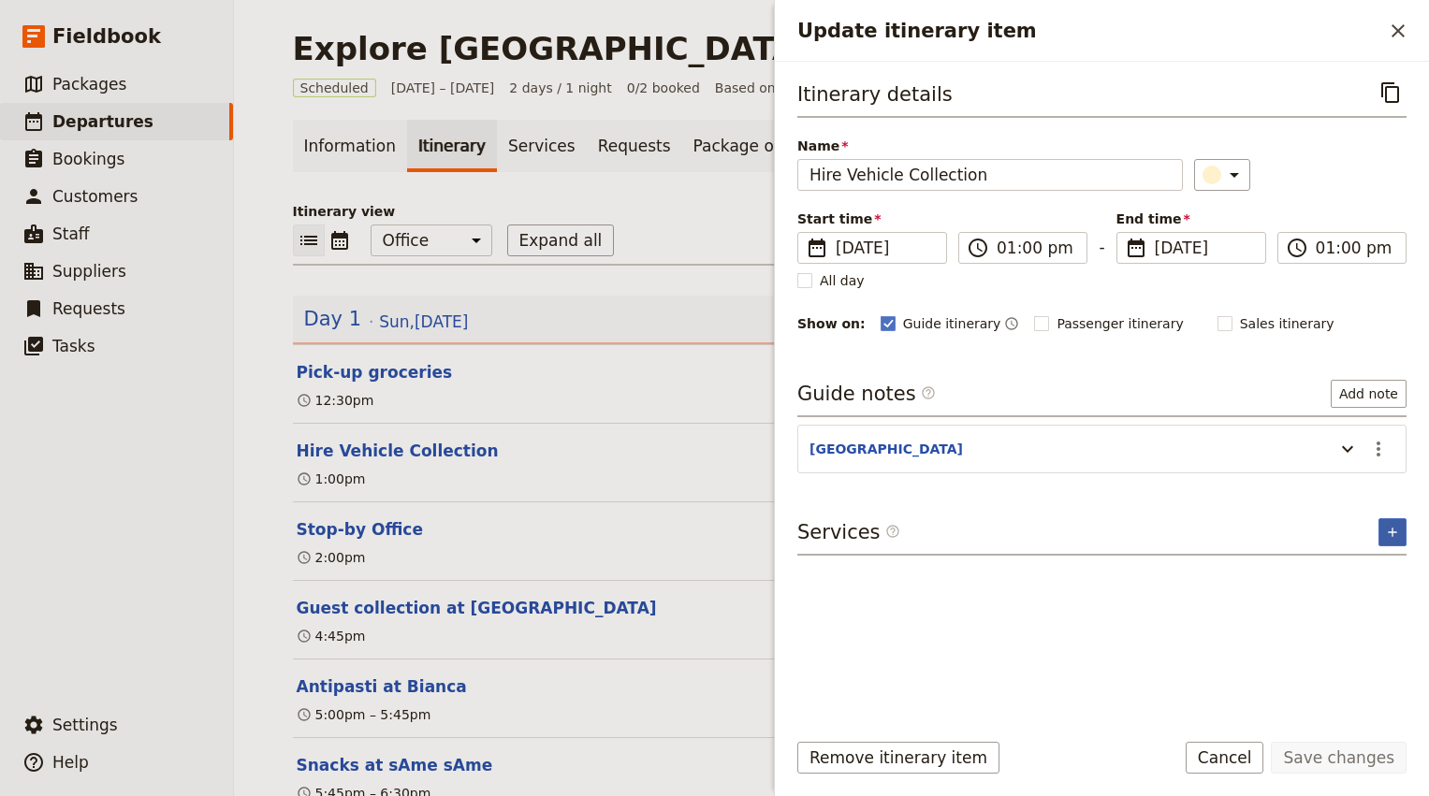
click at [1390, 536] on icon "Add service inclusion" at bounding box center [1392, 532] width 15 height 15
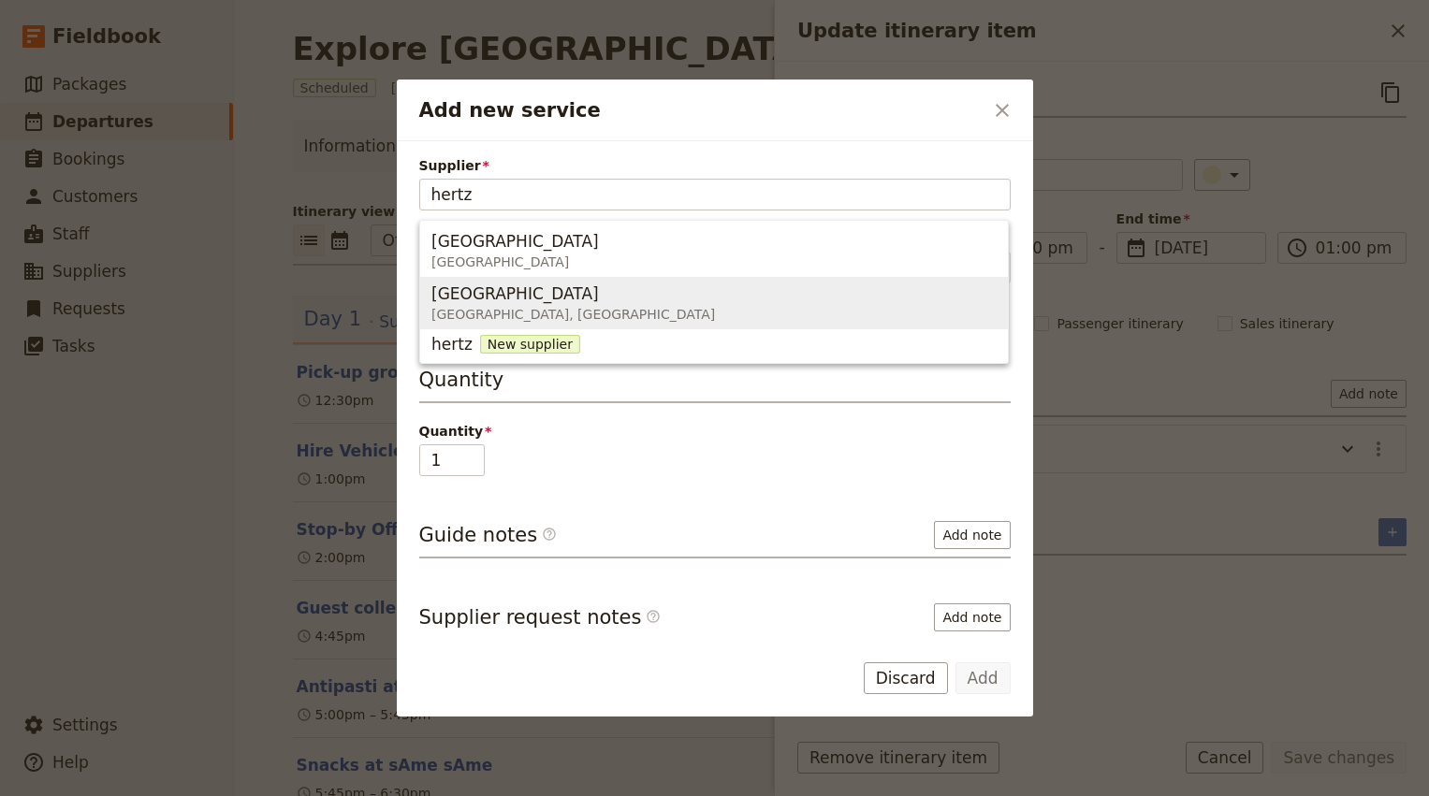
click at [679, 281] on div "Hertz Gold Coast Airport Gold Coast Highway, Bilinga QLD 4225, Australia" at bounding box center [573, 303] width 284 height 45
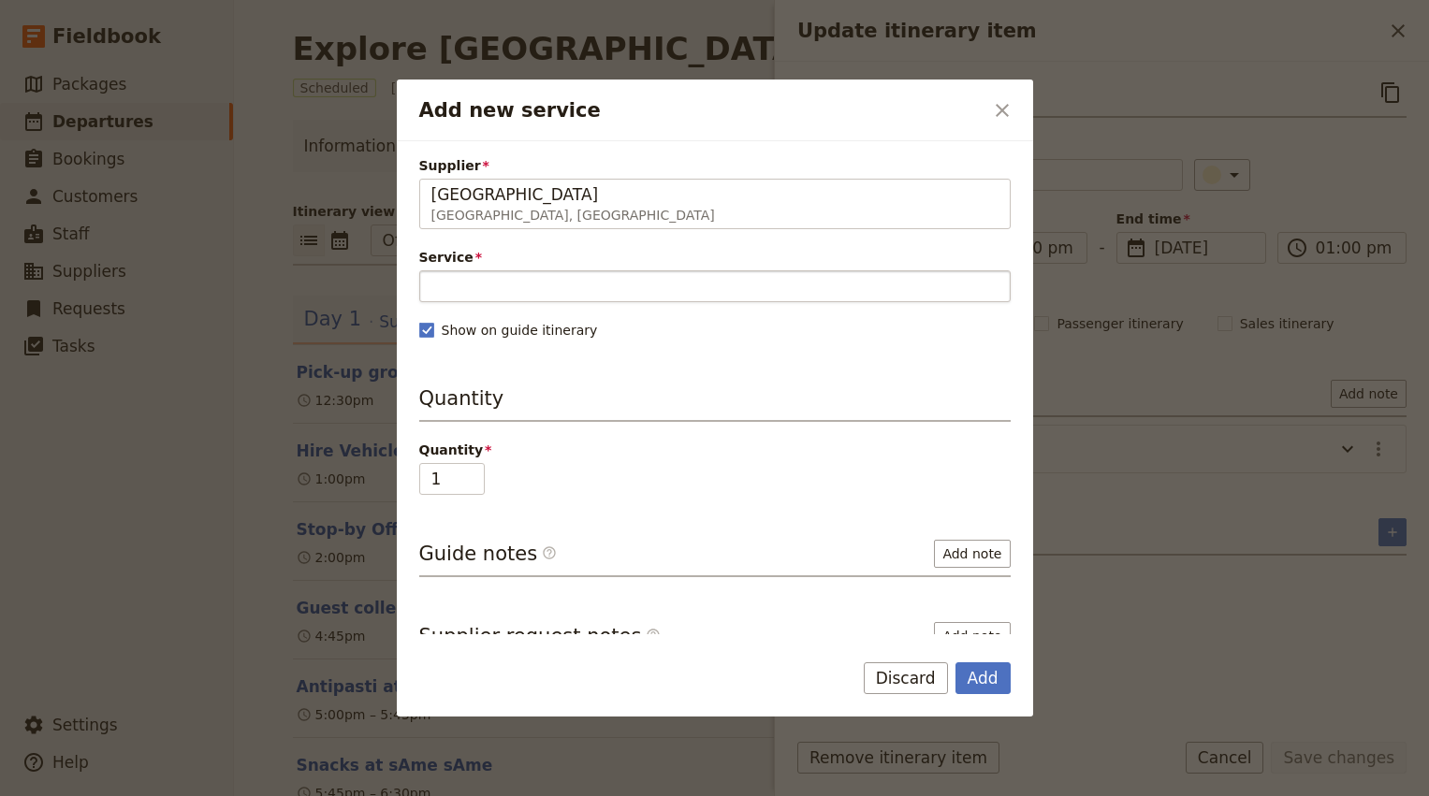
type input "Hertz Gold Coast Airport"
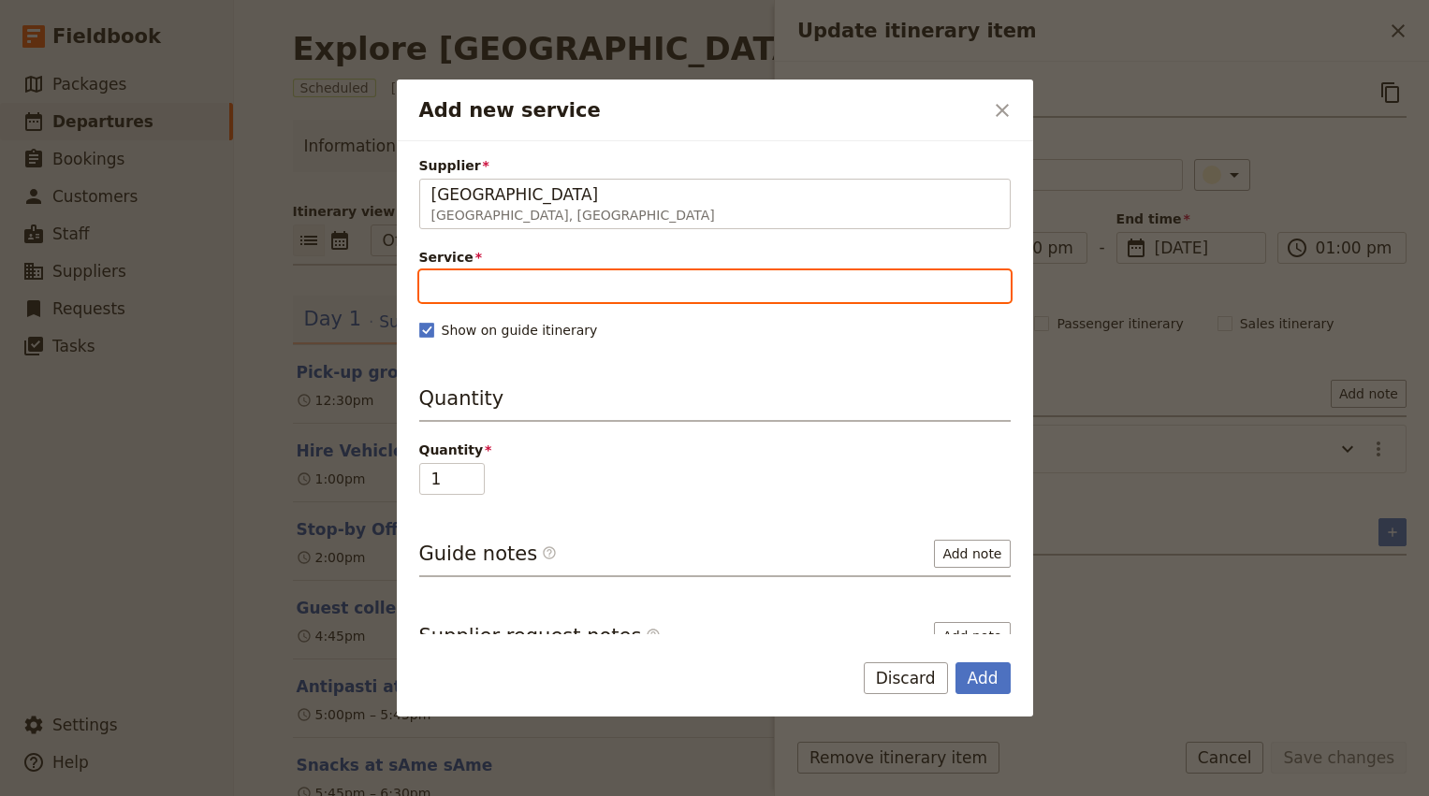
click at [608, 288] on input "Service" at bounding box center [714, 286] width 591 height 32
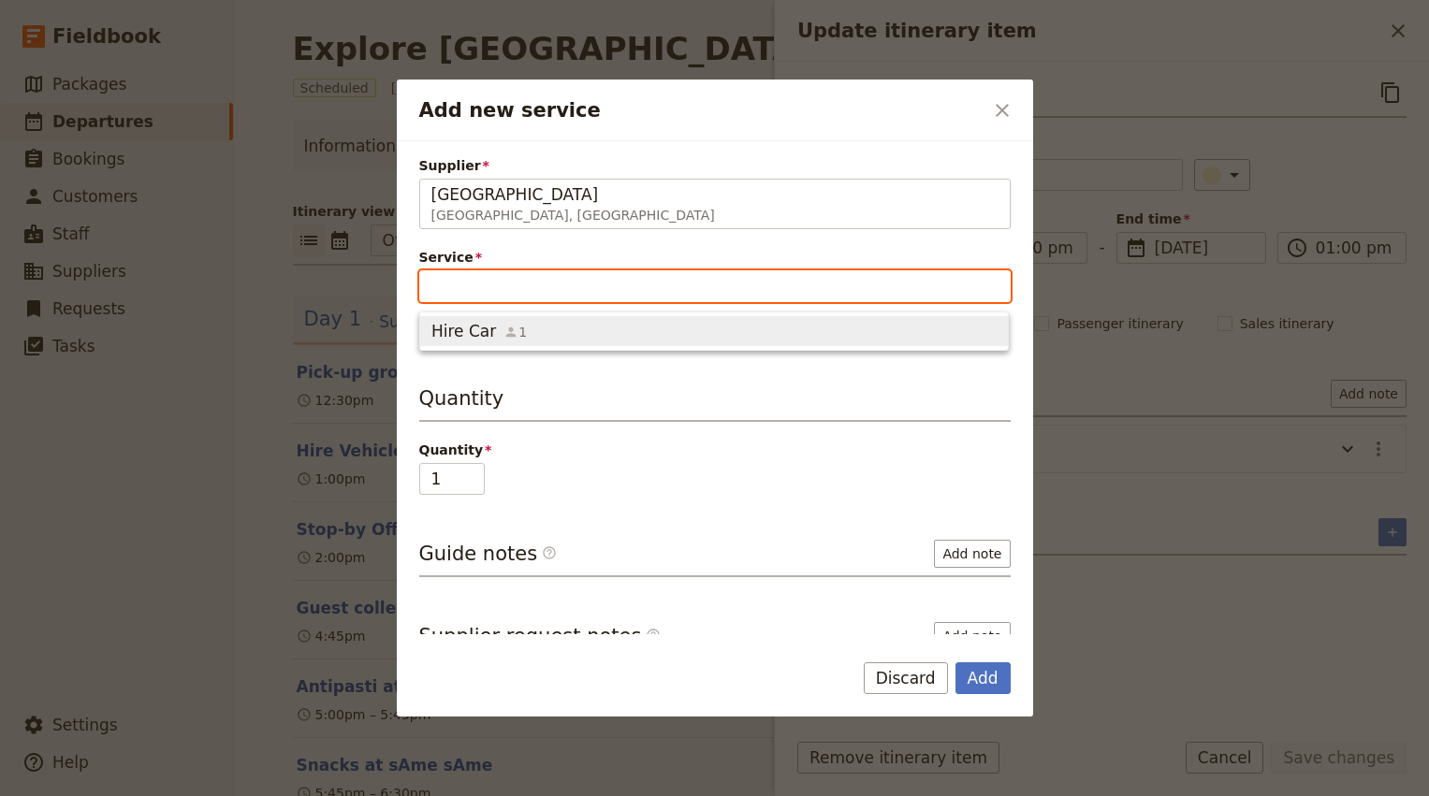
click at [566, 327] on span "Hire Car 1" at bounding box center [713, 331] width 565 height 22
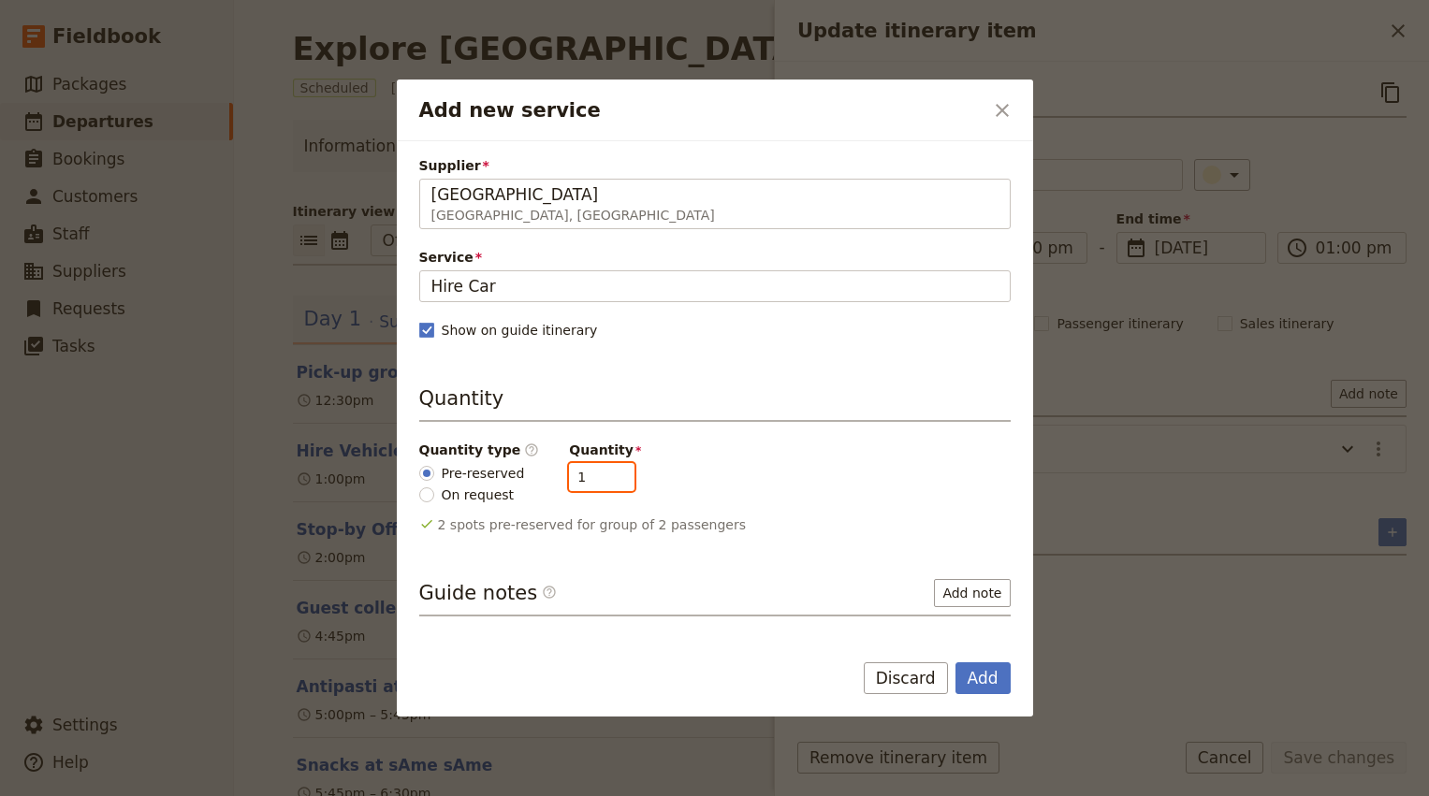
type input "1"
click at [611, 482] on input "1" at bounding box center [601, 477] width 65 height 28
click at [981, 675] on button "Add" at bounding box center [982, 678] width 55 height 32
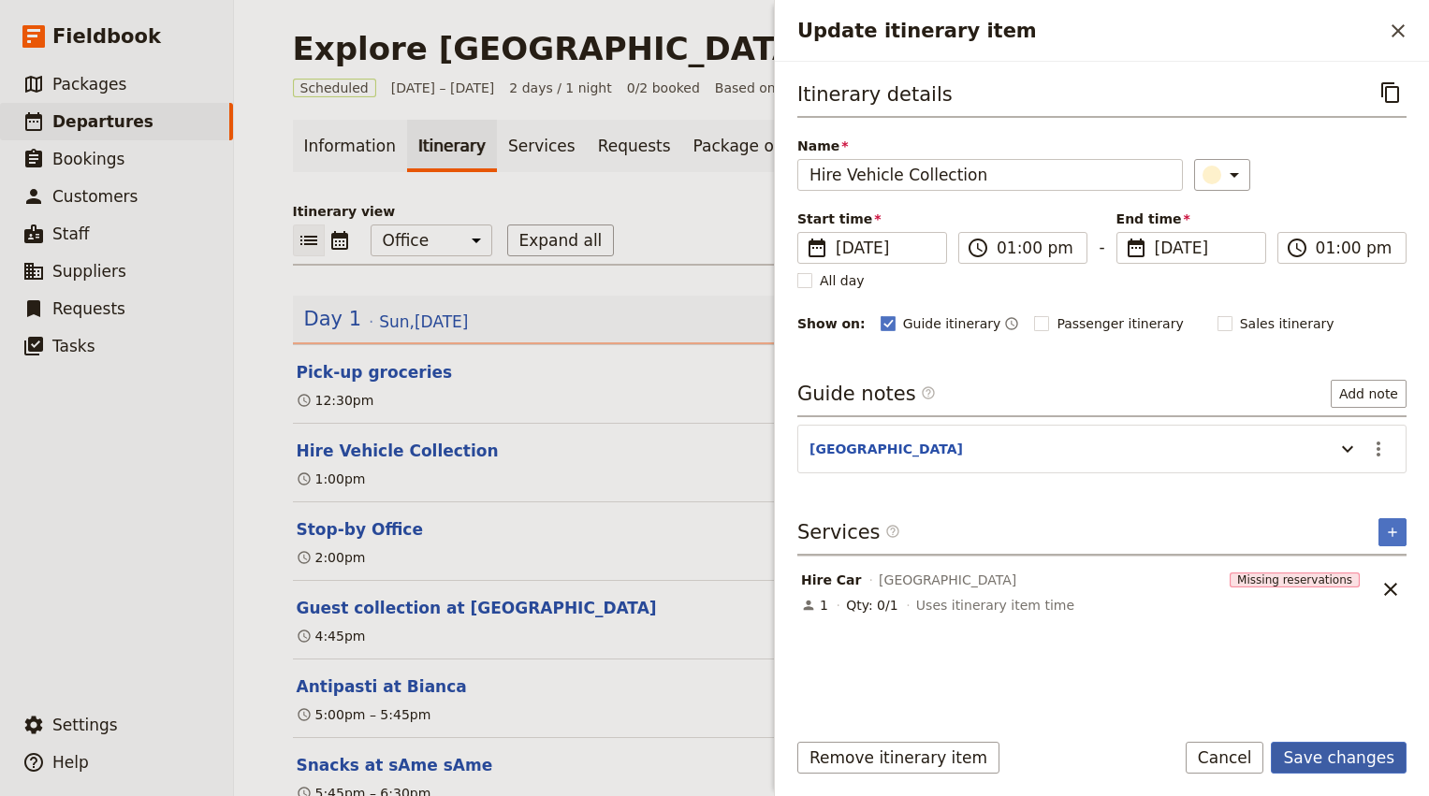
click at [1346, 764] on button "Save changes" at bounding box center [1339, 758] width 136 height 32
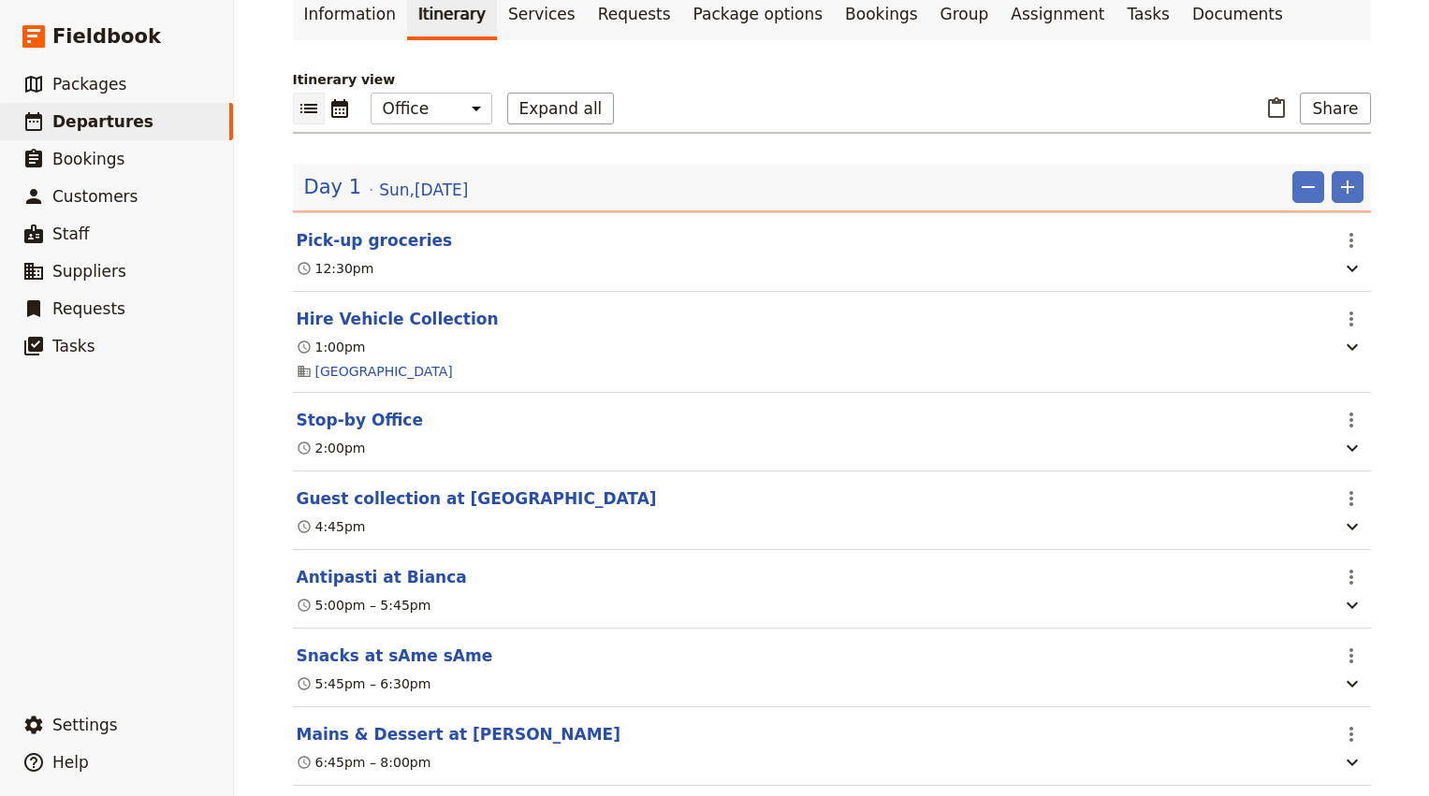
scroll to position [211, 0]
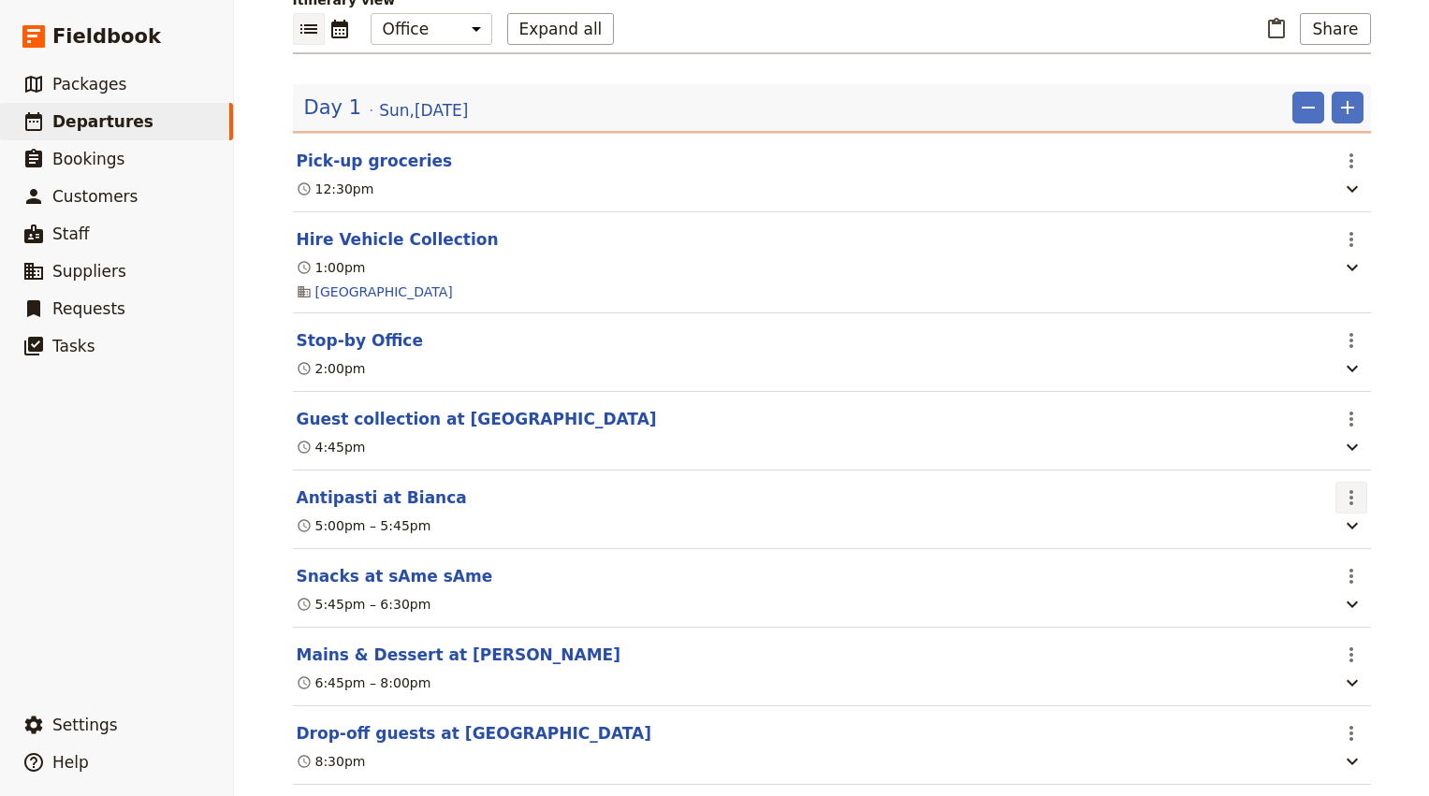
click at [1355, 491] on icon "Actions" at bounding box center [1351, 498] width 22 height 22
click at [1324, 535] on span "Edit this itinerary item" at bounding box center [1262, 542] width 147 height 19
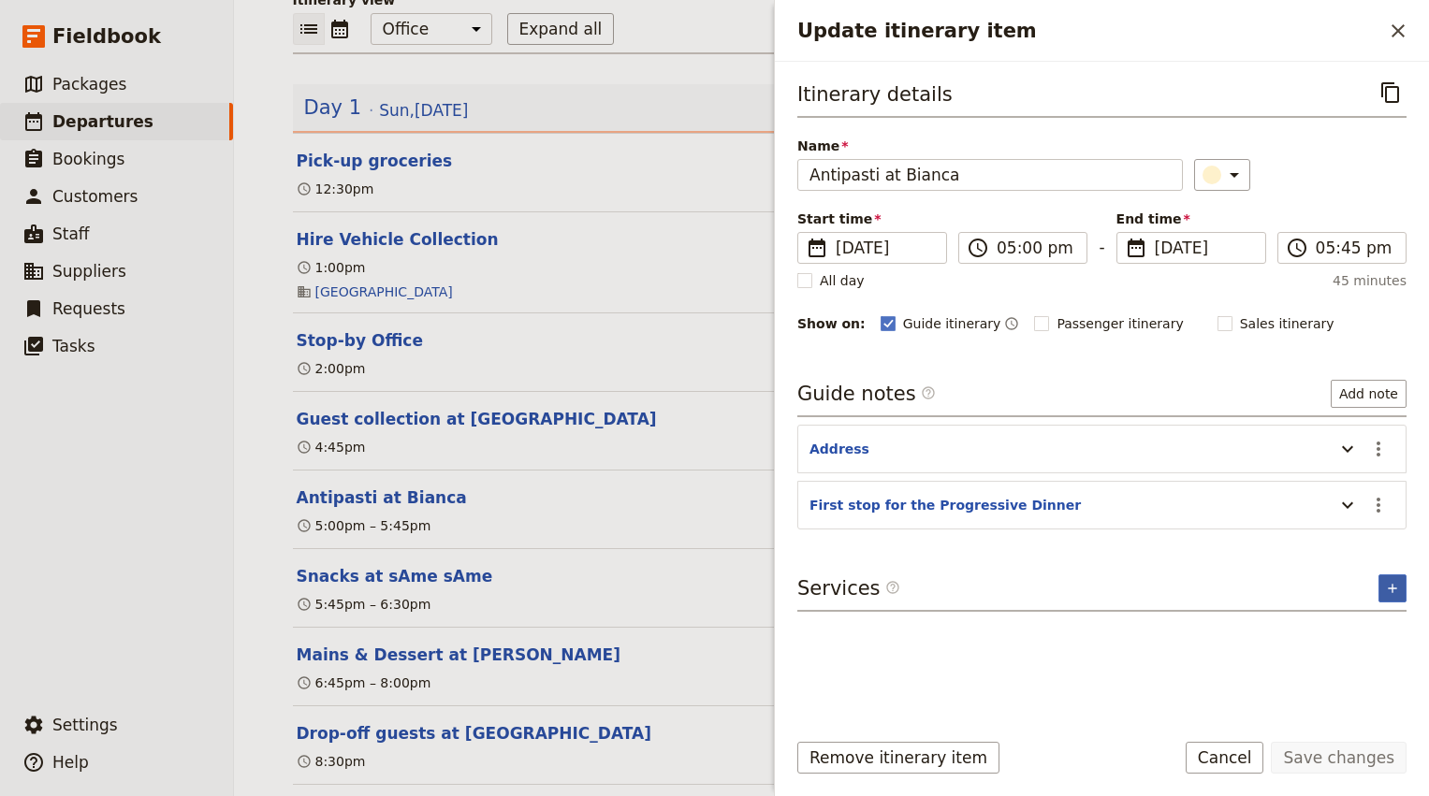
click at [1393, 585] on icon "Add service inclusion" at bounding box center [1392, 588] width 15 height 15
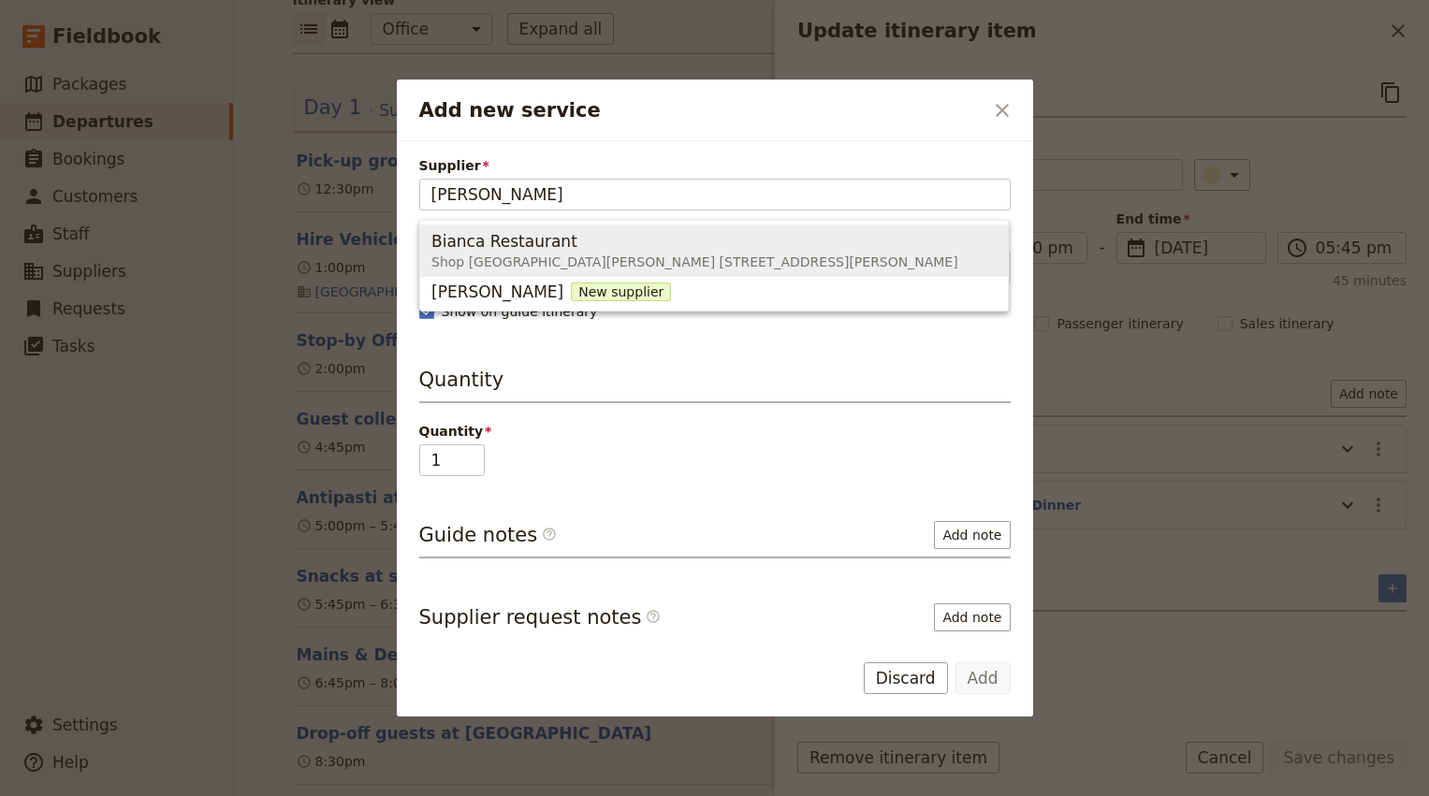
click at [579, 256] on span "Shop AM5 Ada Lane 46 James Street, Fortitude Valley QLD 4000, Australia" at bounding box center [694, 262] width 527 height 19
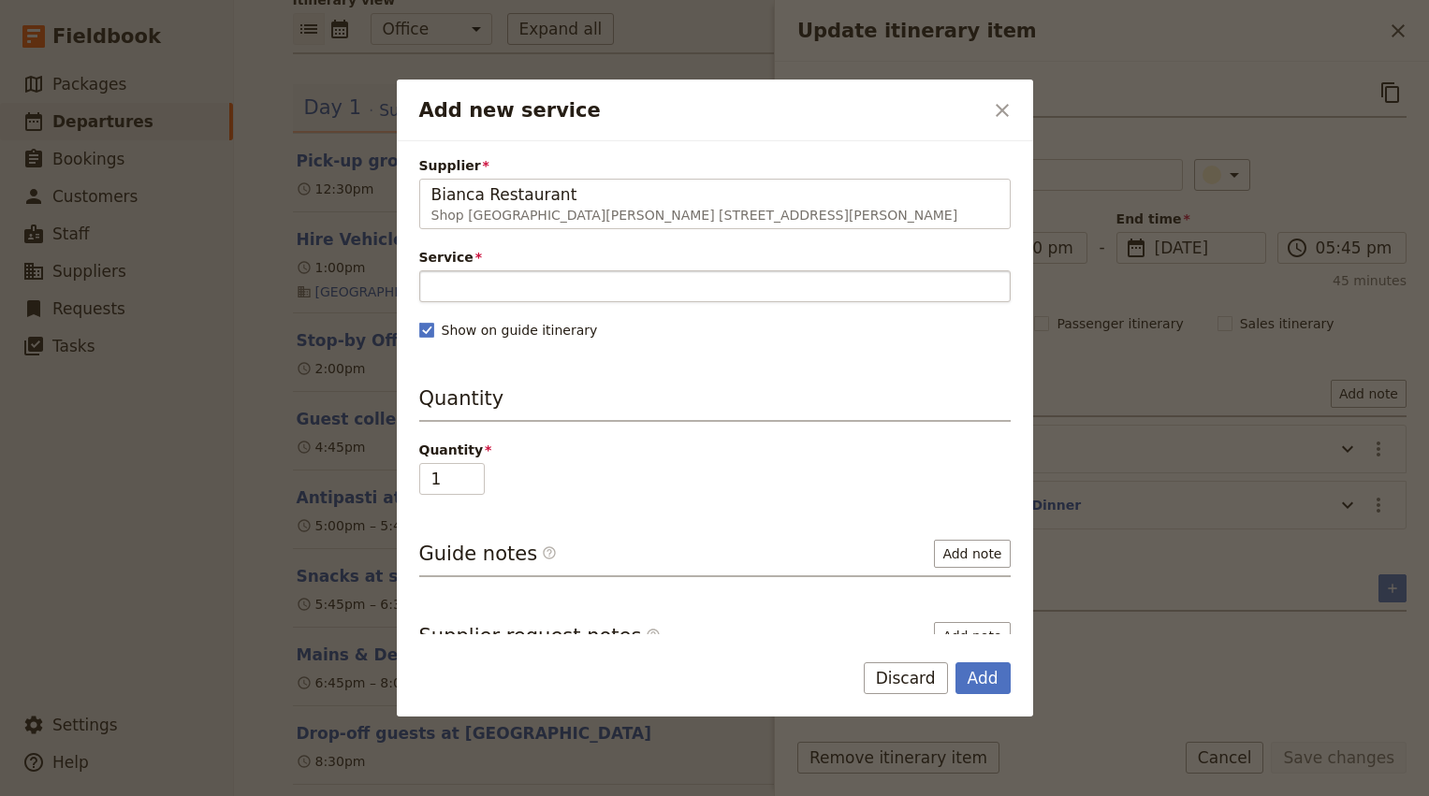
type input "Bianca Restaurant"
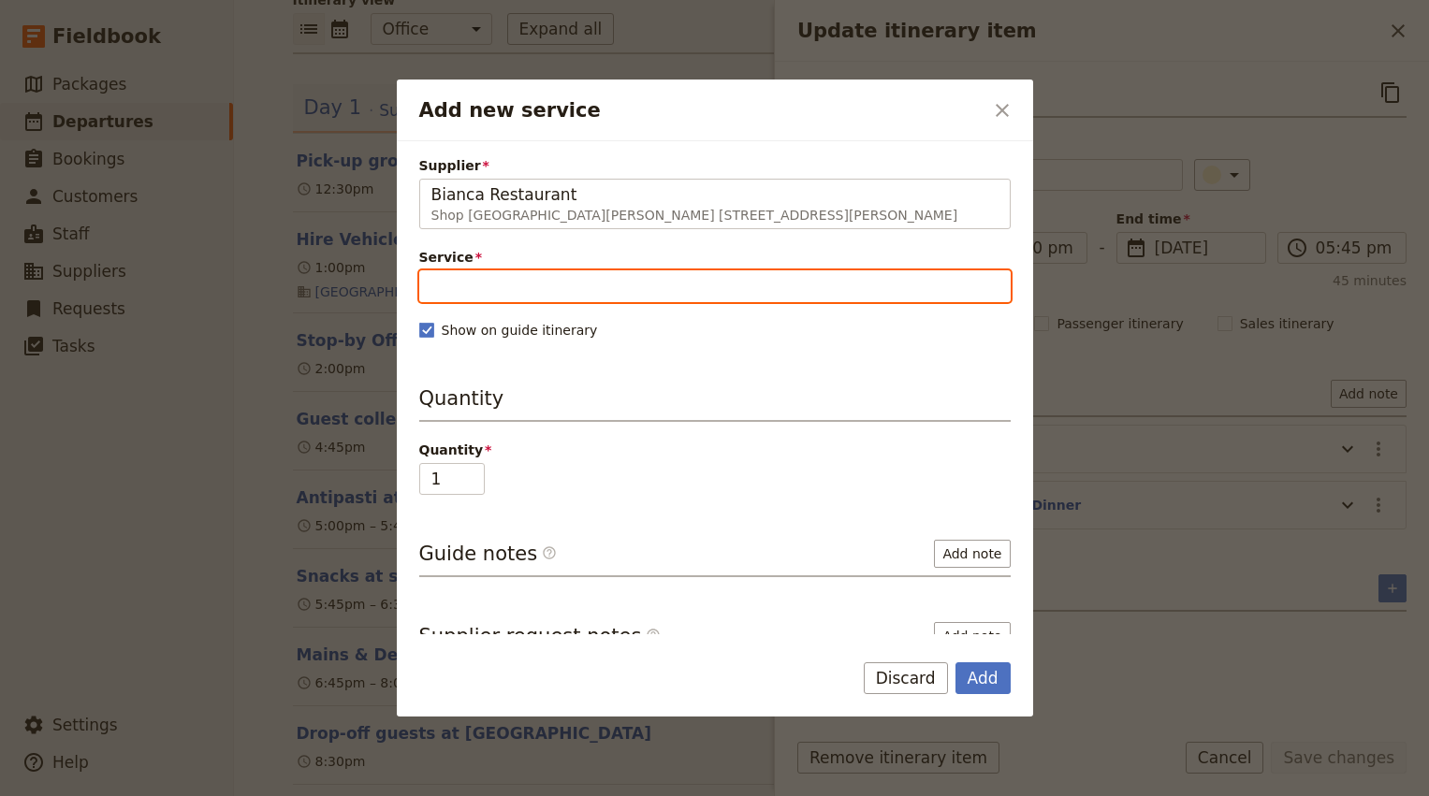
click at [561, 284] on input "Service" at bounding box center [714, 286] width 591 height 32
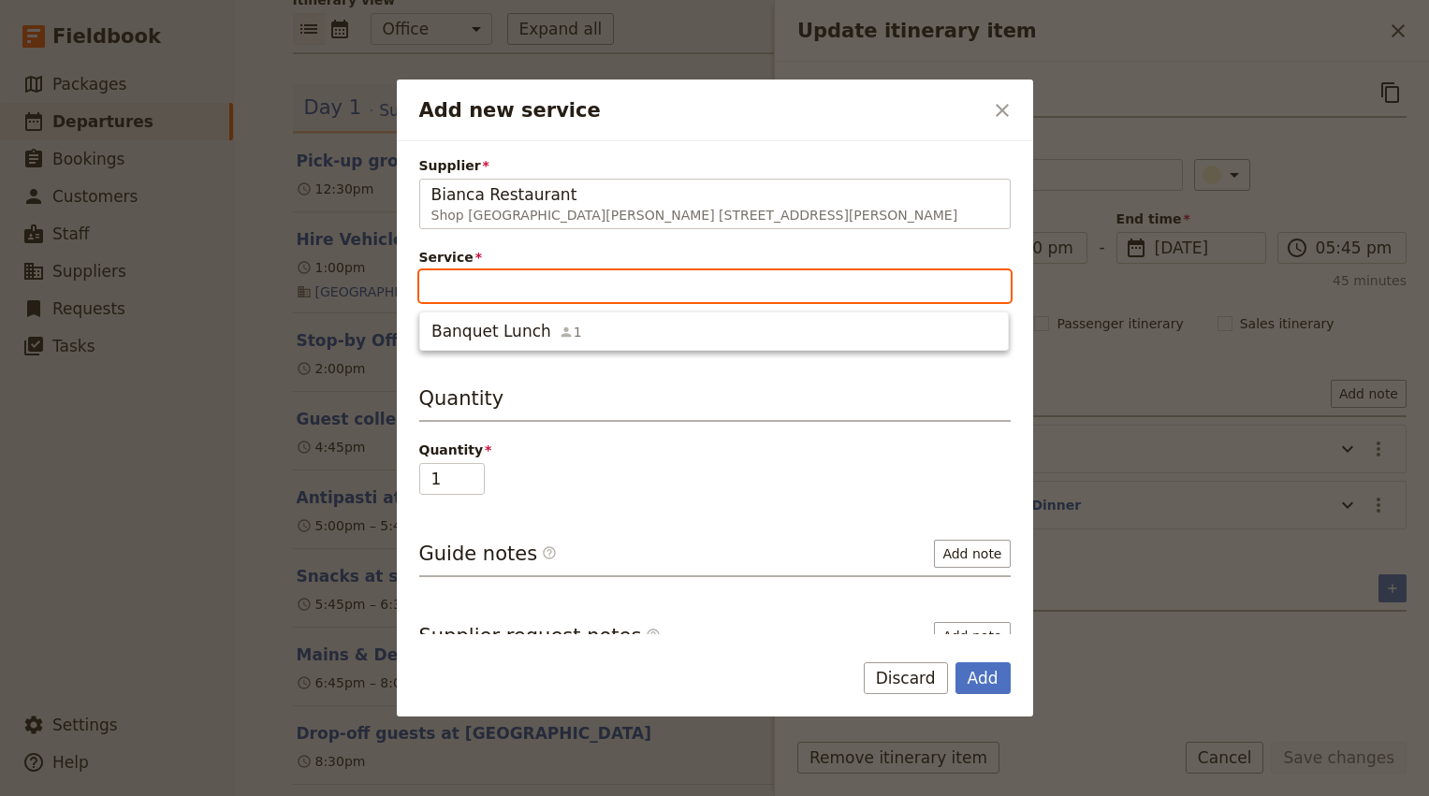
click at [561, 284] on input "Service" at bounding box center [714, 286] width 591 height 32
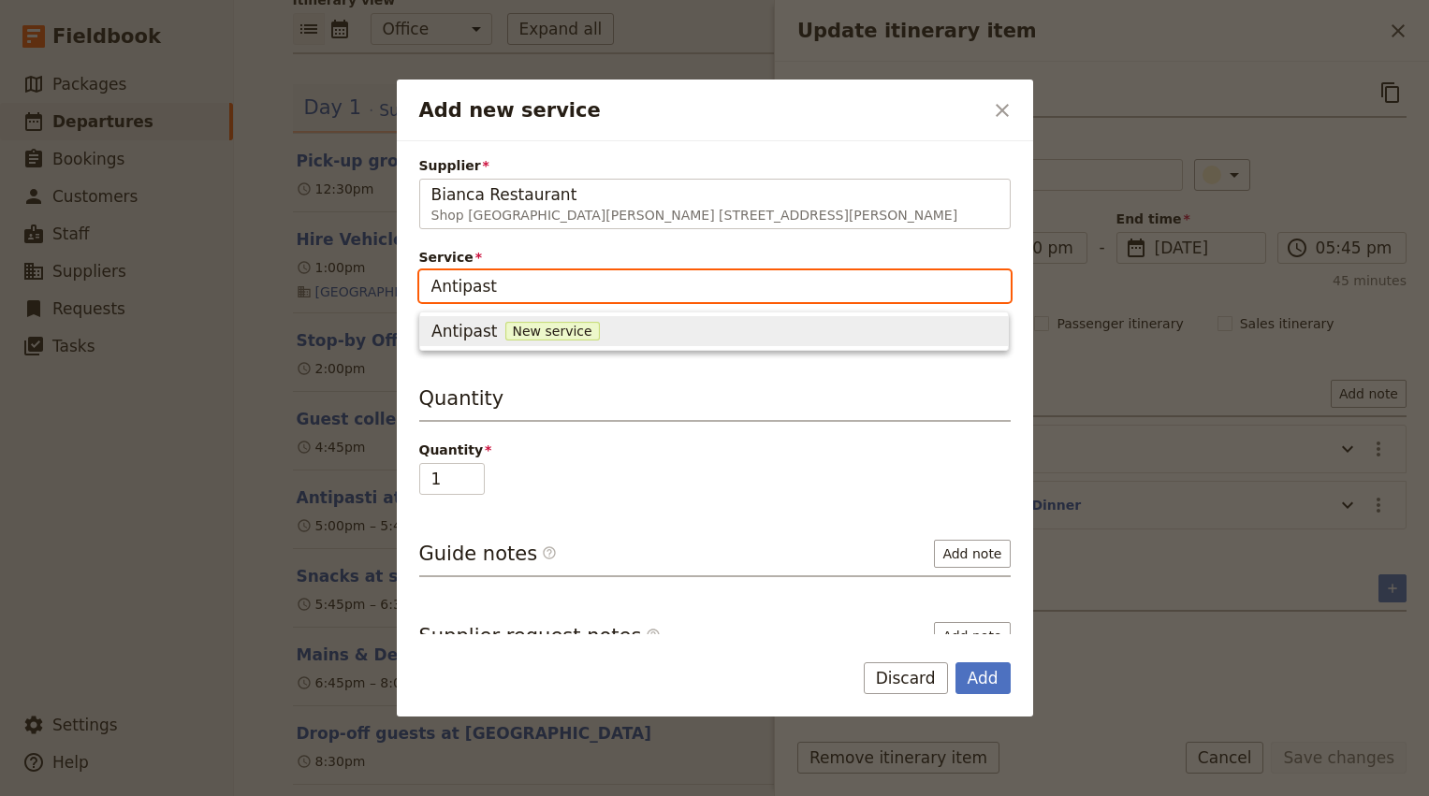
type input "Antipasti"
click at [463, 334] on span "Antipasti" at bounding box center [466, 331] width 70 height 22
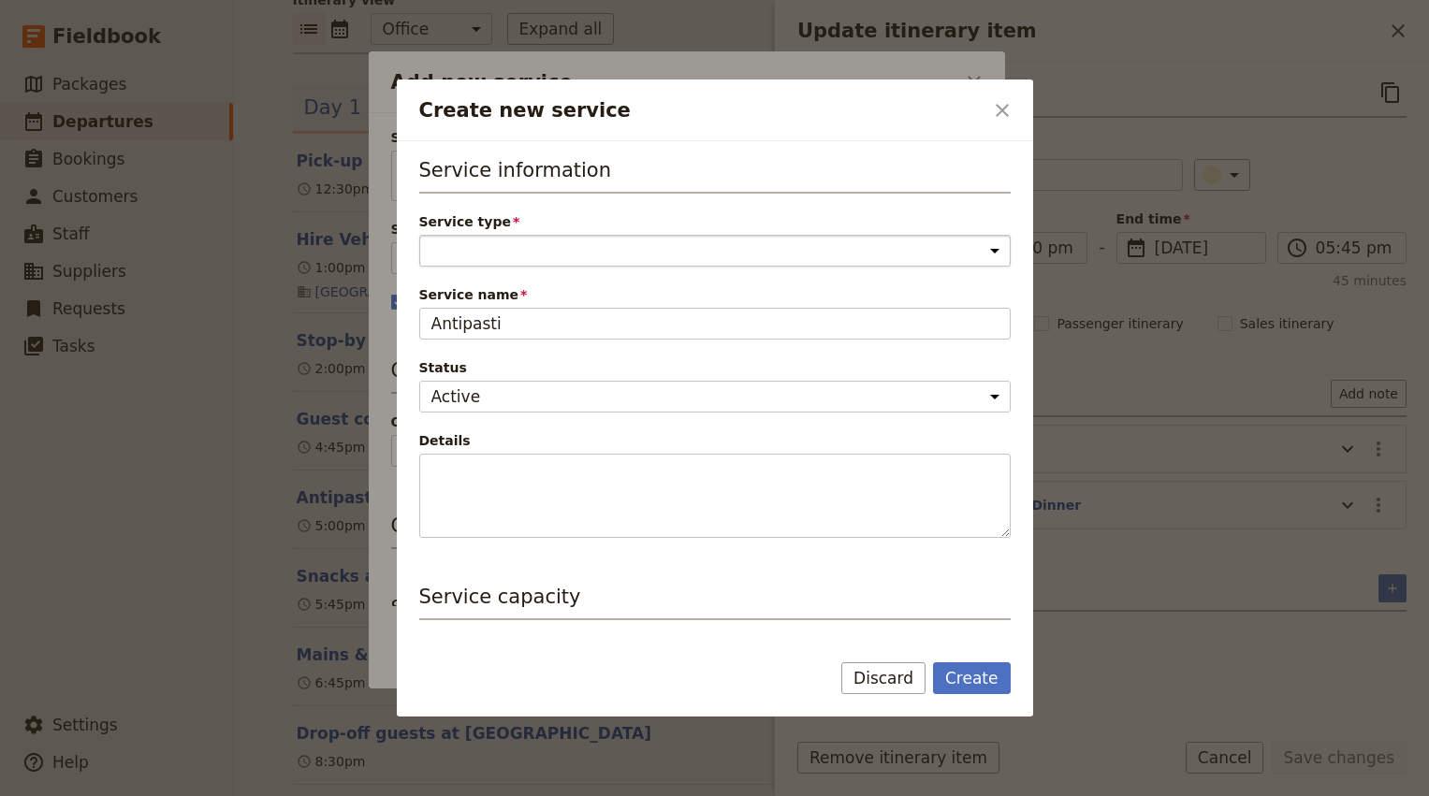
click at [480, 255] on select "Accommodation Activity Transport Flight Food and beverage Other" at bounding box center [714, 251] width 591 height 32
select select "FoodAndBeverageService"
click at [978, 678] on button "Create" at bounding box center [972, 678] width 78 height 32
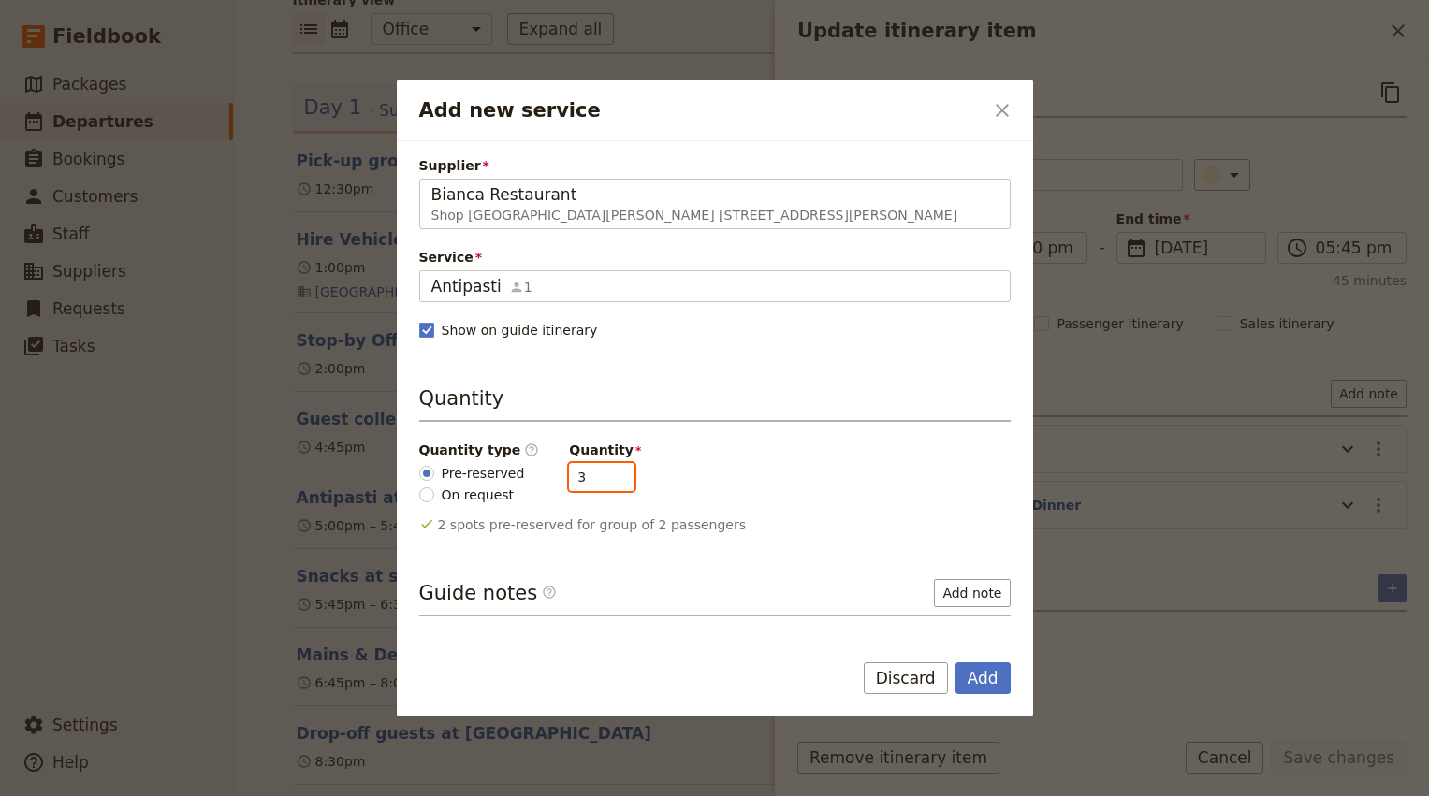
type input "3"
click at [609, 473] on input "3" at bounding box center [601, 477] width 65 height 28
click at [988, 677] on button "Add" at bounding box center [982, 678] width 55 height 32
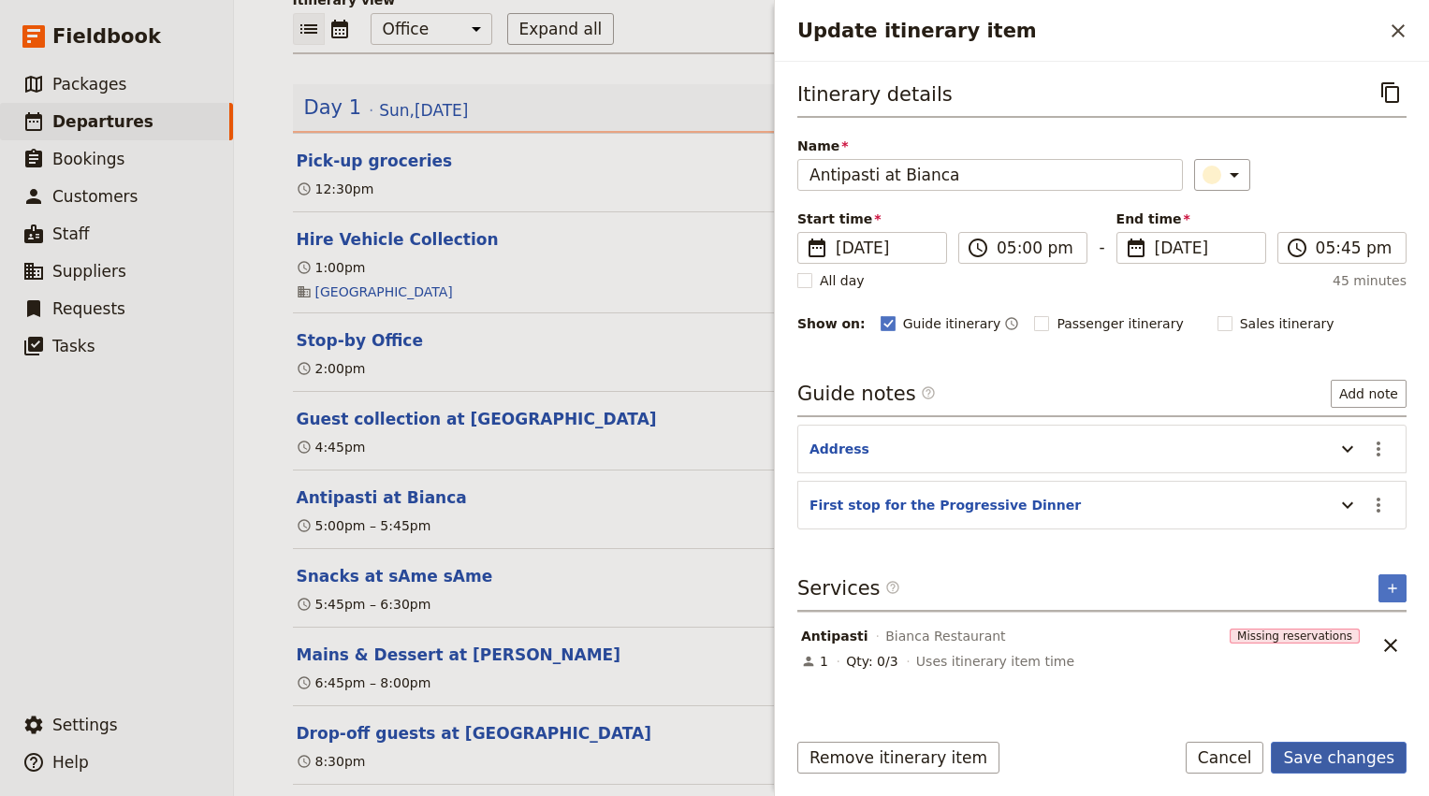
click at [1359, 754] on button "Save changes" at bounding box center [1339, 758] width 136 height 32
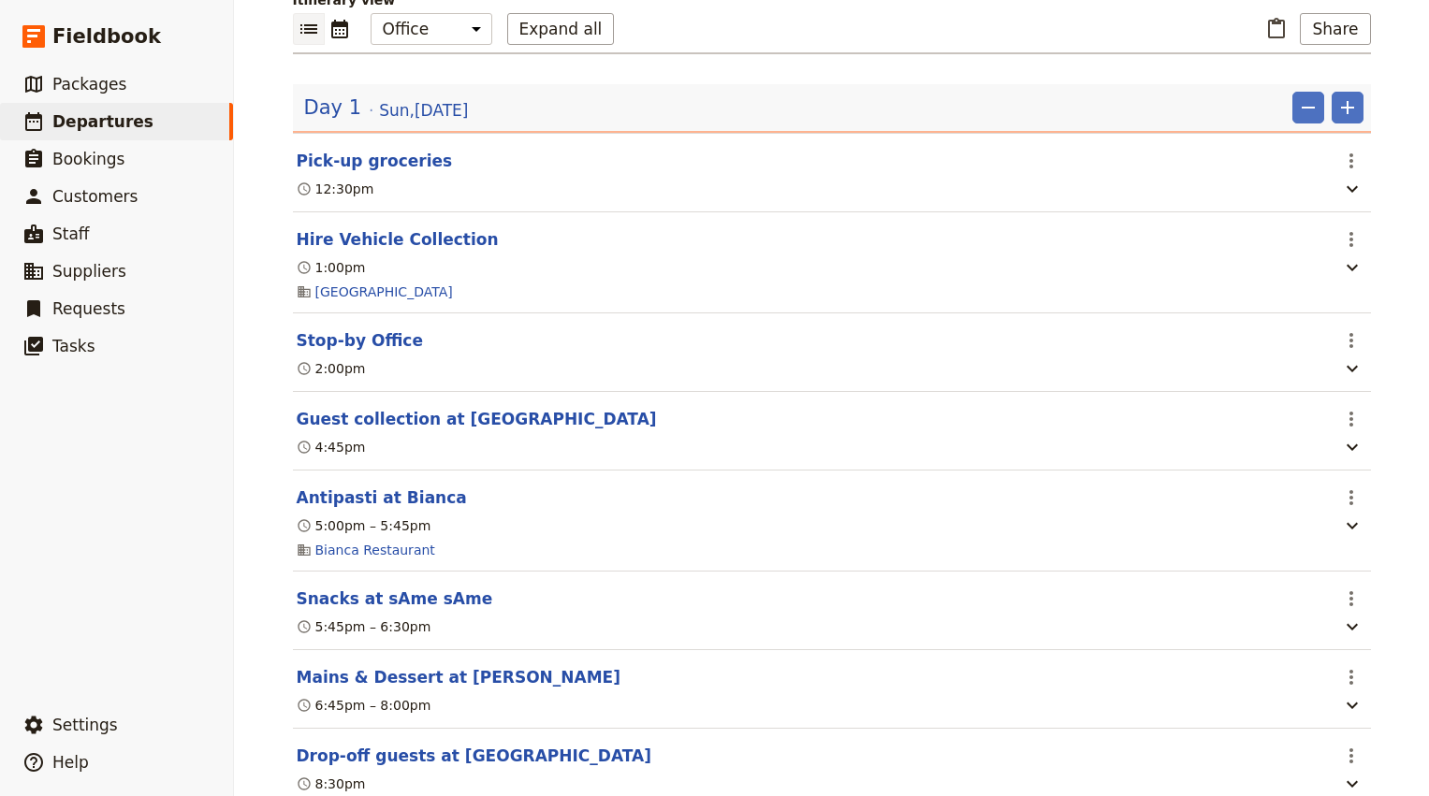
scroll to position [344, 0]
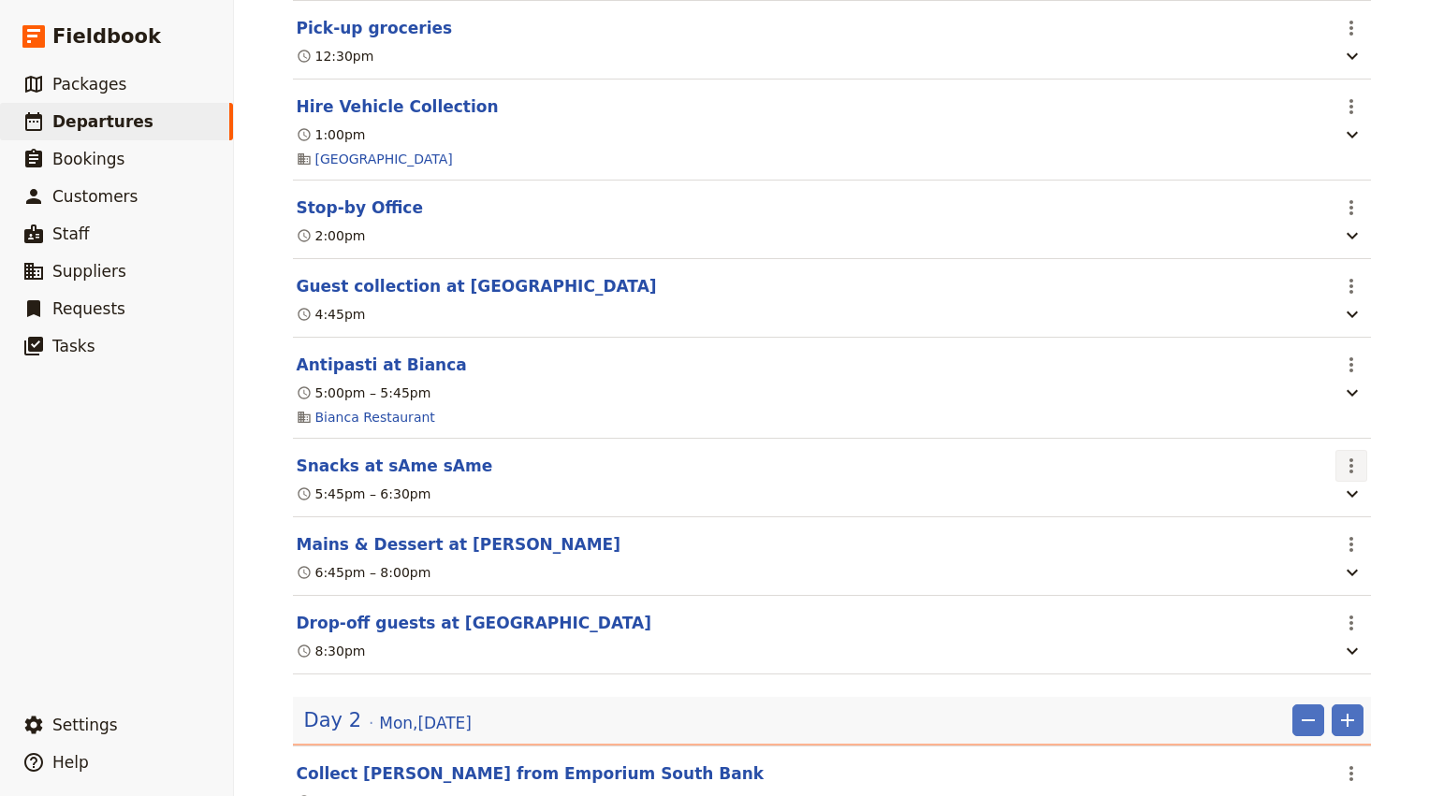
click at [1353, 475] on icon "Actions" at bounding box center [1351, 466] width 22 height 22
click at [1316, 515] on span "Edit this itinerary item" at bounding box center [1262, 511] width 147 height 19
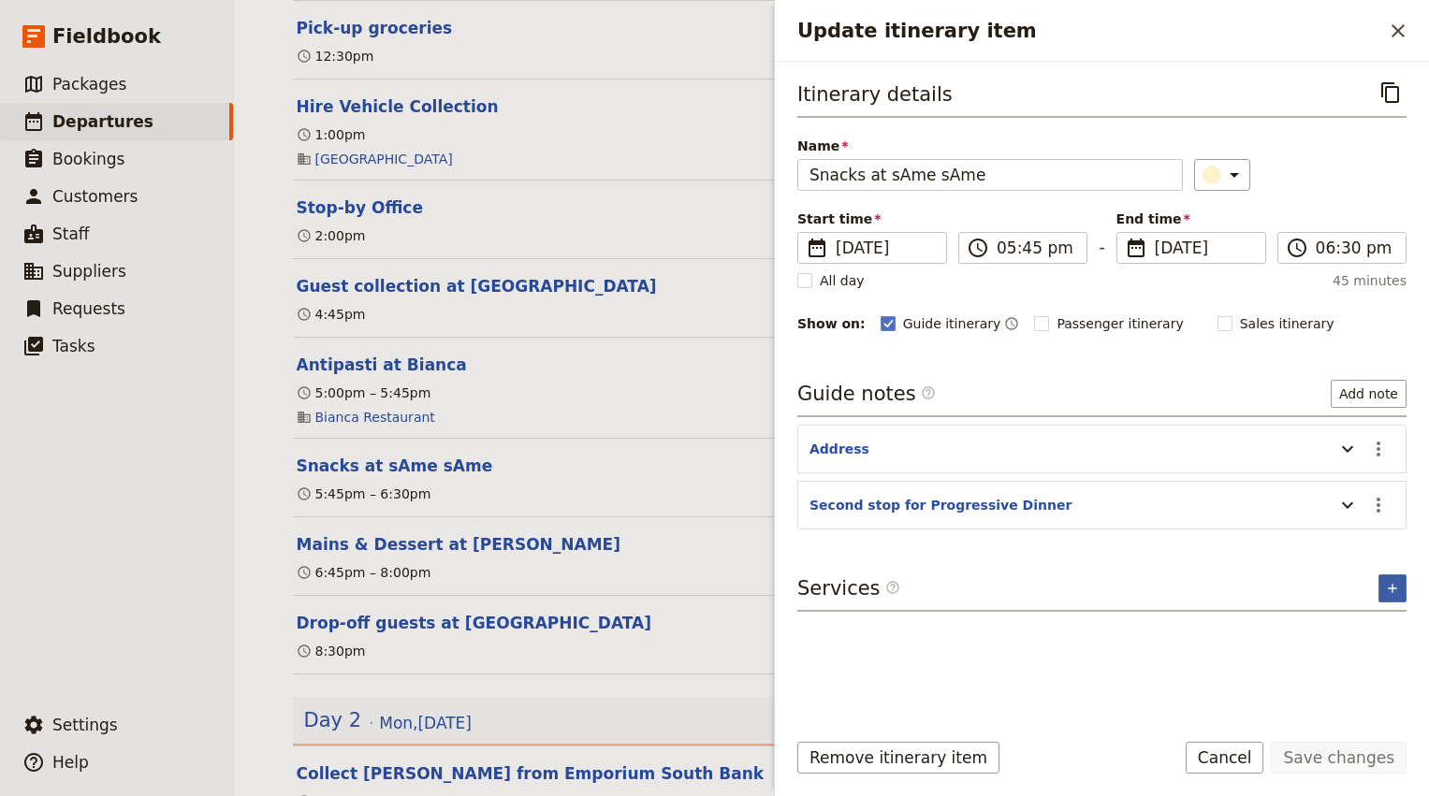
click at [1394, 589] on icon "Add service inclusion" at bounding box center [1392, 588] width 15 height 15
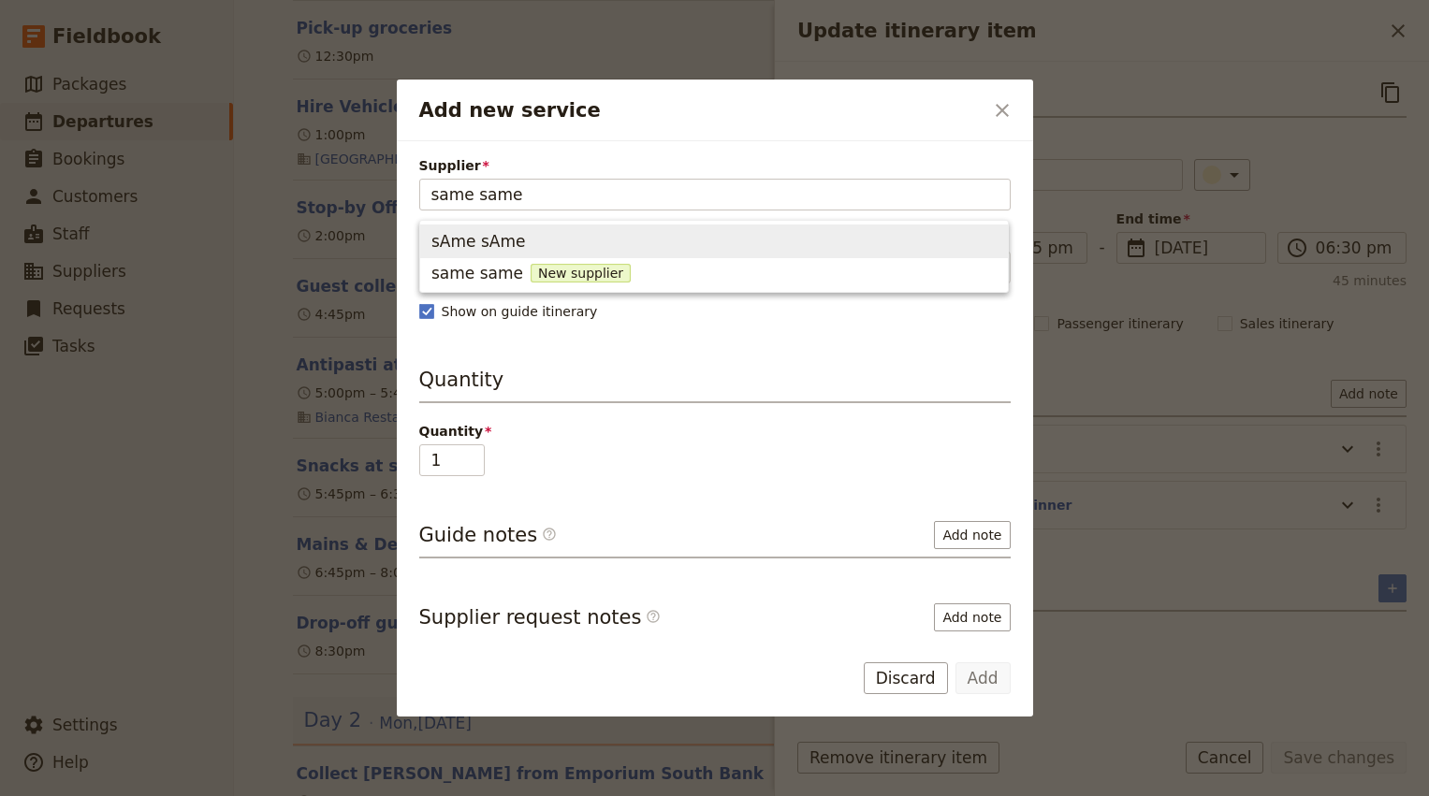
click at [566, 246] on span "sAme sAme" at bounding box center [713, 241] width 565 height 26
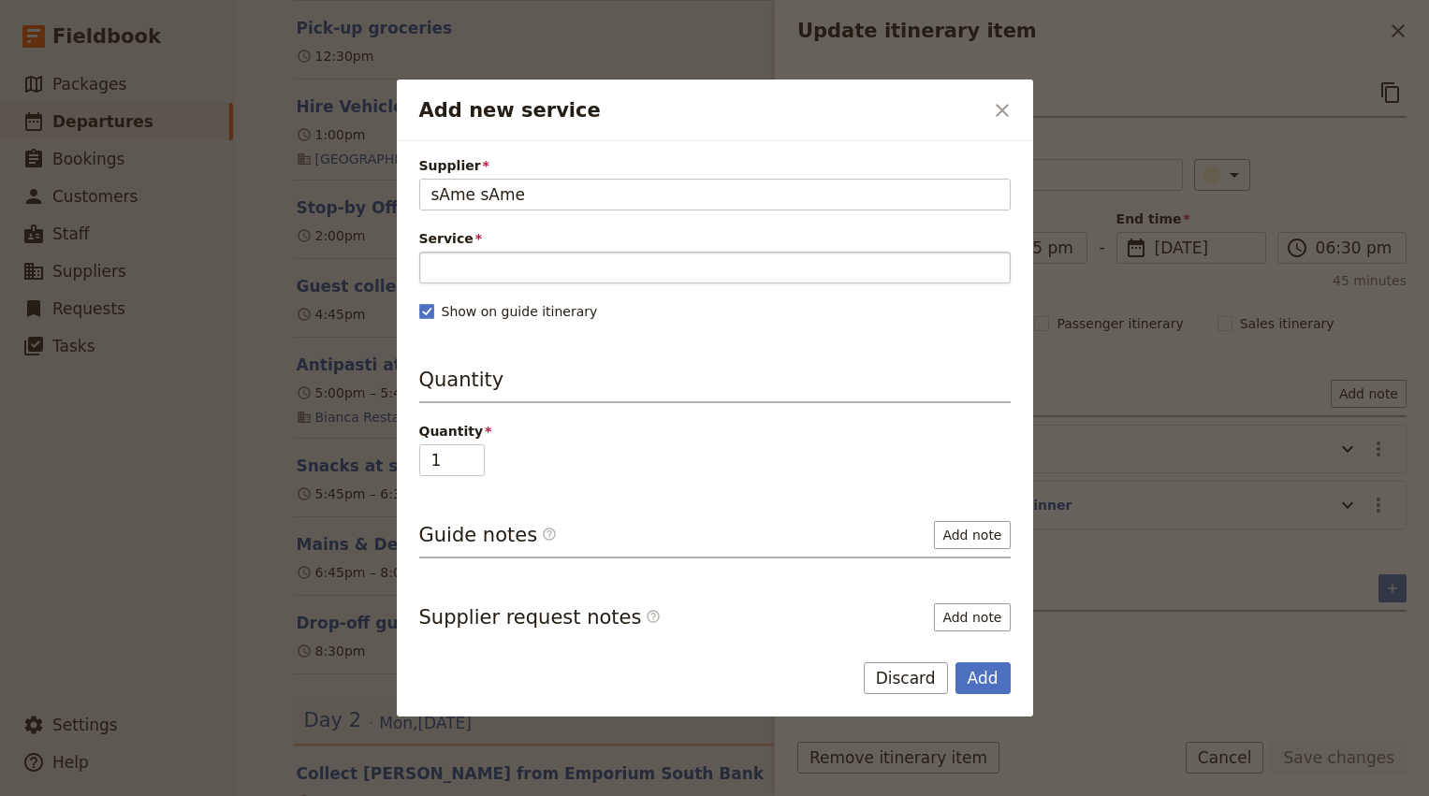
type input "sAme sAme"
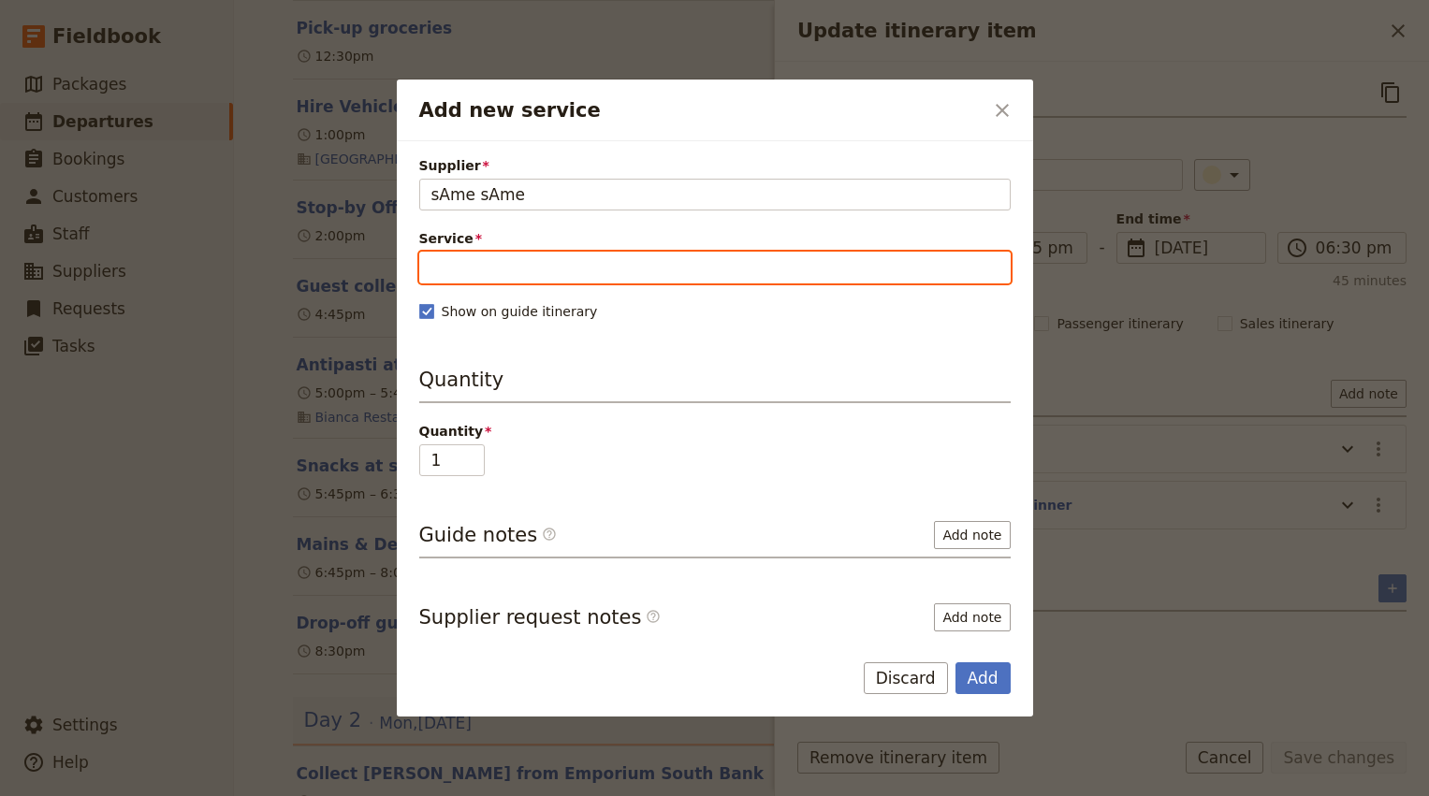
click at [544, 265] on input "Service" at bounding box center [714, 268] width 591 height 32
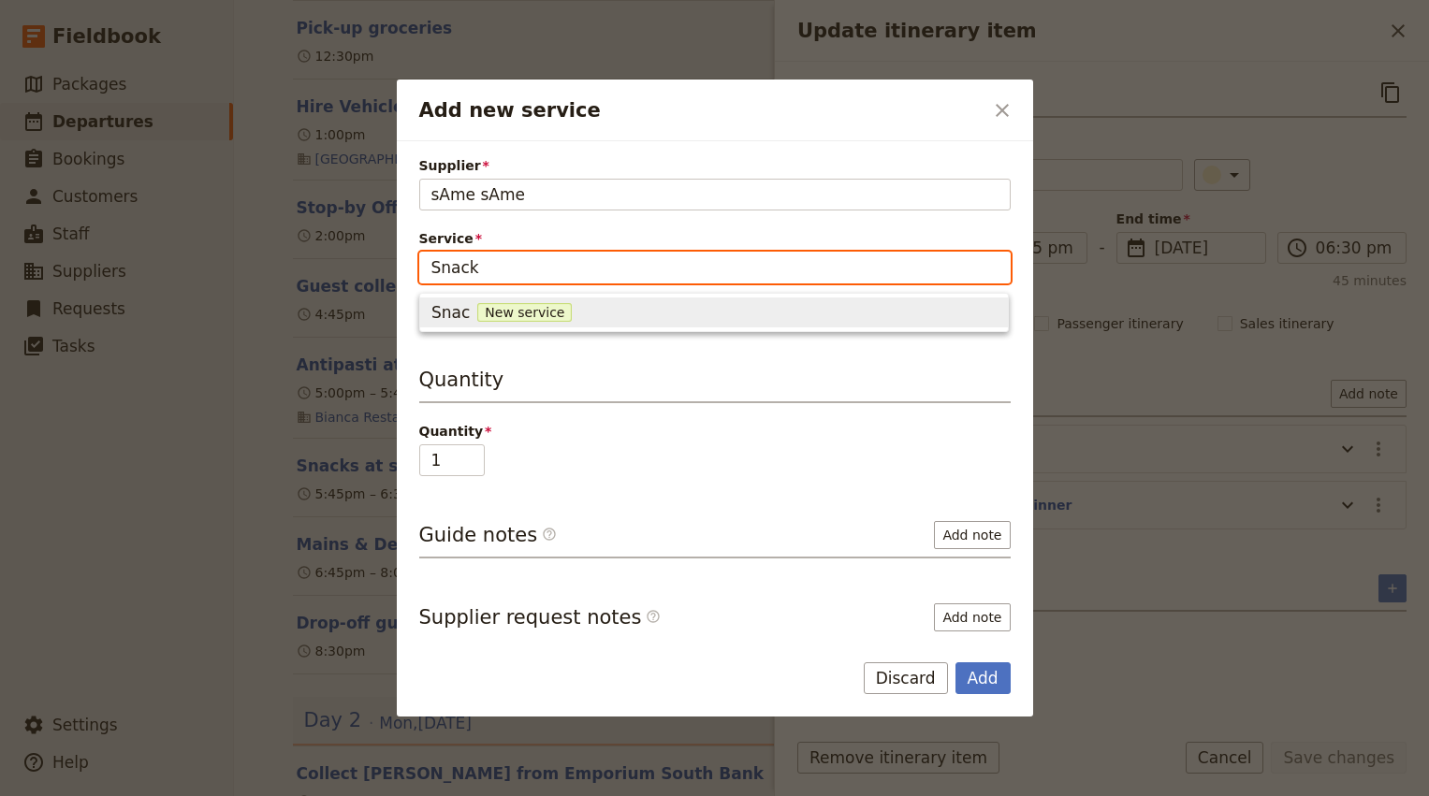
type input "Snacks"
click at [479, 316] on span "Snacks" at bounding box center [459, 312] width 56 height 22
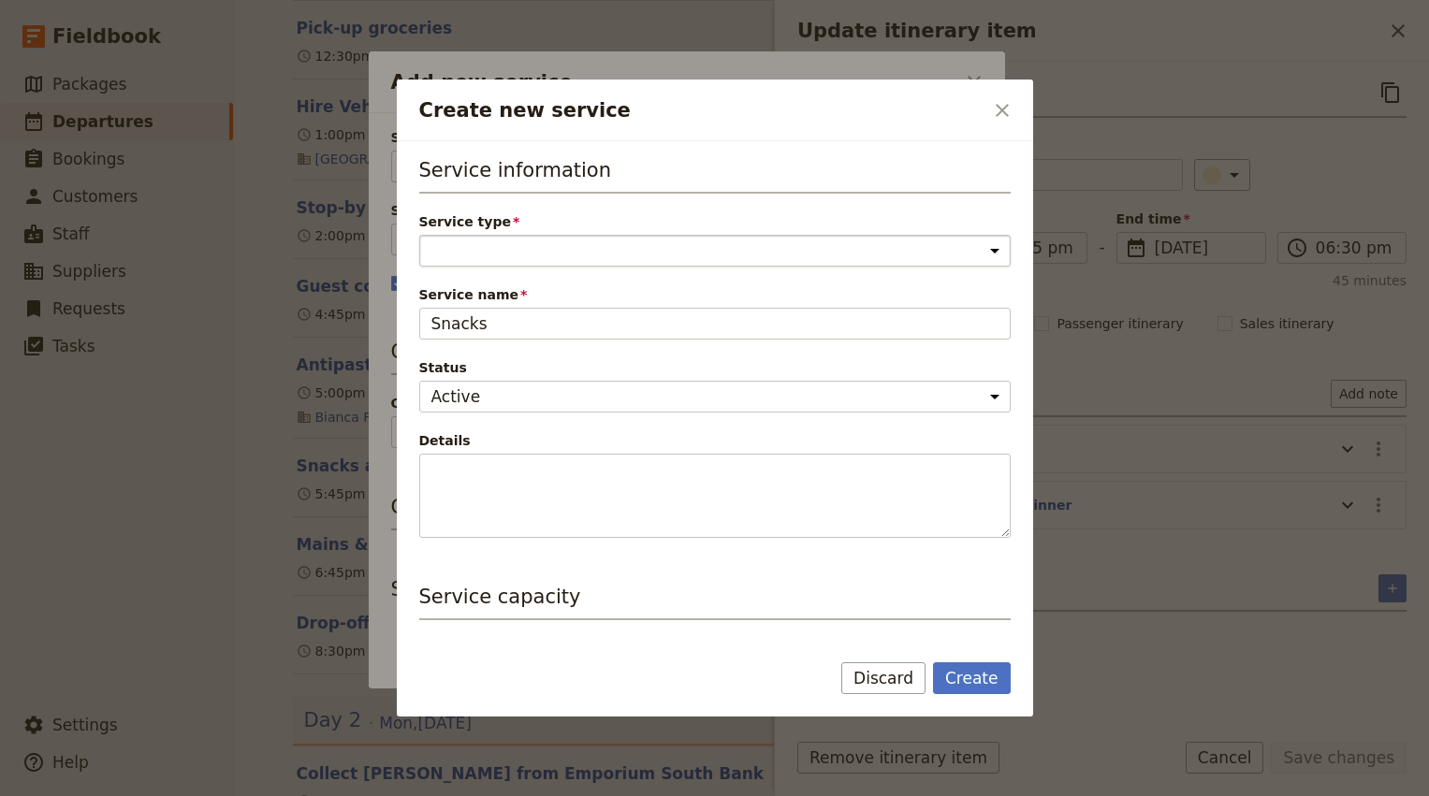
click at [656, 242] on select "Accommodation Activity Transport Flight Food and beverage Other" at bounding box center [714, 251] width 591 height 32
select select "FoodAndBeverageService"
click at [971, 677] on button "Create" at bounding box center [972, 678] width 78 height 32
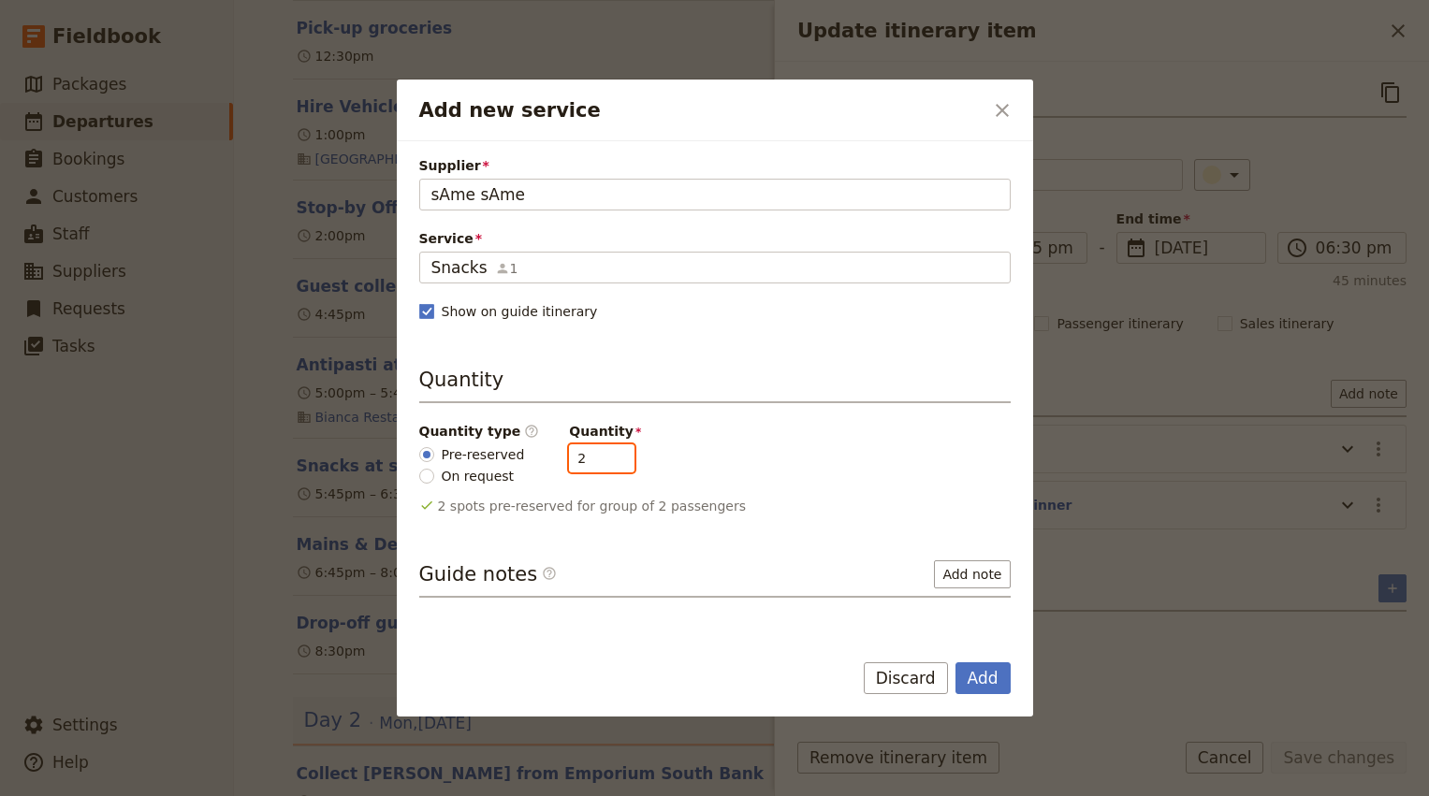
type input "3"
click at [604, 453] on input "3" at bounding box center [601, 458] width 65 height 28
click at [993, 681] on button "Add" at bounding box center [982, 678] width 55 height 32
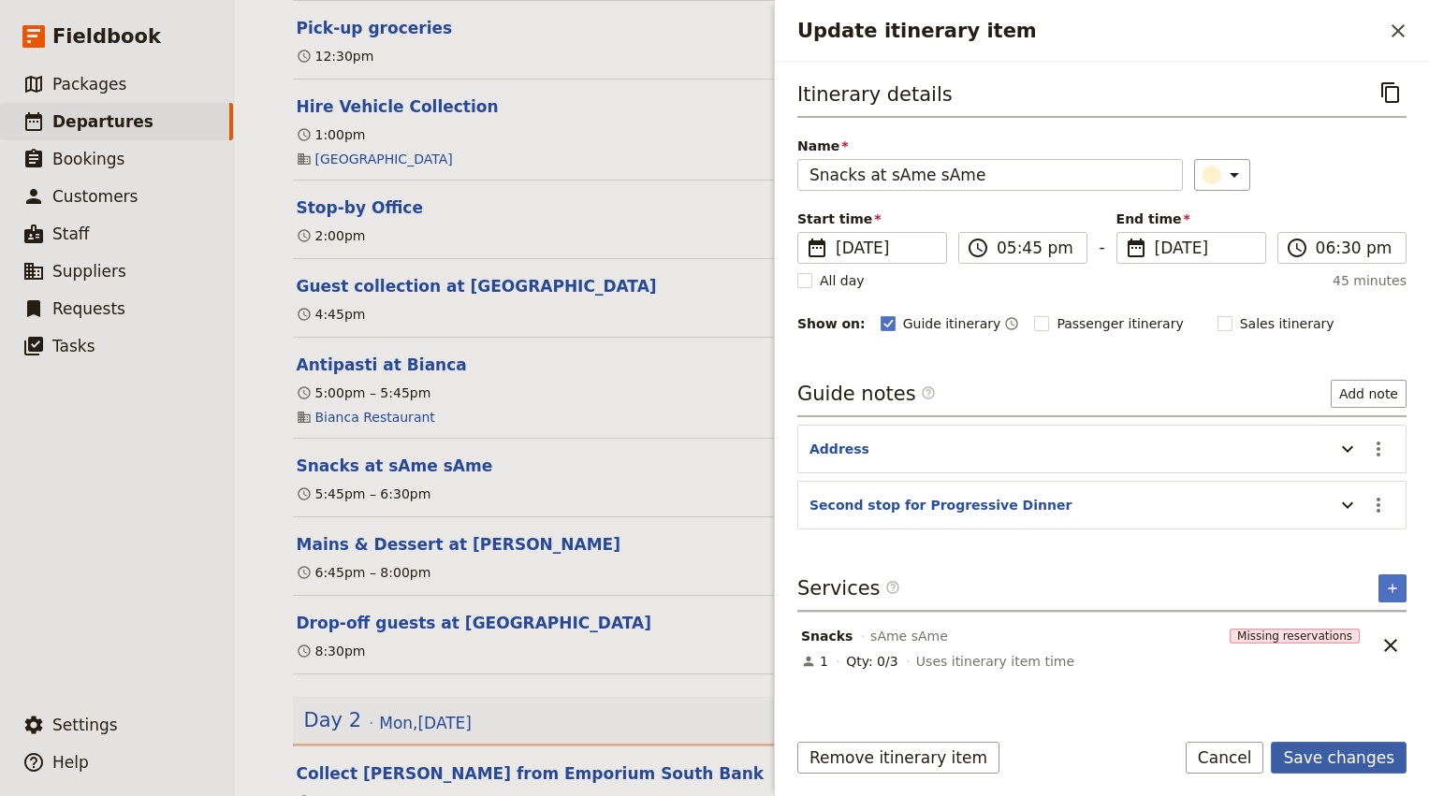
click at [1335, 766] on button "Save changes" at bounding box center [1339, 758] width 136 height 32
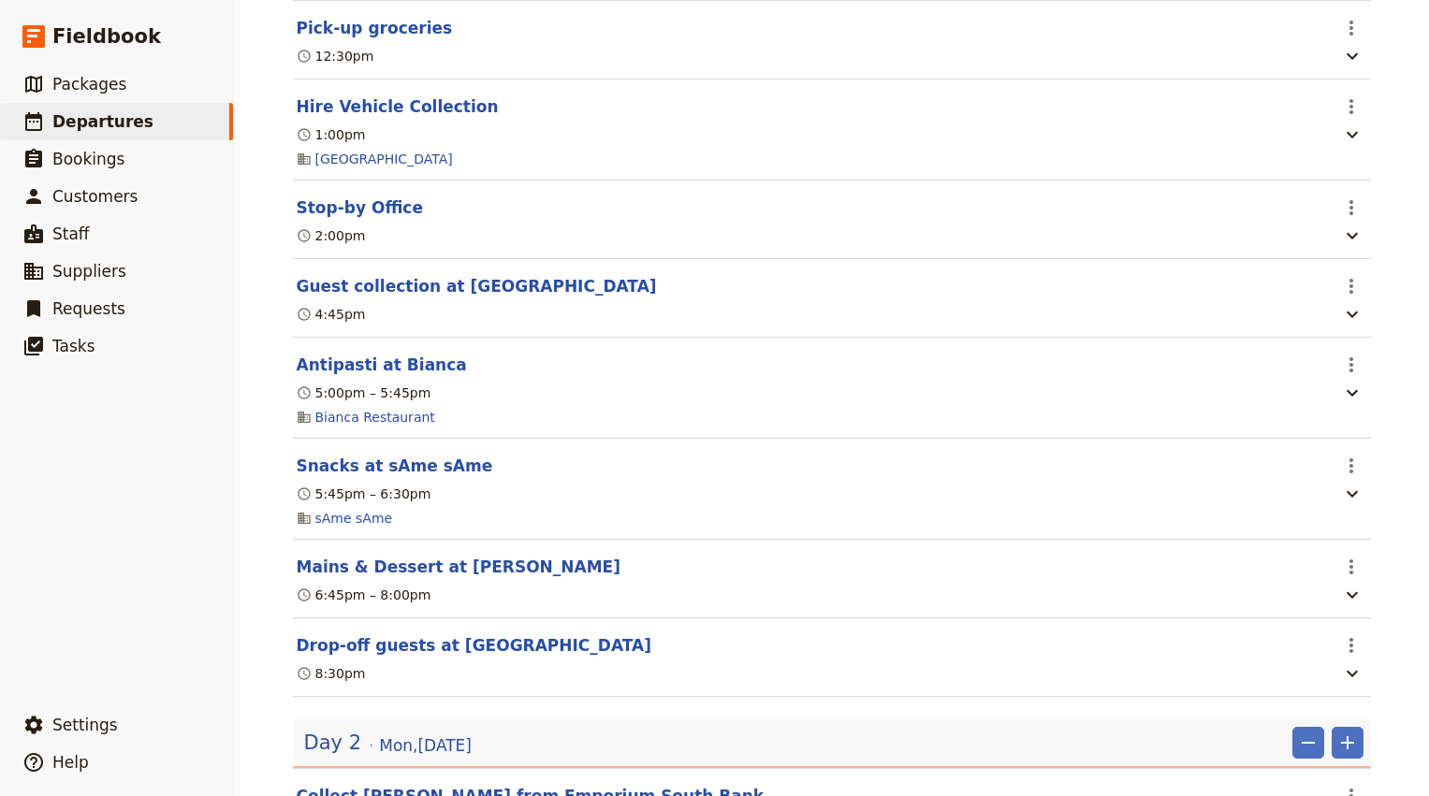
scroll to position [398, 0]
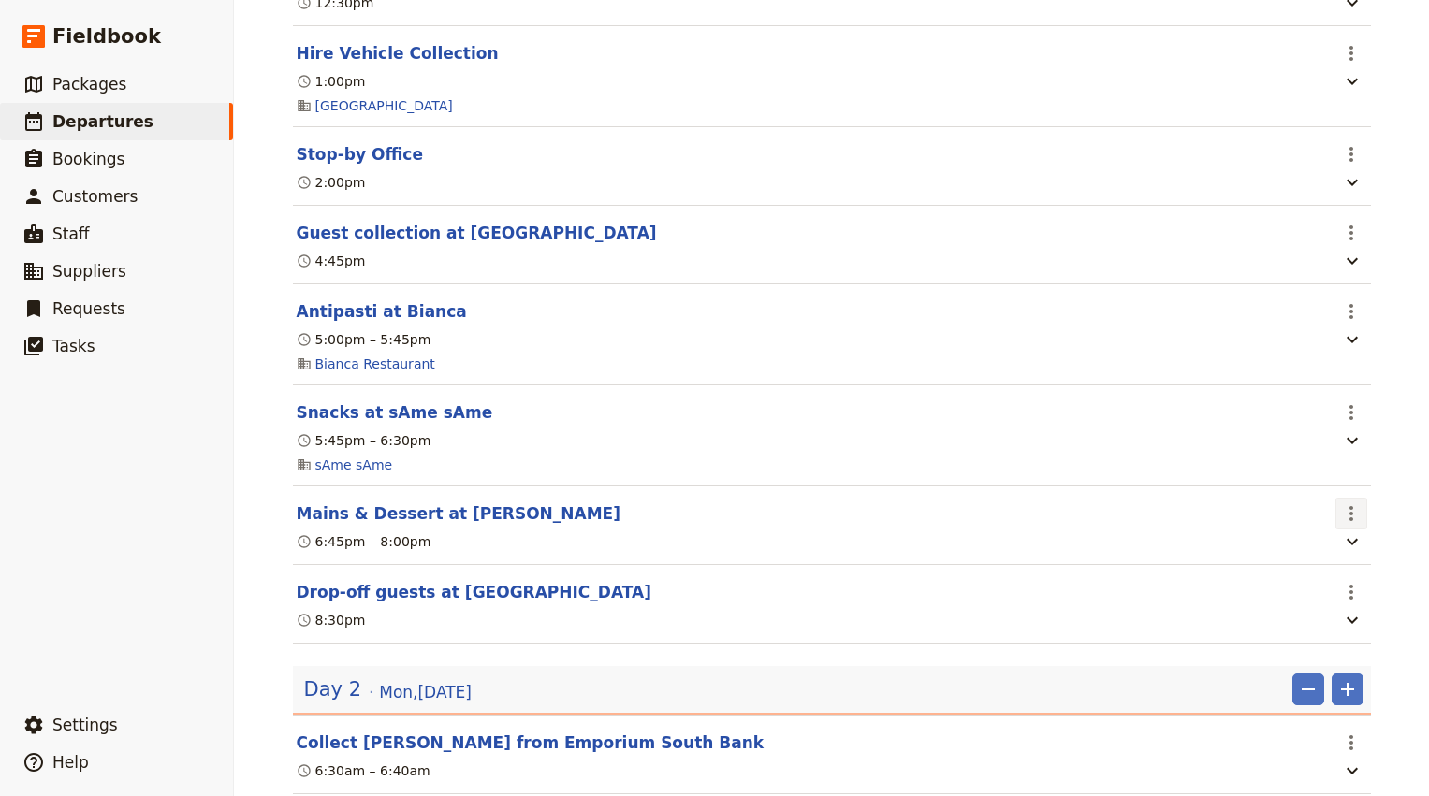
click at [1353, 519] on icon "Actions" at bounding box center [1351, 513] width 22 height 22
click at [1333, 552] on span "Edit this itinerary item" at bounding box center [1262, 560] width 147 height 19
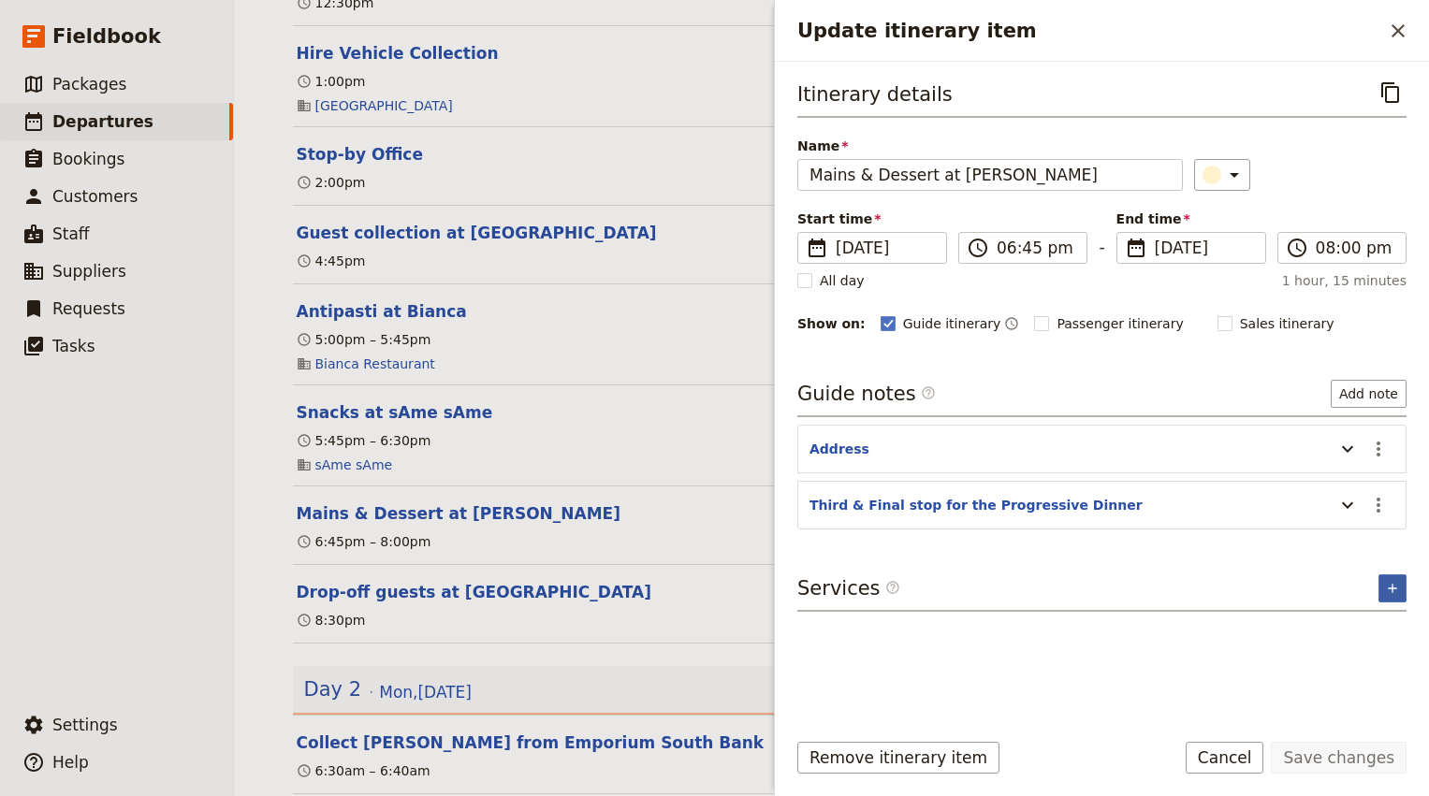
click at [1390, 589] on icon "Add service inclusion" at bounding box center [1392, 588] width 15 height 15
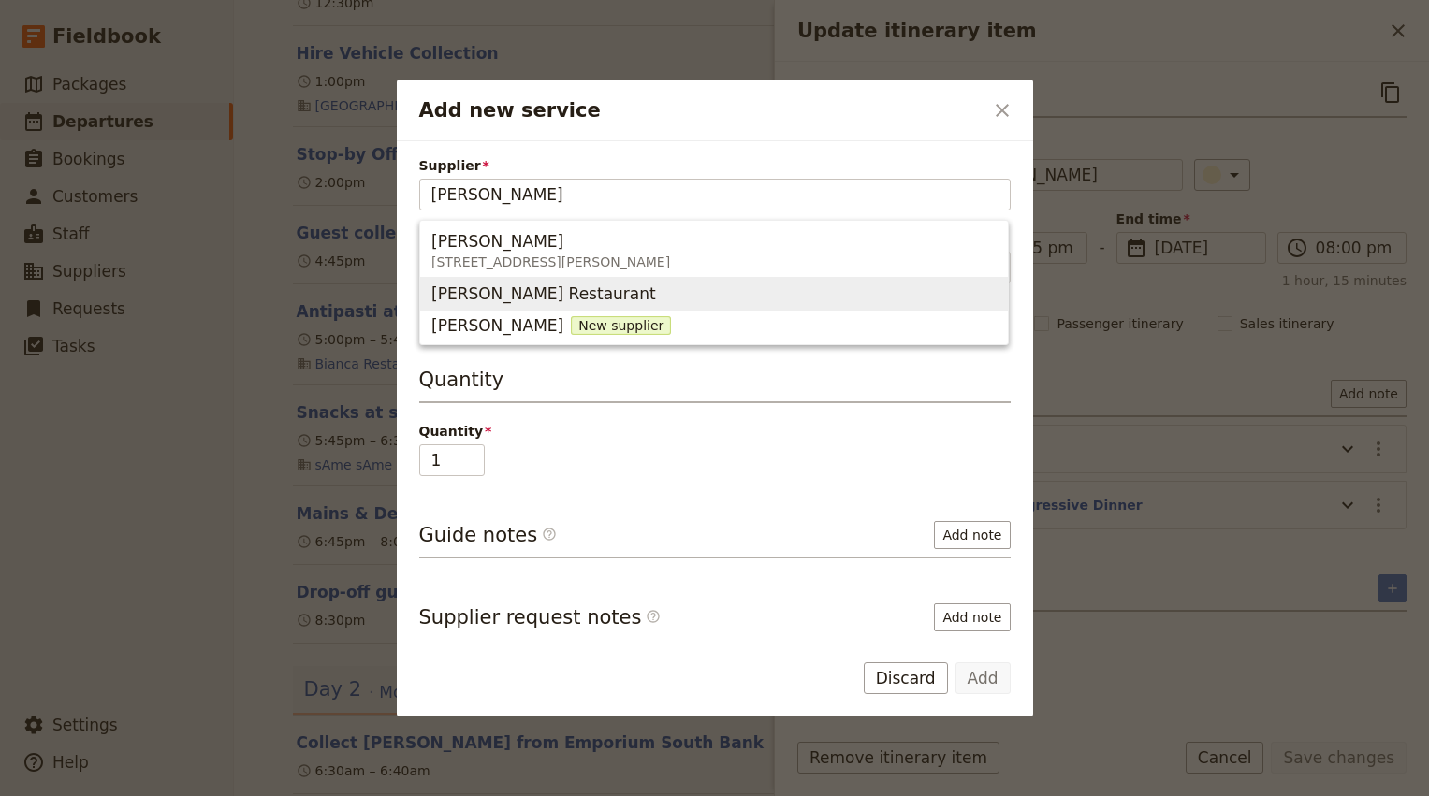
click at [558, 282] on span "Agnes Restaurant" at bounding box center [713, 294] width 565 height 26
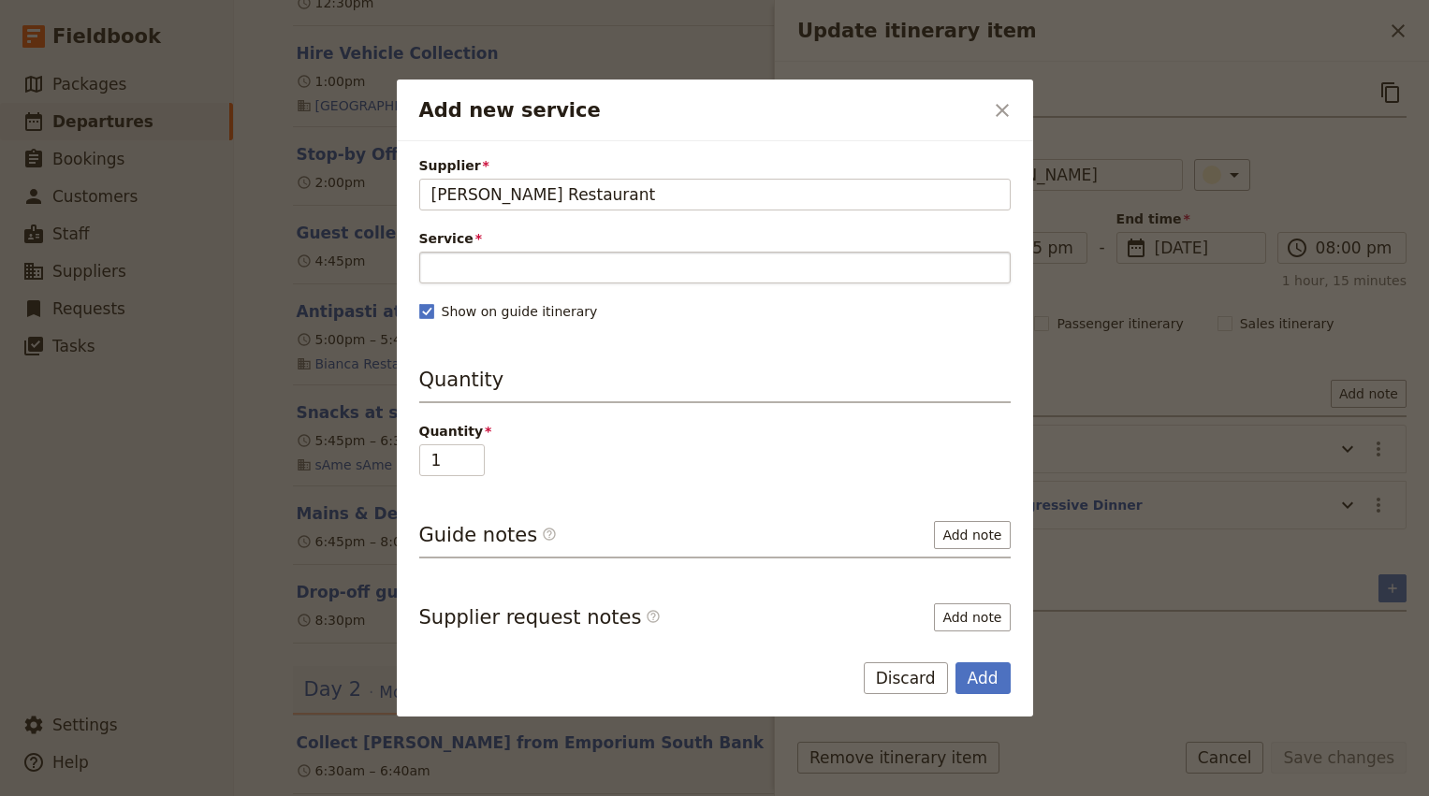
type input "Agnes Restaurant"
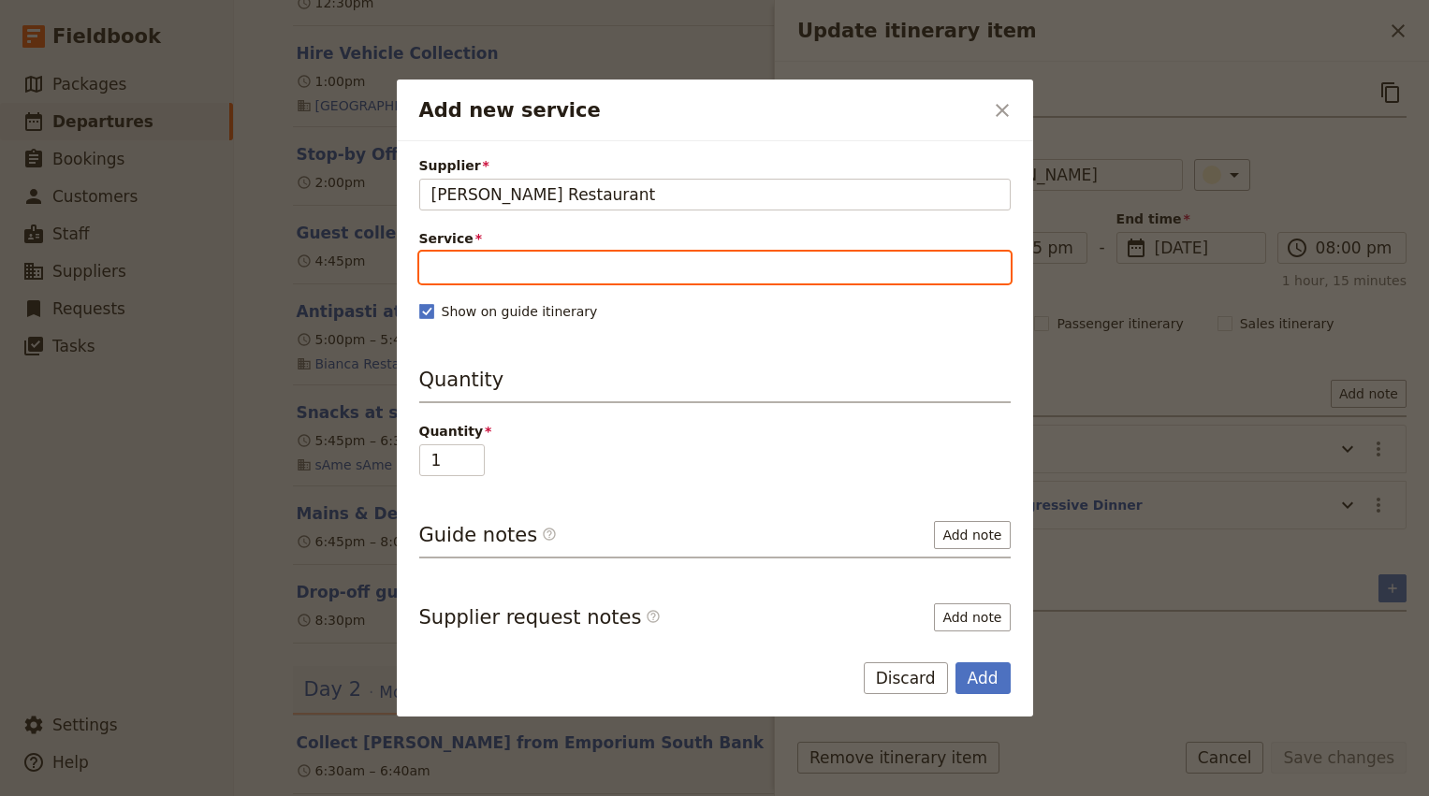
click at [516, 272] on input "Service" at bounding box center [714, 268] width 591 height 32
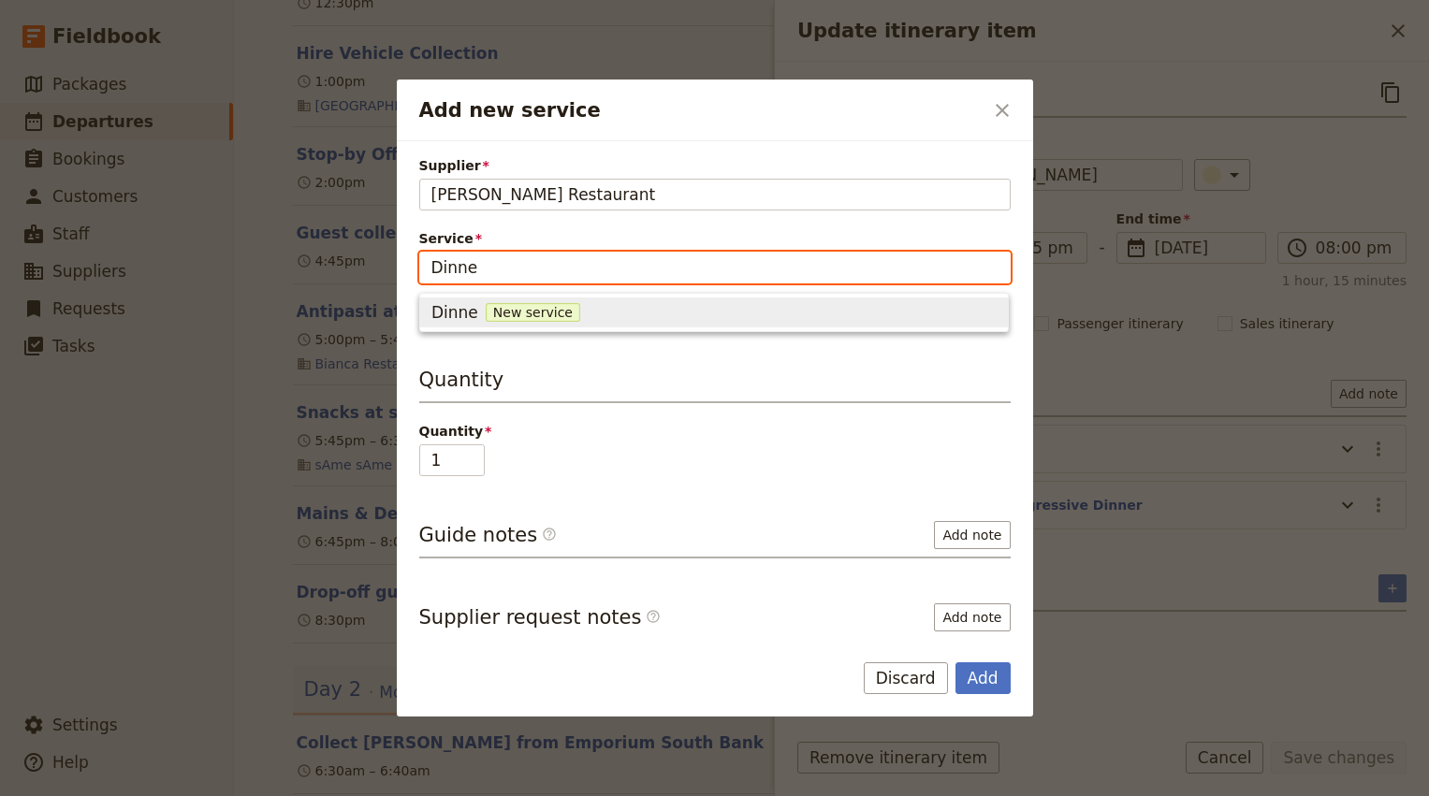
type input "Dinner"
click at [516, 313] on span "New service" at bounding box center [539, 312] width 95 height 19
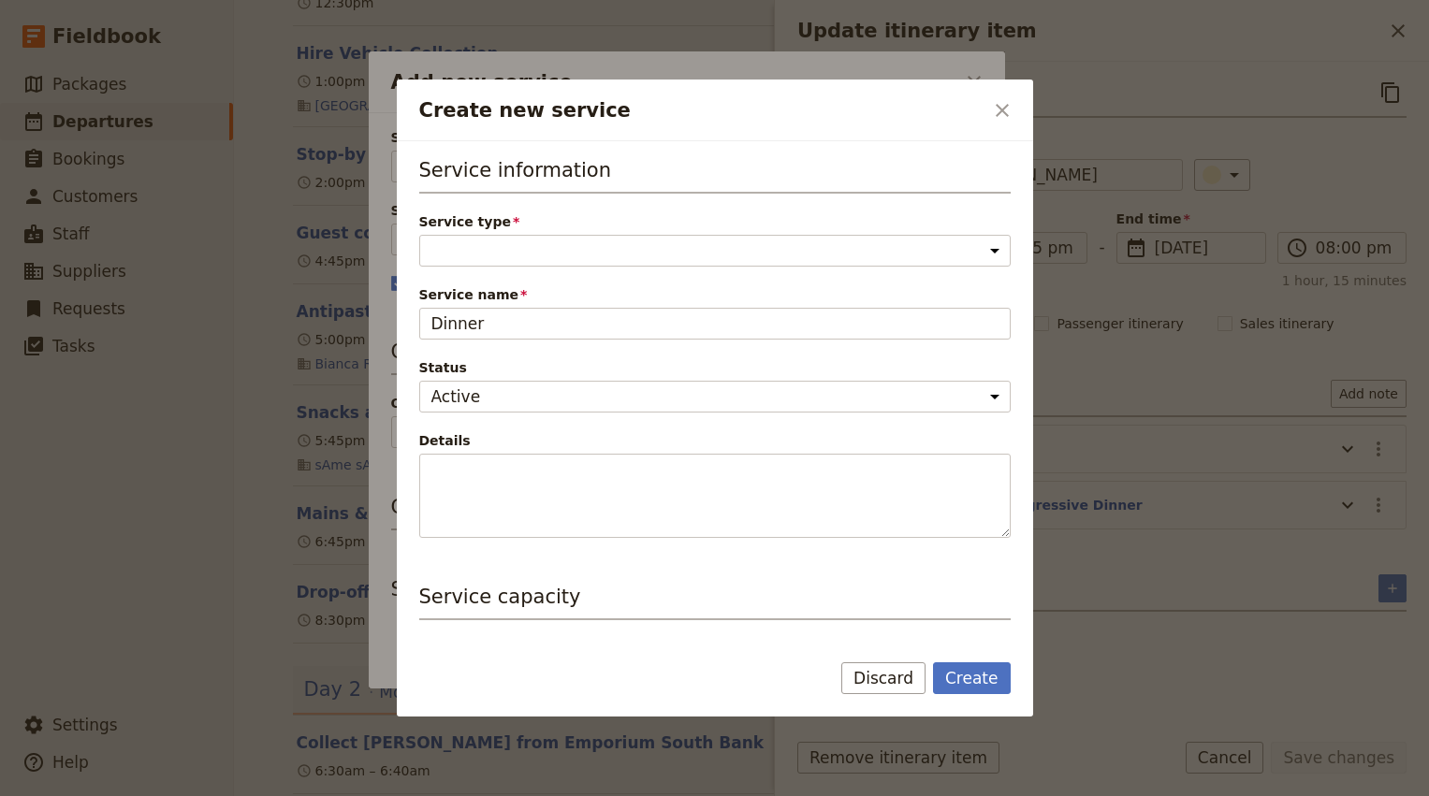
click at [708, 274] on div "Service information Service type Accommodation Activity Transport Flight Food a…" at bounding box center [714, 347] width 591 height 382
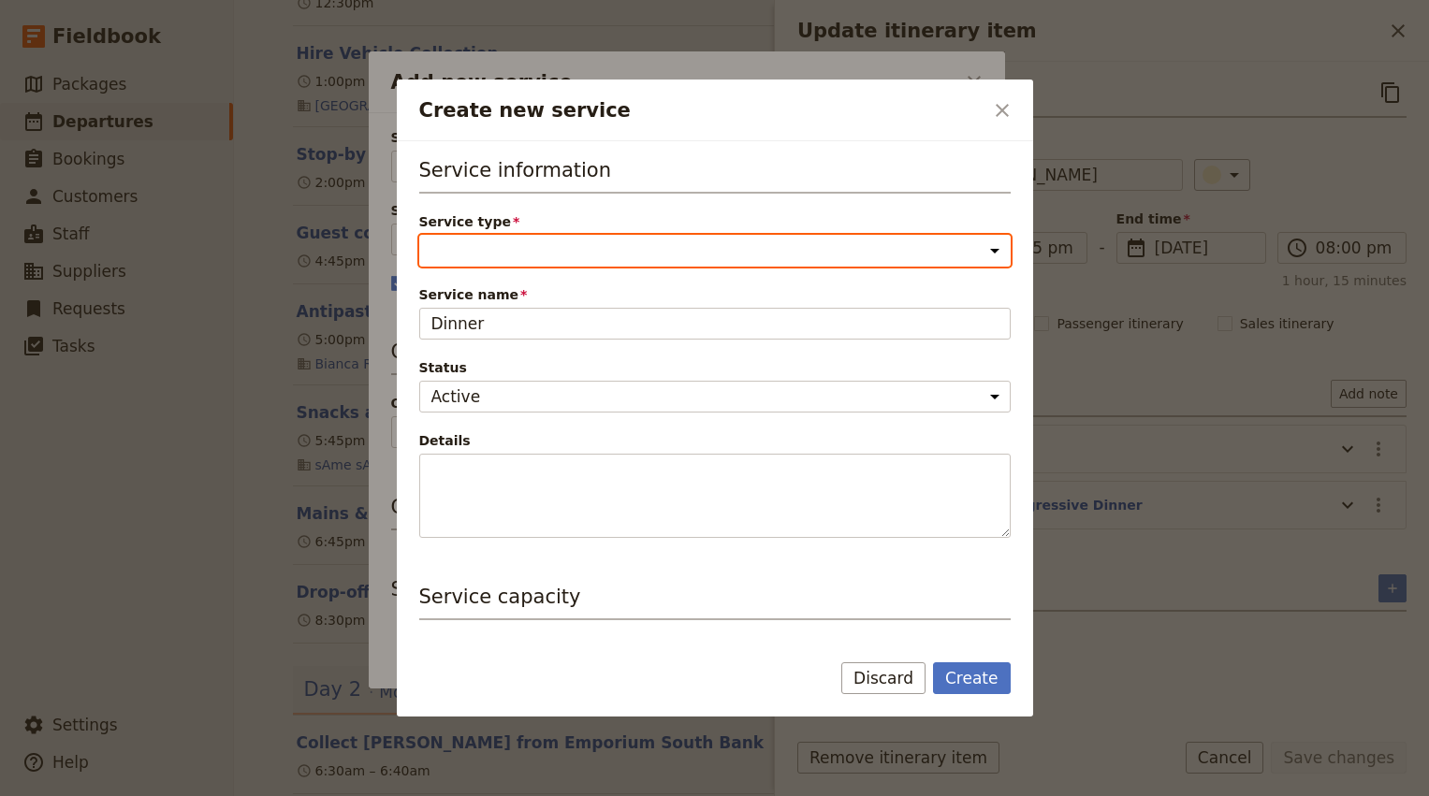
click at [688, 255] on select "Accommodation Activity Transport Flight Food and beverage Other" at bounding box center [714, 251] width 591 height 32
select select "FoodAndBeverageService"
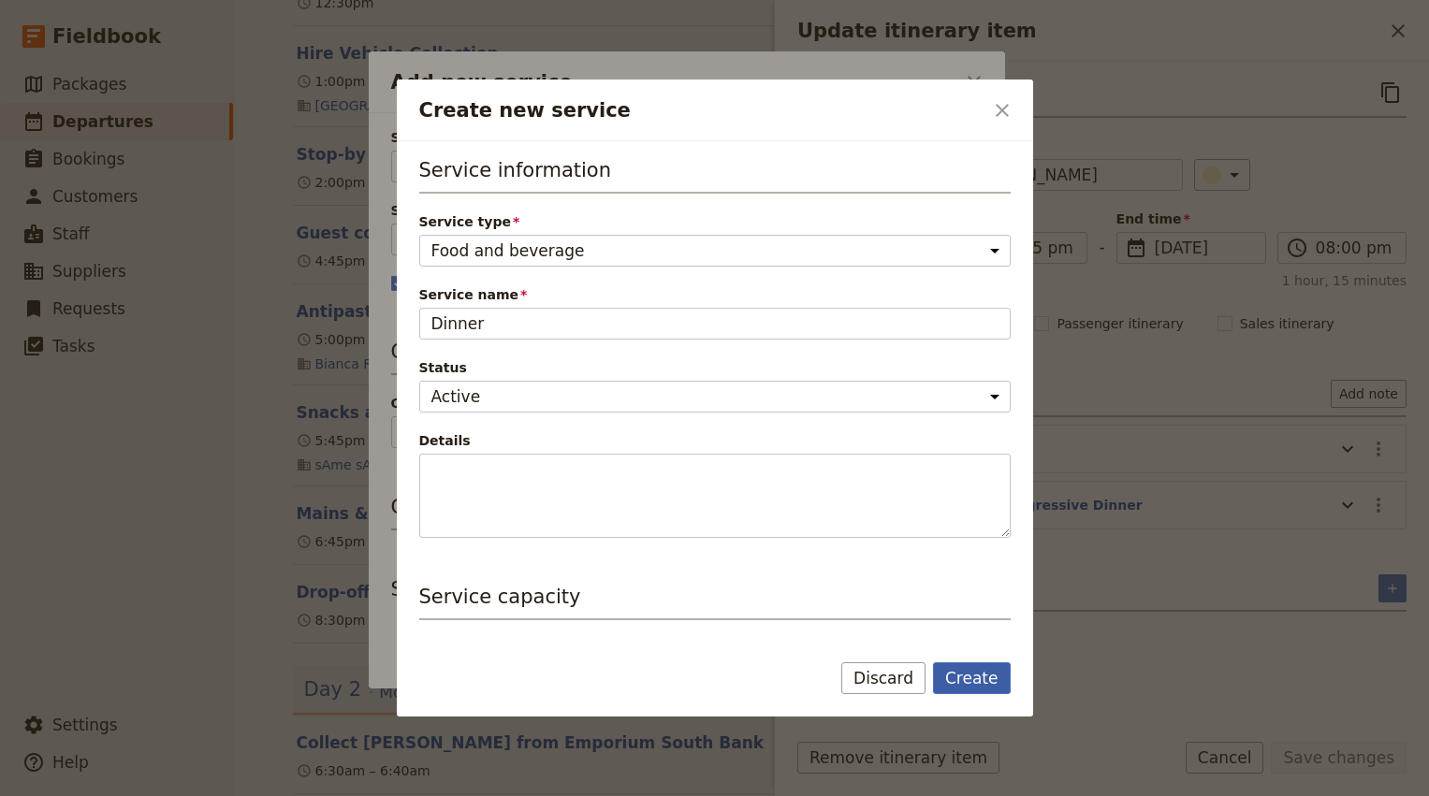
click at [975, 669] on button "Create" at bounding box center [972, 678] width 78 height 32
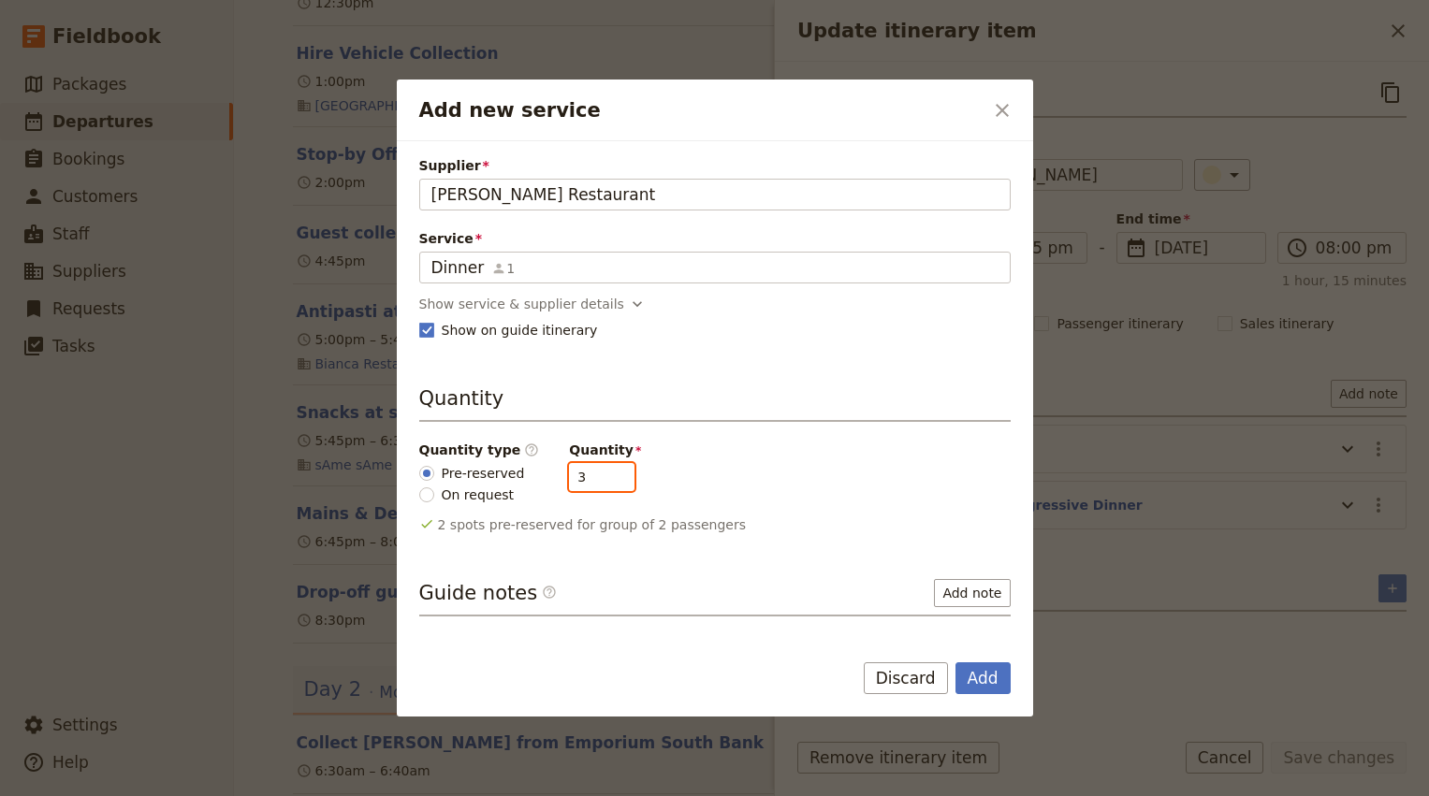
type input "3"
click at [607, 473] on input "3" at bounding box center [601, 477] width 65 height 28
click at [981, 683] on button "Add" at bounding box center [982, 678] width 55 height 32
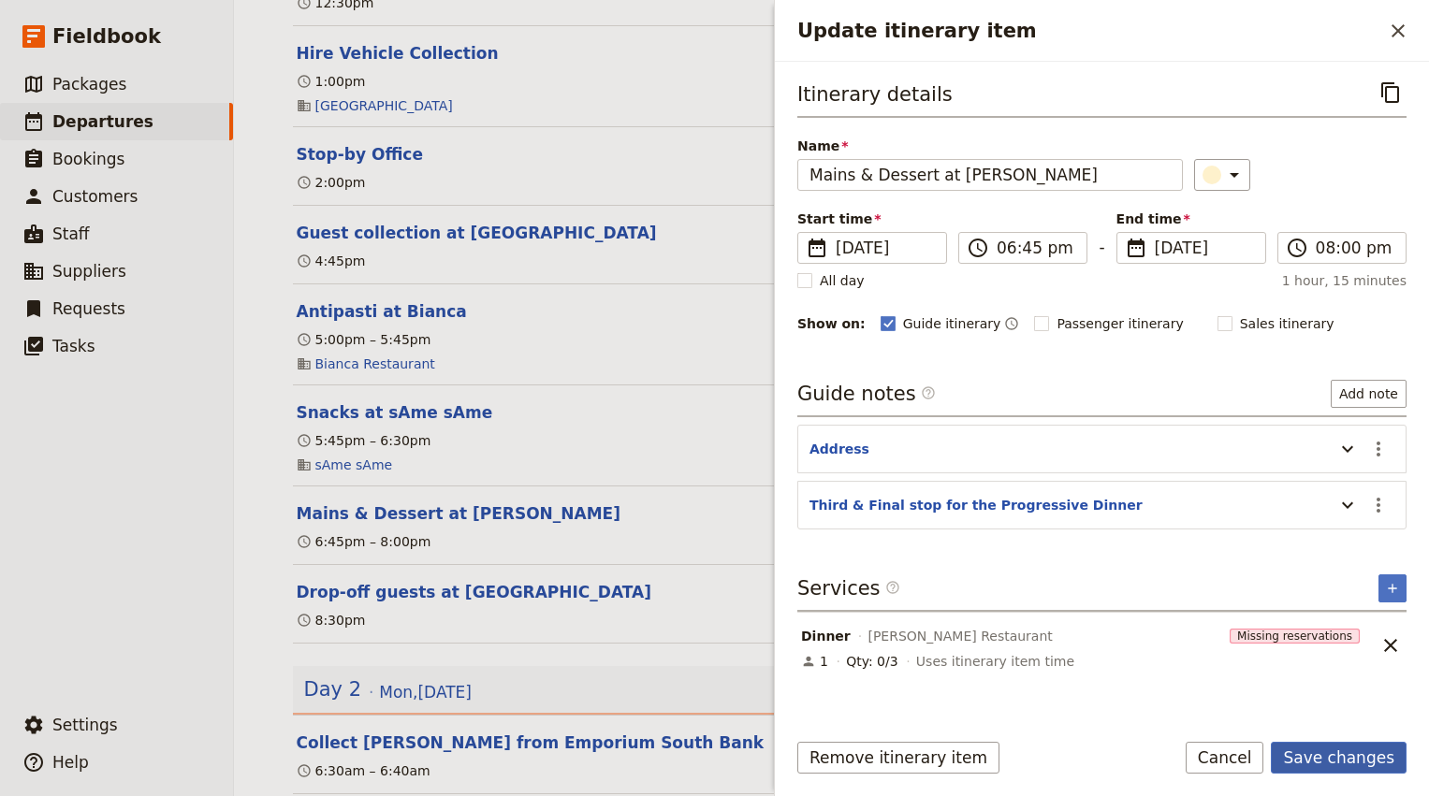
click at [1346, 753] on button "Save changes" at bounding box center [1339, 758] width 136 height 32
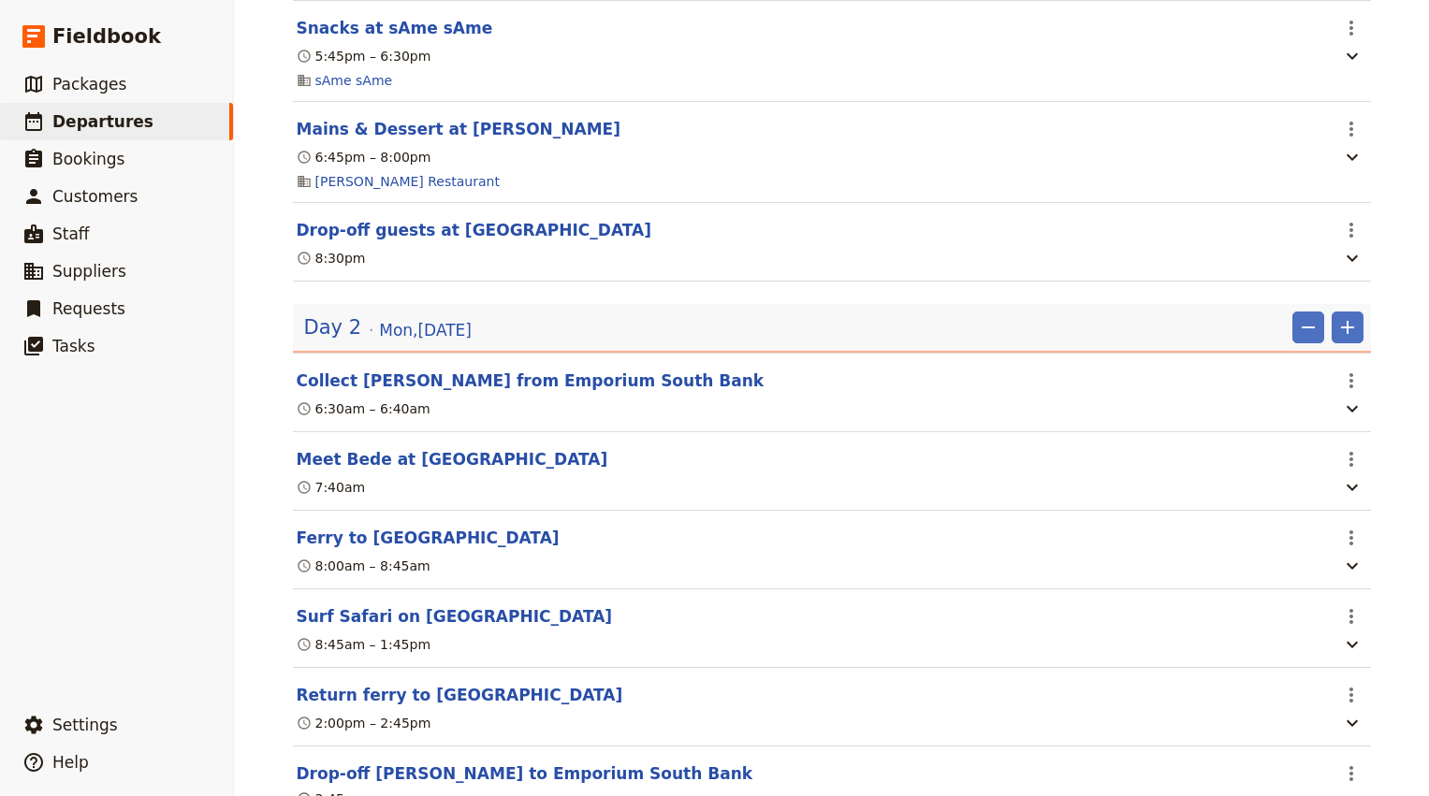
scroll to position [789, 0]
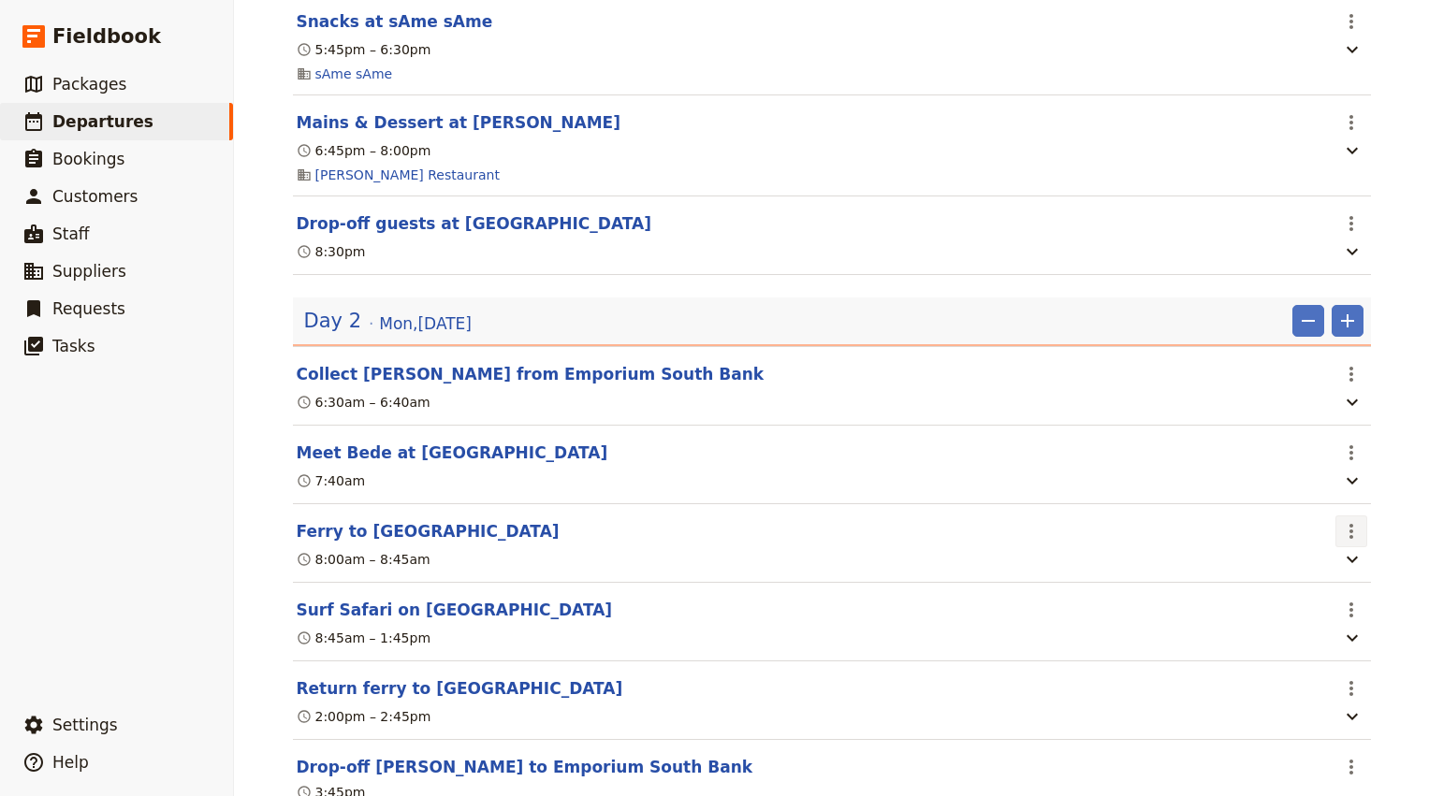
click at [1352, 540] on icon "Actions" at bounding box center [1351, 531] width 22 height 22
click at [1315, 580] on span "Edit this itinerary item" at bounding box center [1262, 582] width 147 height 19
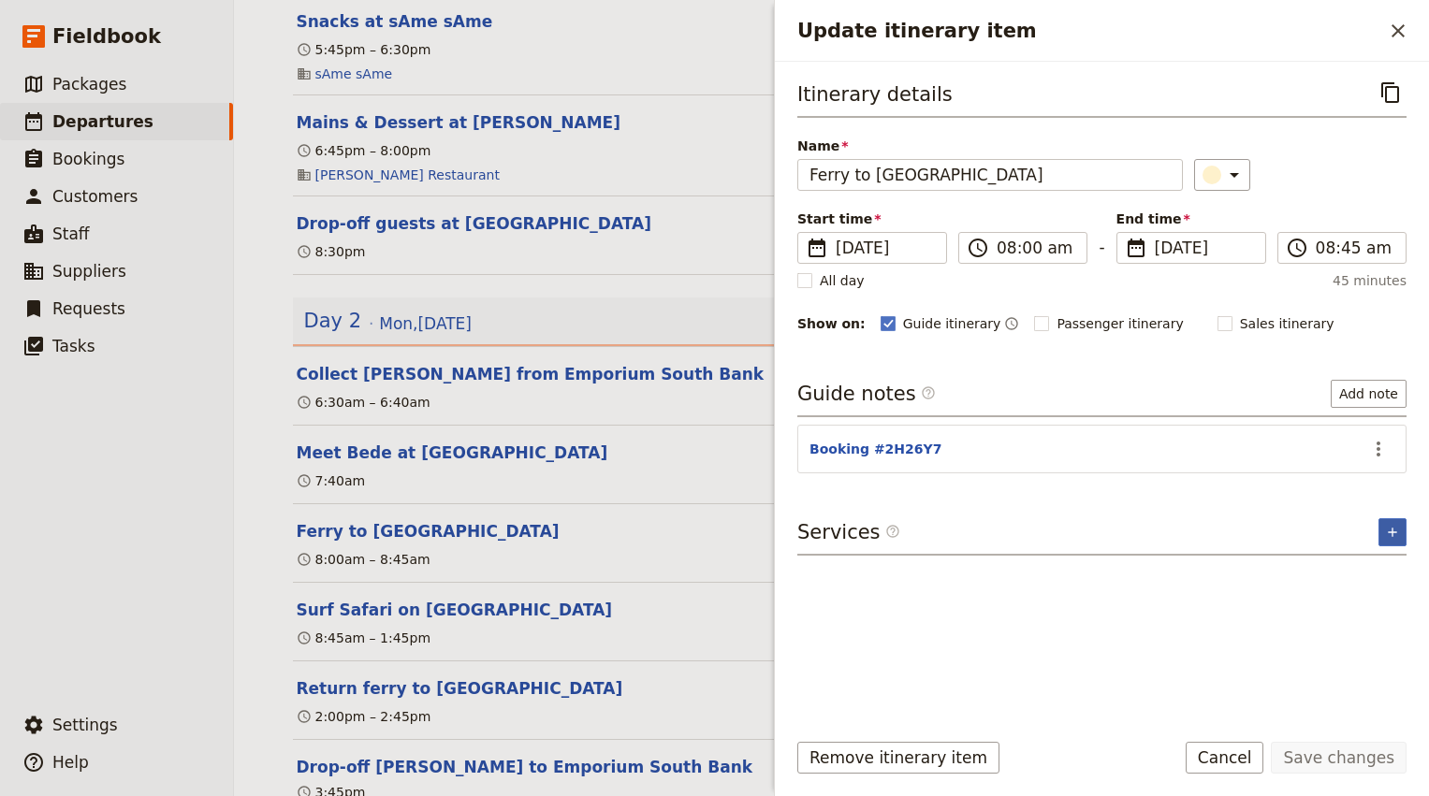
click at [1396, 519] on button "​" at bounding box center [1392, 532] width 28 height 28
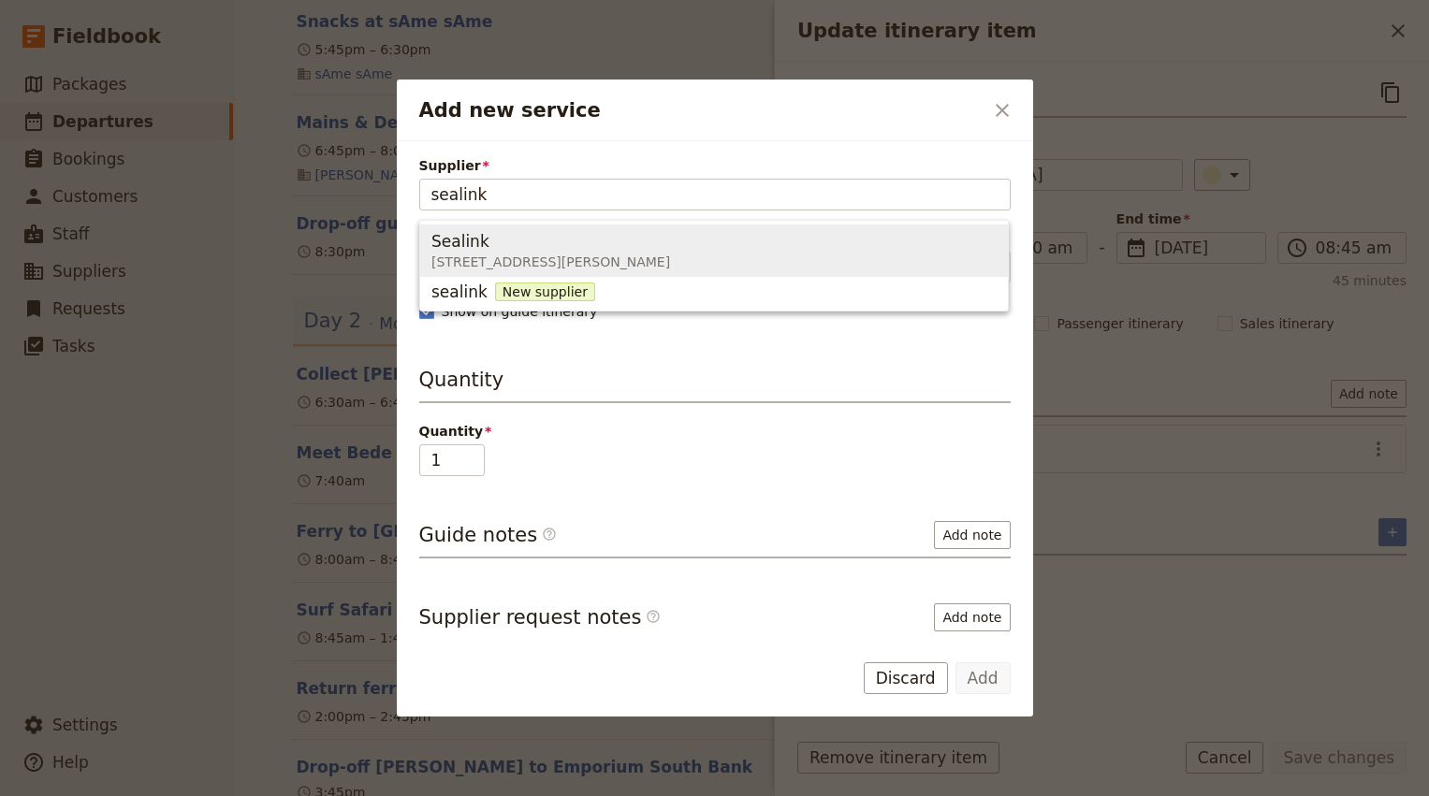
click at [633, 258] on span "12 Emmett Dr, Cleveland QLD 4163, Australia" at bounding box center [550, 262] width 239 height 19
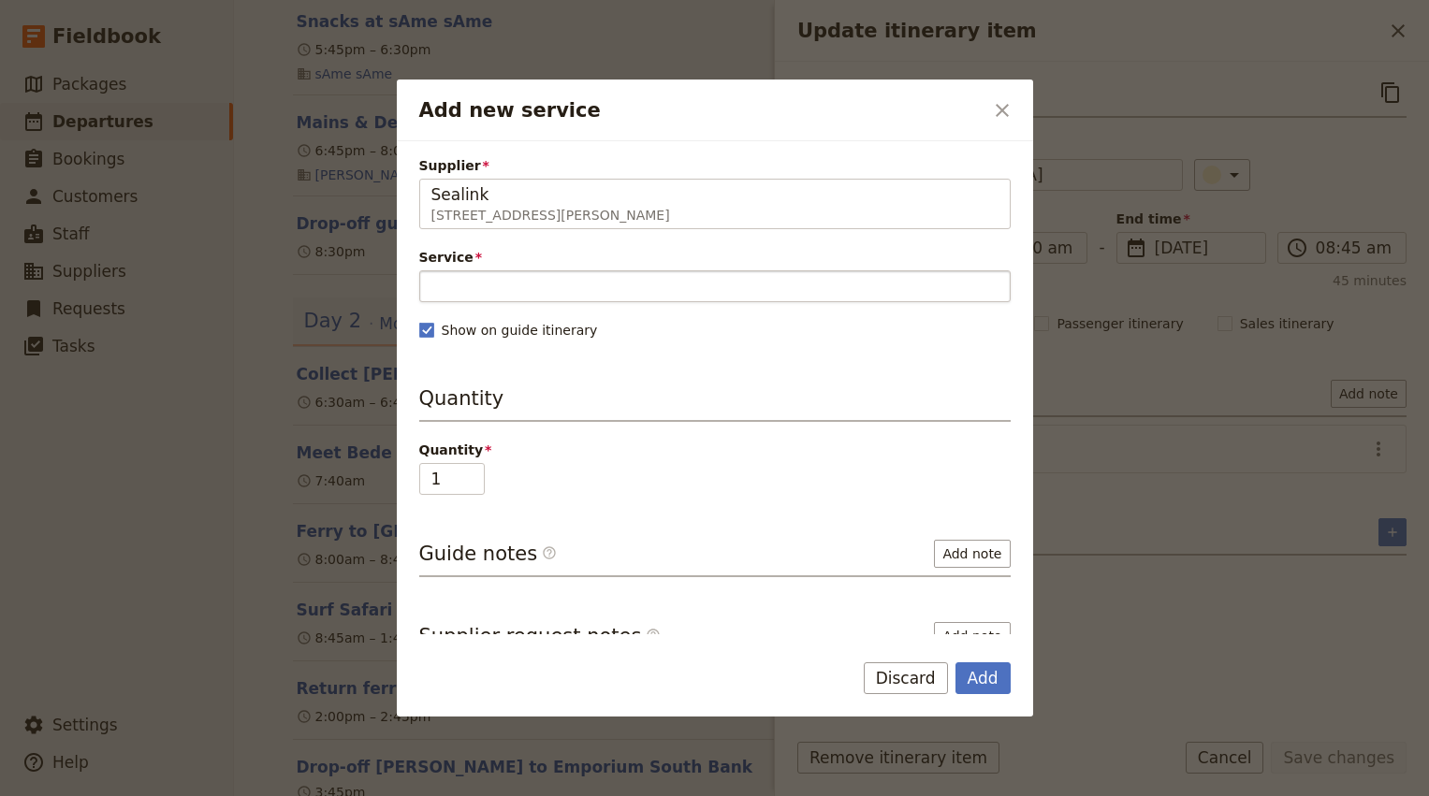
type input "Sealink"
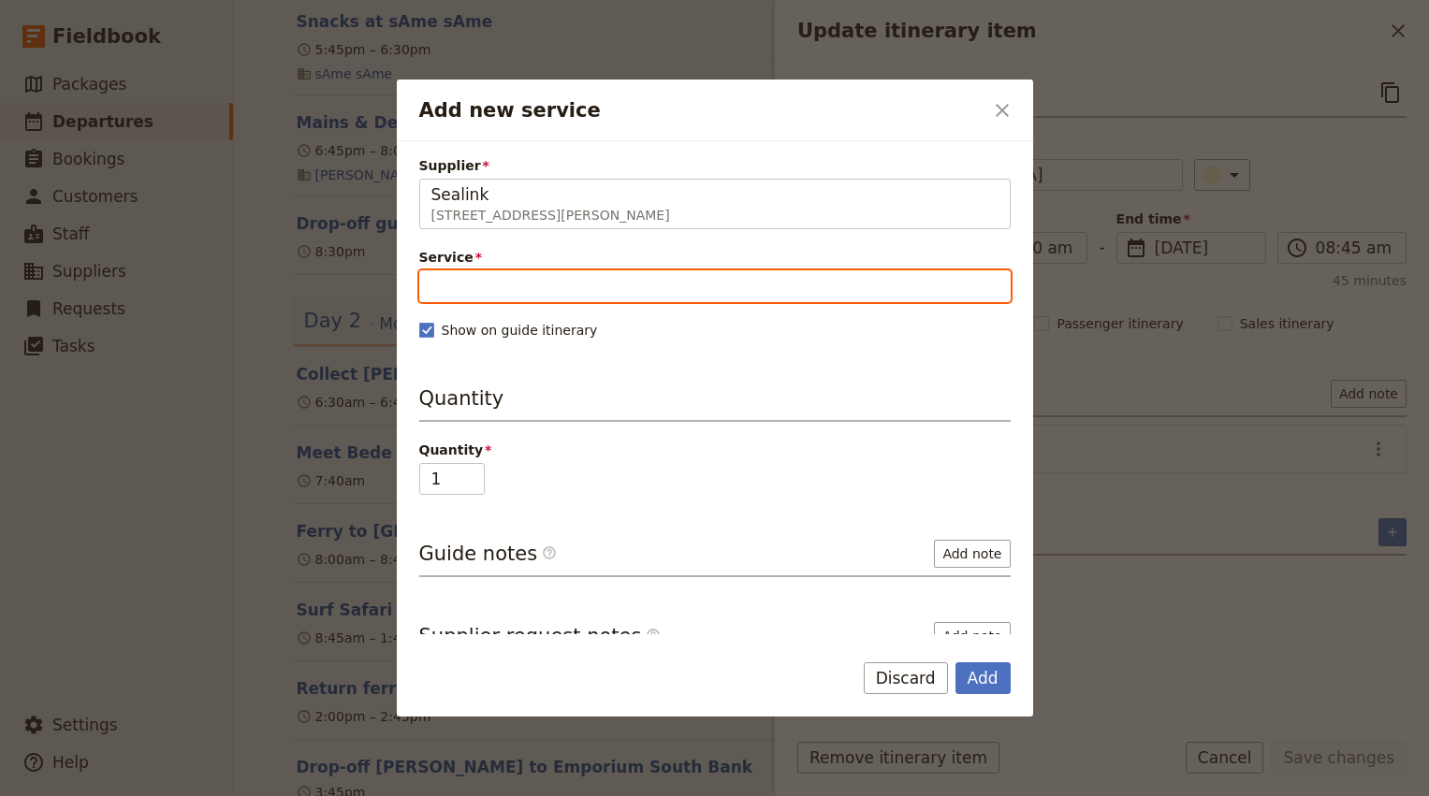
click at [552, 280] on input "Service" at bounding box center [714, 286] width 591 height 32
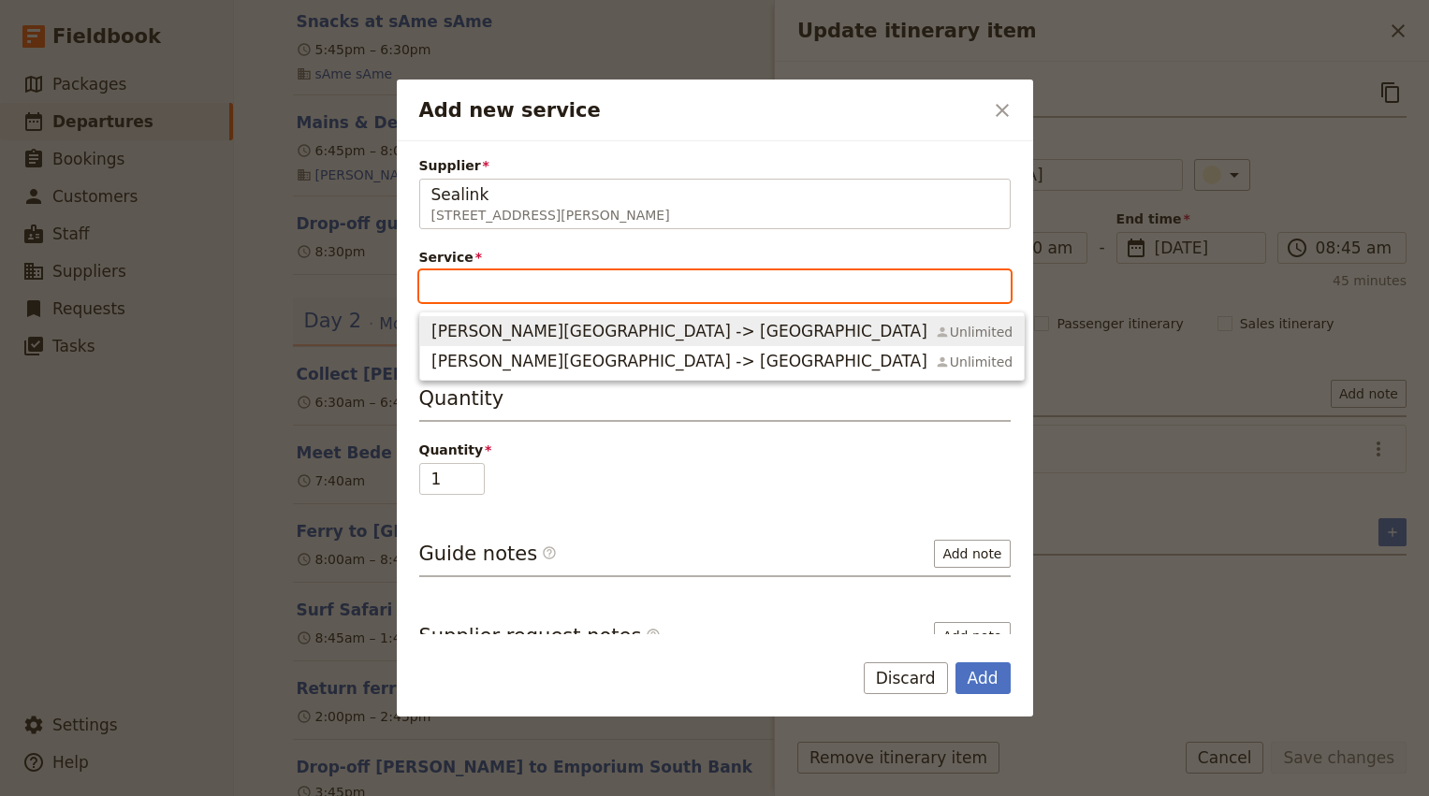
click at [561, 322] on span "Ferry Cleveland -> Dunwich" at bounding box center [679, 331] width 496 height 22
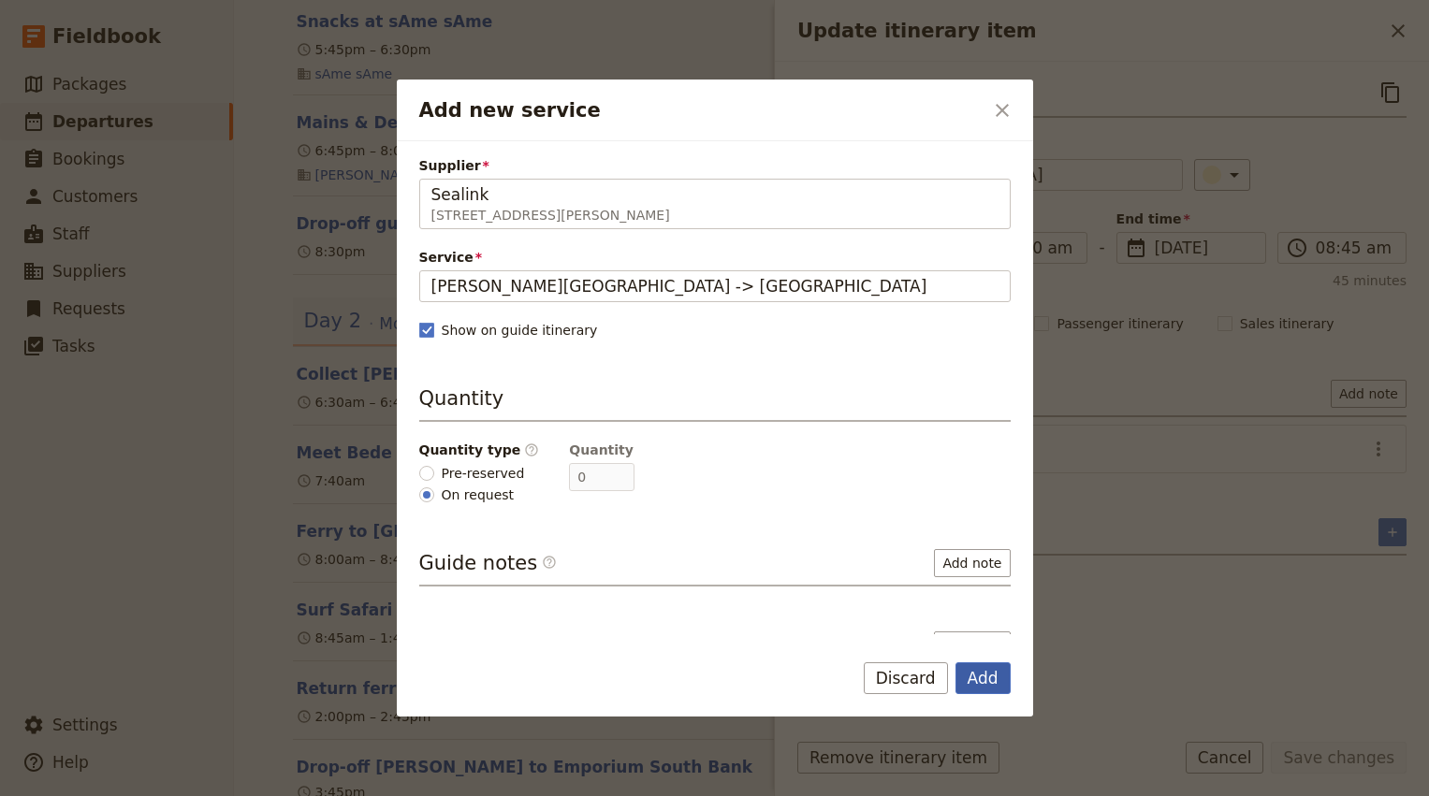
click at [980, 674] on button "Add" at bounding box center [982, 678] width 55 height 32
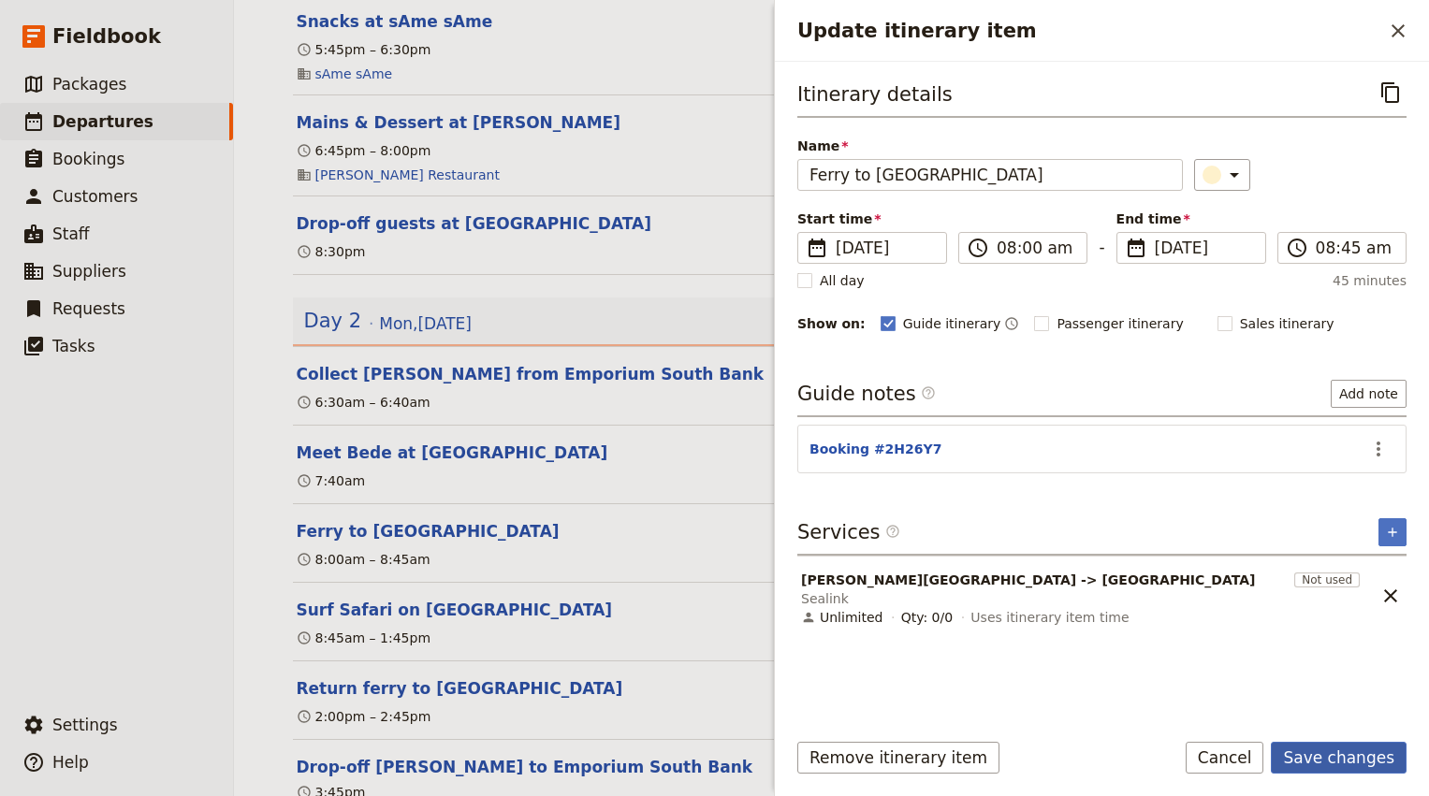
click at [1321, 761] on button "Save changes" at bounding box center [1339, 758] width 136 height 32
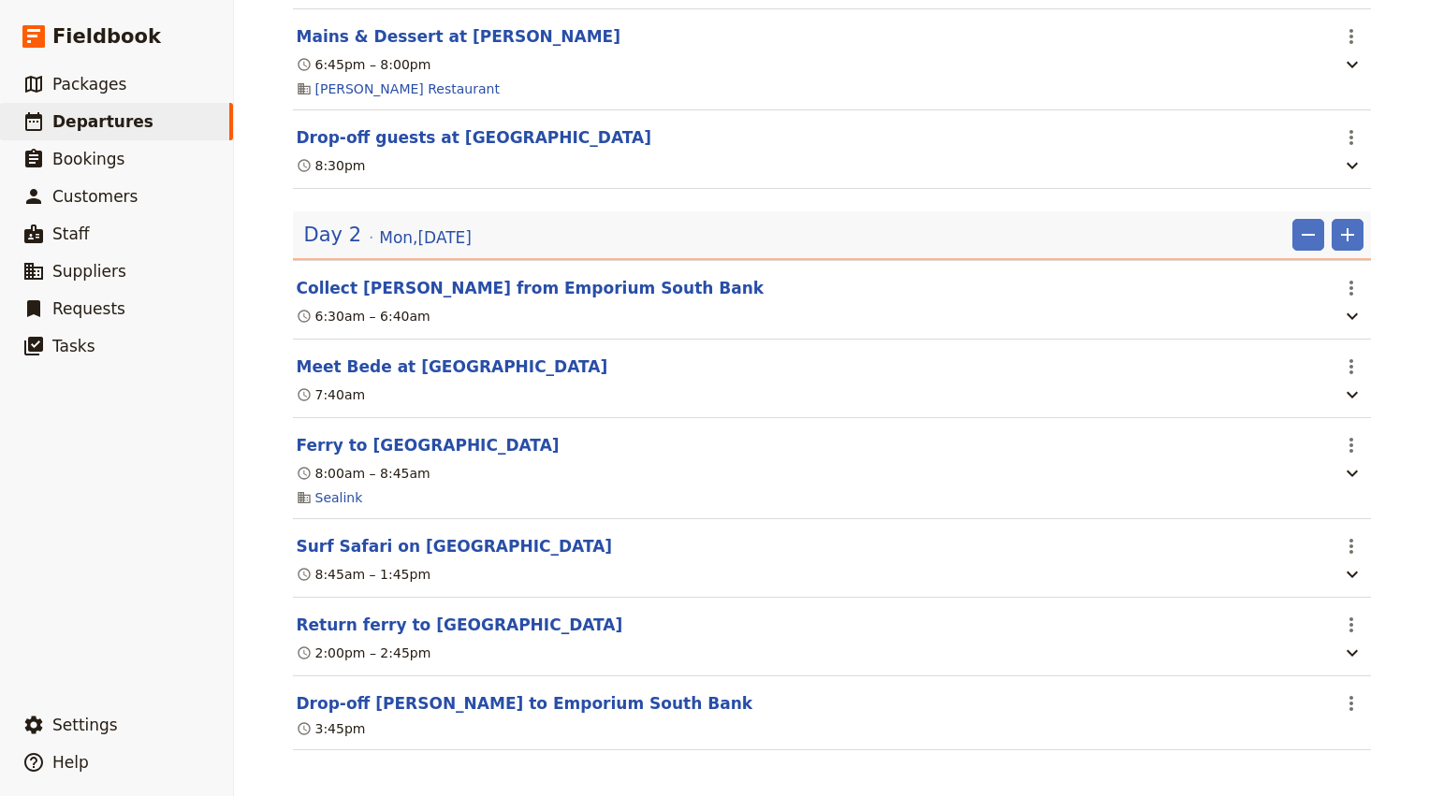
scroll to position [881, 0]
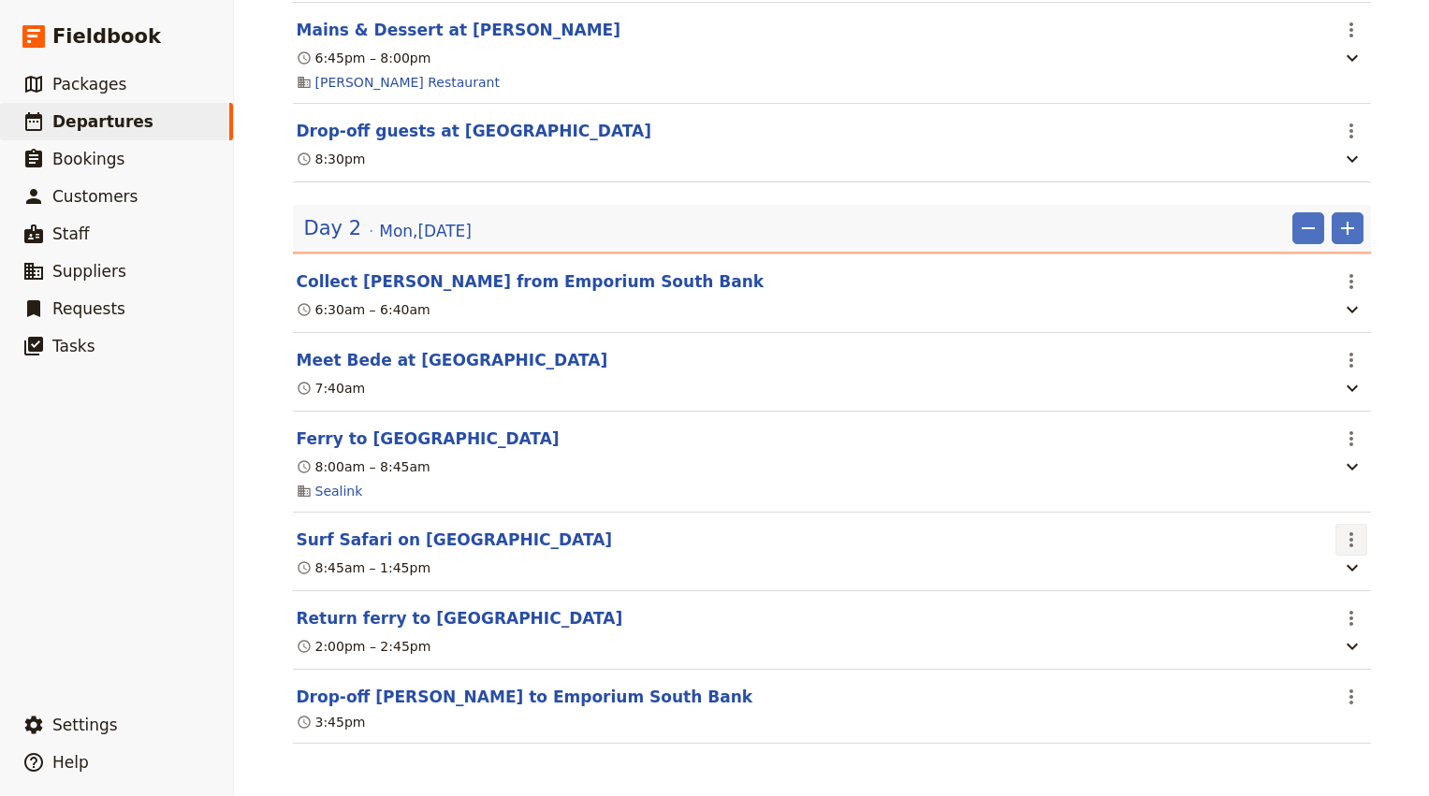
click at [1353, 548] on icon "Actions" at bounding box center [1351, 540] width 22 height 22
click at [1322, 589] on span "Edit this itinerary item" at bounding box center [1262, 591] width 147 height 19
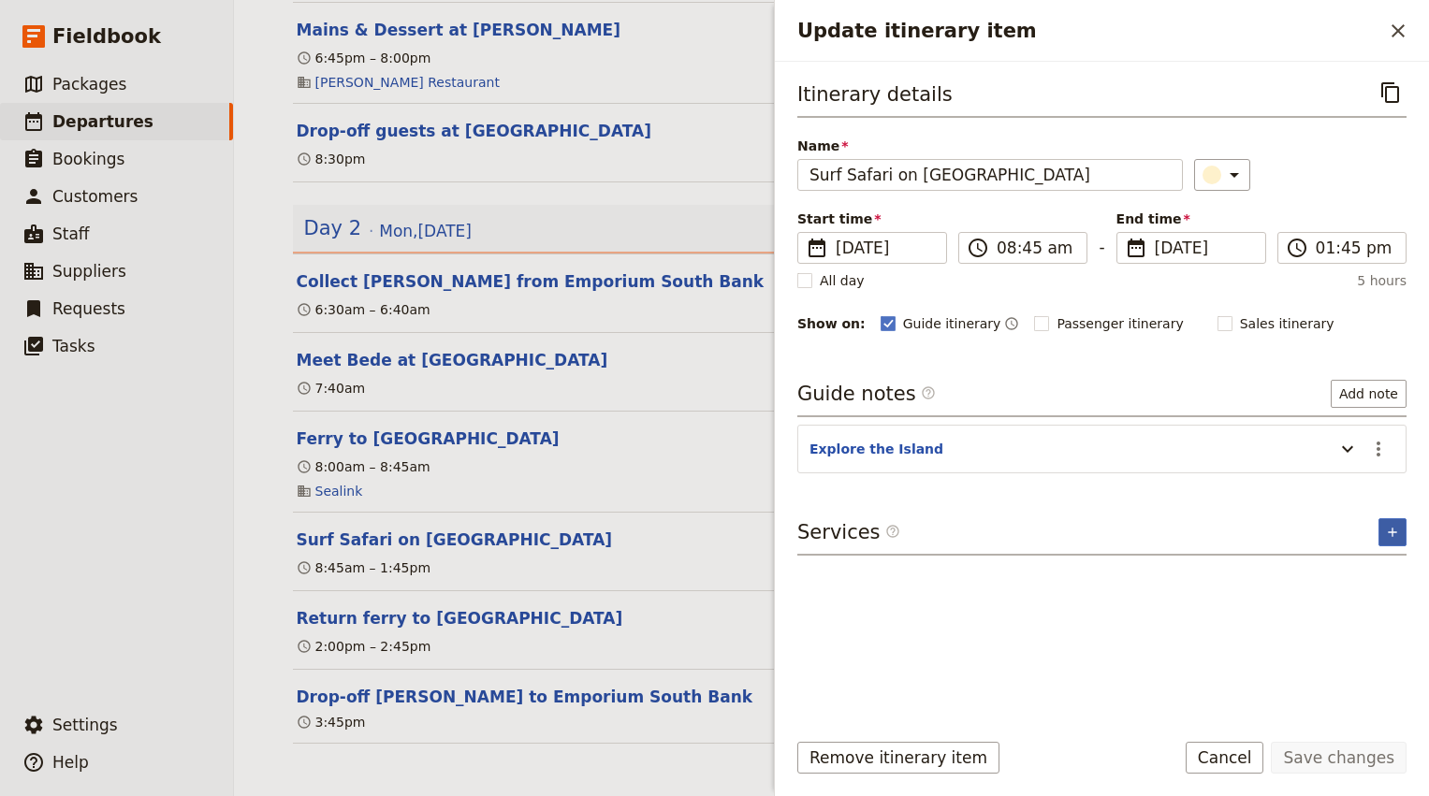
click at [1399, 538] on icon "Add service inclusion" at bounding box center [1392, 532] width 15 height 15
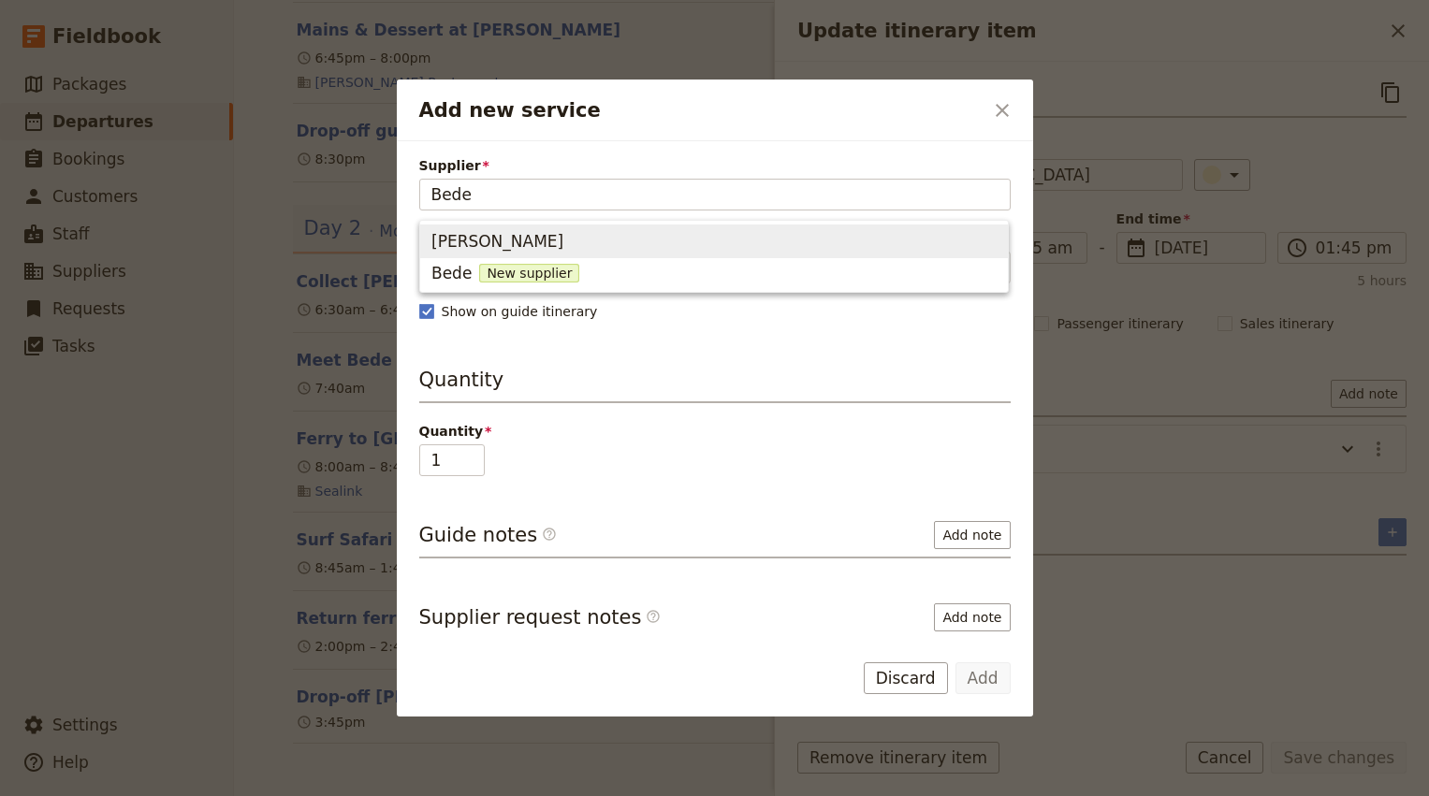
click at [547, 238] on span "Bede Durbidge" at bounding box center [713, 241] width 565 height 26
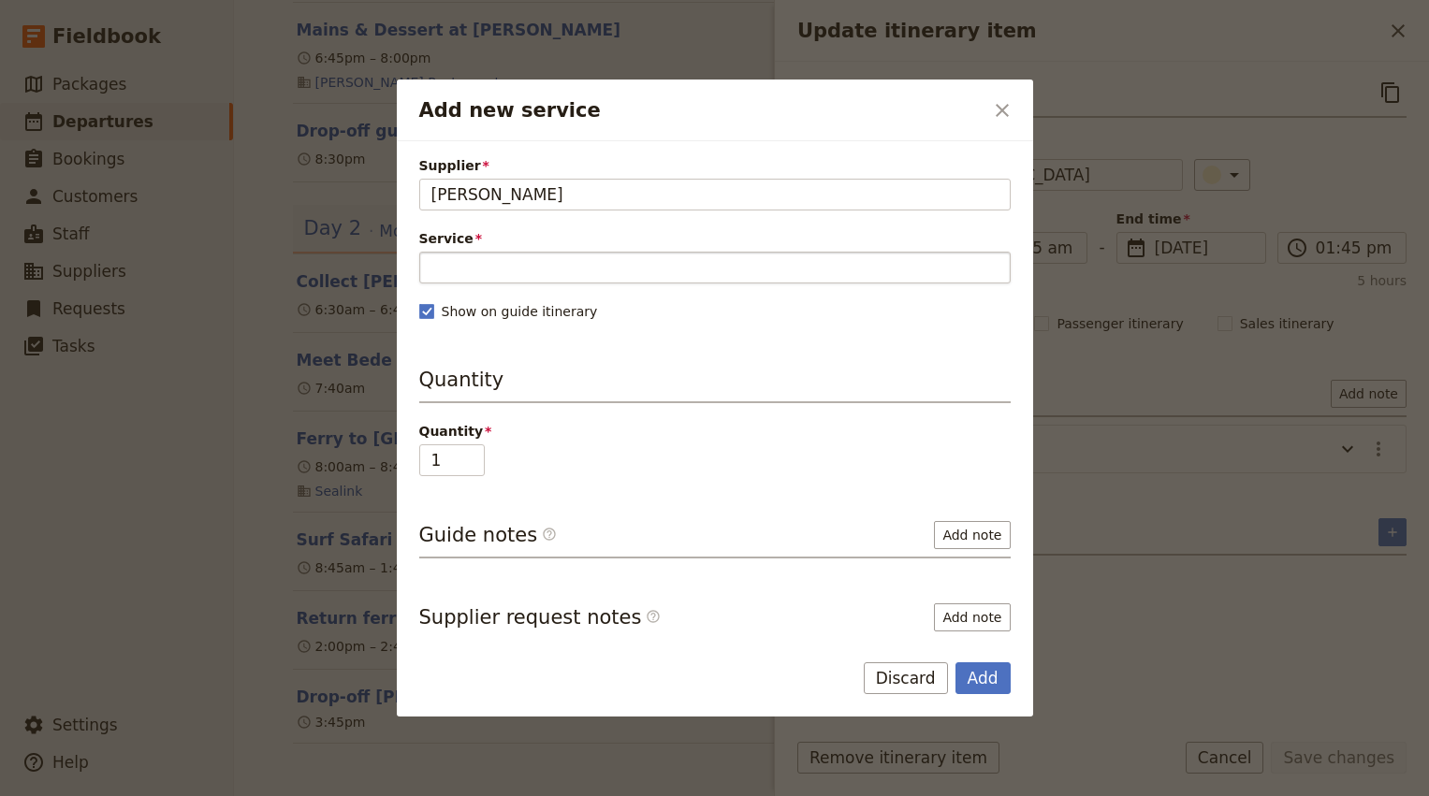
type input "Bede Durbidge"
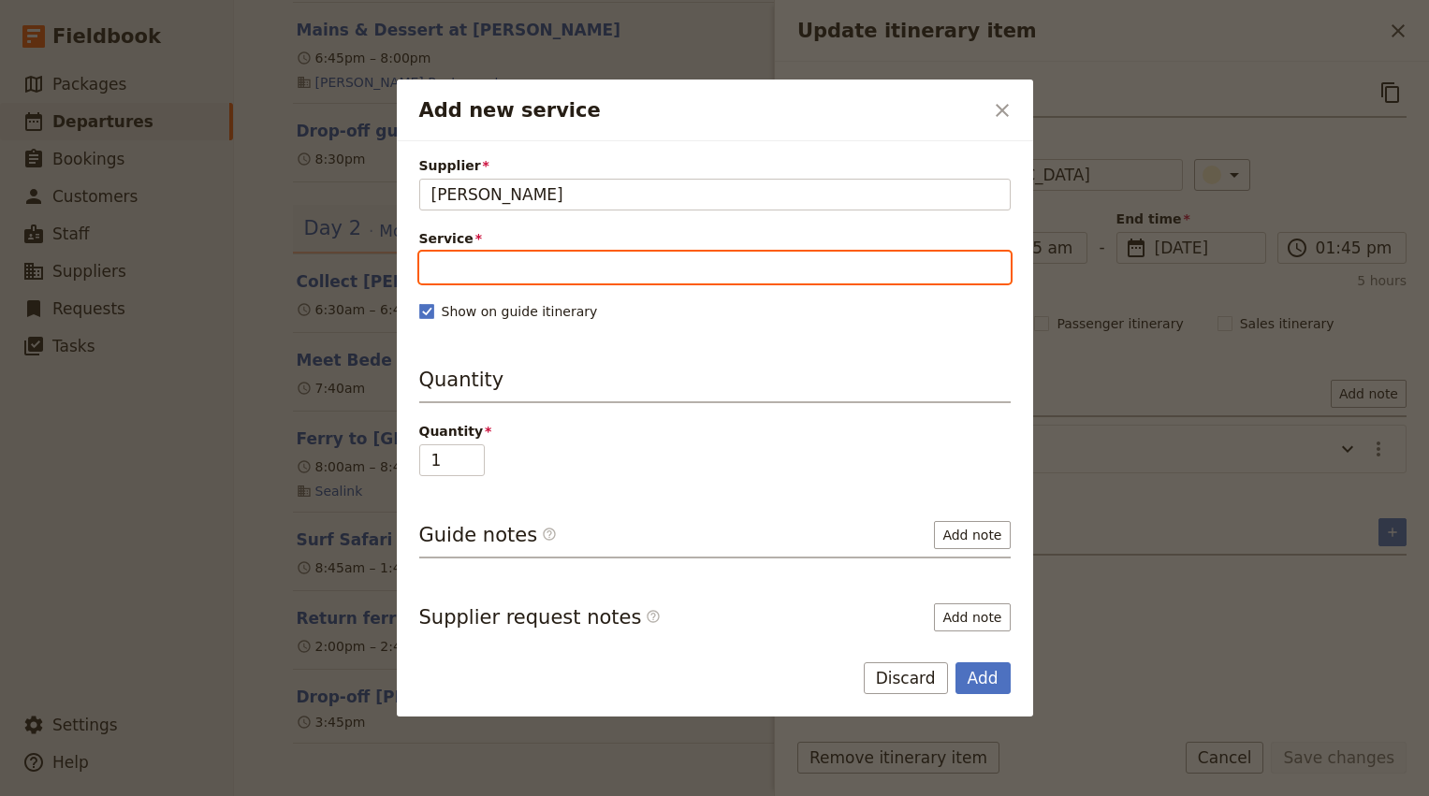
click at [535, 268] on input "Service" at bounding box center [714, 268] width 591 height 32
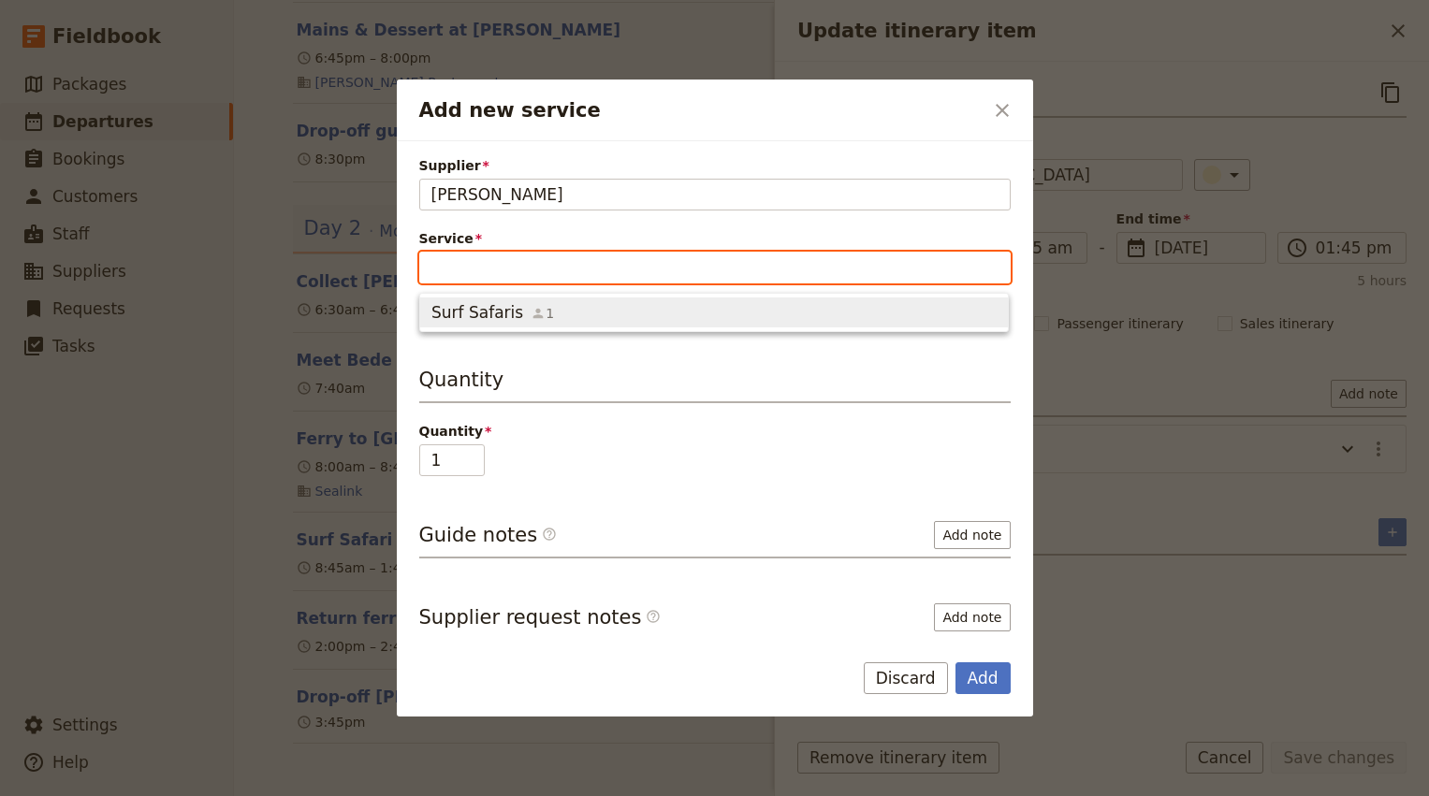
click at [531, 304] on span "1" at bounding box center [542, 313] width 23 height 19
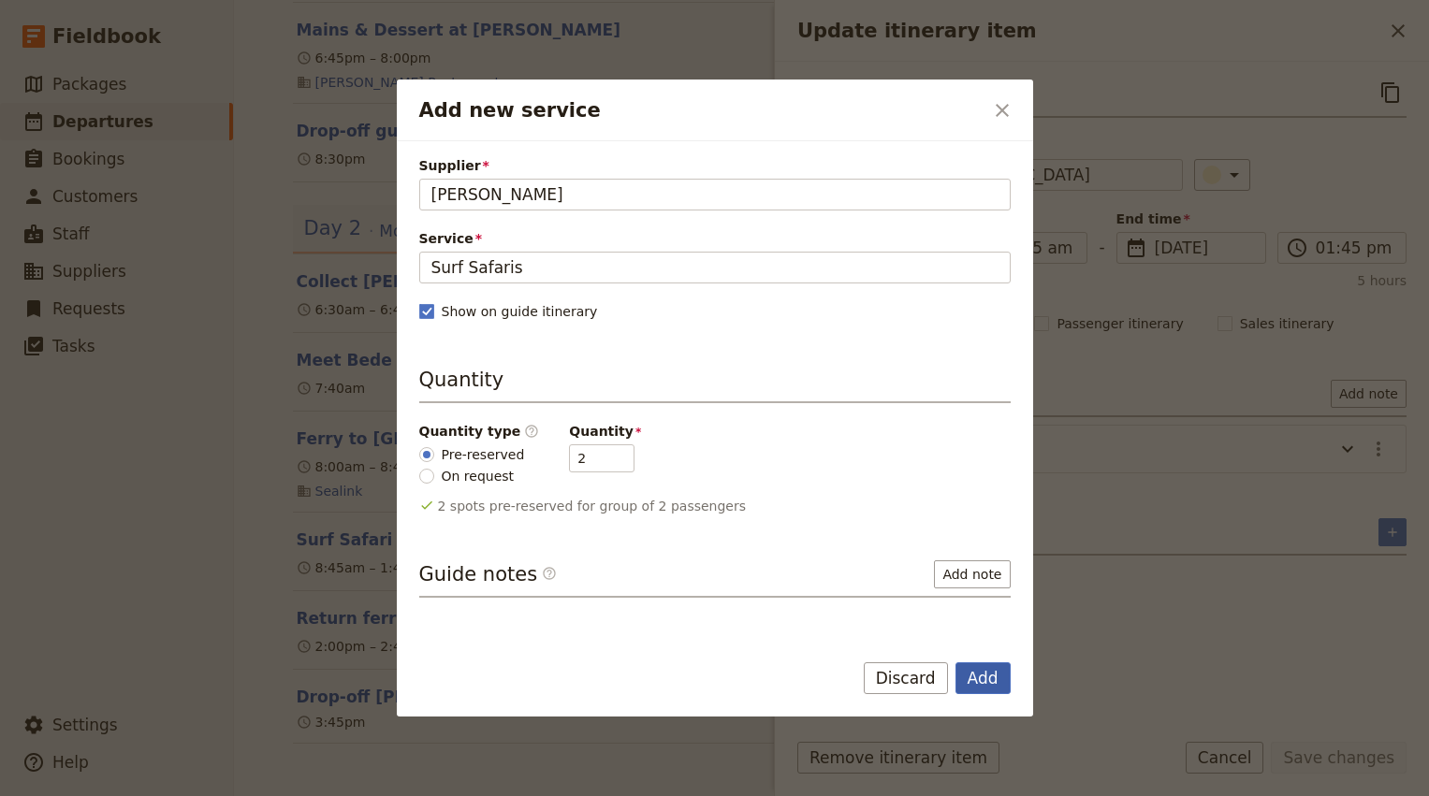
click at [989, 677] on button "Add" at bounding box center [982, 678] width 55 height 32
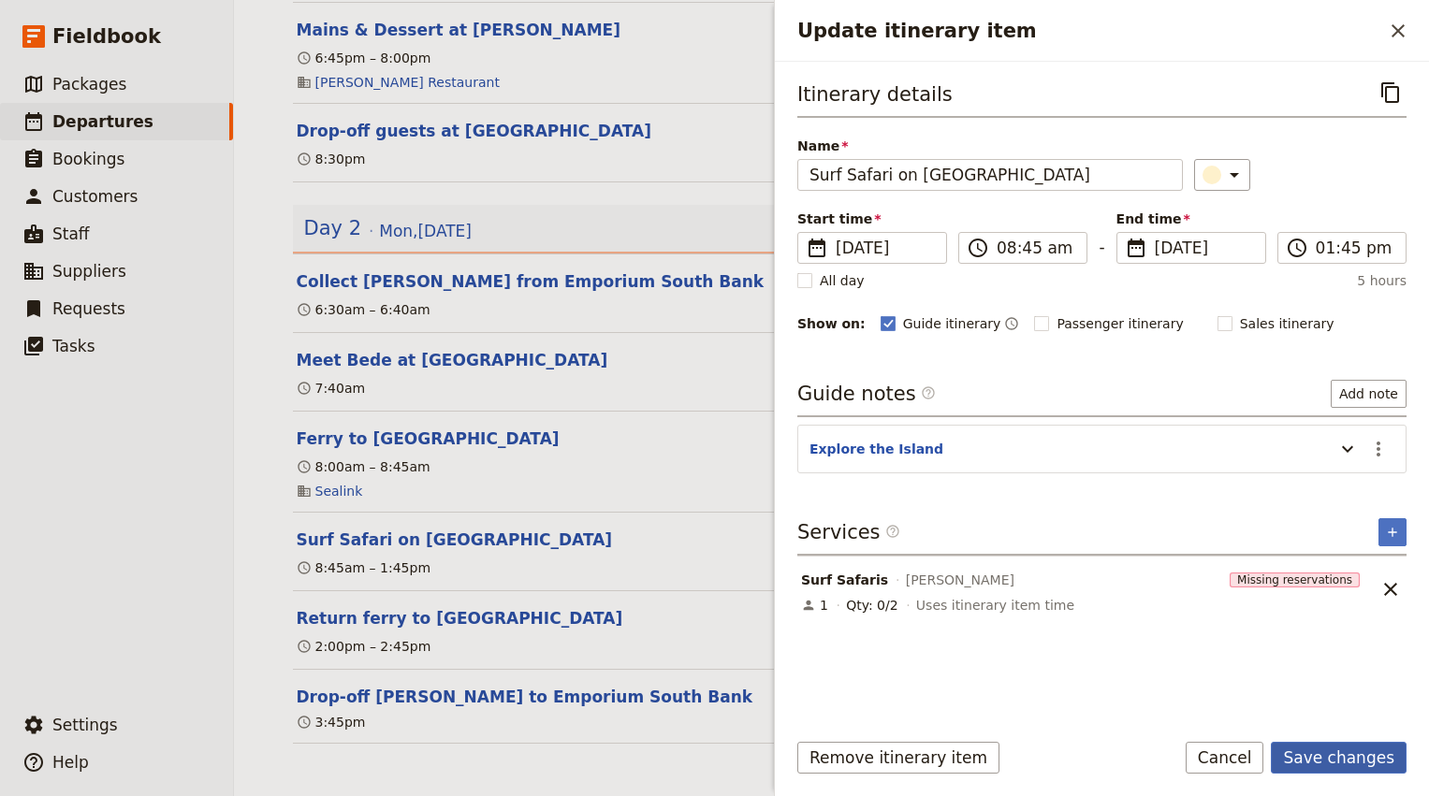
click at [1362, 758] on button "Save changes" at bounding box center [1339, 758] width 136 height 32
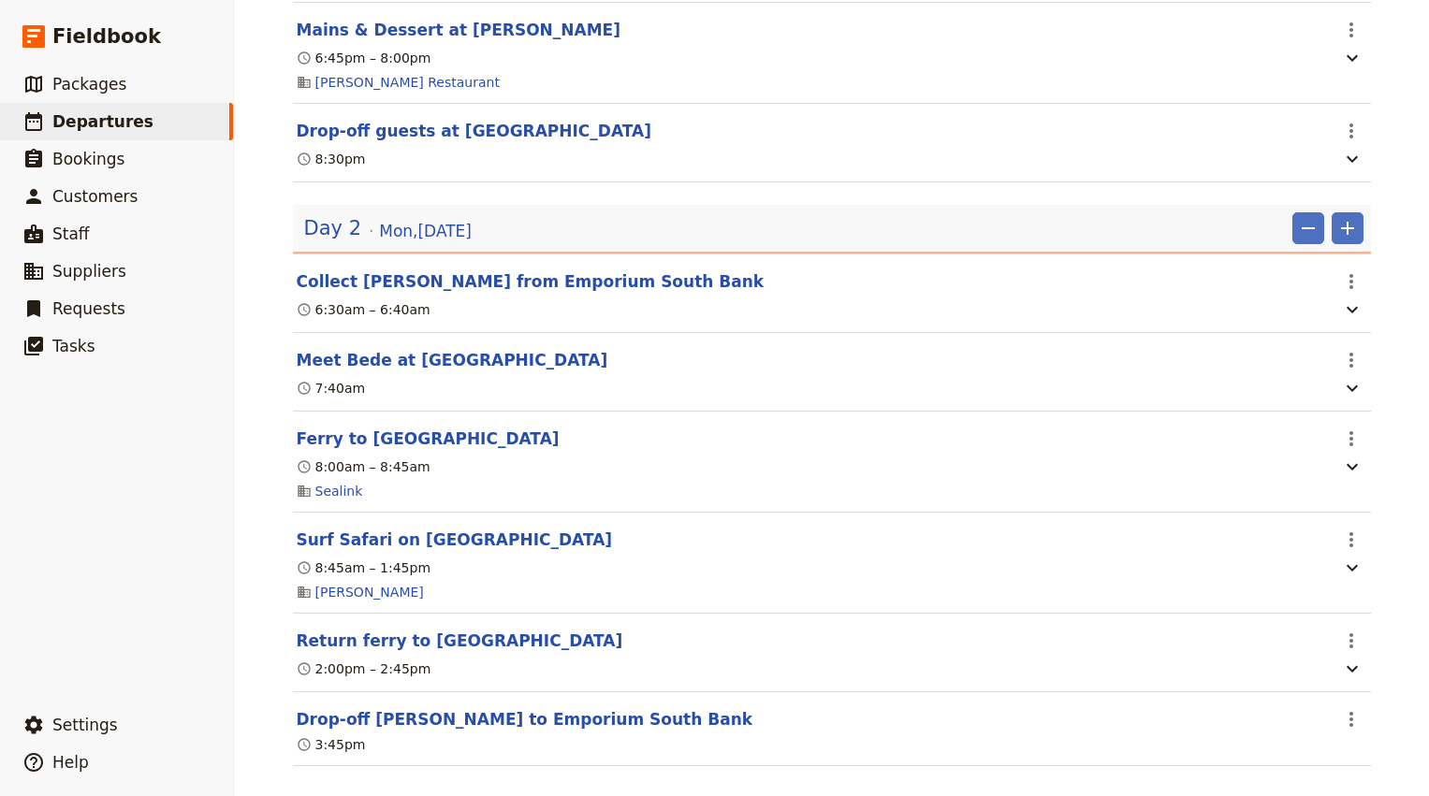
scroll to position [916, 0]
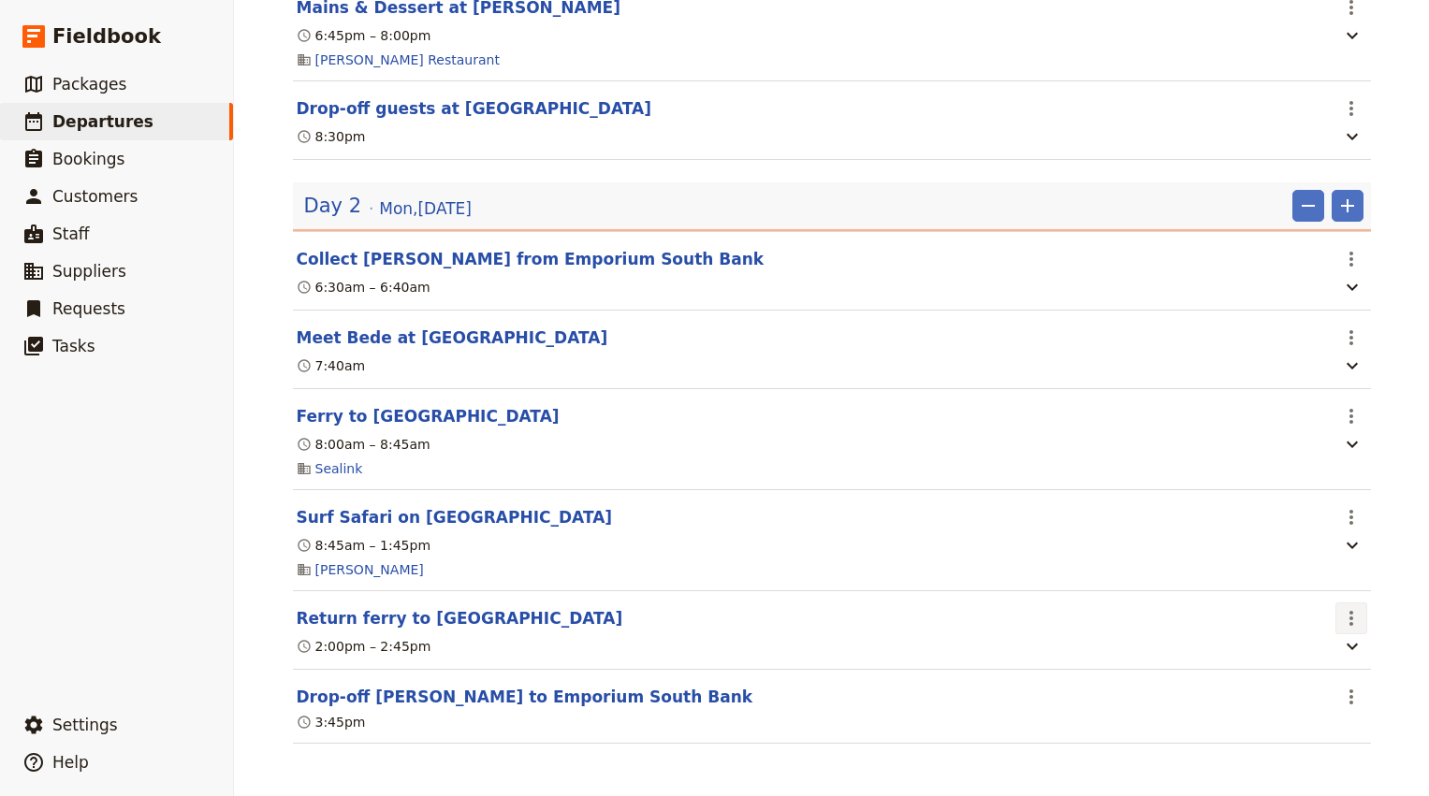
click at [1346, 615] on icon "Actions" at bounding box center [1351, 618] width 22 height 22
click at [1317, 652] on span "Edit this itinerary item" at bounding box center [1262, 658] width 147 height 19
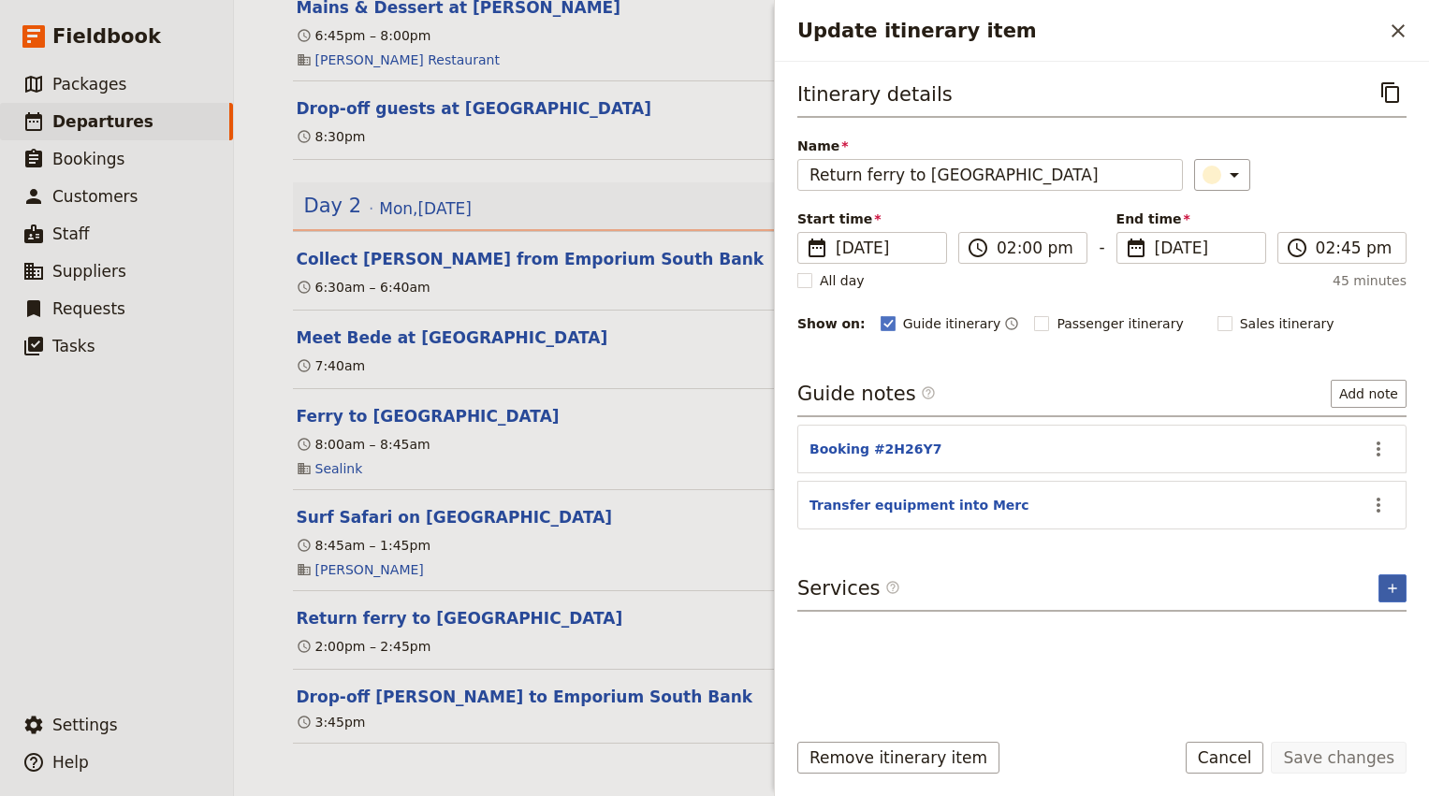
click at [1395, 591] on icon "Add service inclusion" at bounding box center [1392, 588] width 15 height 15
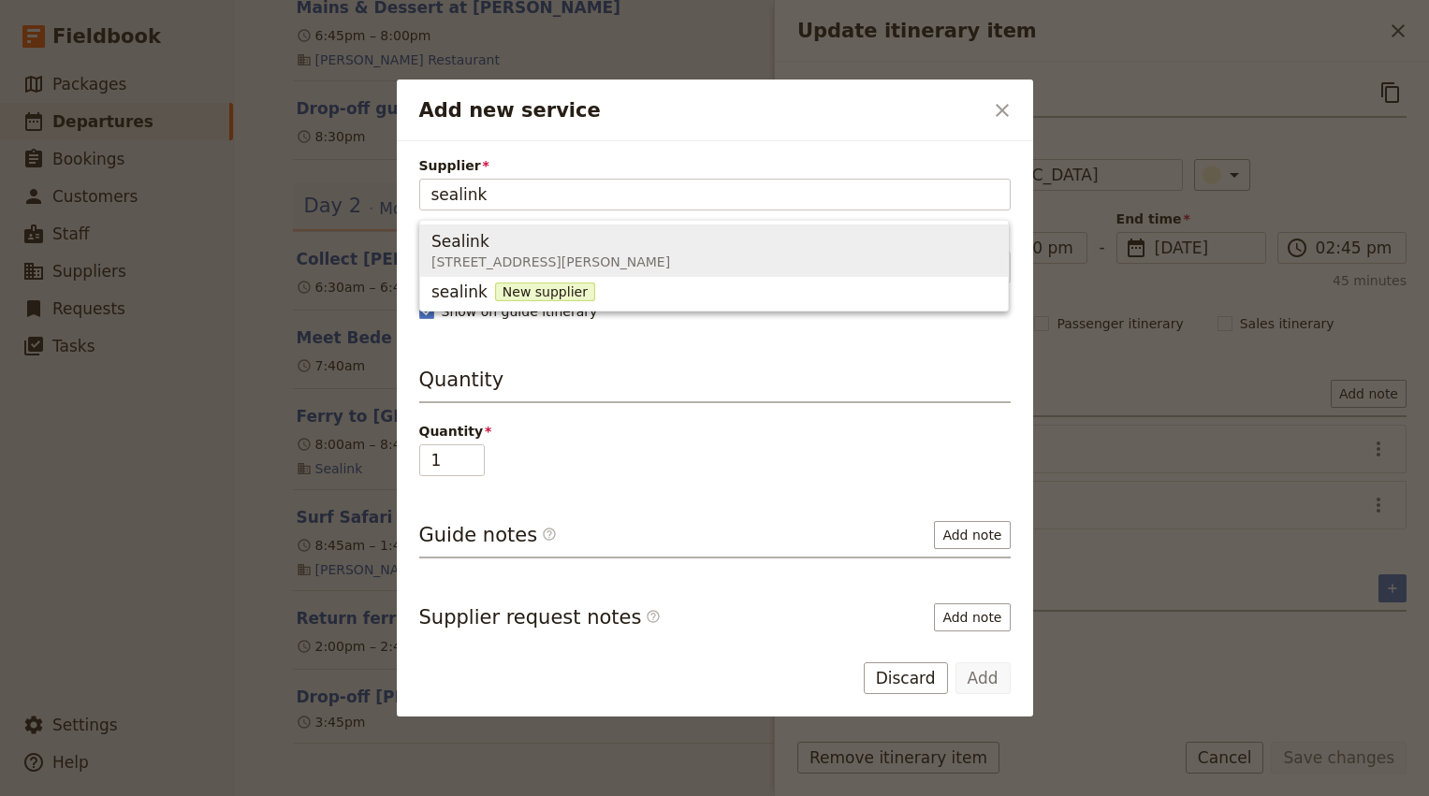
click at [718, 240] on span "Sealink 12 Emmett Dr, Cleveland QLD 4163, Australia" at bounding box center [713, 250] width 565 height 45
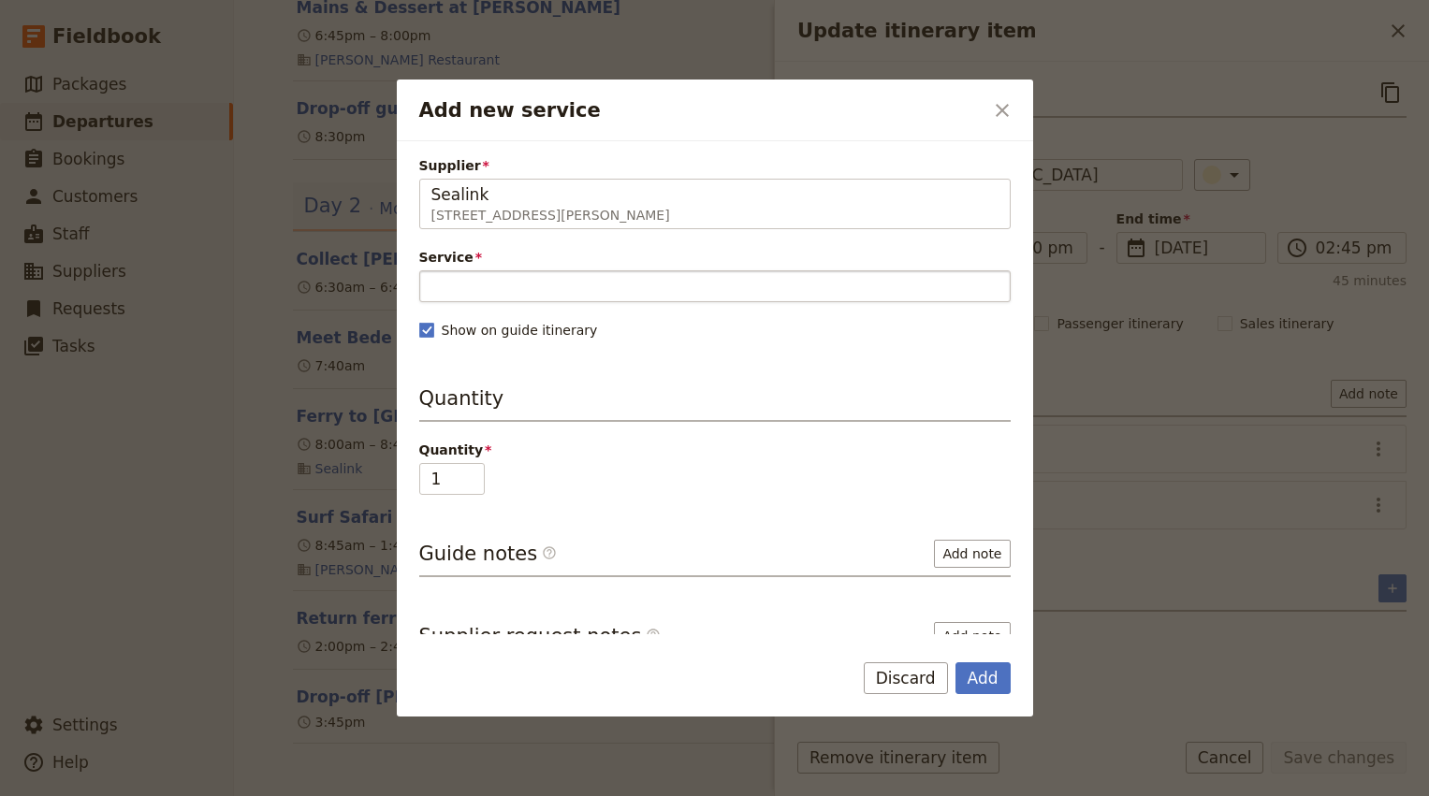
type input "Sealink"
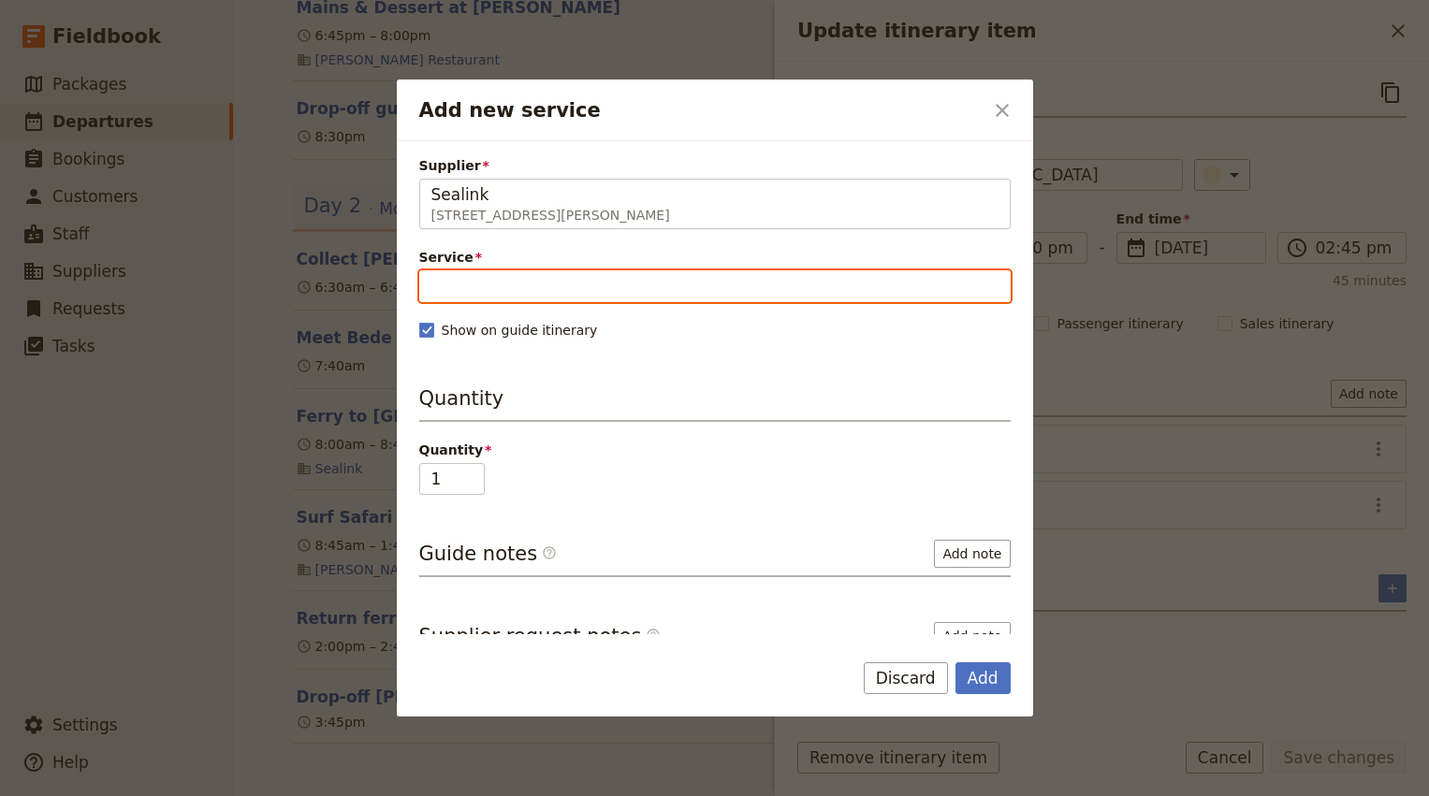
click at [591, 279] on input "Service" at bounding box center [714, 286] width 591 height 32
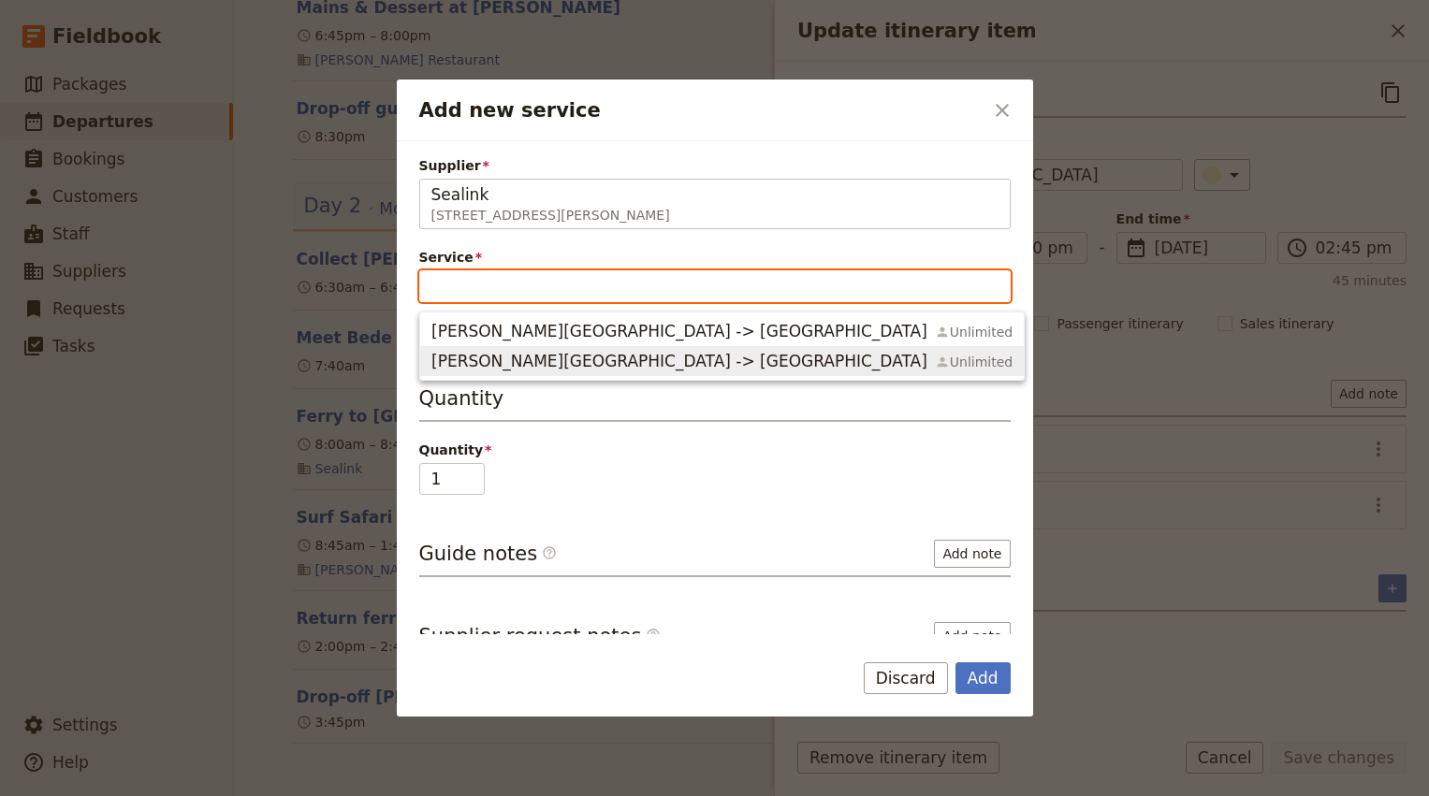
click at [572, 363] on span "Ferry Dunwich -> Cleveland" at bounding box center [679, 361] width 496 height 22
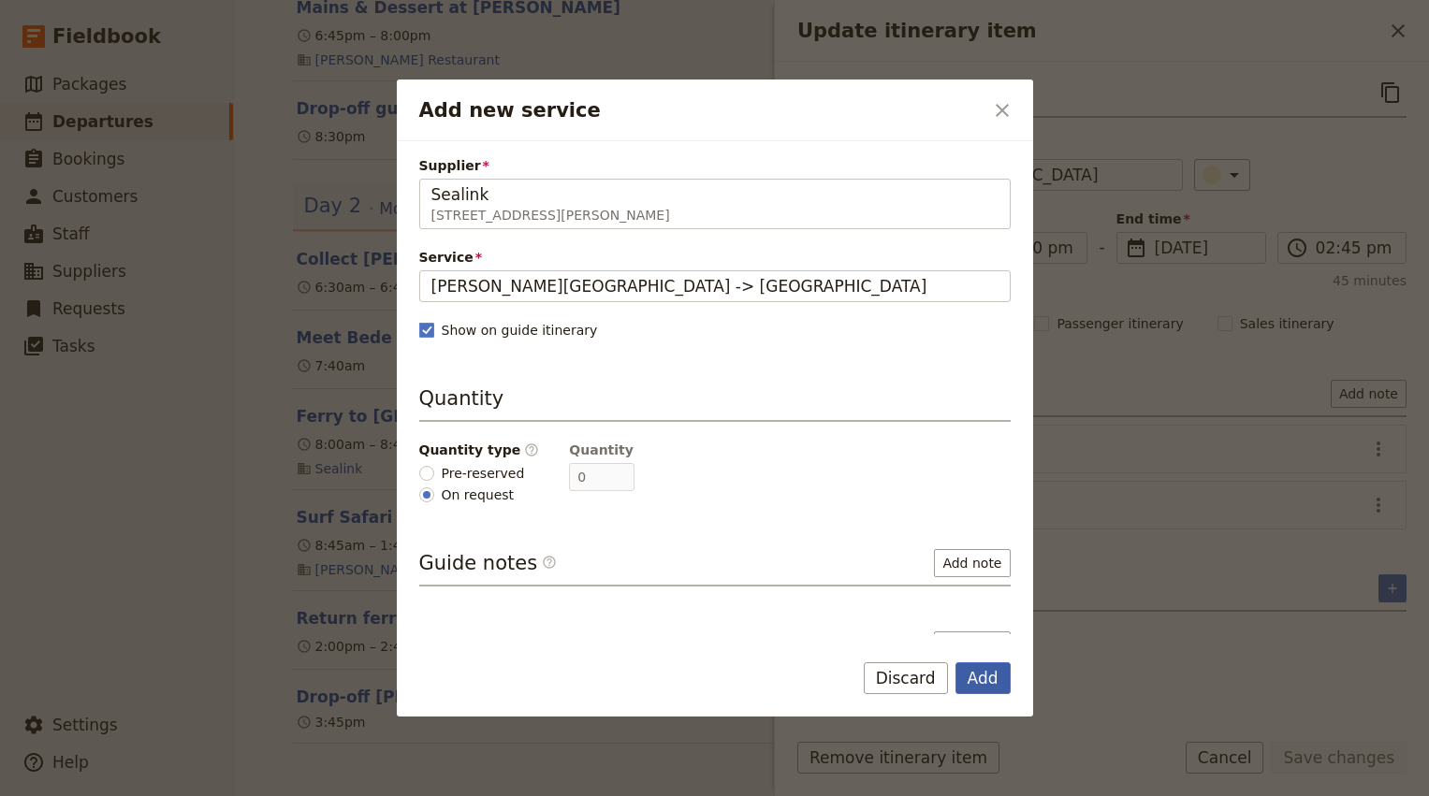
click at [979, 685] on button "Add" at bounding box center [982, 678] width 55 height 32
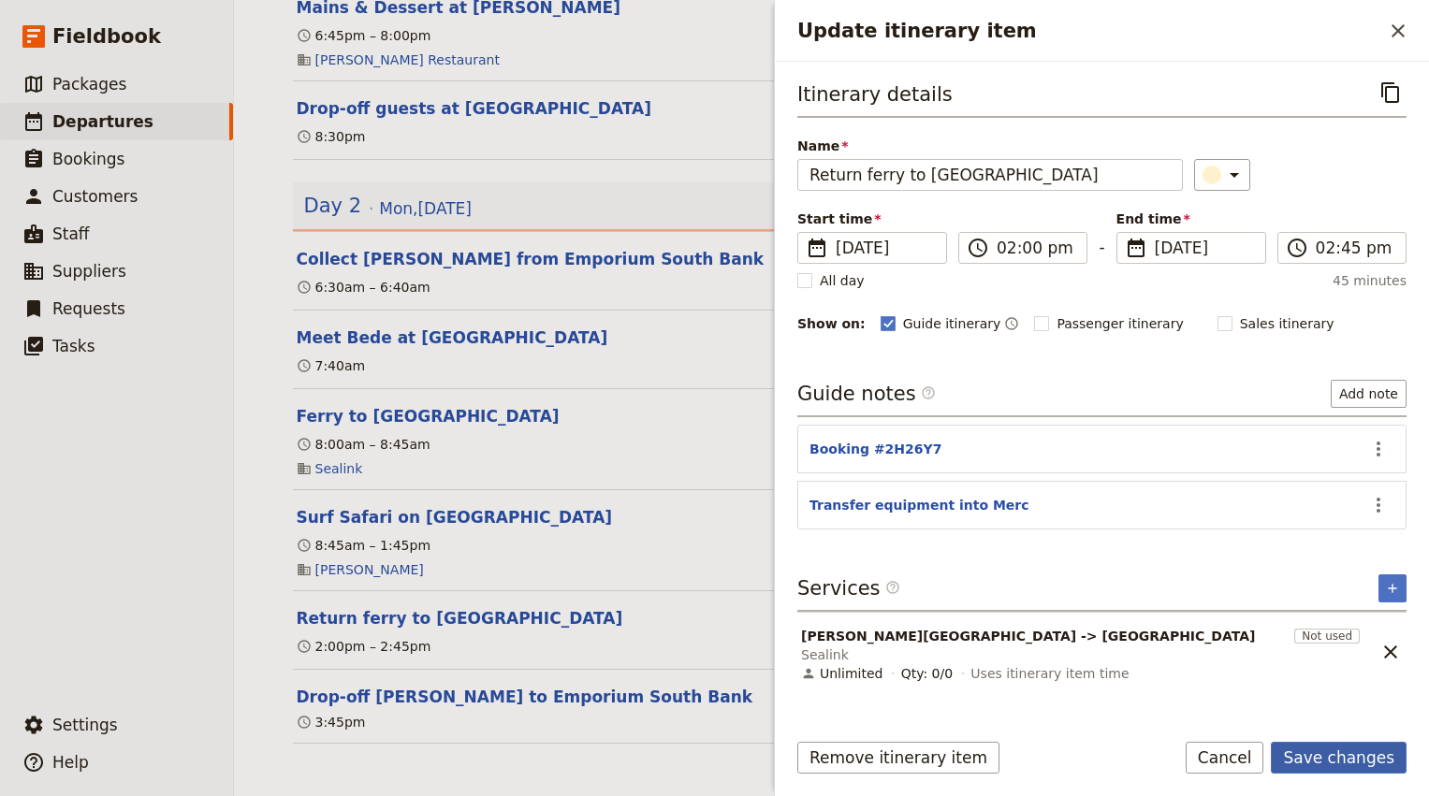
click at [1355, 759] on button "Save changes" at bounding box center [1339, 758] width 136 height 32
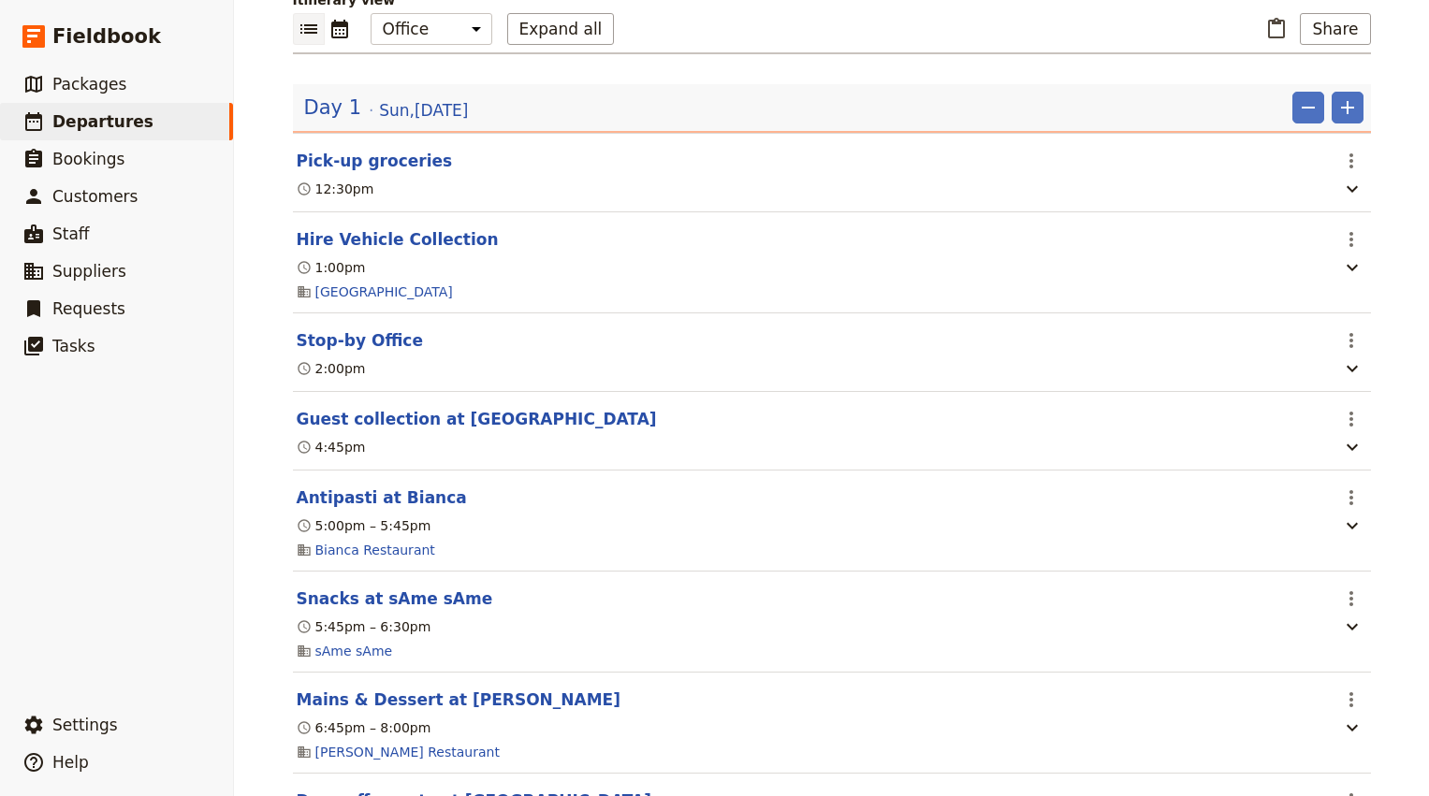
scroll to position [0, 0]
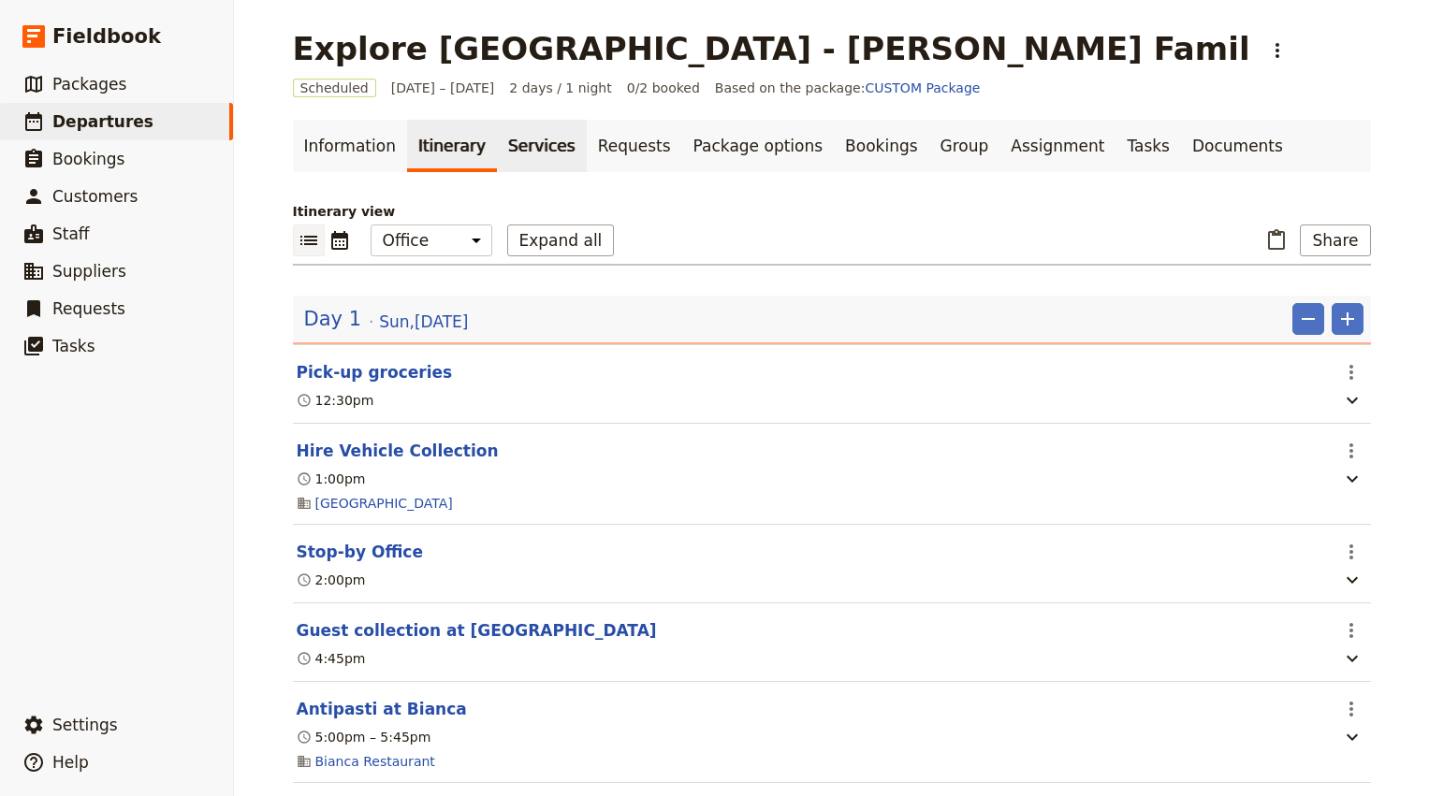
click at [497, 153] on link "Services" at bounding box center [542, 146] width 90 height 52
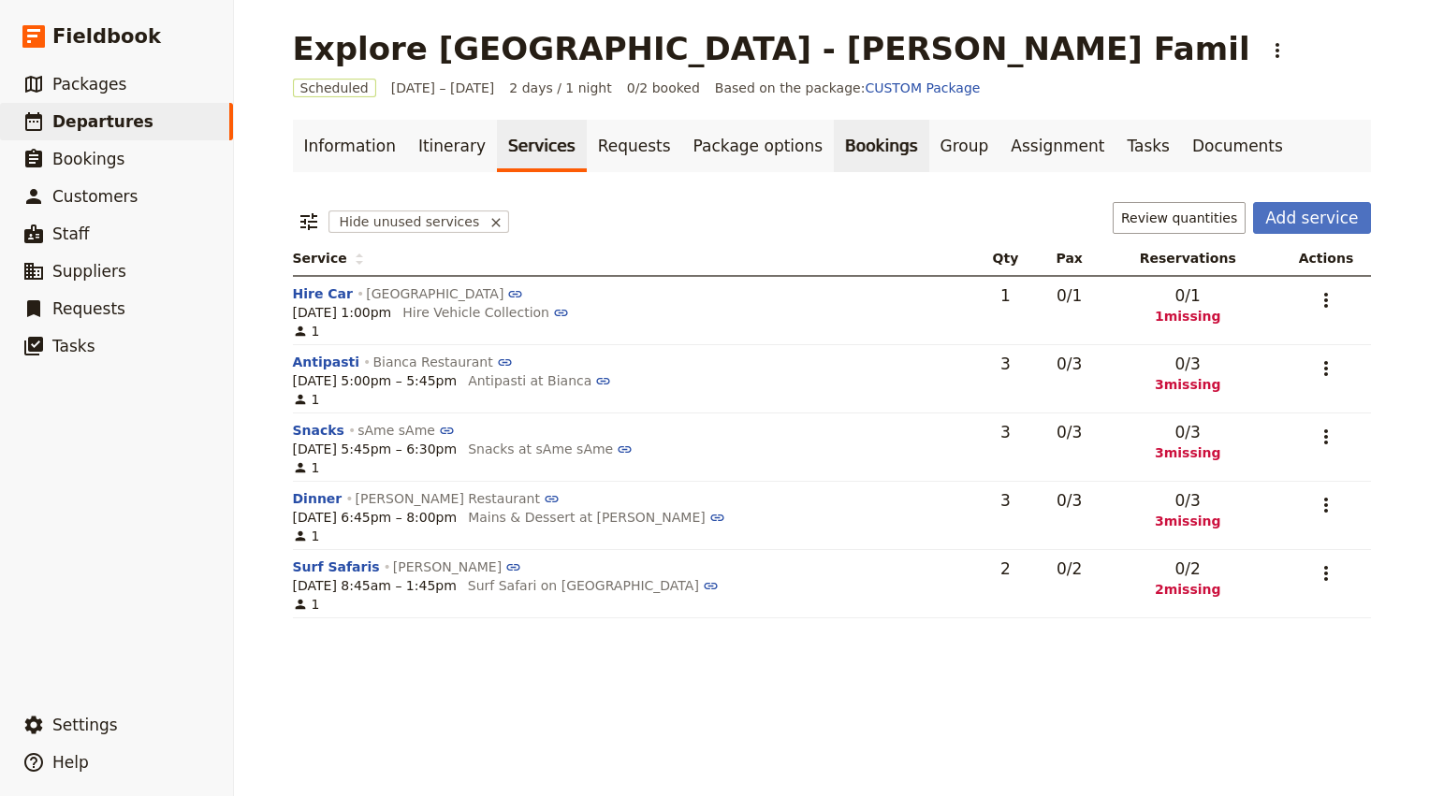
click at [843, 144] on link "Bookings" at bounding box center [881, 146] width 95 height 52
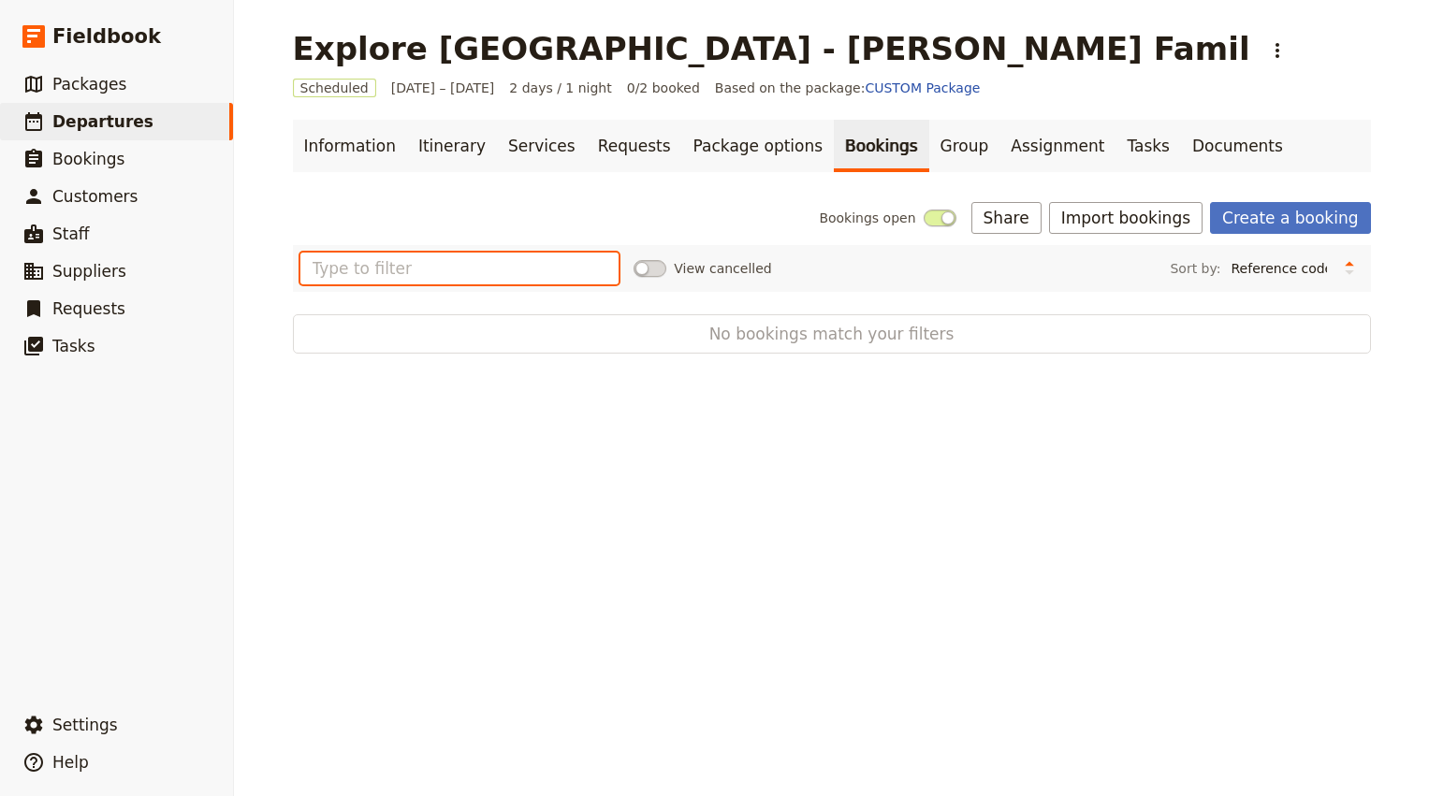
click at [403, 272] on input "text" at bounding box center [459, 269] width 319 height 32
type input "craig"
click at [403, 272] on input "craig" at bounding box center [459, 269] width 319 height 32
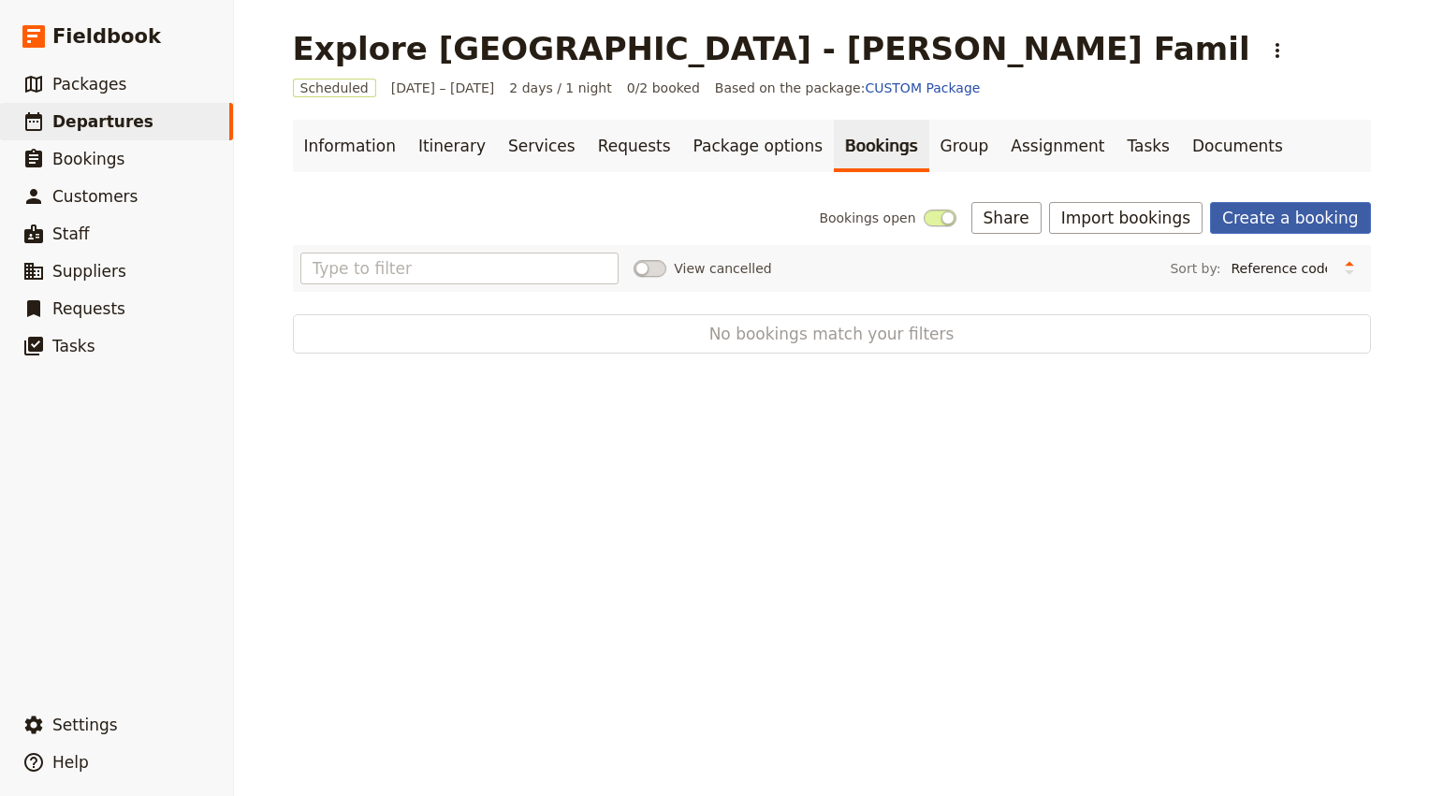
click at [1324, 202] on link "Create a booking" at bounding box center [1290, 218] width 160 height 32
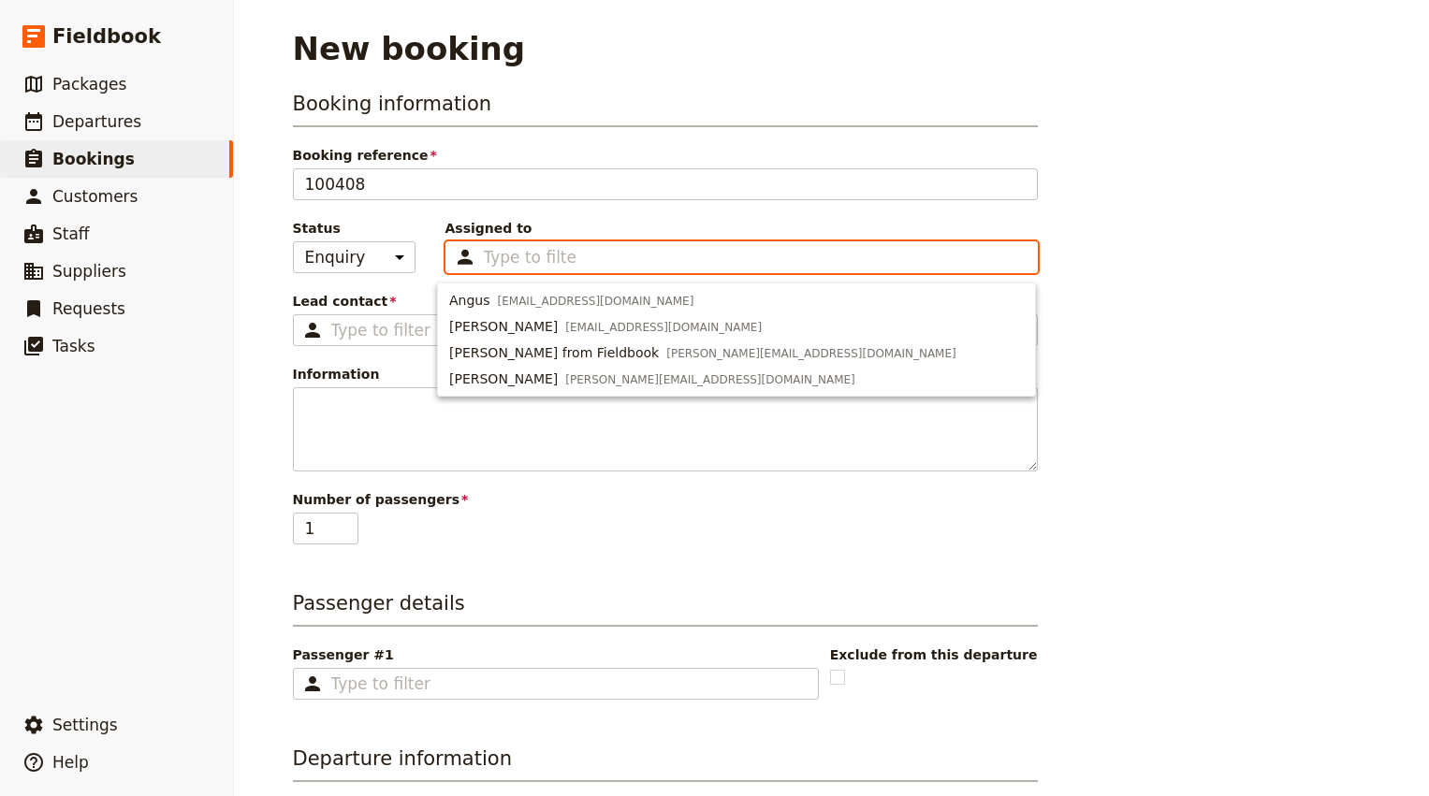
click at [555, 257] on input "Assigned to Type to filter" at bounding box center [531, 257] width 94 height 22
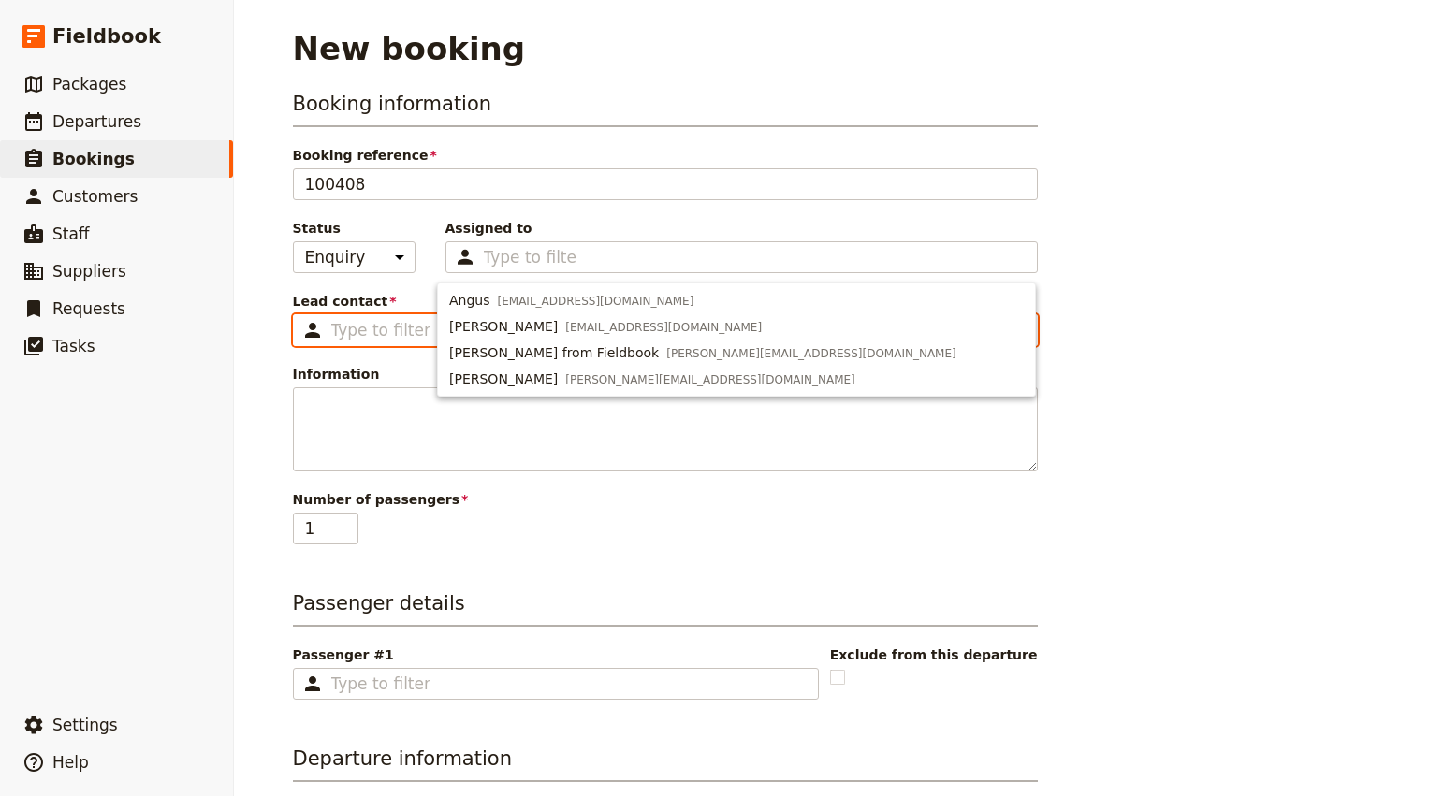
click at [353, 329] on input "Lead contact ​" at bounding box center [678, 330] width 694 height 22
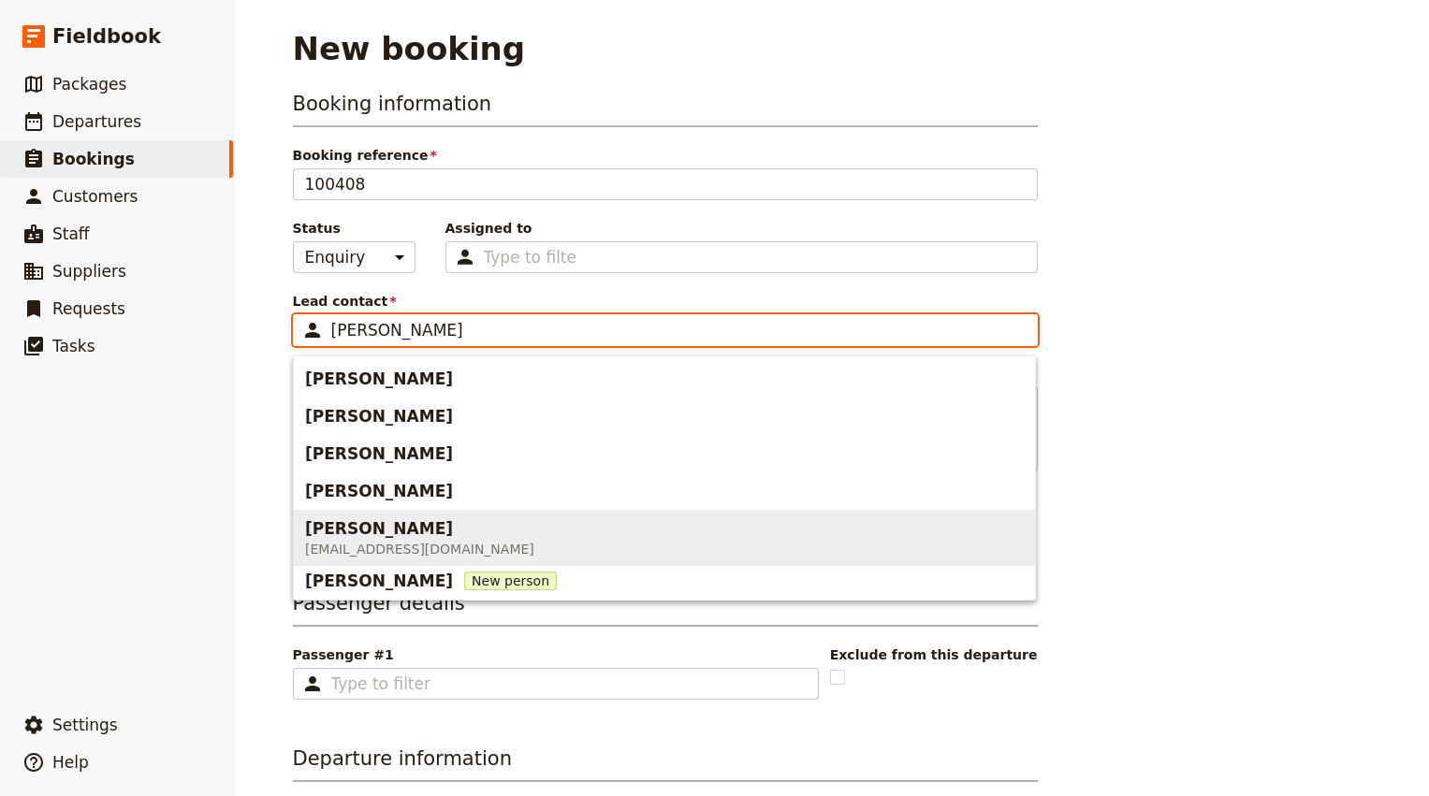
click at [365, 549] on span "tansleyfreelance@yahoo.com.au" at bounding box center [419, 549] width 229 height 19
type input "Craig Tansley"
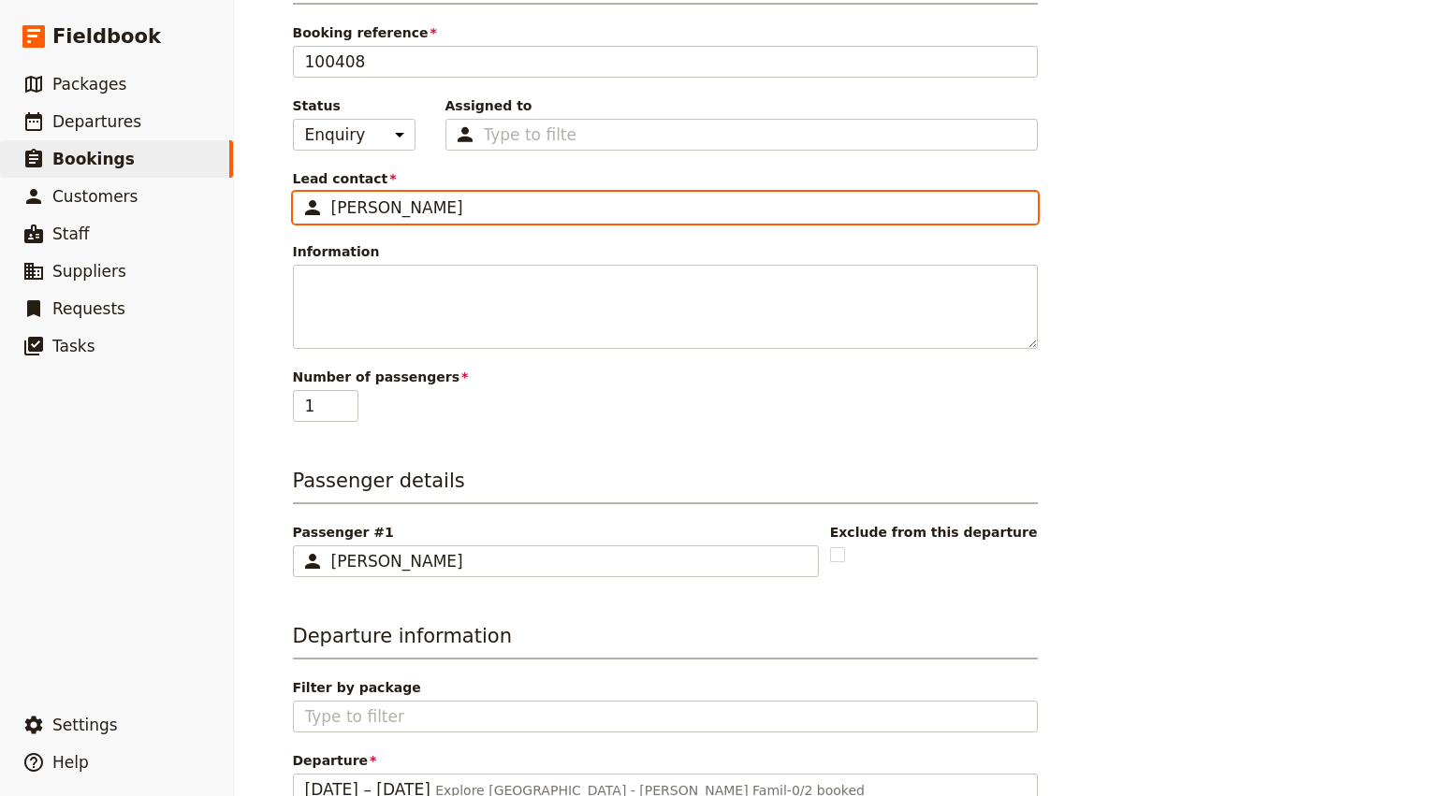
scroll to position [136, 0]
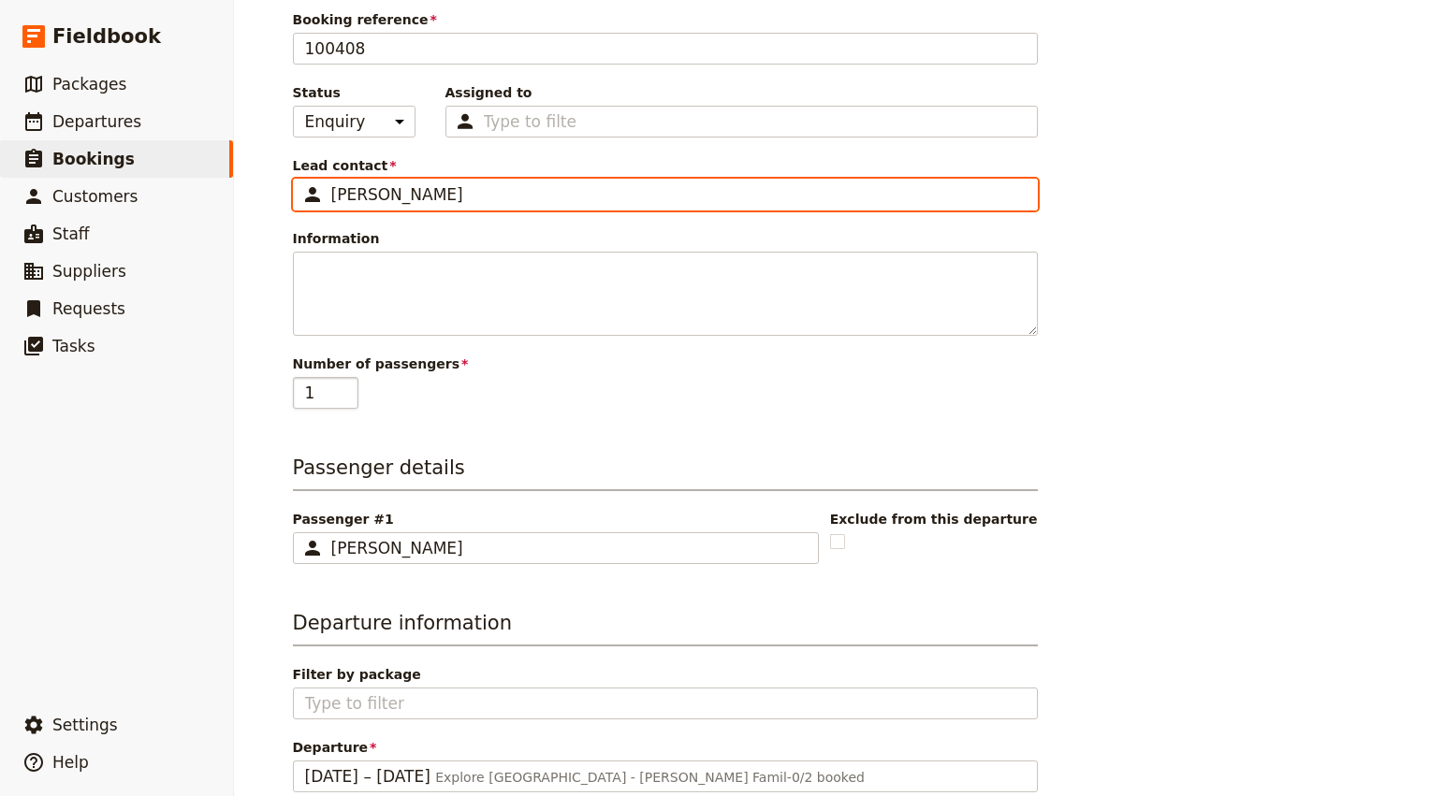
type input "Craig Tansley"
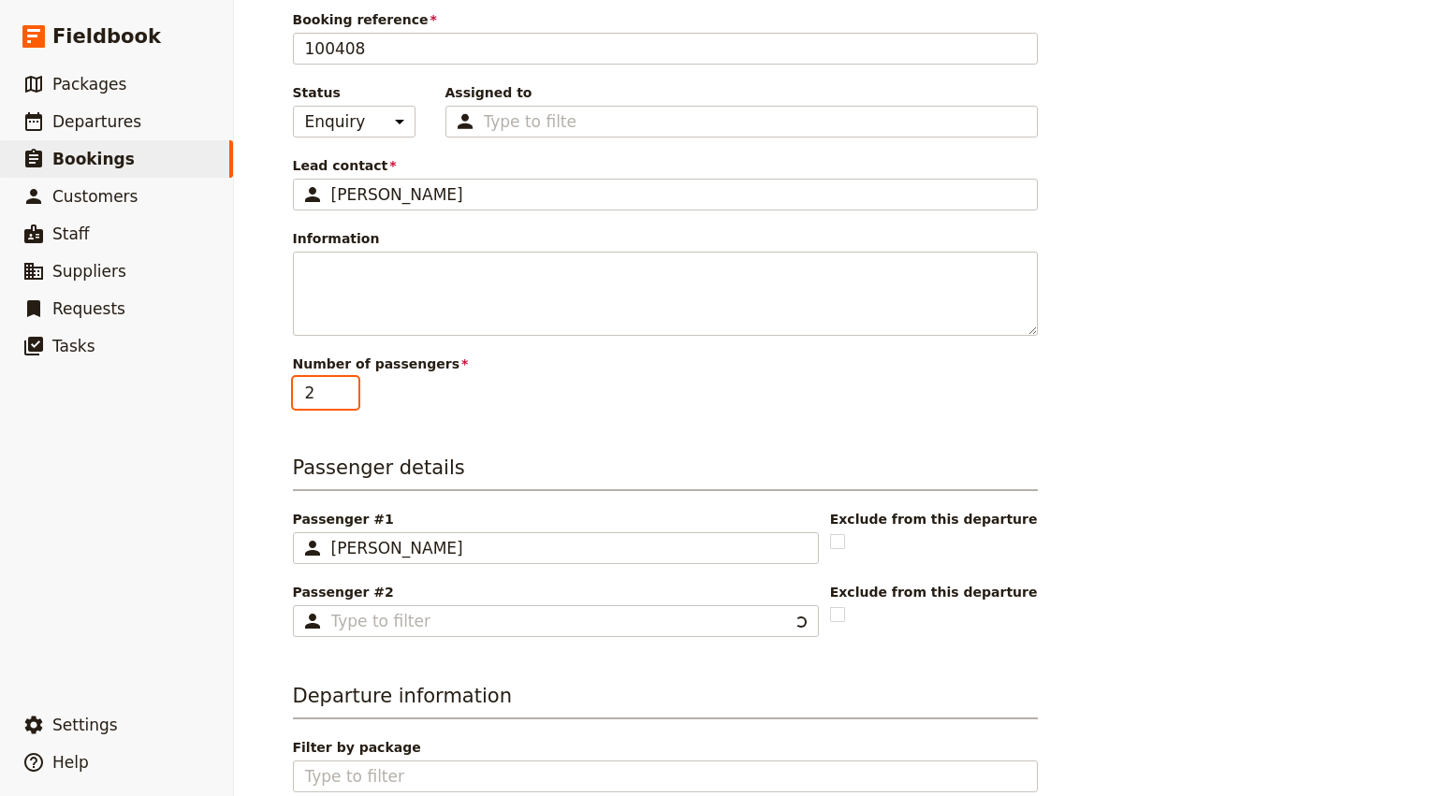
type input "2"
click at [348, 384] on input "2" at bounding box center [325, 393] width 65 height 32
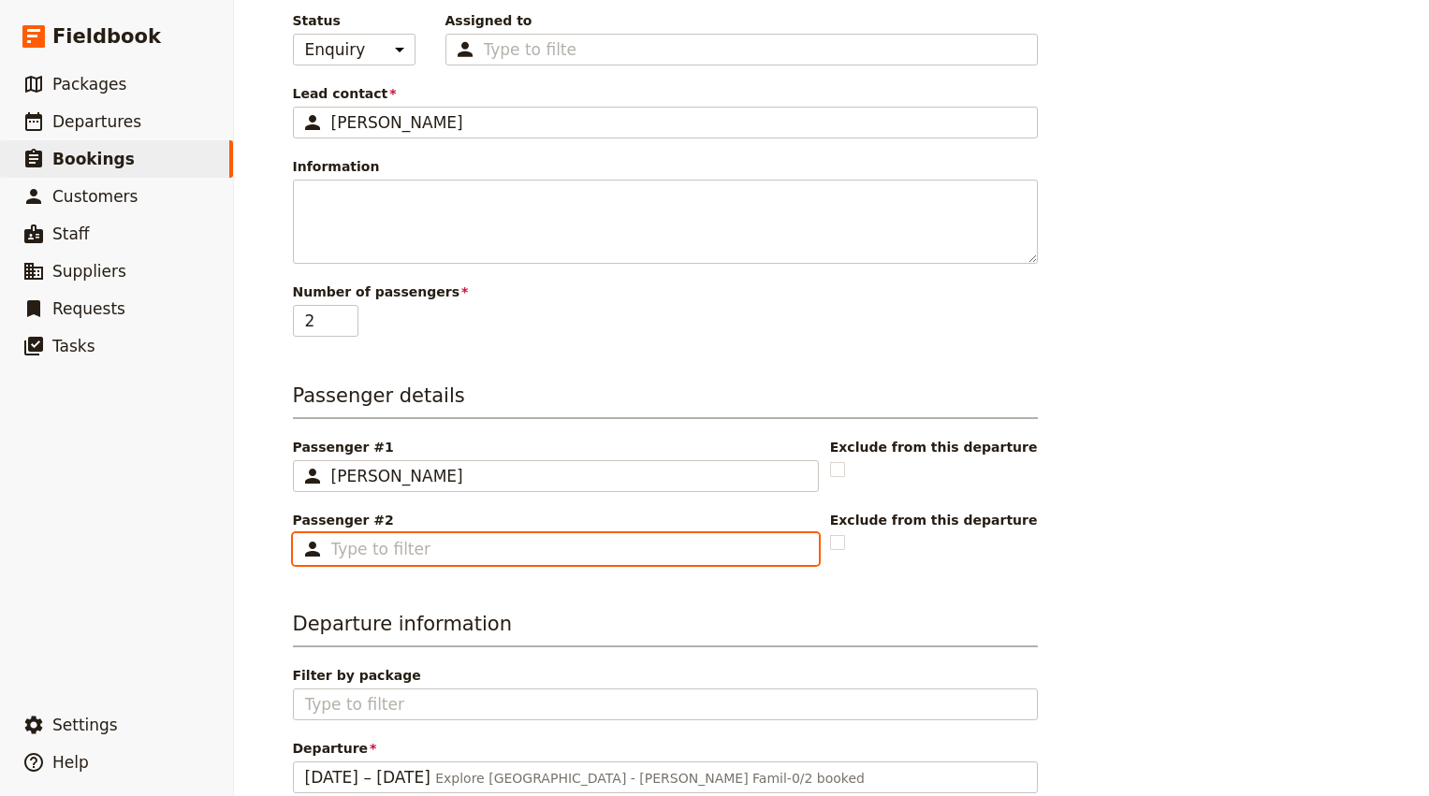
click at [407, 553] on input "Passenger #2 ​" at bounding box center [568, 549] width 475 height 22
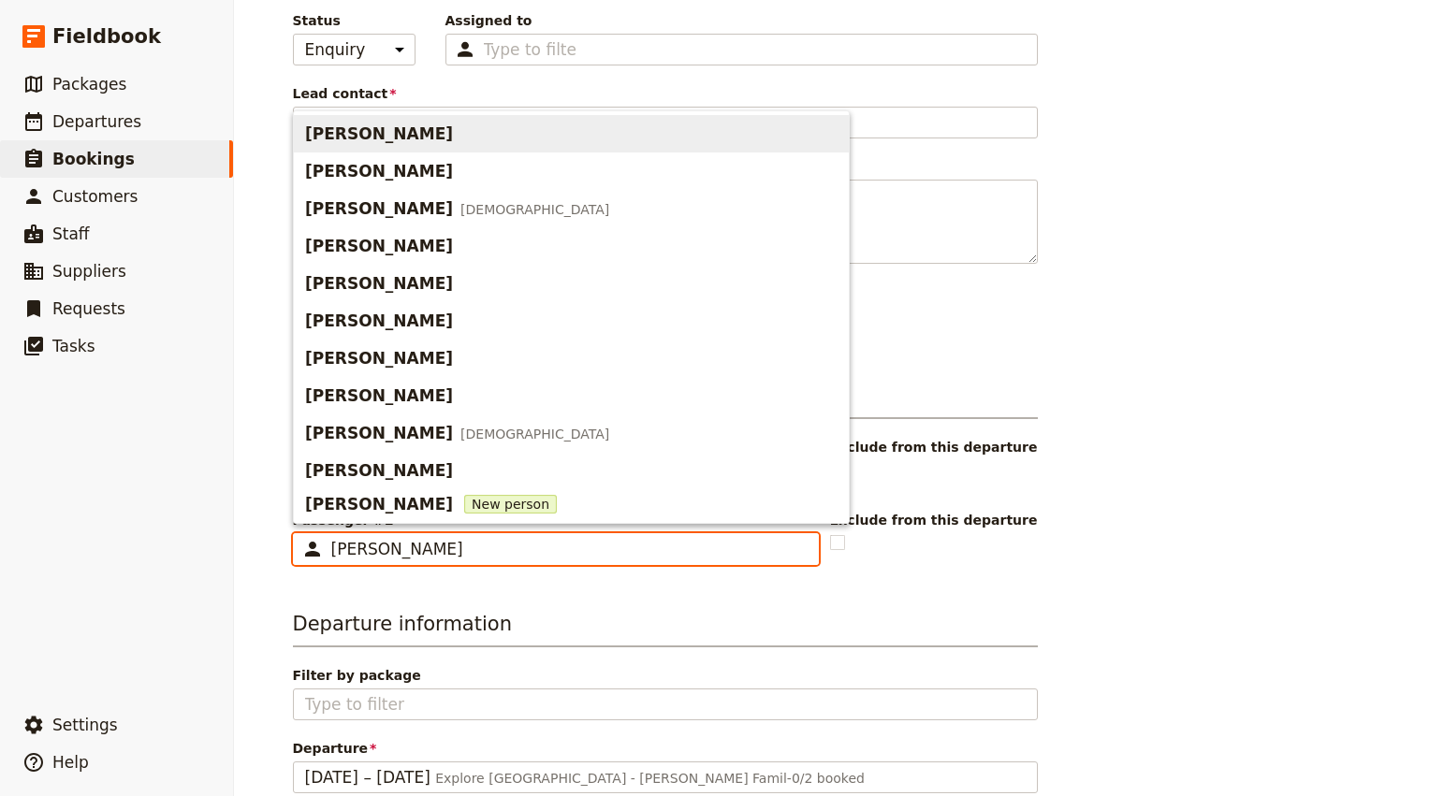
type input "Jen"
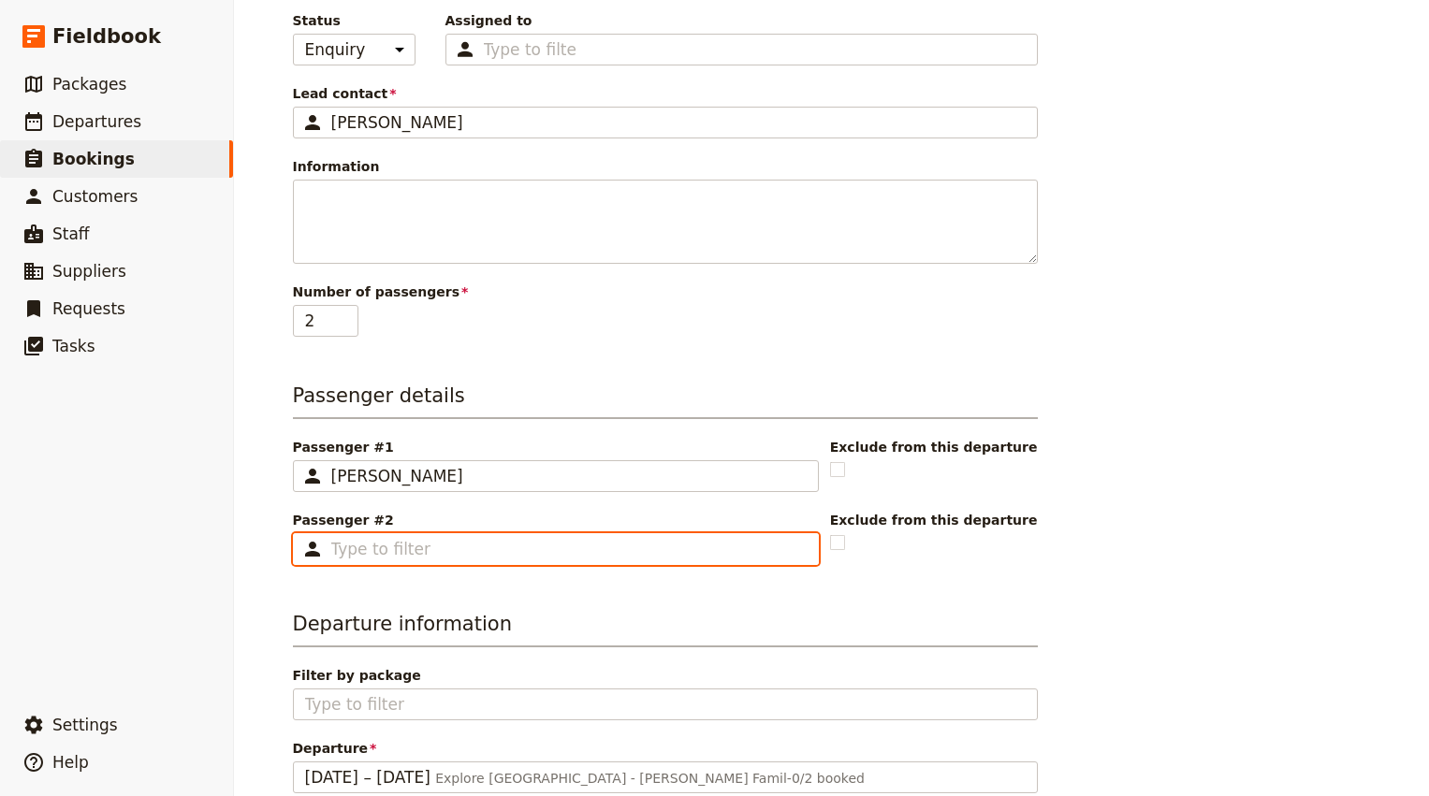
click at [405, 552] on input "Passenger #2 ​" at bounding box center [568, 549] width 475 height 22
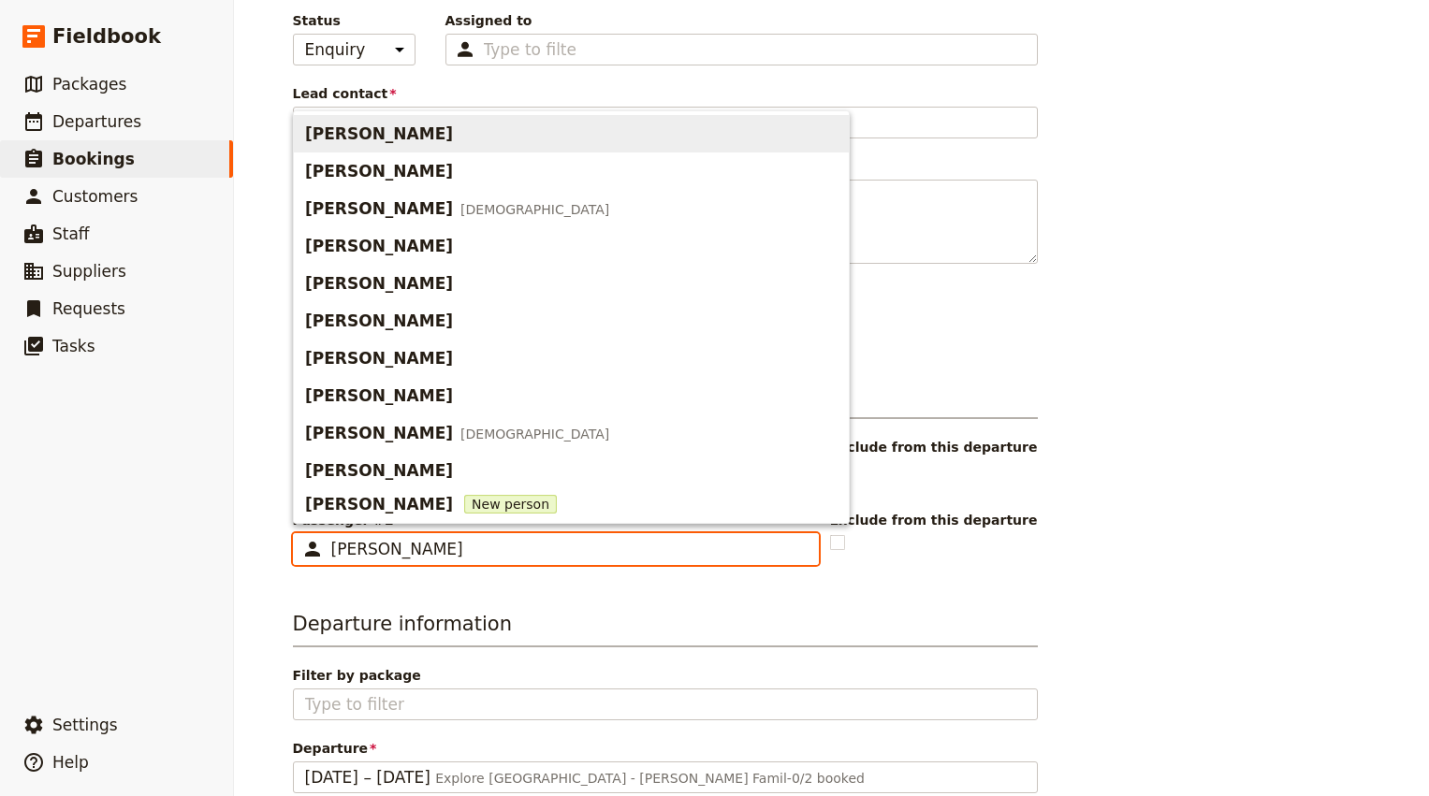
click at [402, 139] on span "Jen Plahm" at bounding box center [571, 134] width 532 height 30
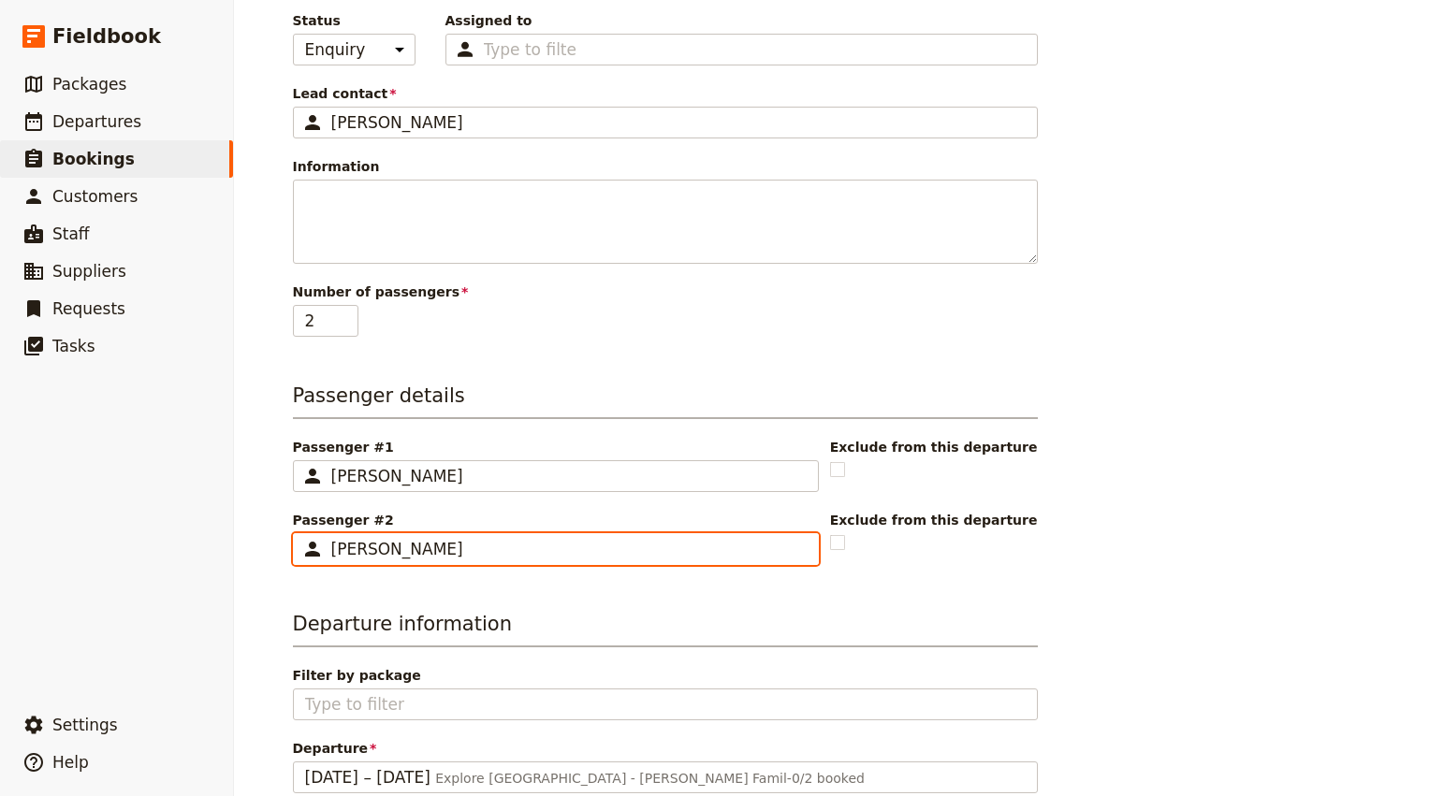
type input "Jen Plahm"
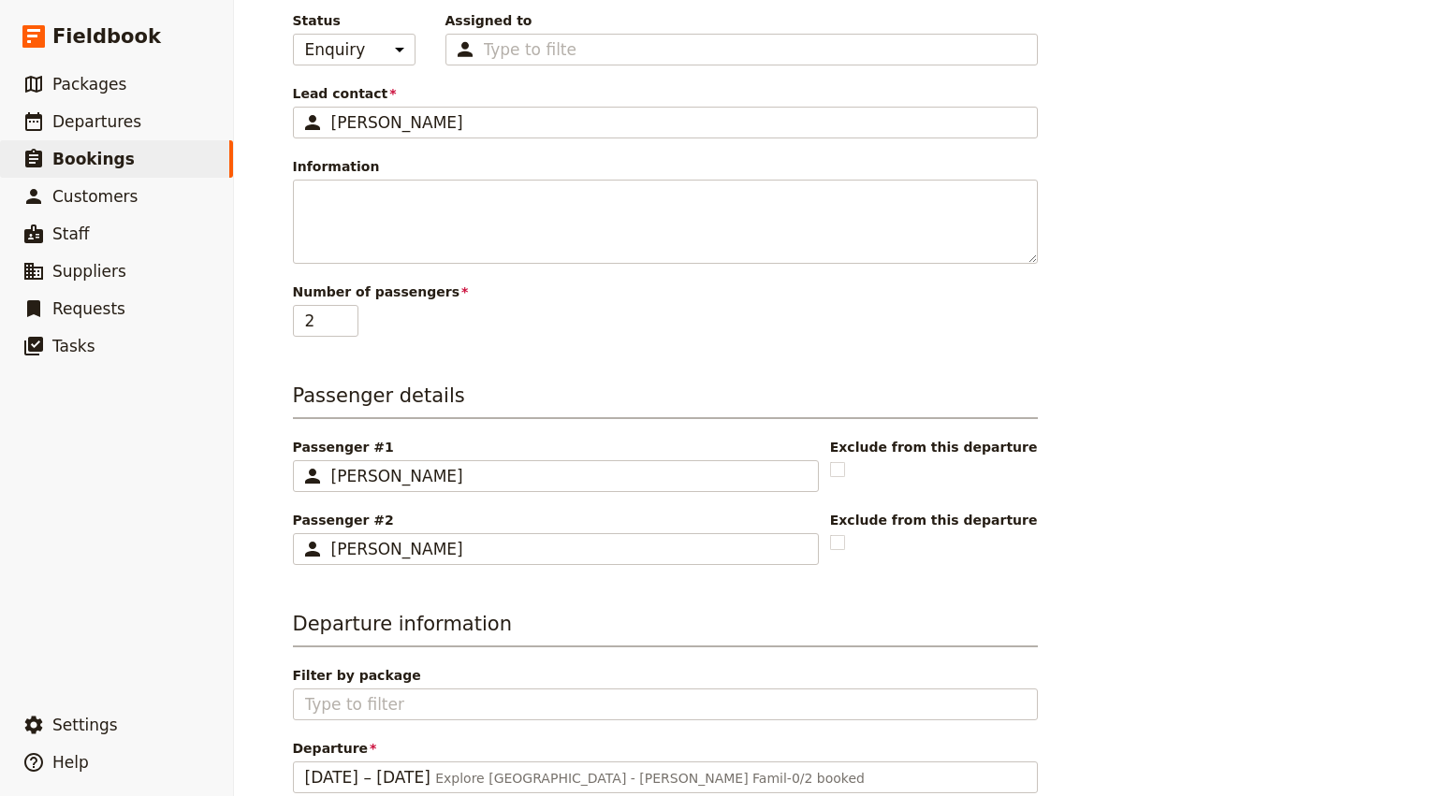
click at [273, 513] on main "New booking Booking information Booking reference 100408 Status Enquiry On hold…" at bounding box center [831, 396] width 1123 height 1209
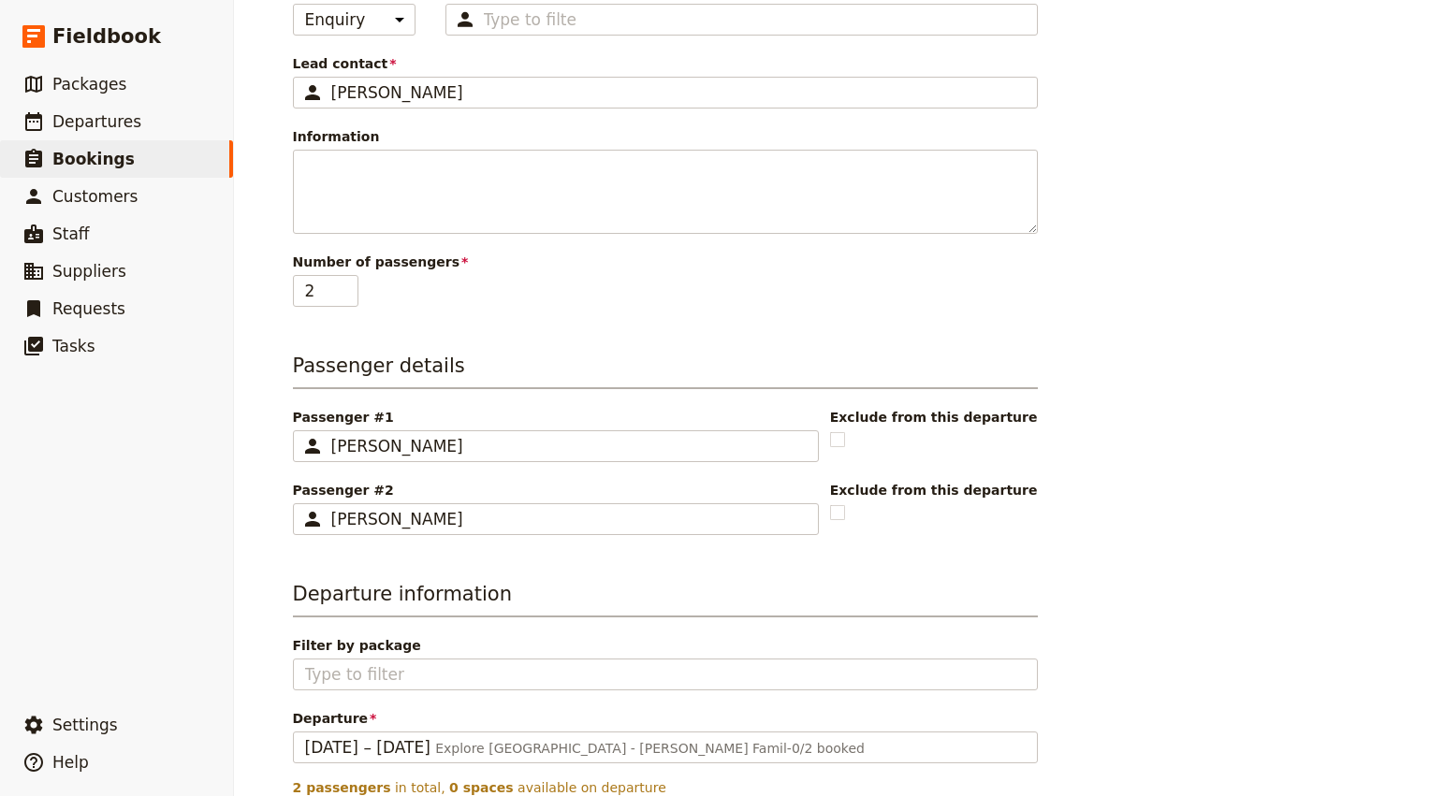
scroll to position [413, 0]
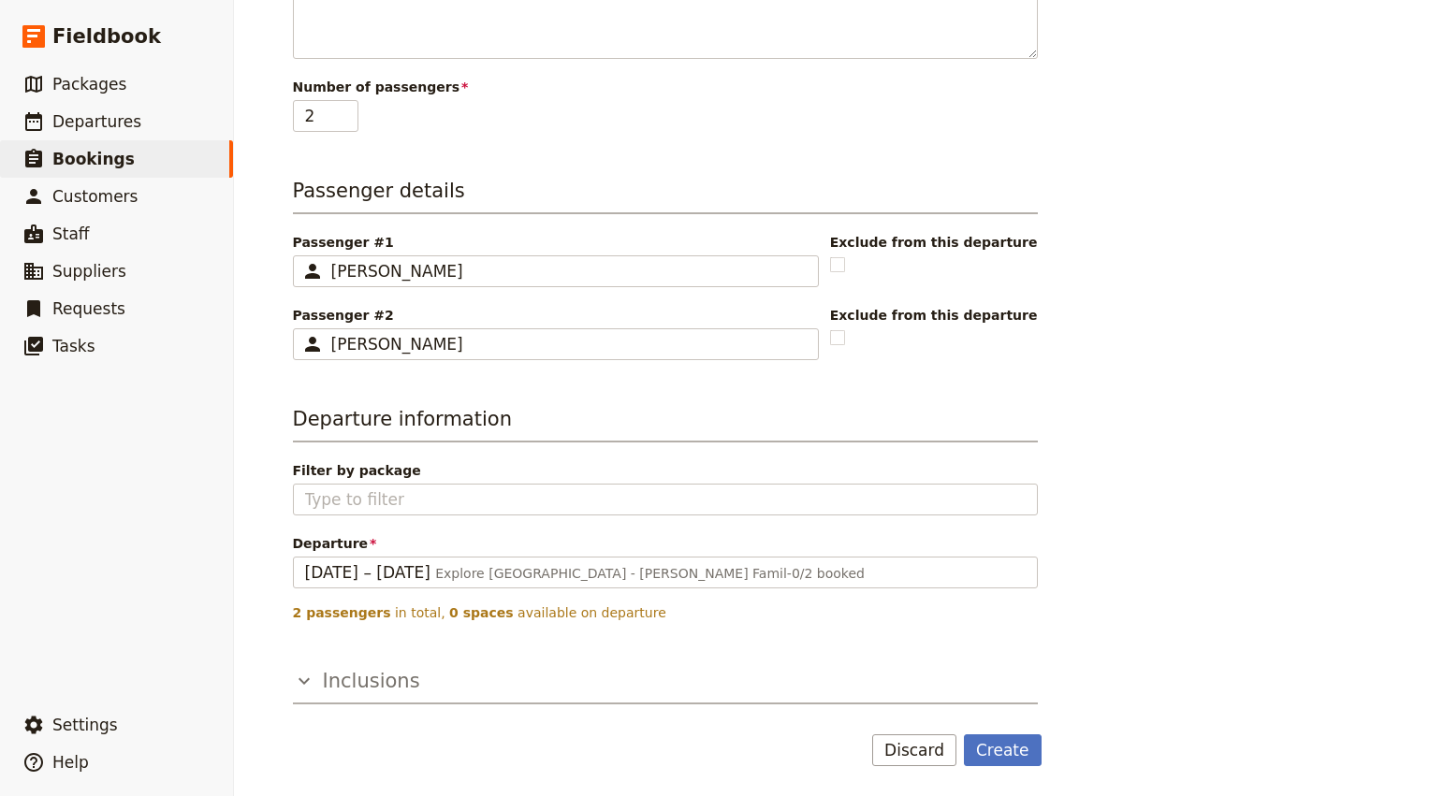
click at [355, 681] on h3 "Inclusions" at bounding box center [371, 681] width 97 height 28
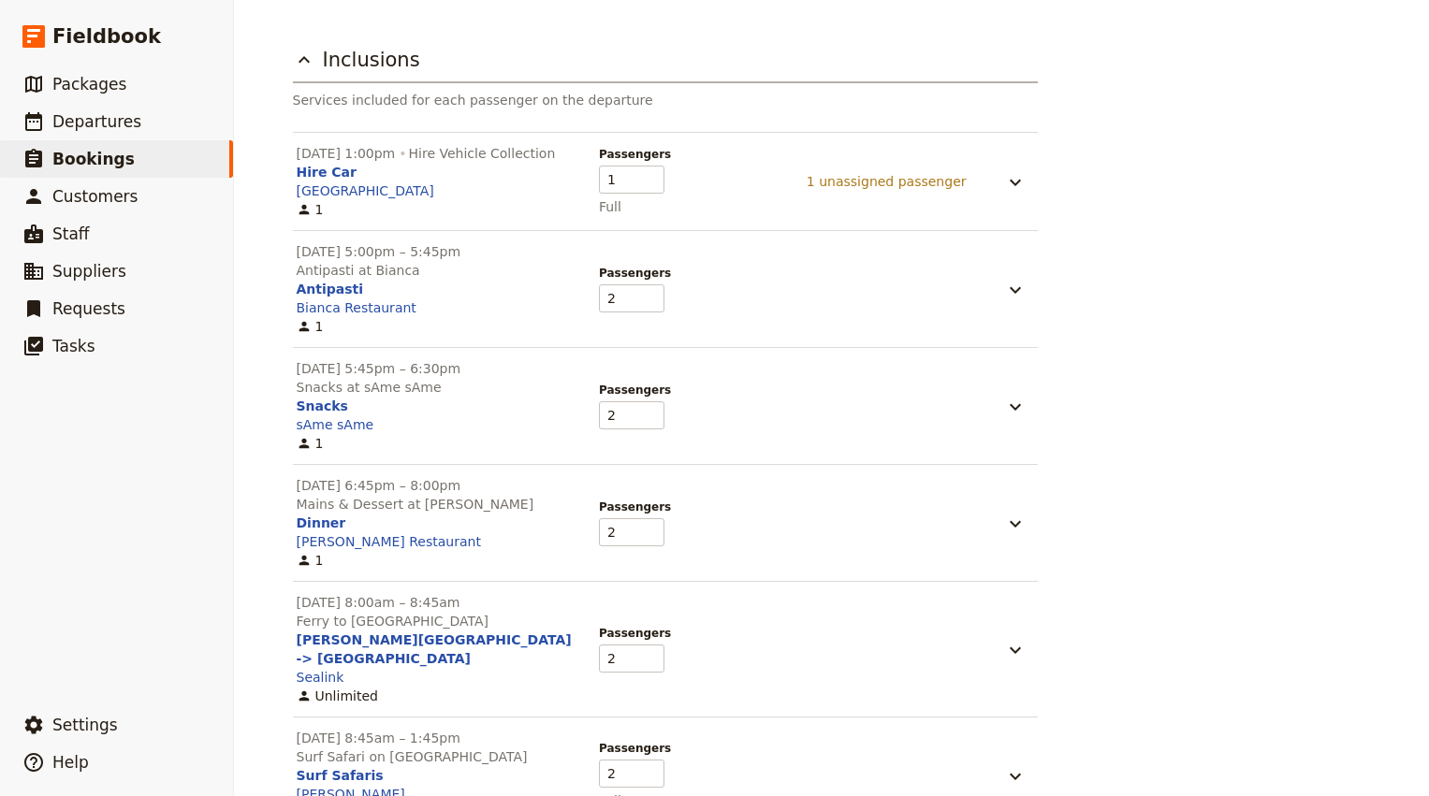
scroll to position [1036, 0]
click at [1013, 287] on icon "button" at bounding box center [1015, 288] width 22 height 22
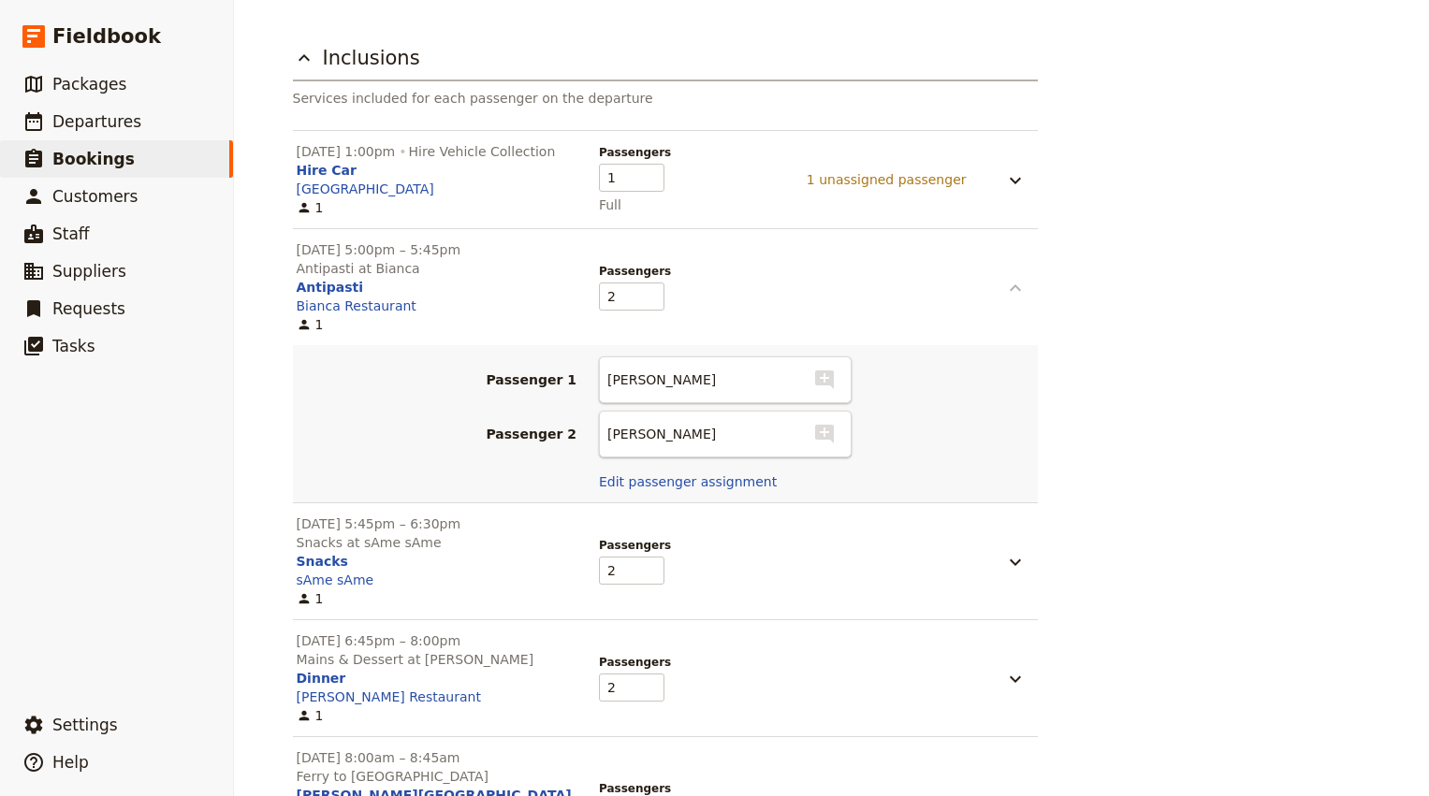
click at [1013, 287] on icon "button" at bounding box center [1015, 287] width 11 height 7
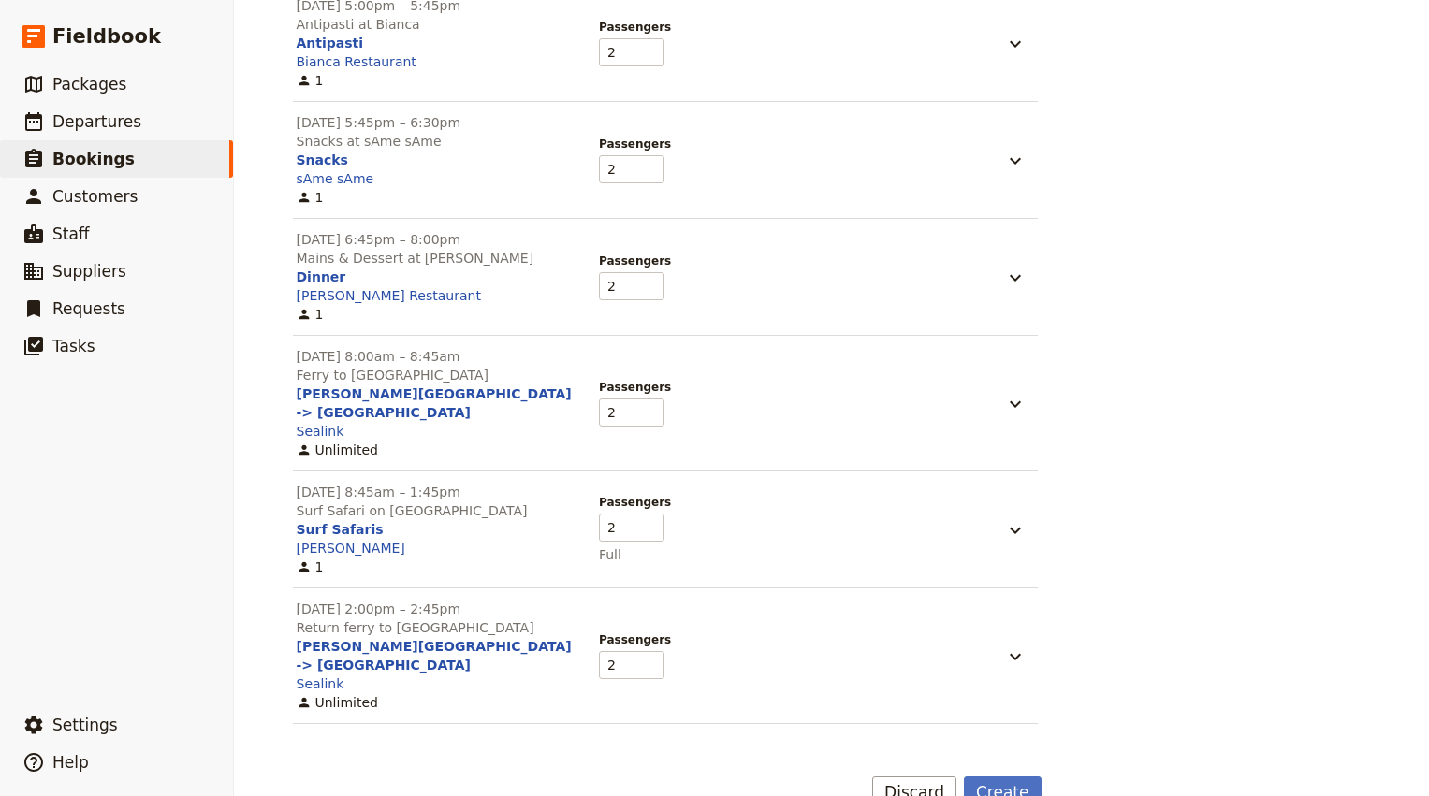
scroll to position [1284, 0]
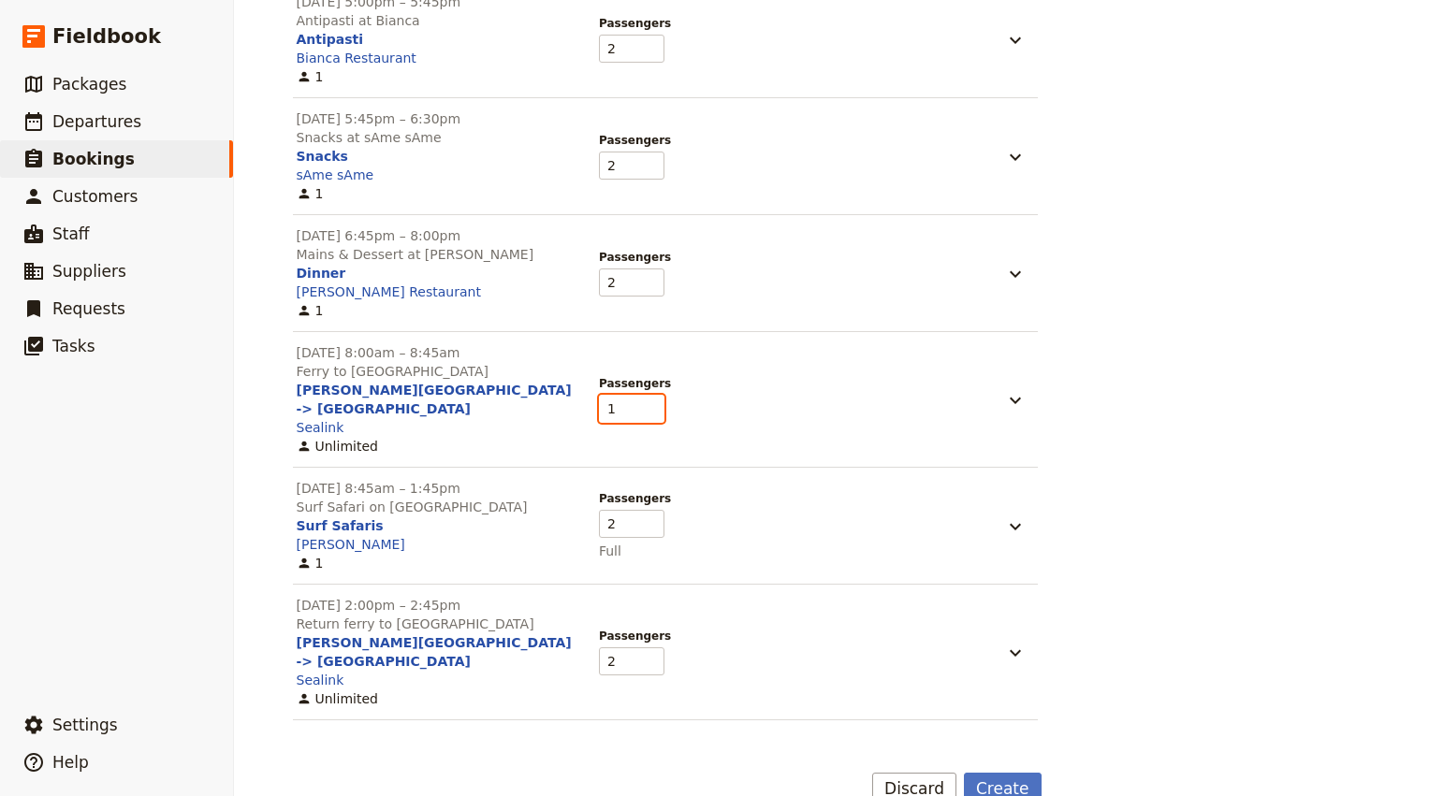
type input "1"
click at [653, 405] on input "1" at bounding box center [631, 409] width 65 height 28
click at [1025, 391] on icon "button" at bounding box center [1015, 400] width 22 height 22
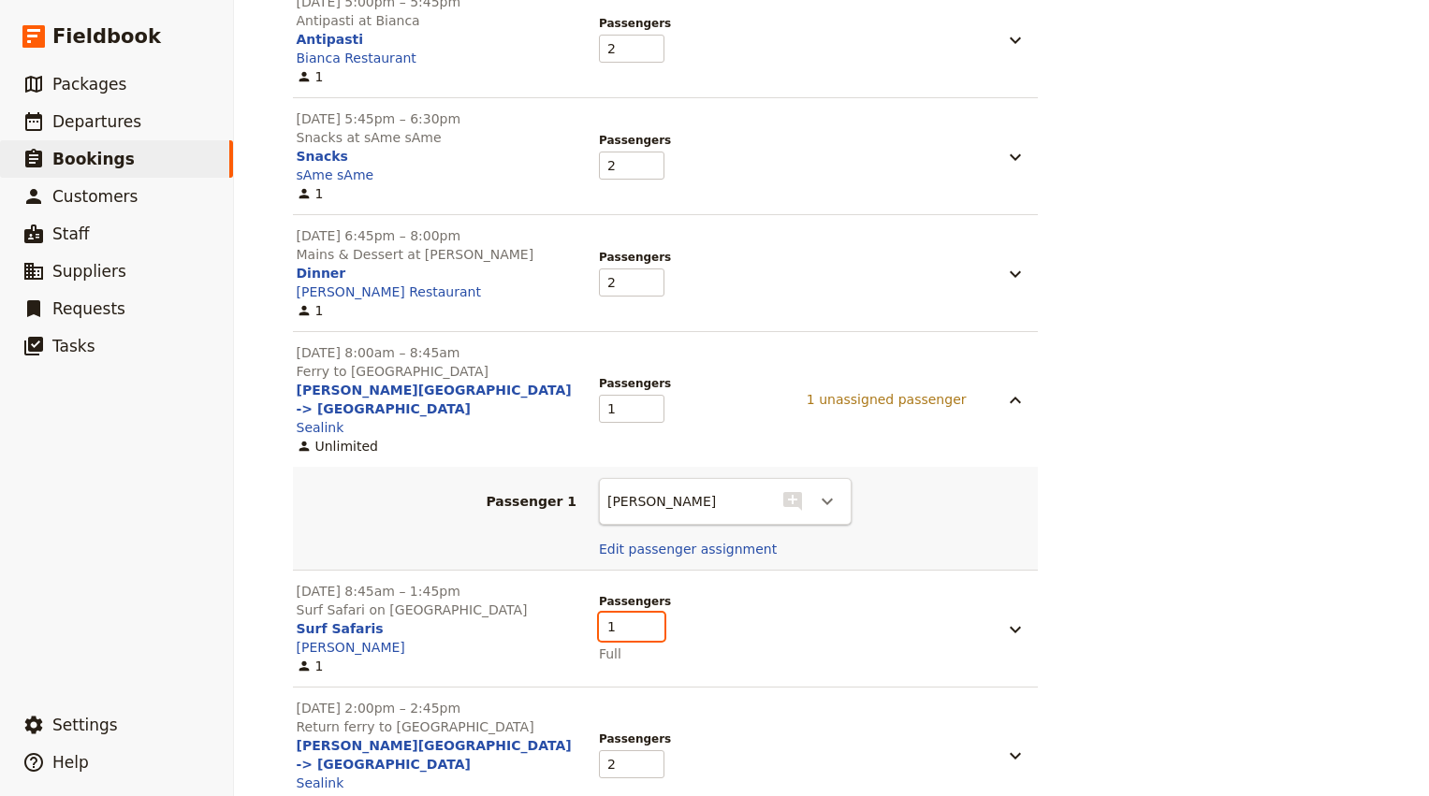
type input "1"
click at [653, 614] on input "1" at bounding box center [631, 627] width 65 height 28
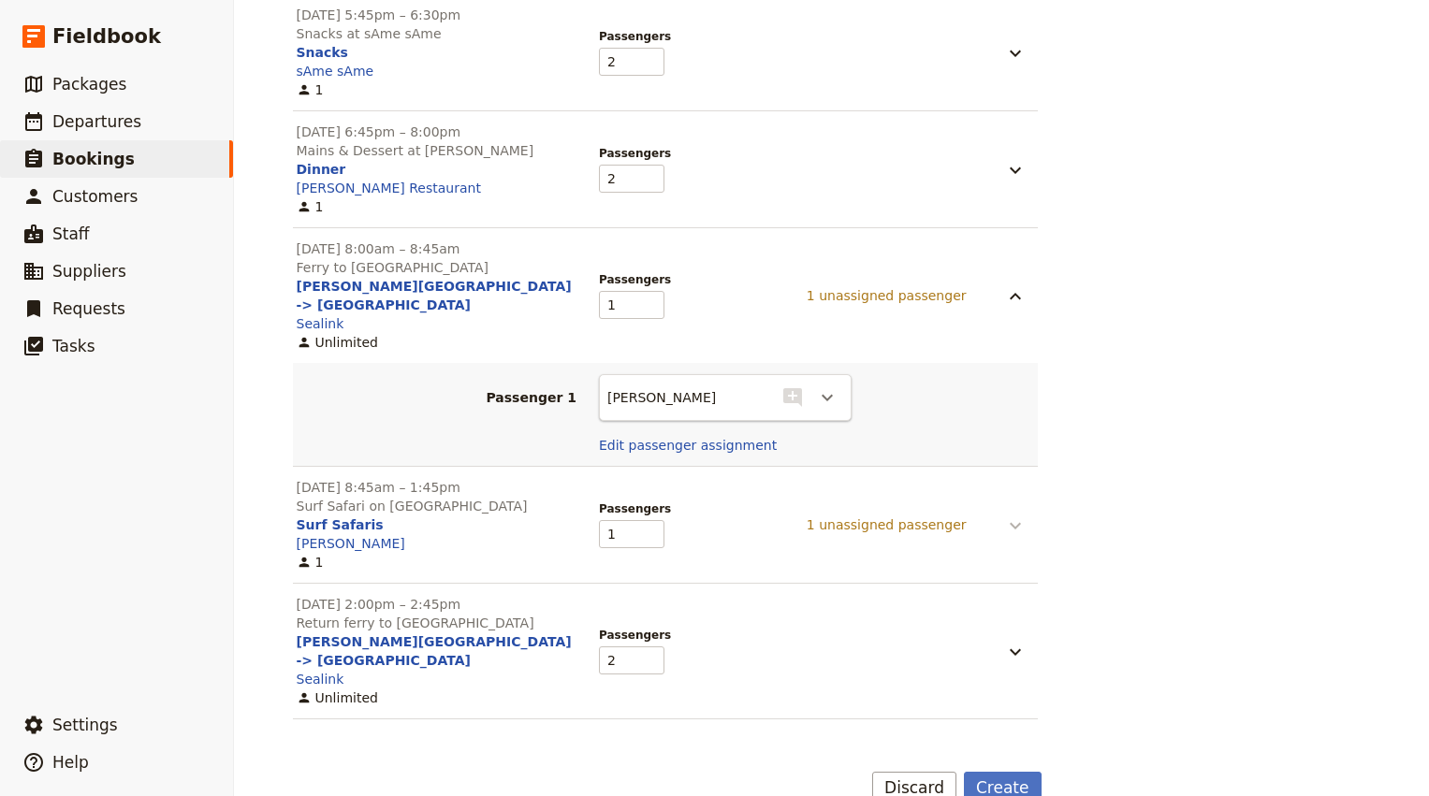
click at [1017, 515] on icon "button" at bounding box center [1015, 526] width 22 height 22
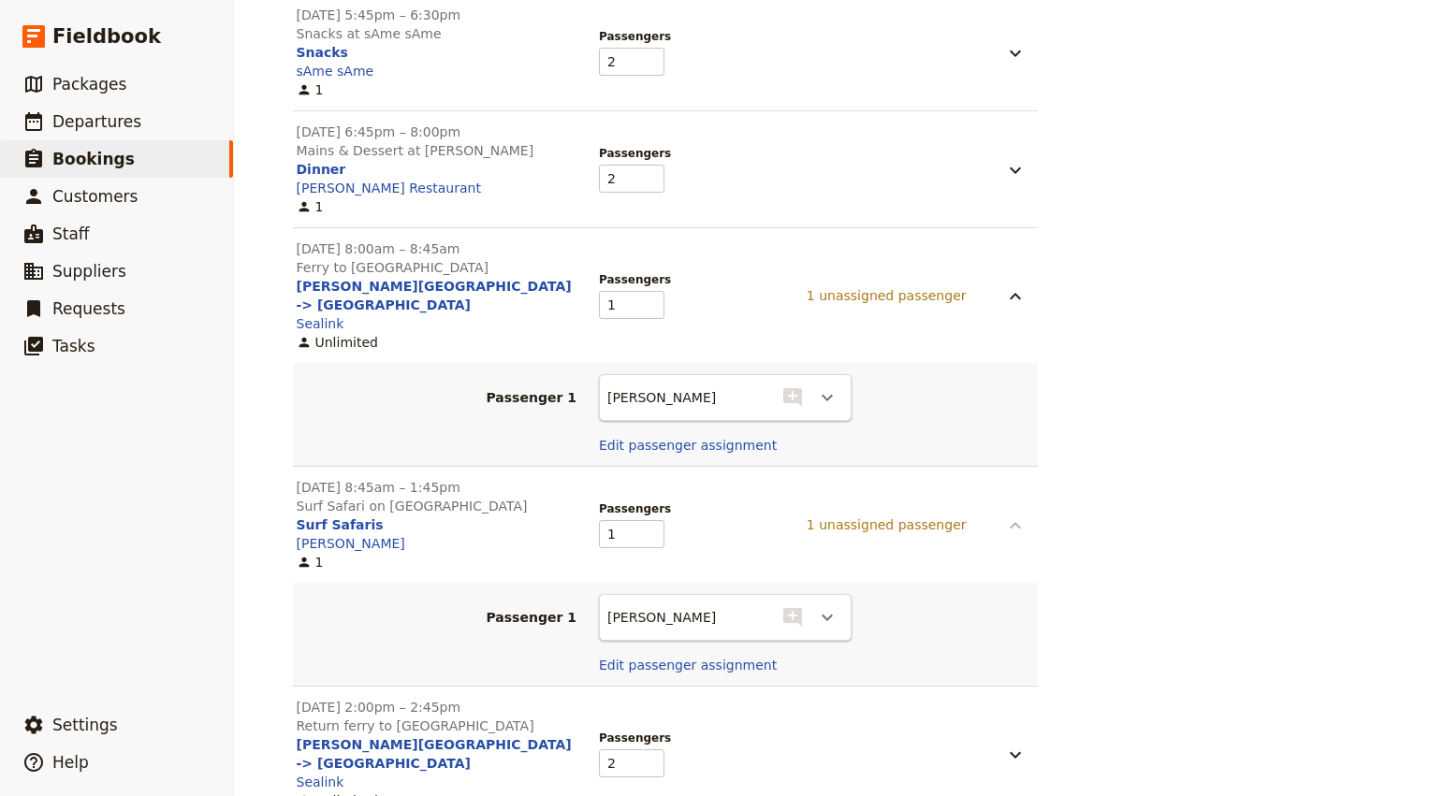
scroll to position [1491, 0]
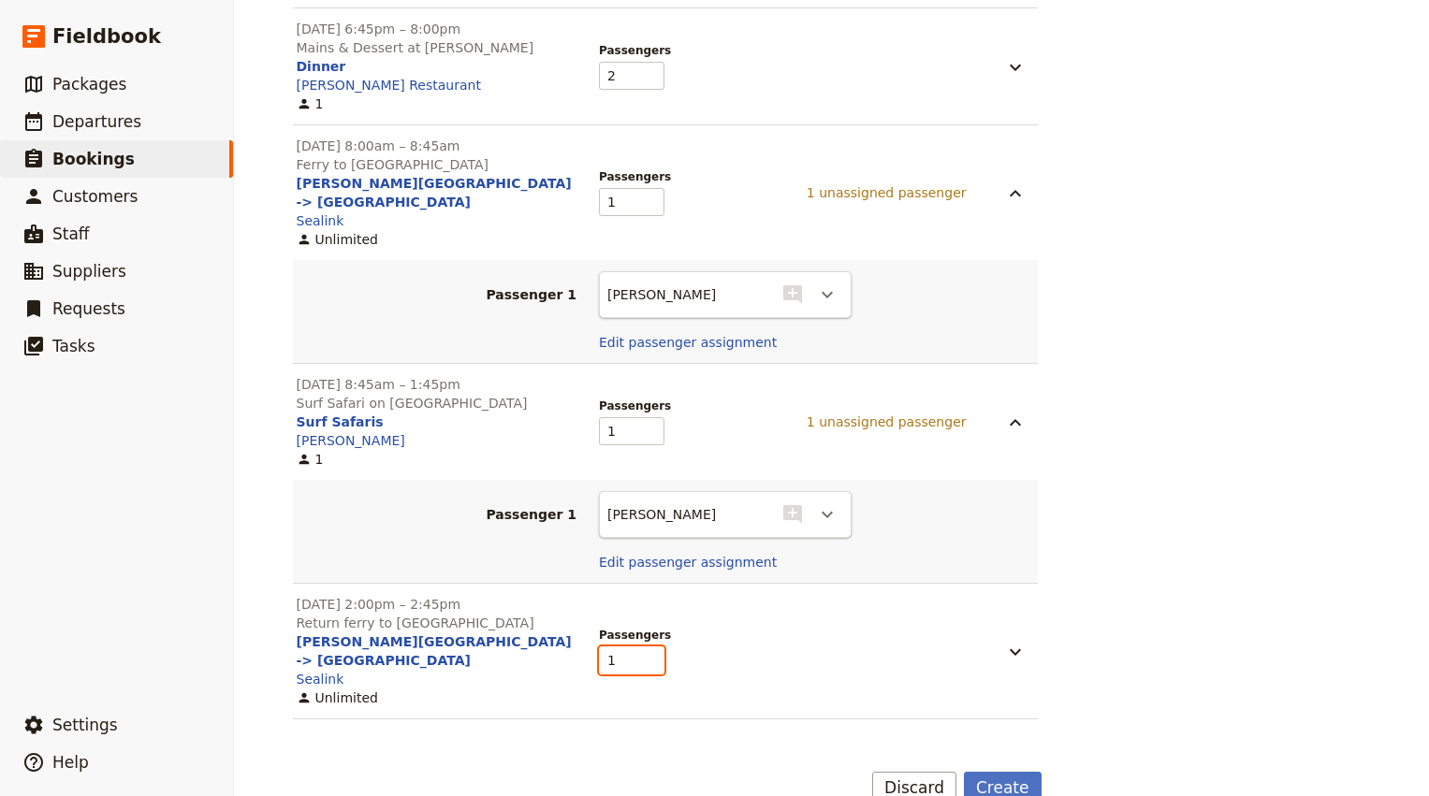
type input "1"
click at [651, 647] on input "1" at bounding box center [631, 661] width 65 height 28
click at [1013, 772] on button "Create" at bounding box center [1003, 788] width 78 height 32
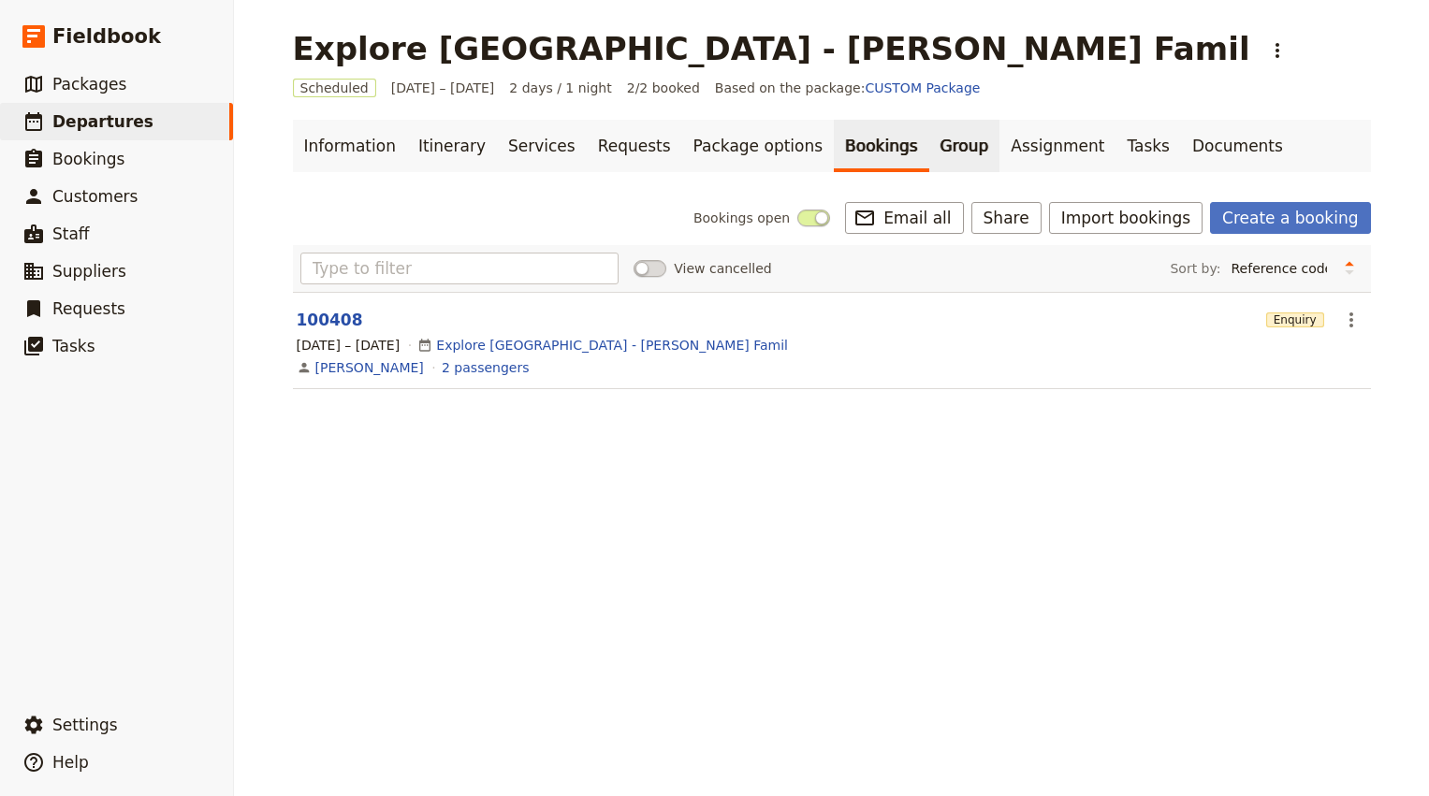
click at [929, 148] on link "Group" at bounding box center [964, 146] width 71 height 52
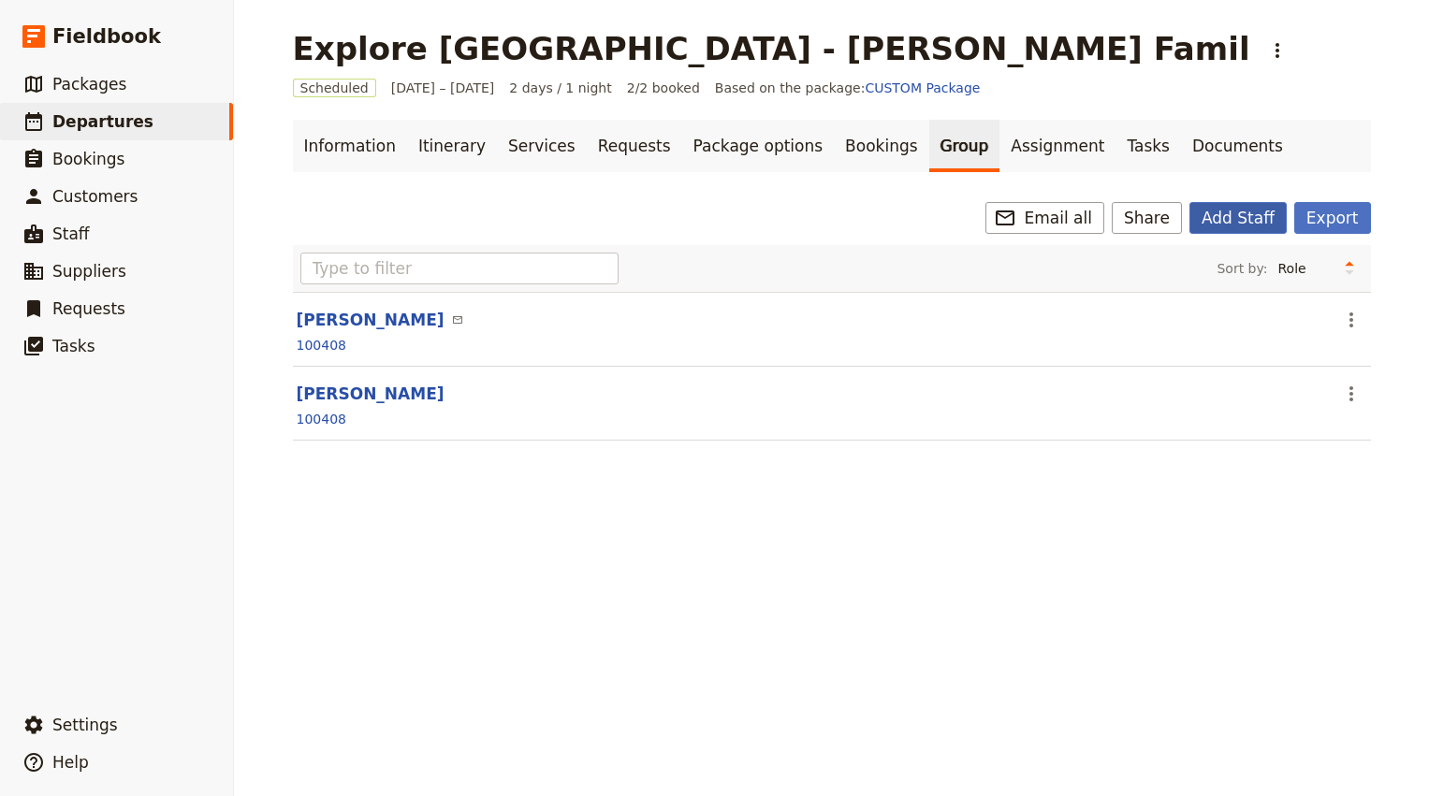
click at [1249, 224] on button "Add Staff" at bounding box center [1237, 218] width 97 height 32
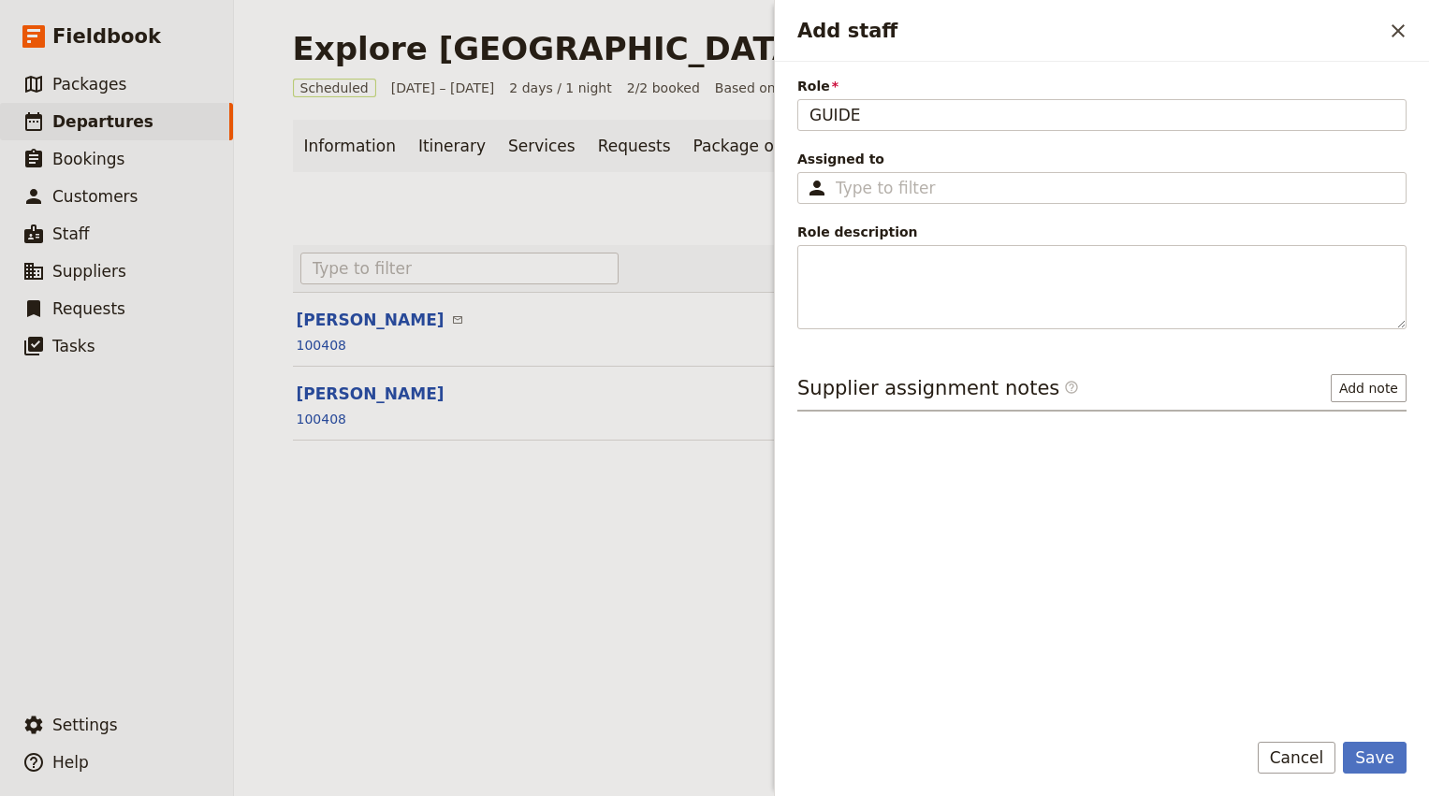
type input "GUIDE"
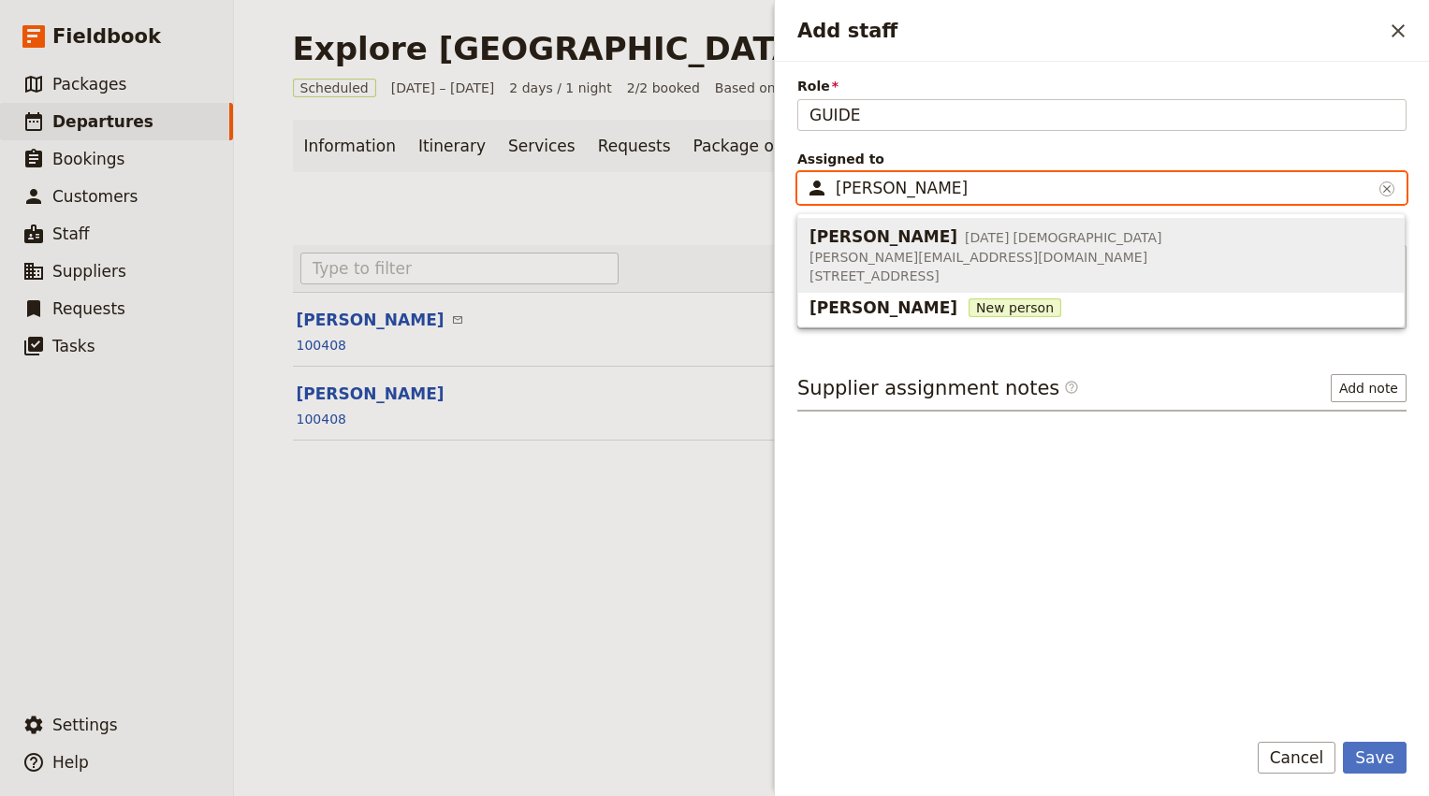
click at [965, 241] on span "4 Dec 1992" at bounding box center [987, 237] width 44 height 19
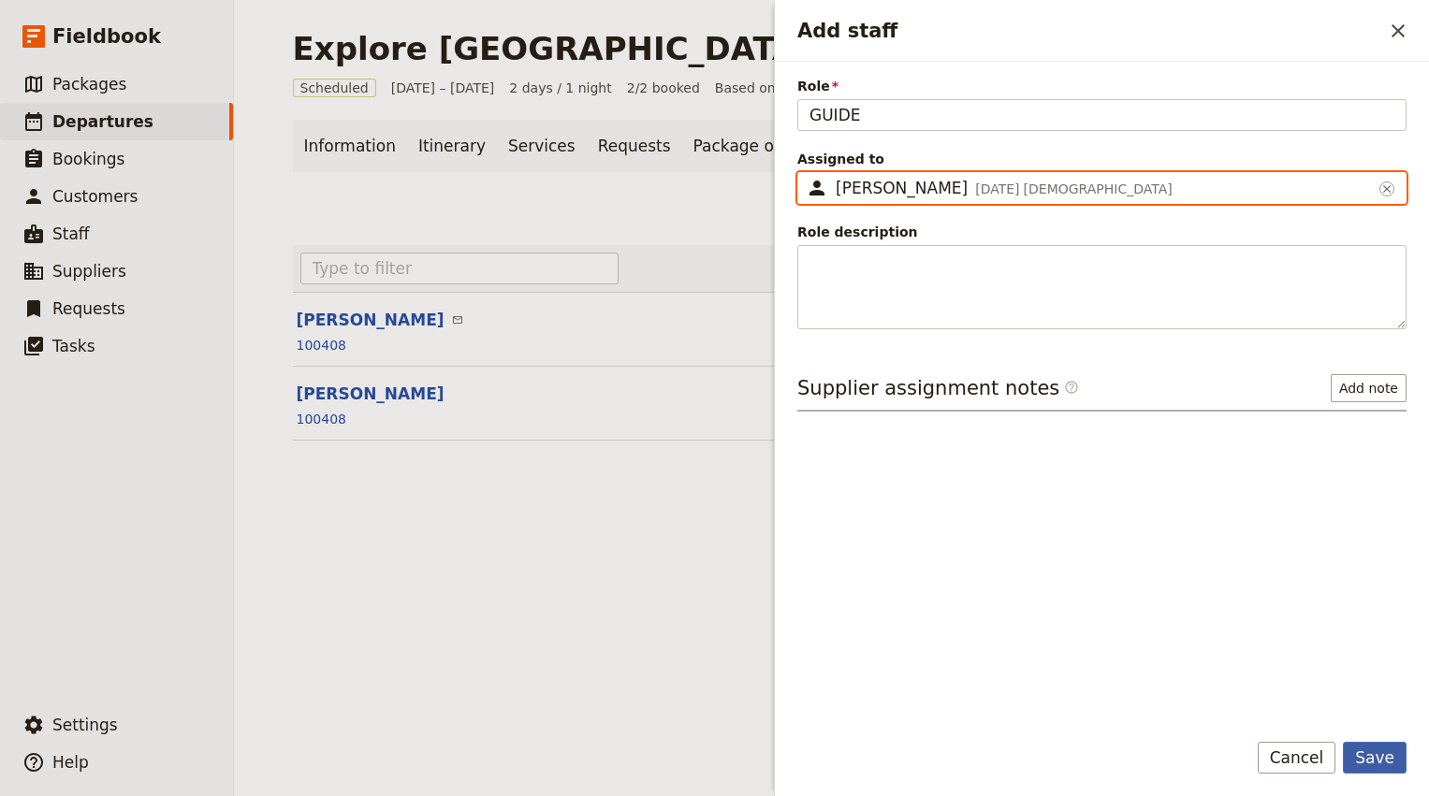
type input "Alex Baker"
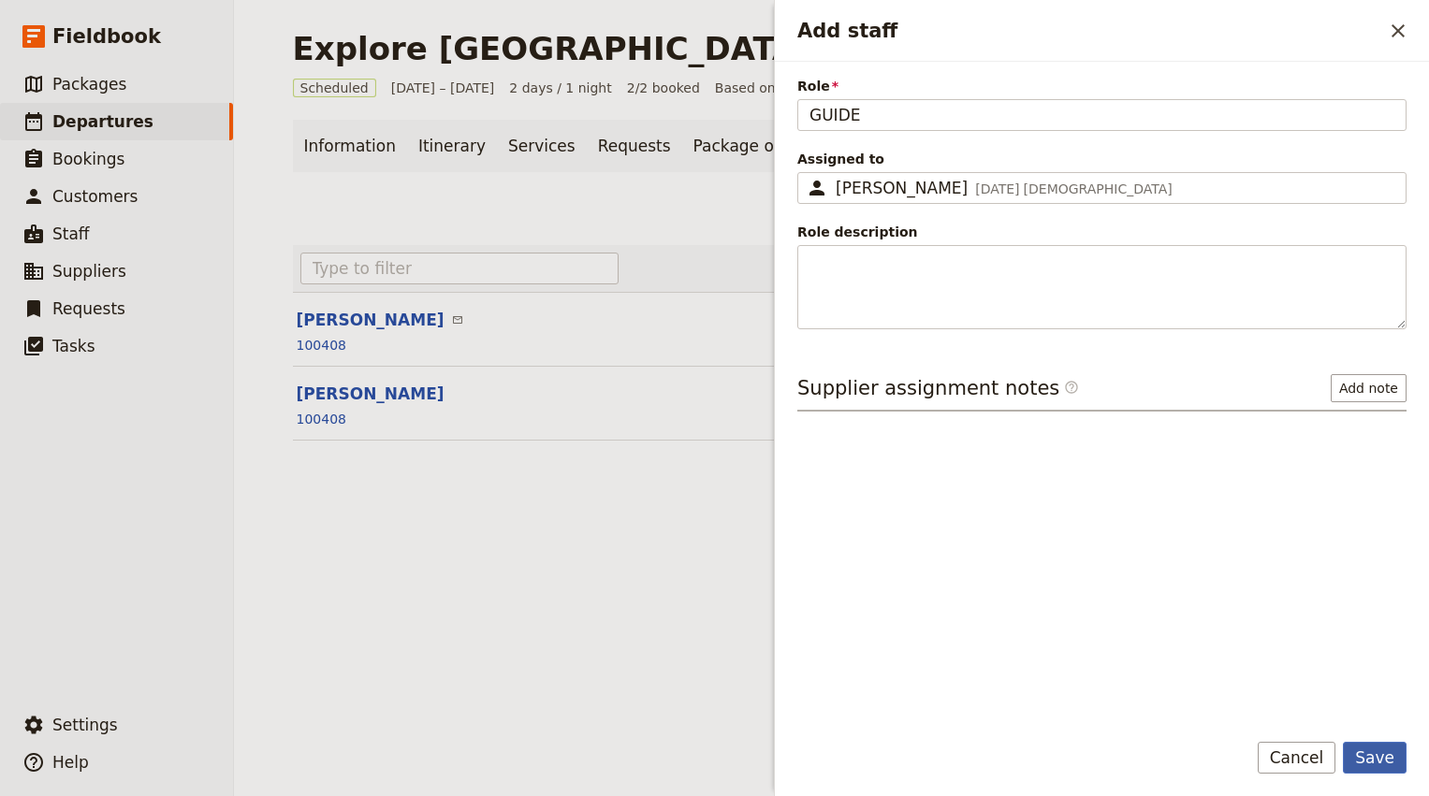
click at [1378, 762] on button "Save" at bounding box center [1375, 758] width 64 height 32
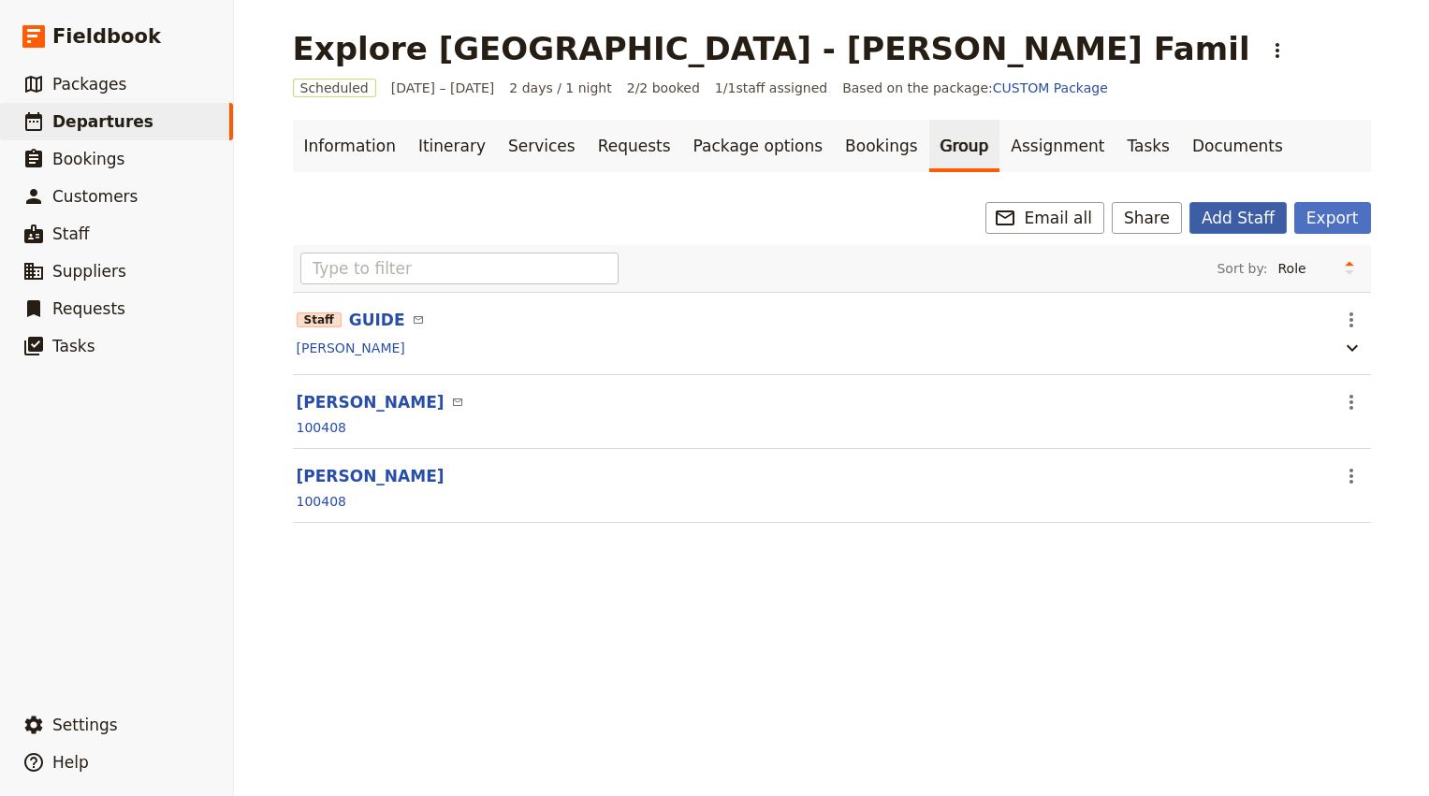
click at [1249, 214] on button "Add Staff" at bounding box center [1237, 218] width 97 height 32
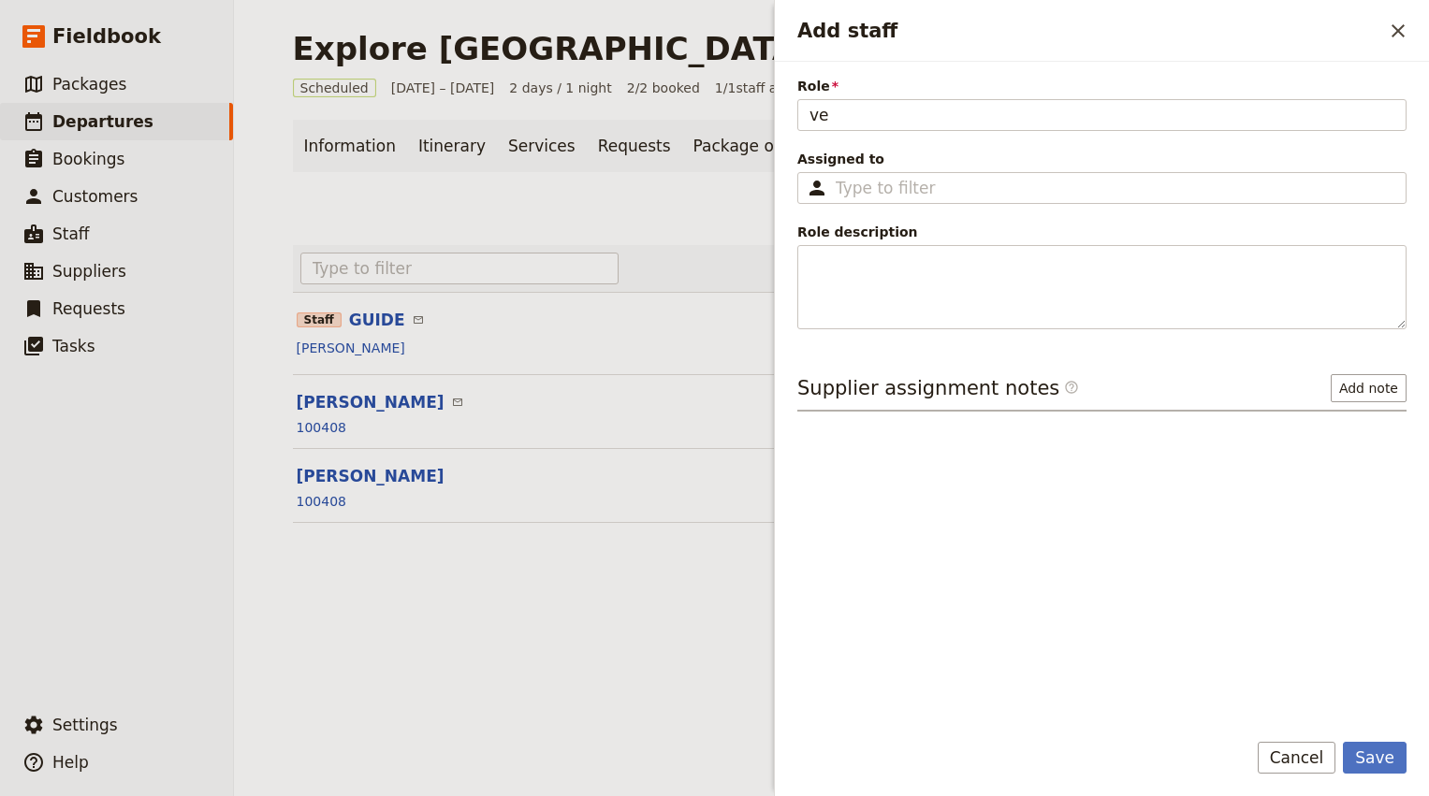
type input "v"
click at [826, 111] on input "VEHICLE" at bounding box center [1101, 115] width 609 height 32
type input "VEHICLE"
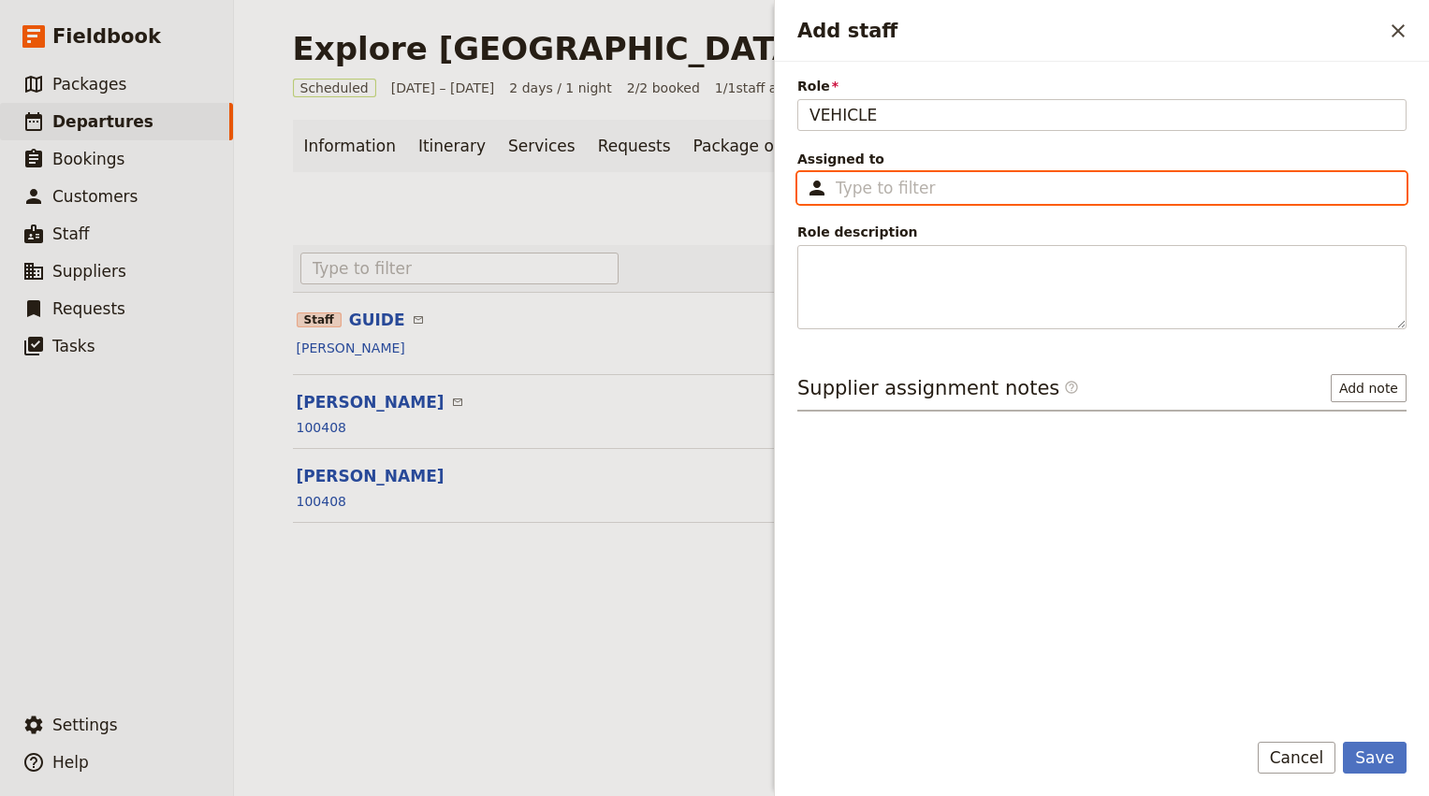
click at [884, 187] on input "Assigned to ​" at bounding box center [1115, 188] width 559 height 22
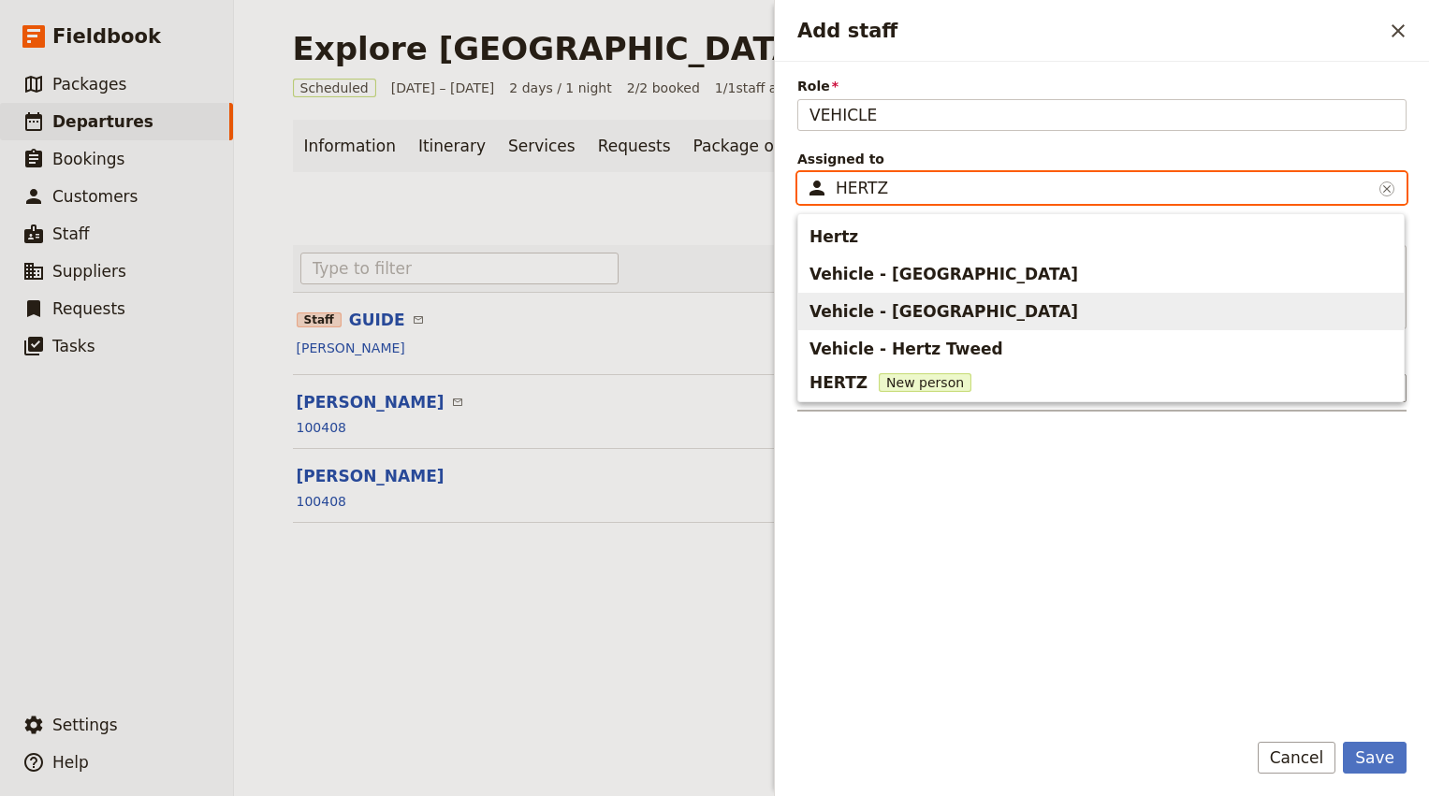
click at [942, 308] on span "Vehicle - Hertz Gold Coast Airport" at bounding box center [943, 311] width 269 height 22
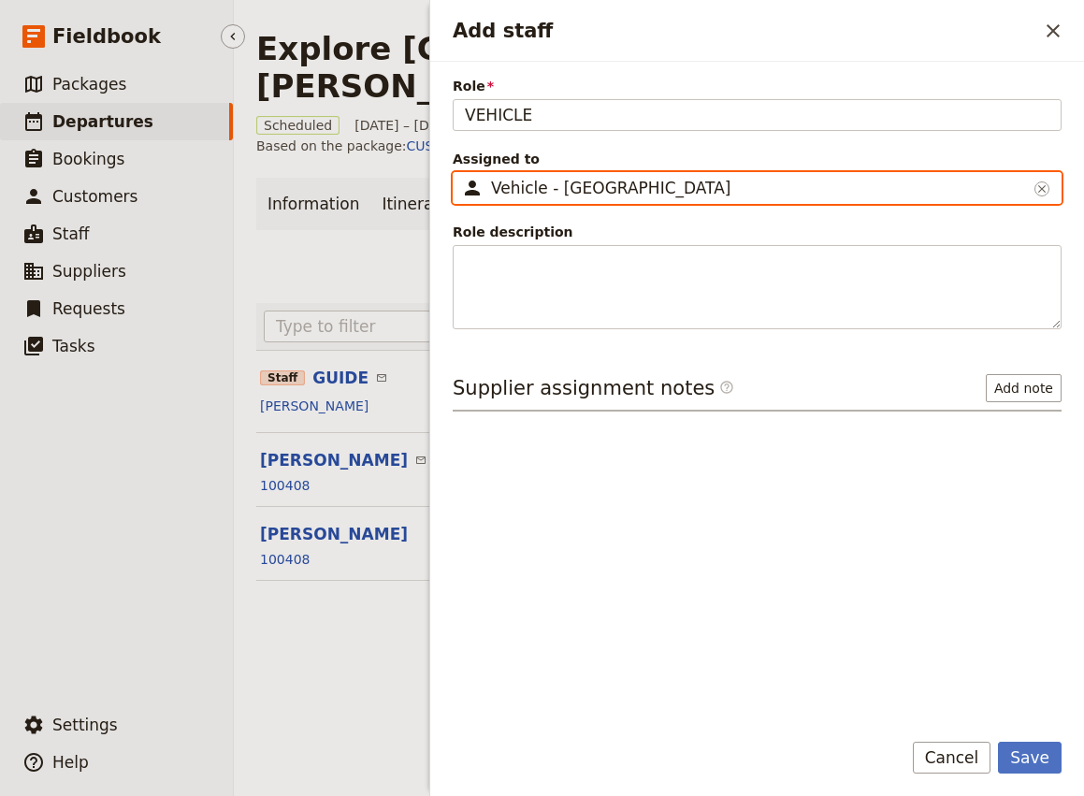
type input "Vehicle - Hertz Gold Coast Airport"
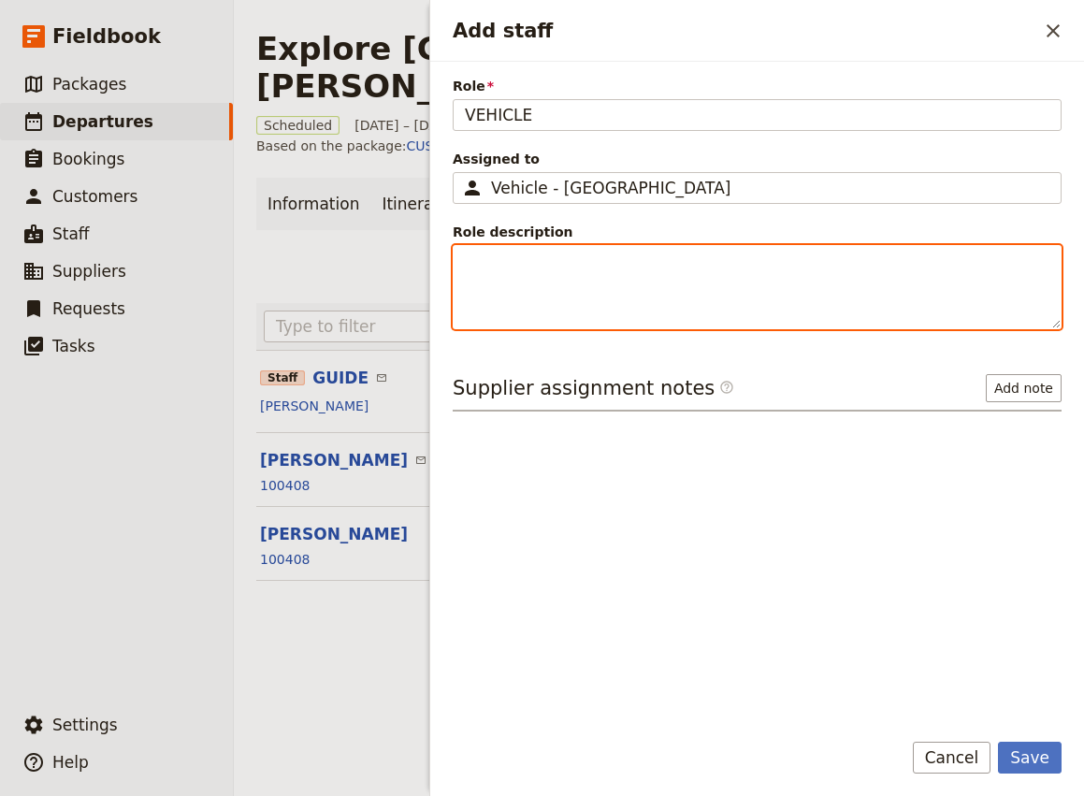
click at [530, 272] on textarea "Role description" at bounding box center [757, 287] width 609 height 84
paste textarea "L312-3206065"
type textarea "L312-3206065"
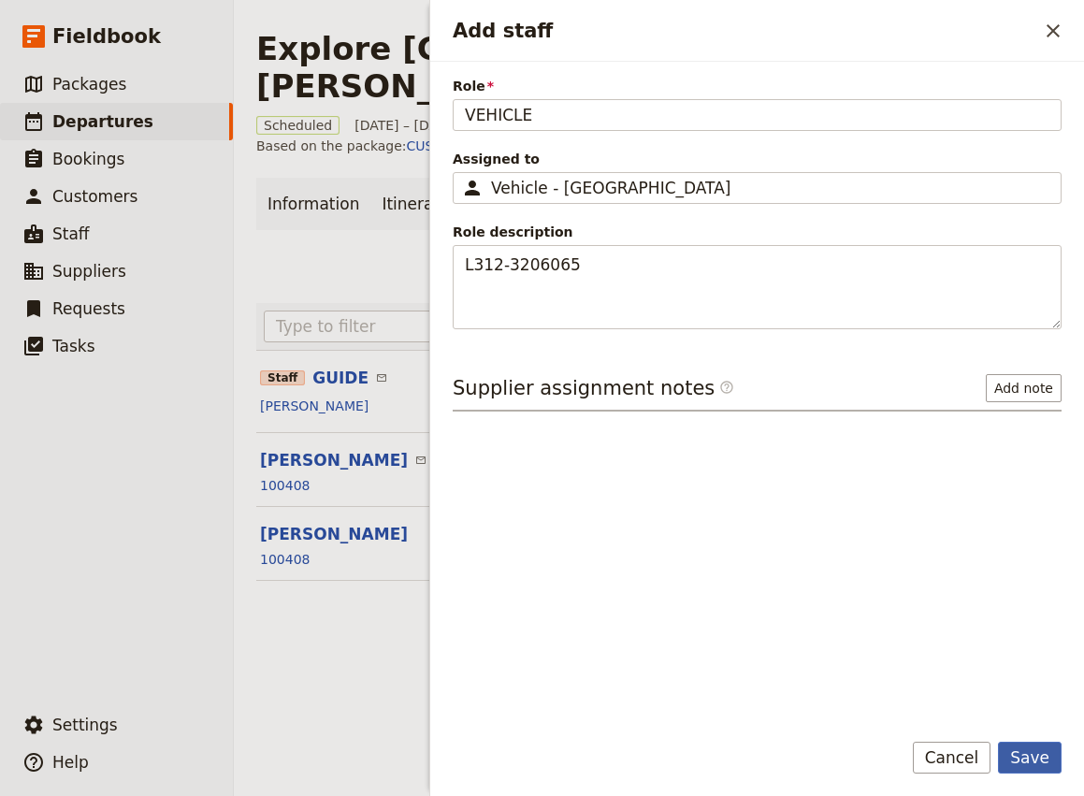
click at [1023, 763] on button "Save" at bounding box center [1030, 758] width 64 height 32
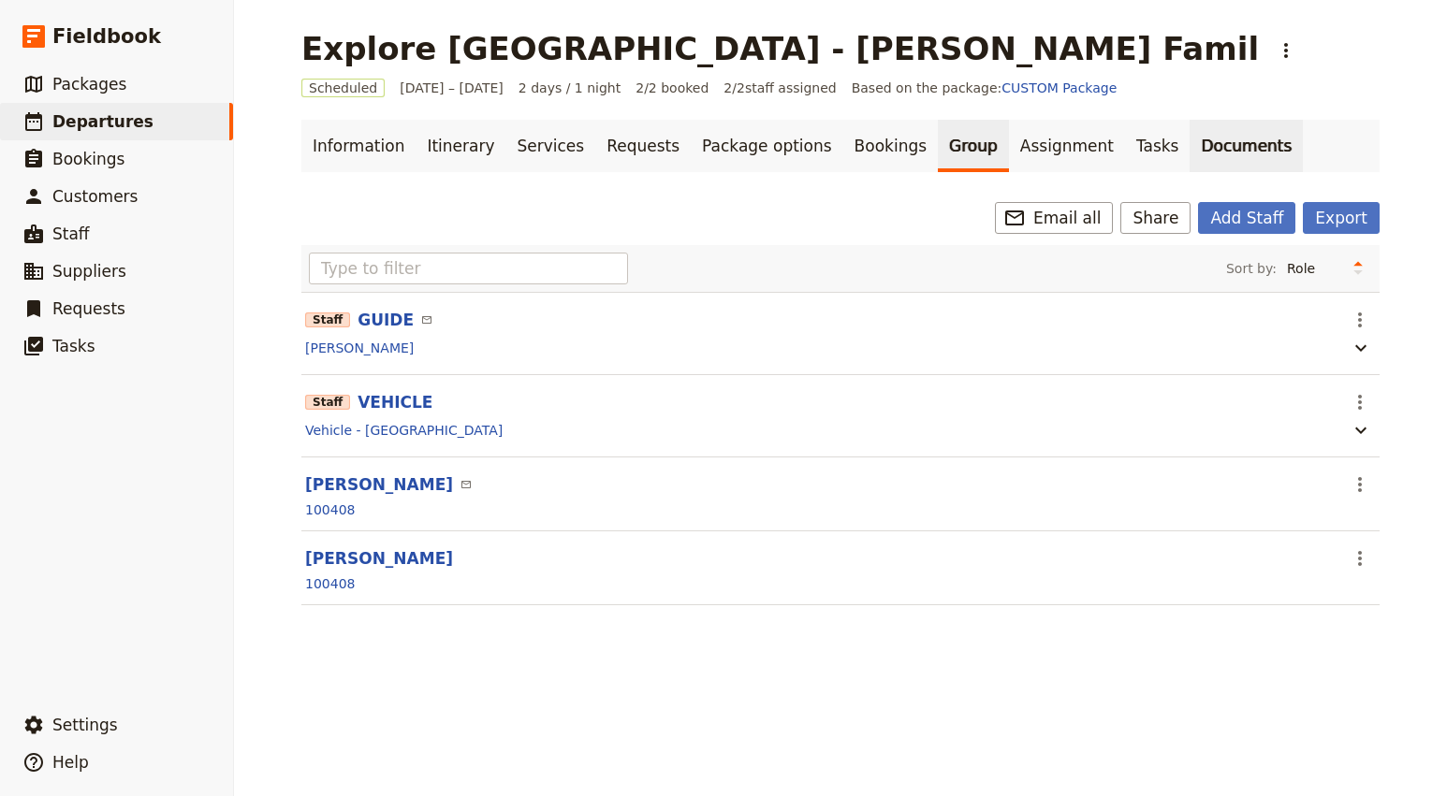
click at [1189, 161] on link "Documents" at bounding box center [1245, 146] width 113 height 52
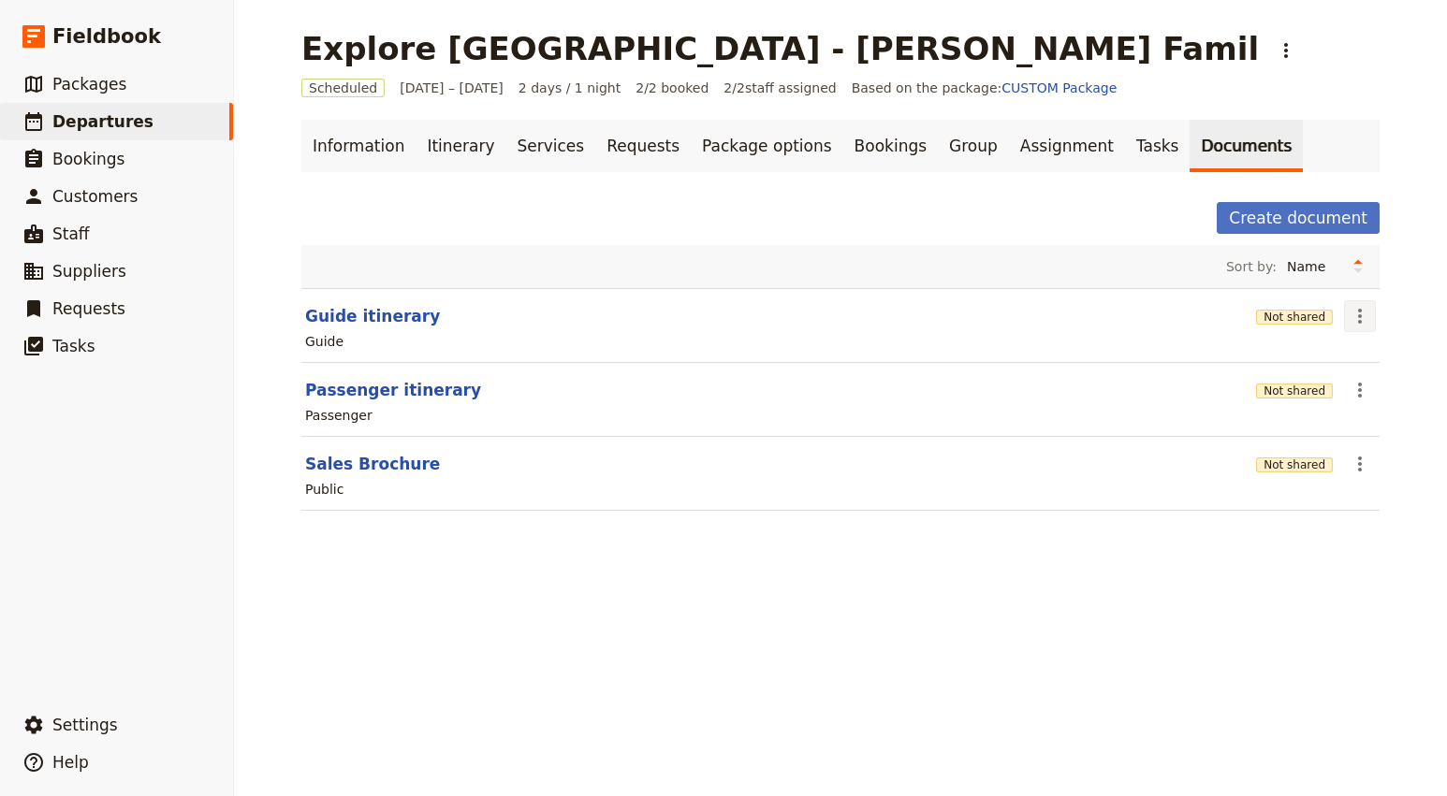
click at [1356, 313] on icon "Actions" at bounding box center [1359, 316] width 22 height 22
click at [1313, 380] on span "Edit document" at bounding box center [1297, 383] width 95 height 19
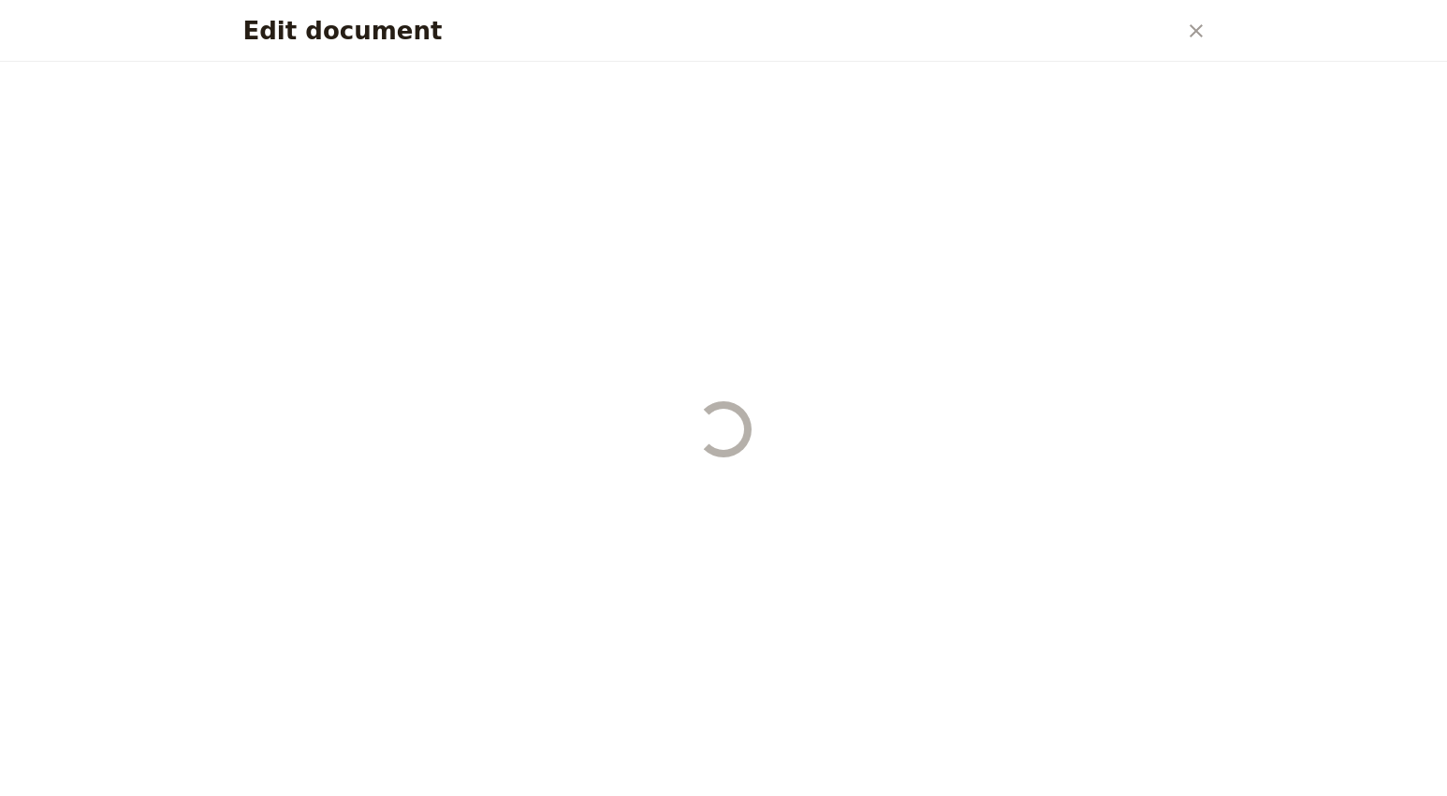
select select "STAFF"
select select "RUN_SHEET"
select select "DEFAULT"
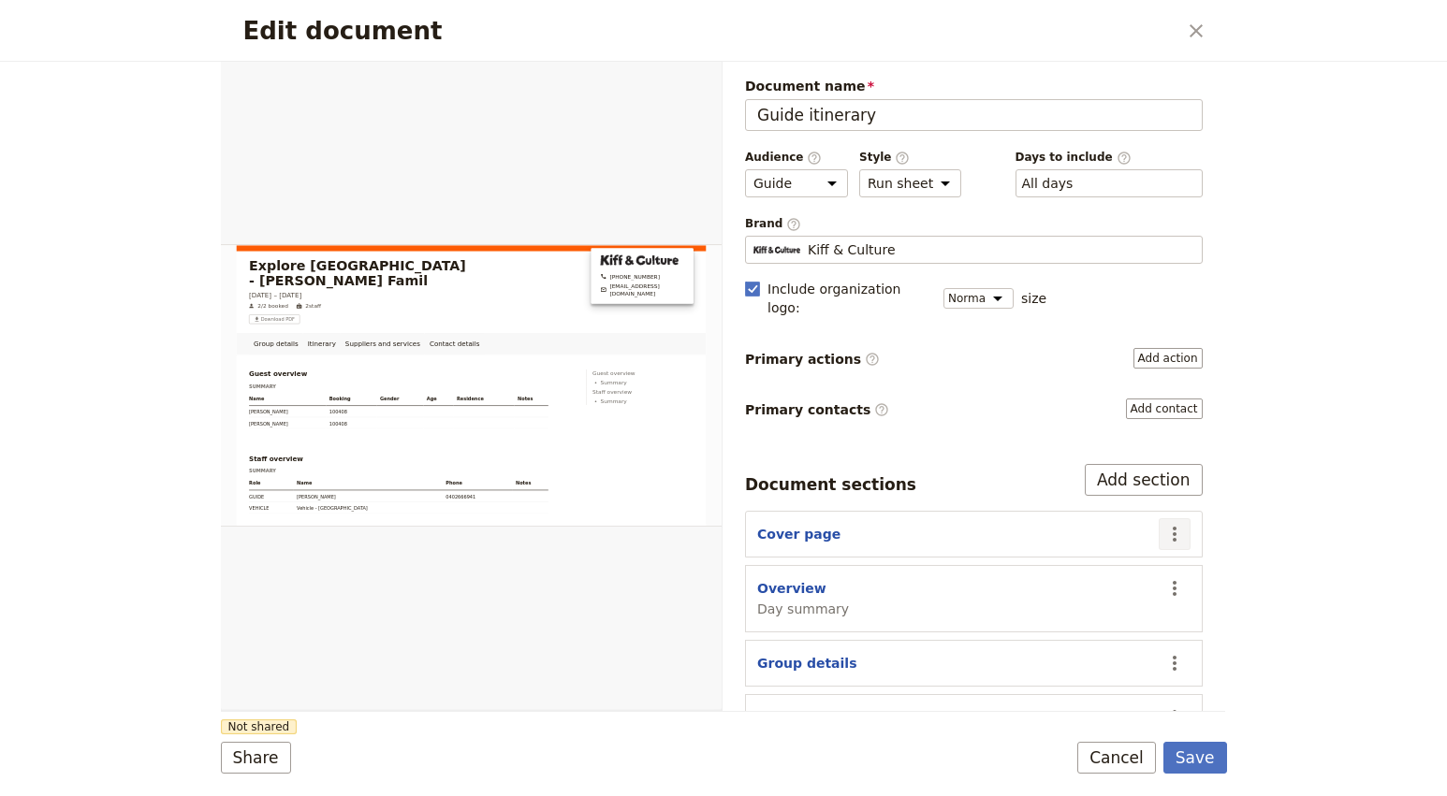
click at [1170, 523] on icon "Actions" at bounding box center [1174, 534] width 22 height 22
click at [1120, 553] on span "Edit section" at bounding box center [1102, 556] width 152 height 19
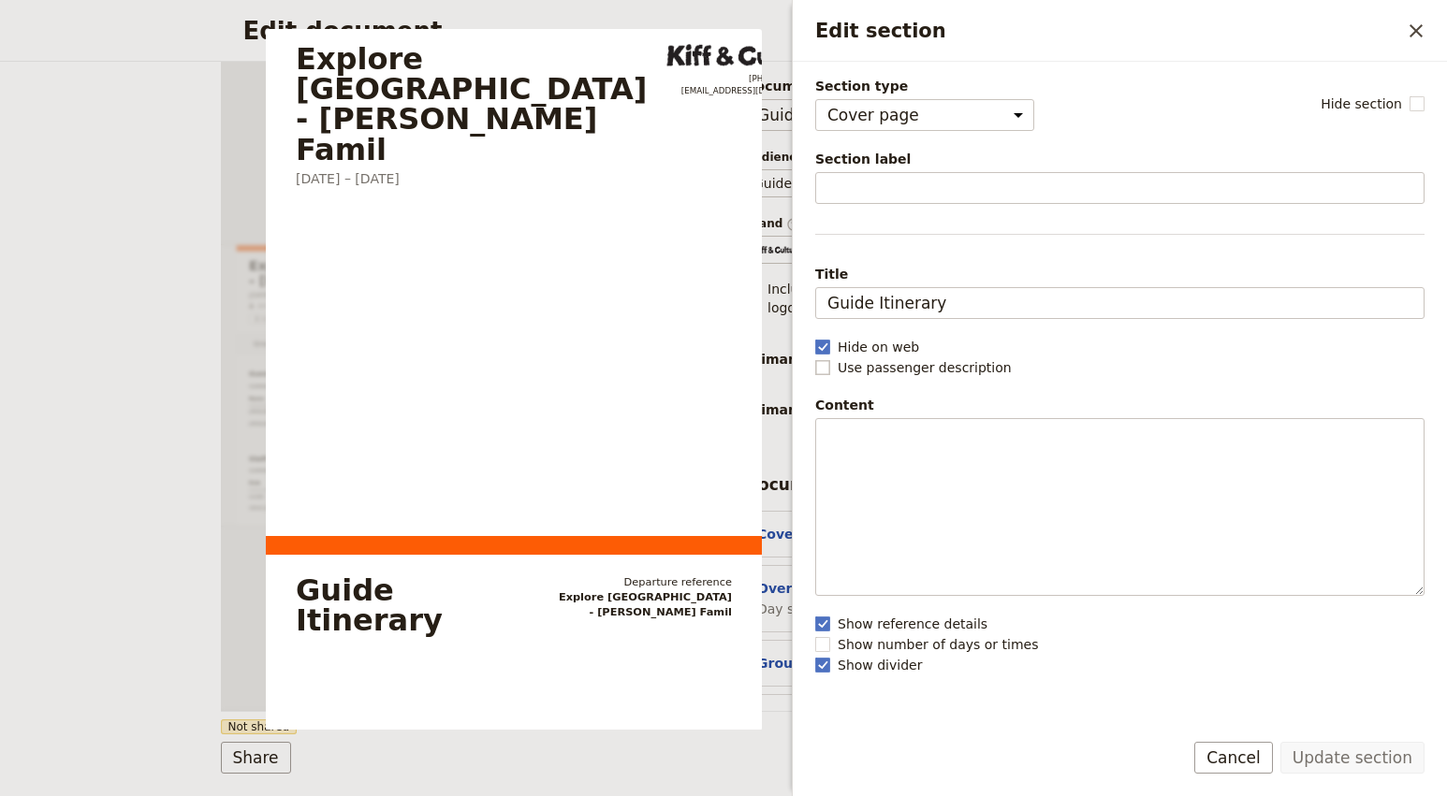
click at [822, 372] on rect "Edit section" at bounding box center [822, 367] width 14 height 14
click at [815, 358] on input "Use passenger description" at bounding box center [814, 357] width 1 height 1
checkbox input "true"
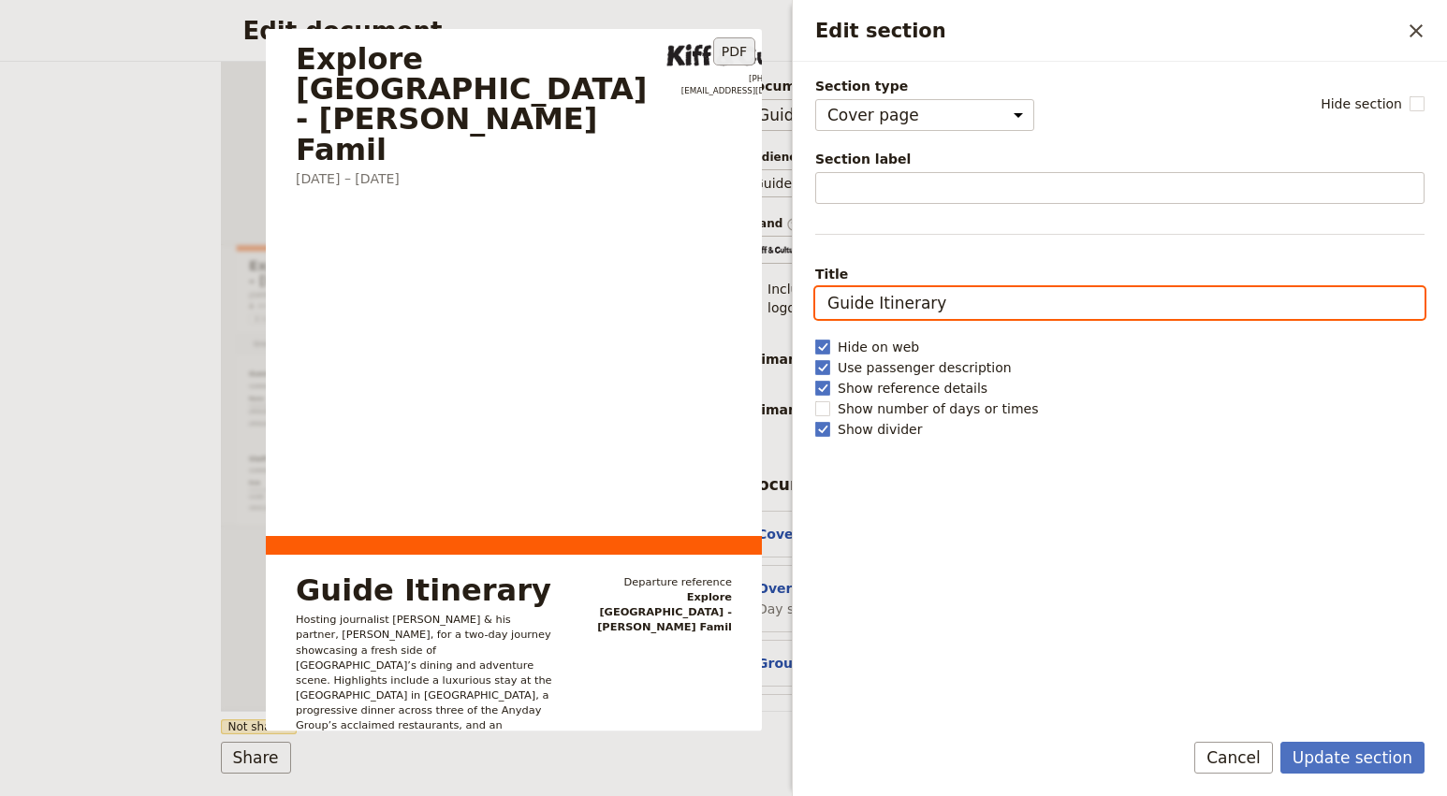
drag, startPoint x: 876, startPoint y: 307, endPoint x: 743, endPoint y: 305, distance: 132.9
click at [815, 305] on div "Section type Cover page Day summary Itinerary Group details Contact details Sup…" at bounding box center [1119, 394] width 609 height 635
type input "Itinerary"
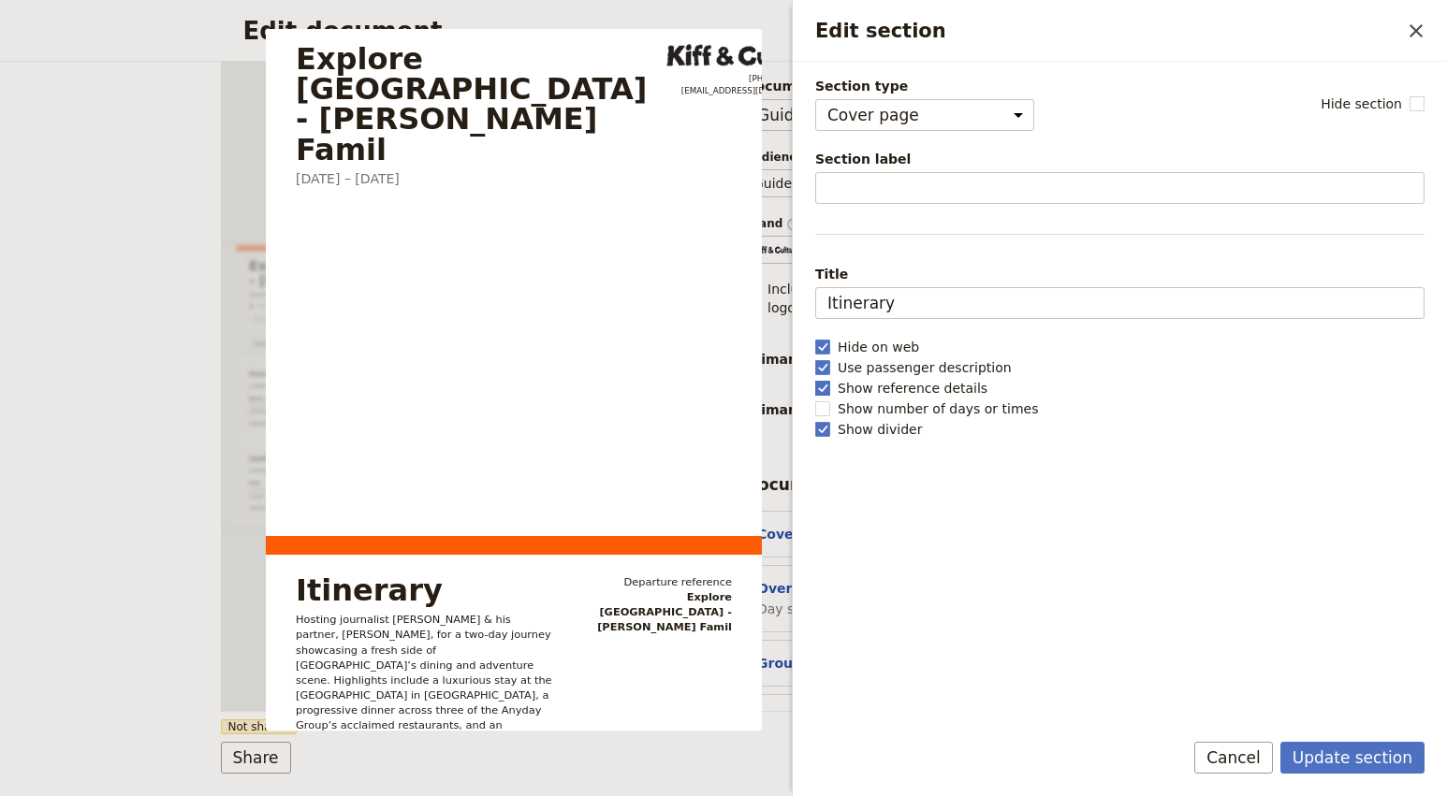
click at [883, 385] on span "Show reference details" at bounding box center [912, 388] width 150 height 19
click at [815, 379] on input "Show reference details" at bounding box center [814, 378] width 1 height 1
checkbox input "false"
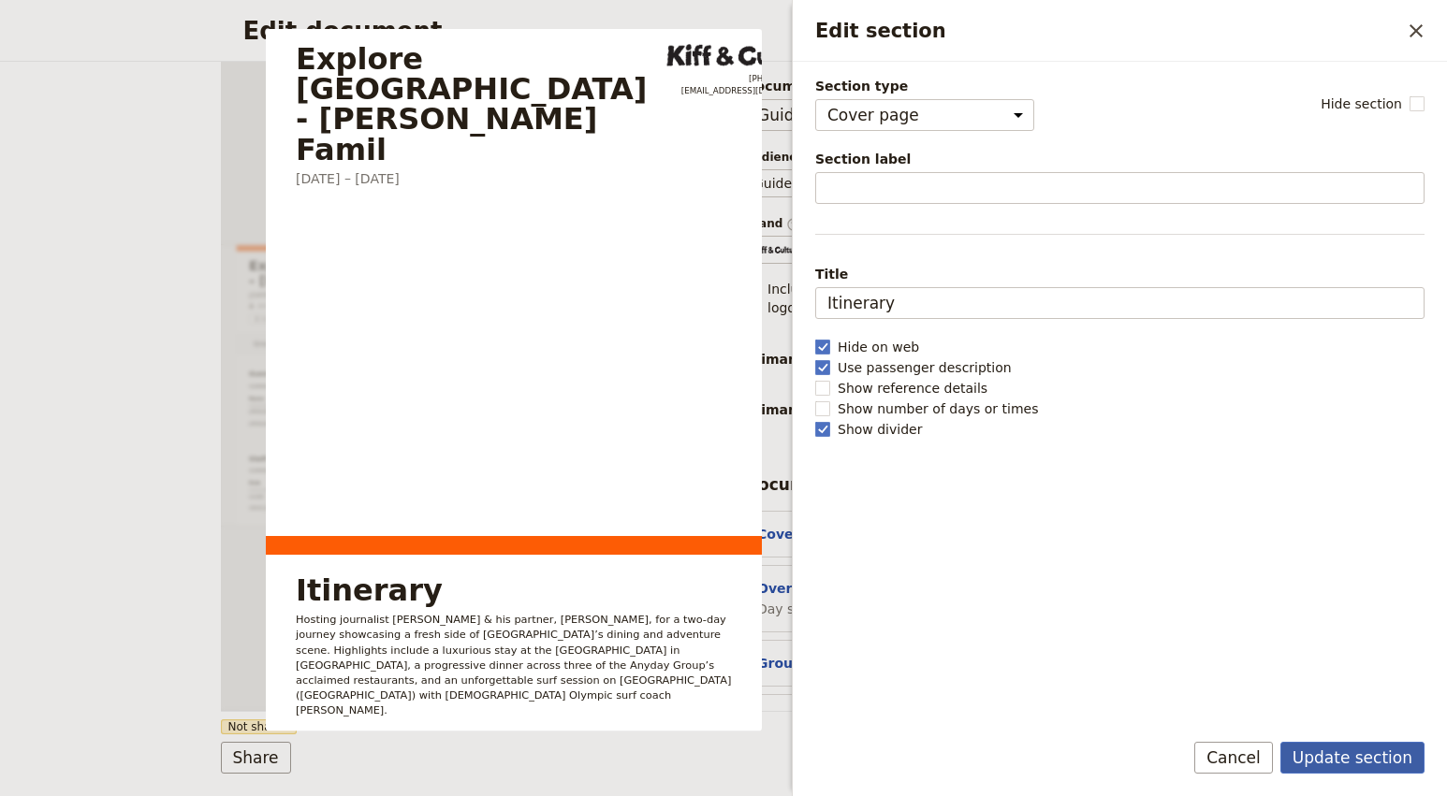
click at [1363, 759] on button "Update section" at bounding box center [1352, 758] width 144 height 32
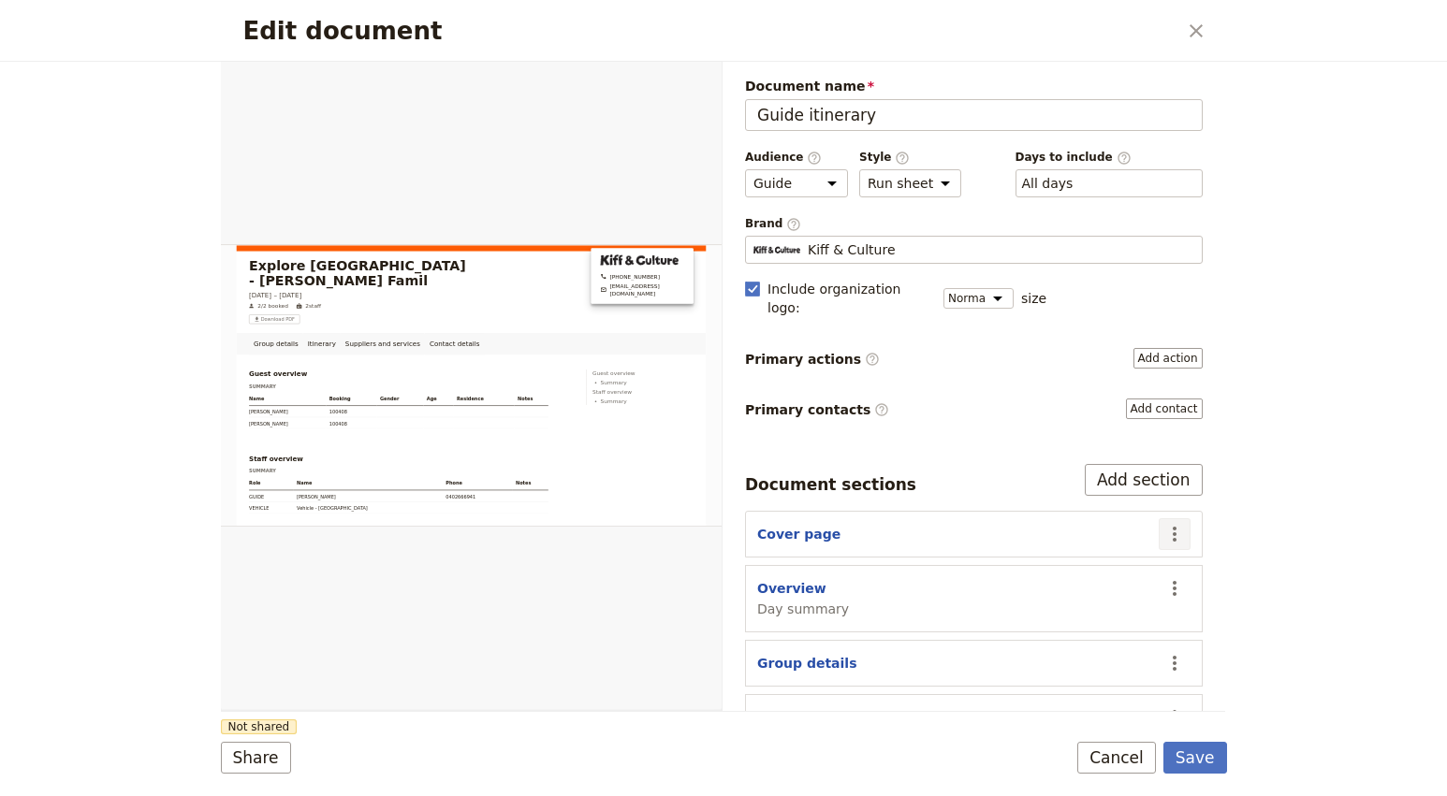
click at [1181, 523] on icon "Actions" at bounding box center [1174, 534] width 22 height 22
click at [1144, 557] on span "Edit section" at bounding box center [1102, 556] width 152 height 19
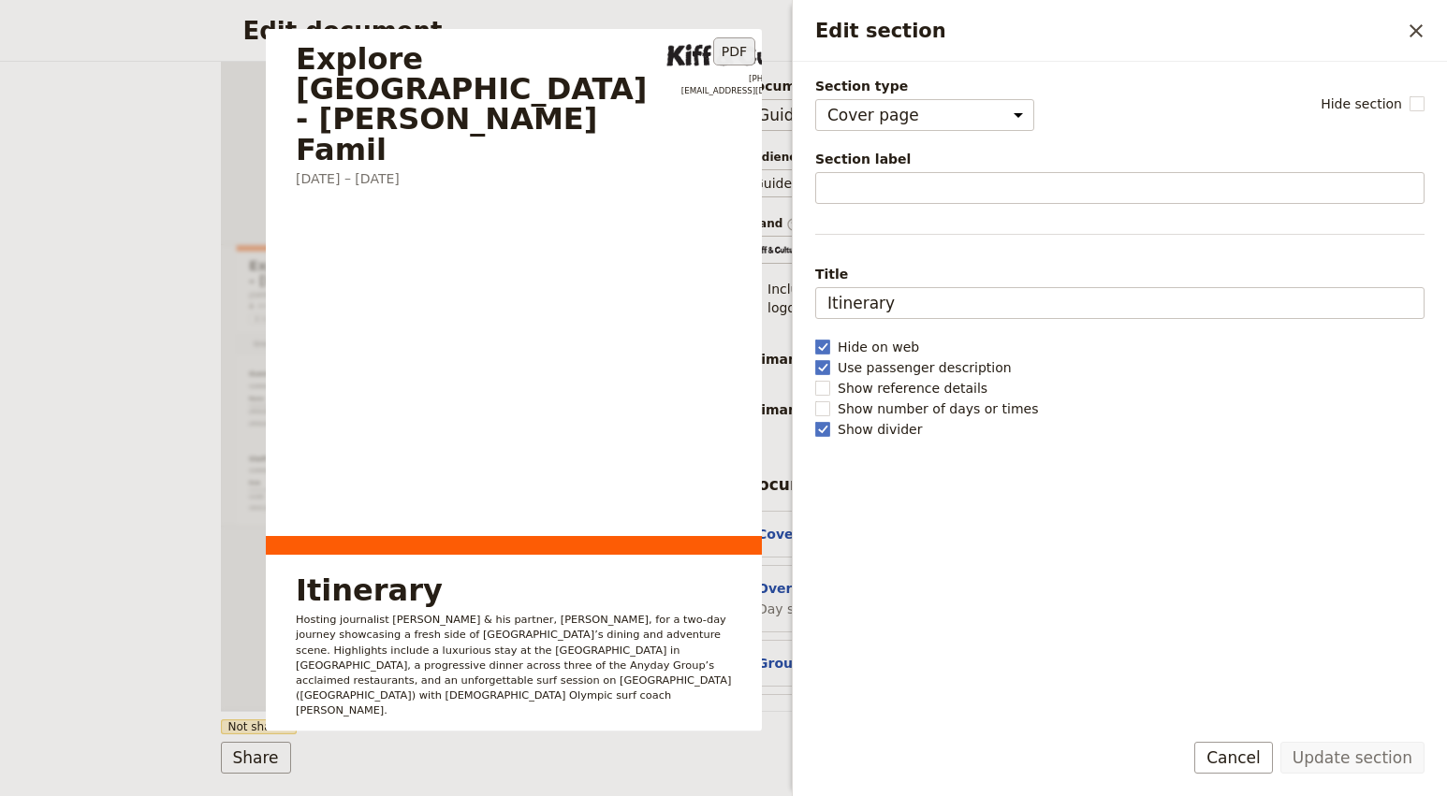
click at [680, 61] on img "Edit section" at bounding box center [744, 55] width 156 height 22
click at [729, 50] on button "PDF" at bounding box center [734, 51] width 42 height 28
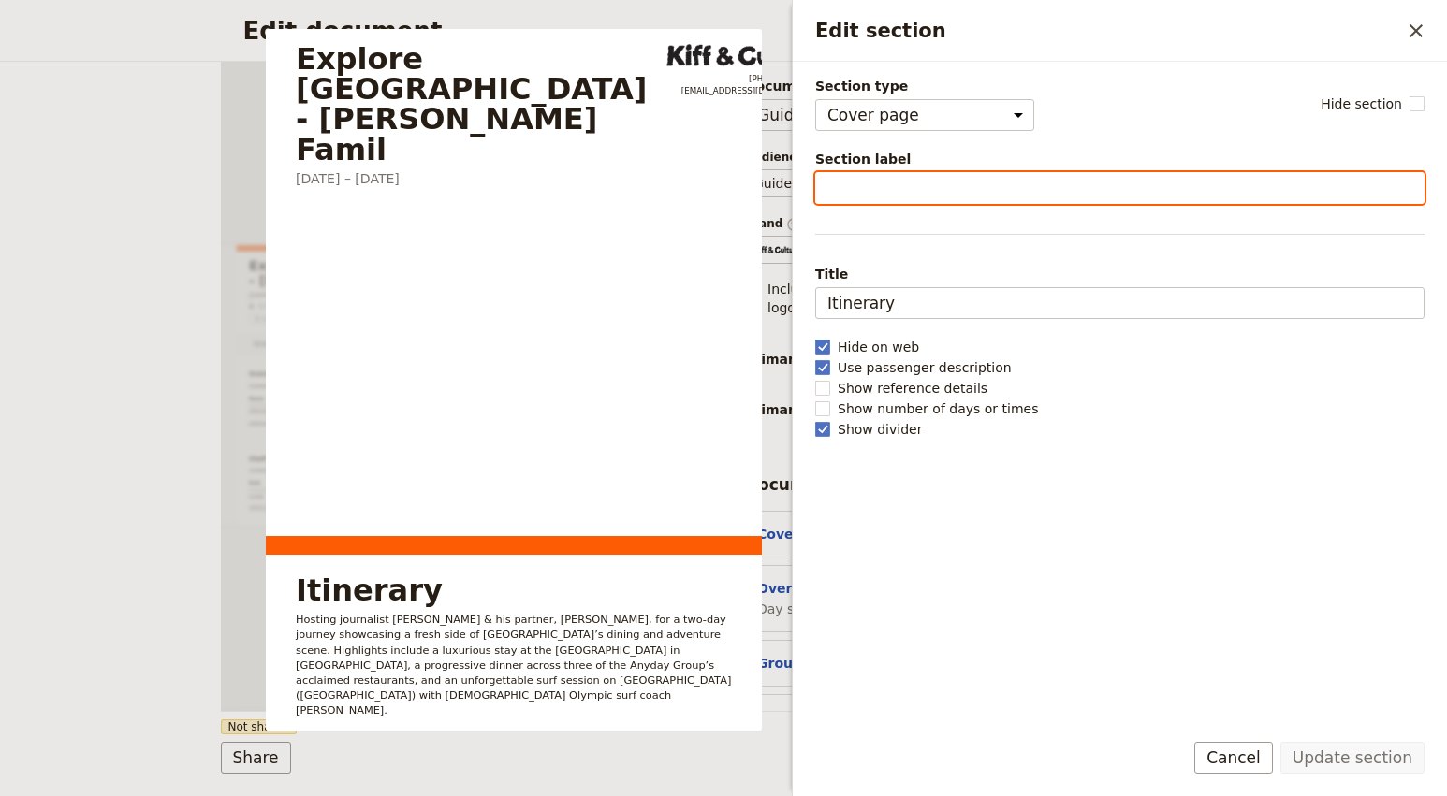
click at [879, 178] on input "Section label" at bounding box center [1119, 188] width 609 height 32
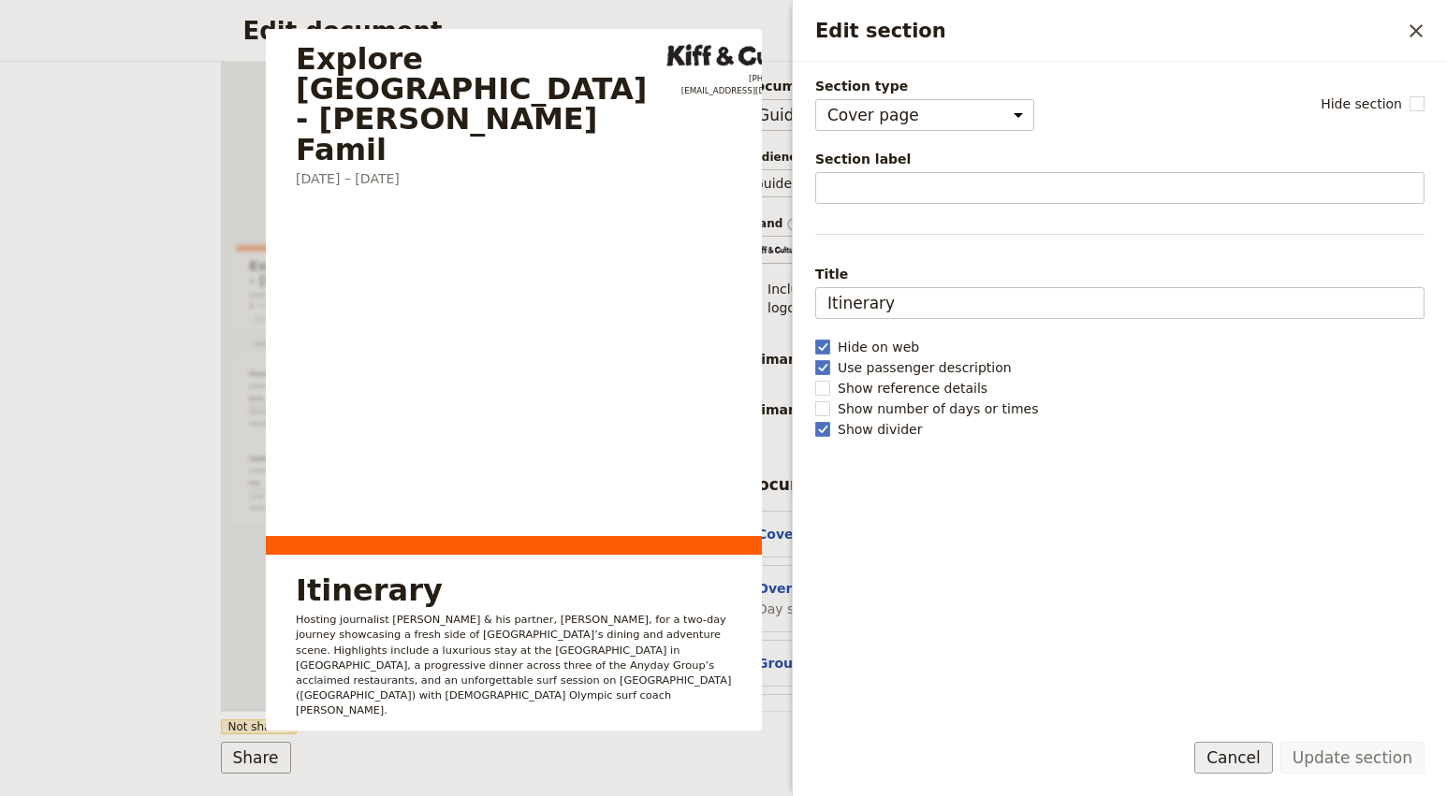
click at [1238, 755] on button "Cancel" at bounding box center [1233, 758] width 79 height 32
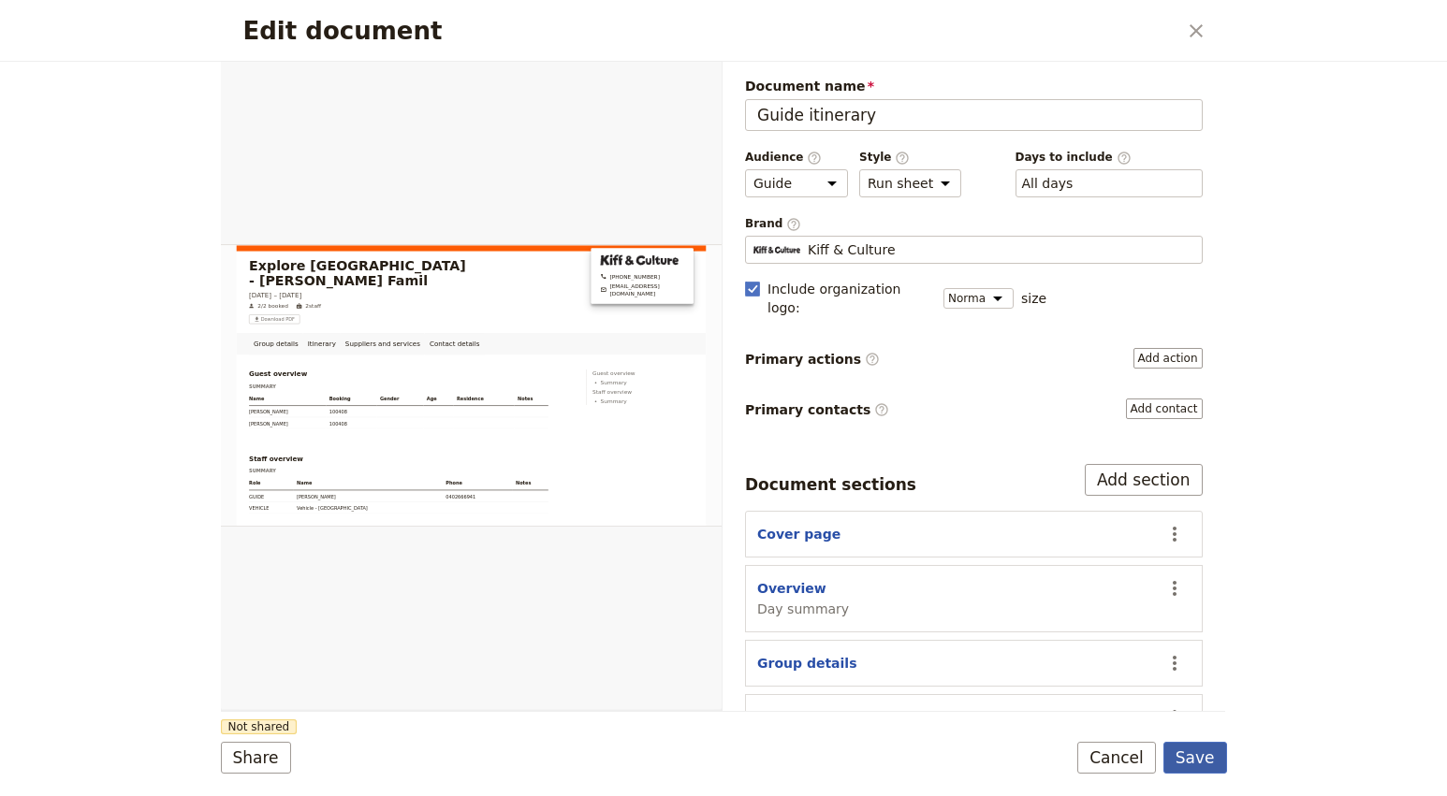
click at [1208, 750] on button "Save" at bounding box center [1195, 758] width 64 height 32
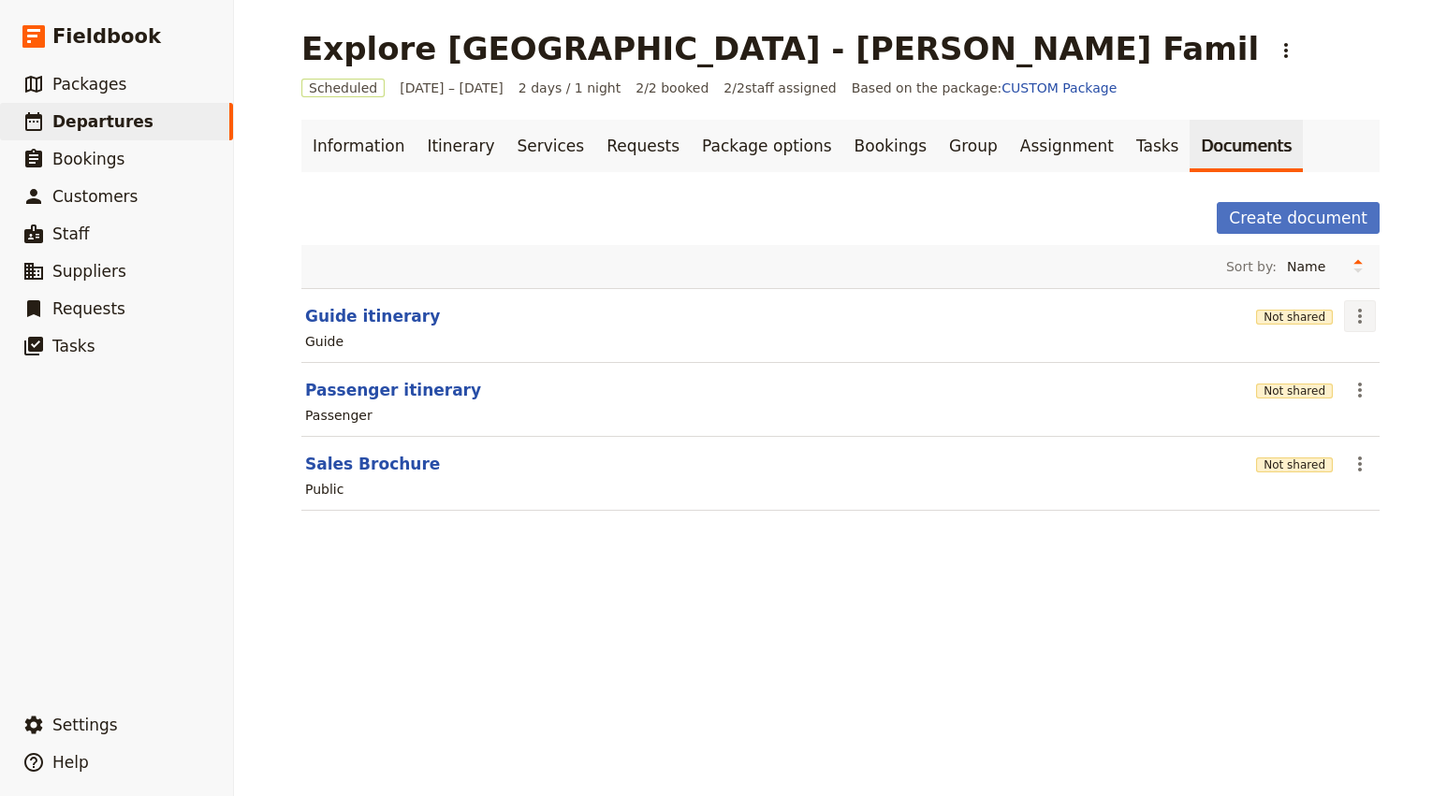
click at [1359, 320] on icon "Actions" at bounding box center [1360, 316] width 4 height 15
click at [1325, 348] on span "Share" at bounding box center [1306, 357] width 113 height 19
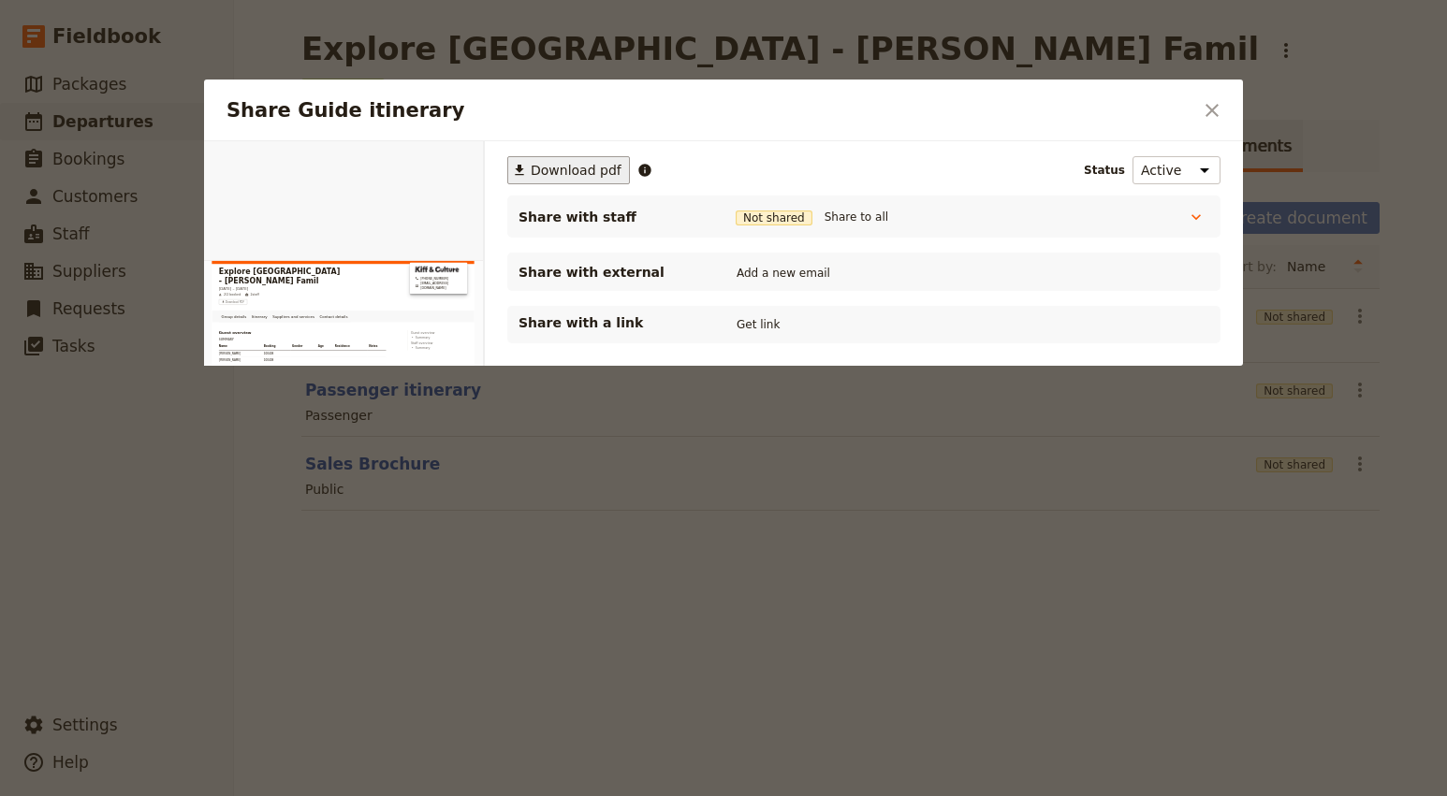
click at [568, 162] on span "Download pdf" at bounding box center [576, 170] width 91 height 19
